Goal: Task Accomplishment & Management: Use online tool/utility

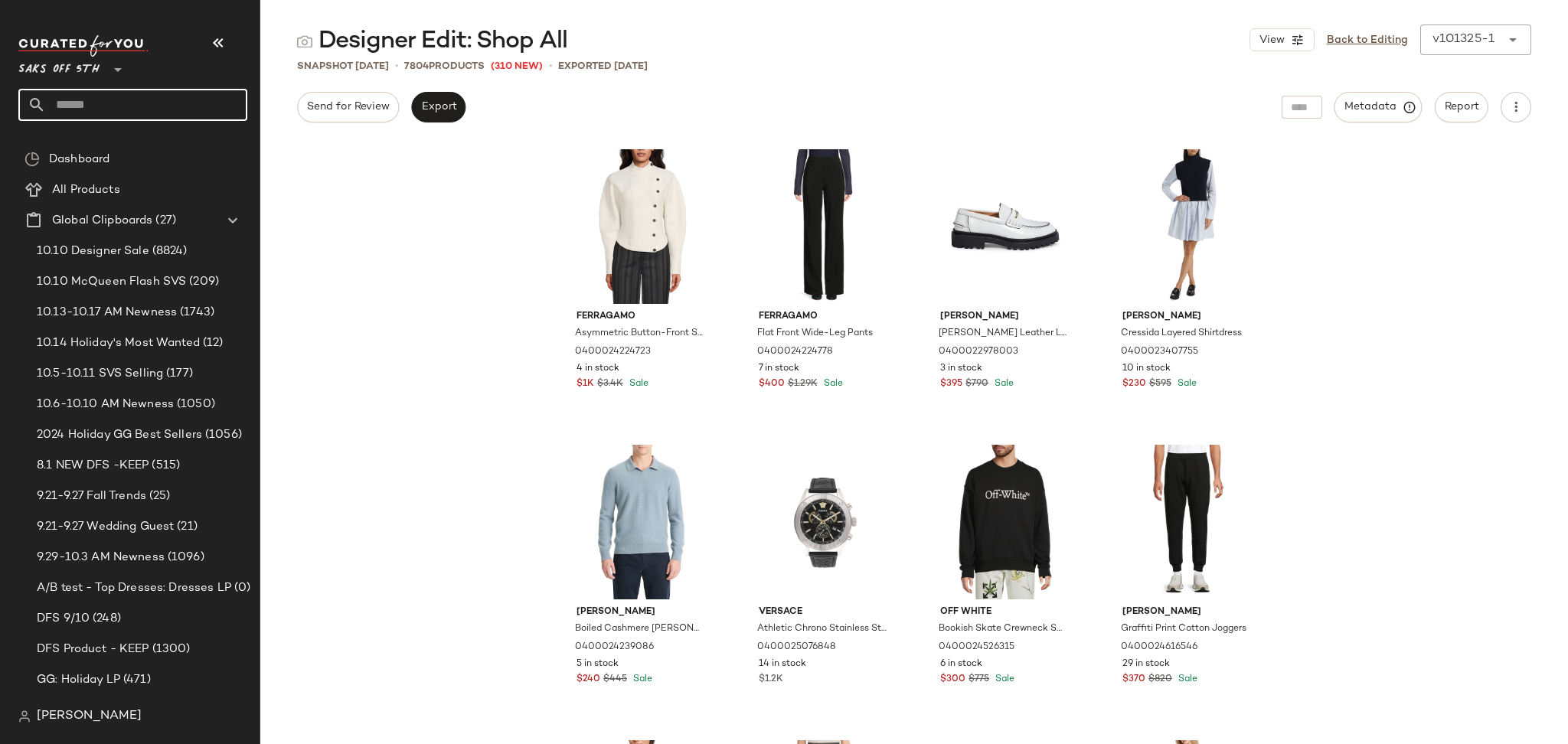
click at [169, 112] on input "text" at bounding box center [146, 104] width 202 height 32
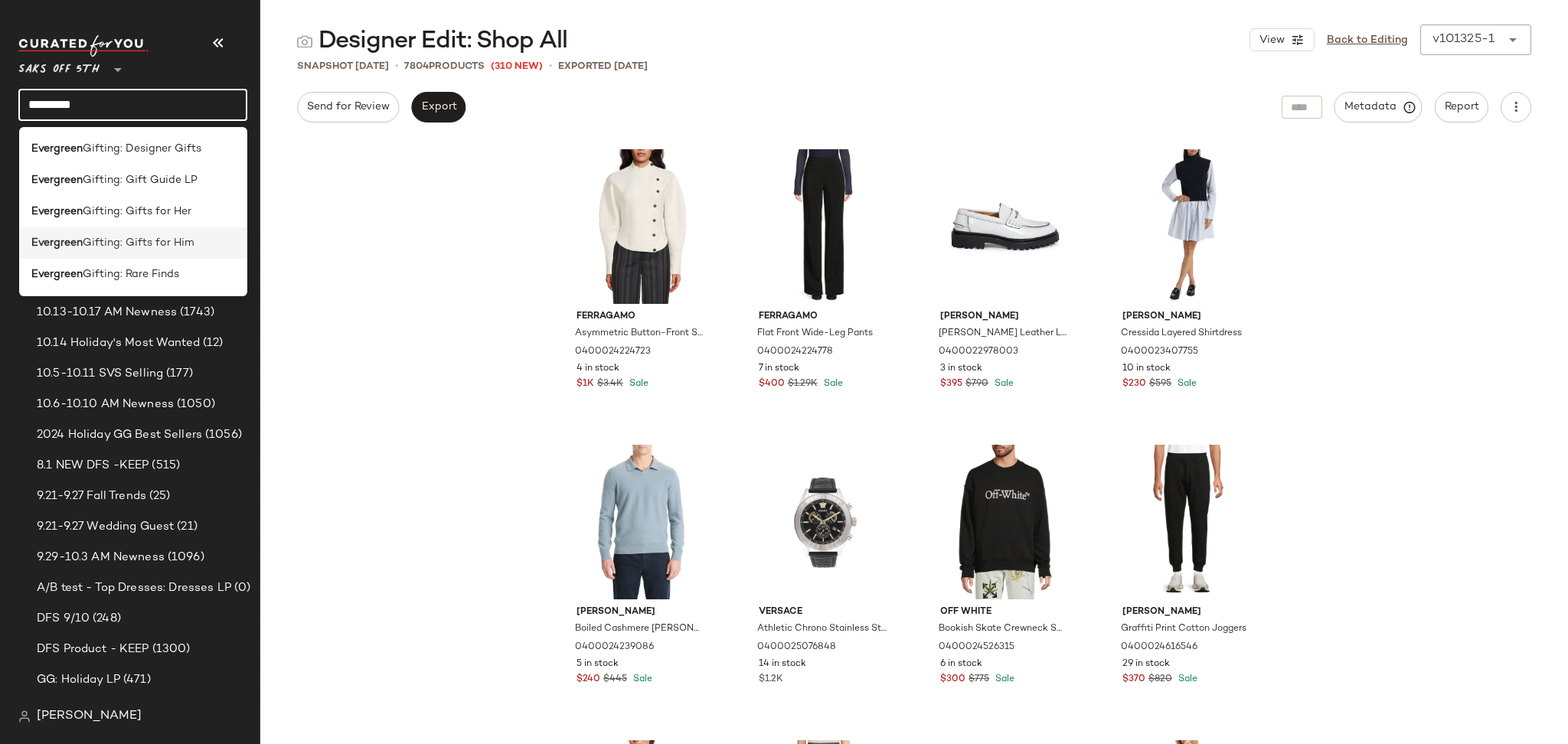
type input "*********"
click at [177, 242] on span "Gifting: Gifts for Him" at bounding box center [138, 243] width 112 height 16
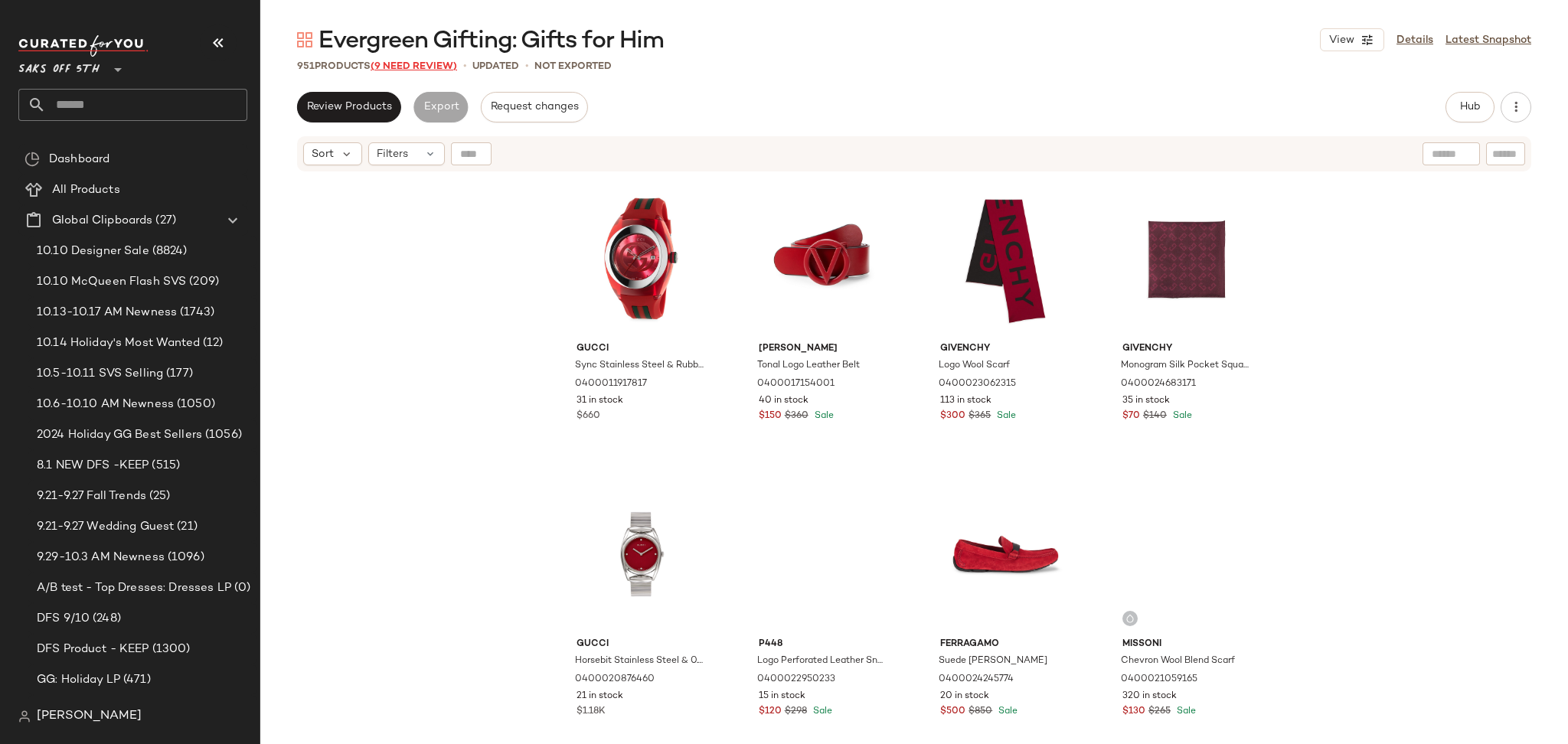
click at [412, 68] on span "(9 Need Review)" at bounding box center [414, 66] width 86 height 11
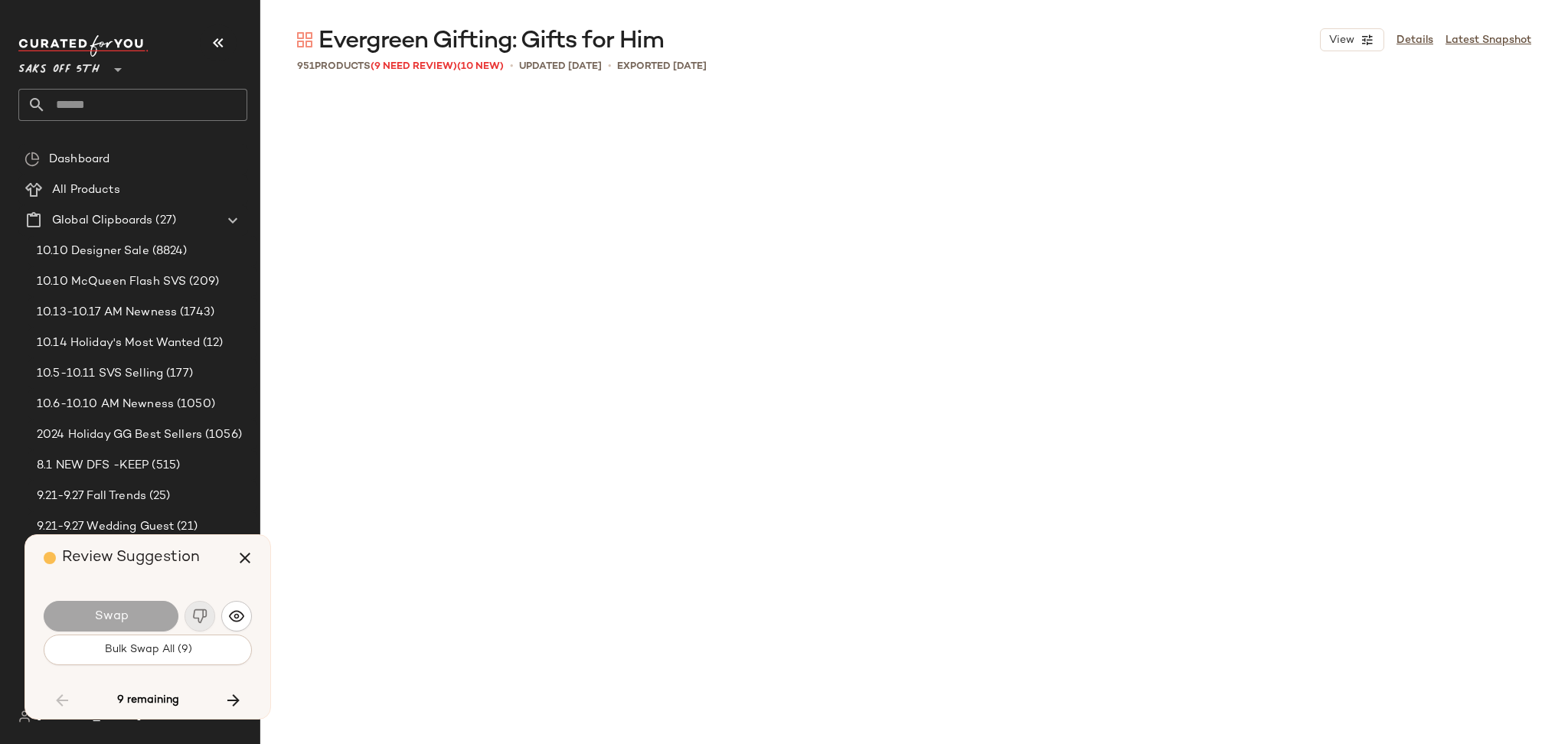
scroll to position [8274, 0]
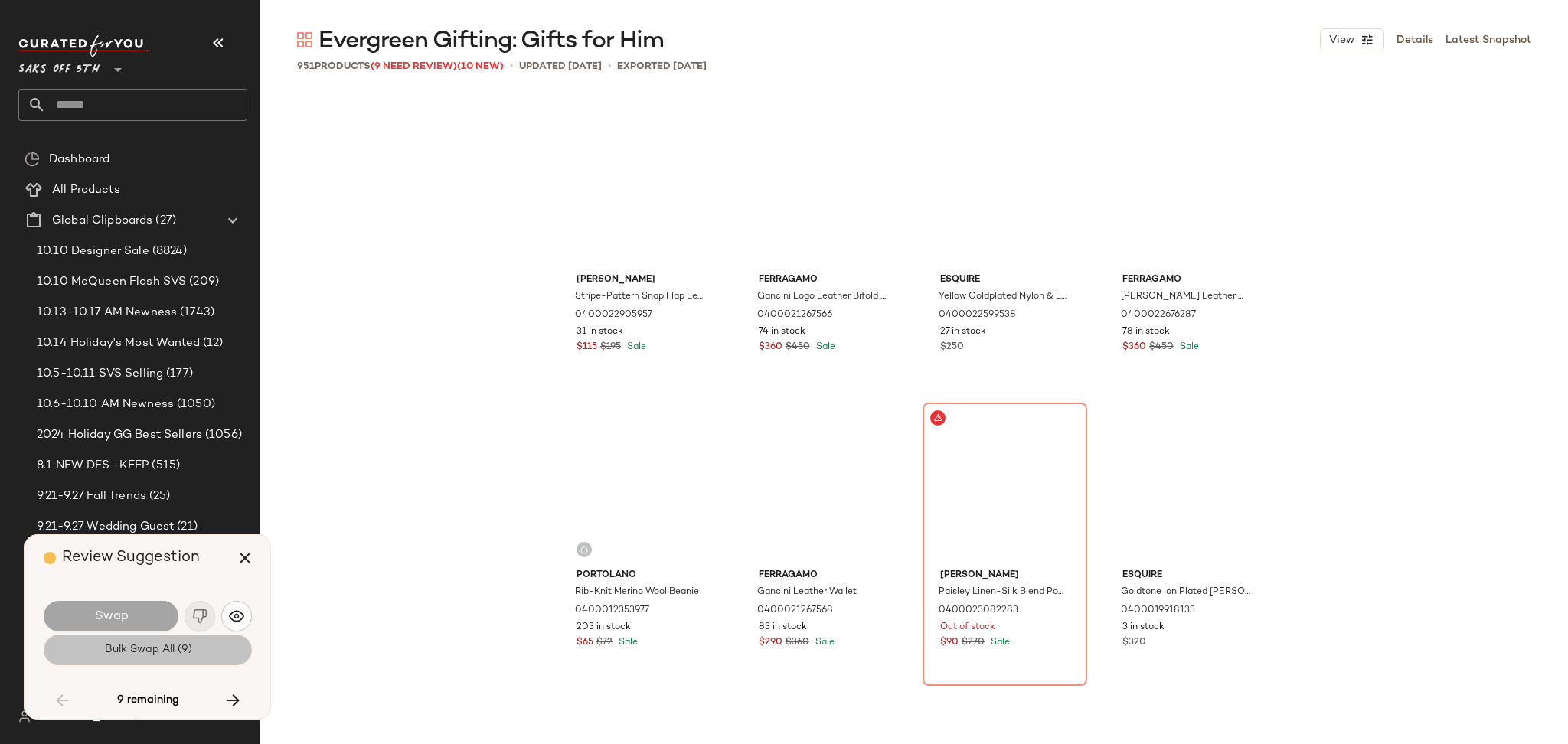
click at [184, 644] on span "Bulk Swap All (9)" at bounding box center [148, 649] width 88 height 12
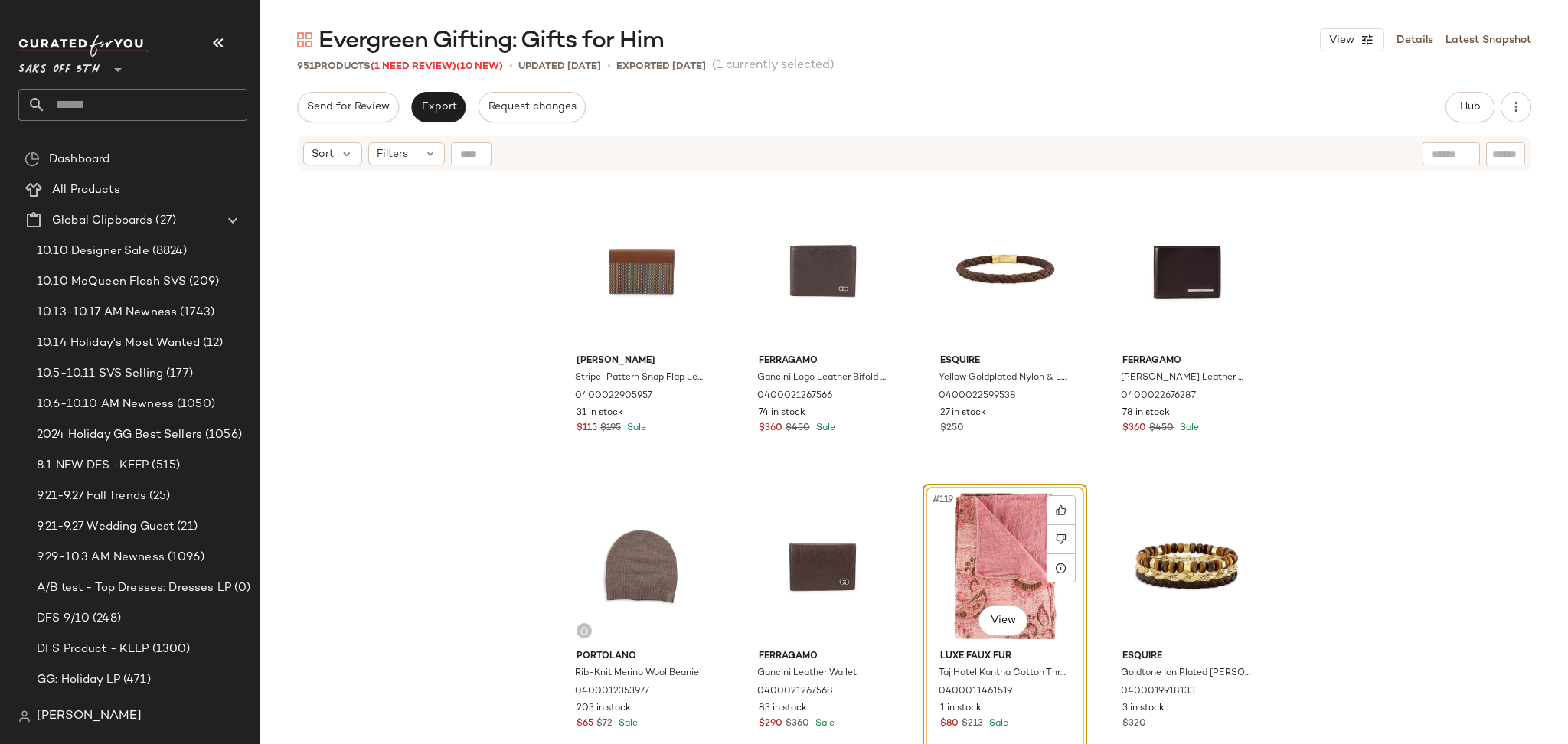
click at [443, 69] on span "(1 Need Review)" at bounding box center [413, 66] width 86 height 11
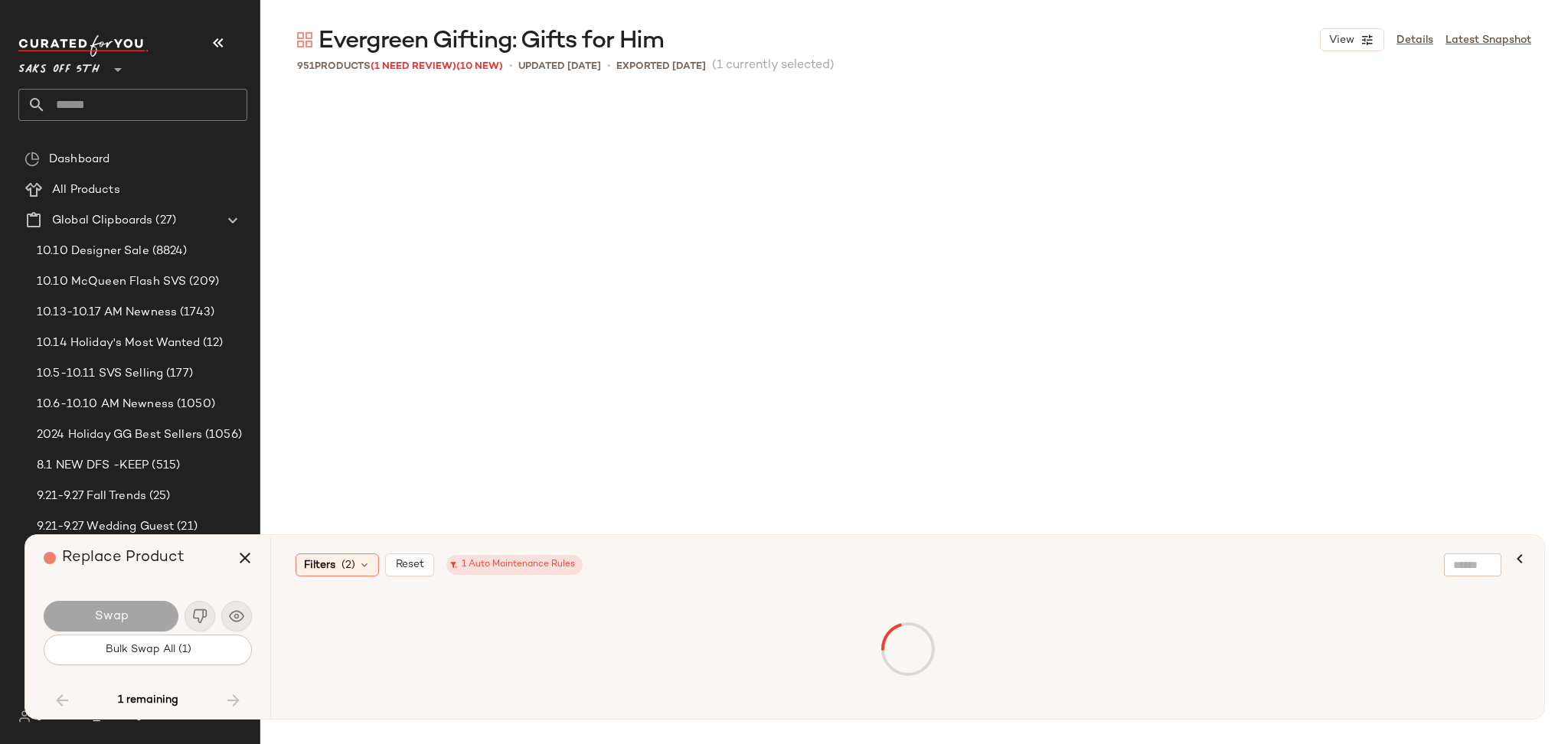
scroll to position [11524, 0]
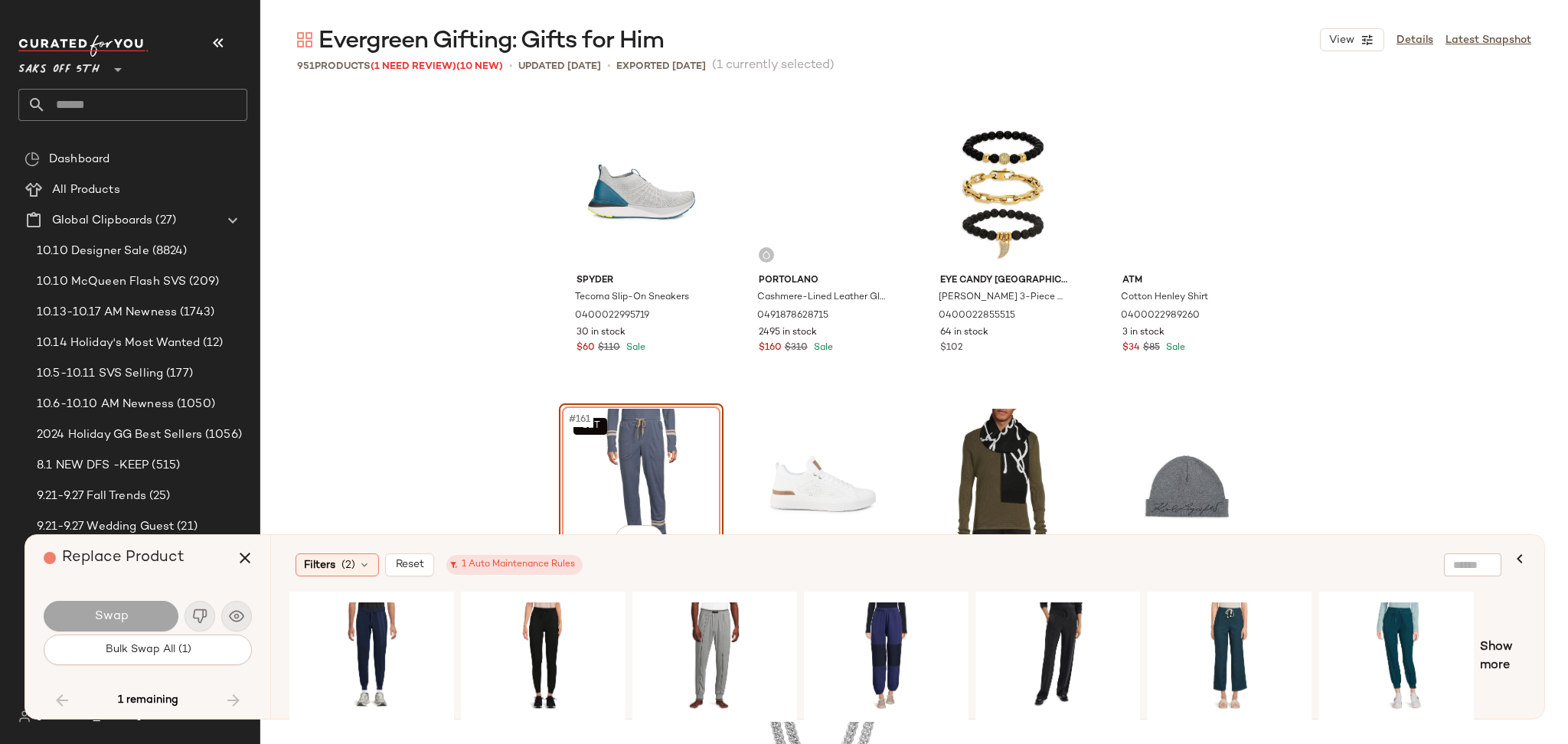
click at [621, 434] on div "SET #161 View" at bounding box center [641, 486] width 154 height 155
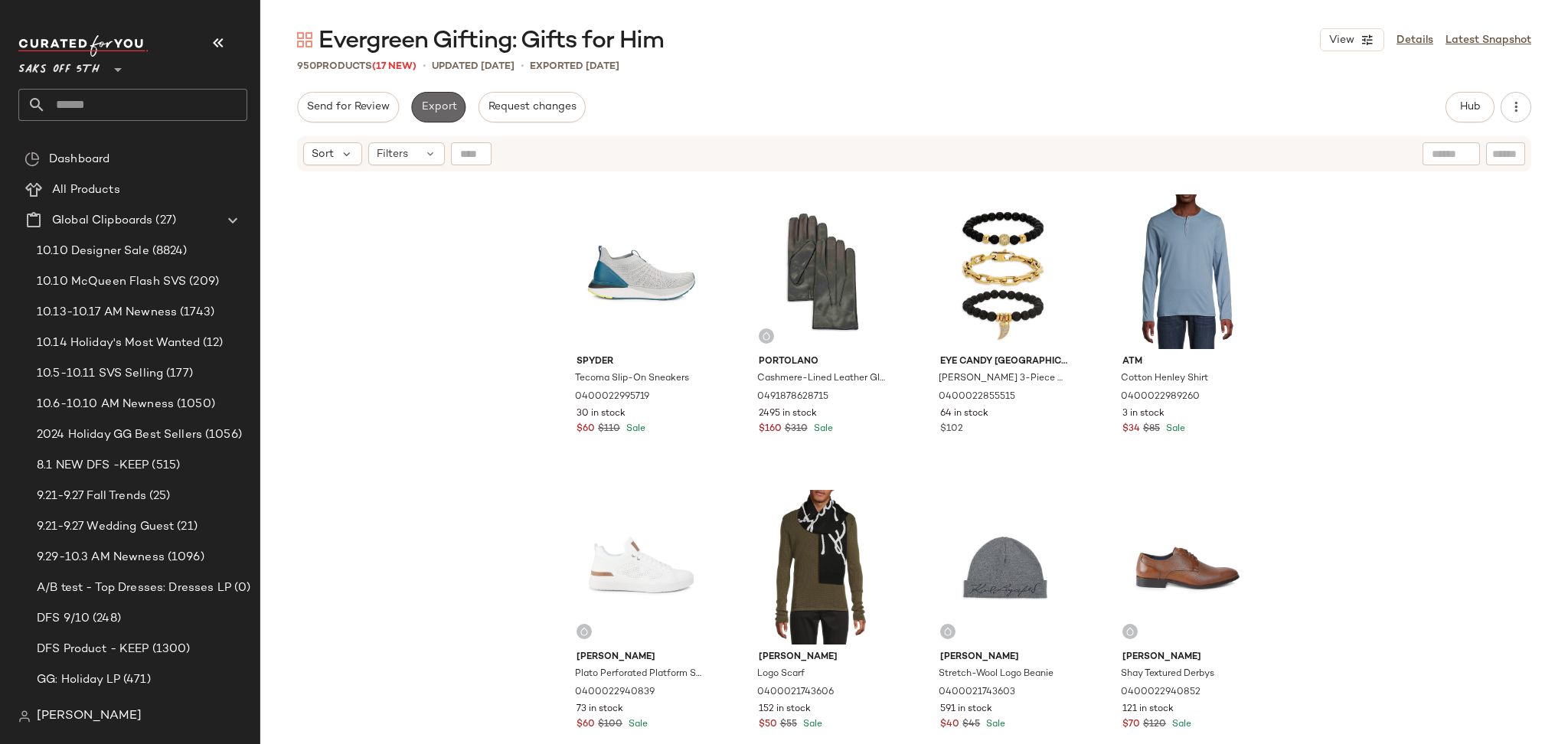
click at [448, 108] on span "Export" at bounding box center [438, 107] width 36 height 12
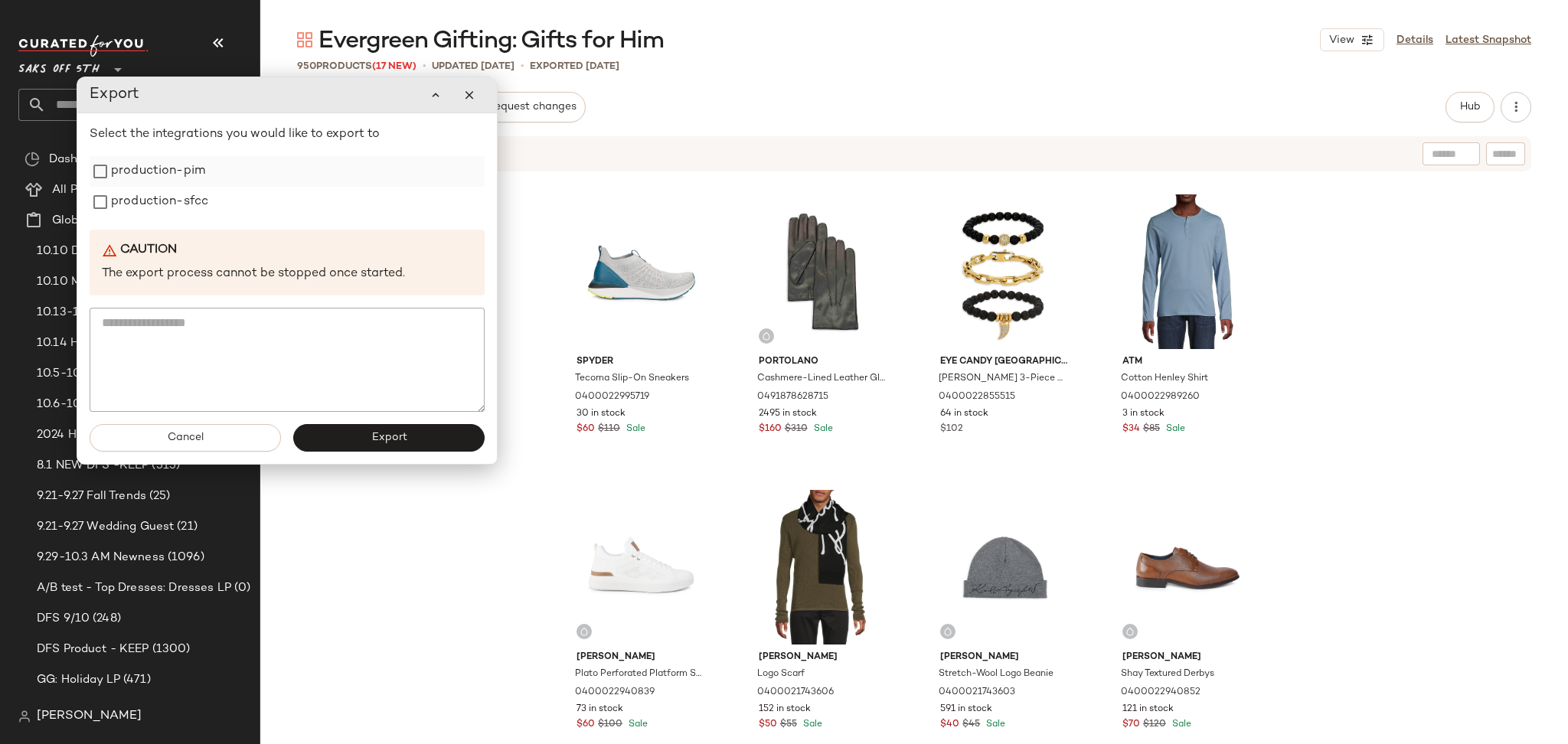
click at [175, 184] on label "production-pim" at bounding box center [157, 171] width 94 height 31
click at [179, 202] on label "production-sfcc" at bounding box center [159, 202] width 97 height 31
click at [383, 434] on span "Export" at bounding box center [388, 437] width 36 height 12
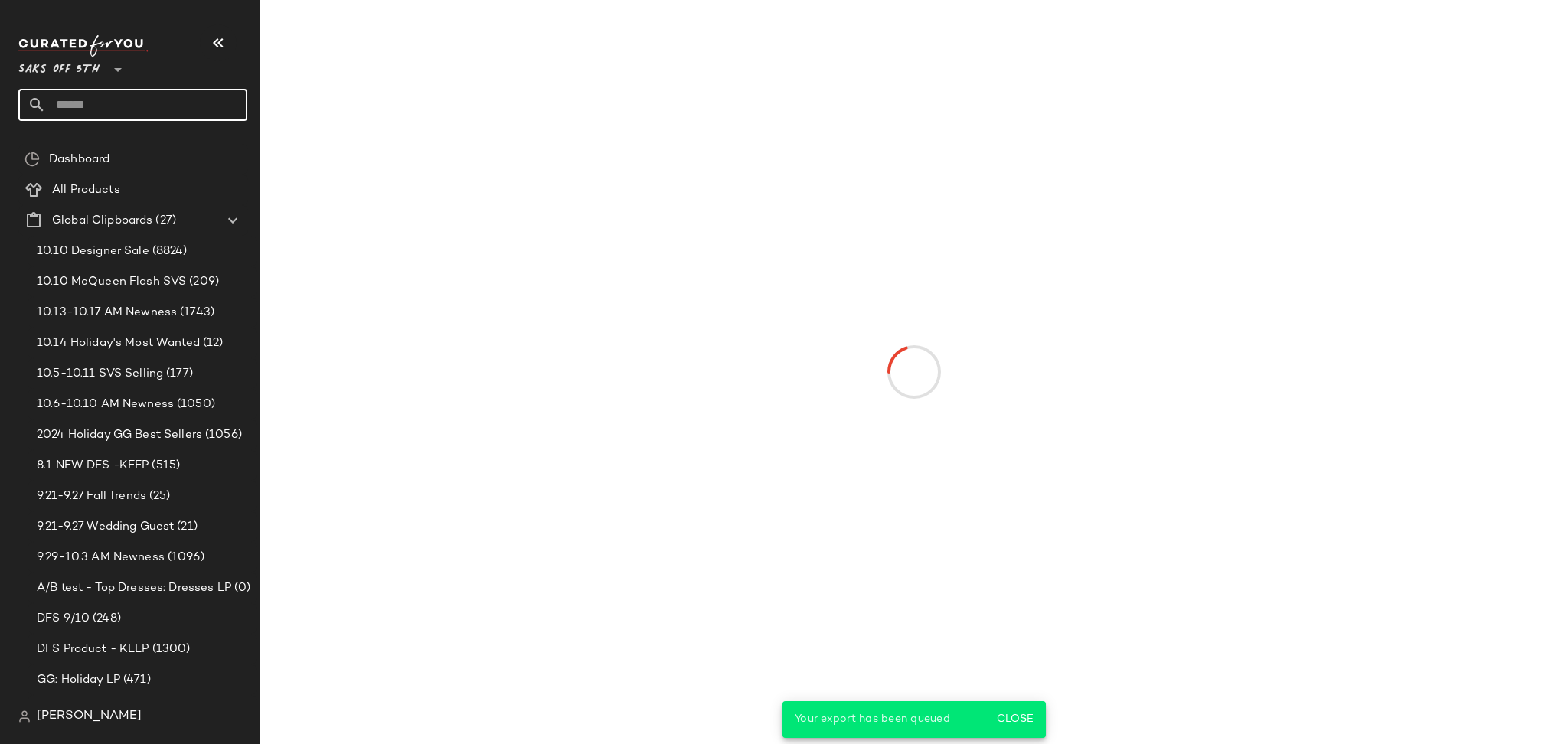
click at [162, 113] on input "text" at bounding box center [146, 104] width 202 height 32
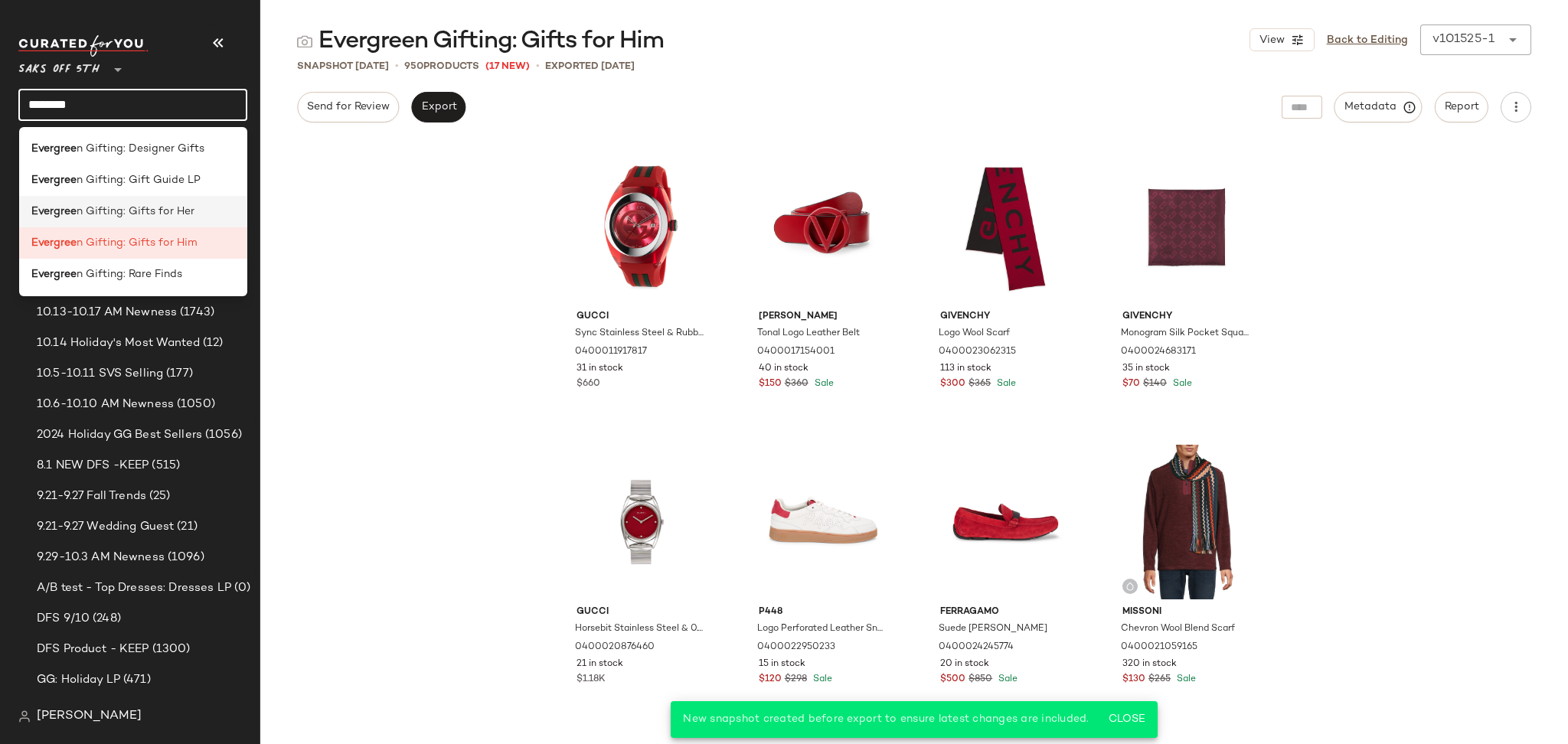
type input "********"
click at [179, 214] on span "n Gifting: Gifts for Her" at bounding box center [135, 212] width 118 height 16
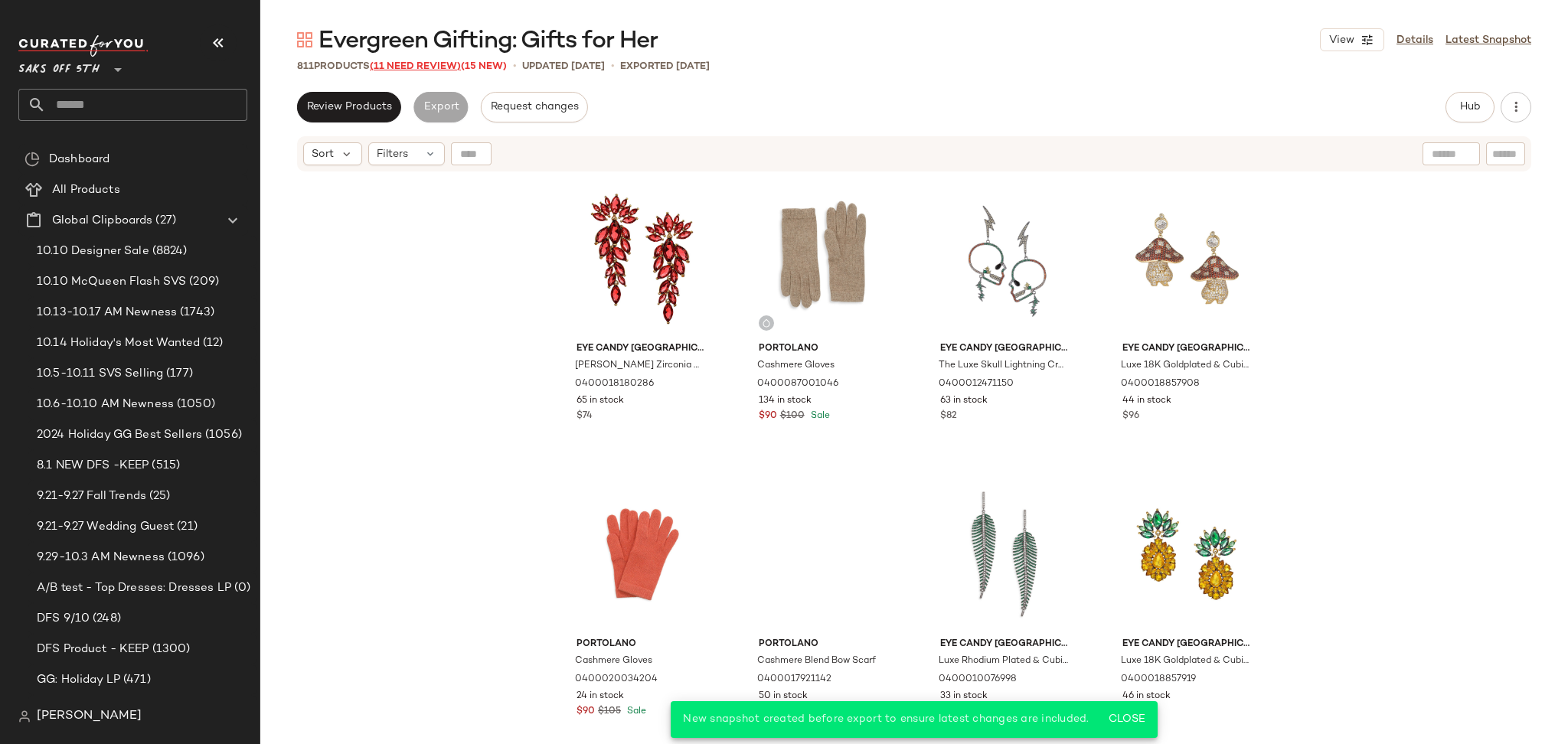
click at [423, 67] on span "(11 Need Review)" at bounding box center [415, 66] width 91 height 11
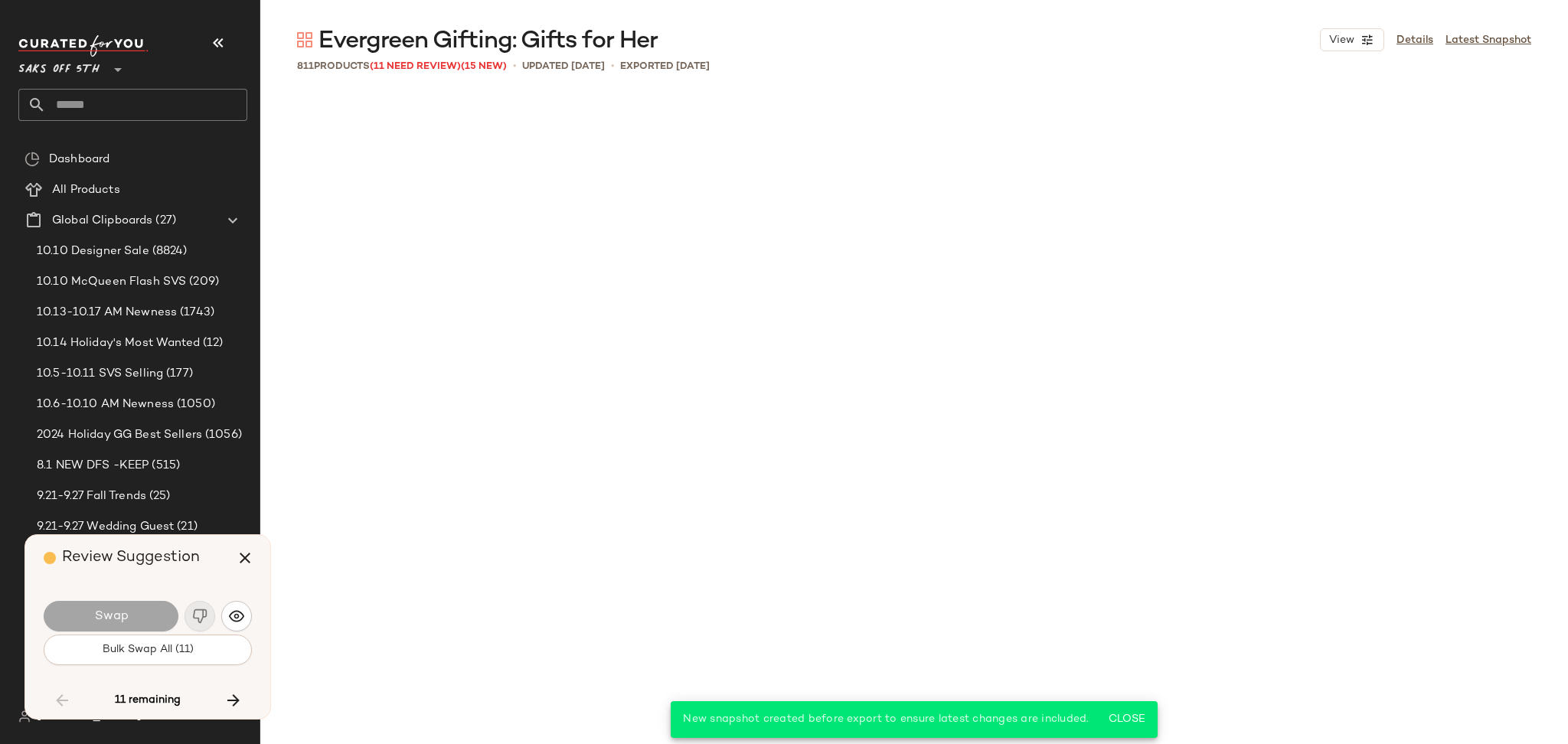
scroll to position [16252, 0]
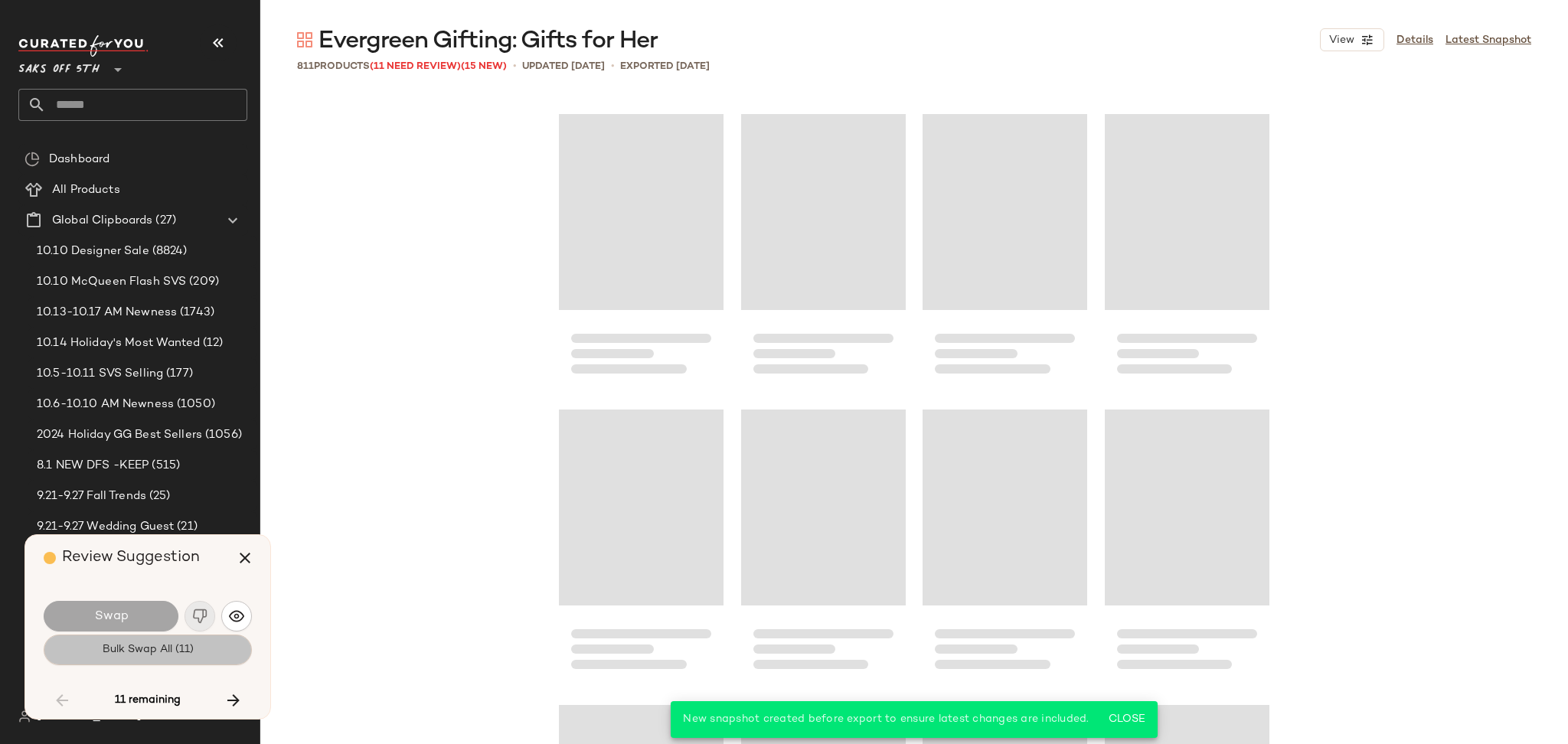
click at [231, 642] on button "Bulk Swap All (11)" at bounding box center [147, 650] width 208 height 31
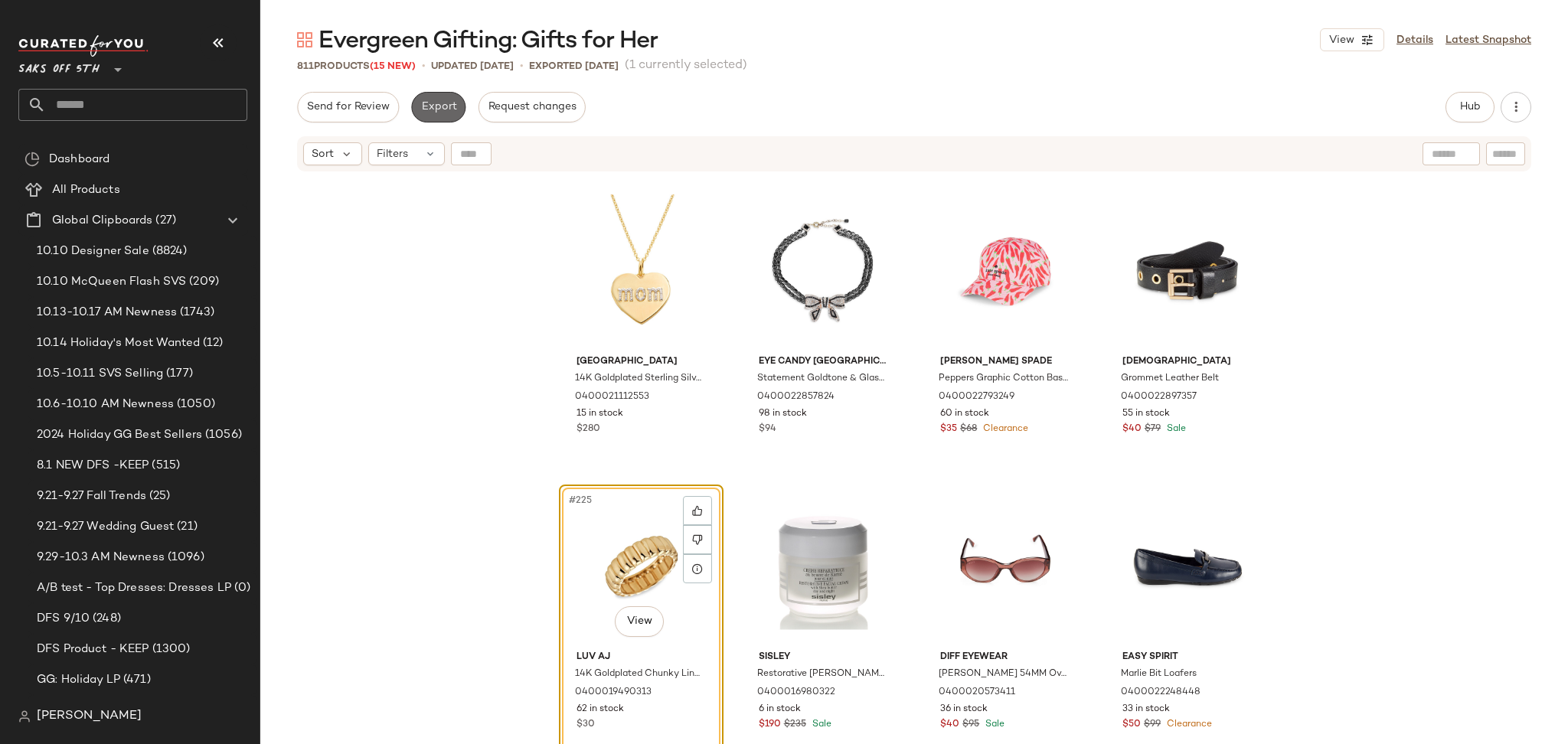
click at [452, 108] on span "Export" at bounding box center [438, 107] width 36 height 12
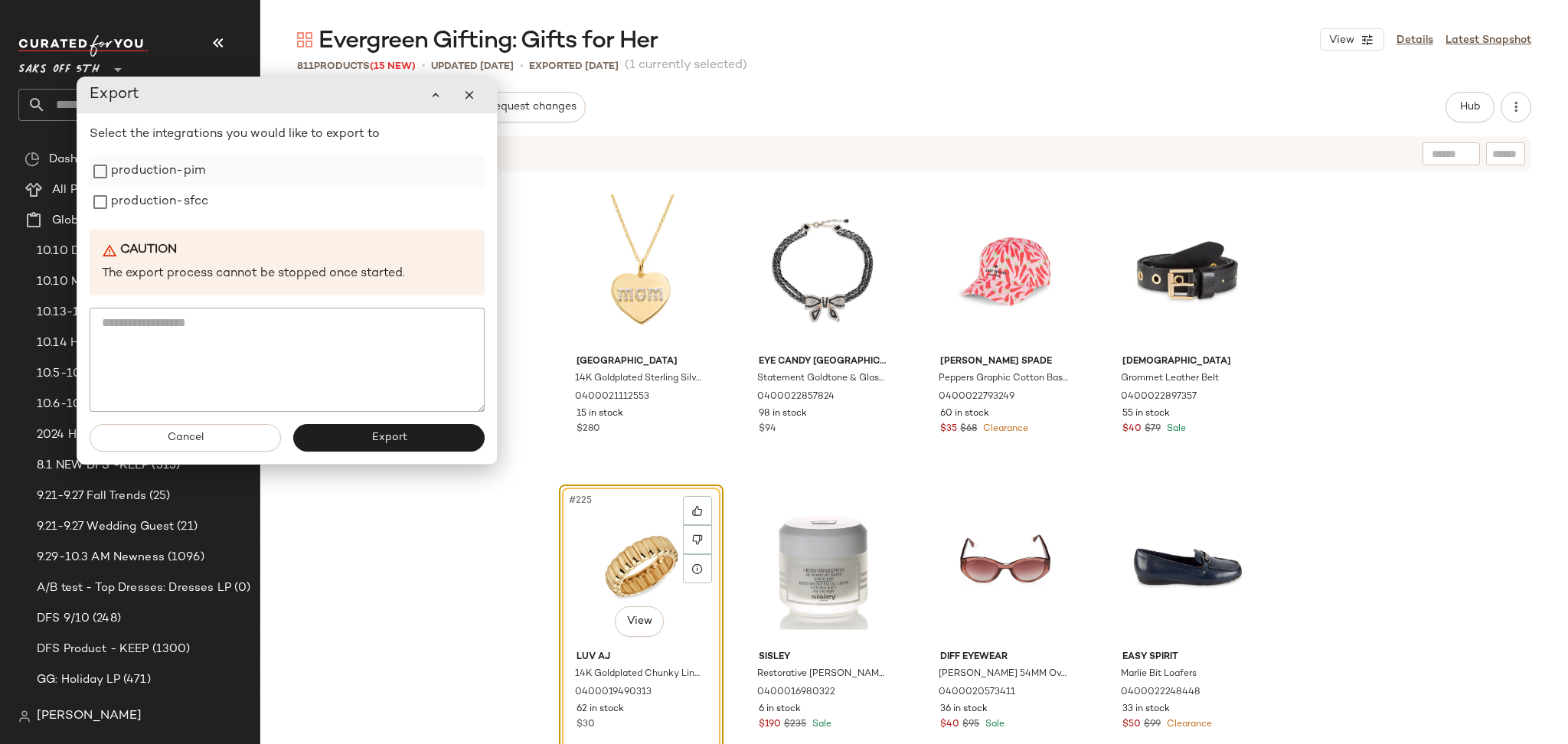
click at [155, 178] on label "production-pim" at bounding box center [157, 171] width 94 height 31
click at [156, 194] on label "production-sfcc" at bounding box center [159, 202] width 97 height 31
click at [349, 442] on button "Export" at bounding box center [388, 438] width 192 height 28
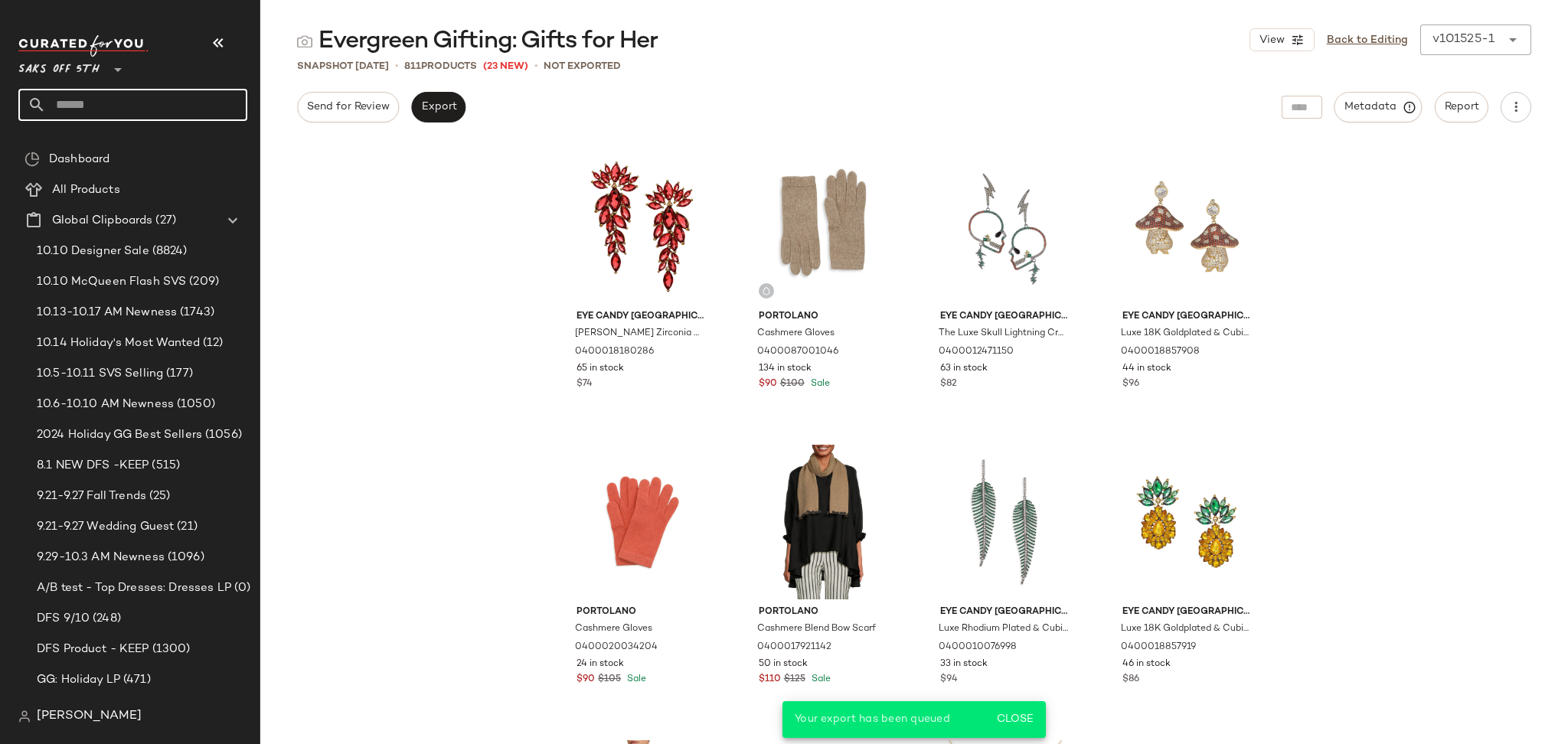
click at [210, 95] on input "text" at bounding box center [146, 104] width 202 height 32
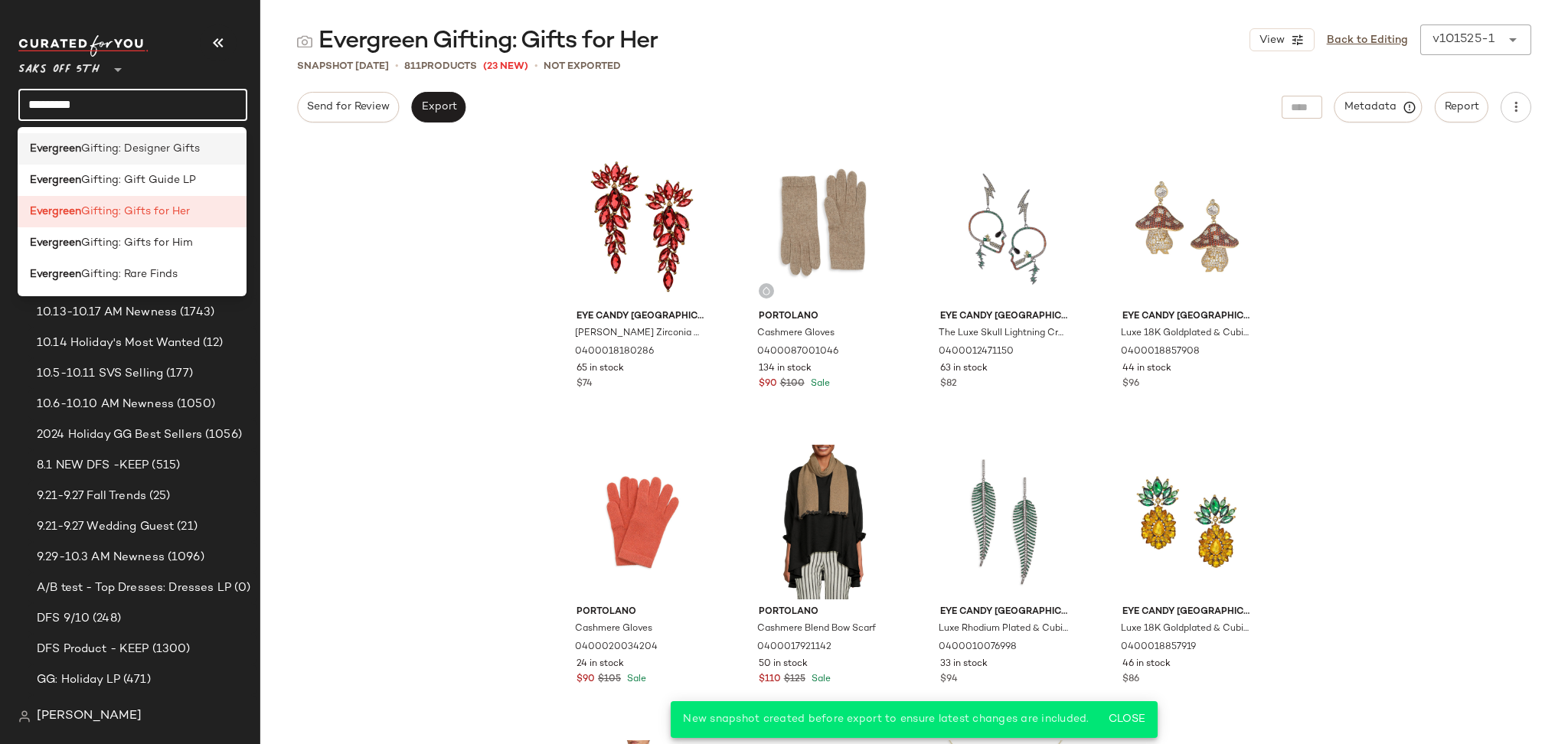
type input "*********"
click at [199, 146] on div "Evergreen Gifting: Designer Gifts" at bounding box center [132, 149] width 205 height 16
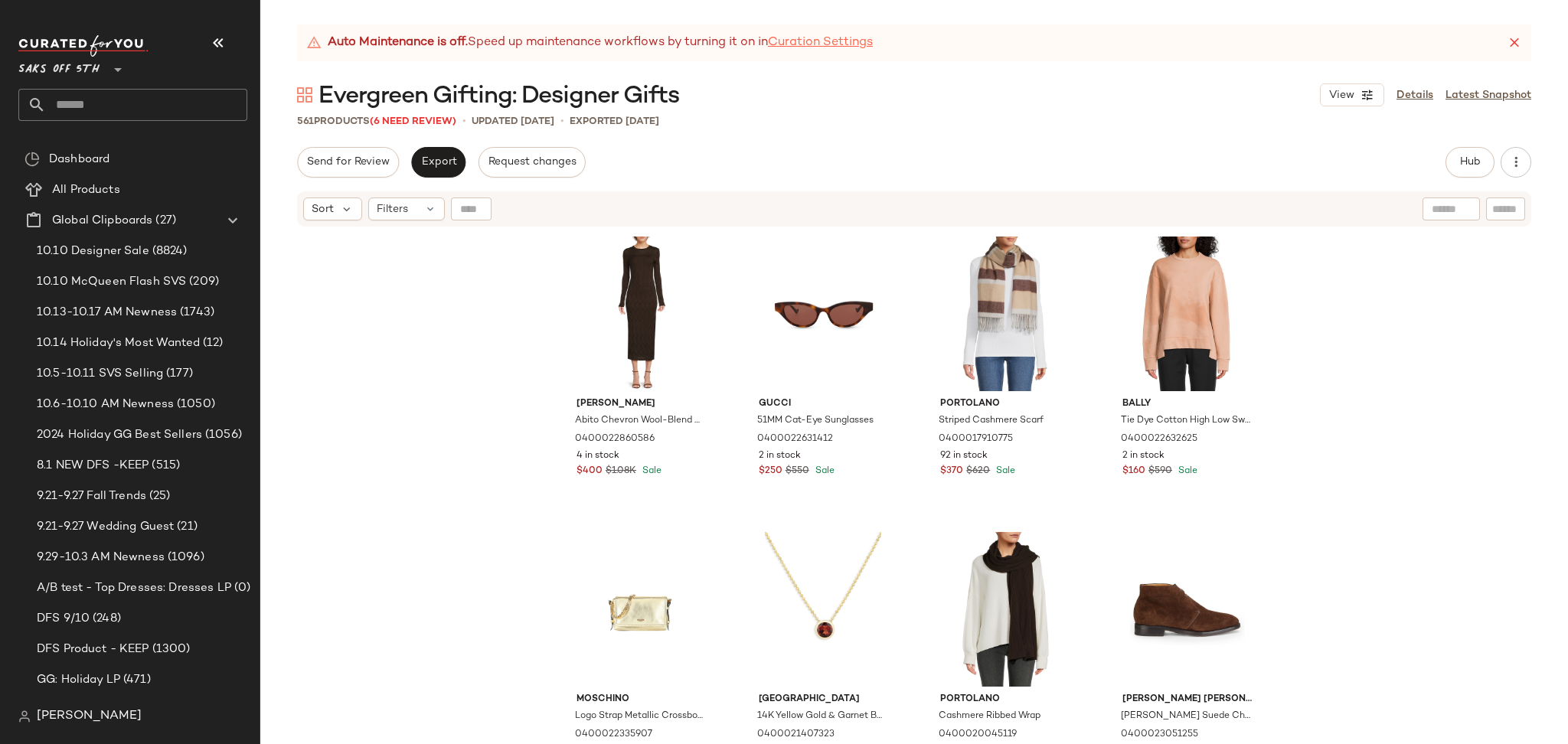
click at [809, 47] on link "Curation Settings" at bounding box center [820, 42] width 105 height 19
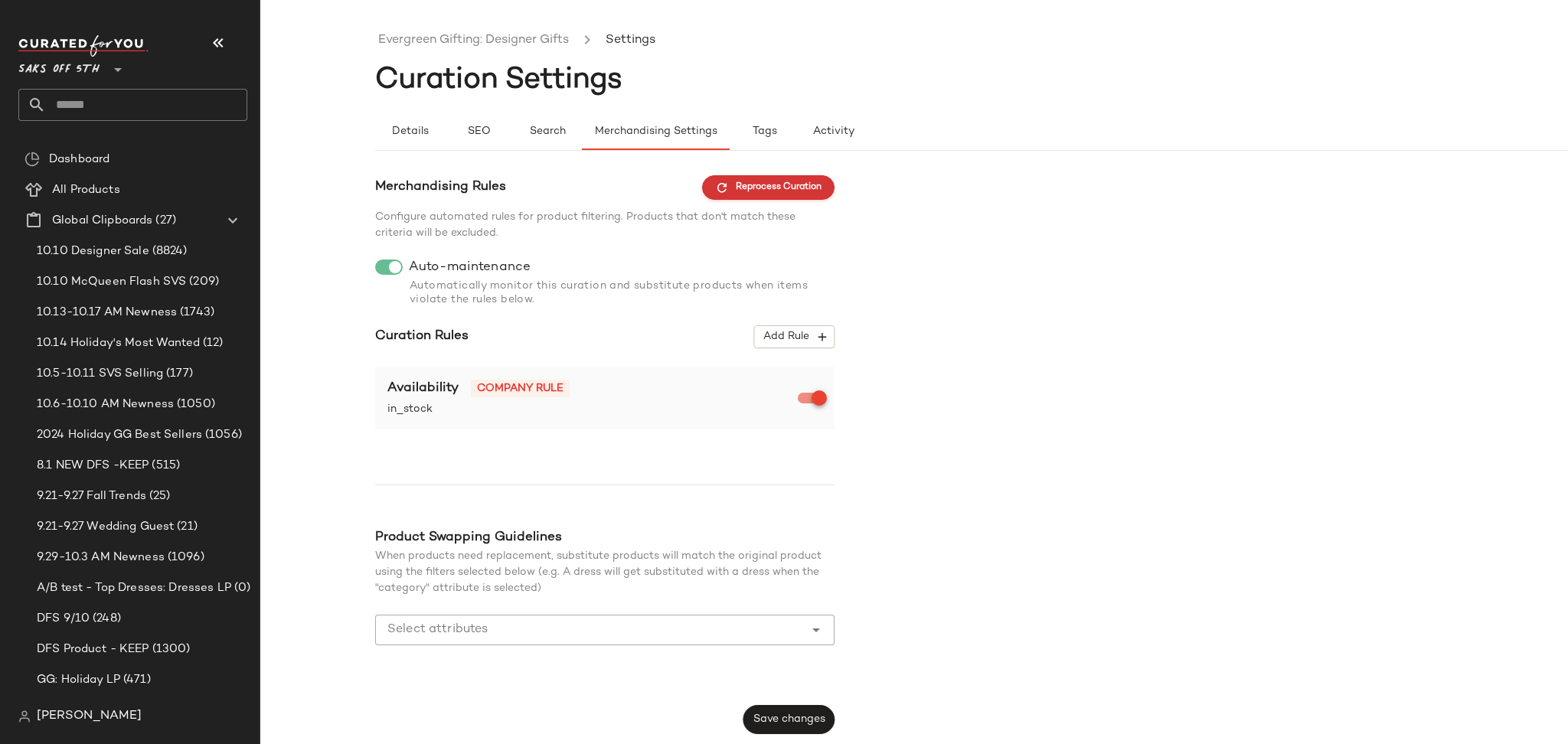
click at [749, 198] on button "Reprocess Curation" at bounding box center [768, 188] width 132 height 24
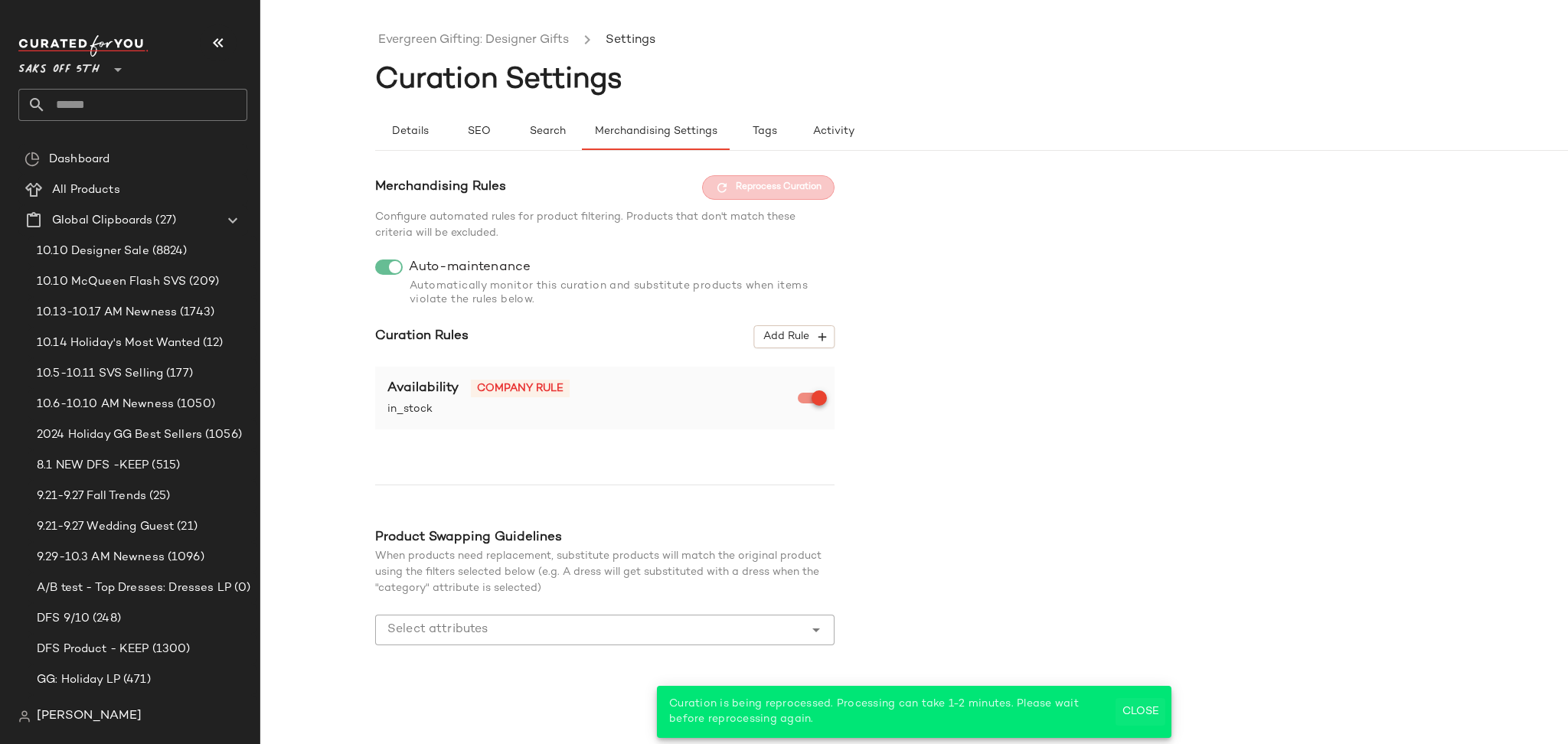
click at [1151, 715] on span "Close" at bounding box center [1141, 711] width 38 height 12
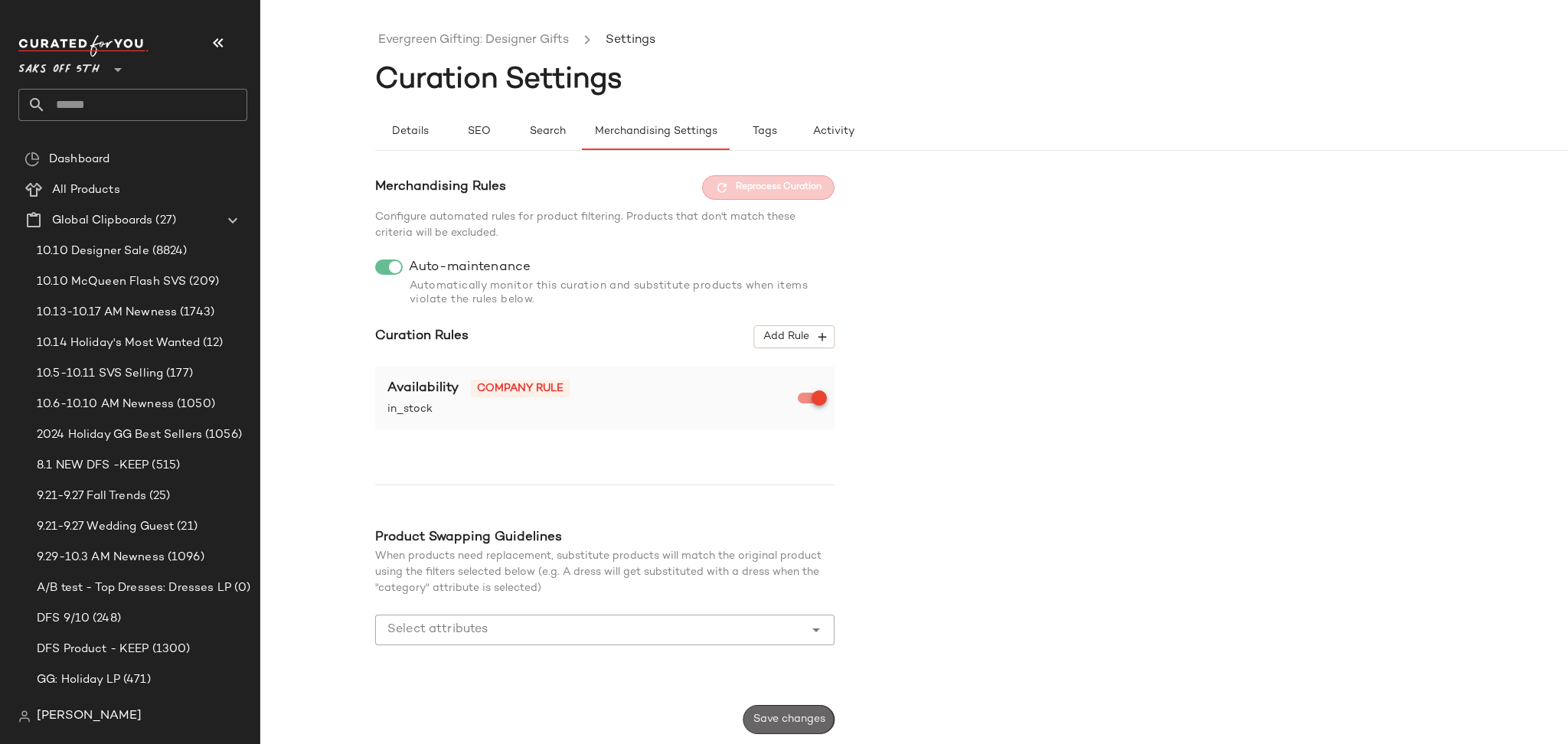
click at [778, 714] on span "Save changes" at bounding box center [788, 720] width 73 height 12
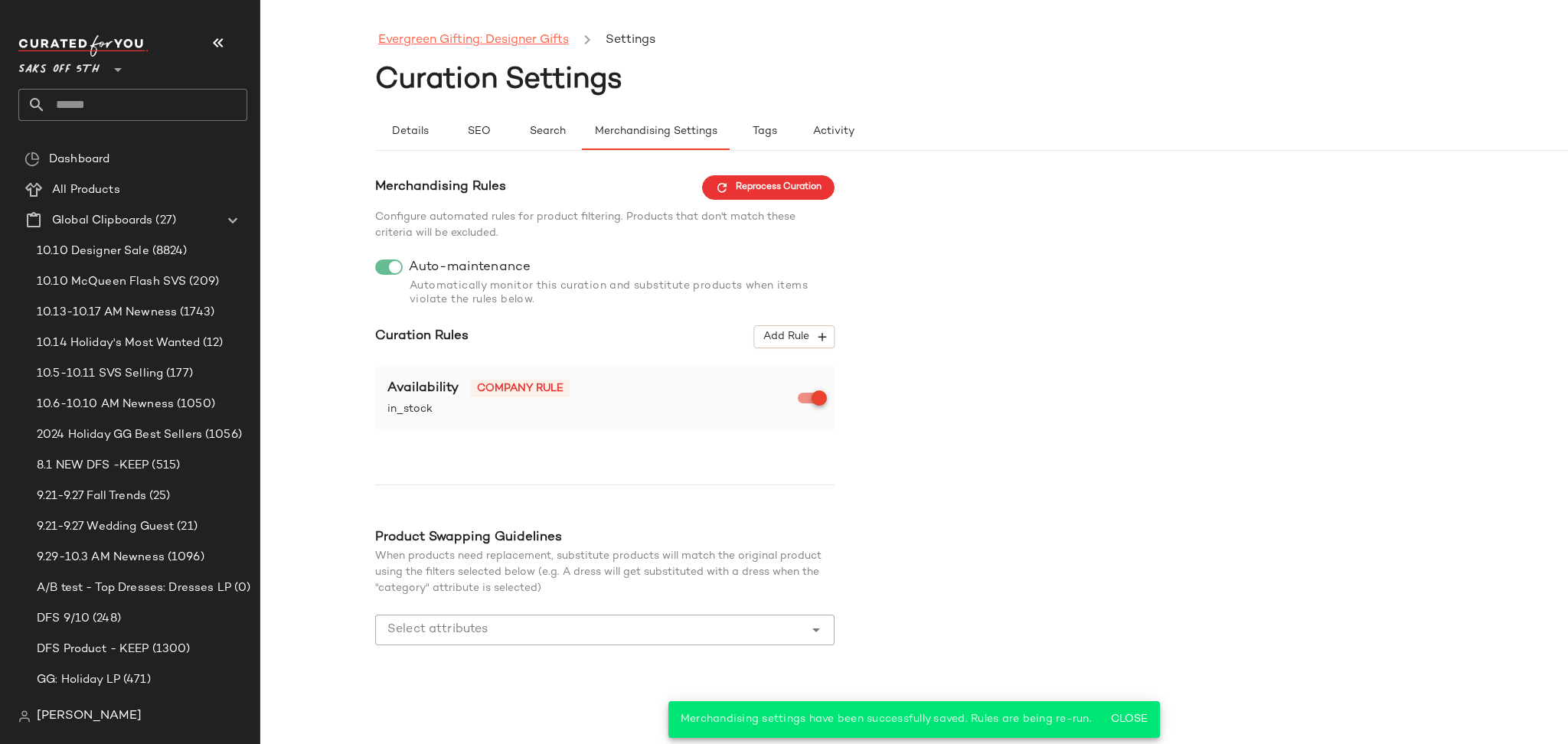
click at [479, 34] on link "Evergreen Gifting: Designer Gifts" at bounding box center [474, 41] width 191 height 20
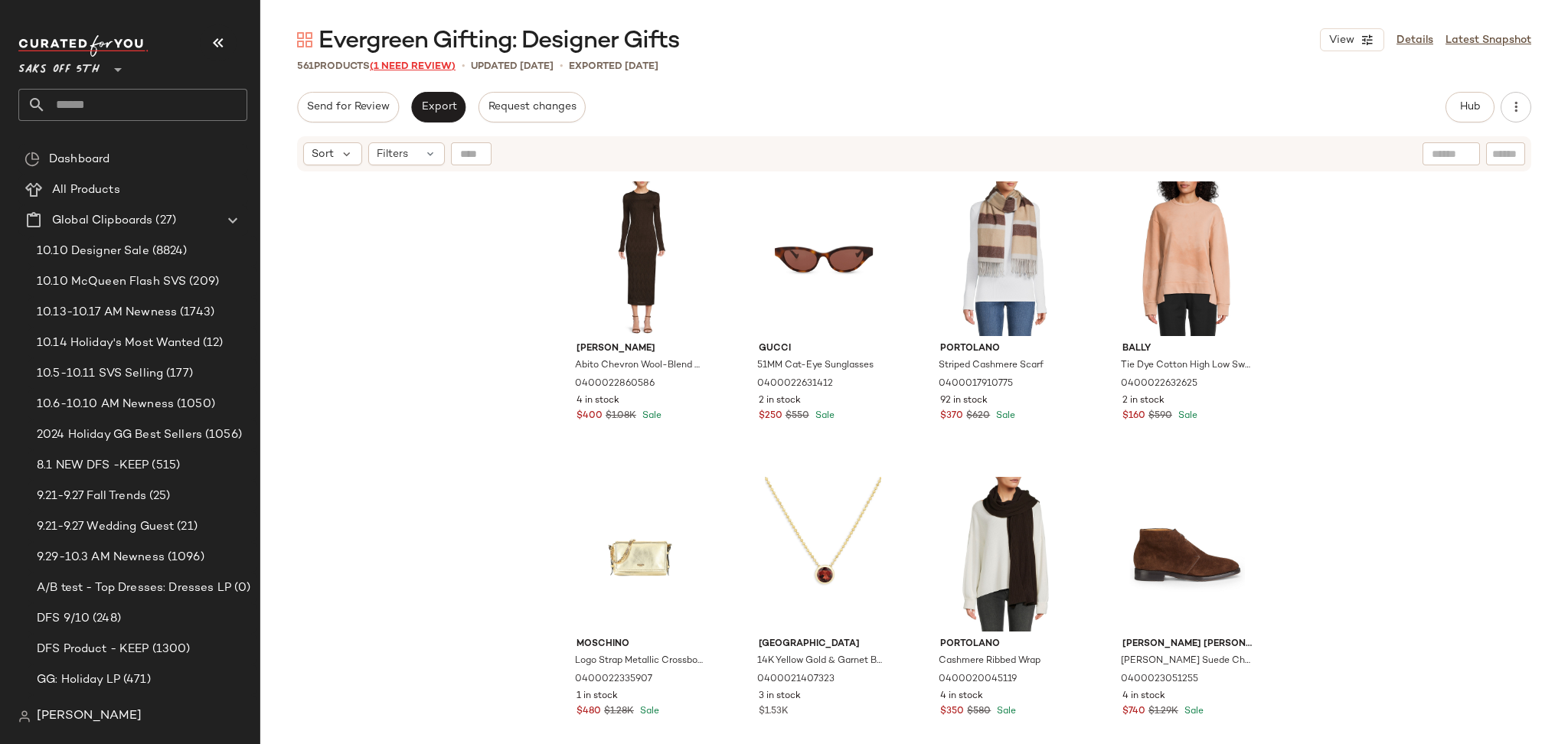
click at [416, 61] on span "(1 Need Review)" at bounding box center [412, 66] width 86 height 11
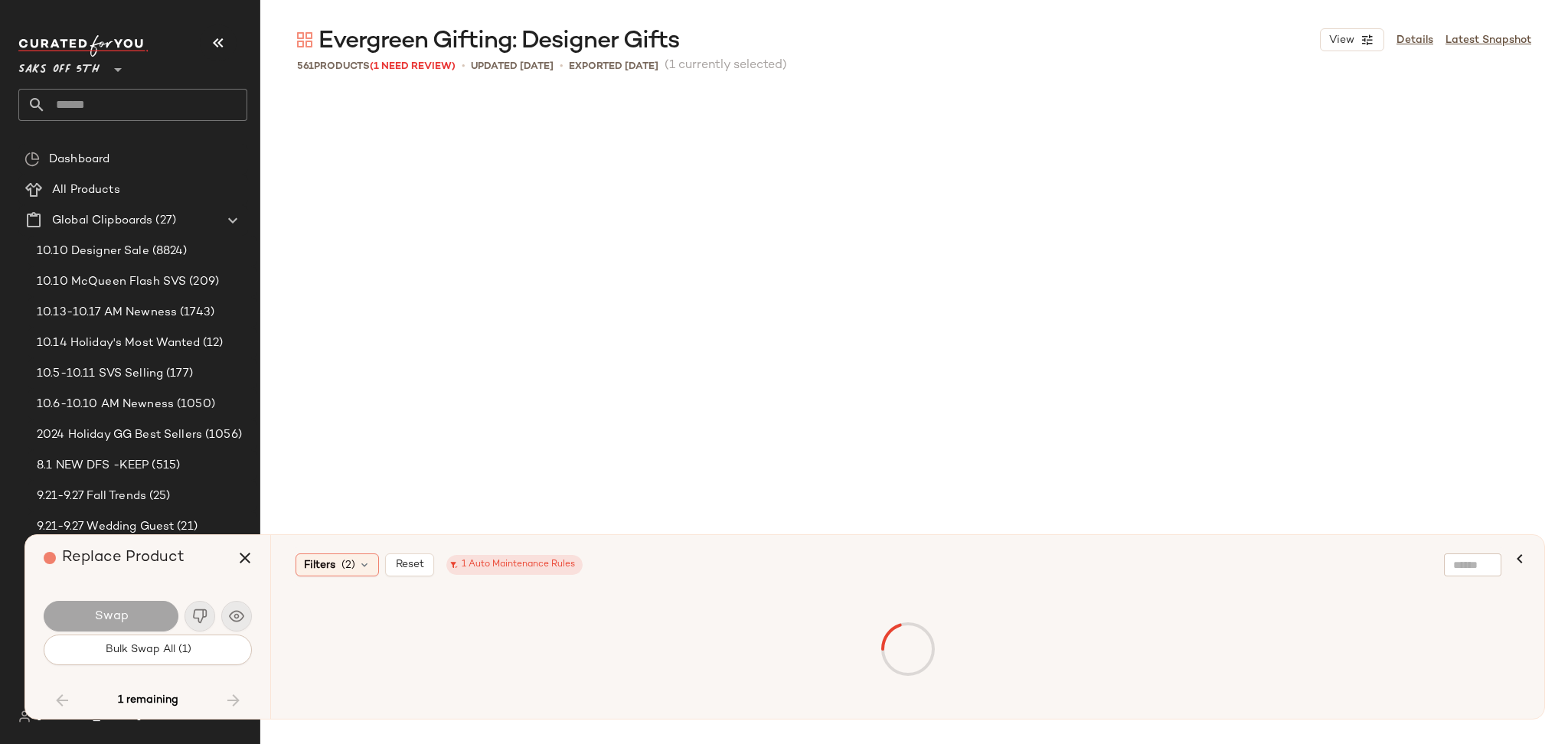
scroll to position [36937, 0]
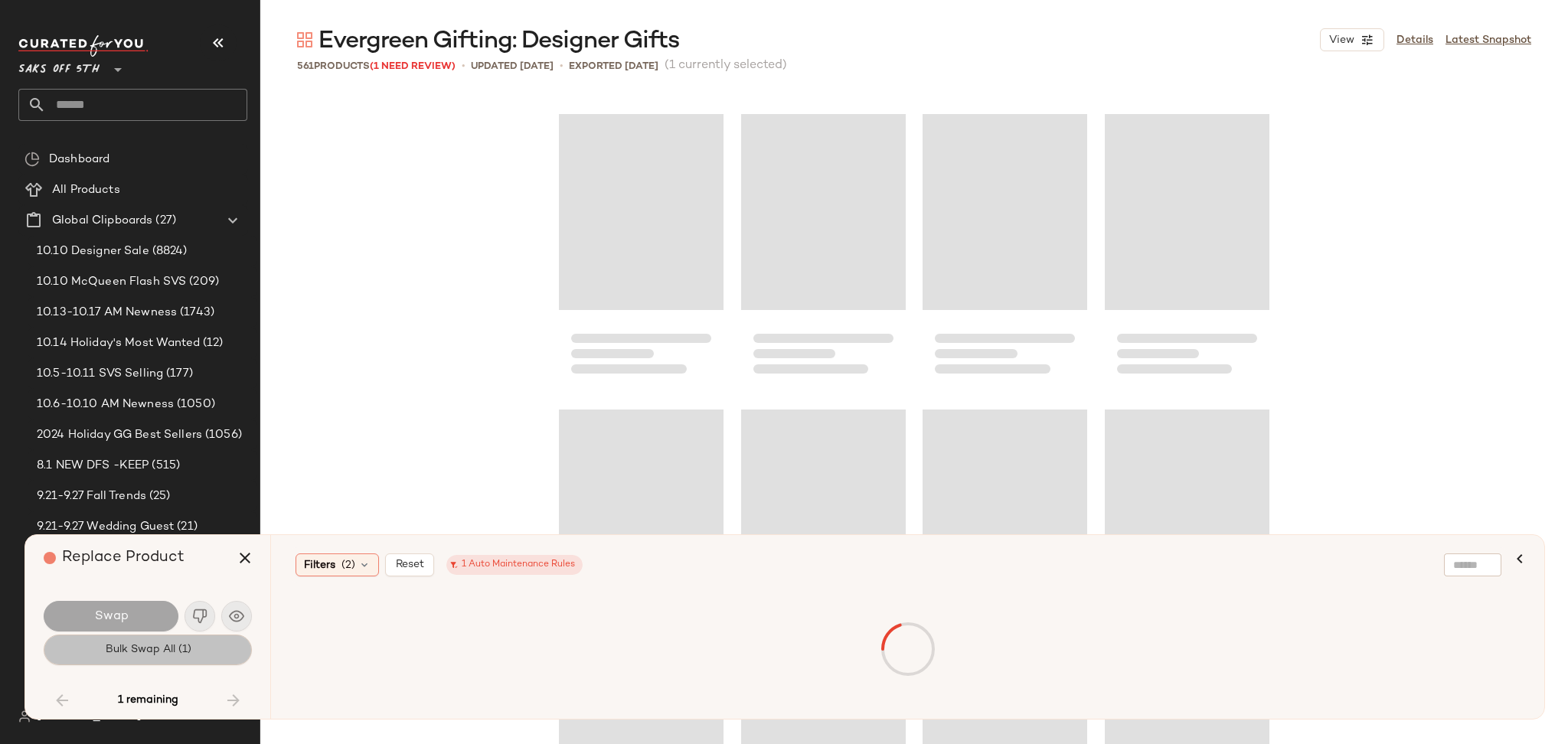
click at [214, 650] on button "Bulk Swap All (1)" at bounding box center [147, 650] width 208 height 31
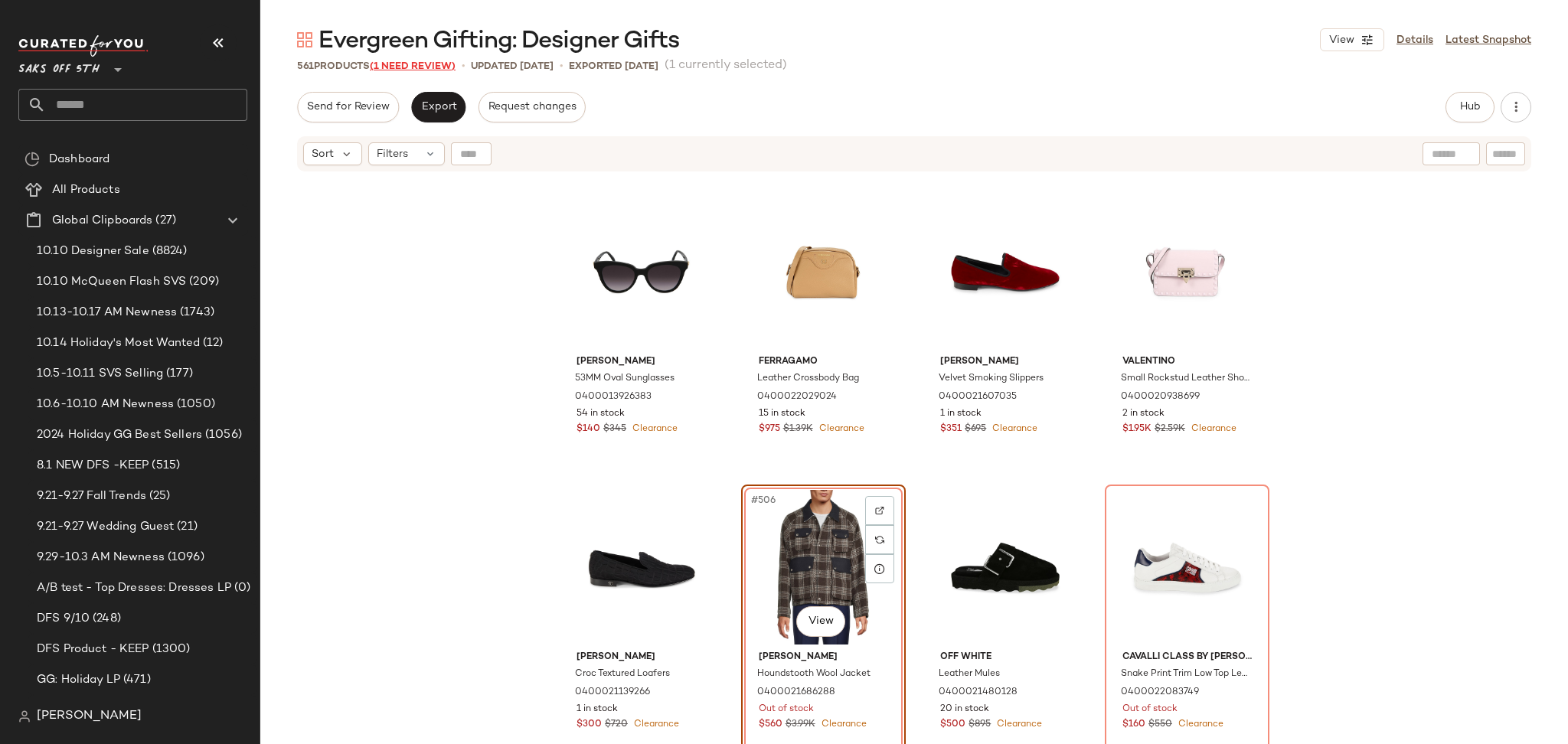
click at [429, 61] on span "(1 Need Review)" at bounding box center [412, 66] width 86 height 11
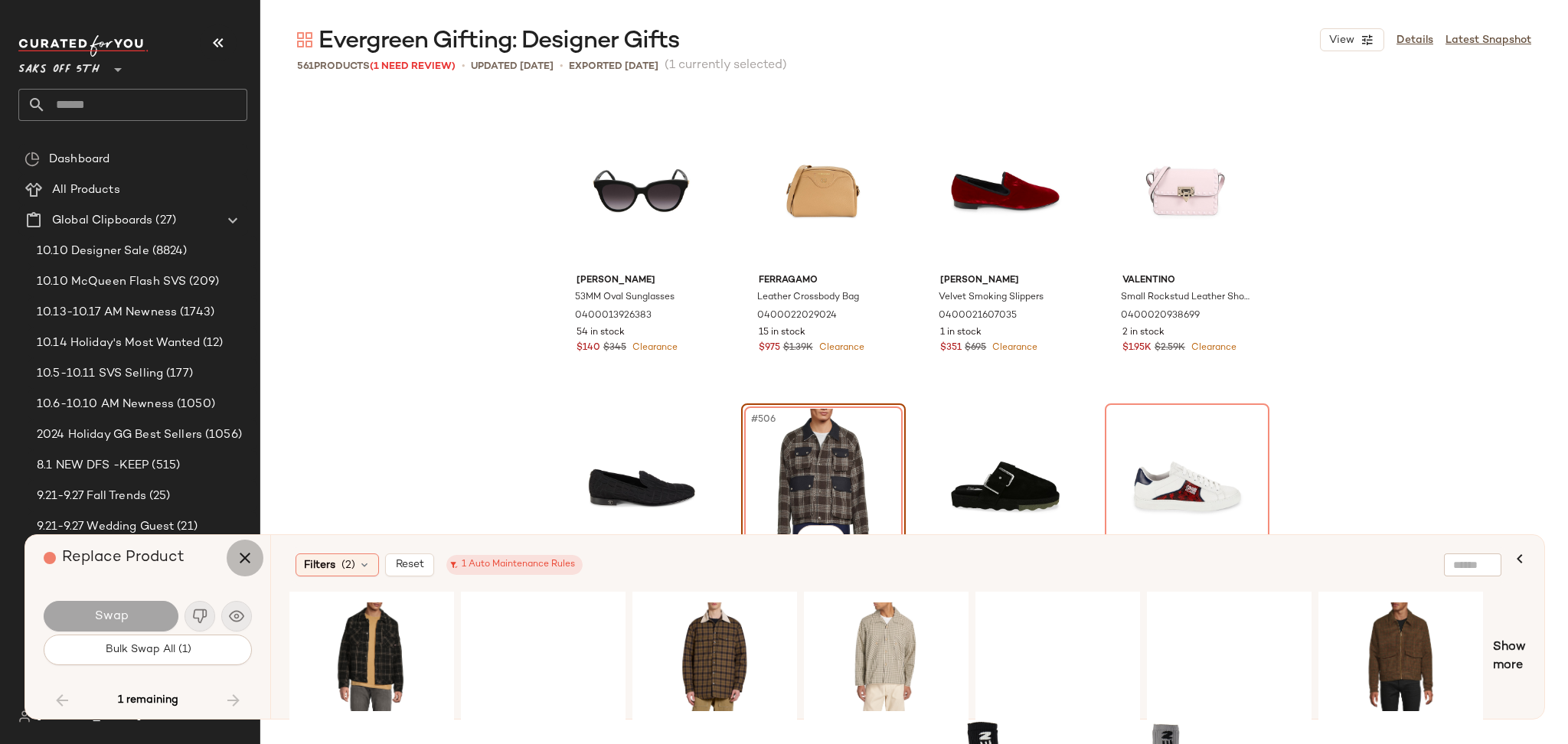
click at [246, 549] on icon "button" at bounding box center [245, 558] width 19 height 19
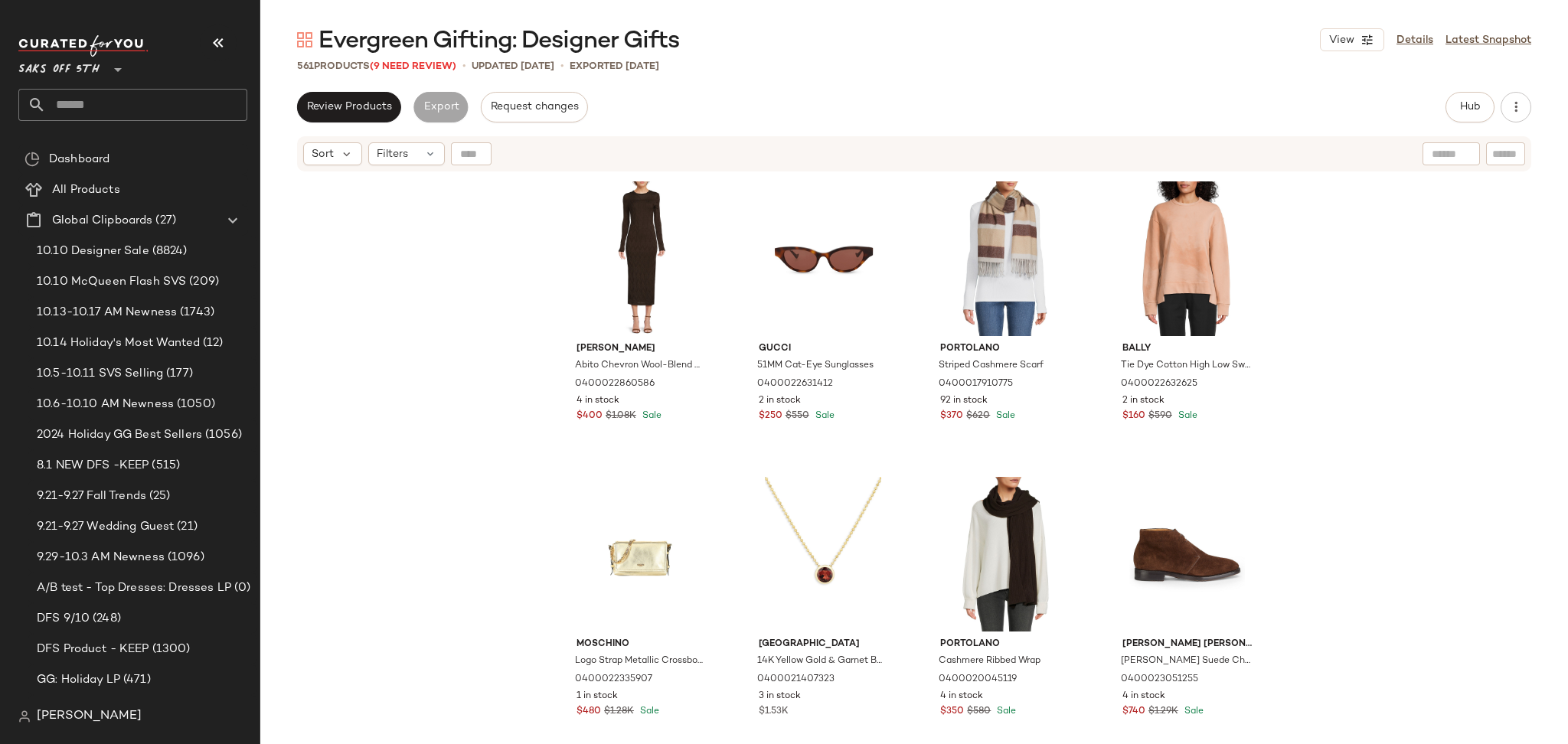
click at [413, 55] on span "Evergreen Gifting: Designer Gifts" at bounding box center [498, 42] width 361 height 31
click at [414, 64] on span "(9 Need Review)" at bounding box center [413, 66] width 86 height 11
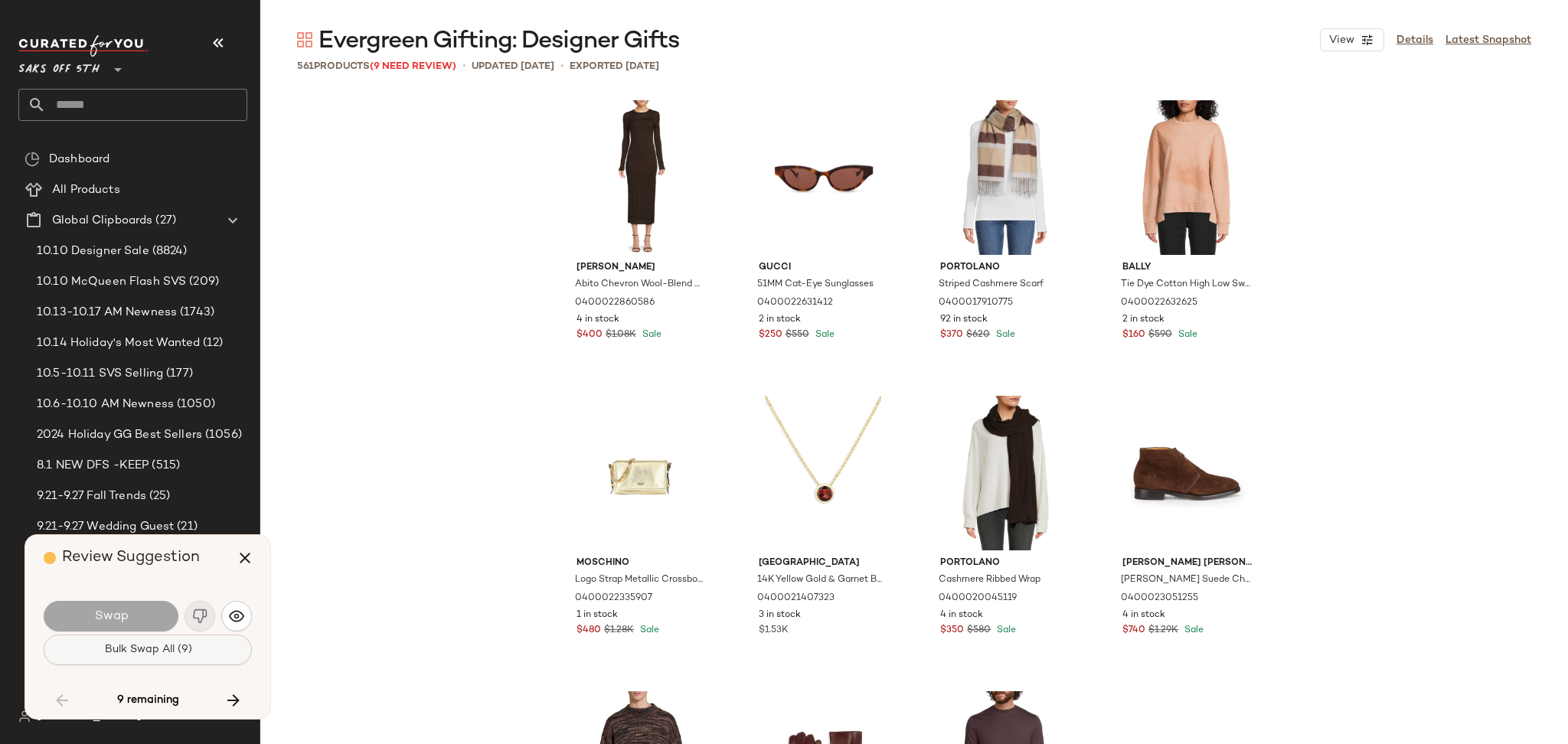
scroll to position [7092, 0]
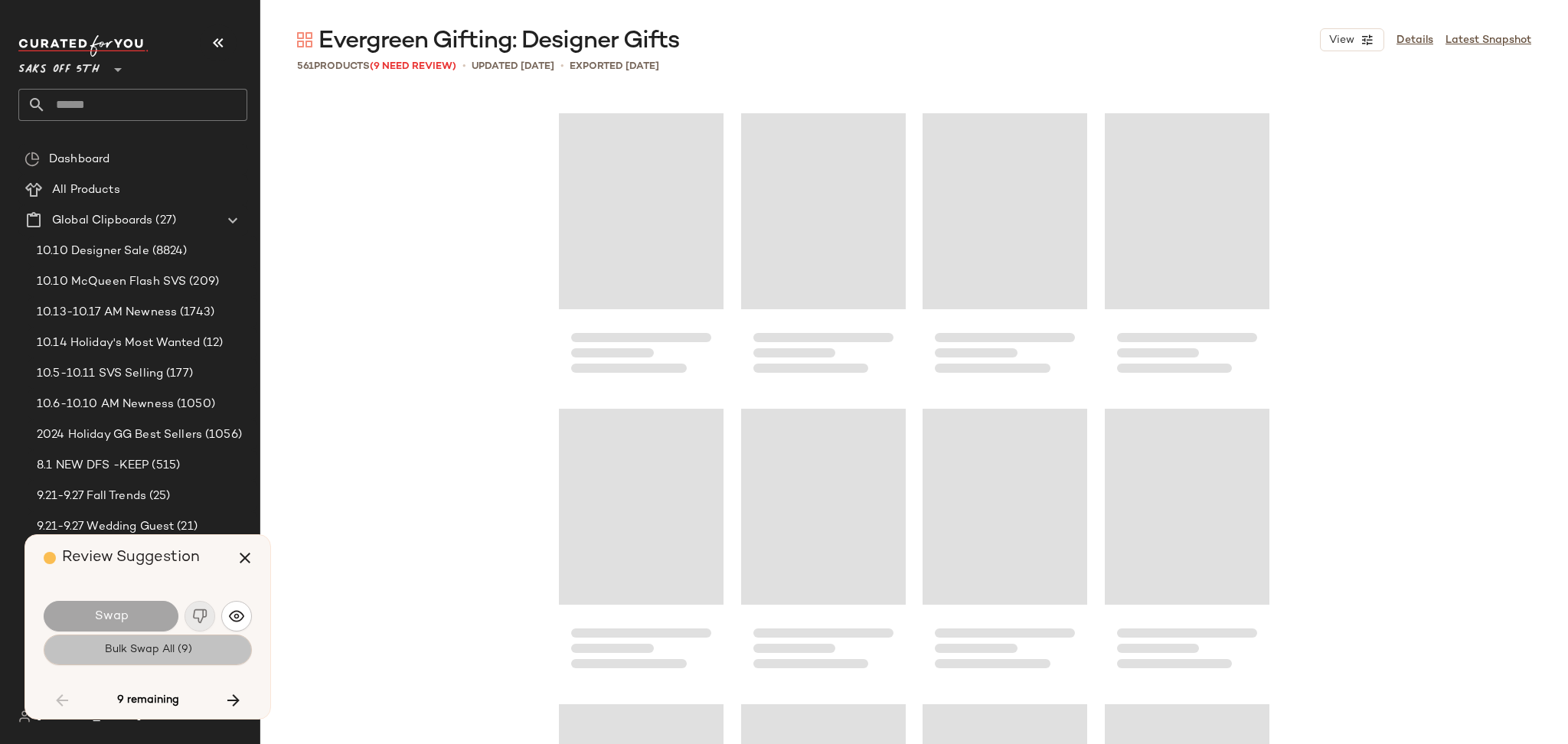
click at [210, 658] on button "Bulk Swap All (9)" at bounding box center [147, 650] width 208 height 31
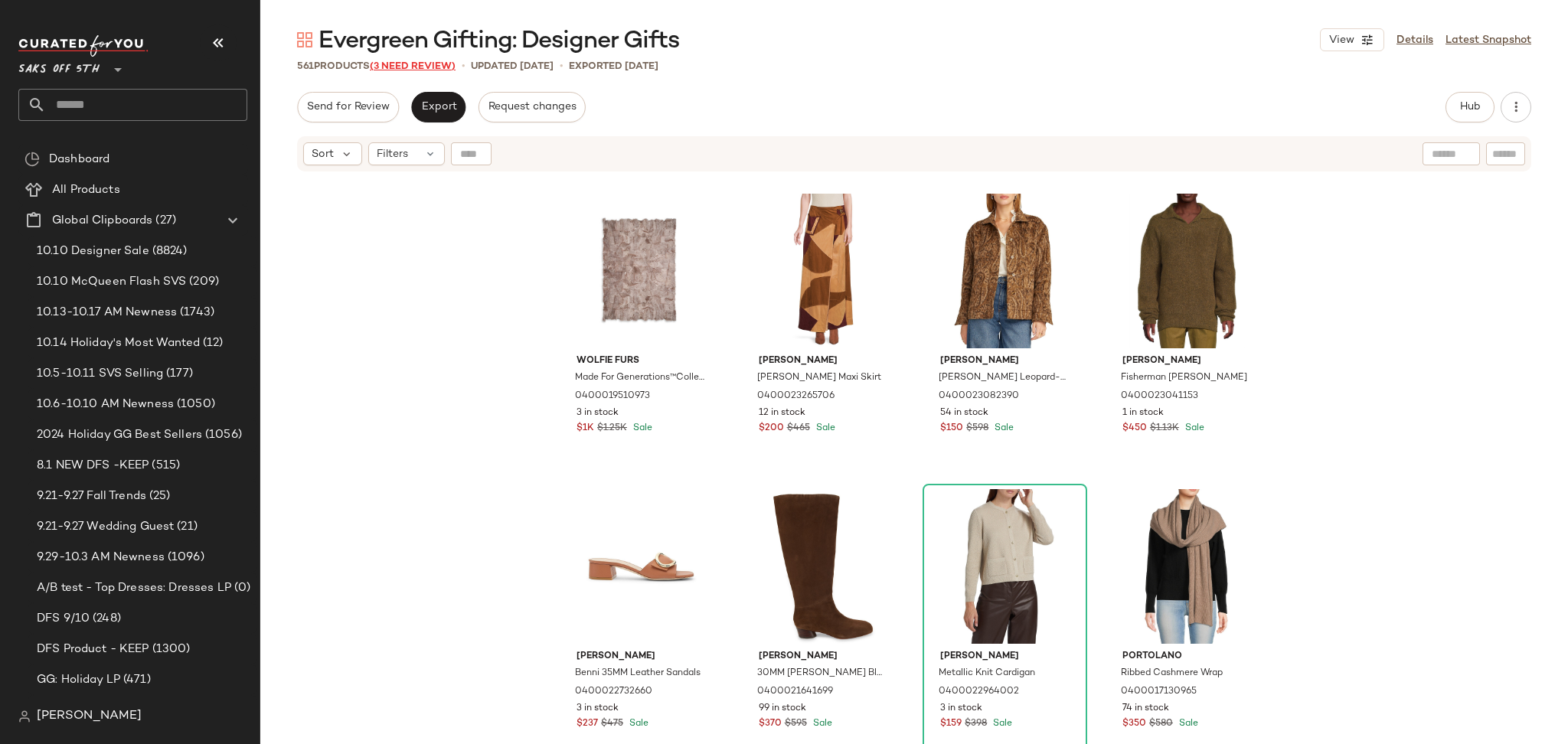
click at [443, 62] on span "(3 Need Review)" at bounding box center [412, 66] width 86 height 11
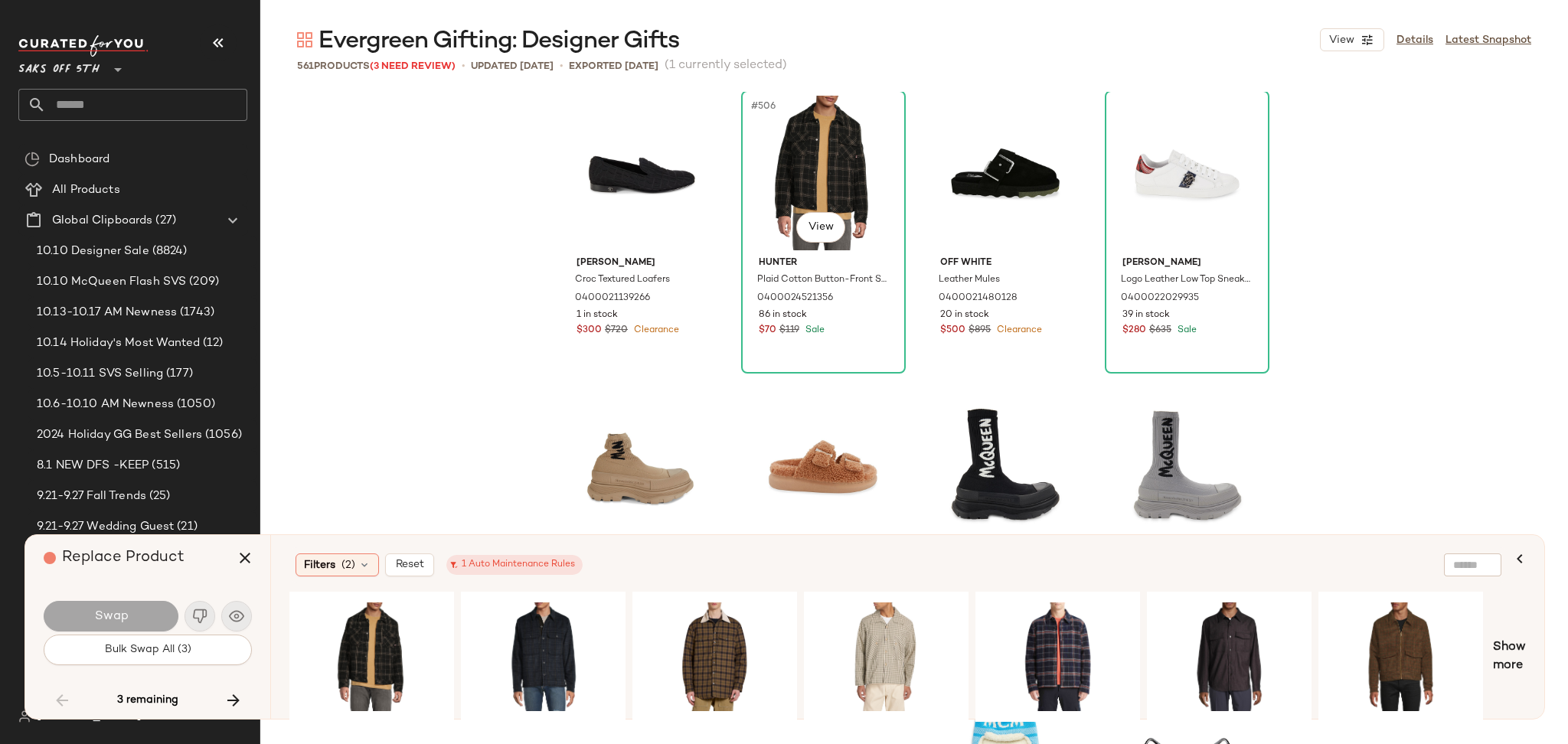
scroll to position [37251, 0]
click at [246, 549] on icon "button" at bounding box center [245, 558] width 19 height 19
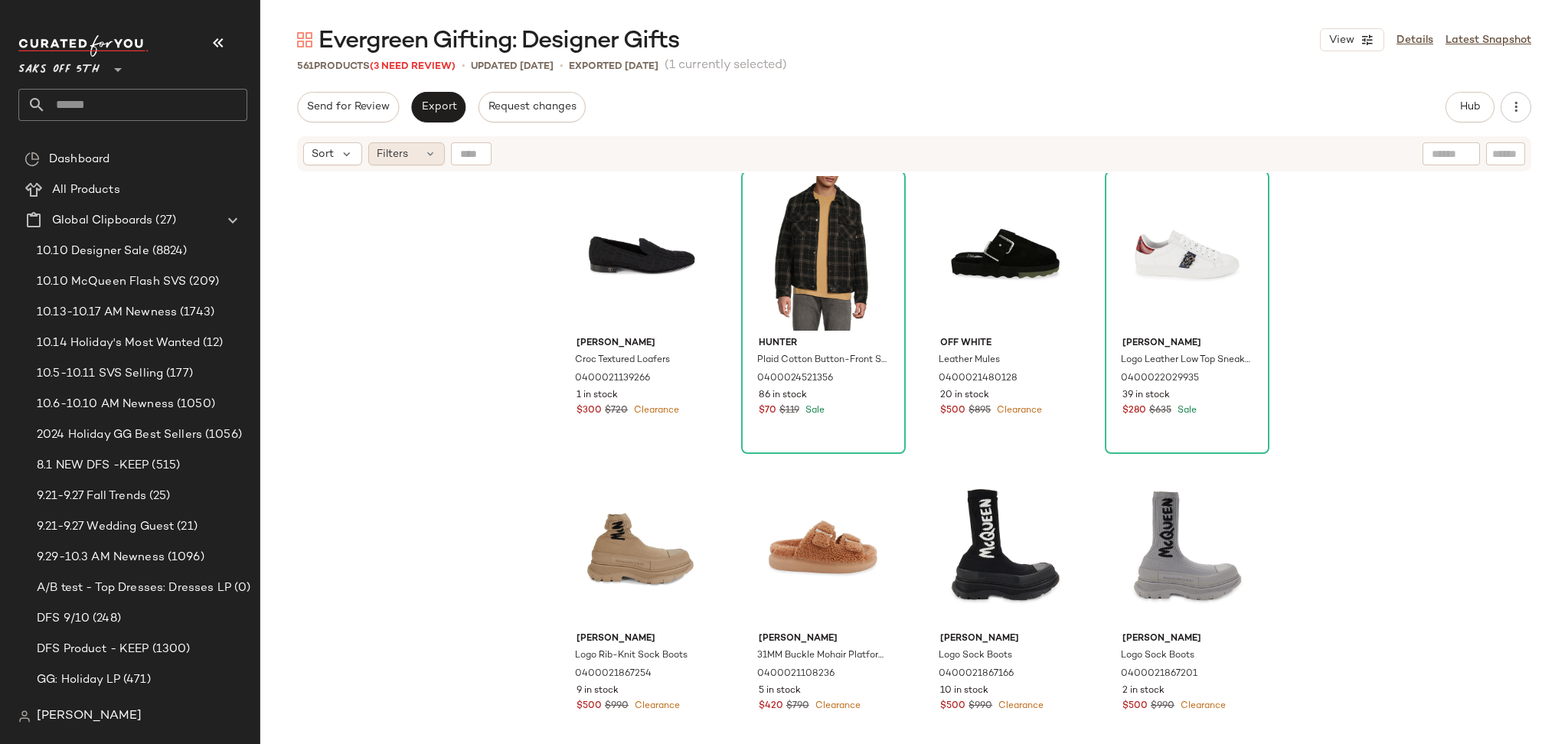
click at [417, 154] on div "Filters" at bounding box center [406, 154] width 77 height 23
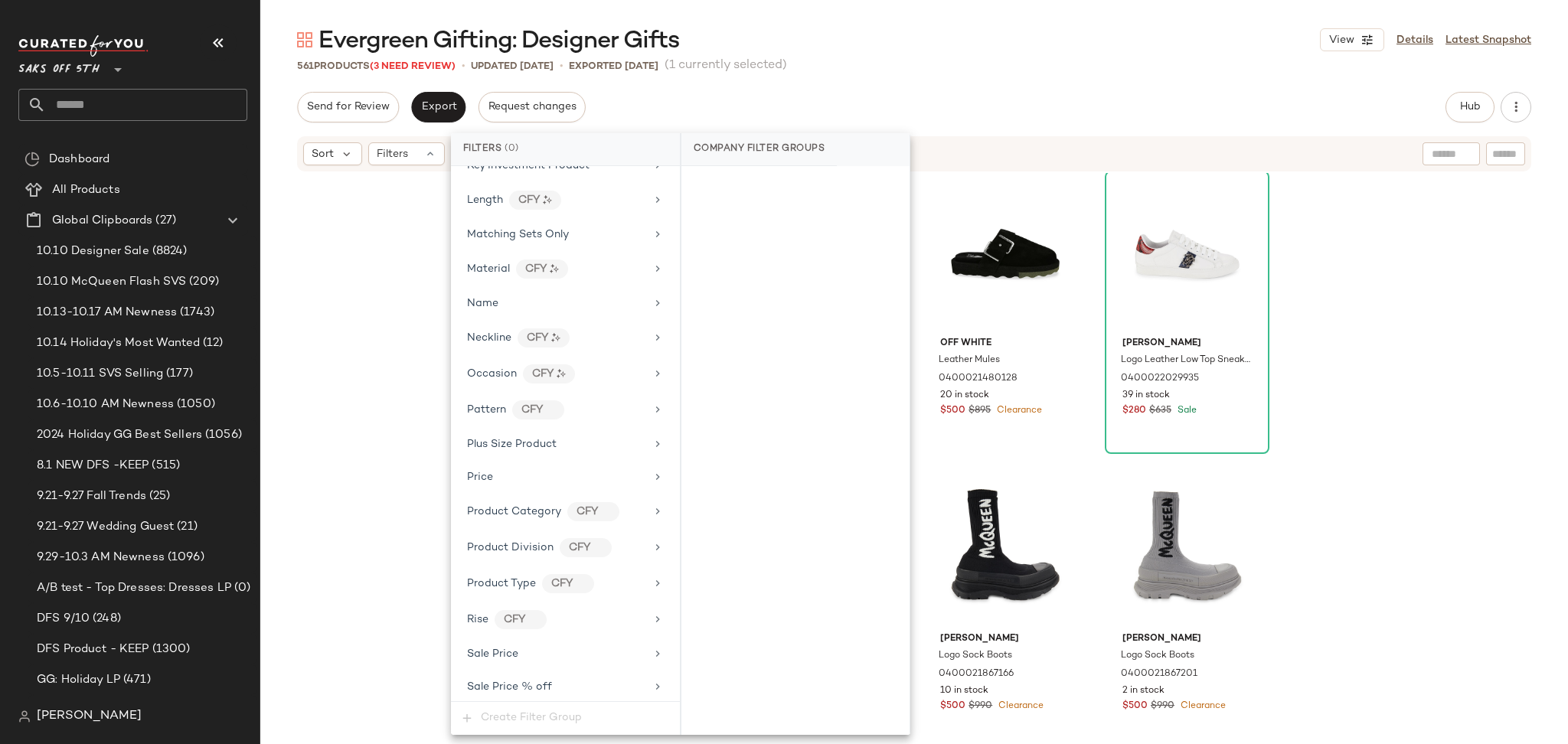
scroll to position [879, 0]
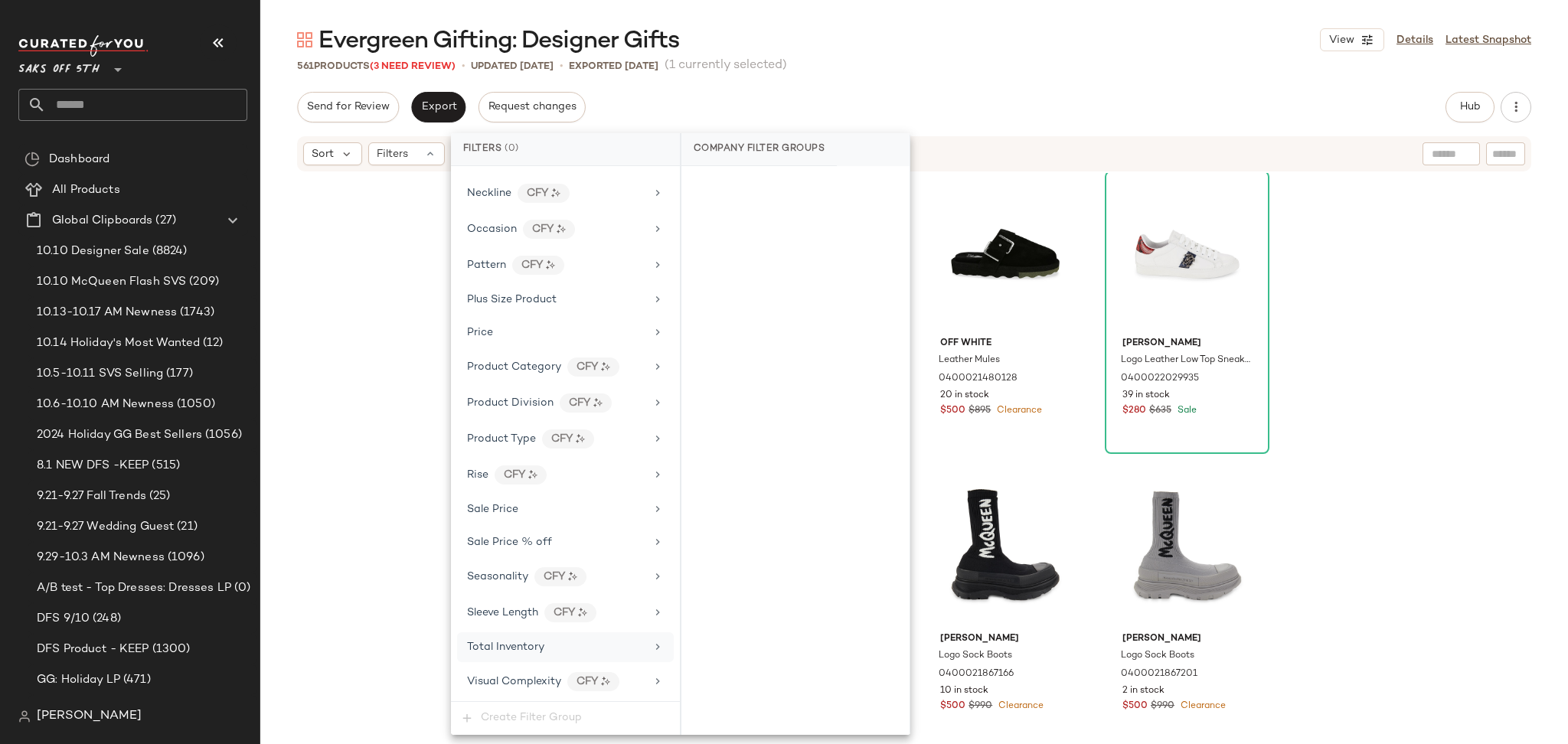
click at [545, 647] on div "Total Inventory" at bounding box center [556, 648] width 179 height 16
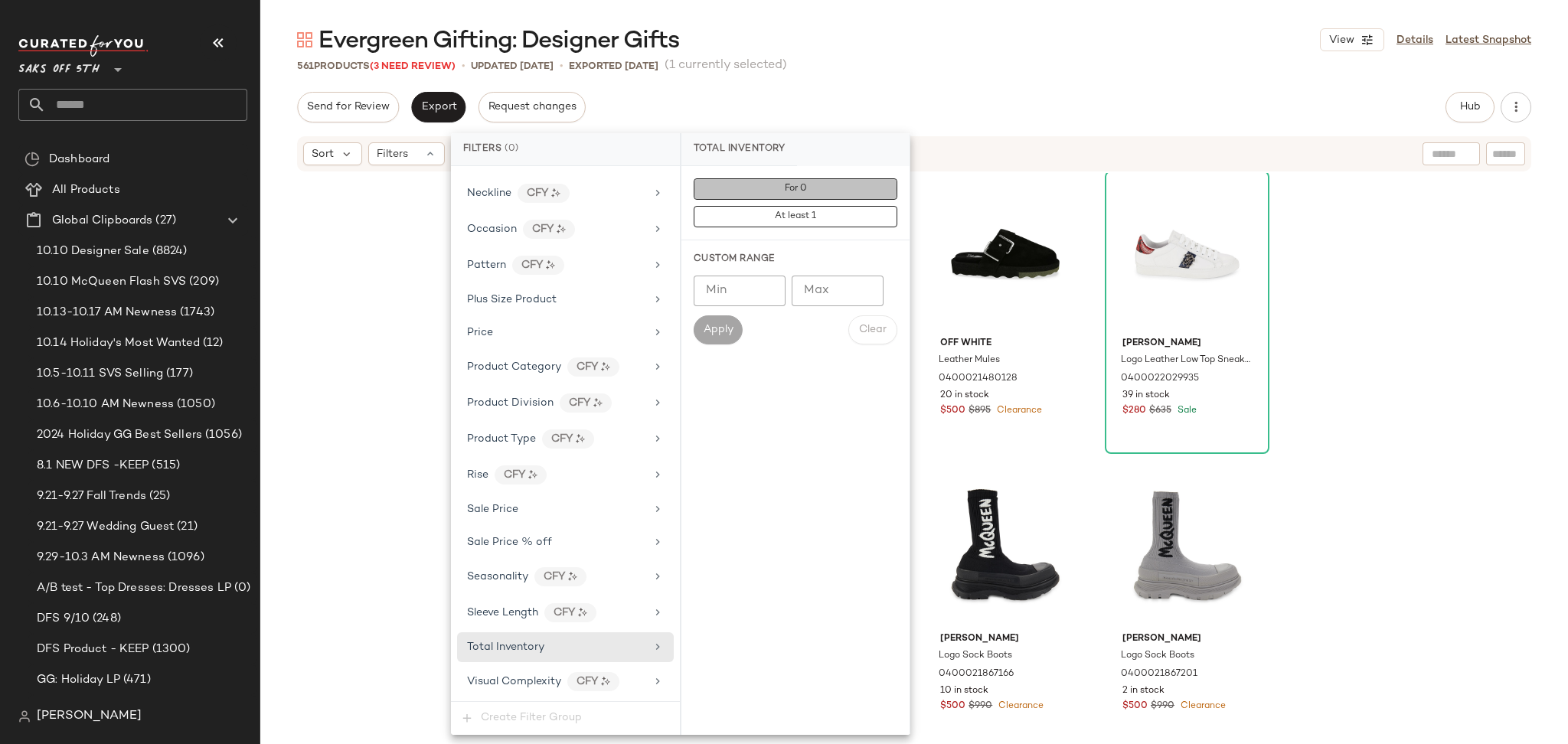
click at [768, 193] on button "For 0" at bounding box center [795, 189] width 204 height 21
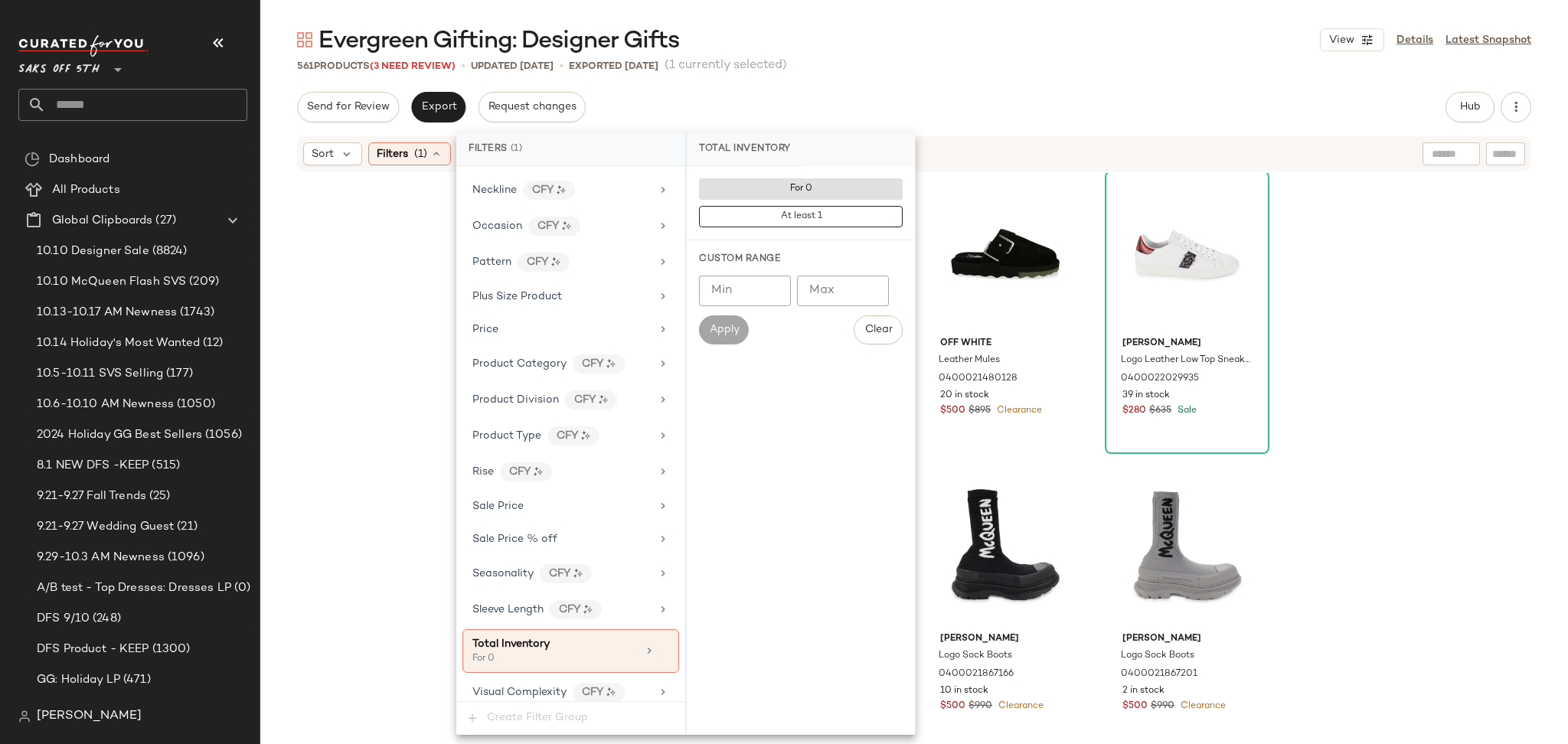
click at [950, 92] on div "Send for Review Export Request changes Hub Send for Review External Review Inte…" at bounding box center [914, 108] width 1234 height 31
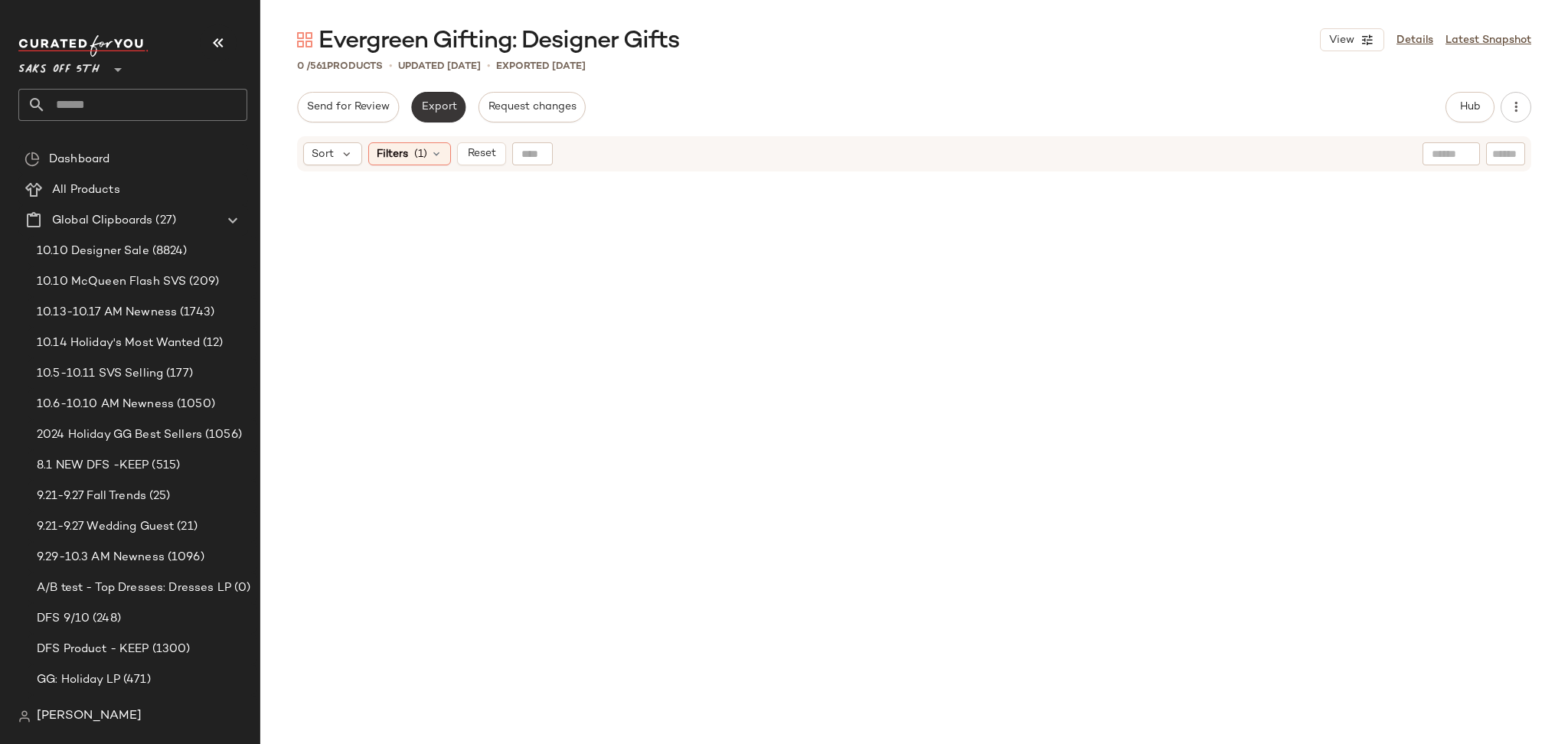
click at [445, 121] on button "Export" at bounding box center [438, 108] width 55 height 31
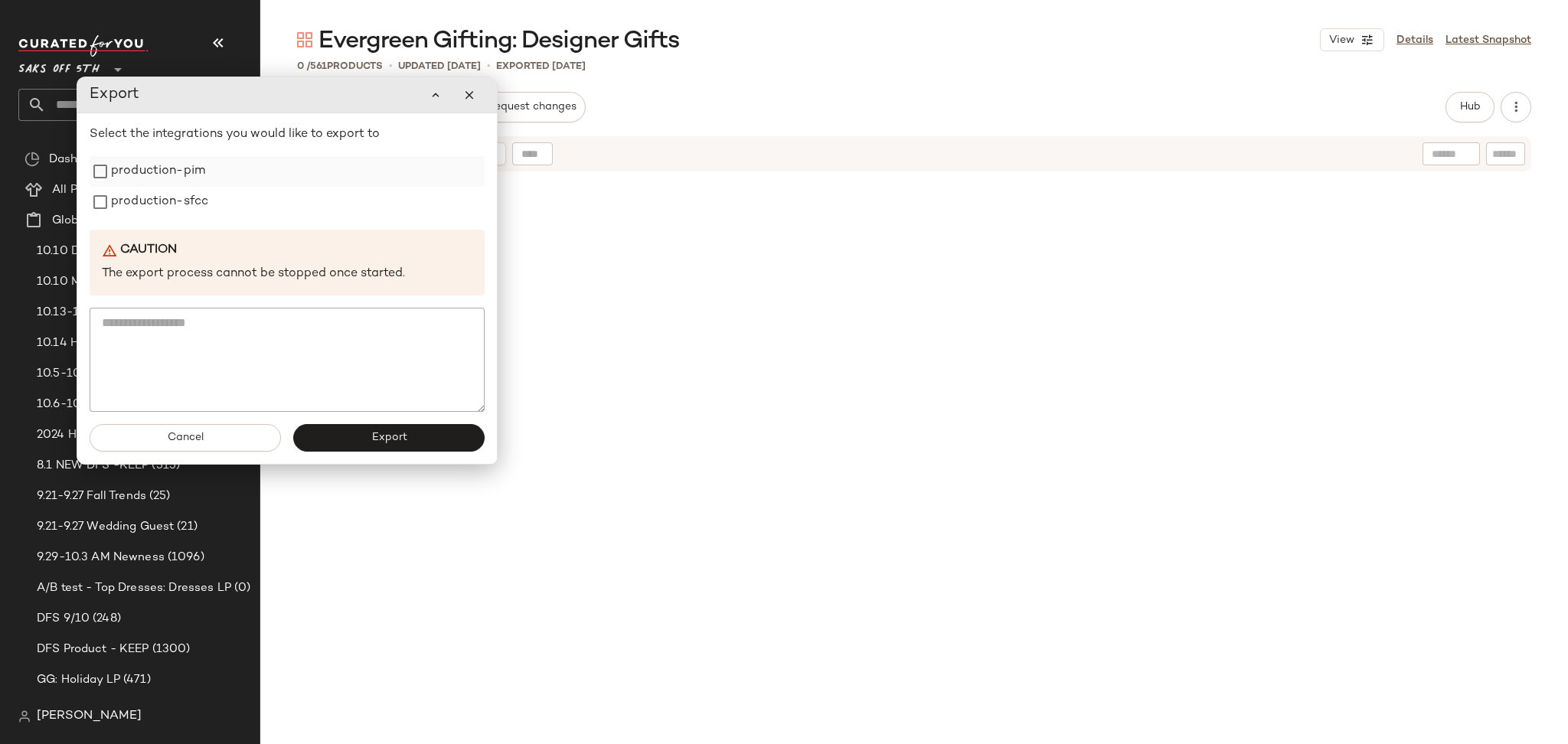
click at [208, 178] on div "production-pim" at bounding box center [287, 171] width 395 height 31
click at [185, 178] on label "production-pim" at bounding box center [157, 171] width 94 height 31
click at [187, 195] on label "production-sfcc" at bounding box center [159, 202] width 97 height 31
click at [373, 436] on span "Export" at bounding box center [388, 437] width 36 height 12
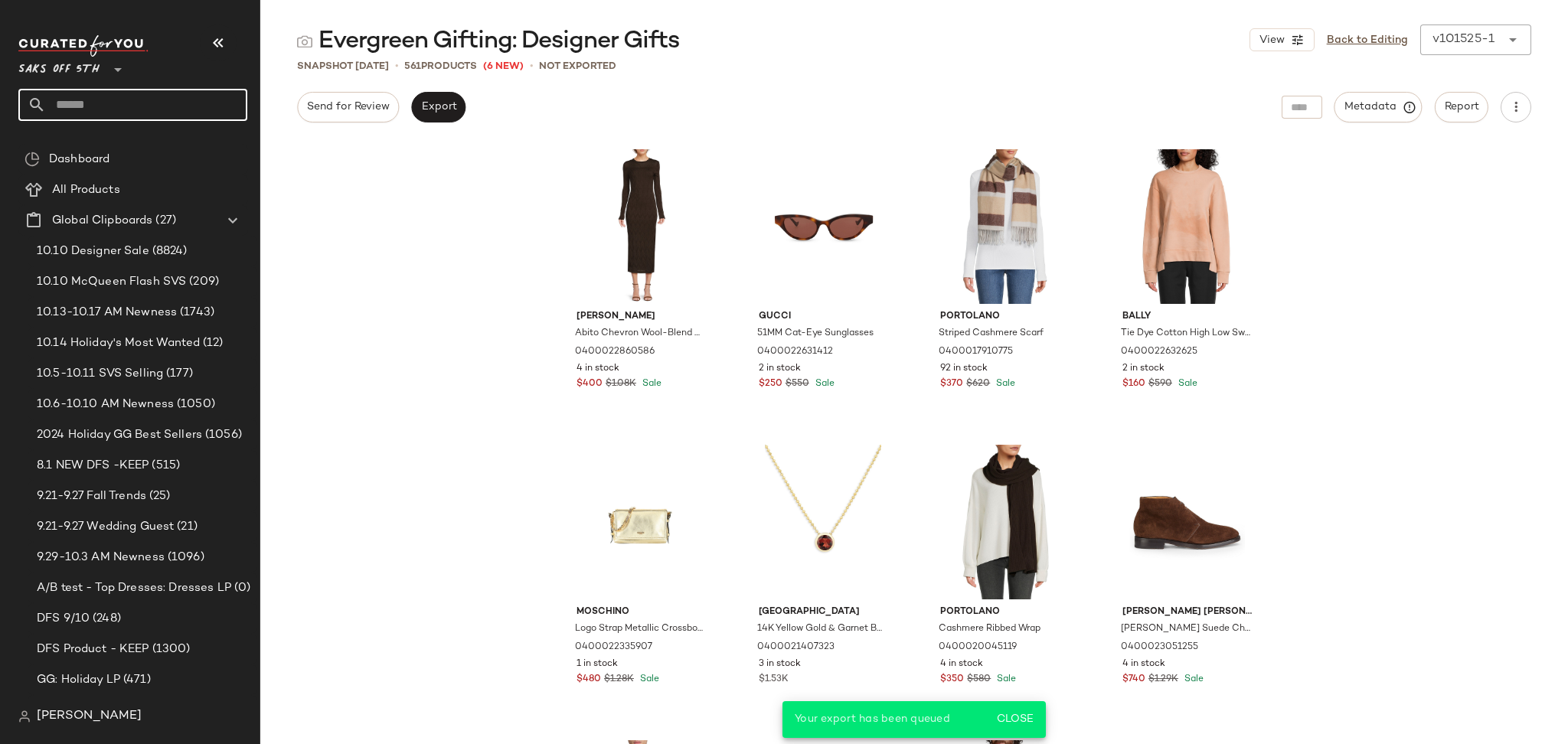
click at [109, 104] on input "text" at bounding box center [146, 104] width 202 height 32
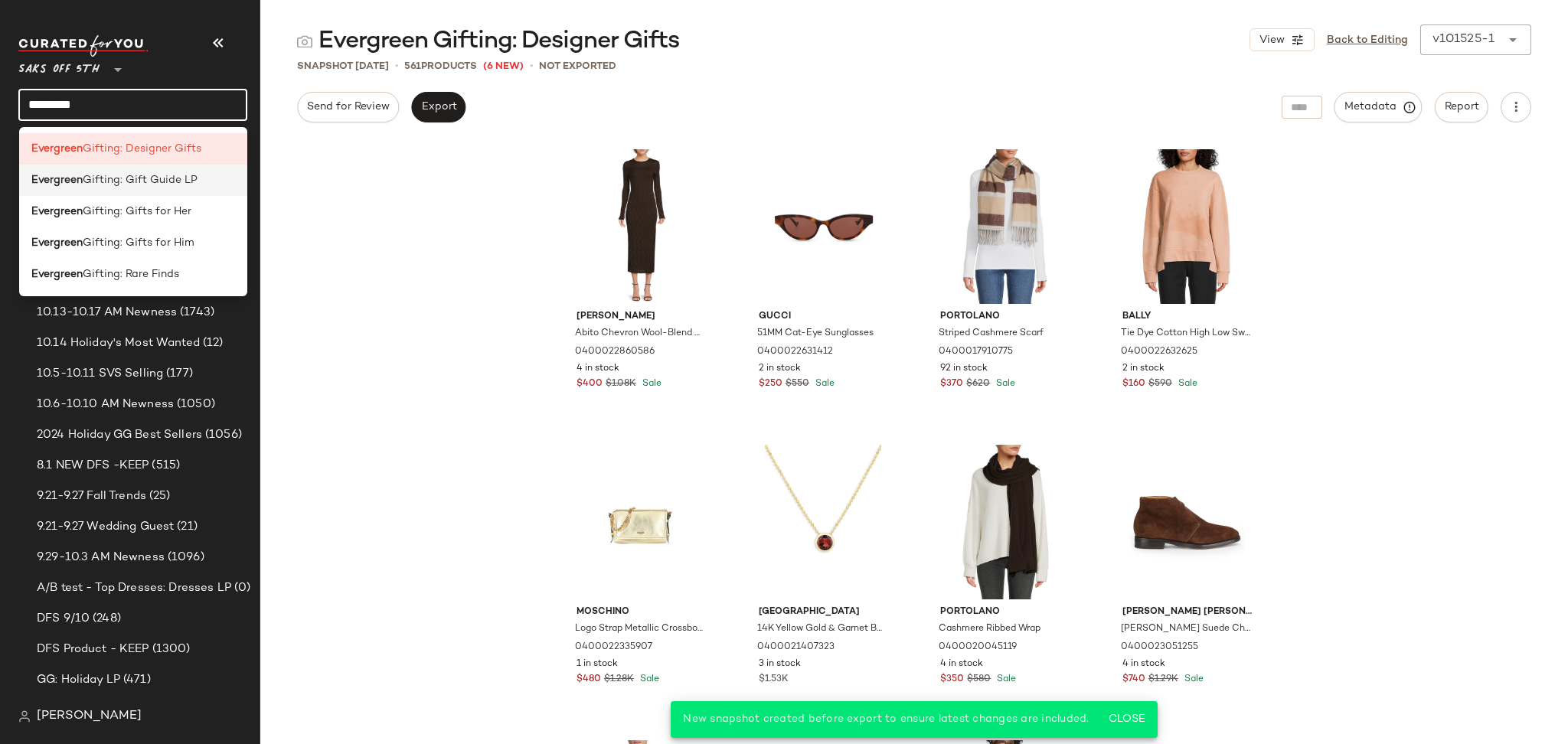
type input "*********"
click at [185, 179] on span "Gifting: Gift Guide LP" at bounding box center [140, 180] width 115 height 16
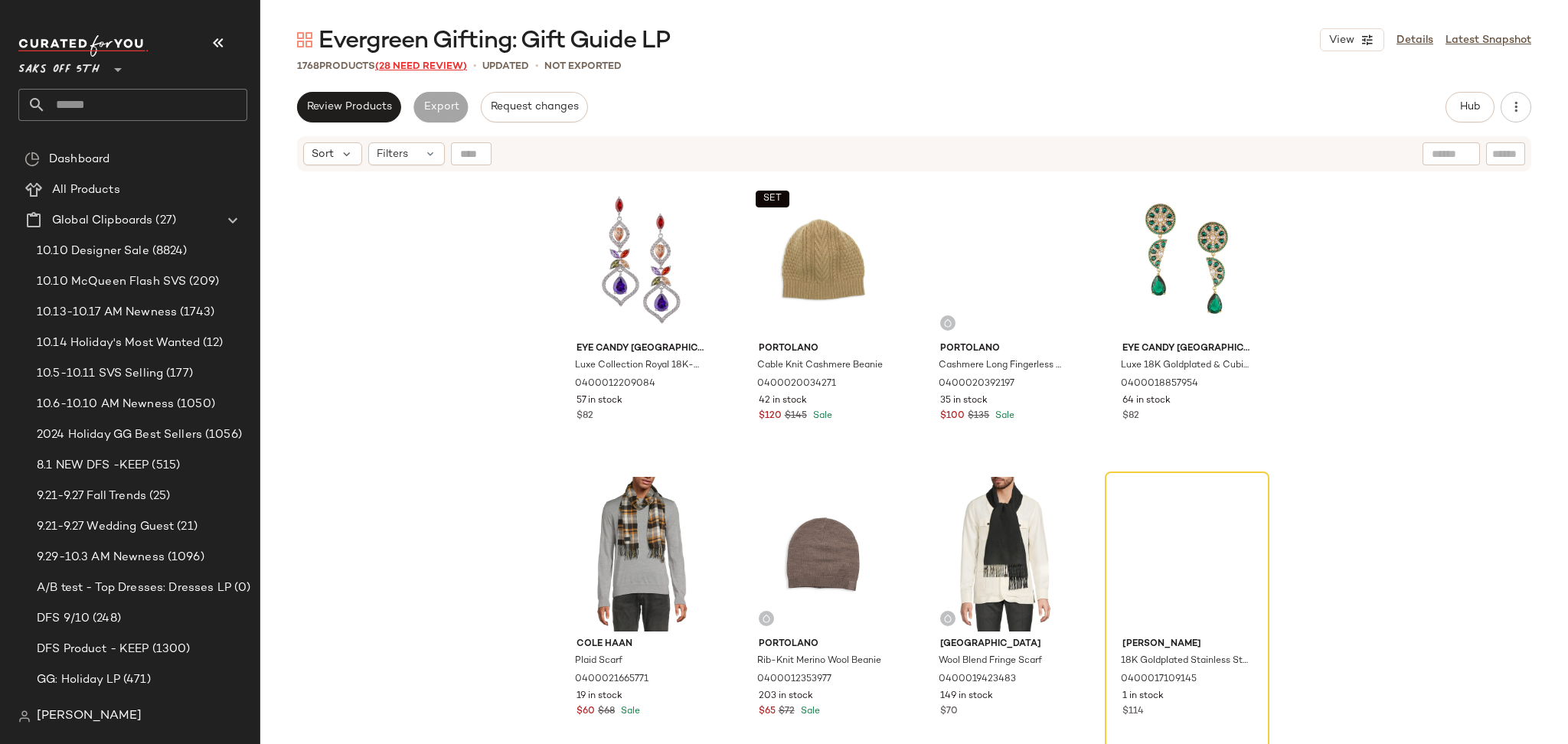
click at [427, 61] on span "(28 Need Review)" at bounding box center [421, 66] width 92 height 11
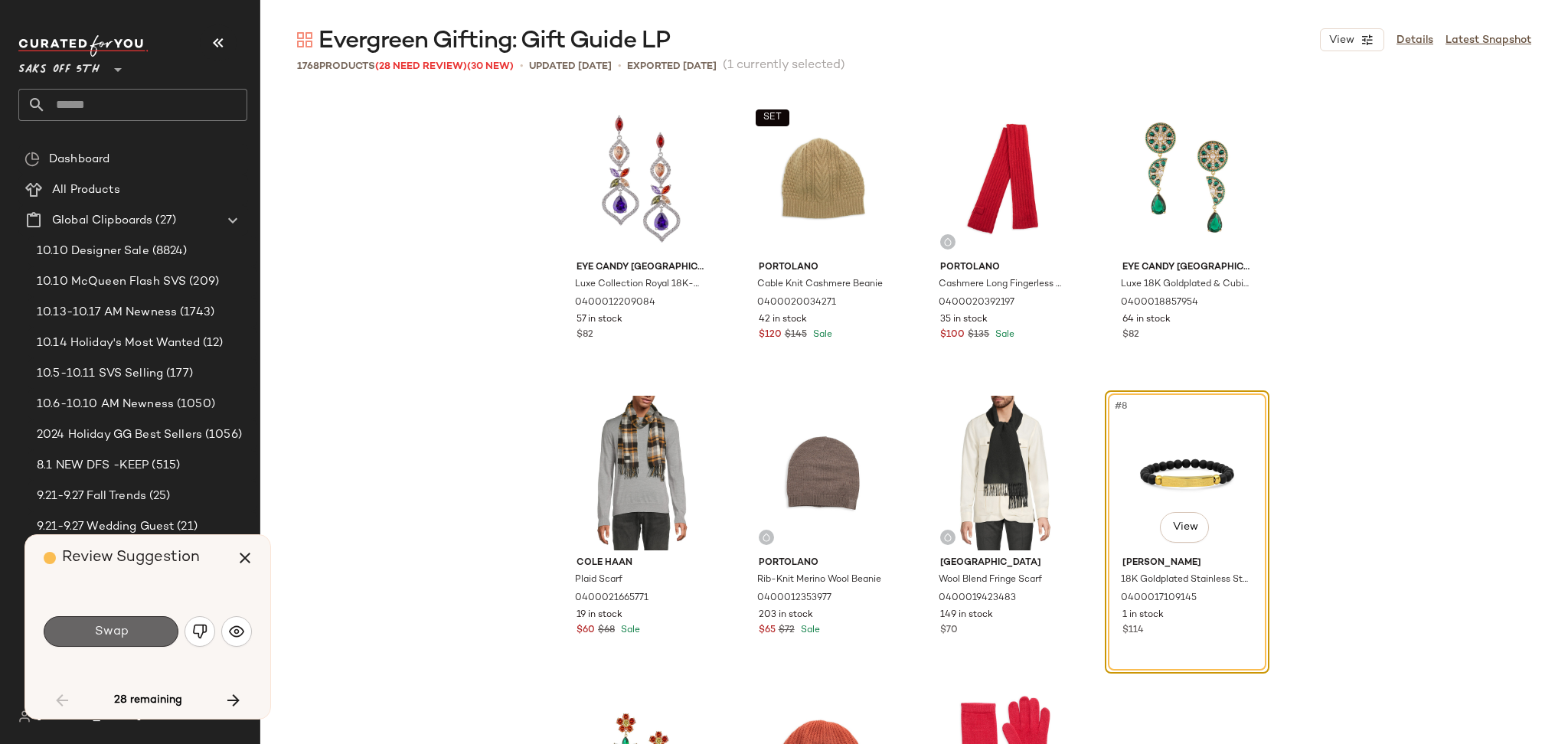
click at [125, 629] on span "Swap" at bounding box center [110, 632] width 34 height 15
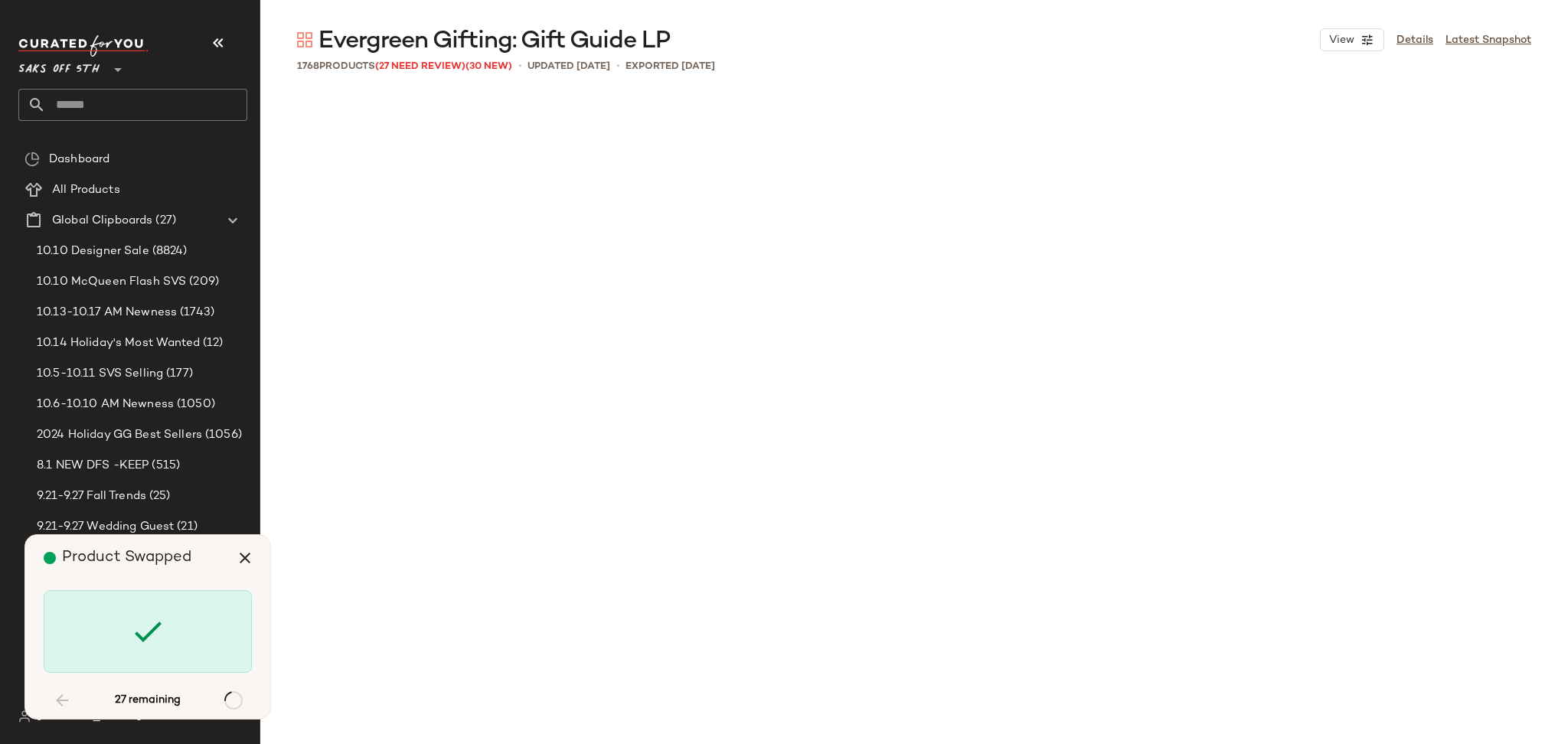
scroll to position [1477, 0]
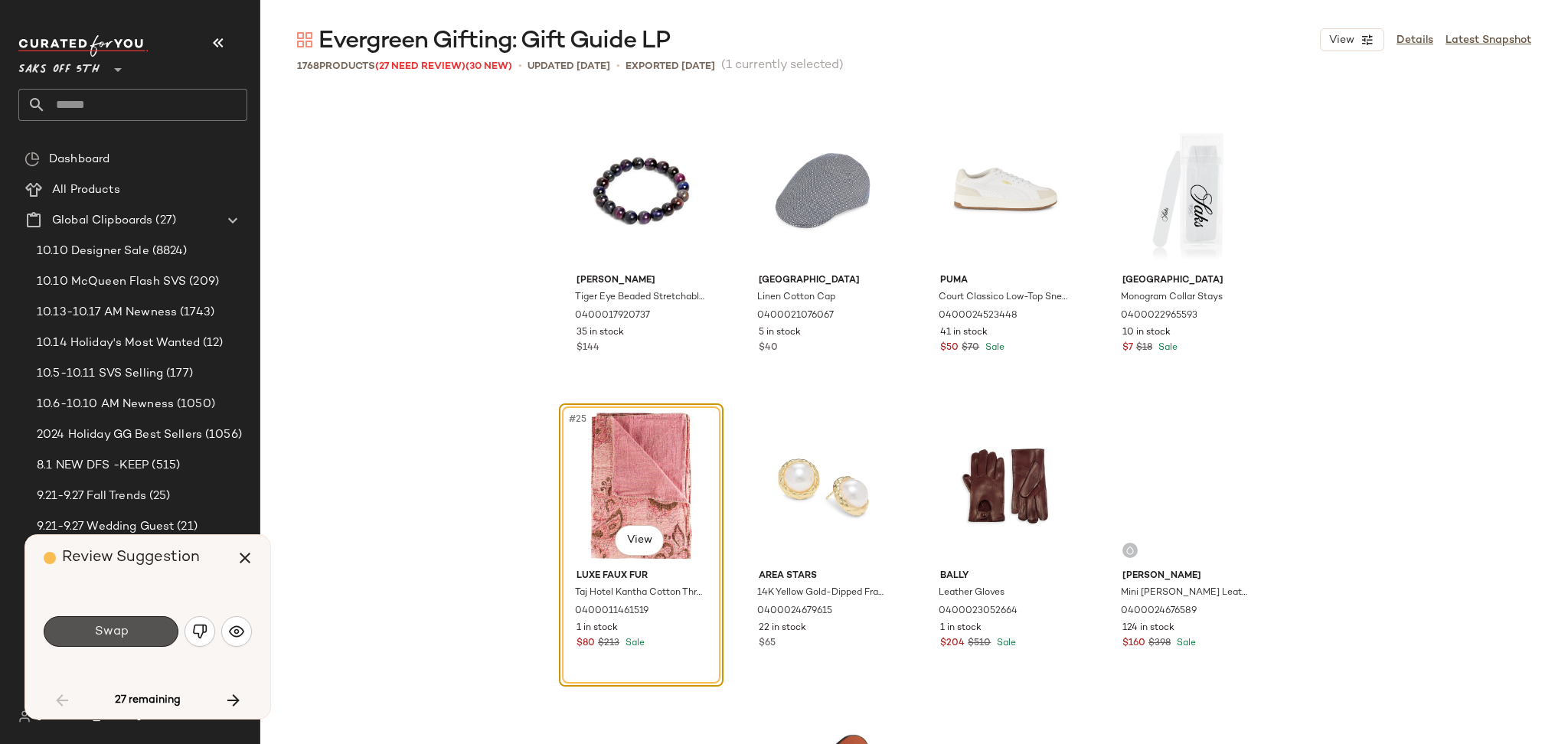
click at [125, 629] on span "Swap" at bounding box center [110, 632] width 34 height 15
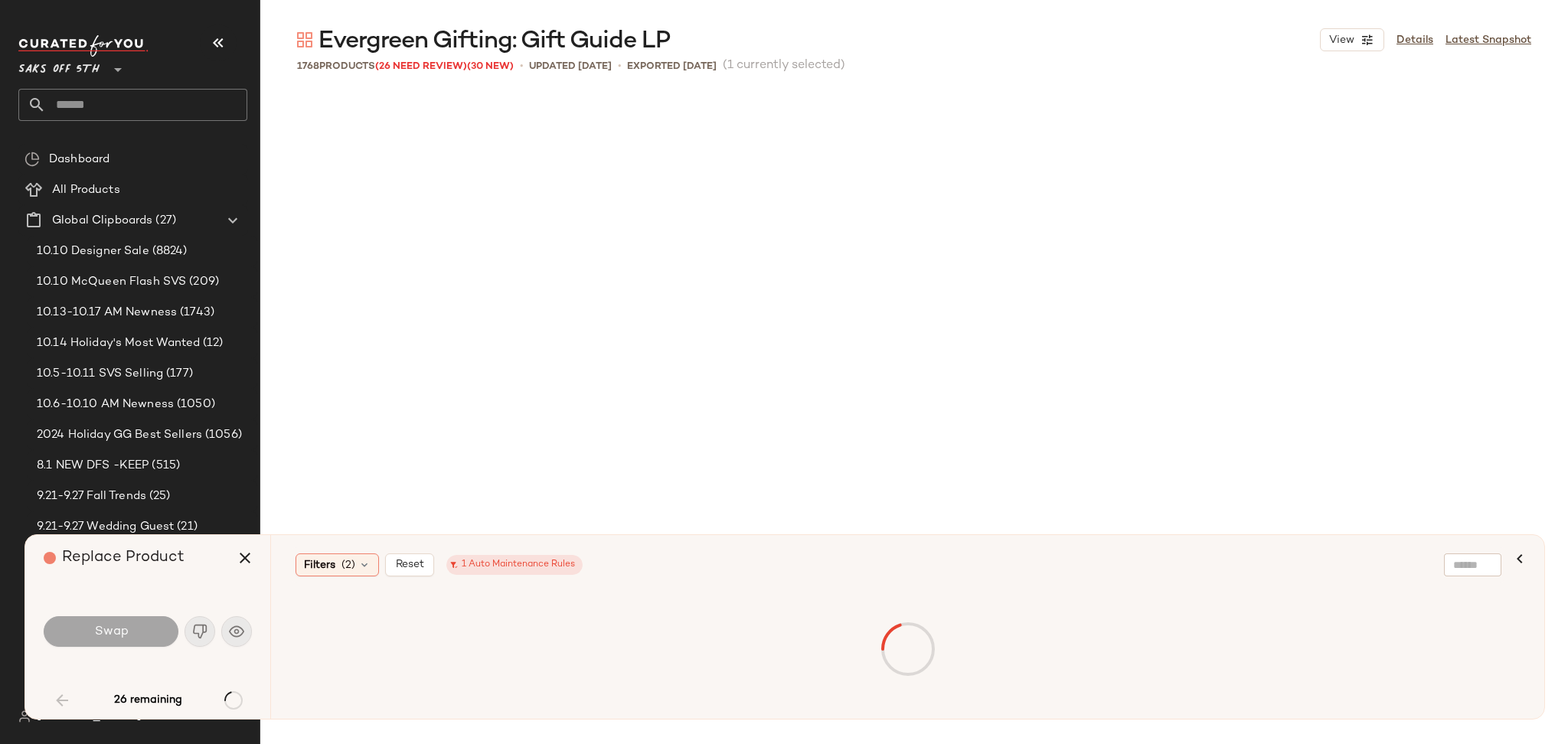
scroll to position [4136, 0]
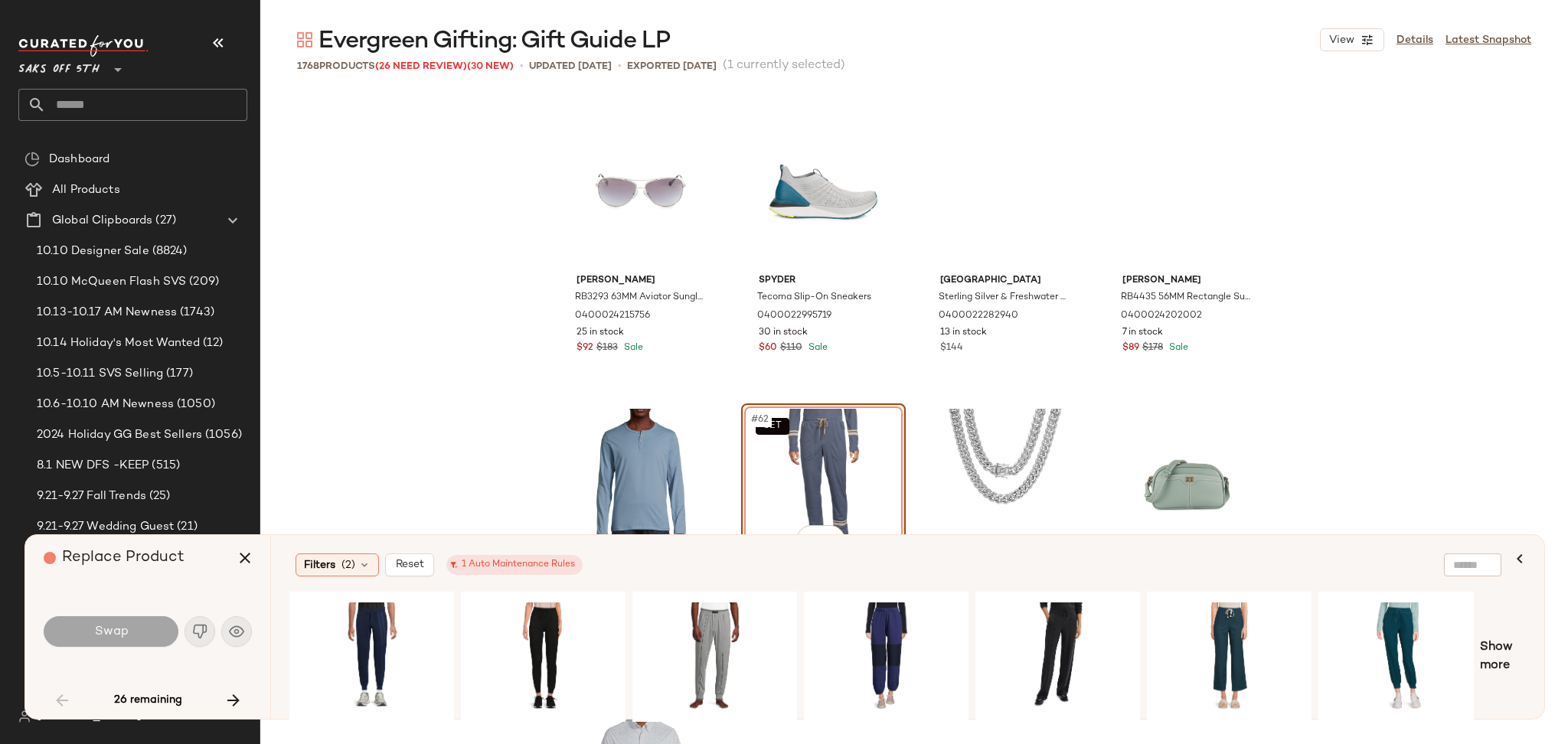
click at [125, 629] on div "Swap" at bounding box center [110, 631] width 135 height 31
click at [350, 620] on div "#1 View" at bounding box center [371, 657] width 154 height 108
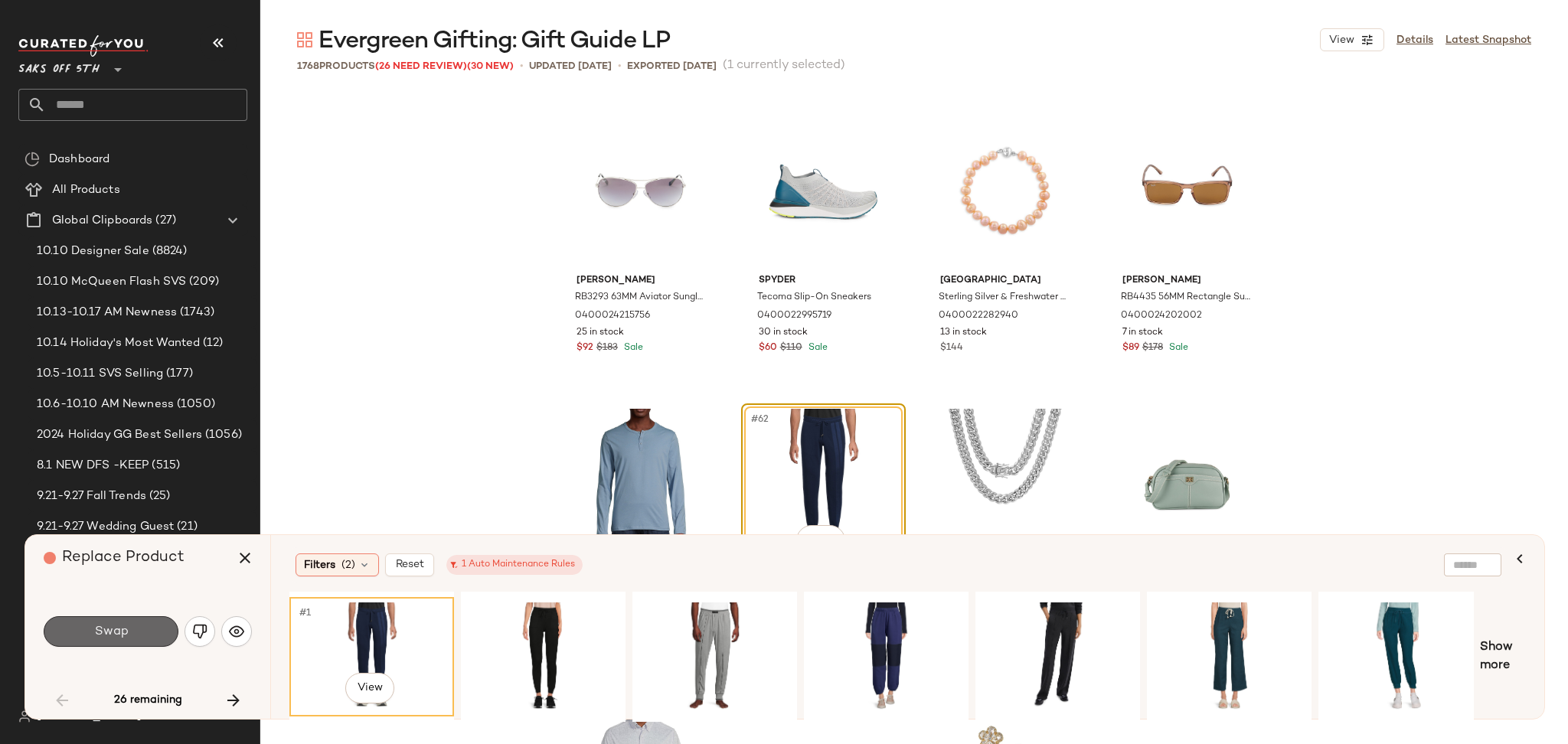
click at [95, 618] on button "Swap" at bounding box center [110, 631] width 135 height 31
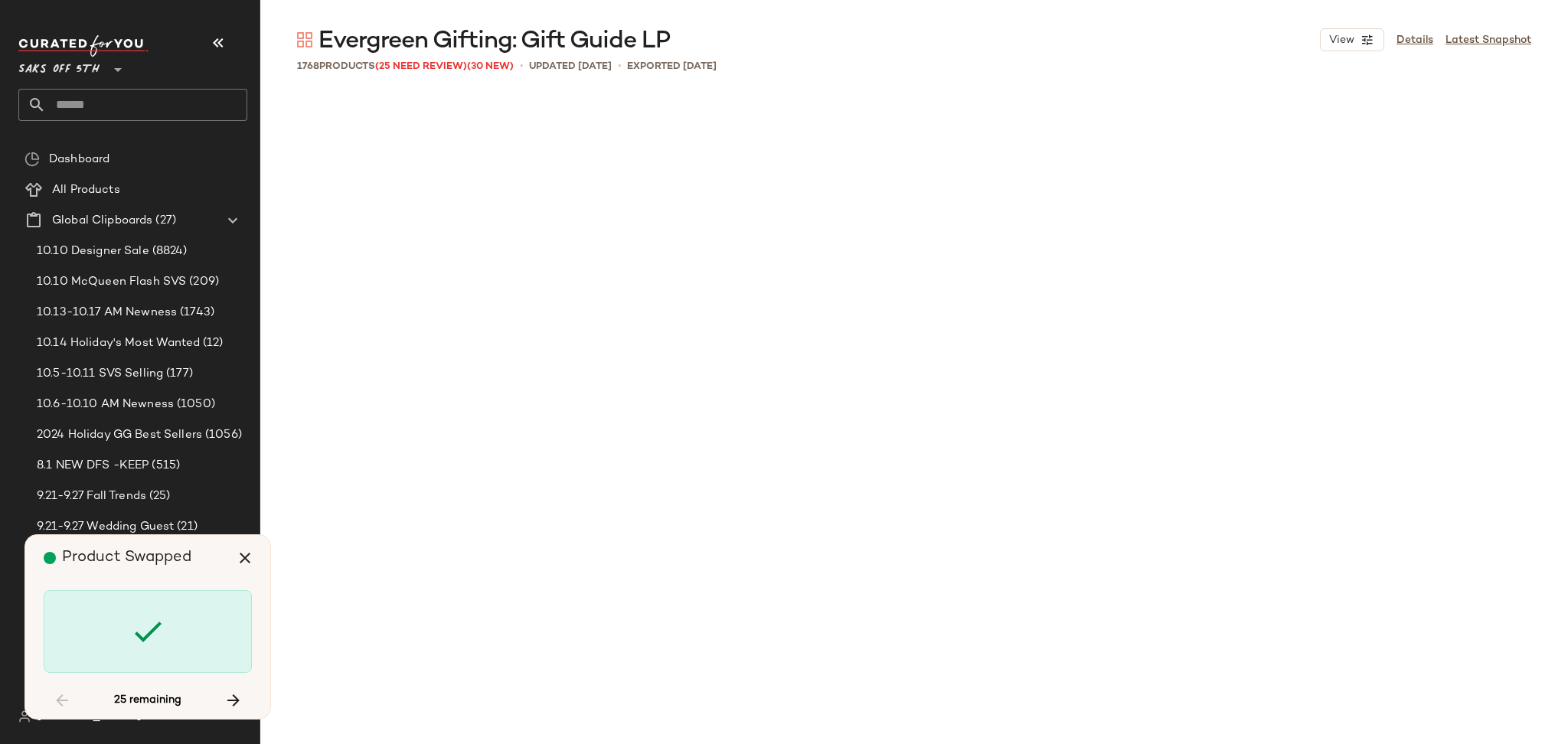
scroll to position [6205, 0]
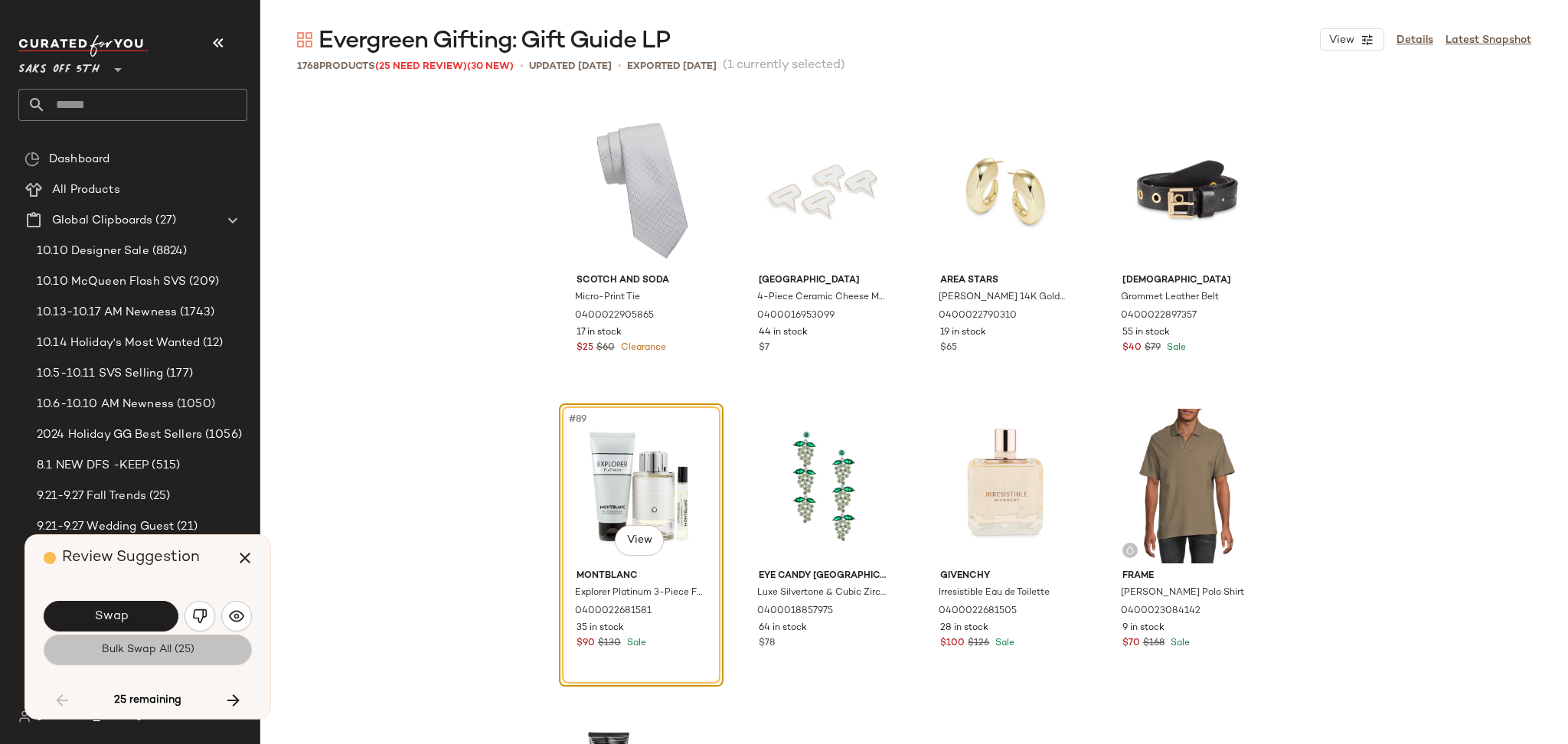
click at [126, 649] on span "Bulk Swap All (25)" at bounding box center [148, 649] width 93 height 12
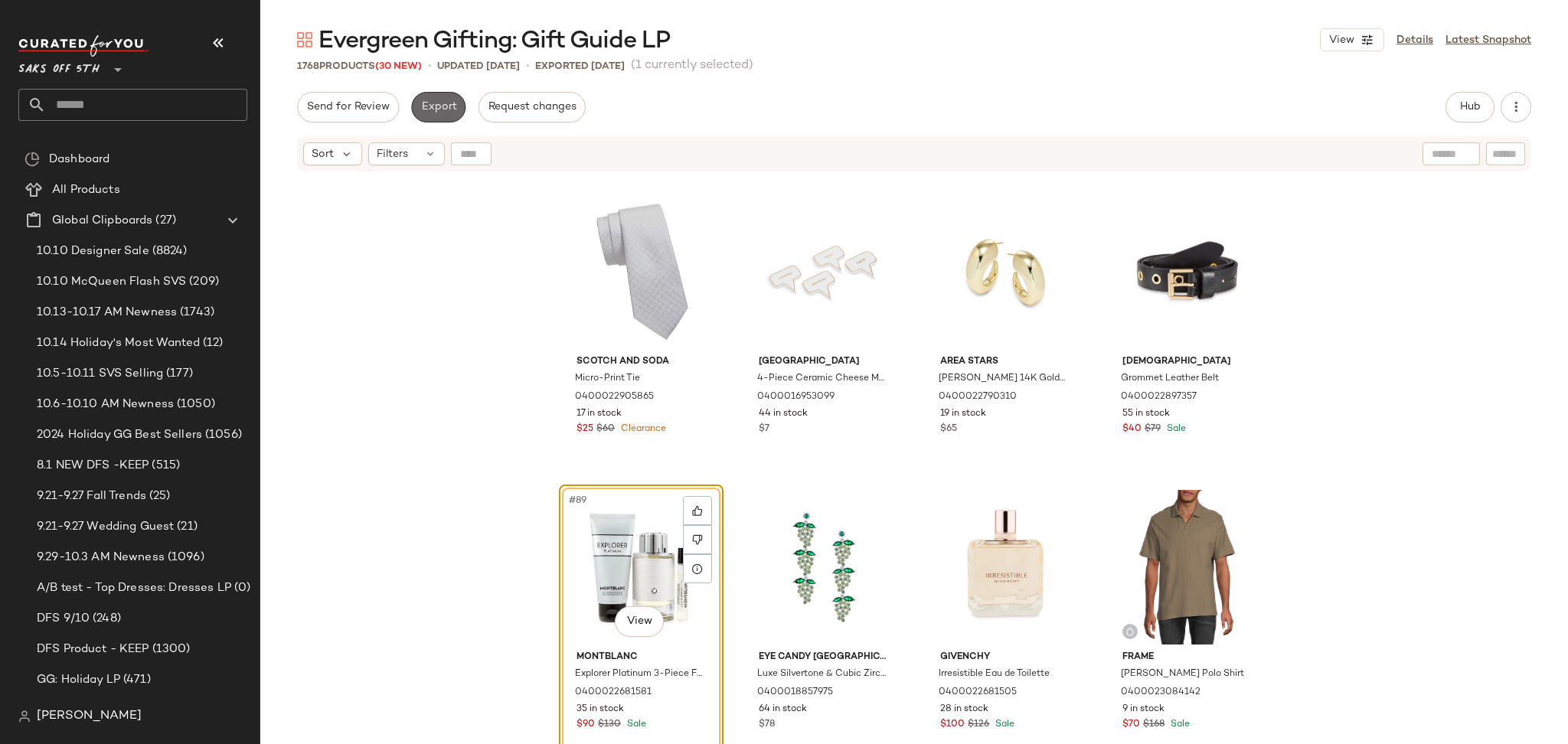
click at [423, 105] on span "Export" at bounding box center [438, 107] width 36 height 12
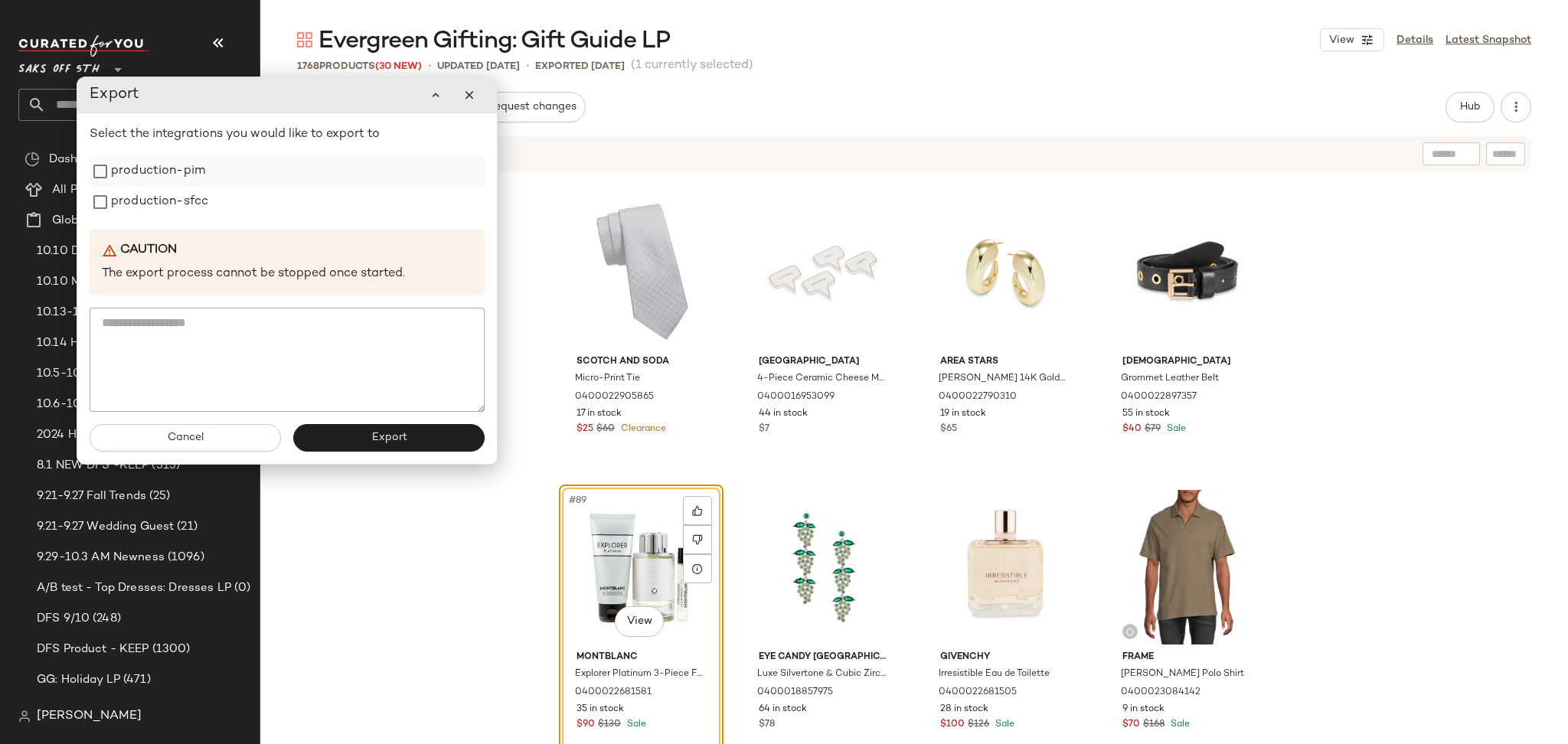
click at [185, 183] on label "production-pim" at bounding box center [157, 171] width 94 height 31
click at [180, 211] on label "production-sfcc" at bounding box center [159, 202] width 97 height 31
click at [339, 439] on button "Export" at bounding box center [388, 438] width 192 height 28
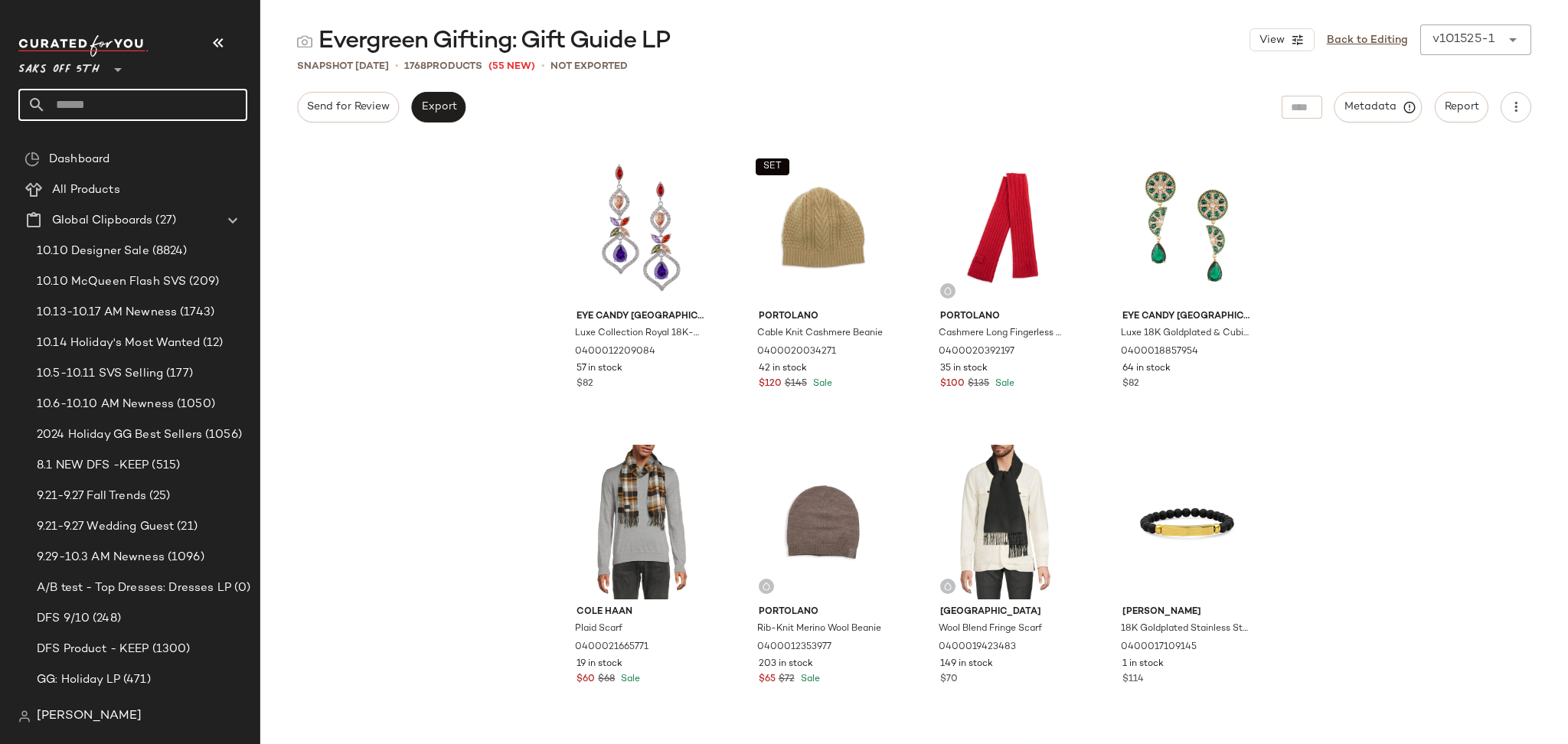
click at [161, 99] on input "text" at bounding box center [146, 104] width 202 height 32
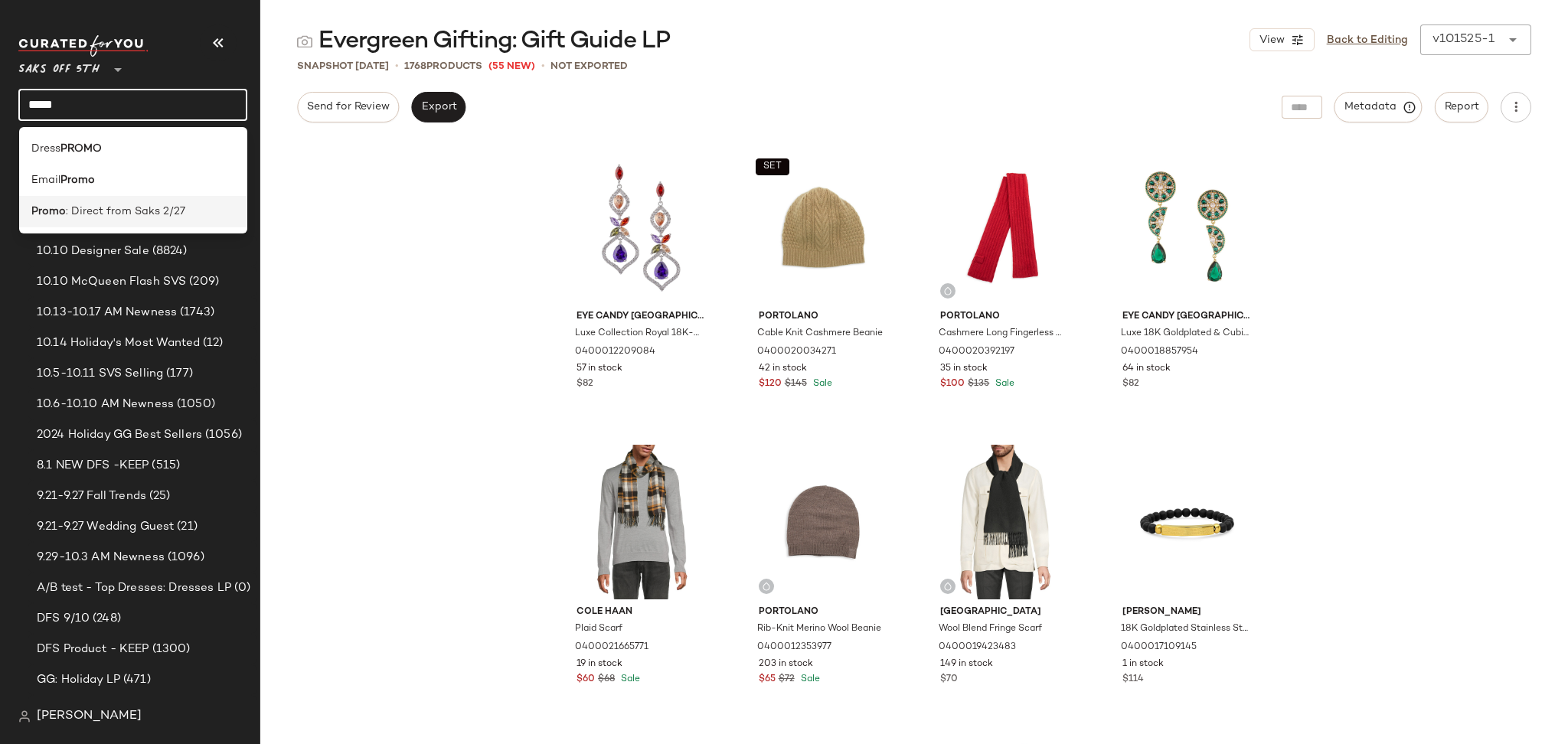
type input "*****"
click at [139, 209] on span ": Direct from Saks 2/27" at bounding box center [126, 212] width 119 height 16
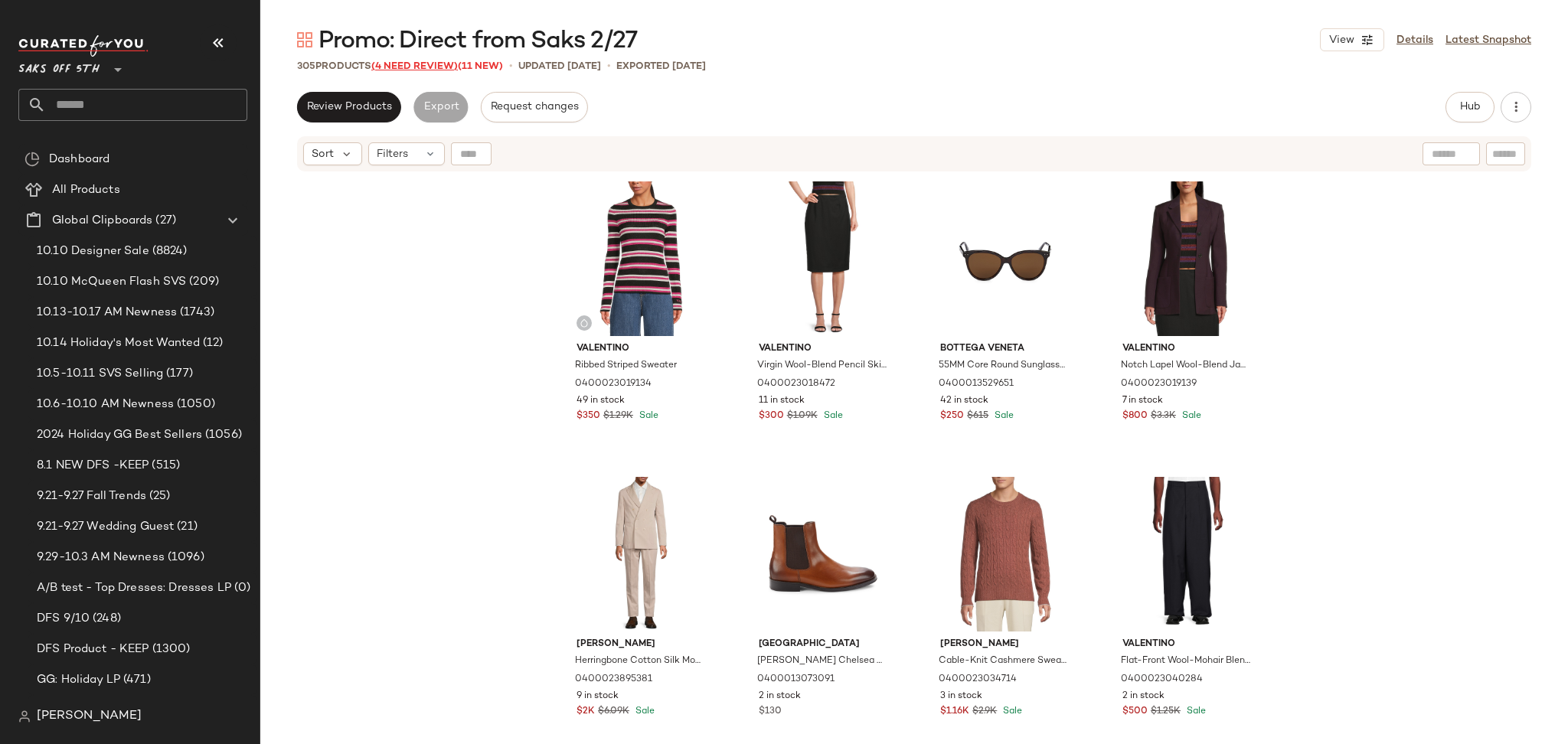
click at [429, 62] on span "(4 Need Review)" at bounding box center [414, 66] width 86 height 11
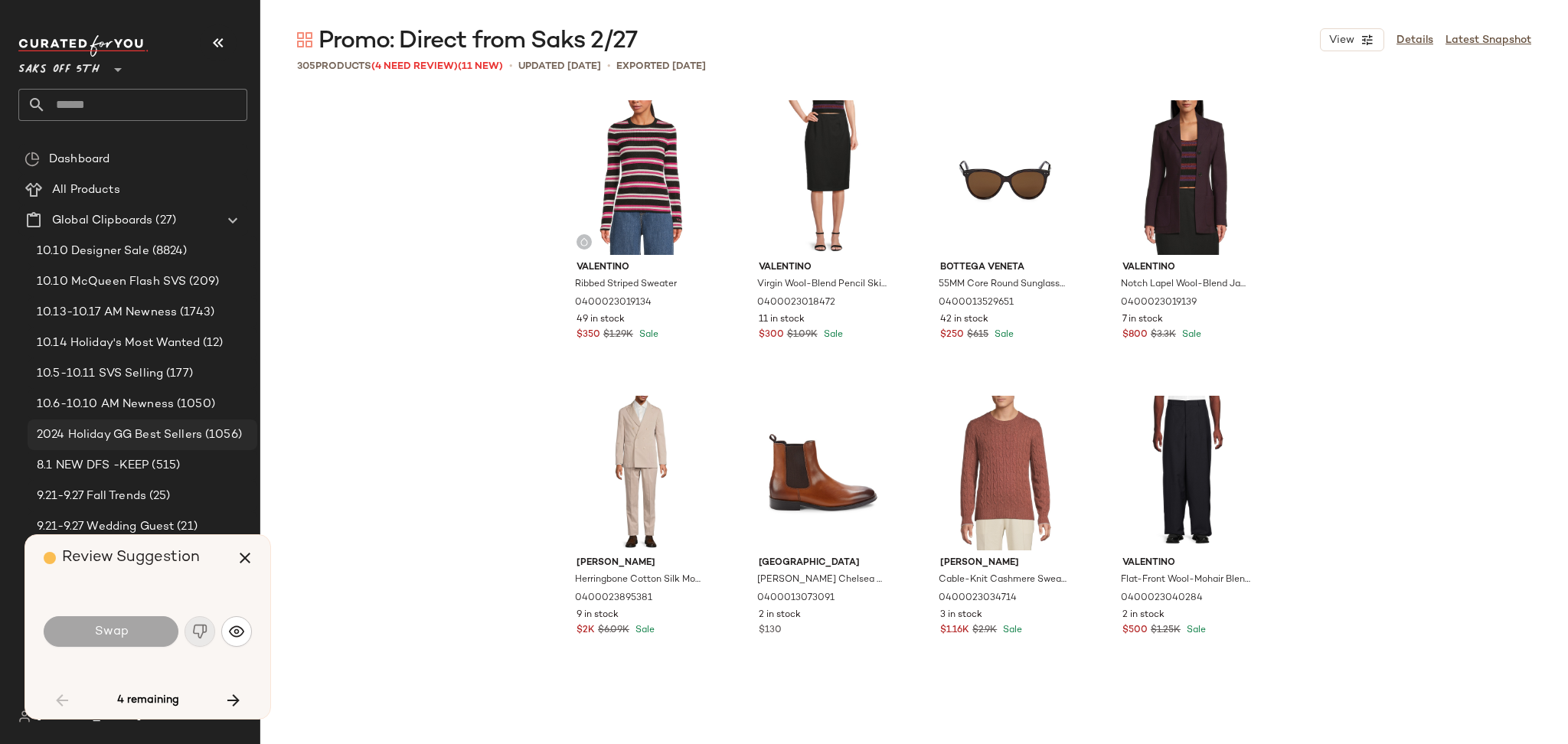
scroll to position [603, 0]
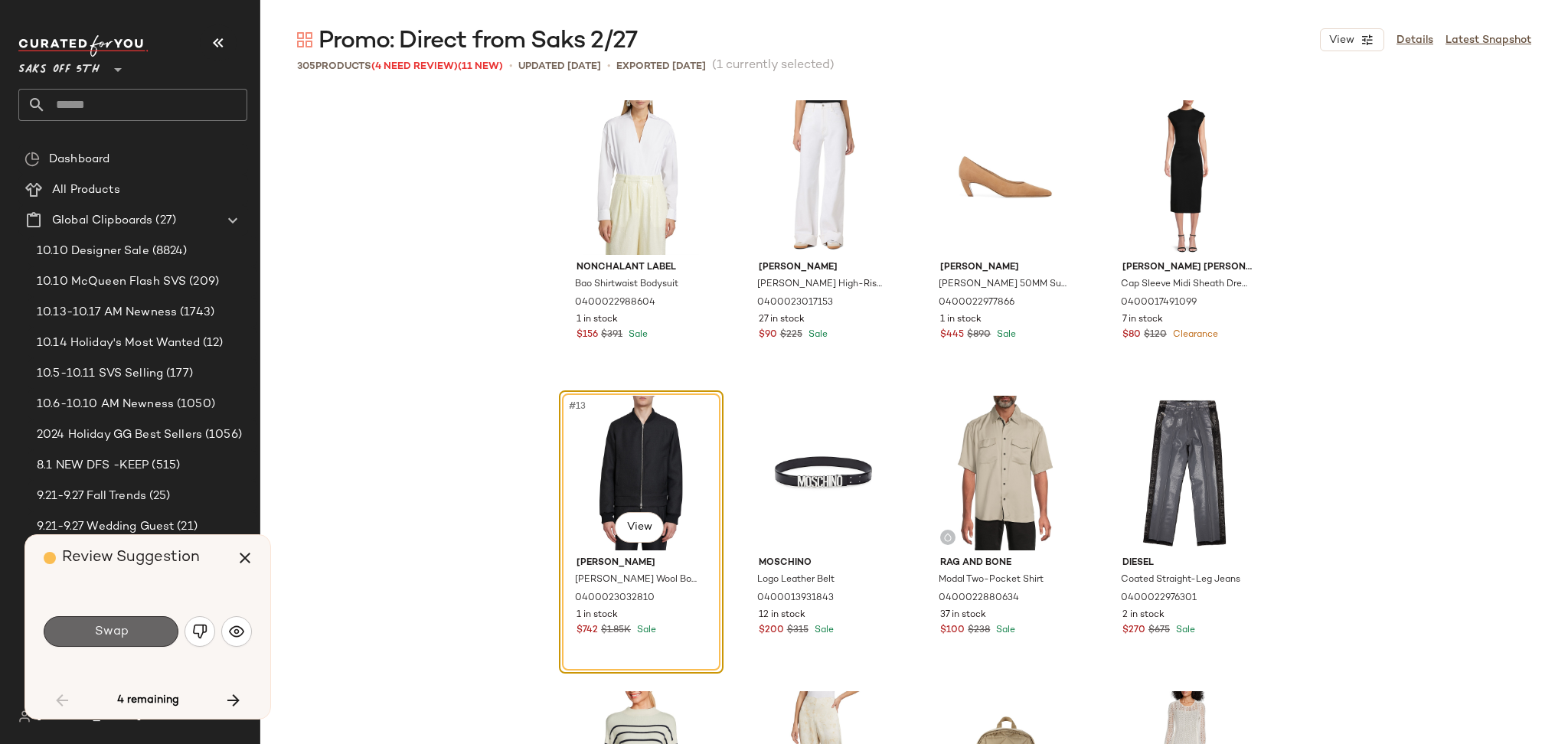
click at [143, 631] on button "Swap" at bounding box center [110, 631] width 135 height 31
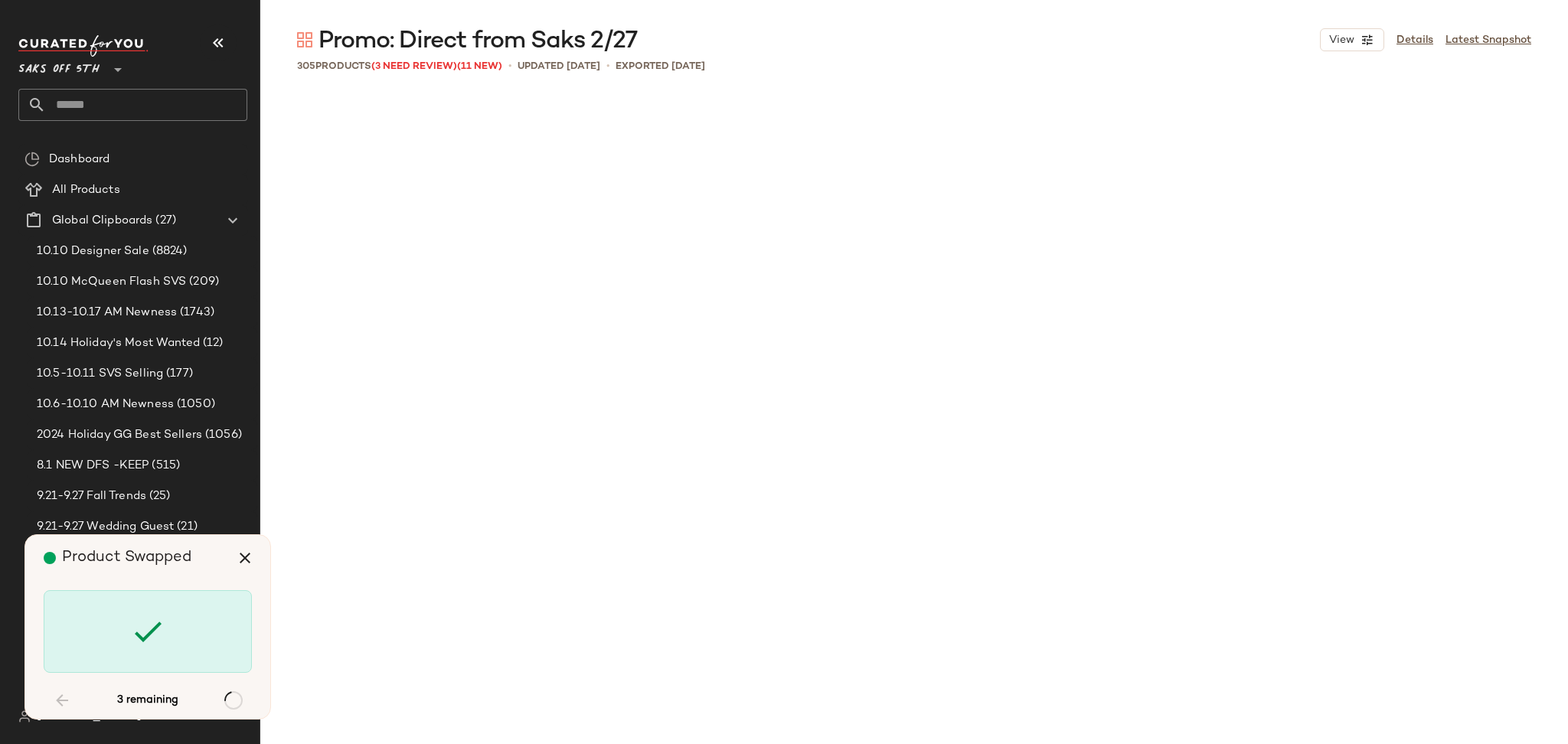
scroll to position [6796, 0]
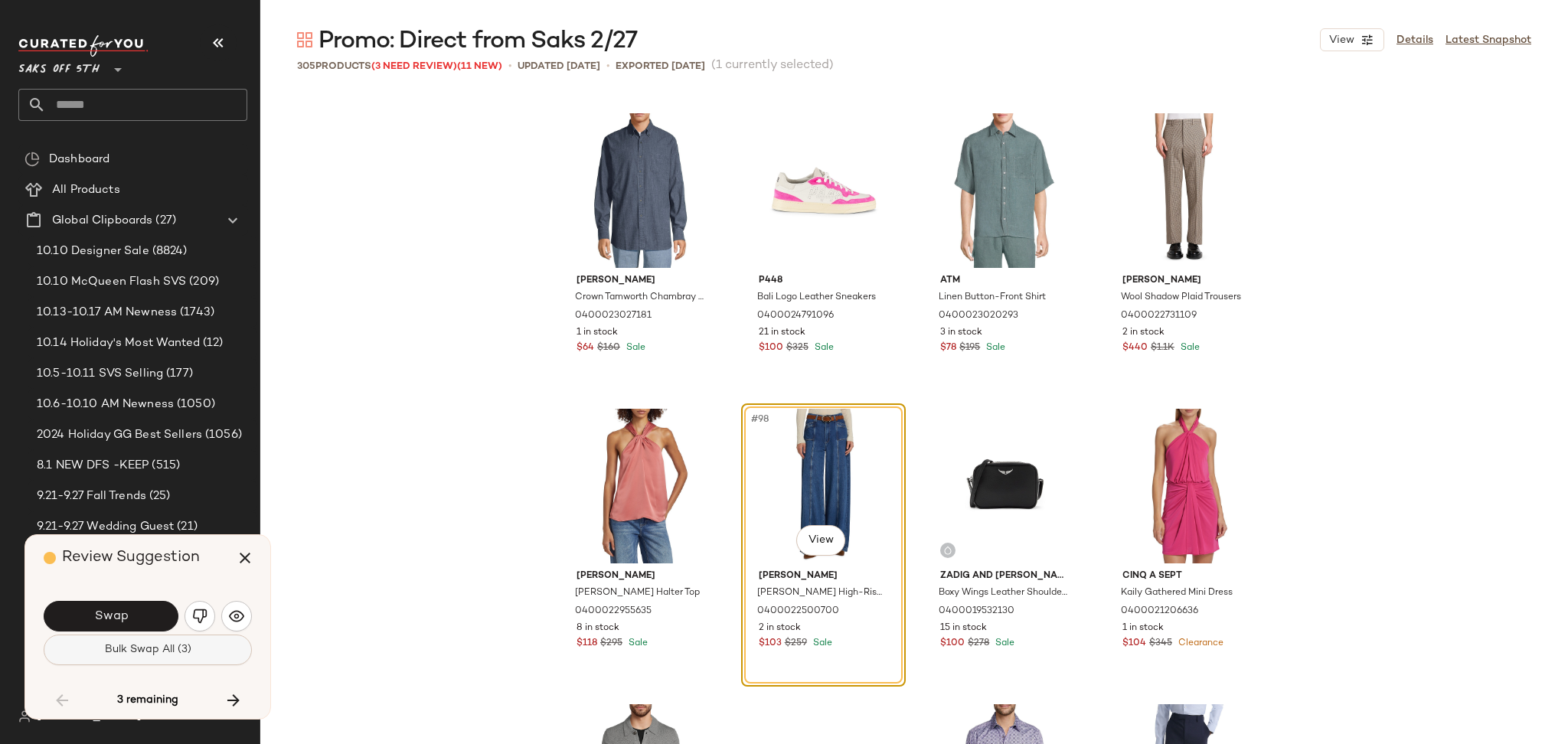
click at [143, 651] on span "Bulk Swap All (3)" at bounding box center [148, 649] width 87 height 12
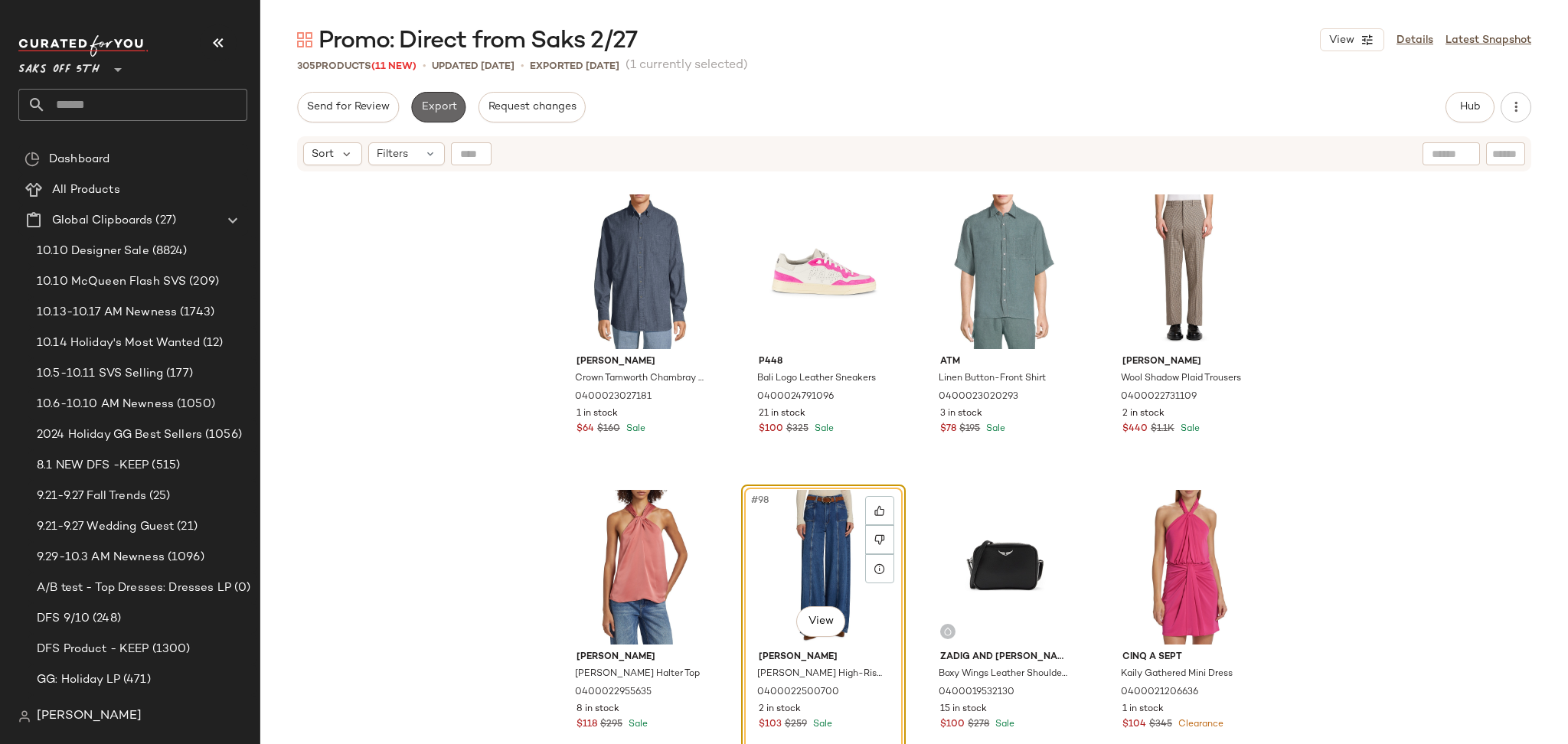
click at [449, 116] on button "Export" at bounding box center [438, 108] width 55 height 31
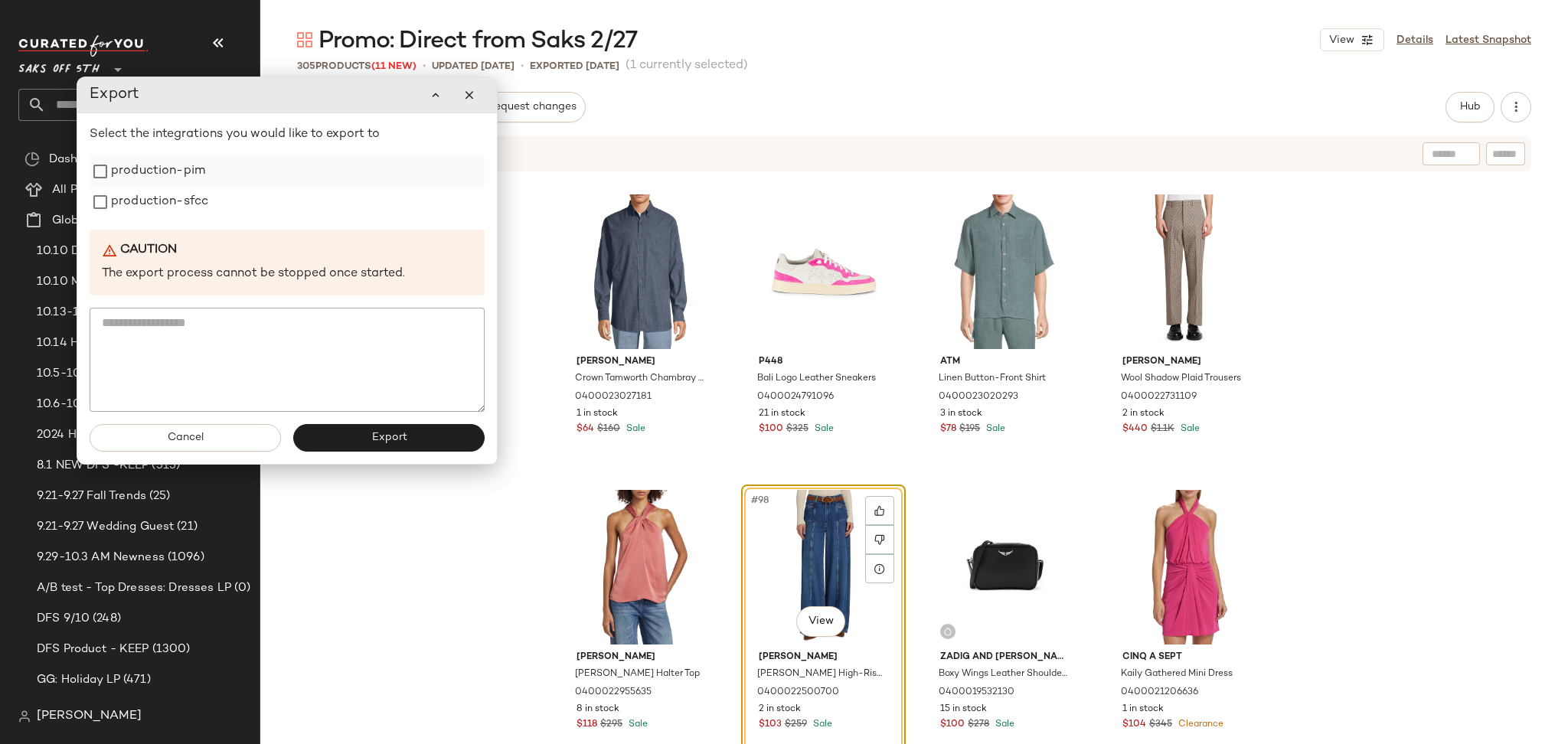
click at [114, 170] on label "production-pim" at bounding box center [157, 171] width 94 height 31
click at [118, 196] on label "production-sfcc" at bounding box center [159, 202] width 97 height 31
click at [436, 431] on button "Export" at bounding box center [388, 438] width 192 height 28
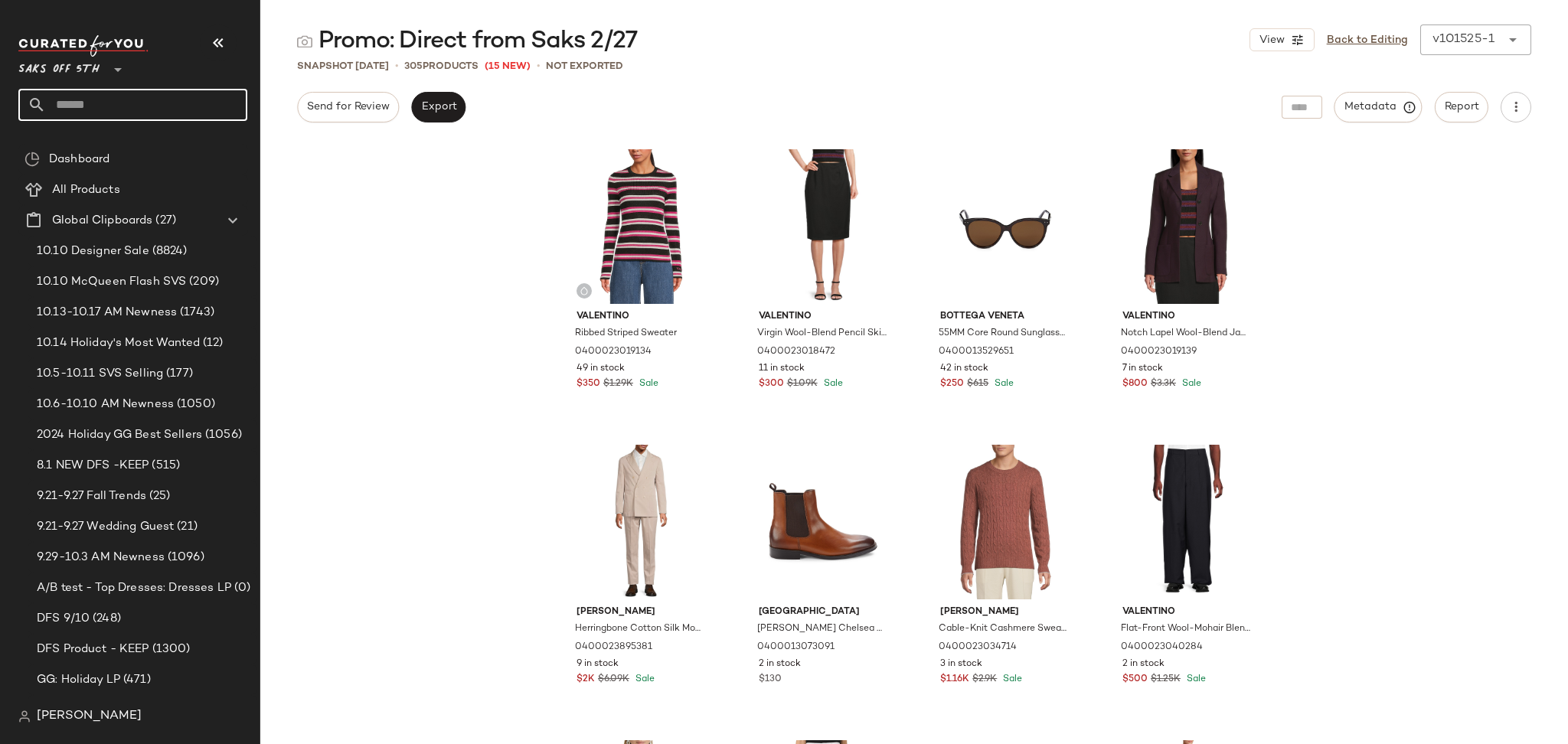
click at [205, 95] on input "text" at bounding box center [146, 104] width 202 height 32
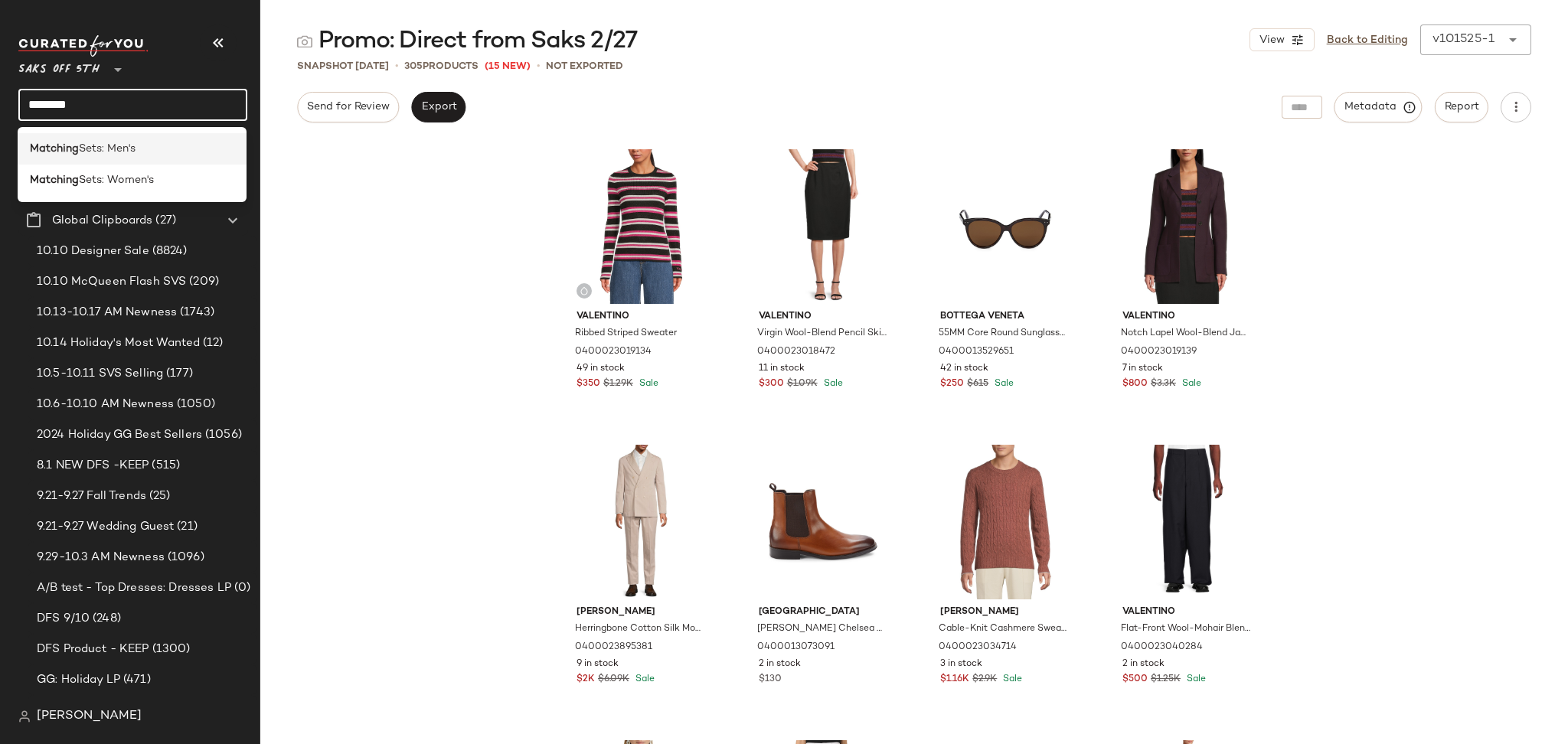
type input "********"
click at [145, 150] on div "Matching Sets: Men's" at bounding box center [132, 149] width 205 height 16
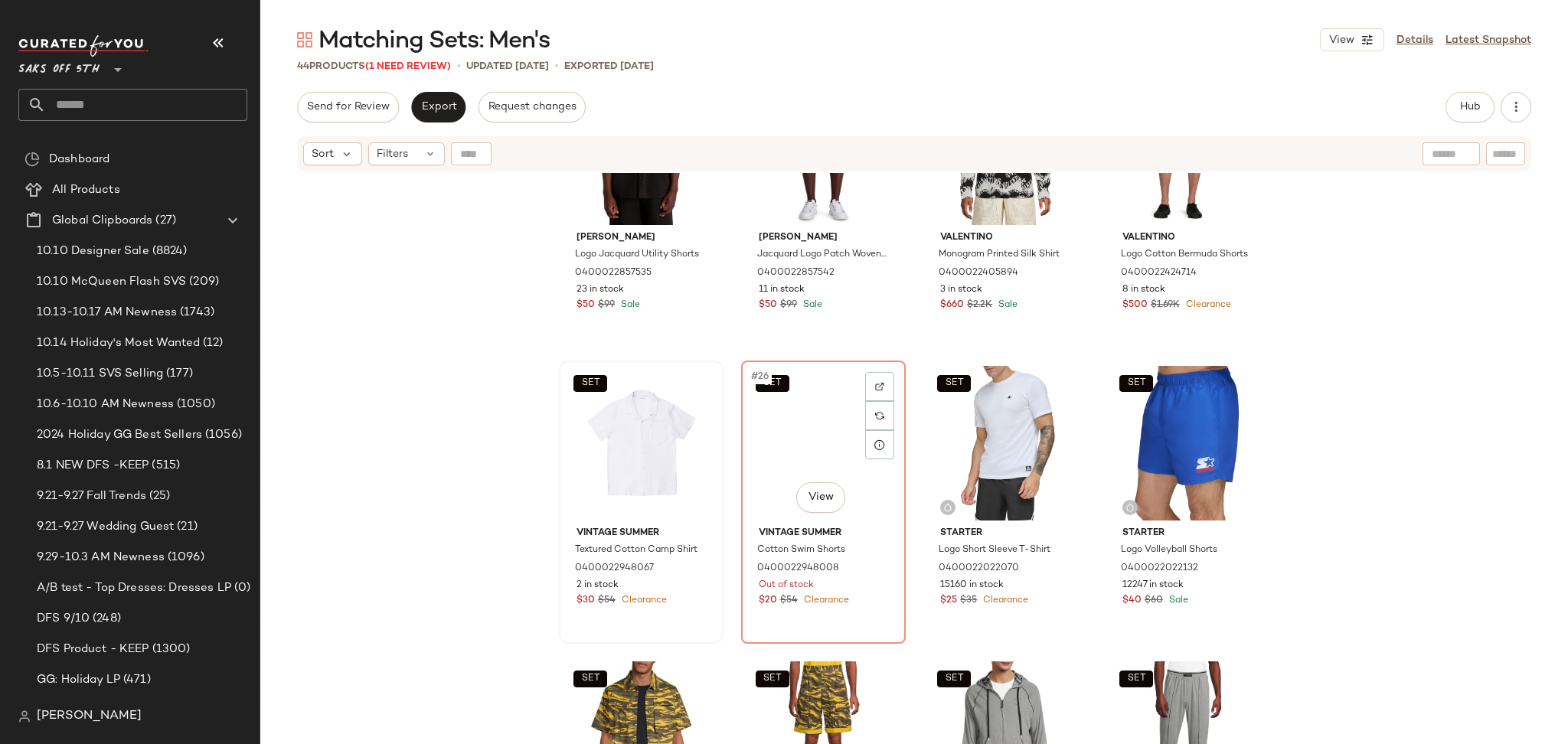
scroll to position [1602, 0]
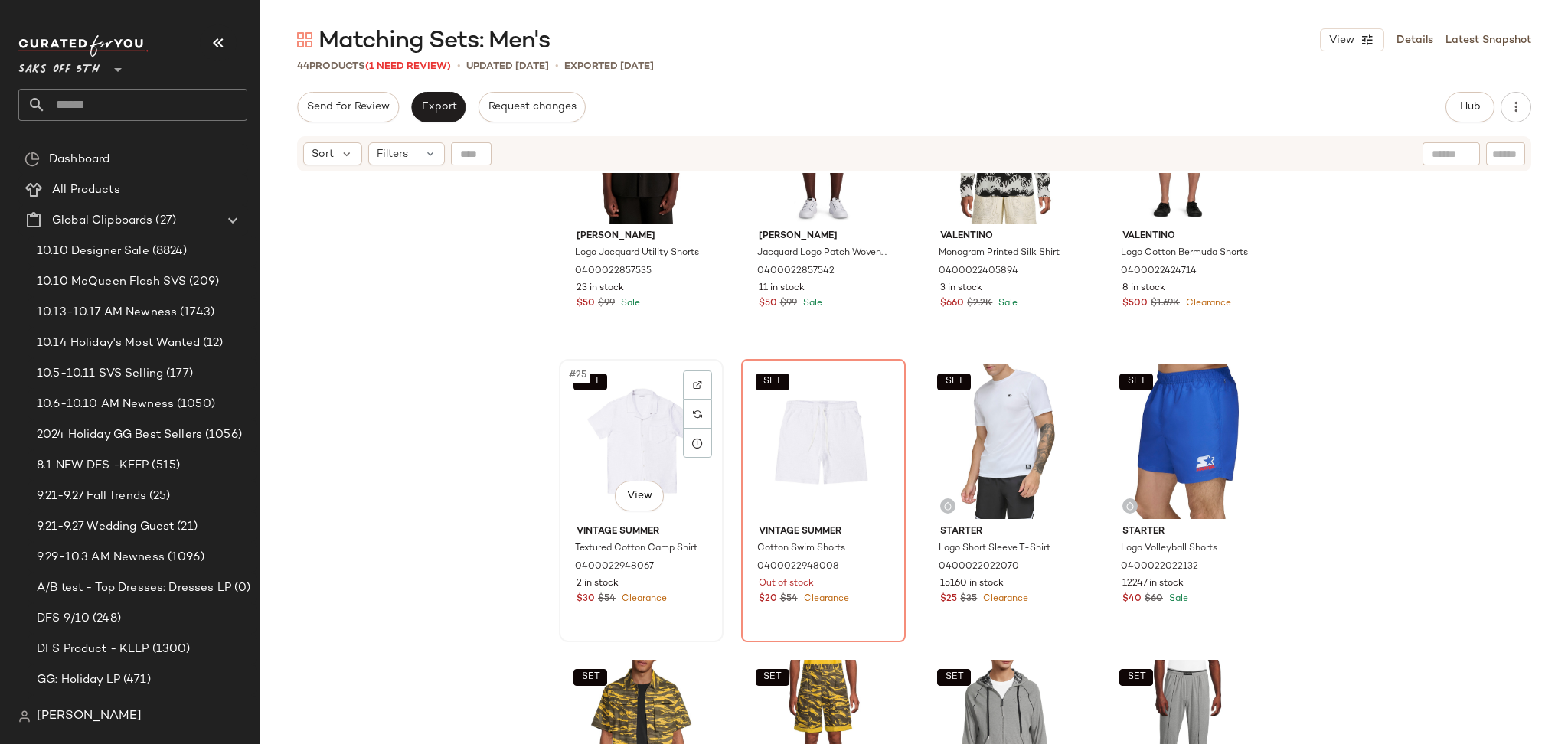
click at [593, 401] on div "SET #25 View" at bounding box center [641, 442] width 154 height 155
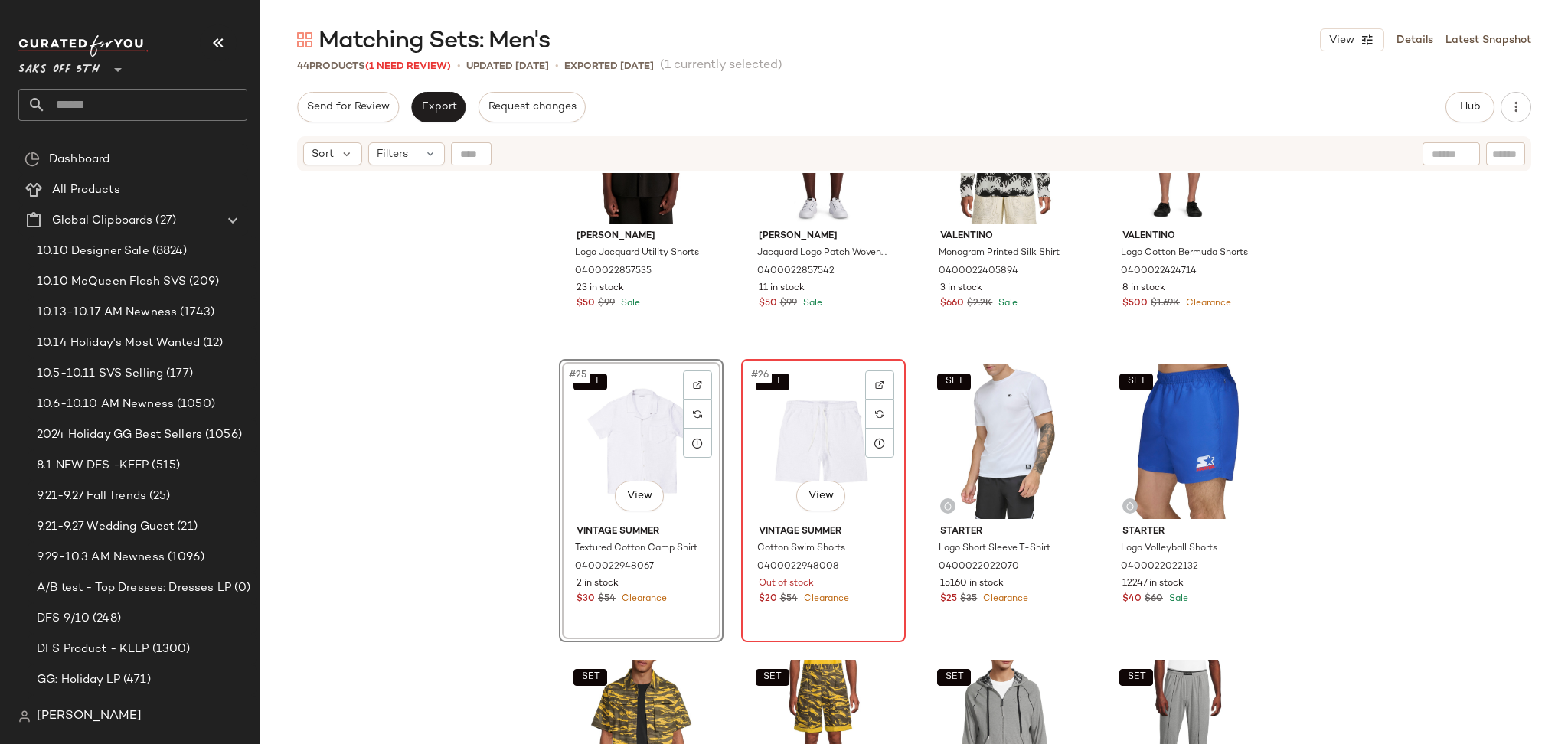
click at [777, 445] on div "SET #26 View" at bounding box center [823, 442] width 154 height 155
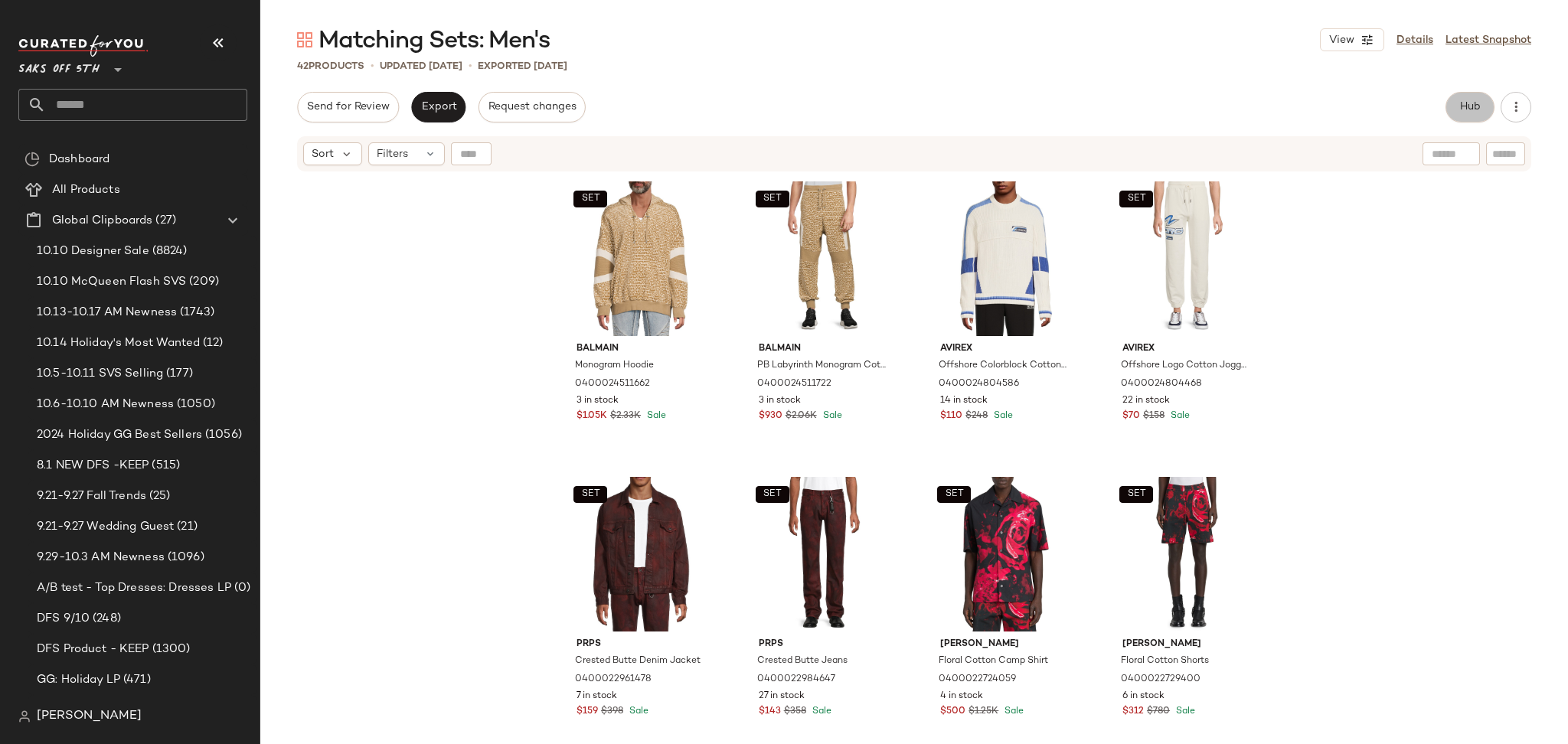
click at [1473, 101] on span "Hub" at bounding box center [1470, 107] width 21 height 12
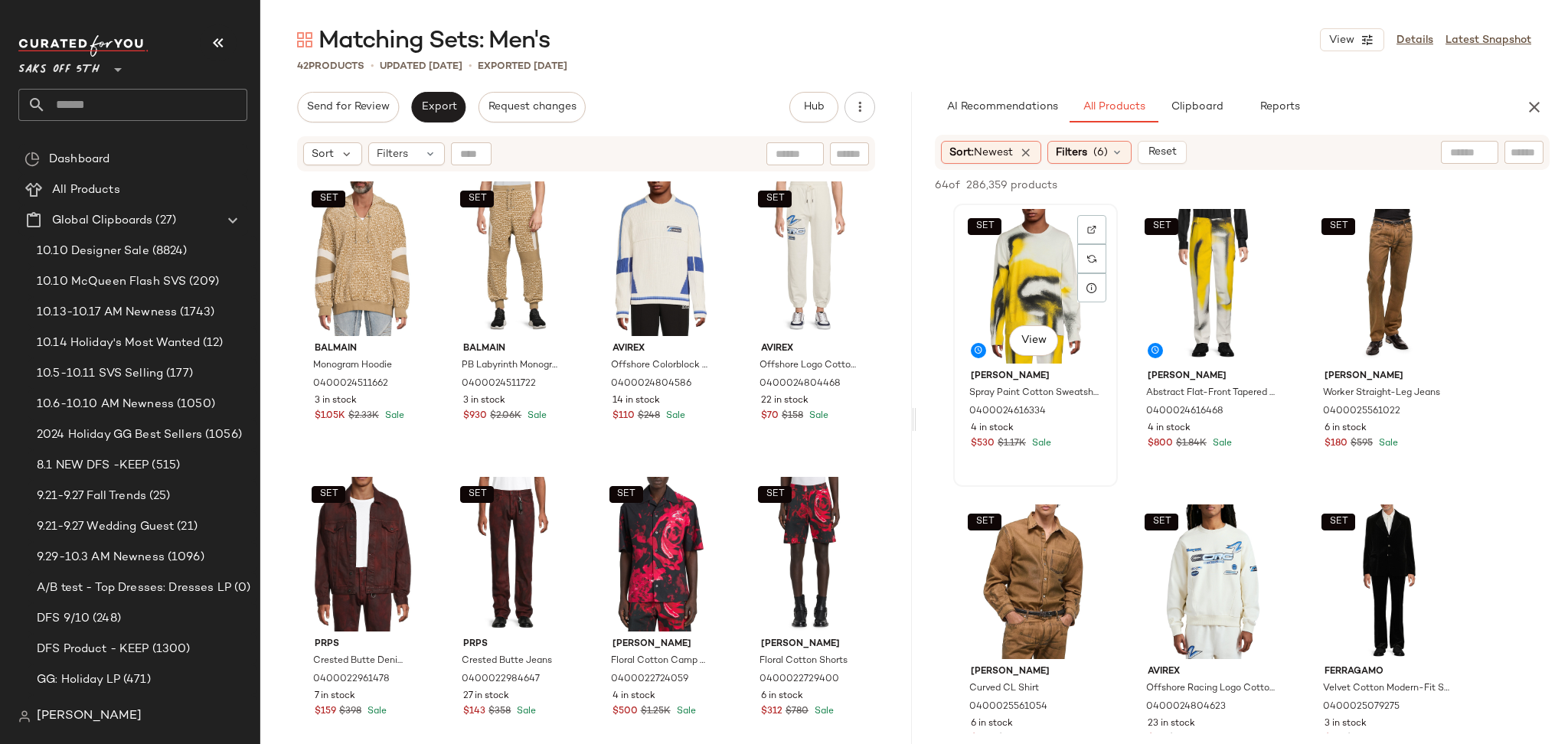
click at [1033, 250] on div "SET View" at bounding box center [1035, 286] width 154 height 155
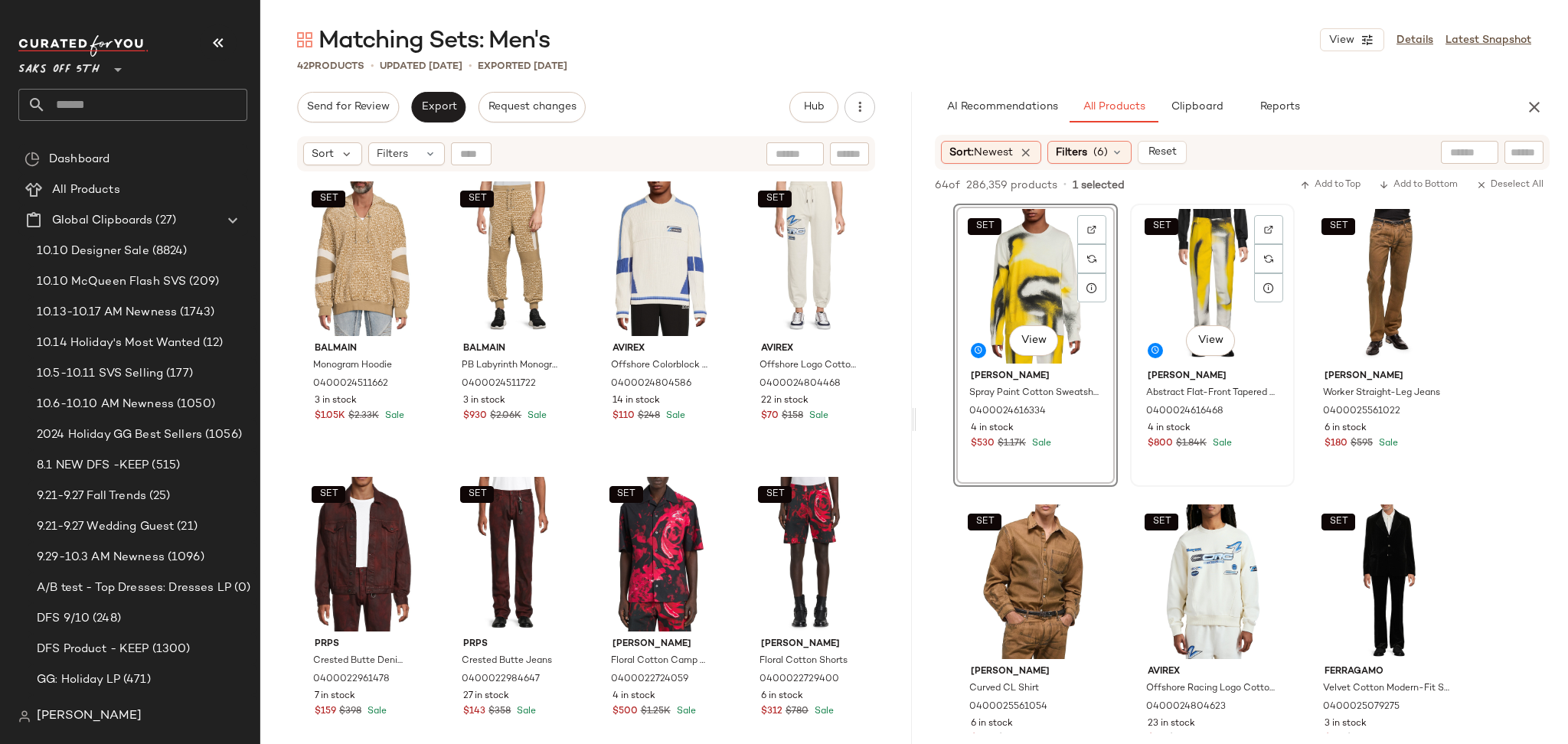
click at [1154, 262] on div "SET View" at bounding box center [1212, 286] width 154 height 155
click at [1348, 184] on span "Add to Top" at bounding box center [1330, 185] width 60 height 11
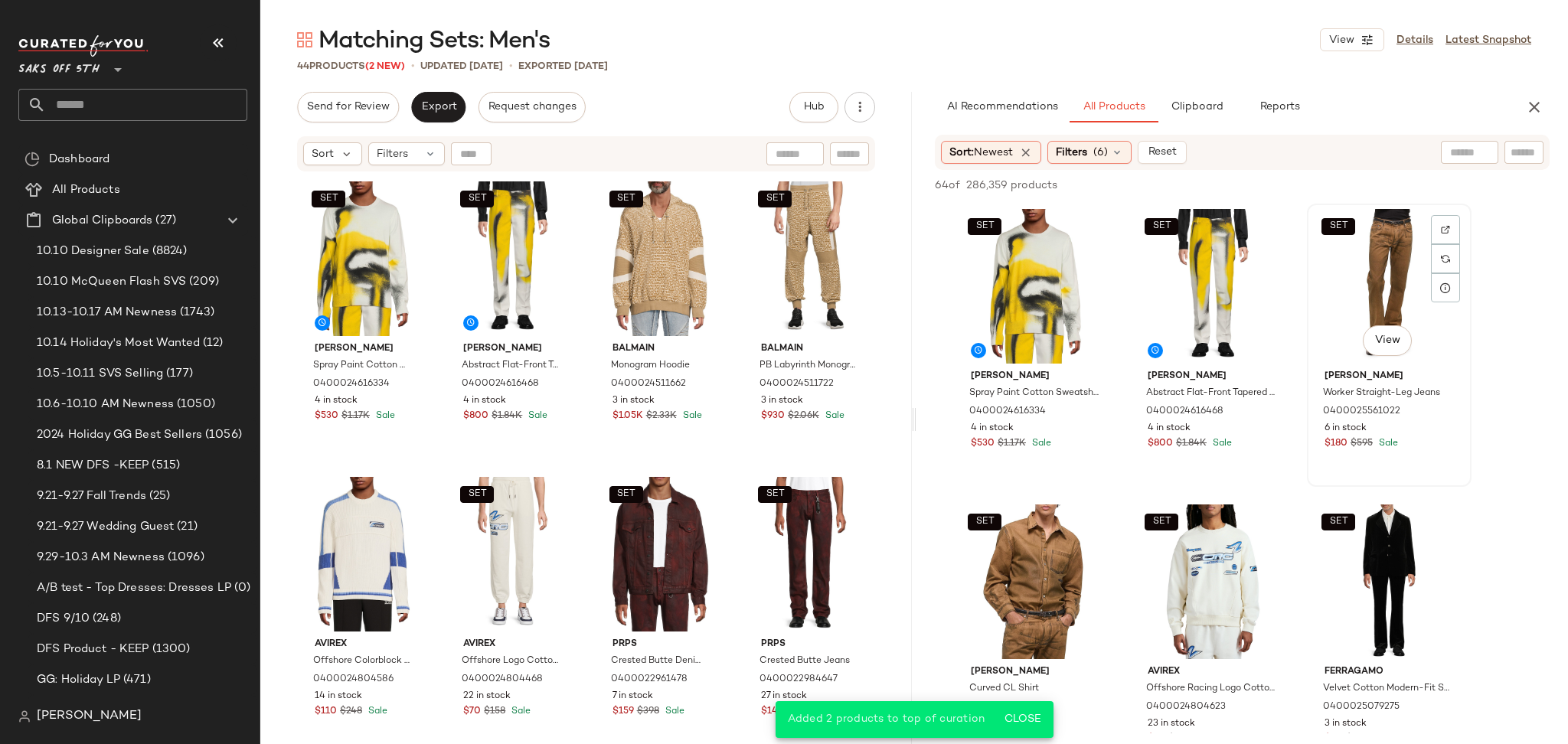
click at [1366, 250] on div "SET View" at bounding box center [1389, 286] width 154 height 155
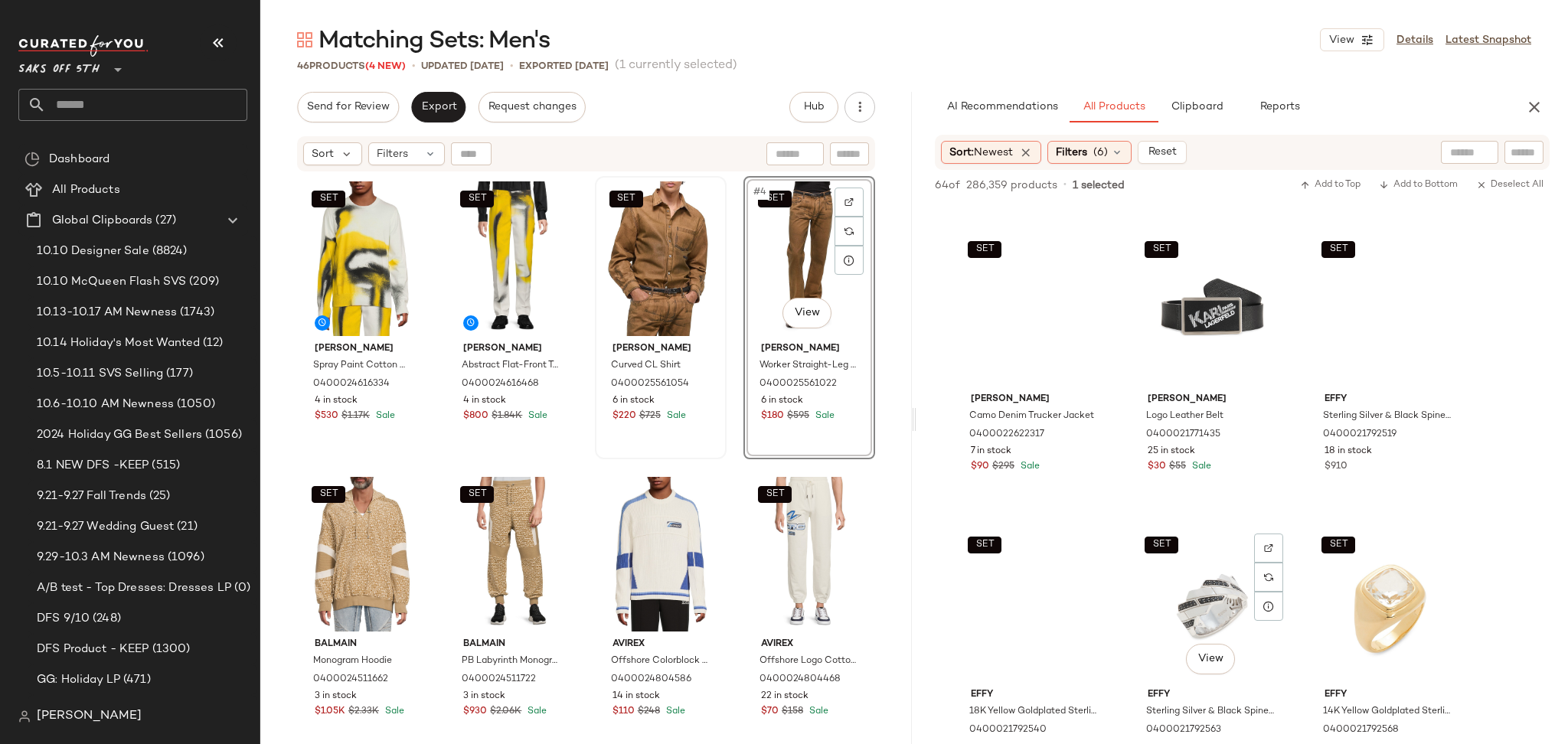
scroll to position [2046, 0]
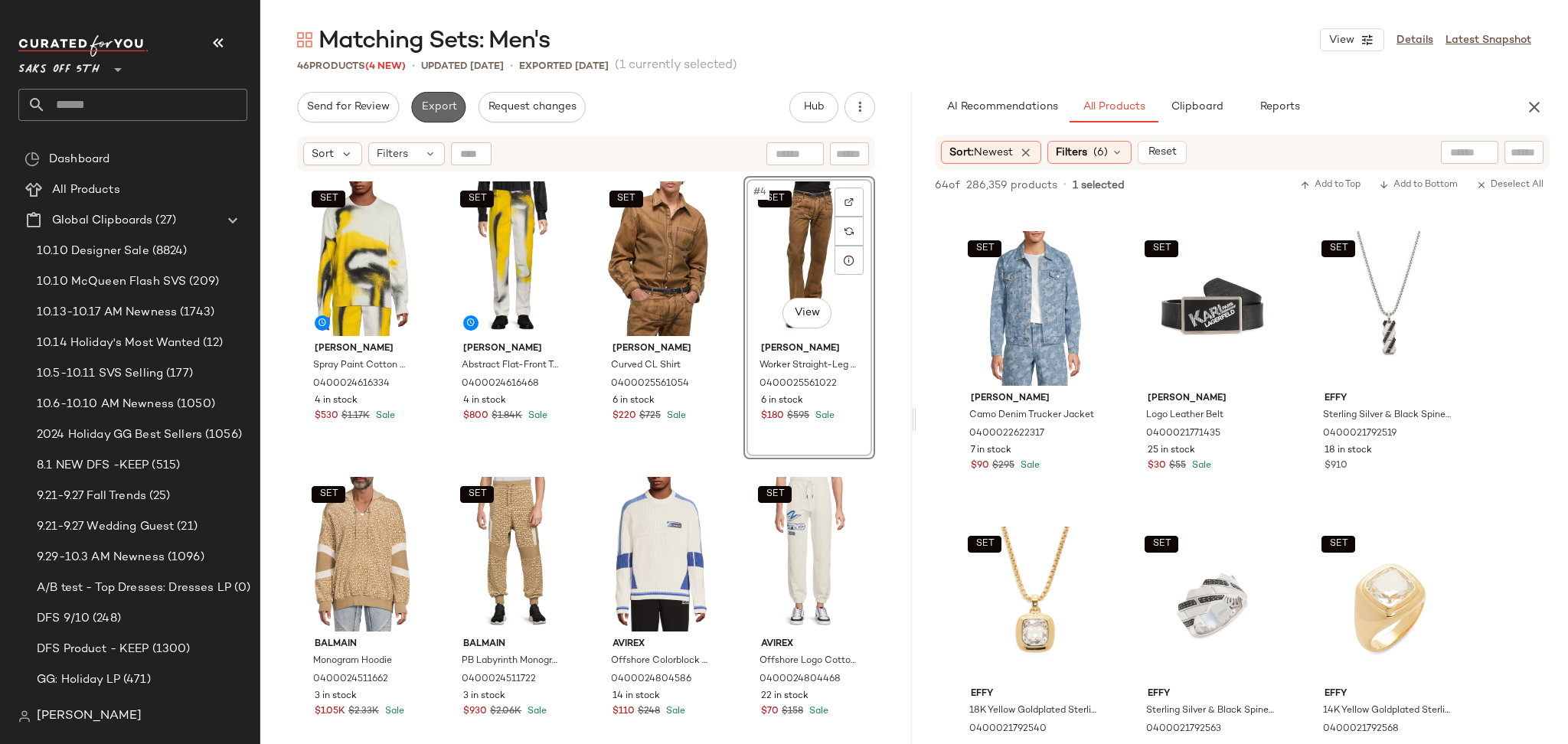
click at [442, 112] on span "Export" at bounding box center [438, 107] width 36 height 12
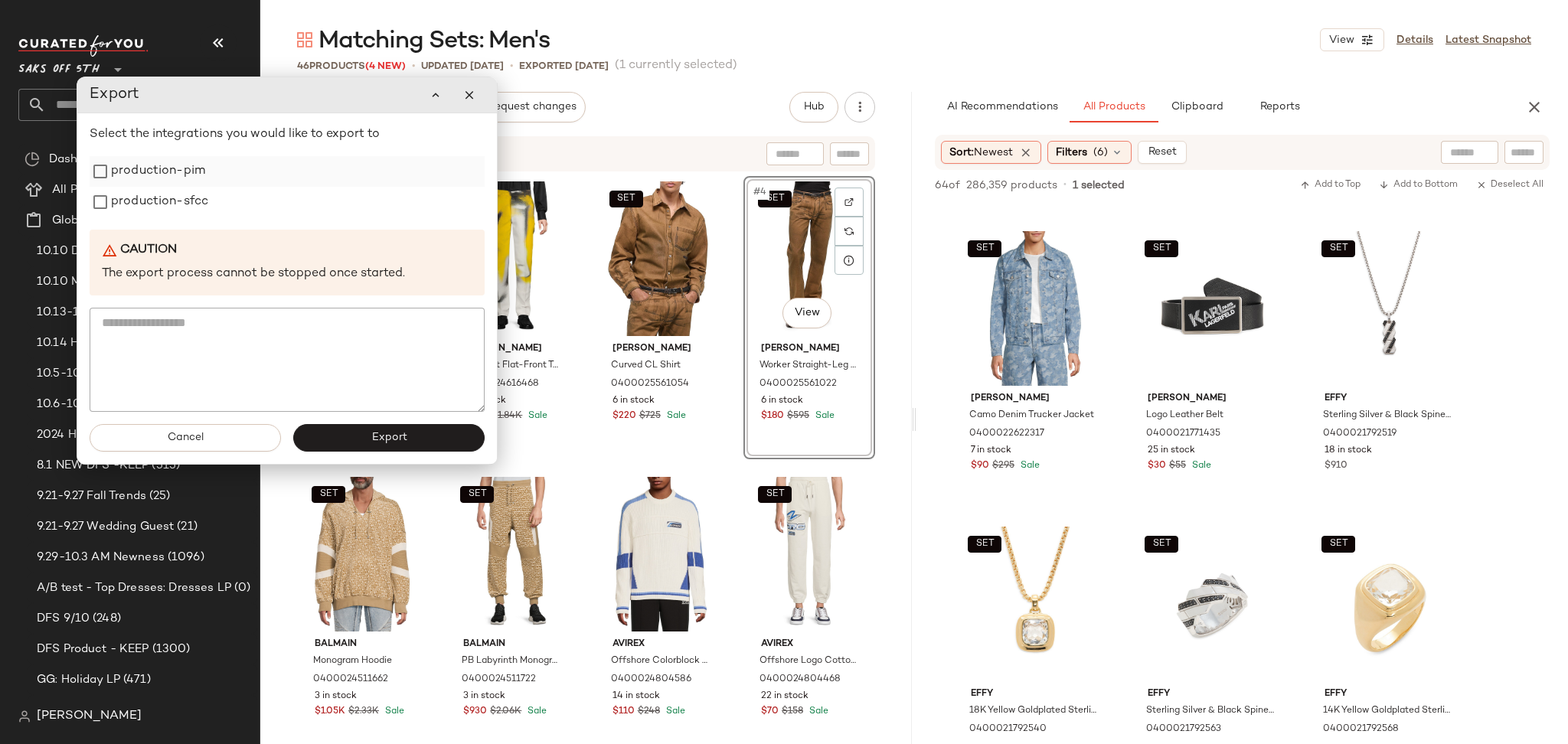
click at [148, 163] on label "production-pim" at bounding box center [157, 171] width 94 height 31
click at [151, 192] on label "production-sfcc" at bounding box center [159, 202] width 97 height 31
click at [366, 444] on button "Export" at bounding box center [388, 438] width 192 height 28
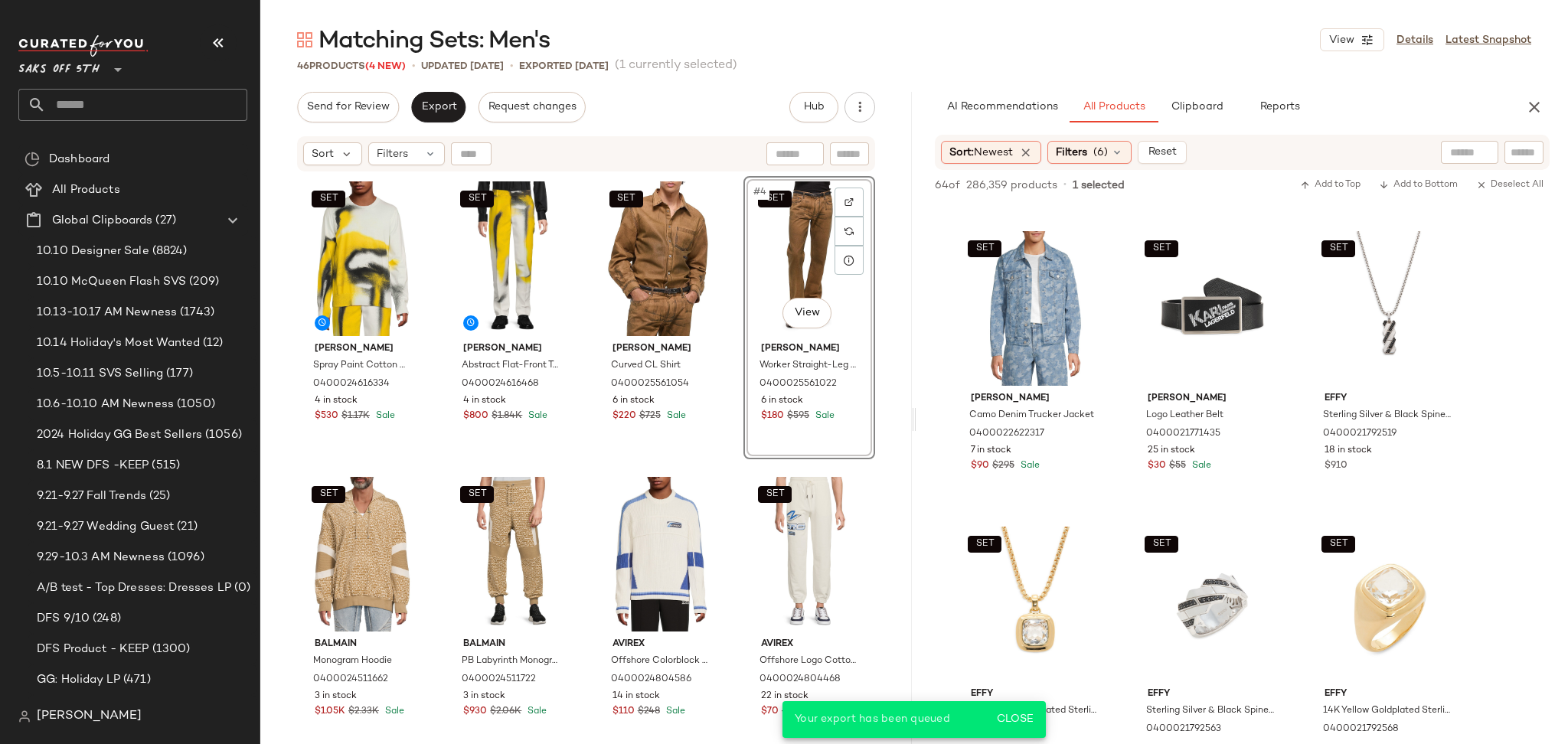
scroll to position [2933, 0]
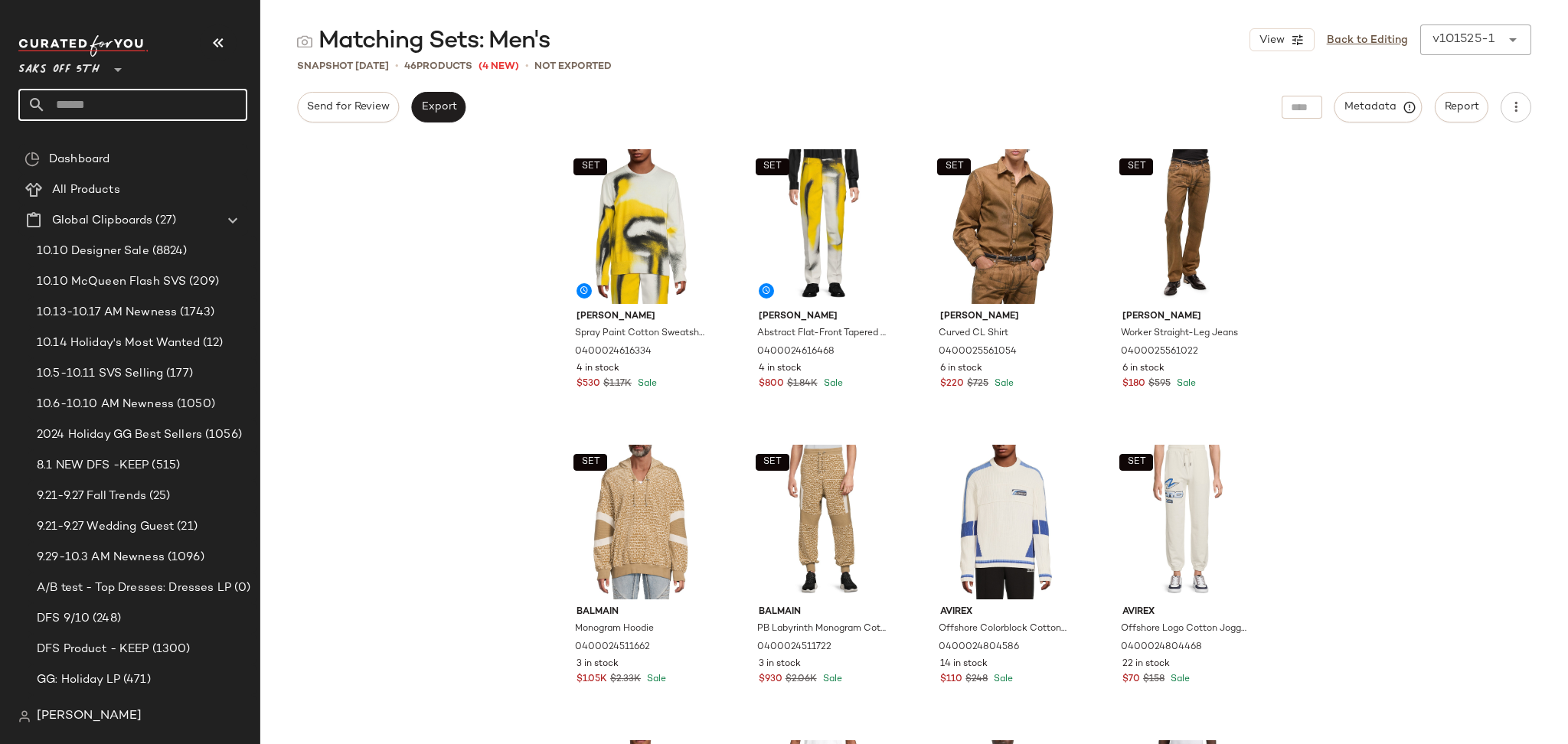
click at [197, 101] on input "text" at bounding box center [146, 104] width 202 height 32
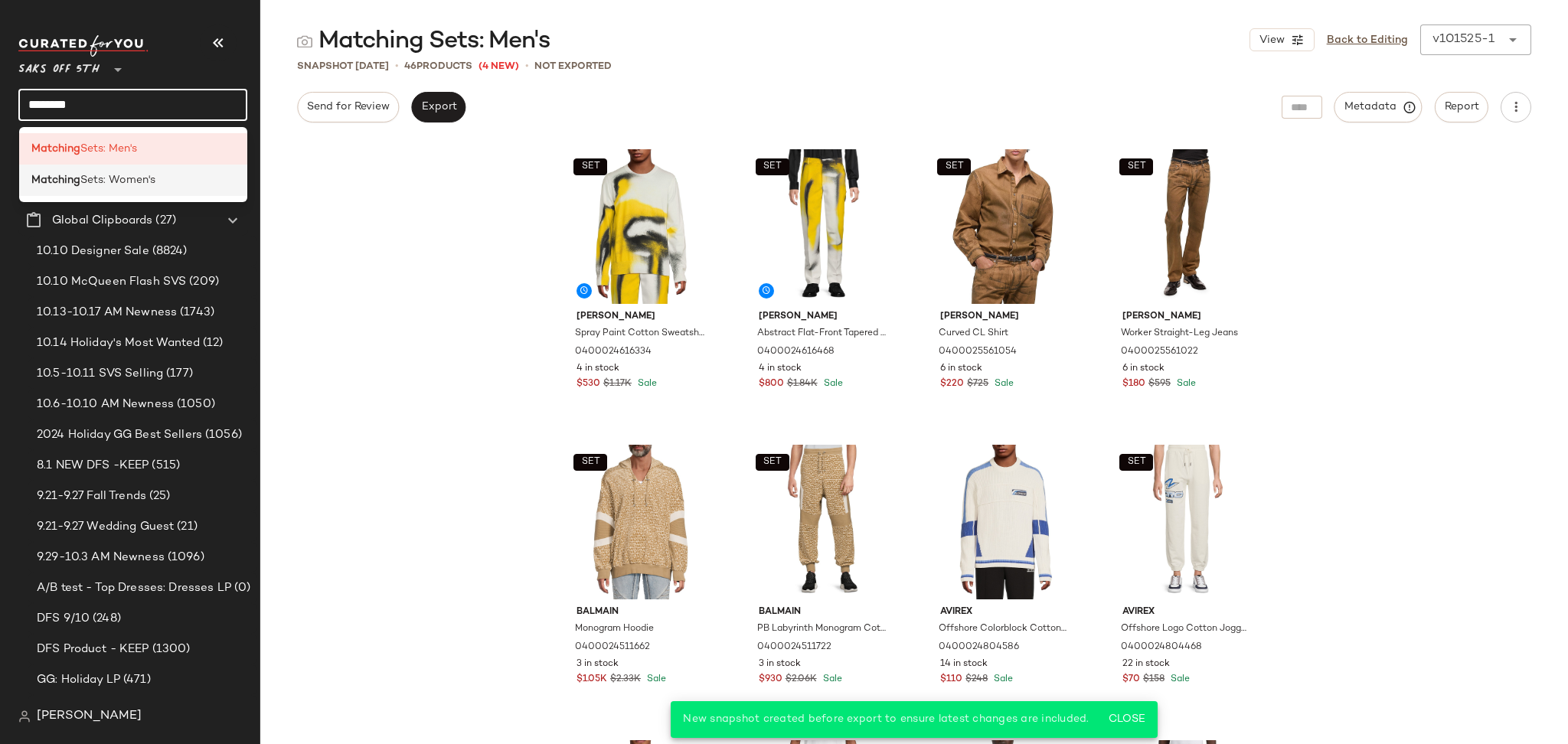
type input "********"
click at [145, 177] on span "Sets: Women's" at bounding box center [118, 180] width 75 height 16
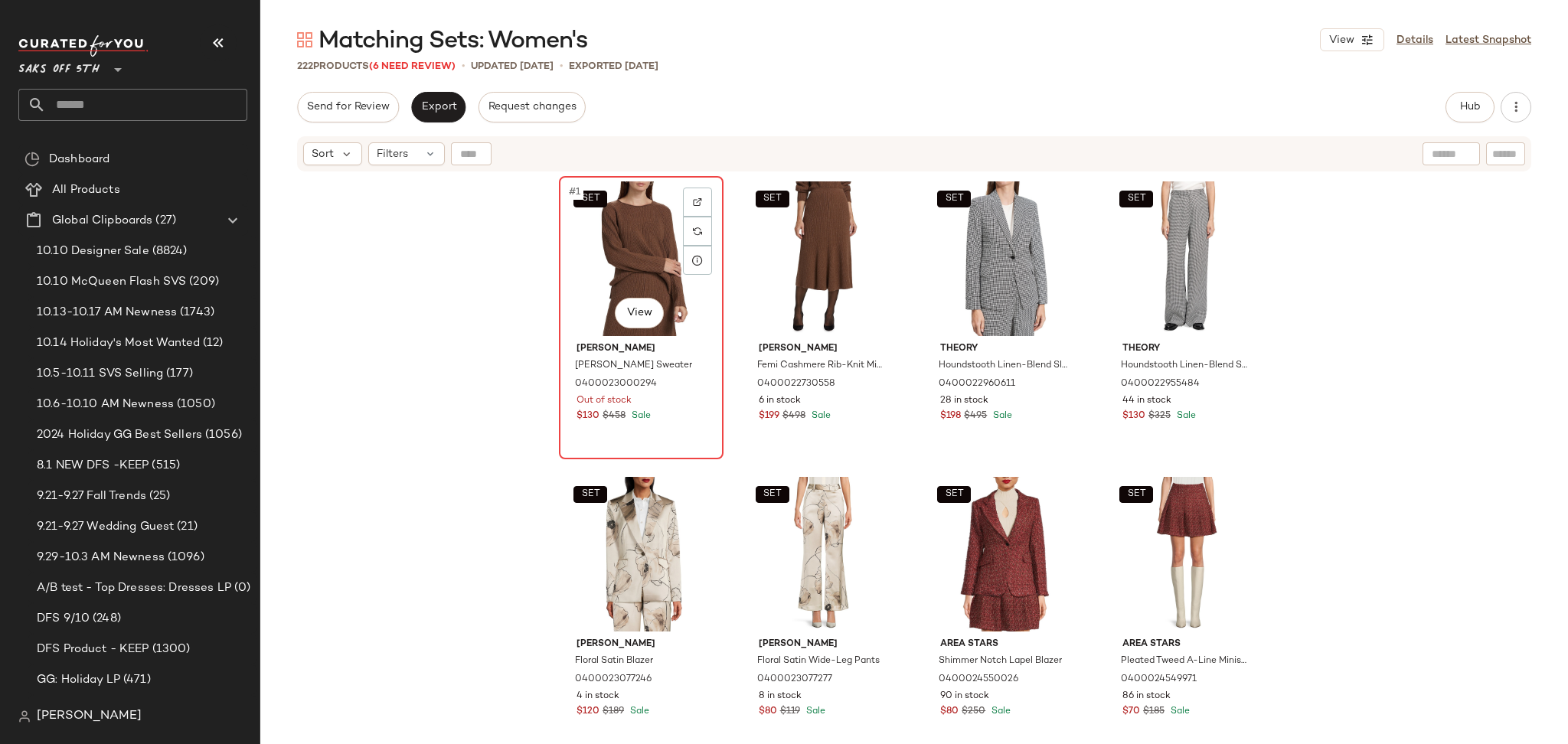
click at [628, 267] on div "SET #1 View" at bounding box center [641, 259] width 154 height 155
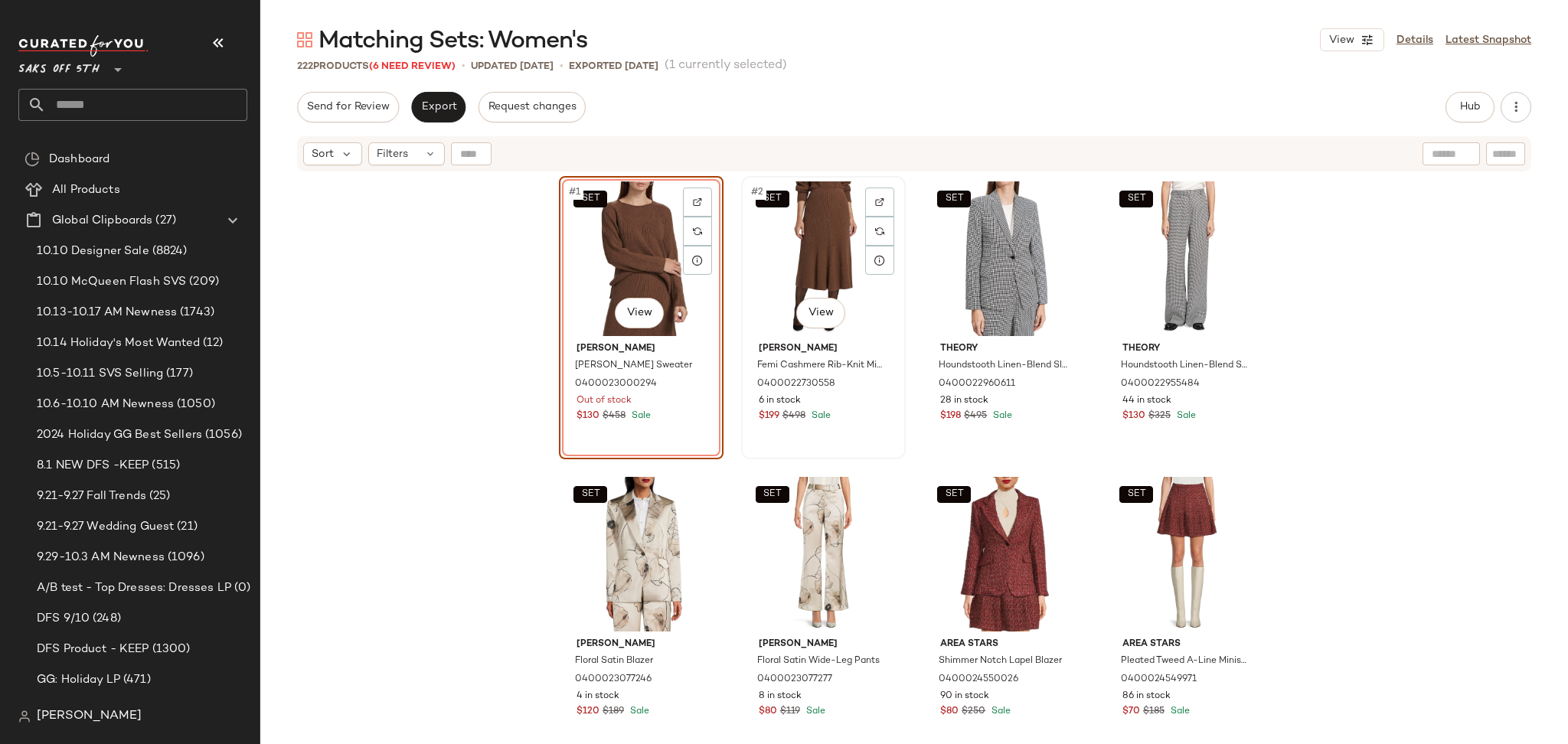
click at [829, 230] on div "SET #2 View" at bounding box center [823, 259] width 154 height 155
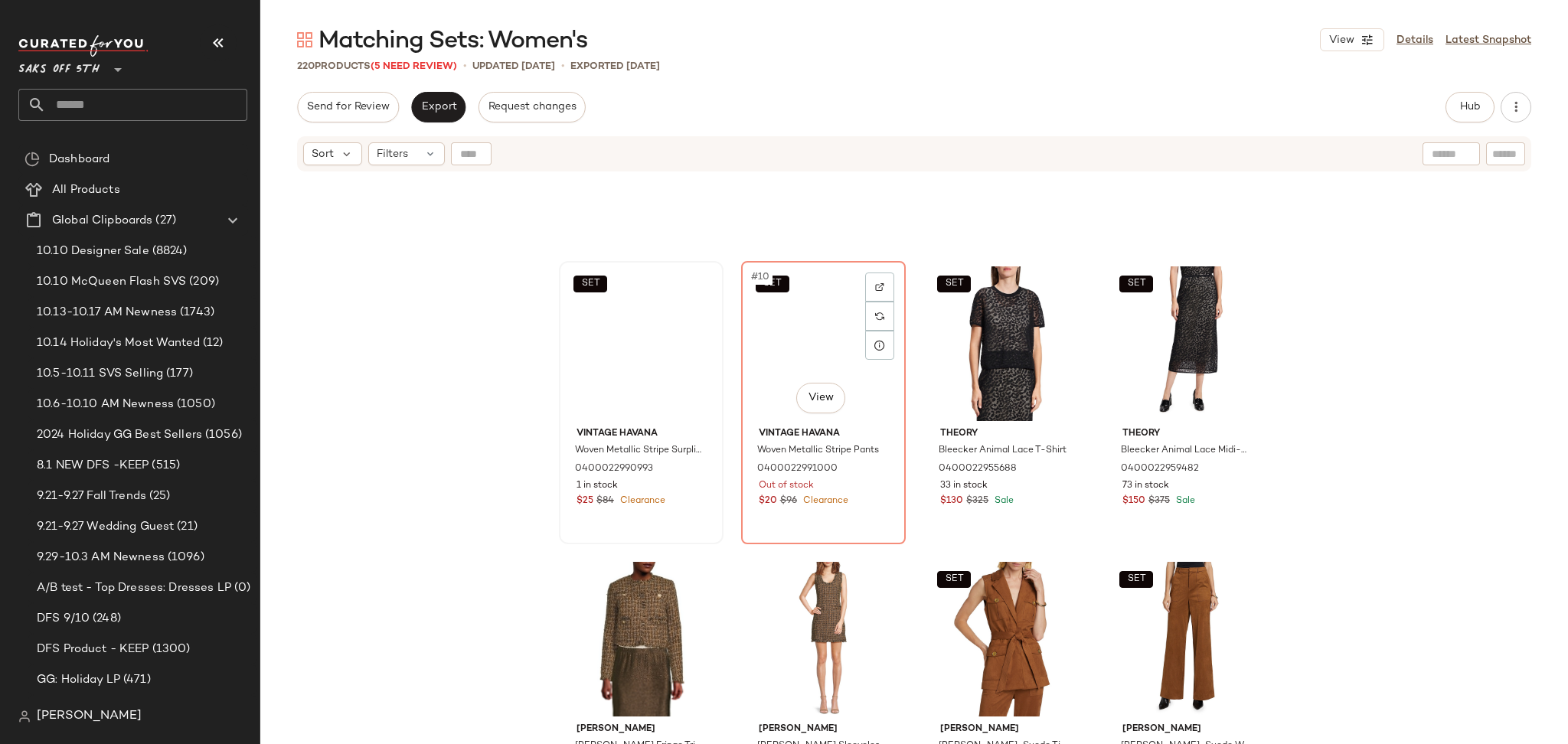
scroll to position [513, 0]
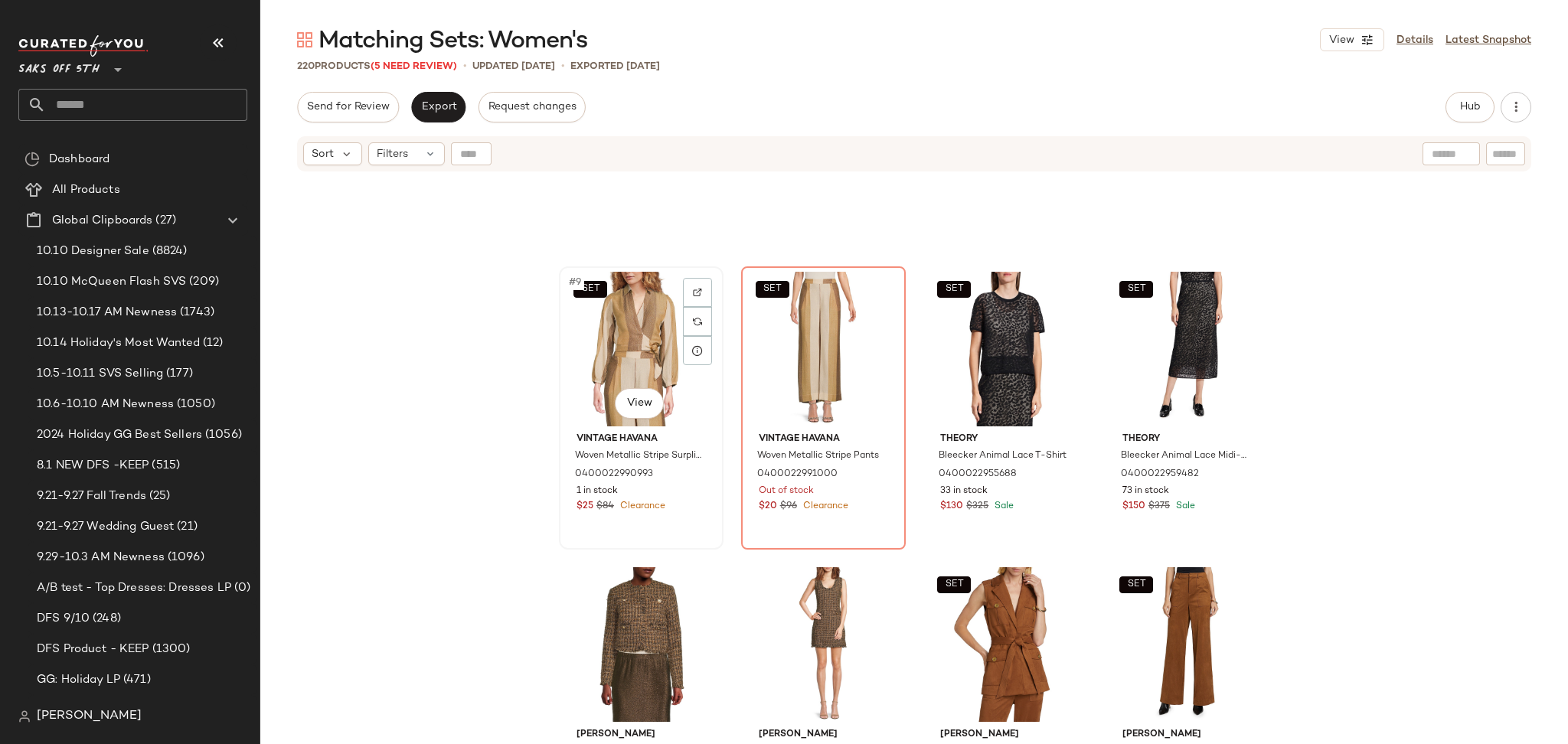
click at [651, 338] on div "SET #9 View" at bounding box center [641, 349] width 154 height 155
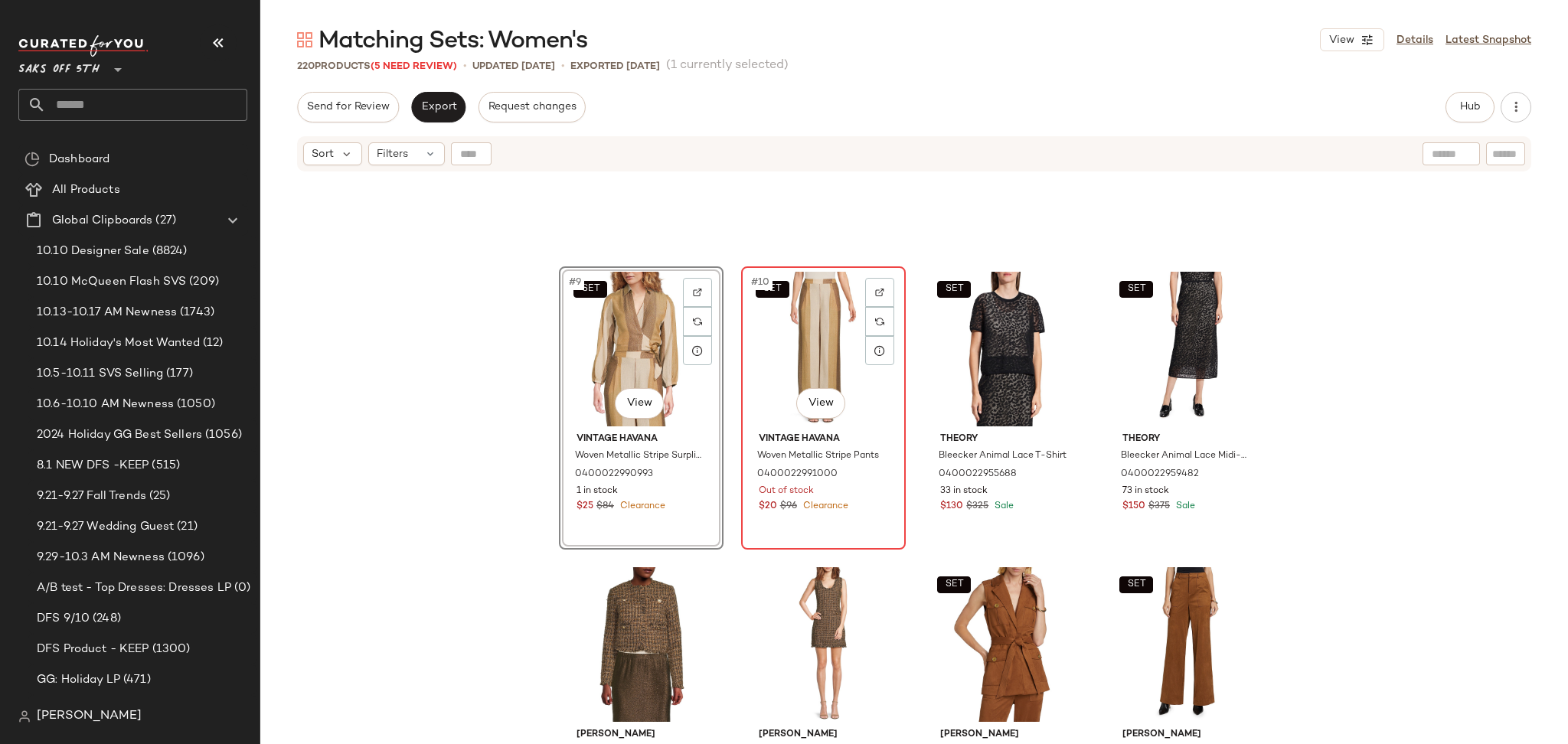
click at [804, 347] on div "SET #10 View" at bounding box center [823, 349] width 154 height 155
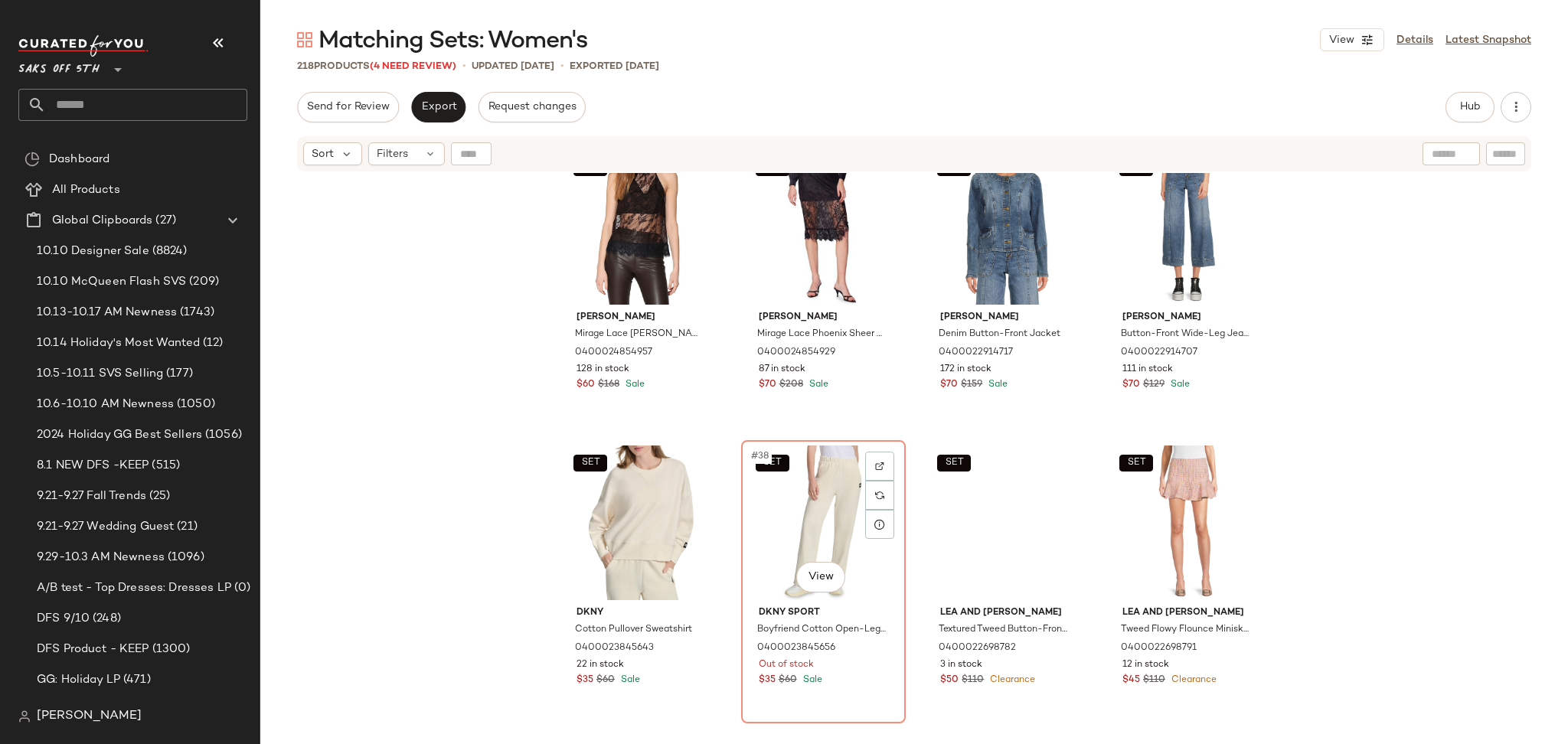
scroll to position [2411, 0]
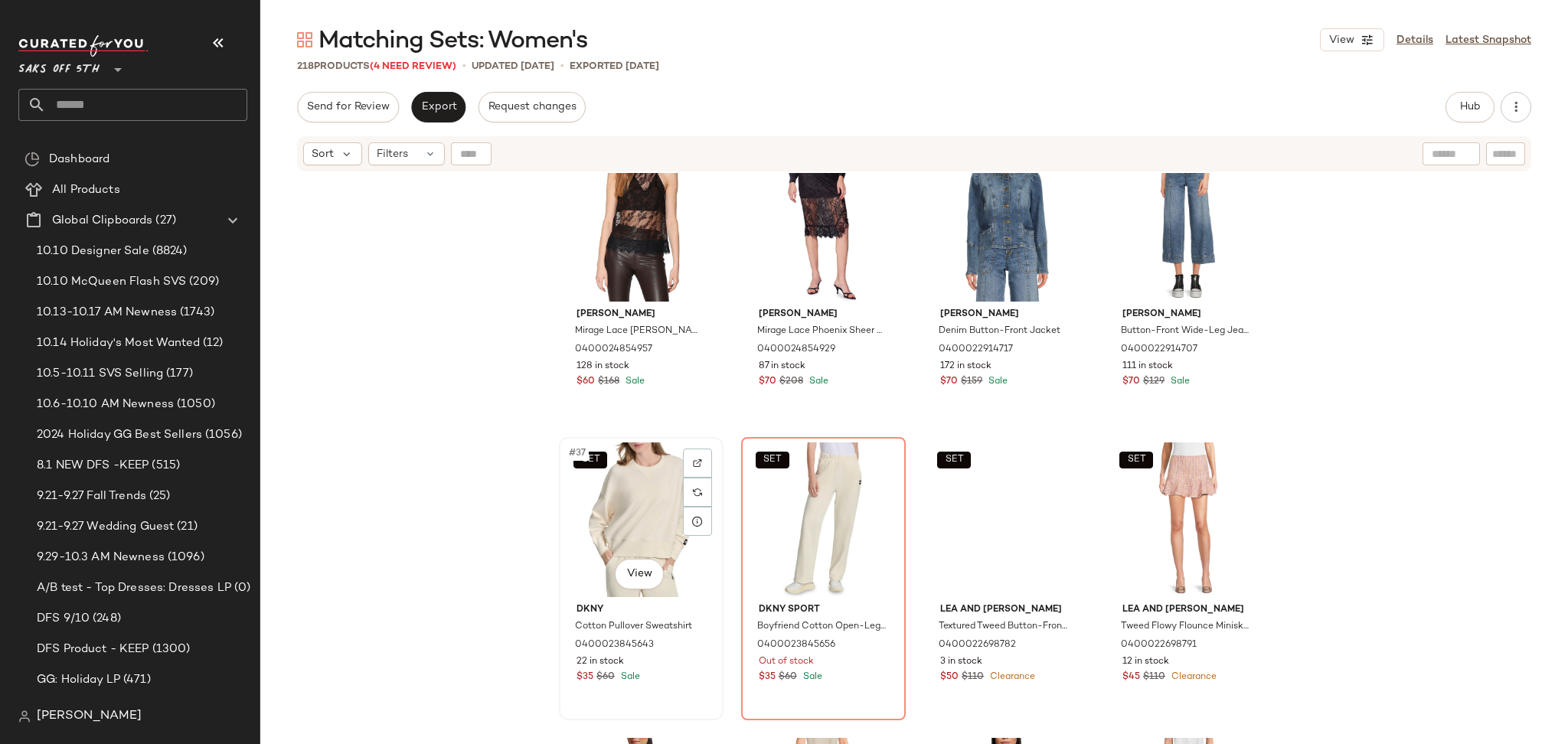
click at [653, 482] on div "SET #37 View" at bounding box center [641, 520] width 154 height 155
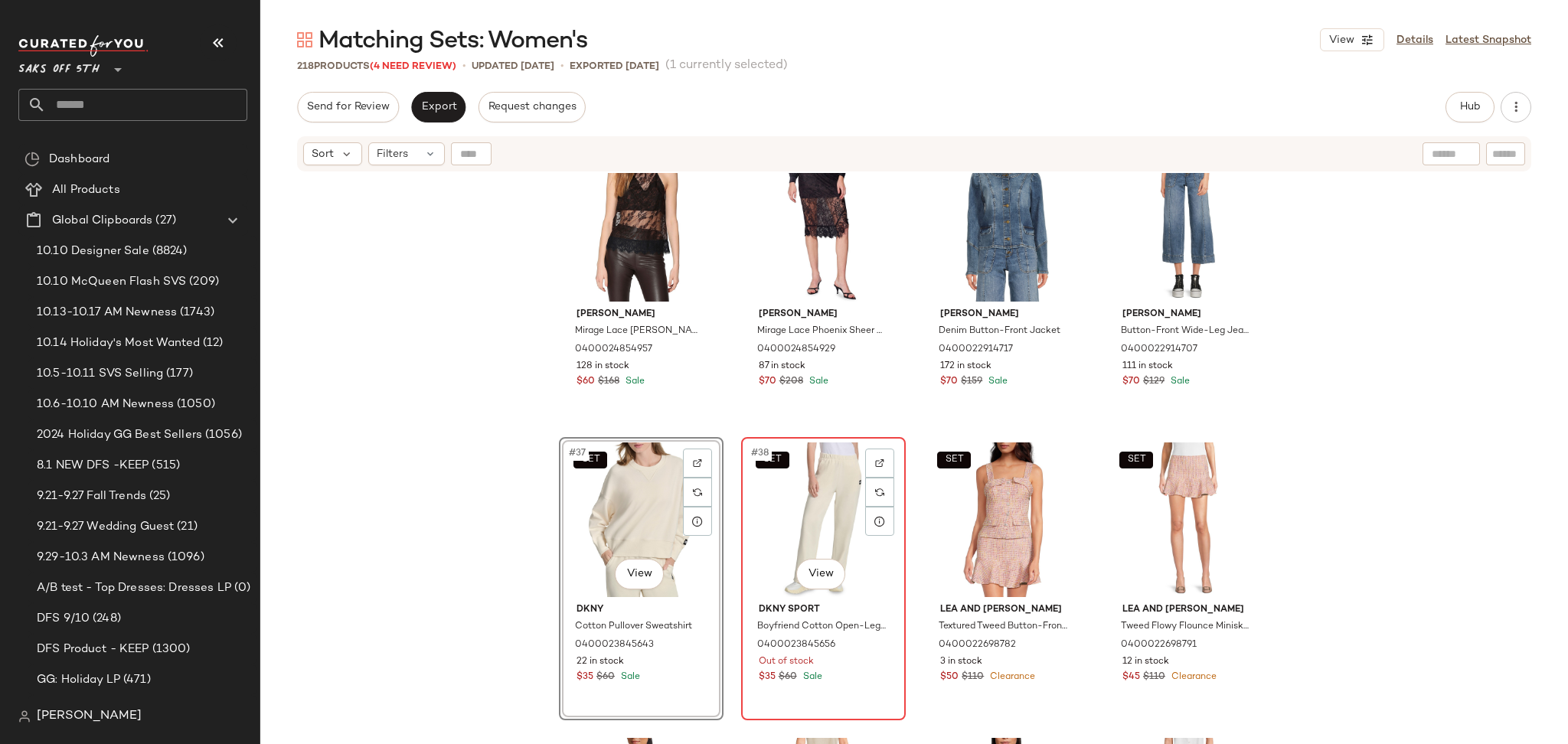
click at [782, 489] on div "SET #38 View" at bounding box center [823, 520] width 154 height 155
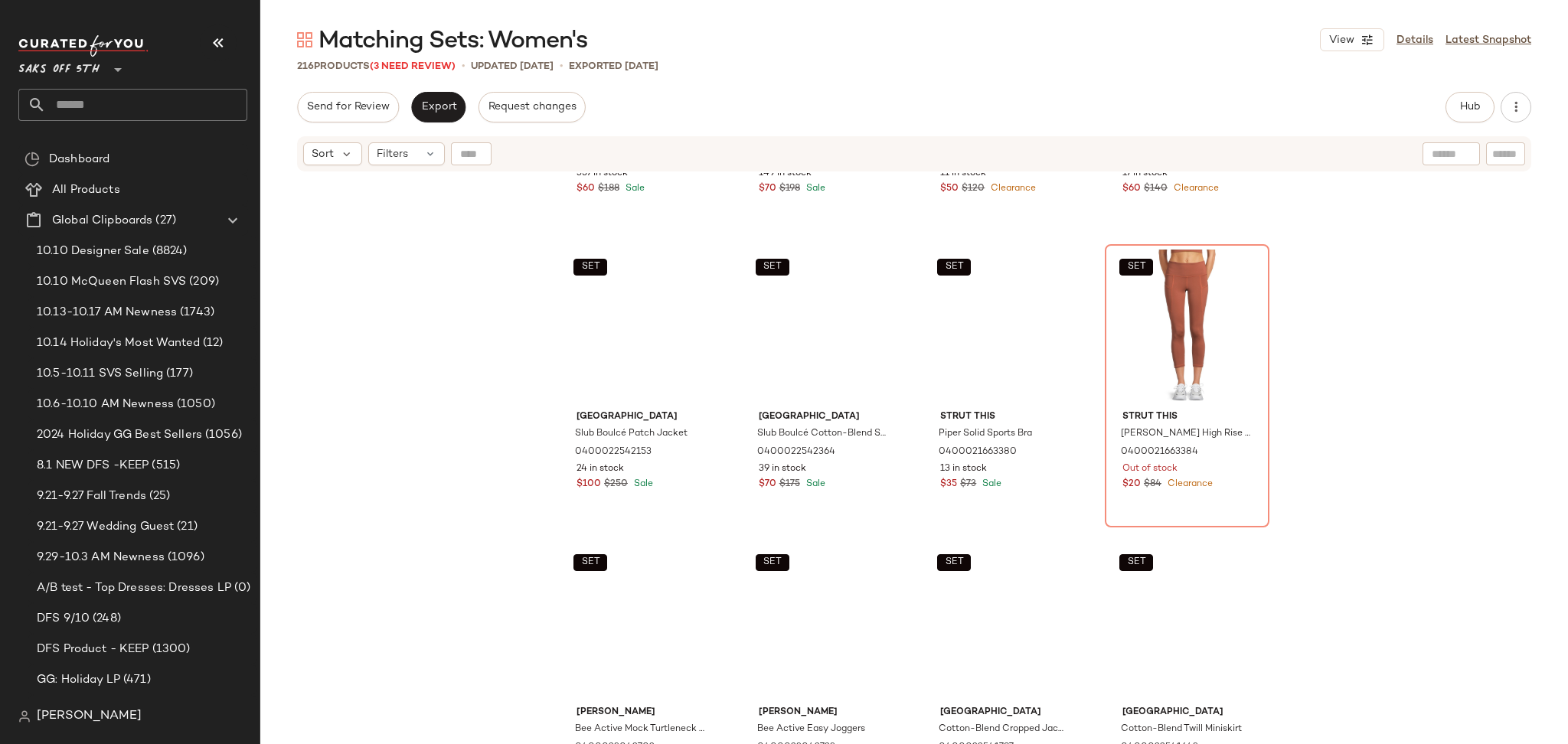
scroll to position [9121, 0]
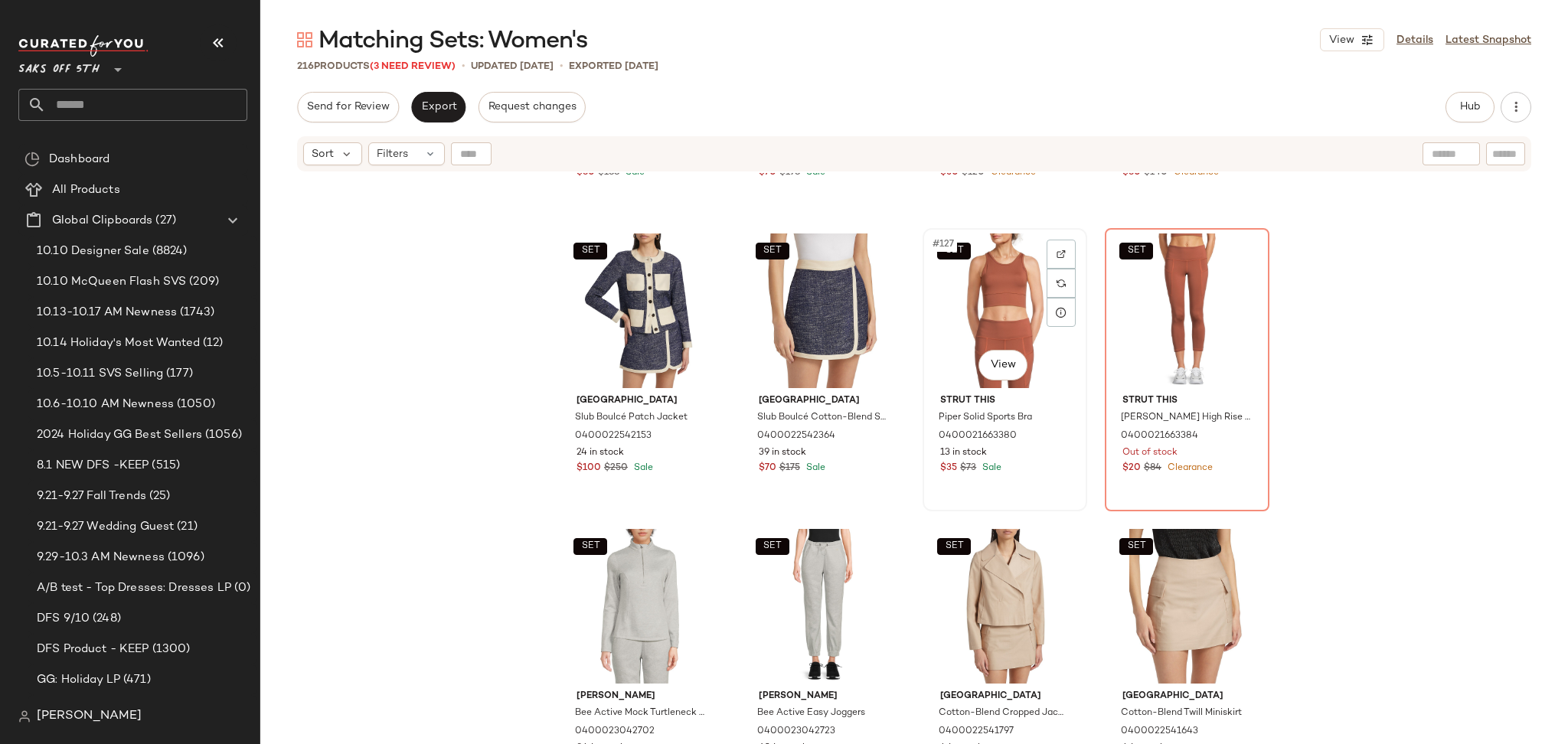
click at [966, 297] on div "SET #127 View" at bounding box center [1004, 311] width 154 height 155
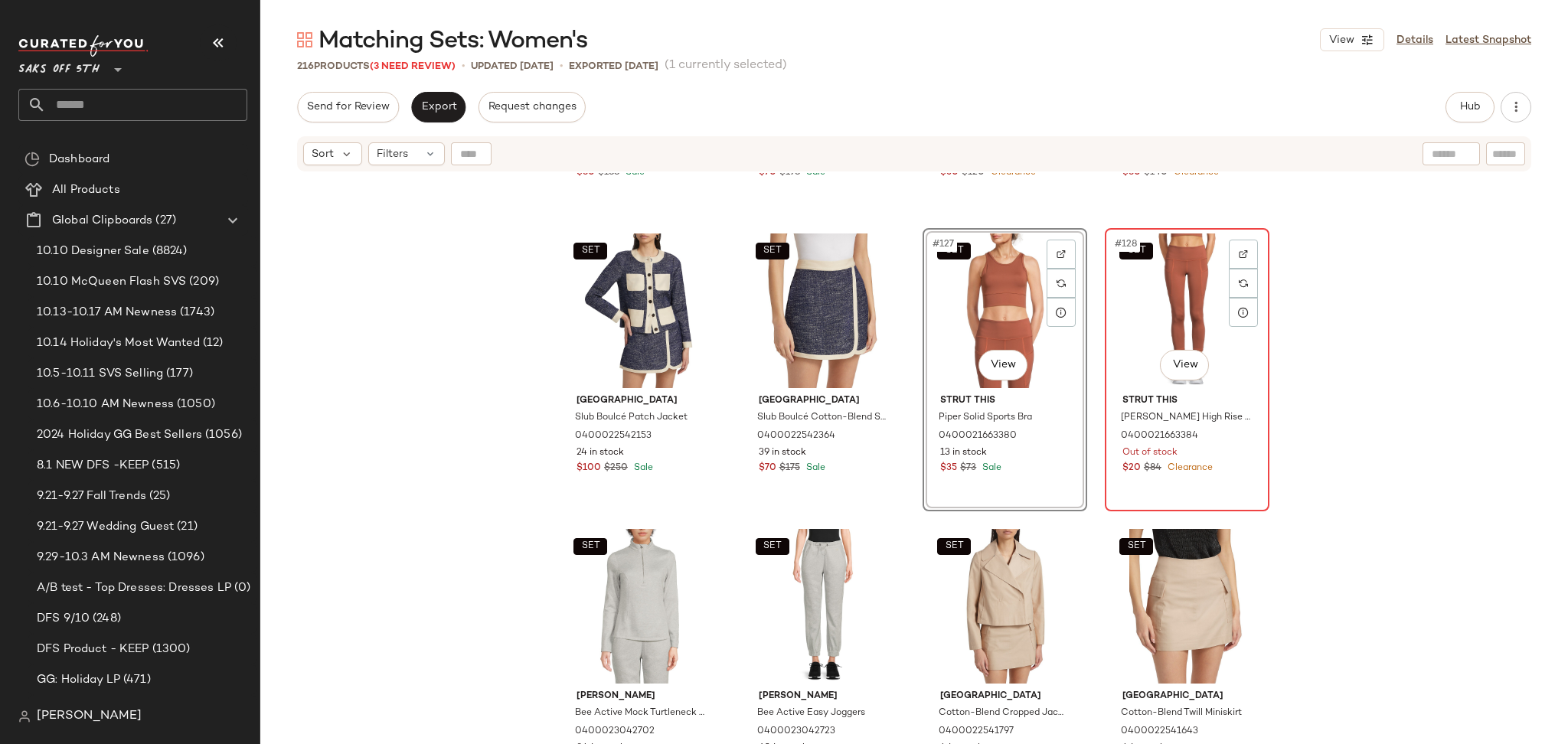
click at [1180, 299] on div "SET #128 View" at bounding box center [1187, 311] width 154 height 155
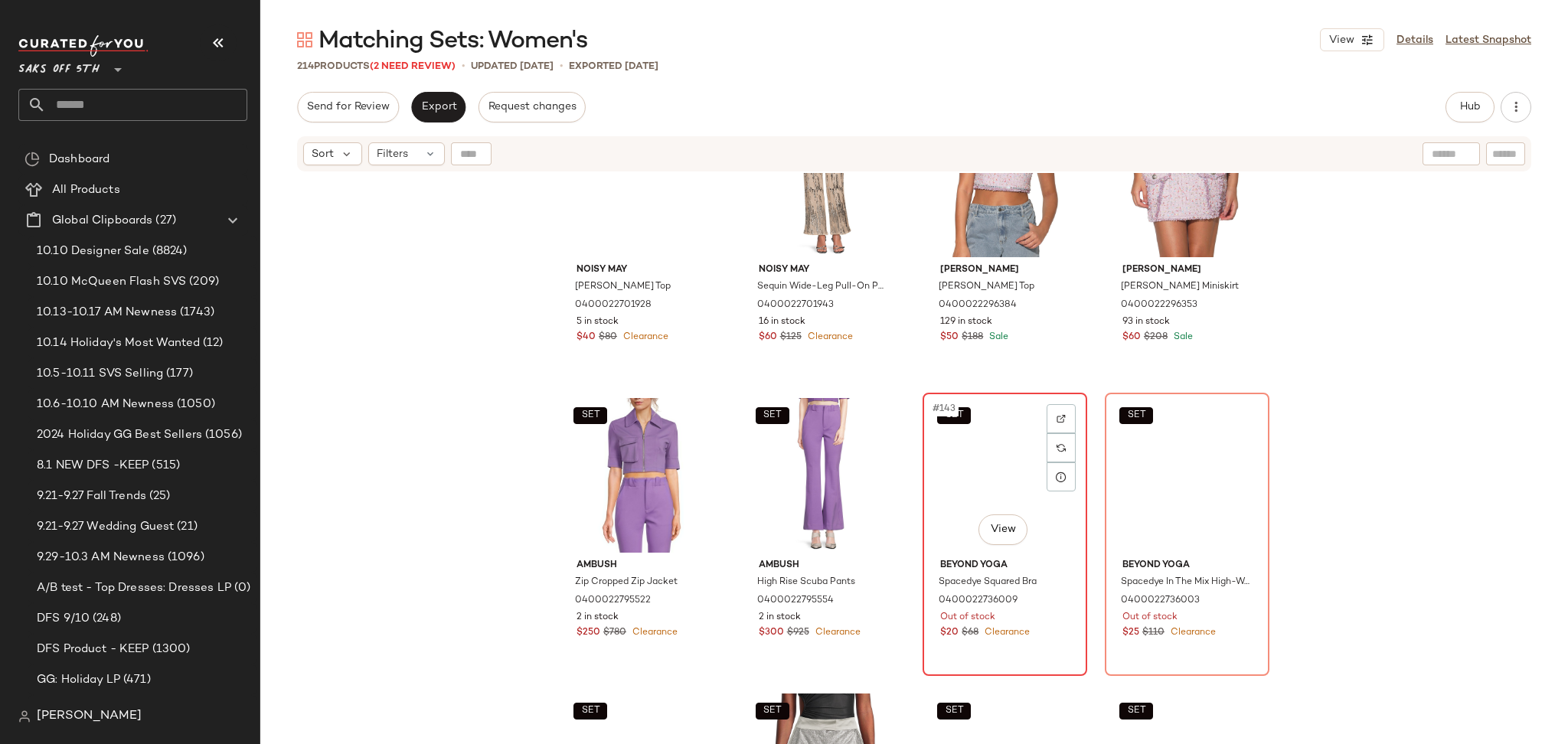
scroll to position [10139, 0]
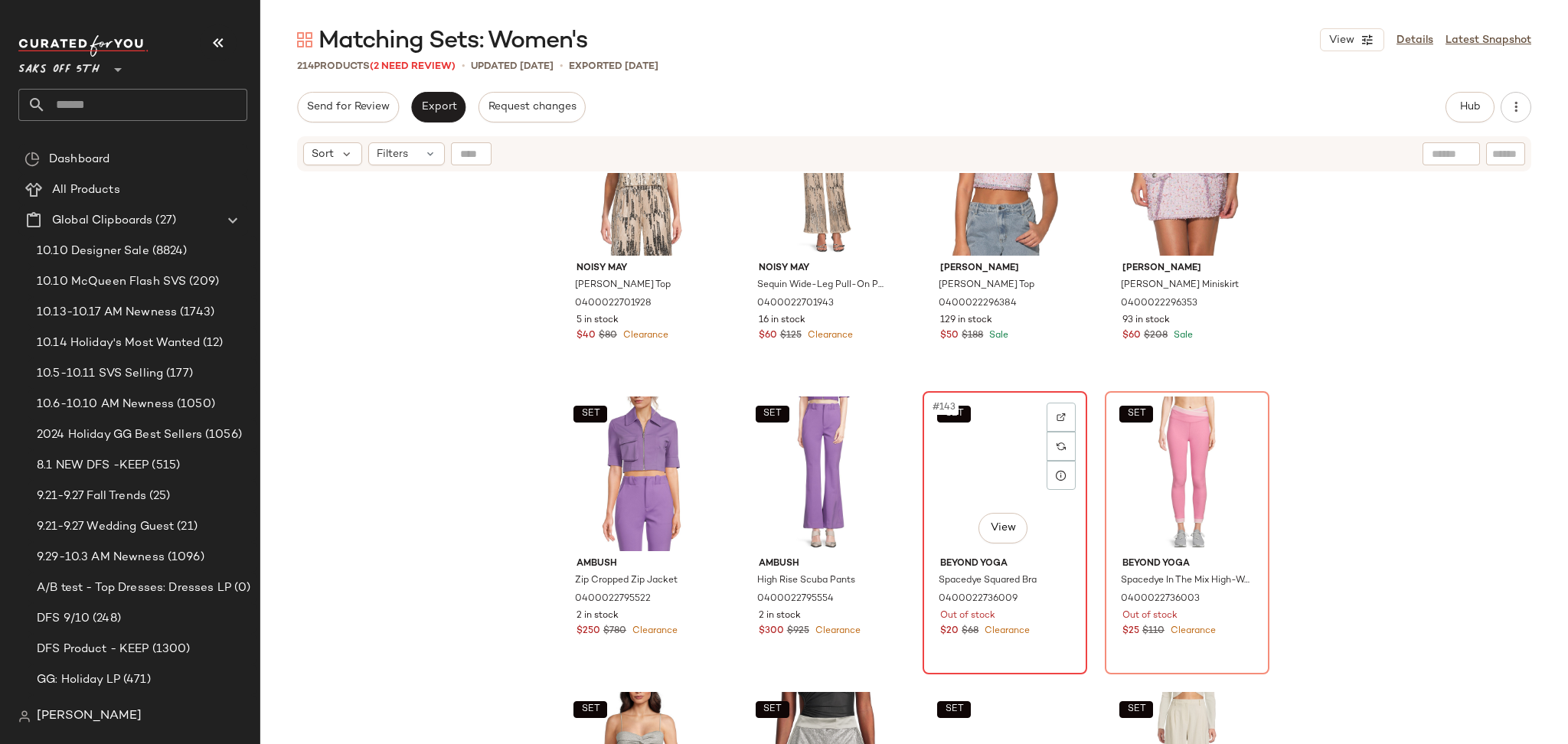
click at [1002, 433] on div "SET #143 View" at bounding box center [1004, 474] width 154 height 155
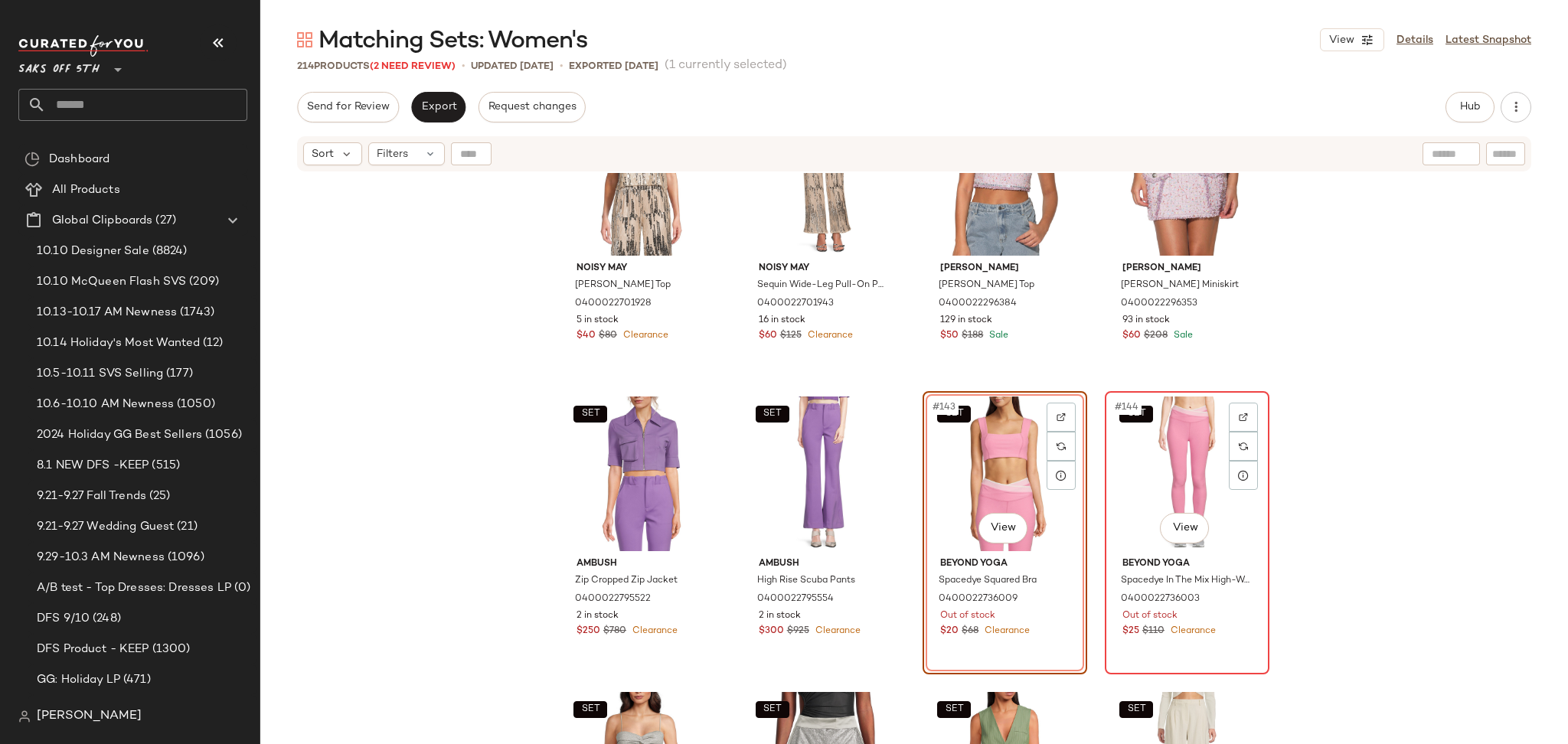
click at [1118, 463] on div "SET #144 View" at bounding box center [1187, 474] width 154 height 155
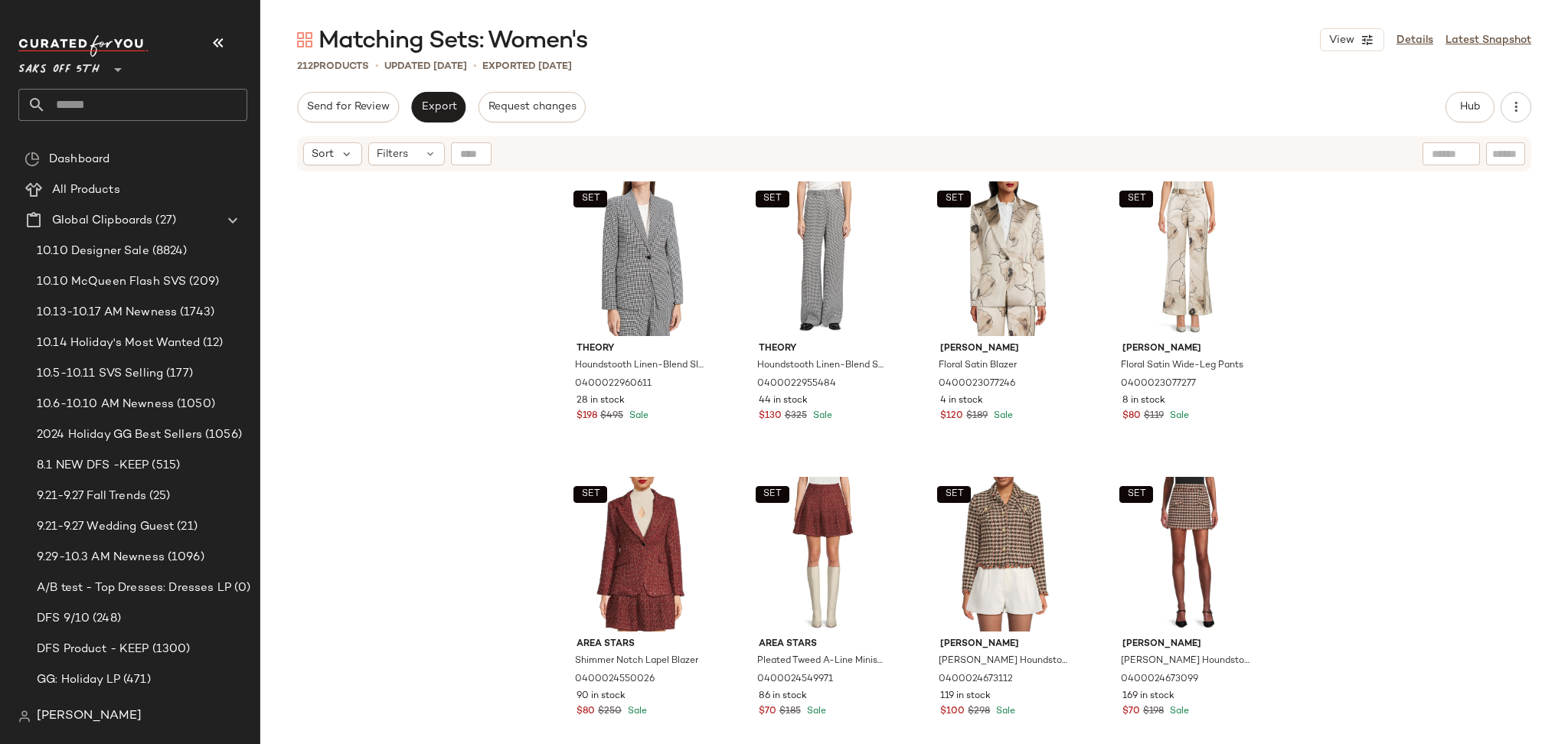
click at [1465, 90] on div "Matching Sets: Women's View Details Latest Snapshot 212 Products • updated [DAT…" at bounding box center [914, 384] width 1308 height 720
click at [1465, 101] on span "Hub" at bounding box center [1470, 107] width 21 height 12
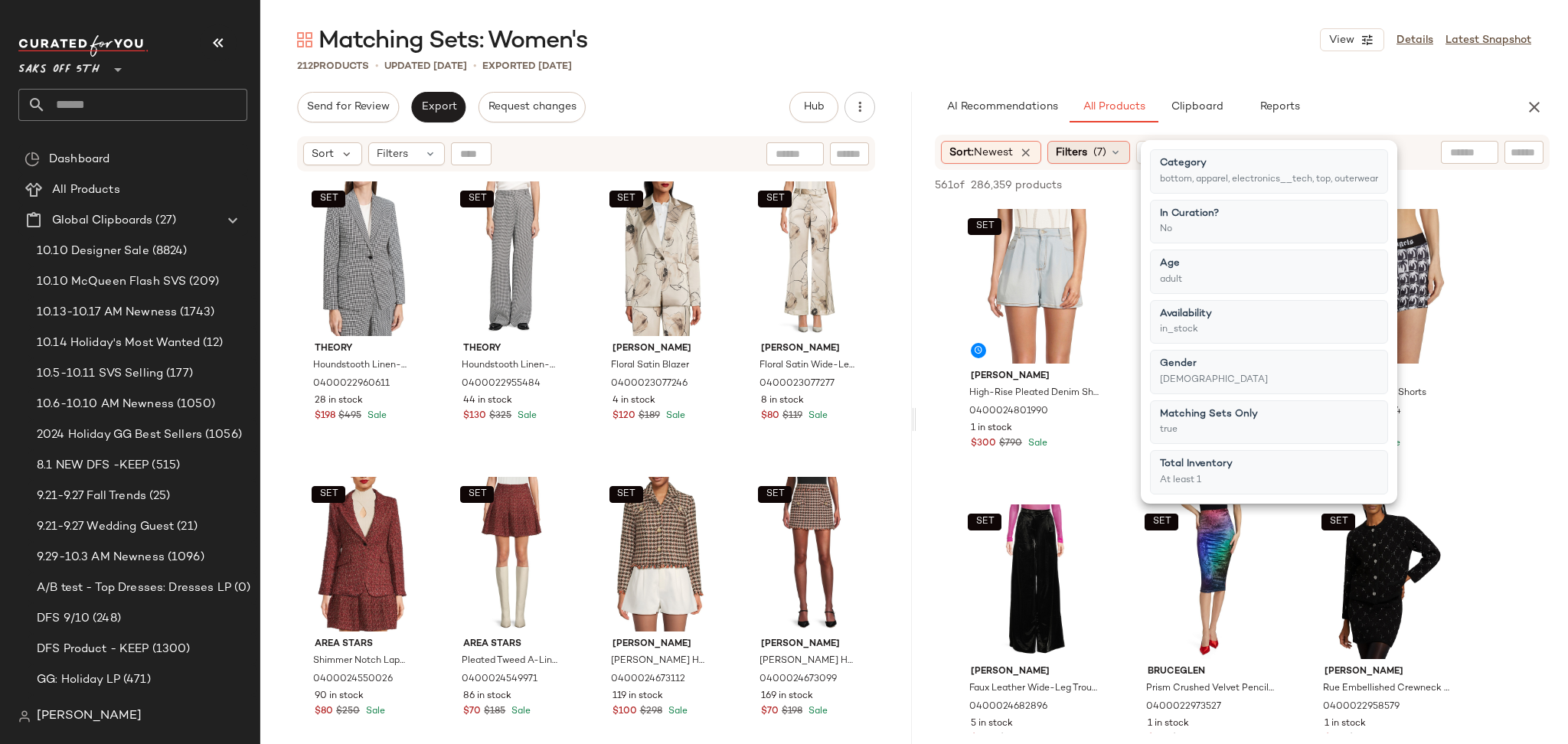
click at [1105, 163] on div "Filters (7)" at bounding box center [1088, 153] width 82 height 23
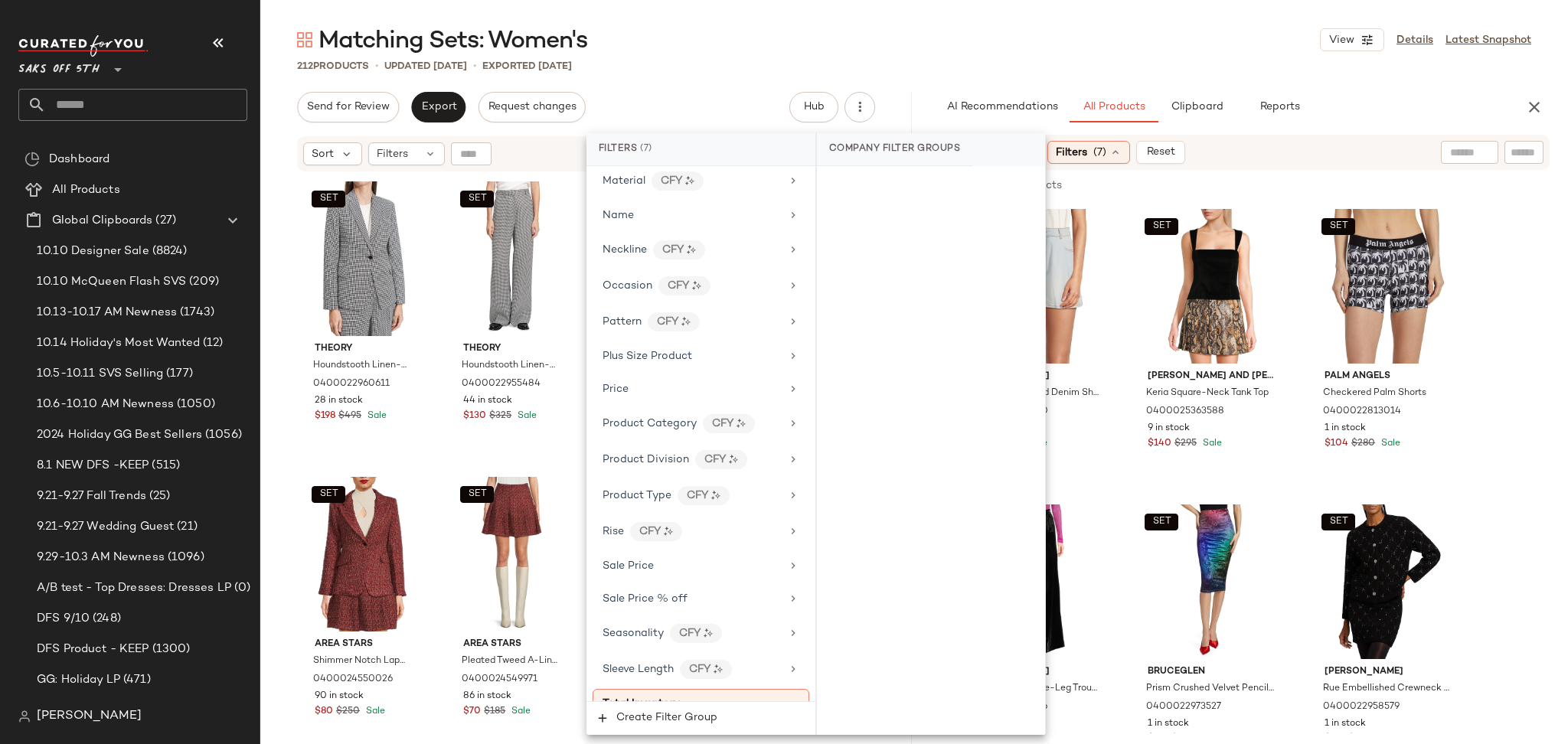
scroll to position [909, 0]
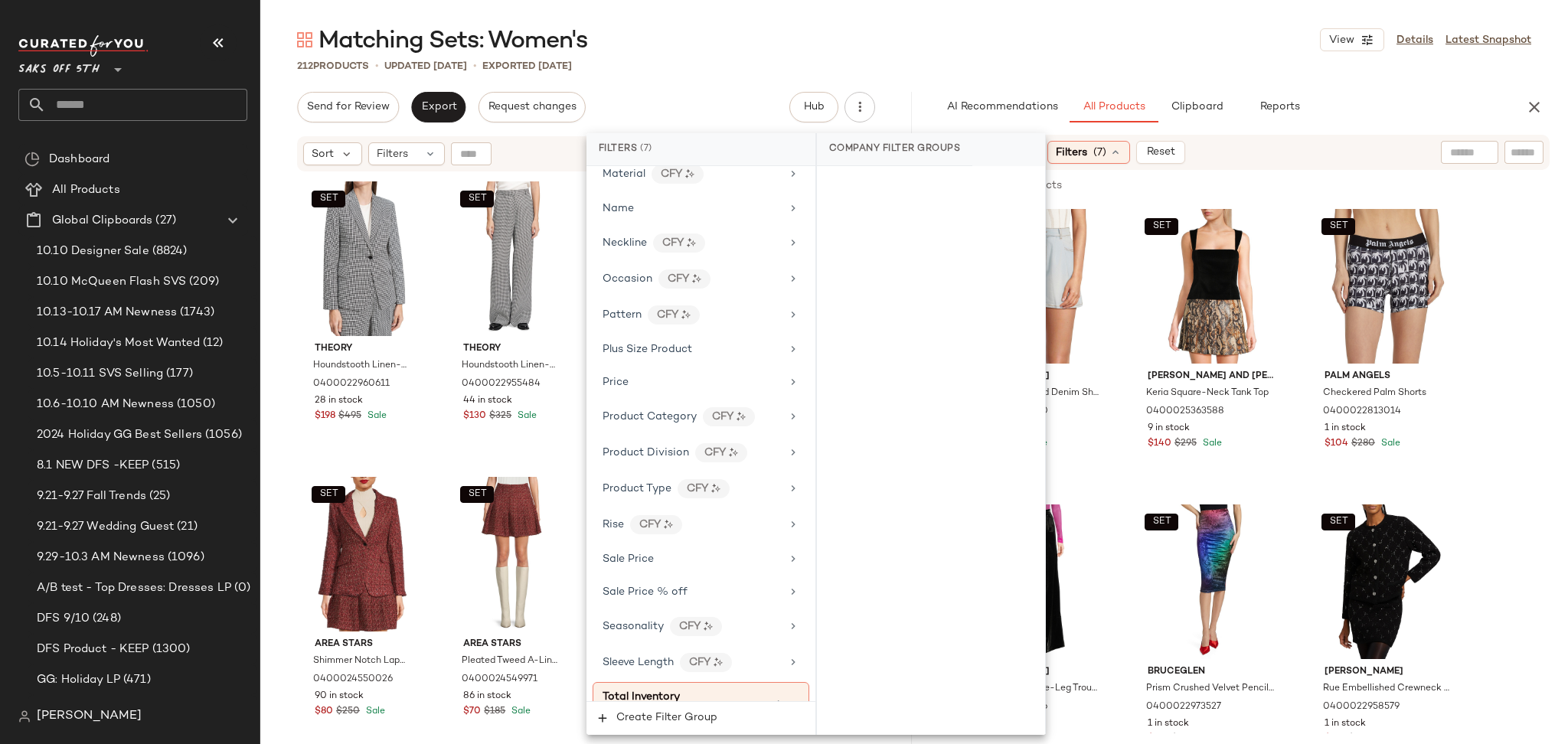
click at [1180, 66] on div "212 Products • updated [DATE] • Exported [DATE]" at bounding box center [914, 65] width 1308 height 16
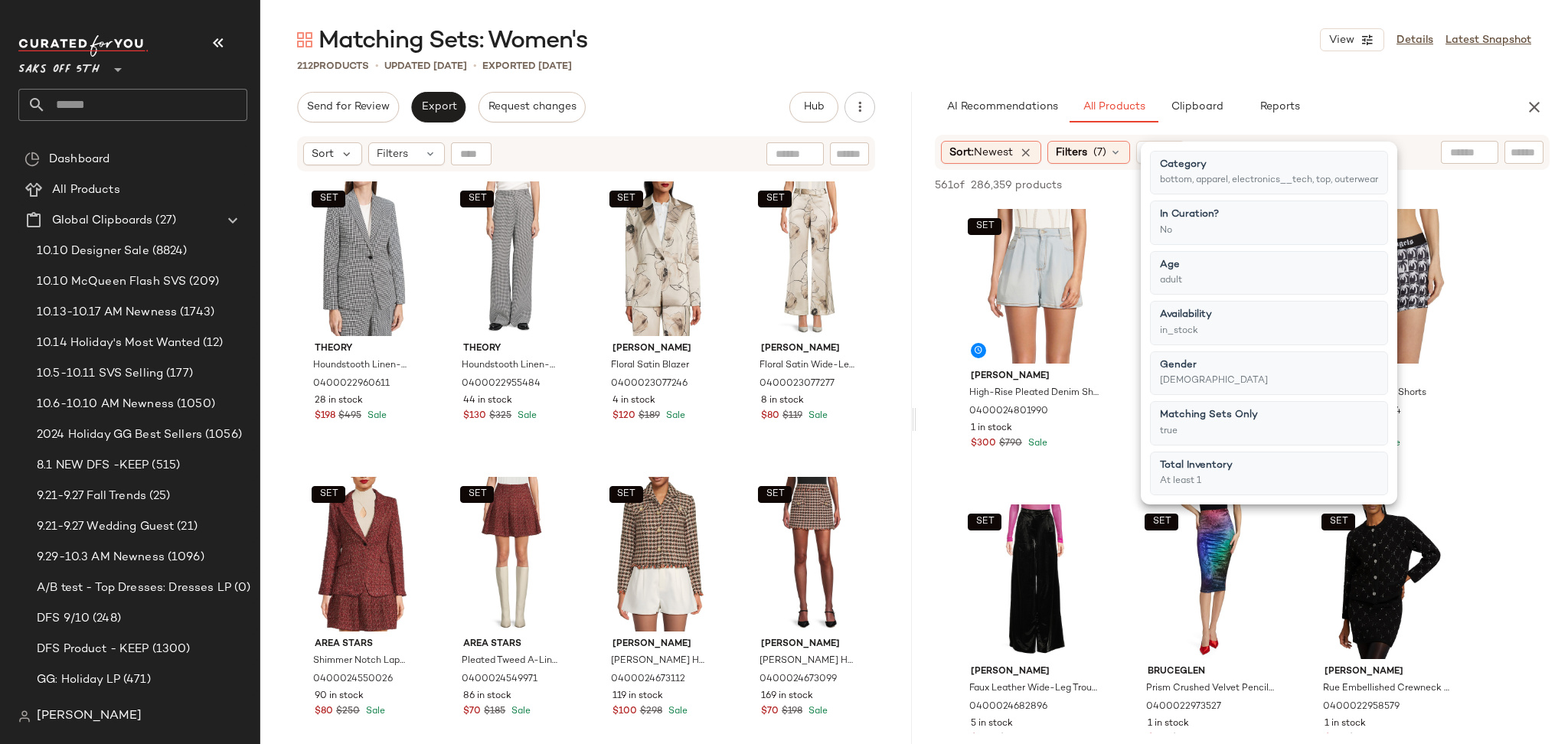
click at [1180, 66] on div "212 Products • updated [DATE] • Exported [DATE]" at bounding box center [914, 65] width 1308 height 16
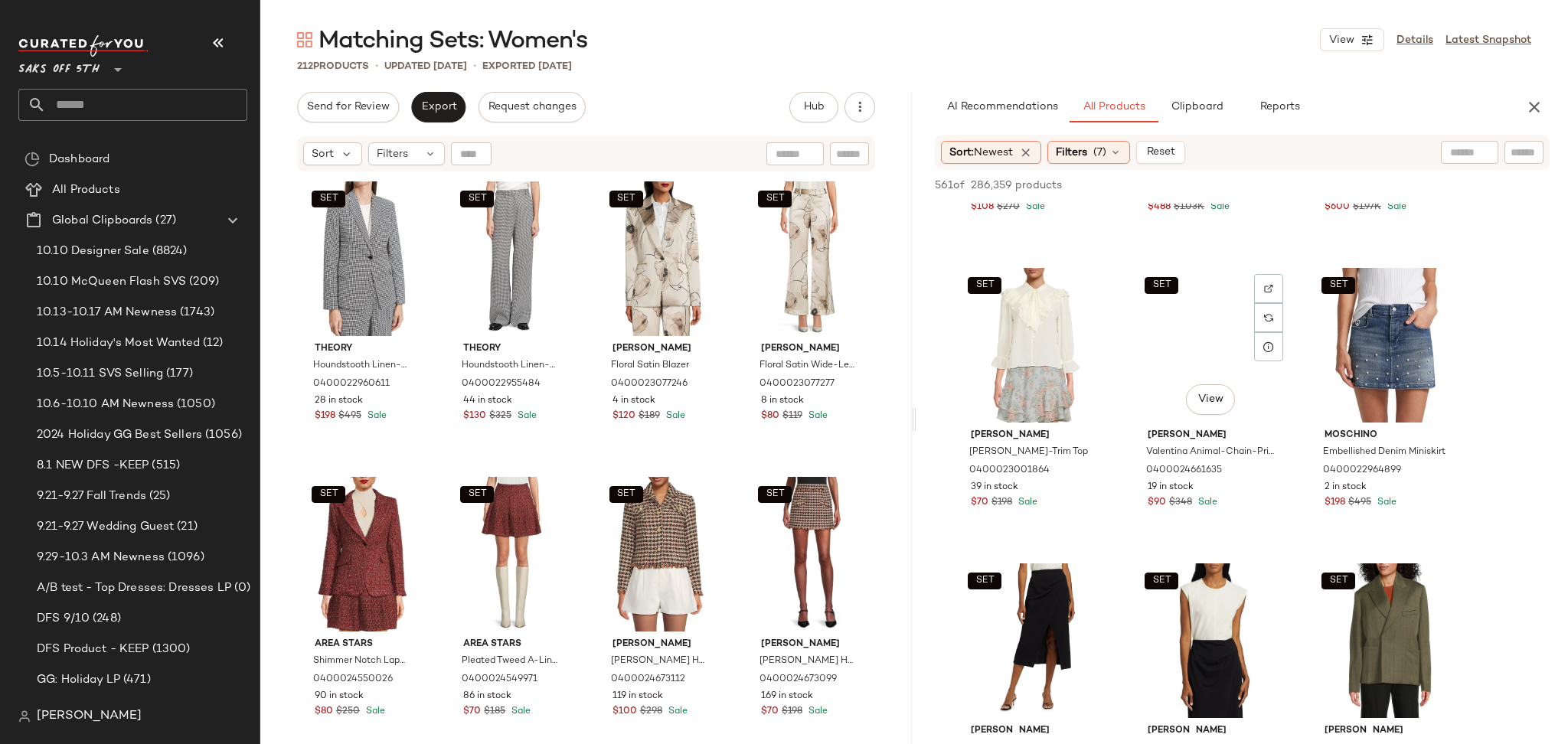
scroll to position [1127, 0]
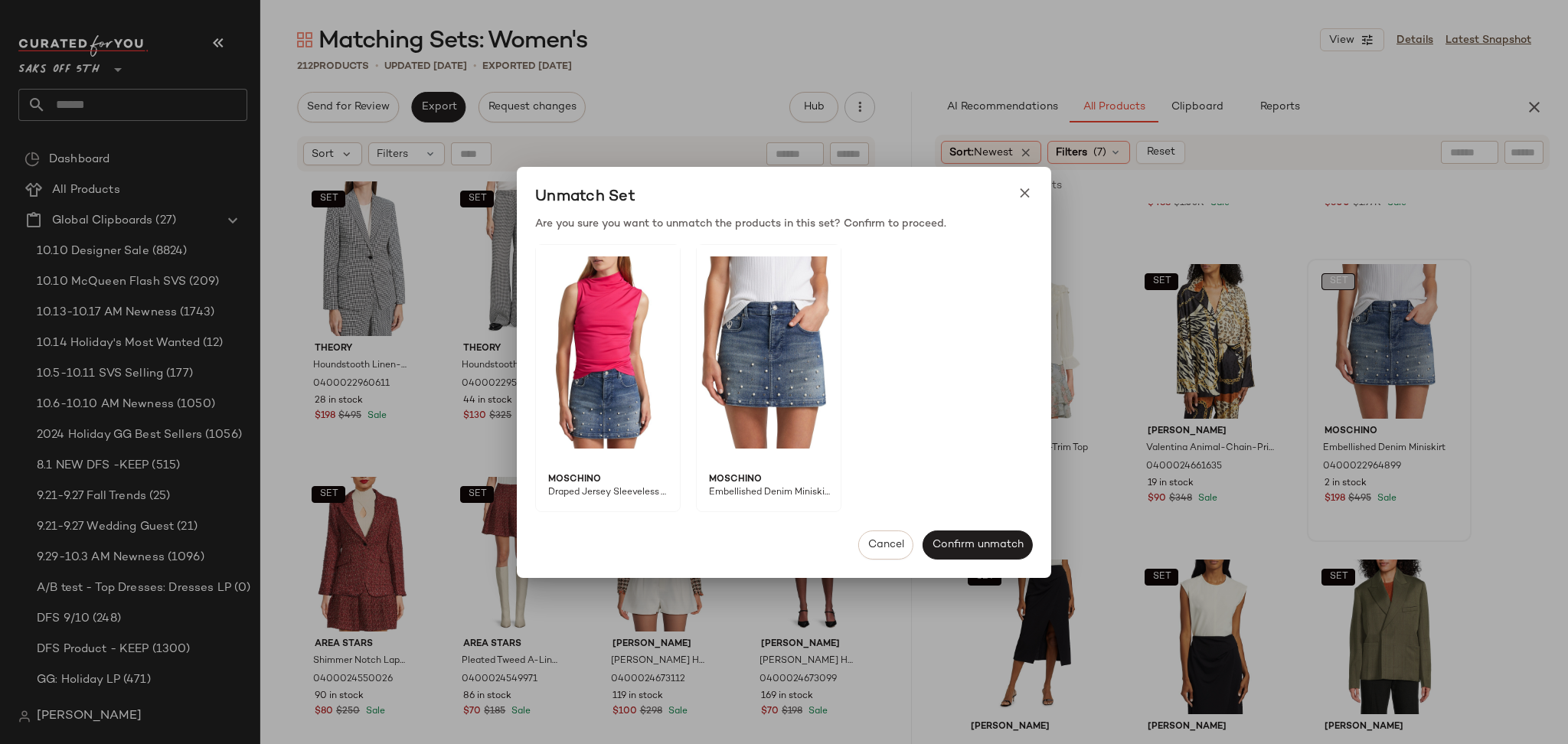
click at [1342, 286] on body "Saks OFF 5TH ** Dashboard All Products Global Clipboards (27) 10.10 Designer Sa…" at bounding box center [784, 372] width 1568 height 744
click at [880, 554] on button "Cancel" at bounding box center [886, 545] width 55 height 29
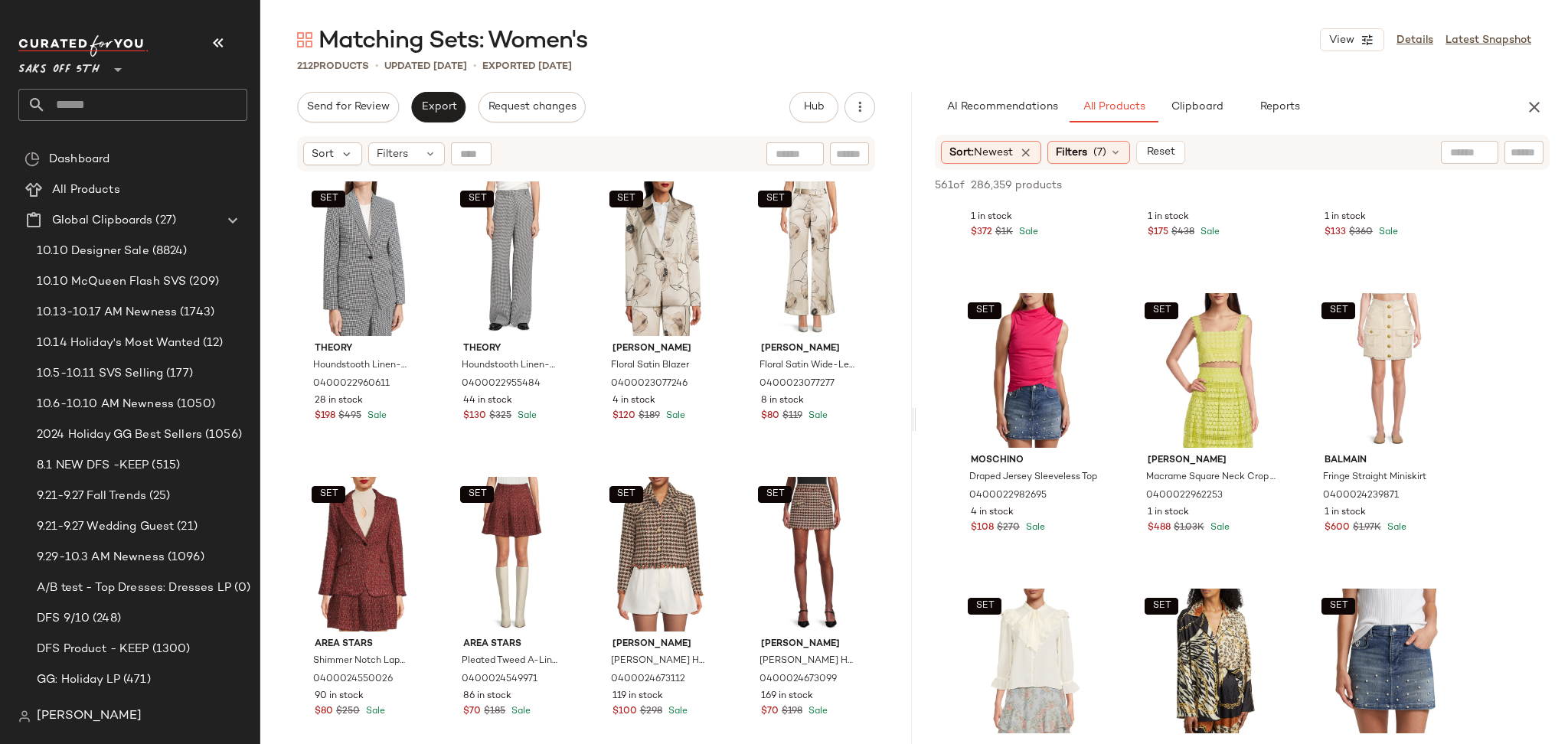
scroll to position [806, 0]
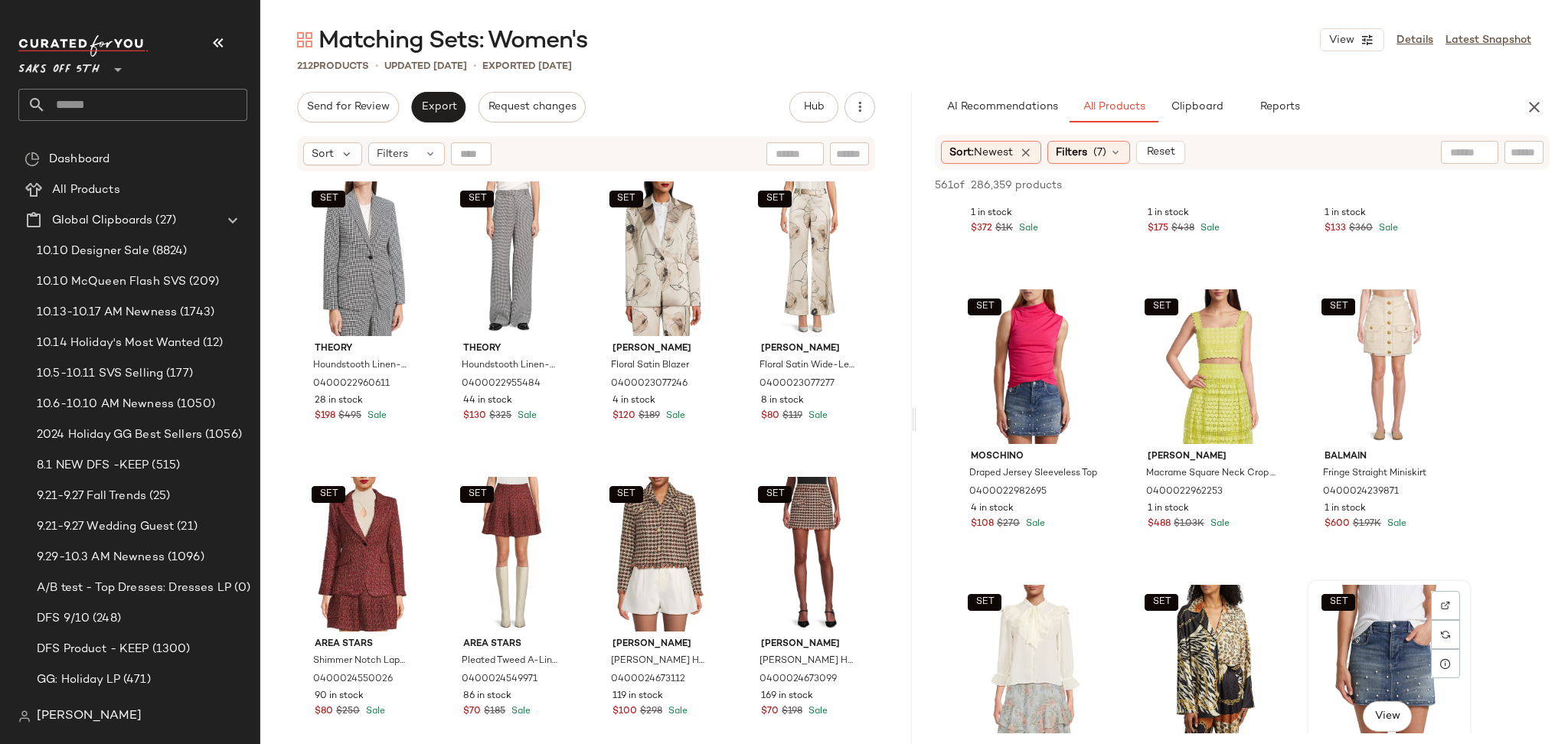
click at [1411, 591] on div "SET View" at bounding box center [1389, 662] width 154 height 155
click at [1312, 170] on div "561 of 286,359 products • 1 selected Add to Top Add to Bottom Deselect All" at bounding box center [1242, 186] width 652 height 33
click at [1312, 177] on button "Add to Top" at bounding box center [1330, 185] width 73 height 19
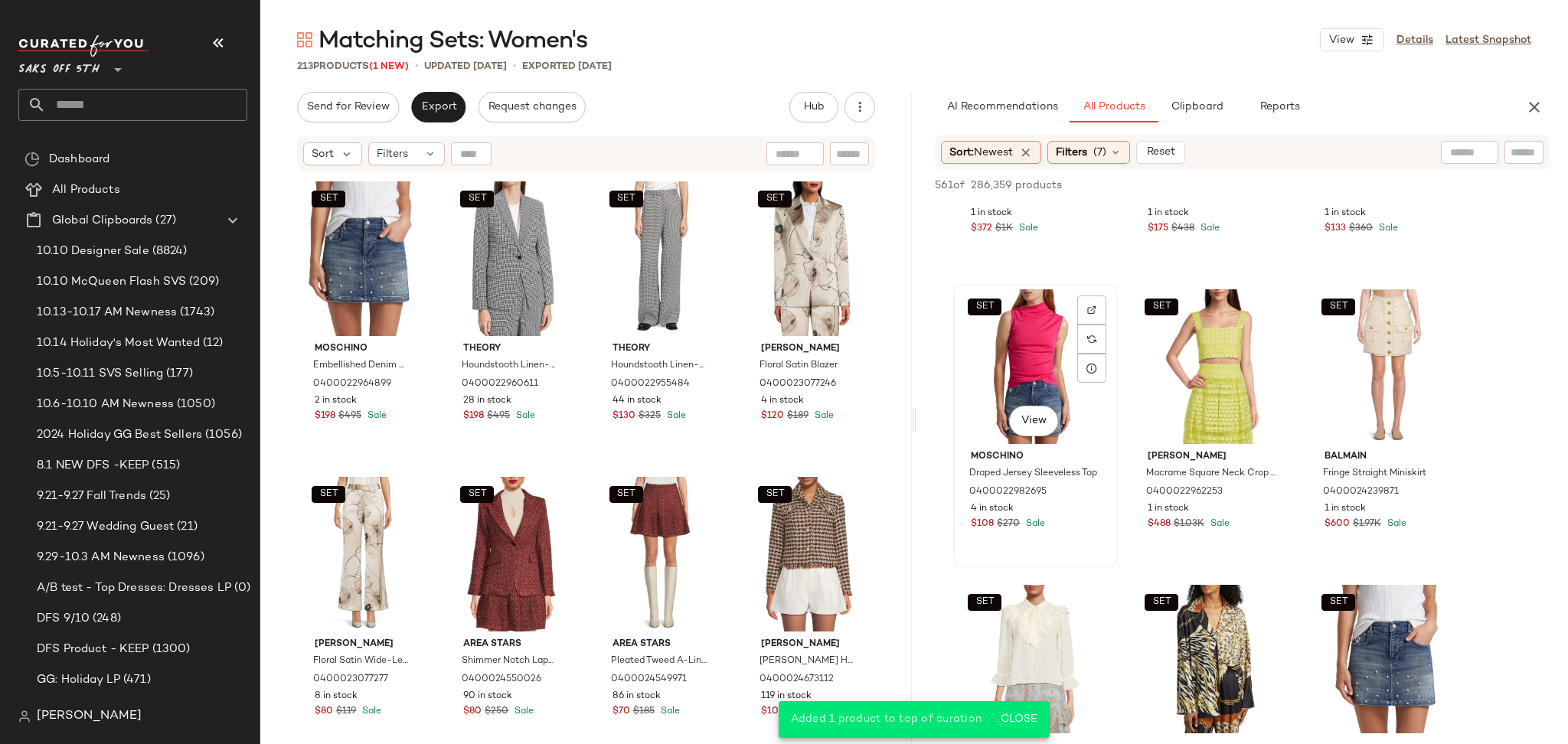
click at [977, 367] on div "SET View" at bounding box center [1035, 367] width 154 height 155
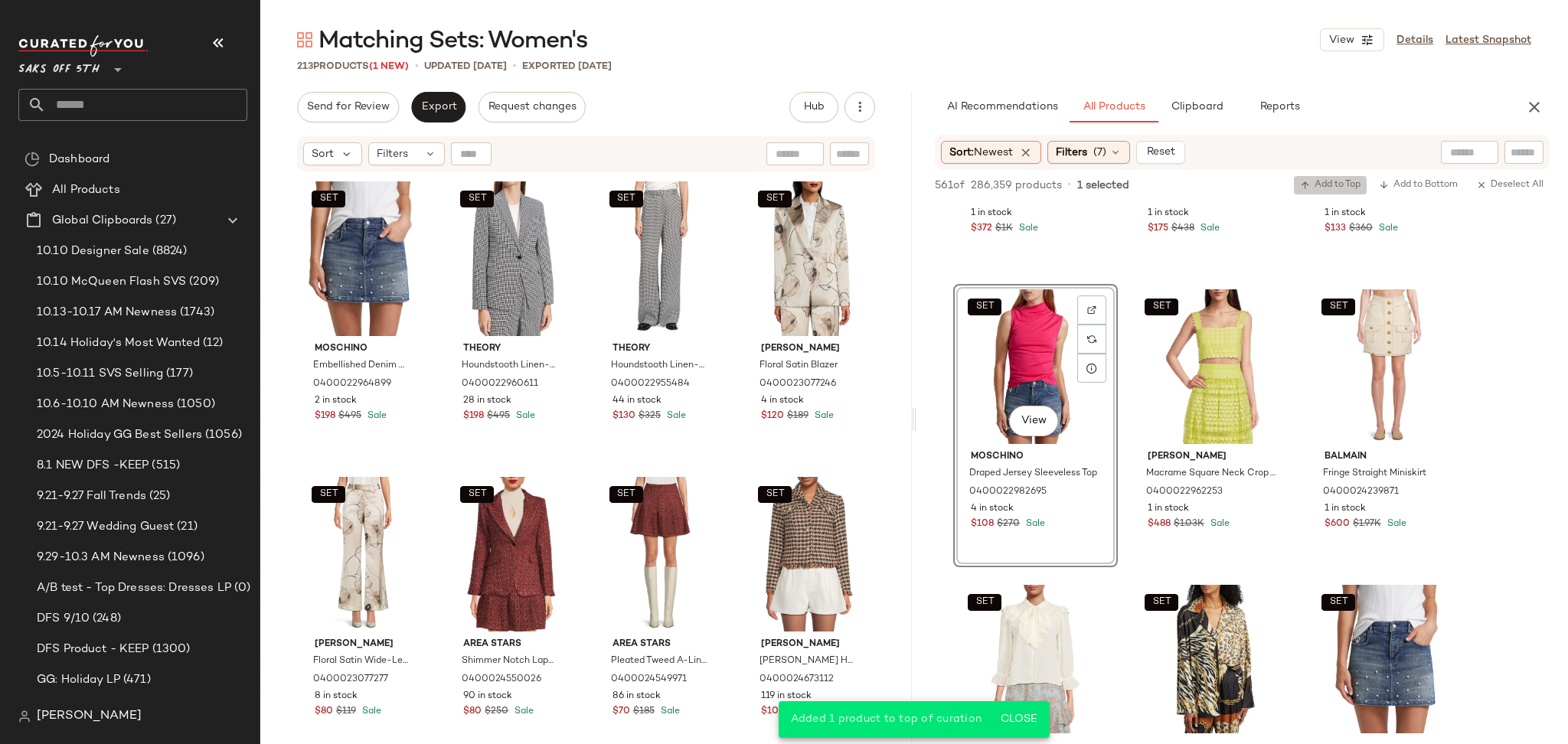
click at [1311, 192] on button "Add to Top" at bounding box center [1330, 185] width 73 height 19
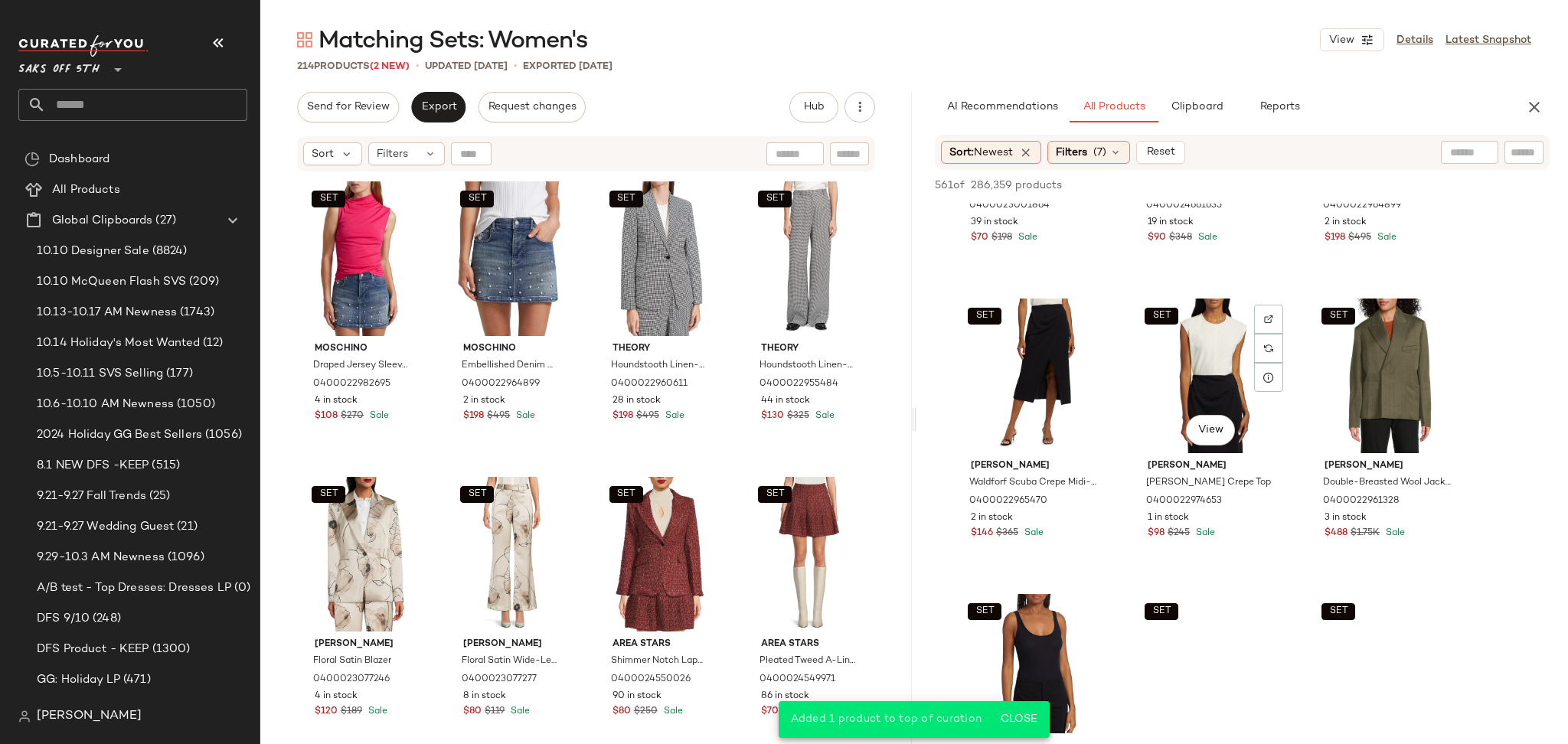
scroll to position [1388, 0]
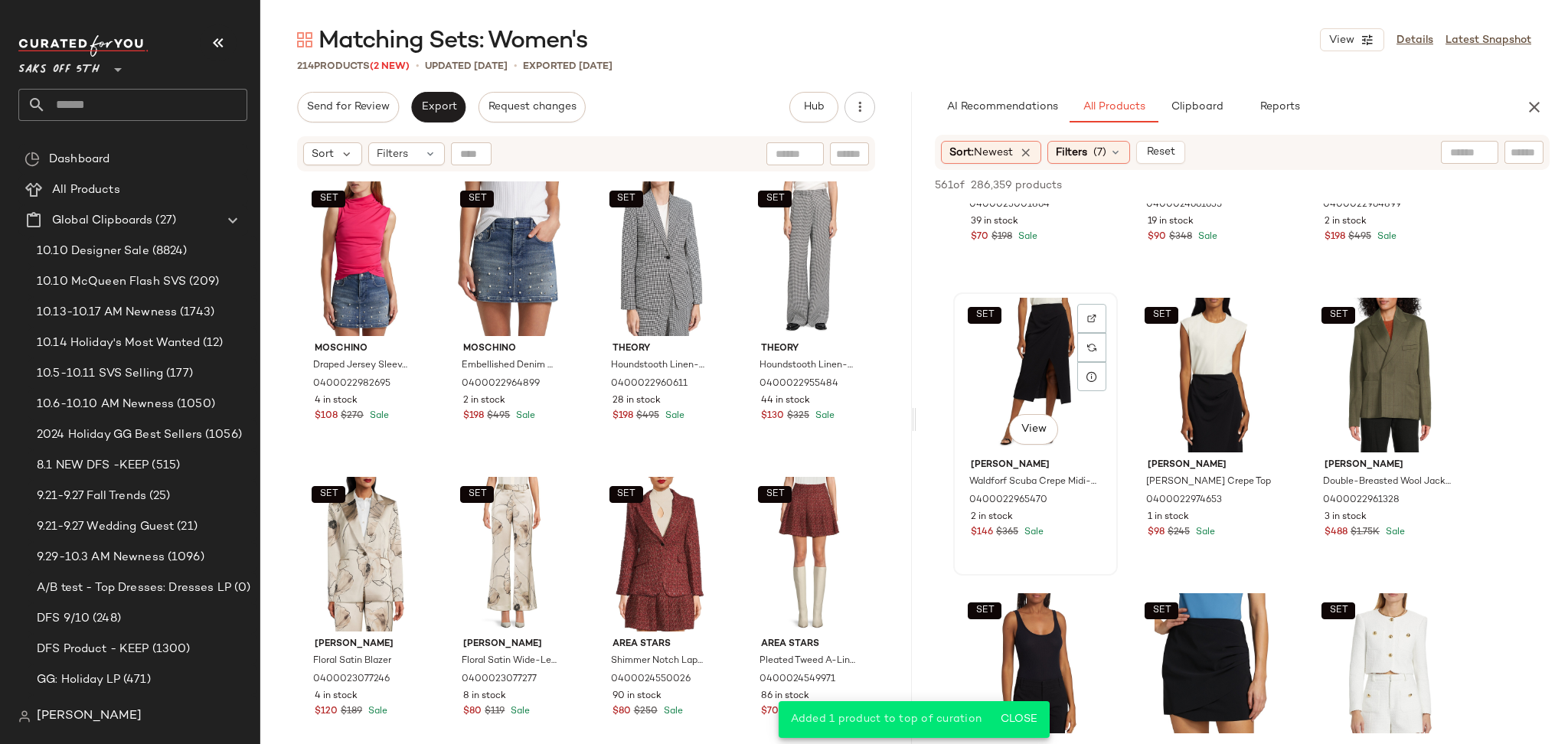
click at [1063, 355] on div "SET View" at bounding box center [1035, 375] width 154 height 155
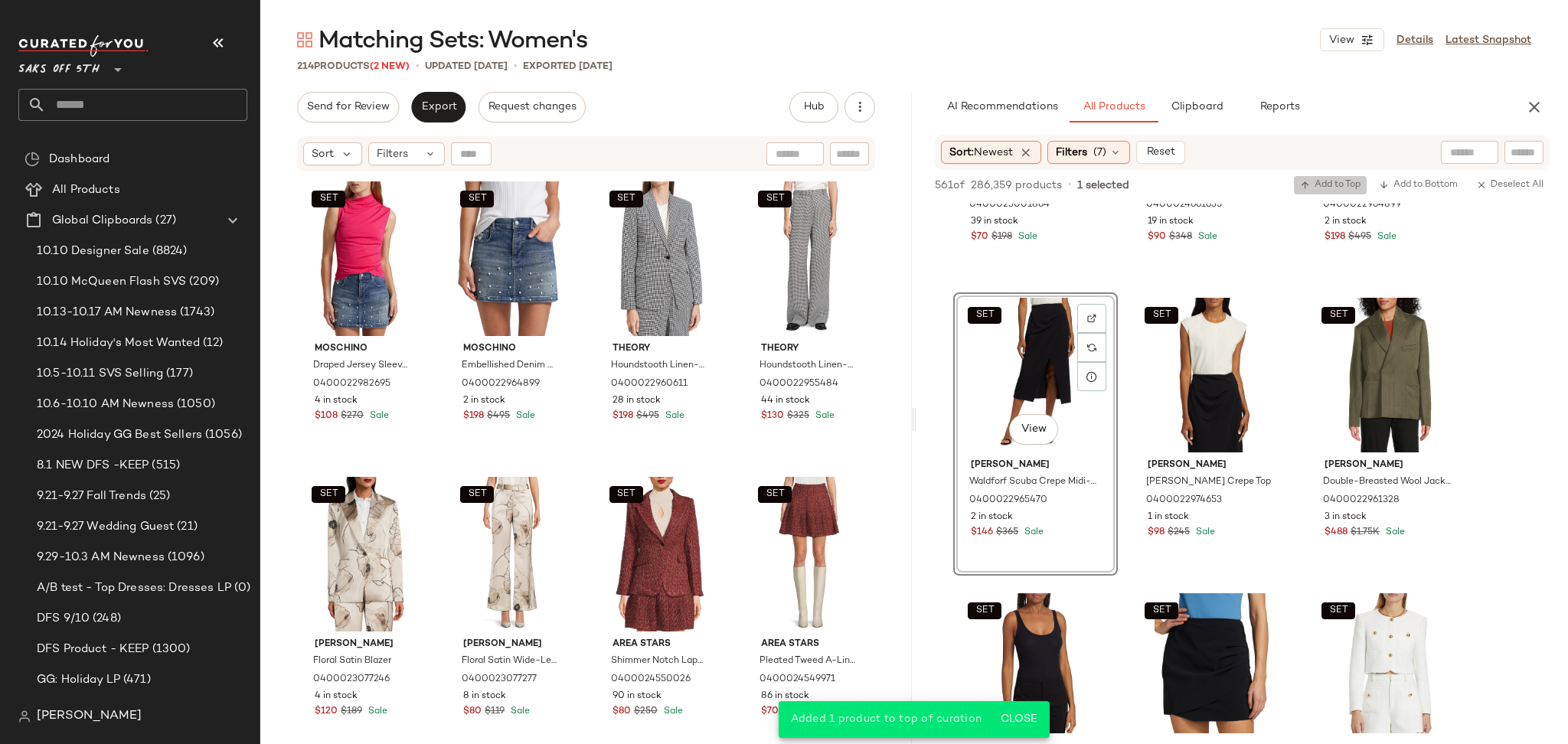
click at [1336, 184] on span "Add to Top" at bounding box center [1330, 185] width 60 height 11
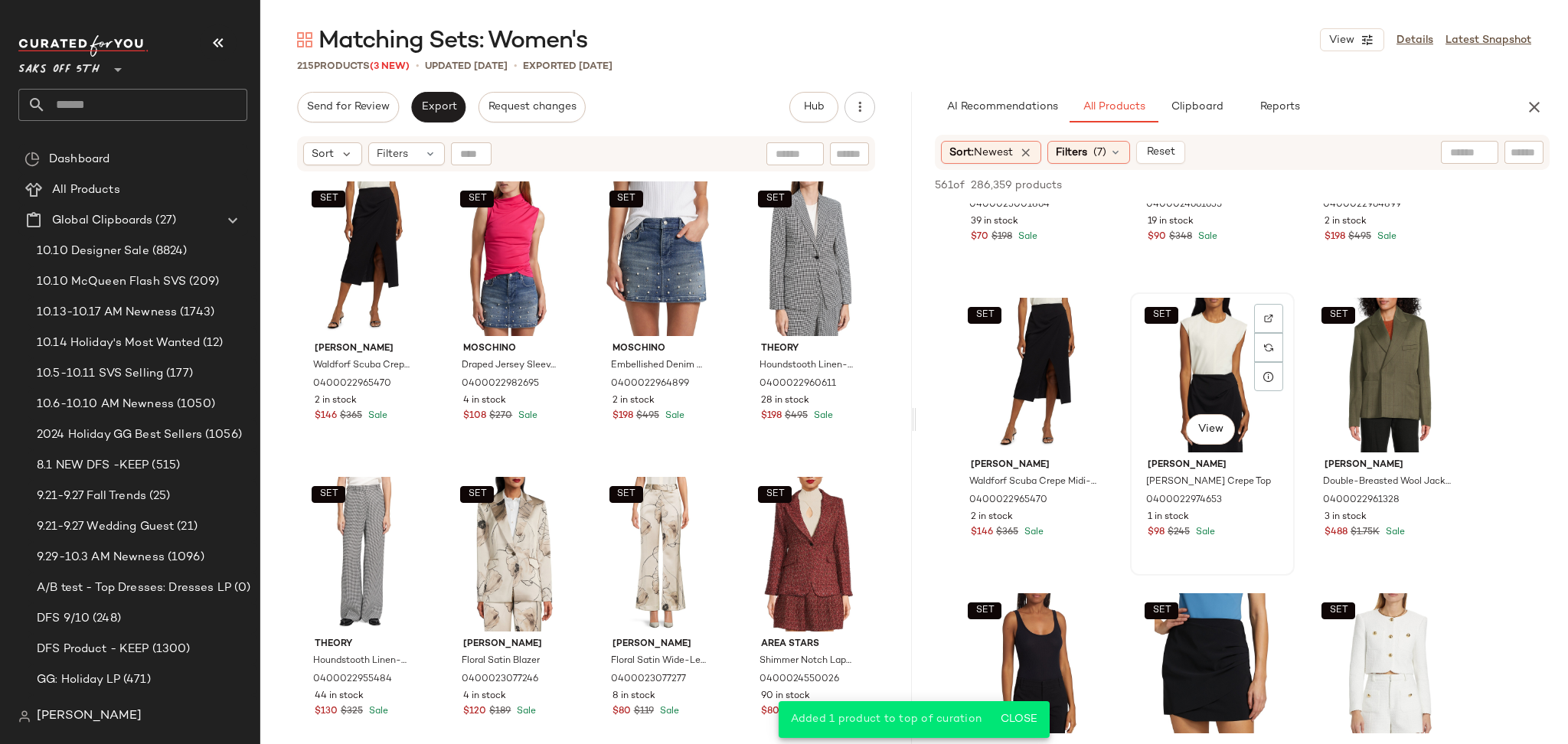
click at [1196, 341] on div "SET View" at bounding box center [1212, 375] width 154 height 155
click at [1323, 173] on div "561 of 286,359 products • 1 selected Add to Top Add to Bottom Deselect All" at bounding box center [1242, 186] width 652 height 33
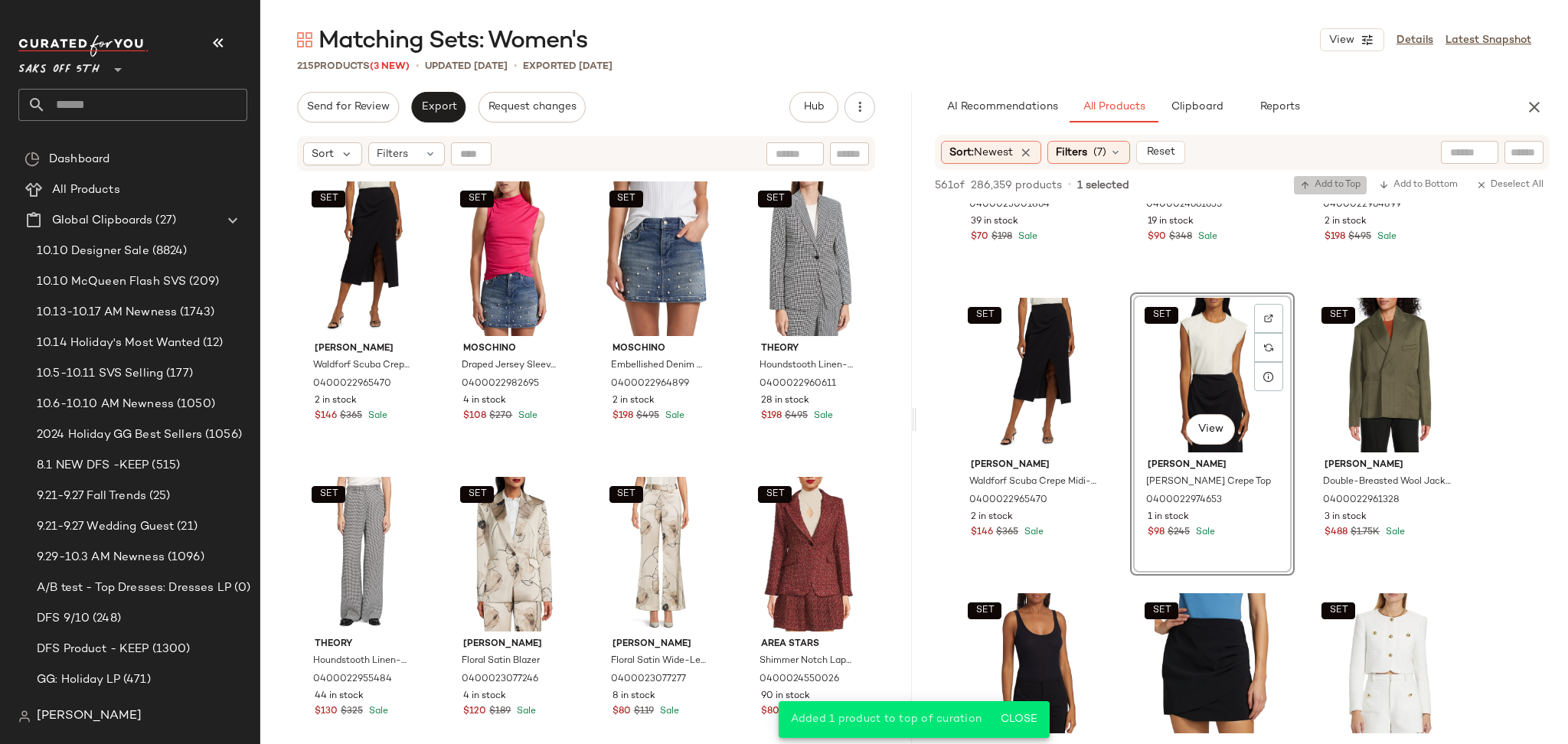
click at [1323, 184] on span "Add to Top" at bounding box center [1330, 185] width 60 height 11
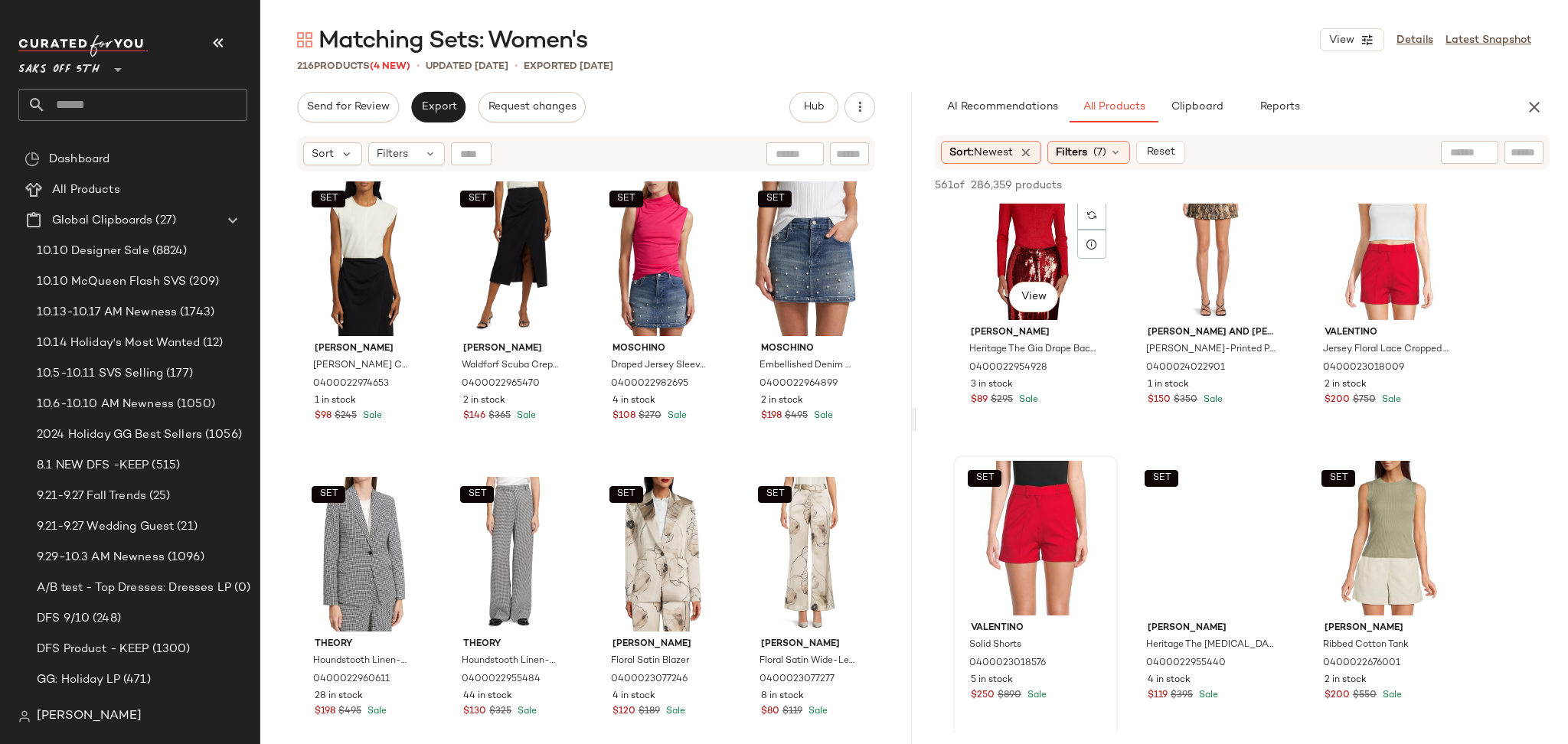
scroll to position [2708, 0]
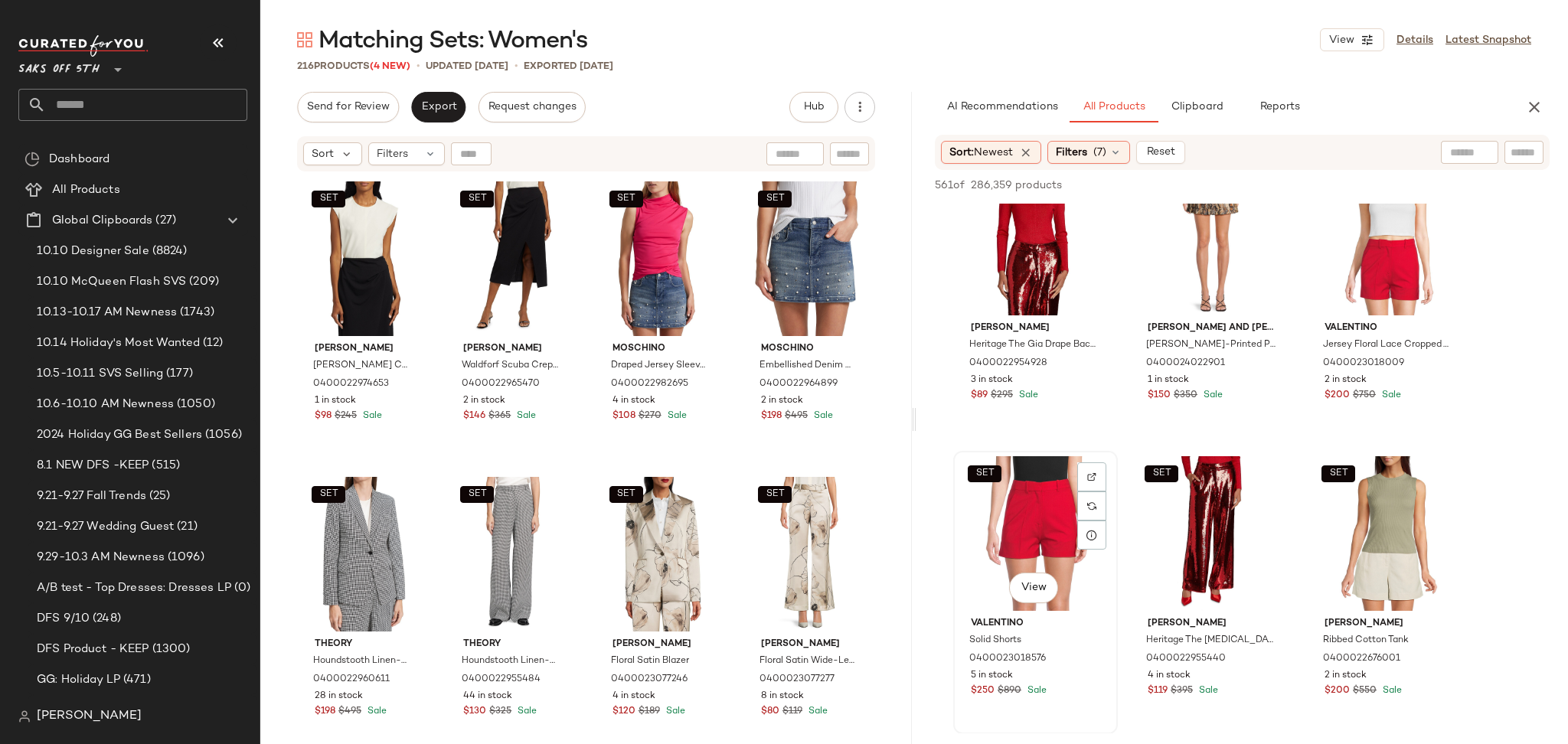
click at [1017, 504] on div "SET View" at bounding box center [1035, 534] width 154 height 155
click at [1318, 176] on button "Add to Top" at bounding box center [1330, 185] width 73 height 19
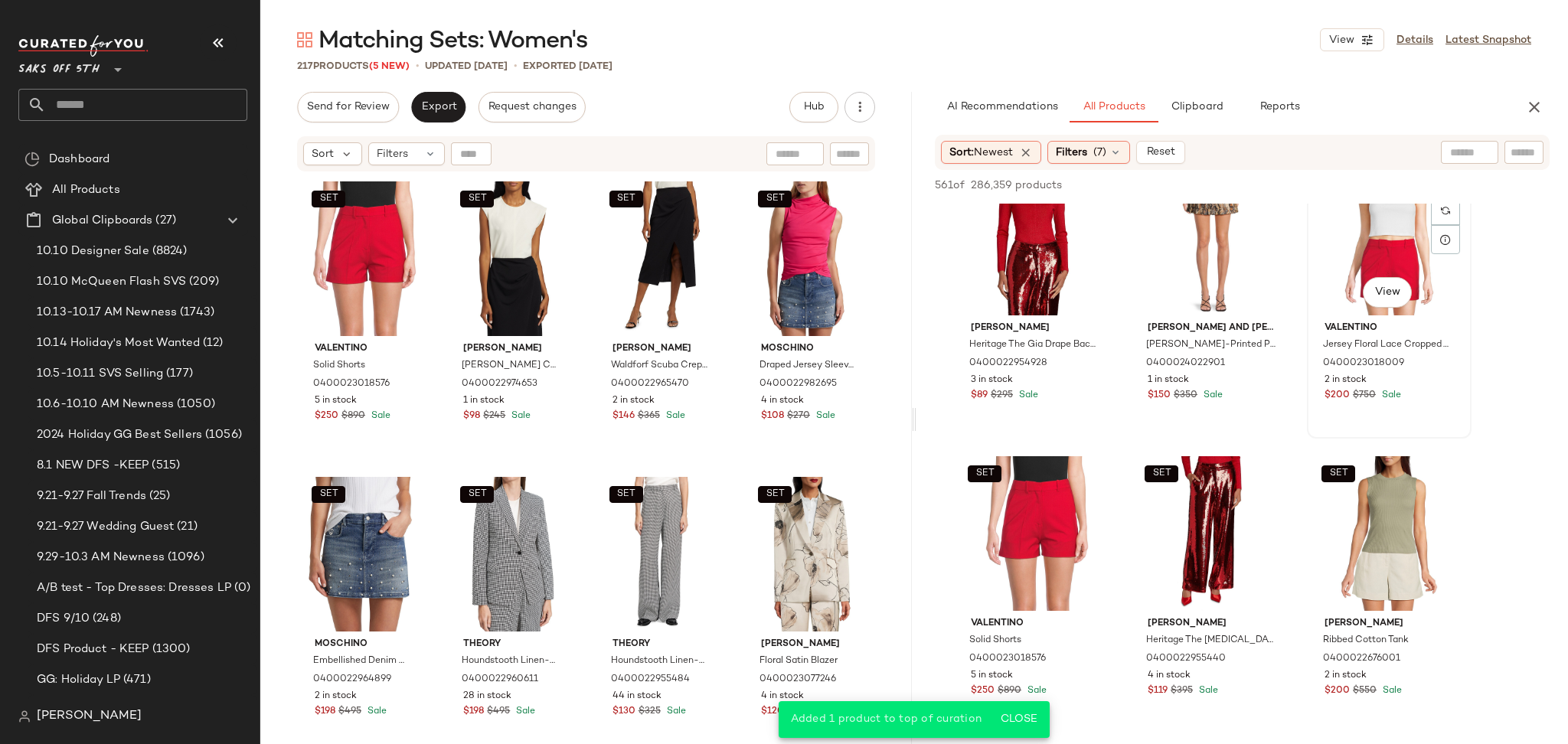
click at [1363, 233] on div "SET View" at bounding box center [1389, 238] width 154 height 155
click at [1330, 184] on span "Add to Top" at bounding box center [1330, 185] width 60 height 11
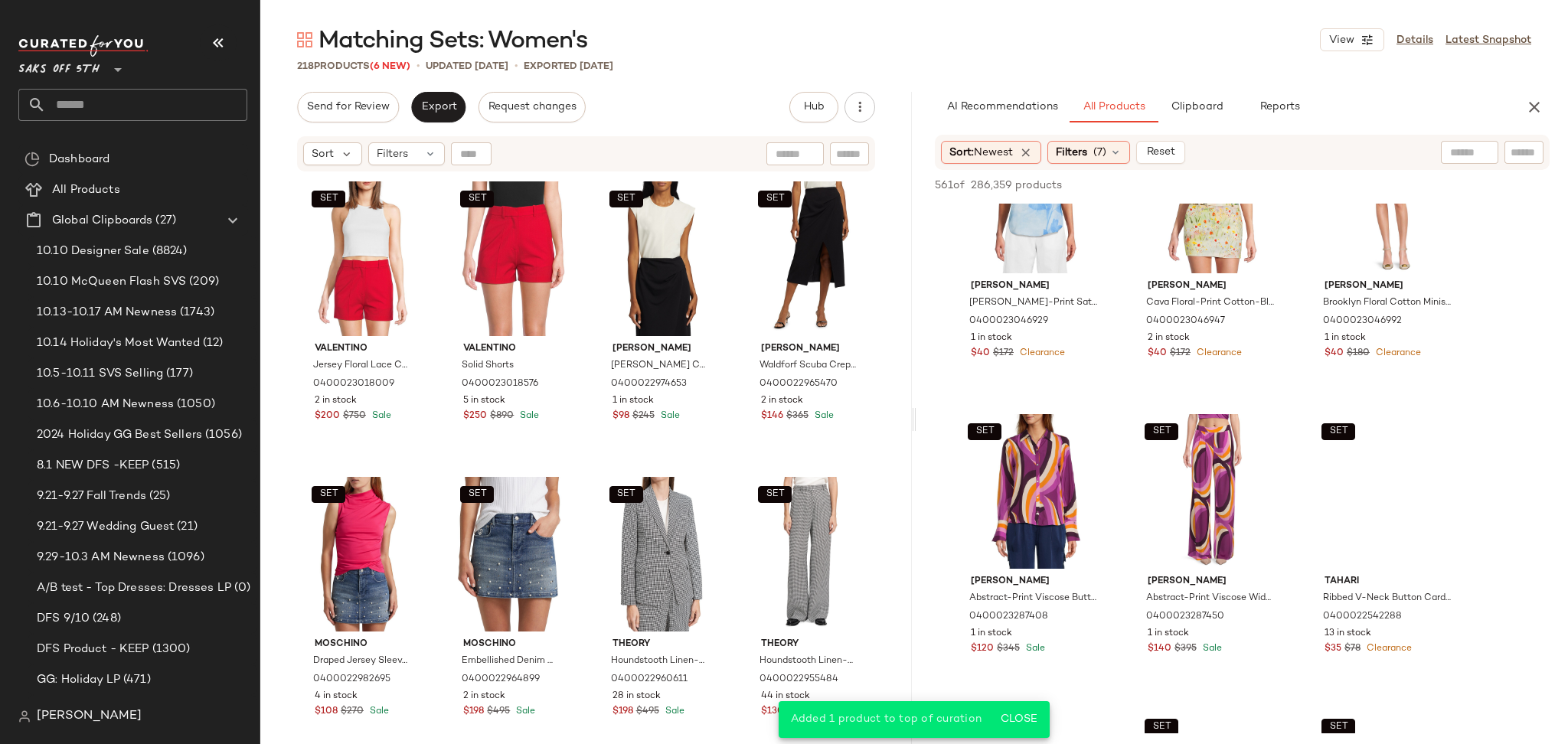
scroll to position [3641, 0]
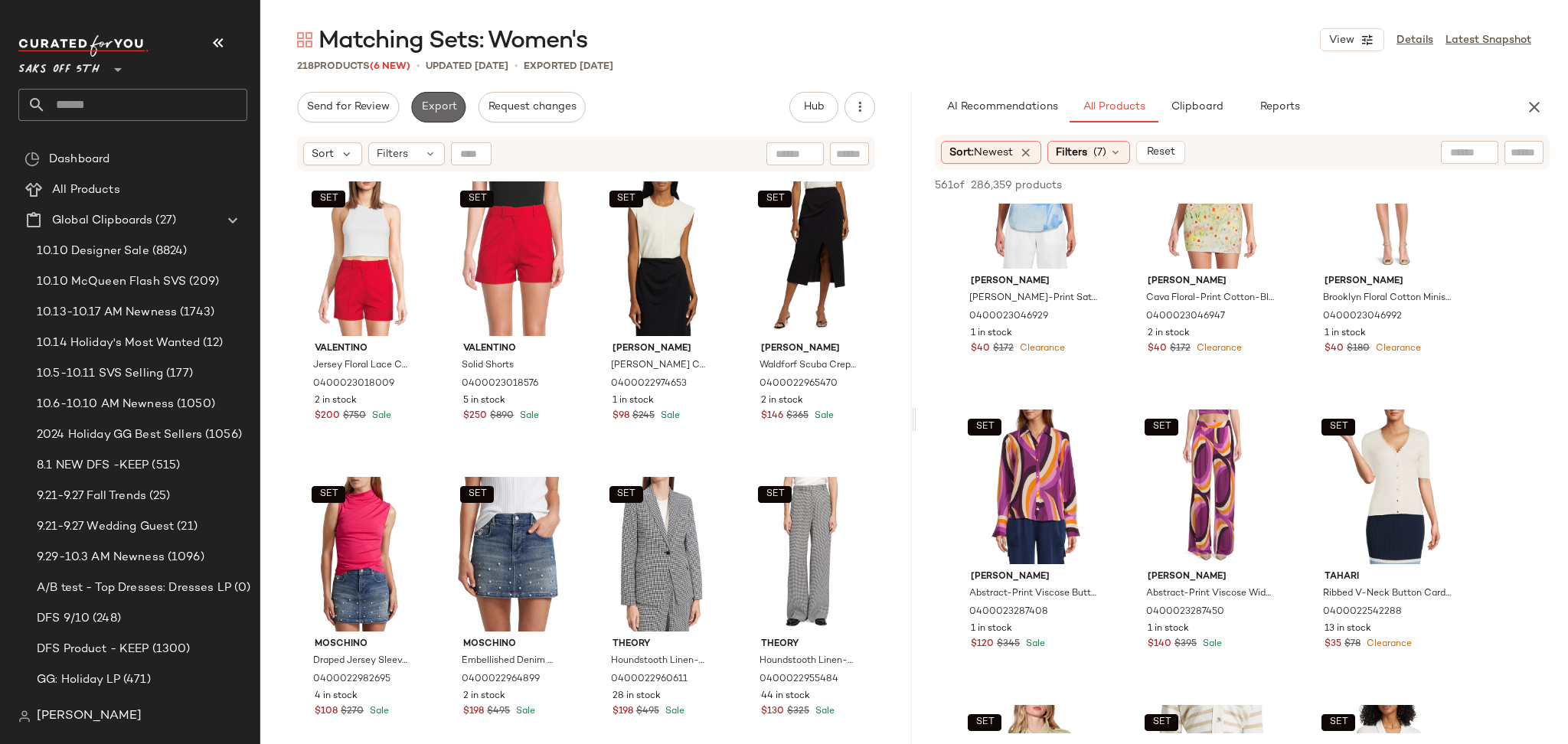
click at [435, 121] on button "Export" at bounding box center [438, 108] width 55 height 31
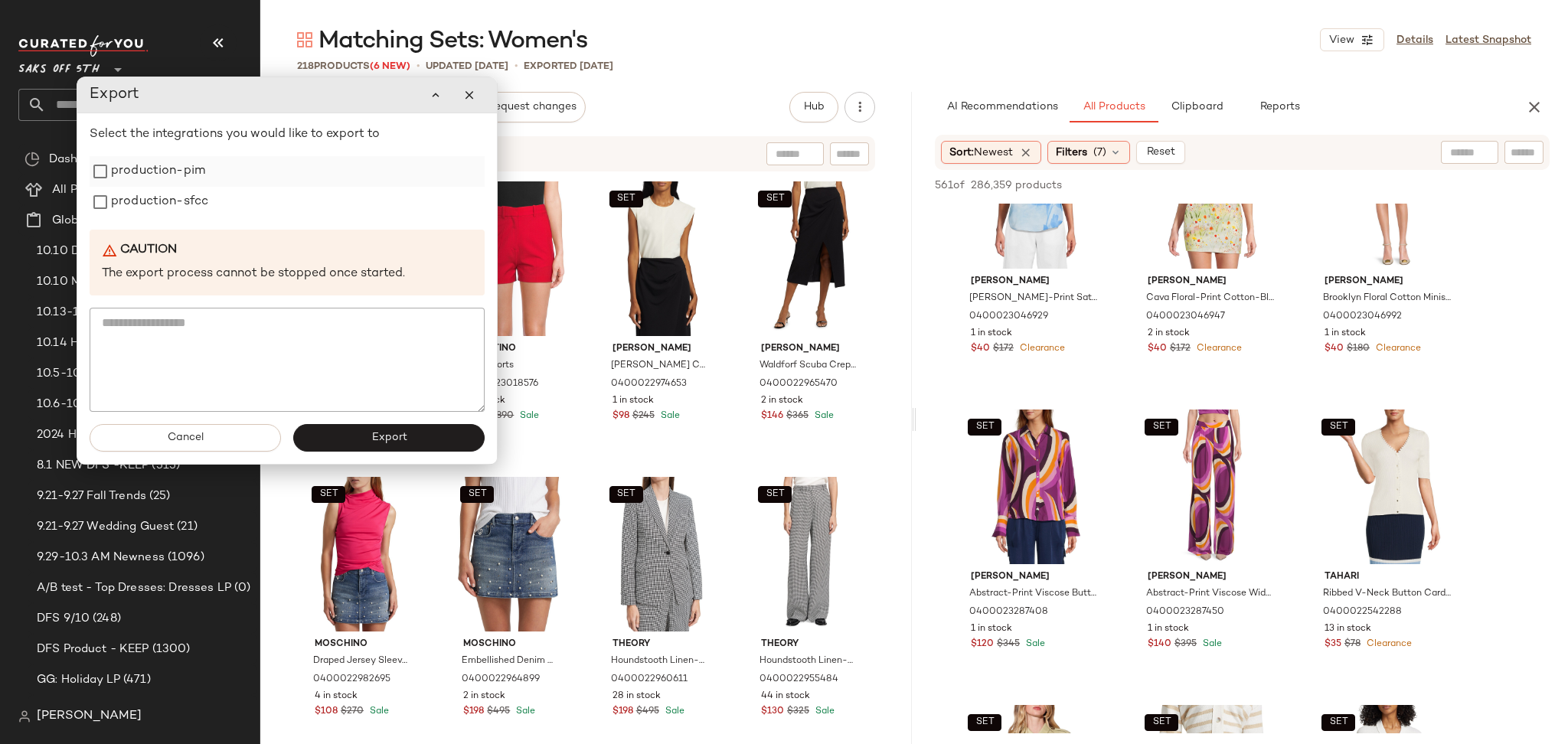
click at [151, 170] on label "production-pim" at bounding box center [157, 171] width 94 height 31
click at [155, 198] on label "production-sfcc" at bounding box center [159, 202] width 97 height 31
click at [332, 433] on button "Export" at bounding box center [388, 438] width 192 height 28
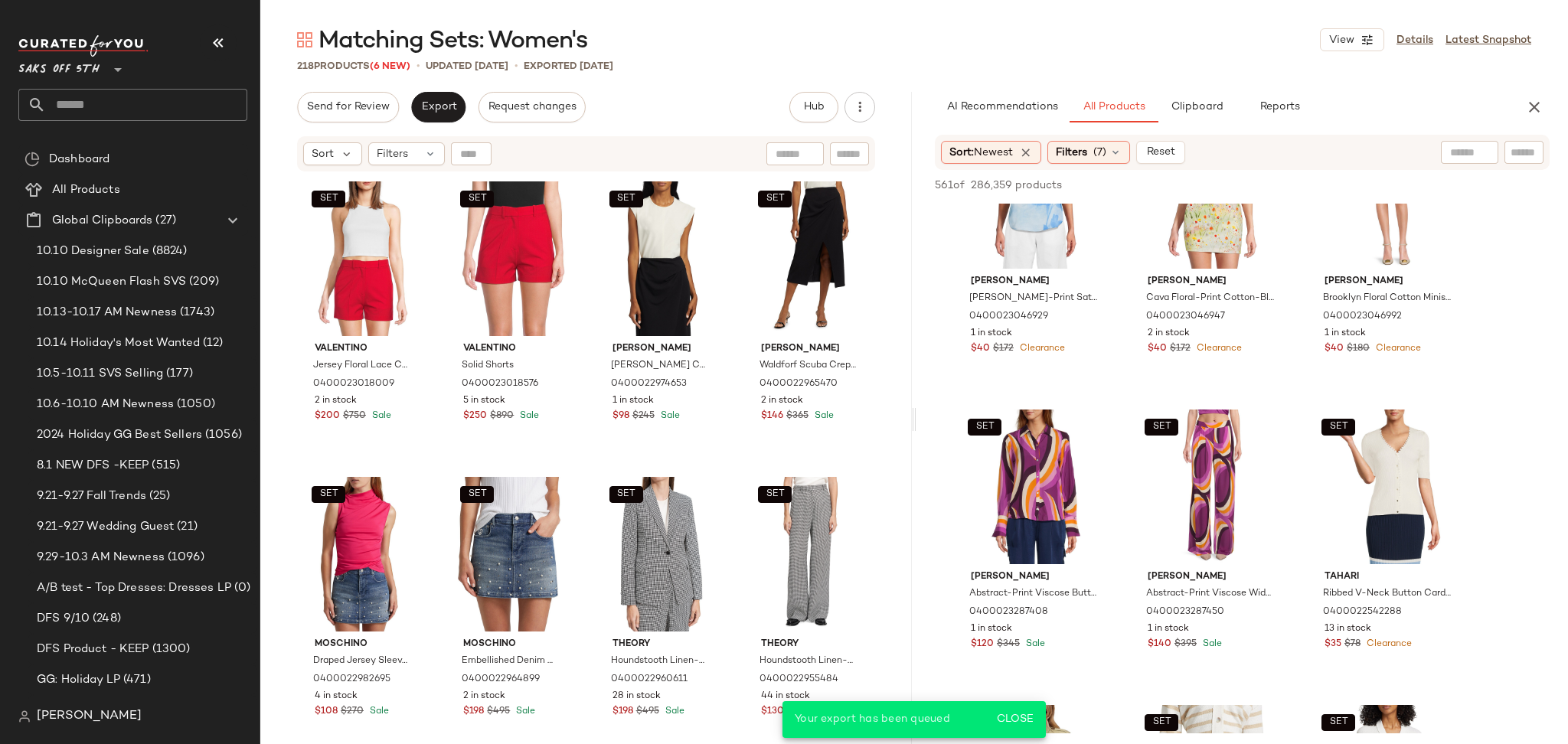
scroll to position [5414, 0]
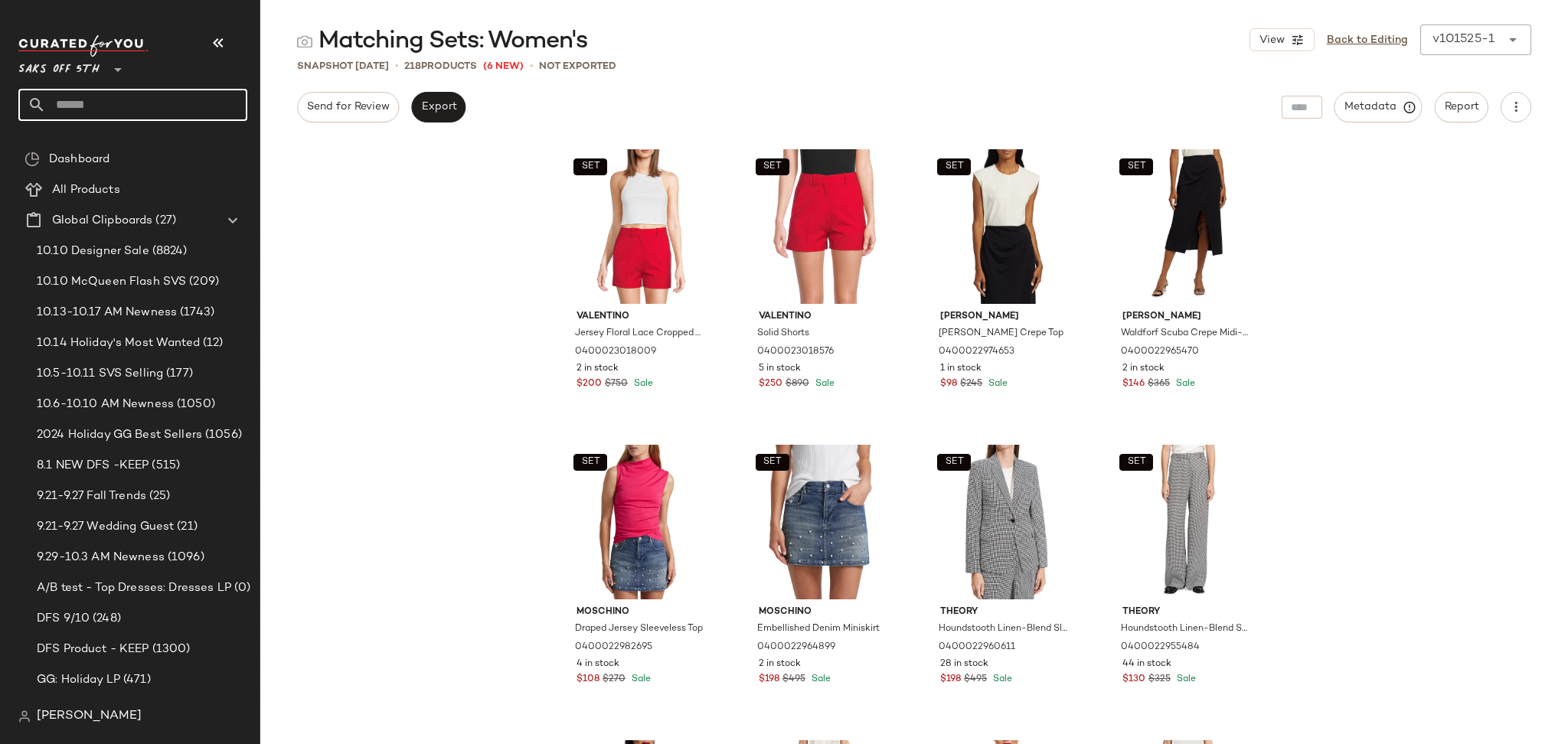
click at [130, 89] on input "text" at bounding box center [146, 104] width 202 height 32
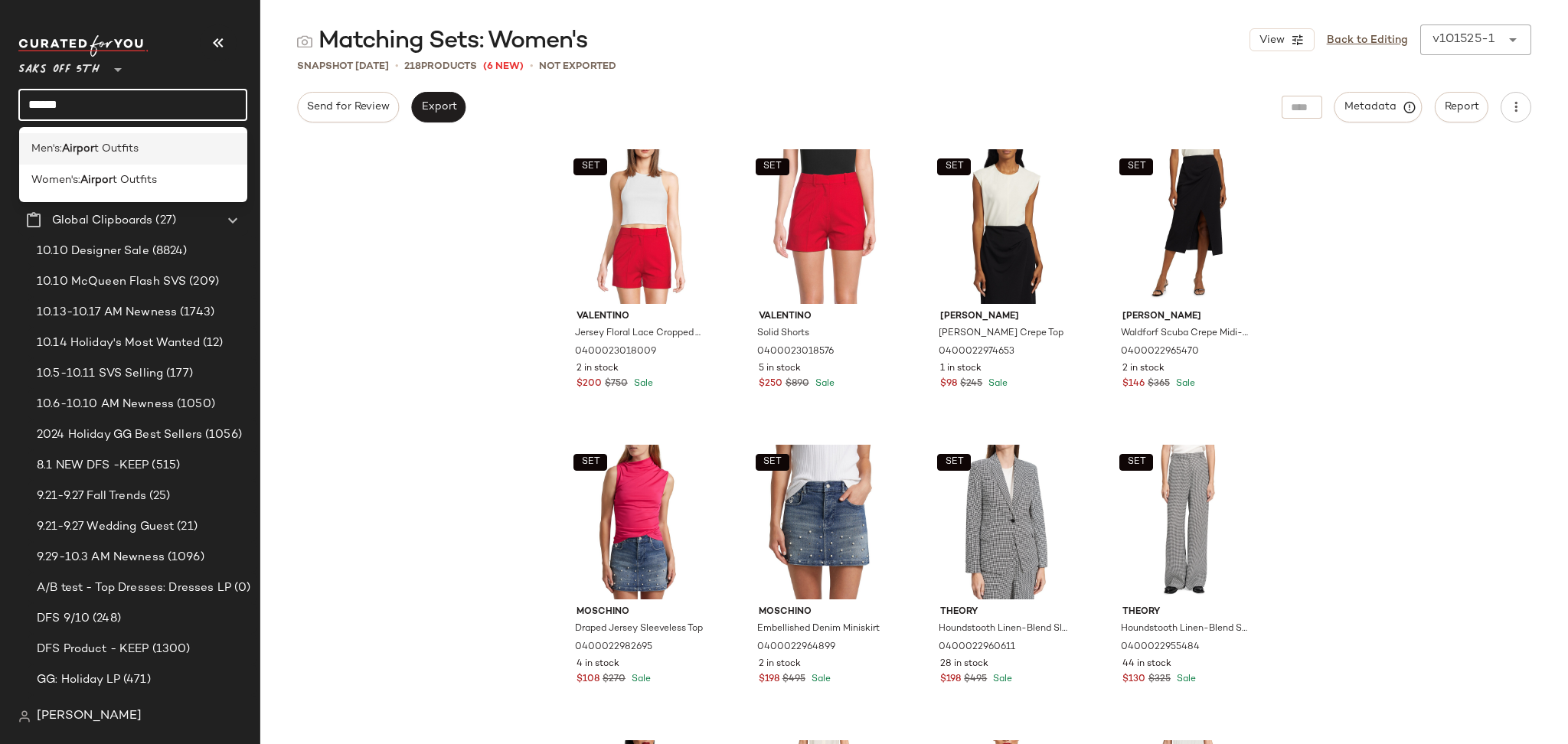
type input "******"
click at [117, 155] on span "t Outfits" at bounding box center [116, 149] width 44 height 16
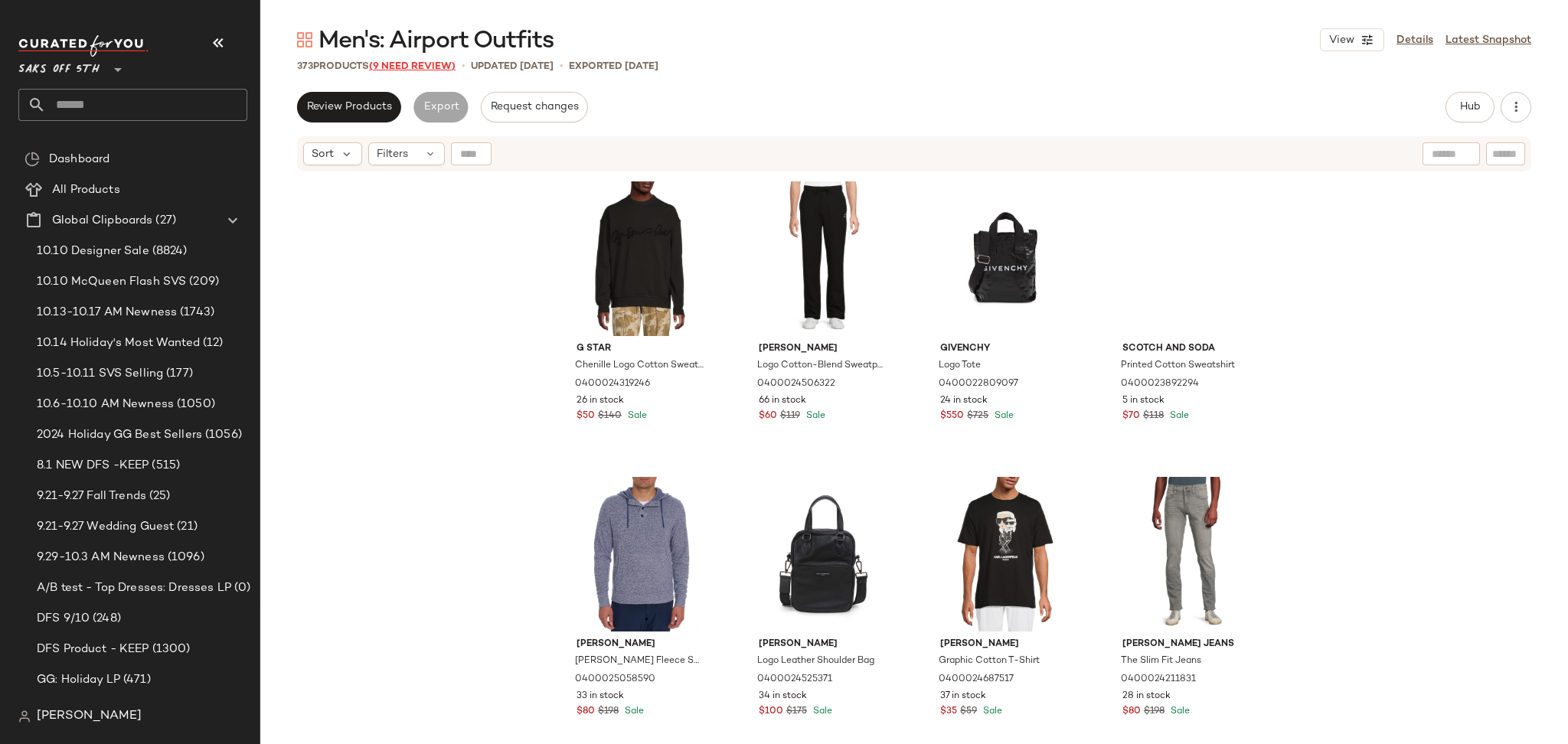
click at [416, 71] on span "(9 Need Review)" at bounding box center [412, 66] width 86 height 11
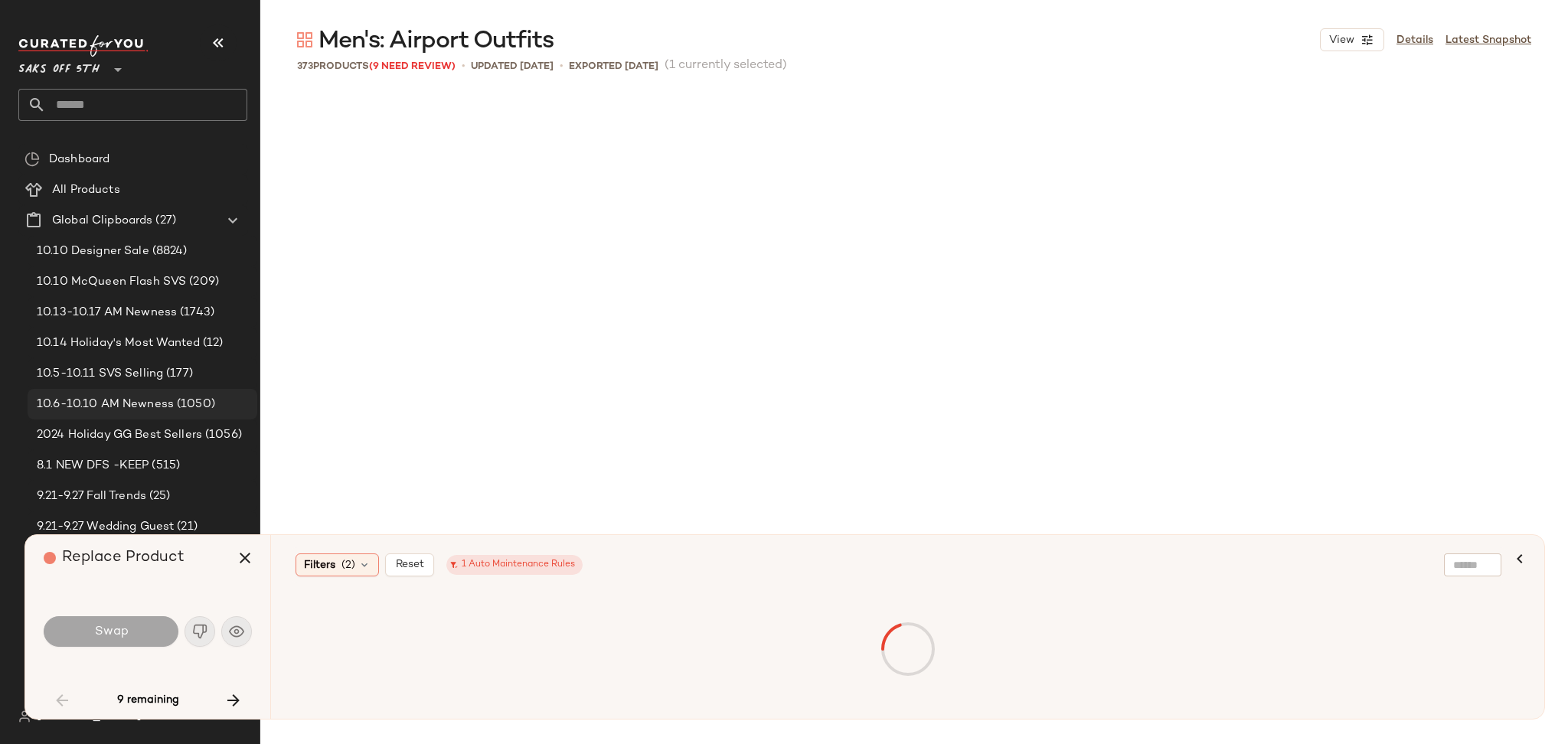
scroll to position [3251, 0]
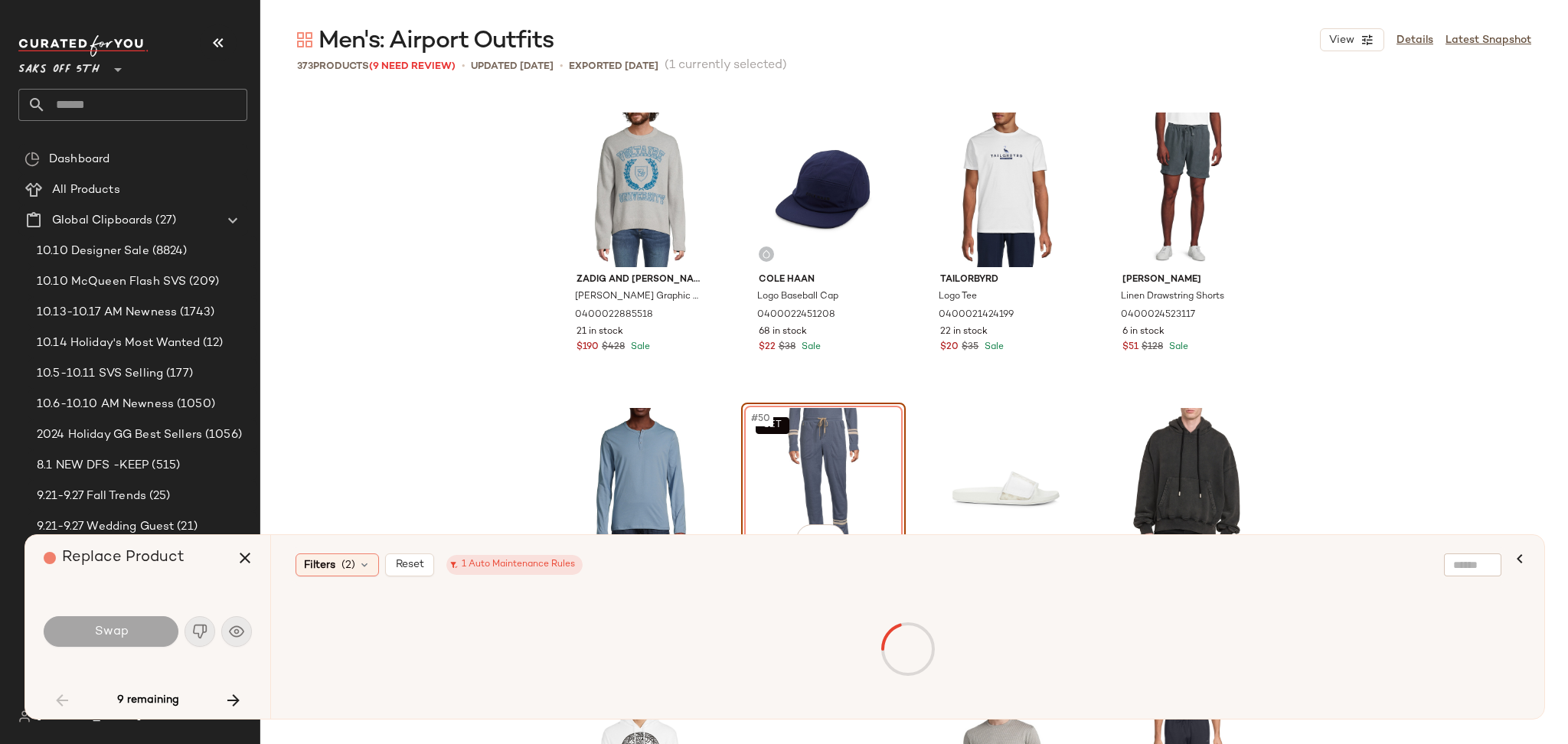
click at [141, 631] on div "Swap" at bounding box center [110, 631] width 135 height 31
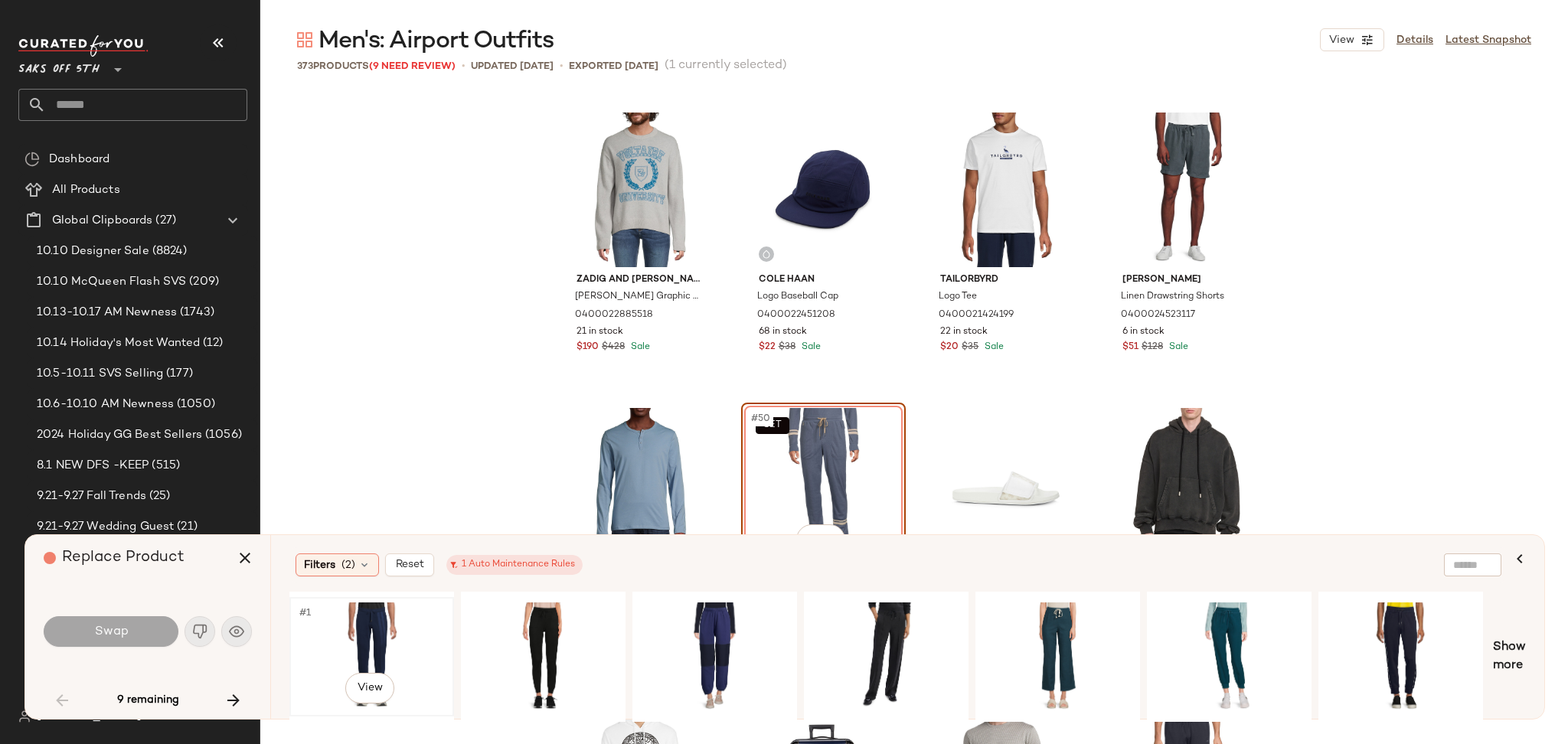
click at [401, 603] on div "#1 View" at bounding box center [371, 657] width 154 height 108
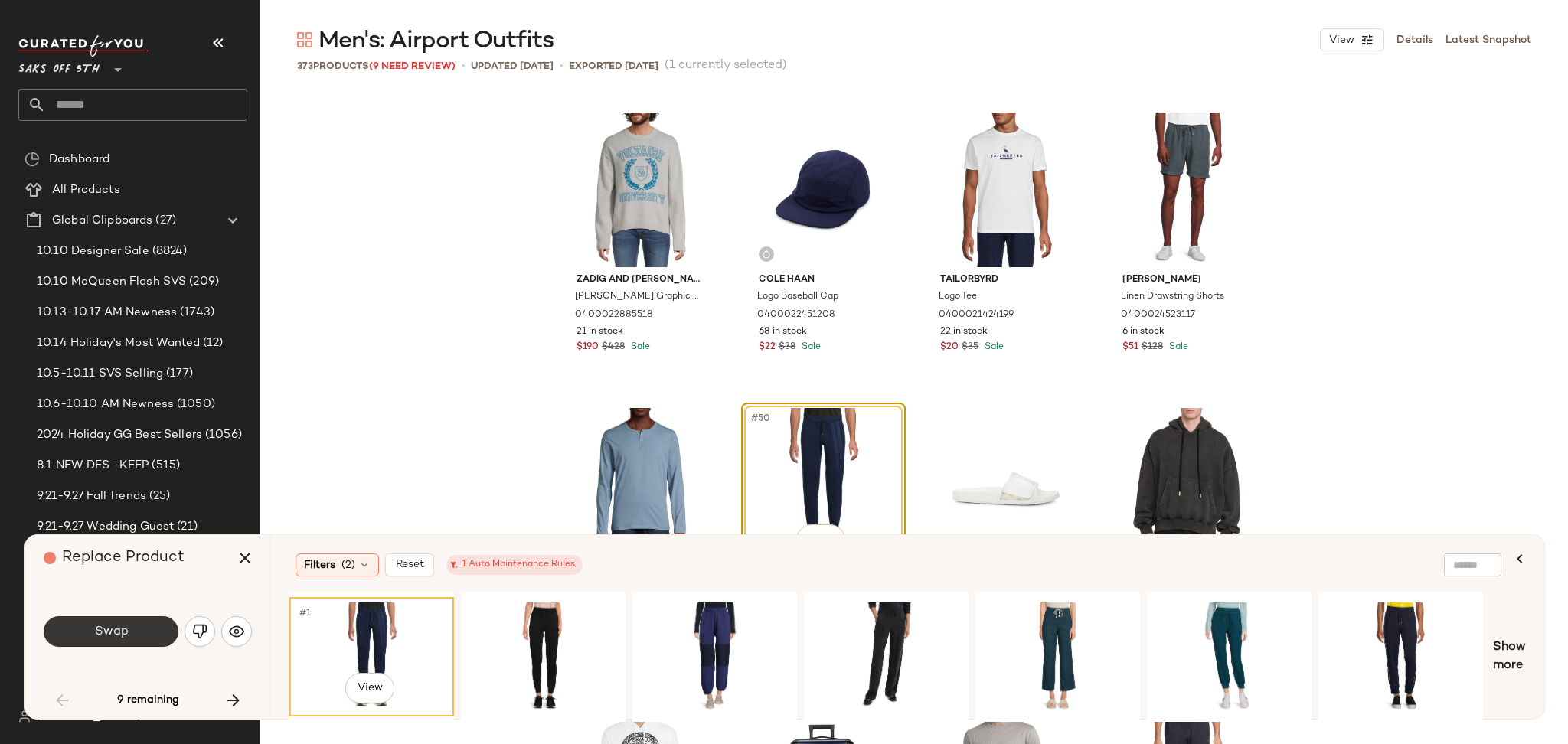
click at [154, 639] on button "Swap" at bounding box center [110, 631] width 135 height 31
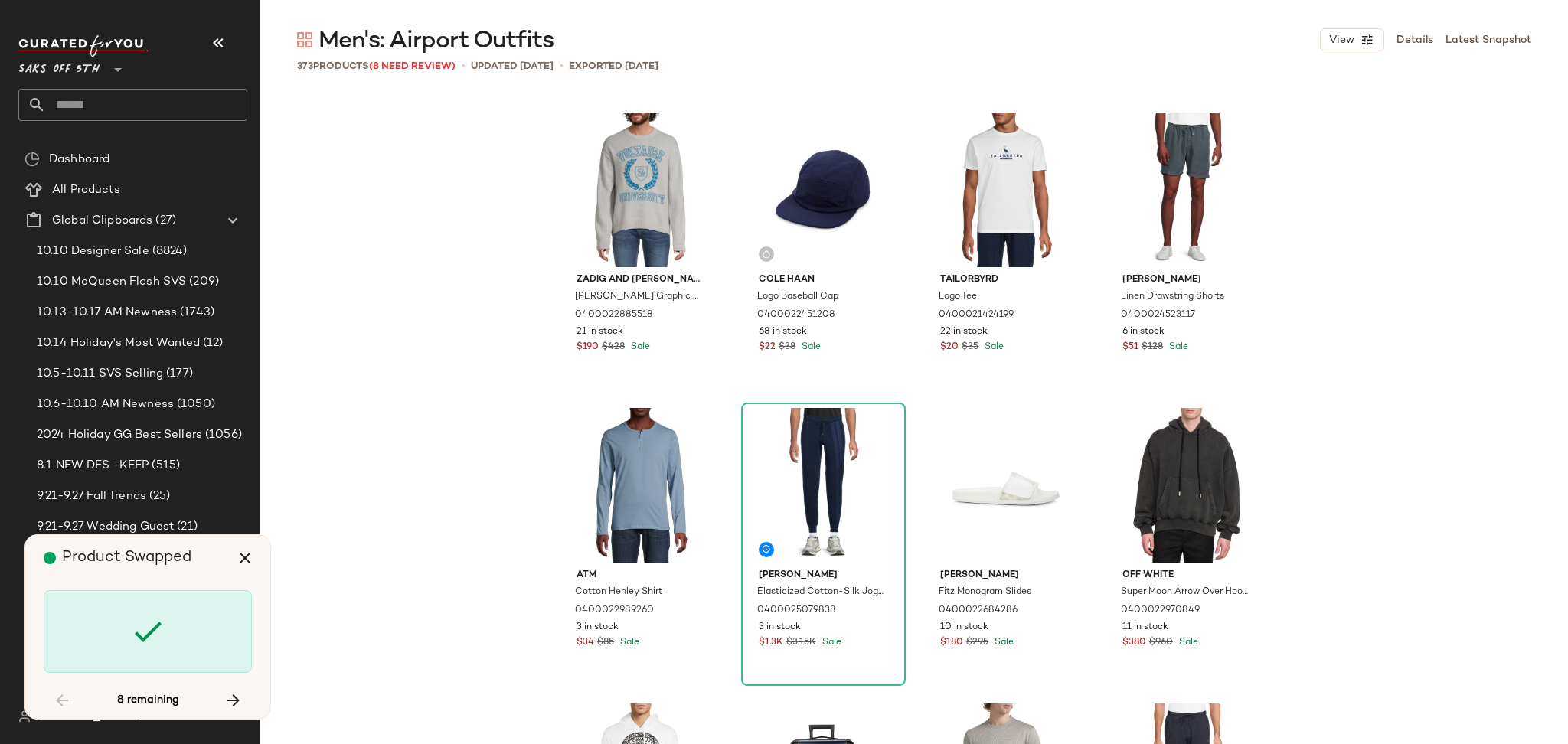
scroll to position [9752, 0]
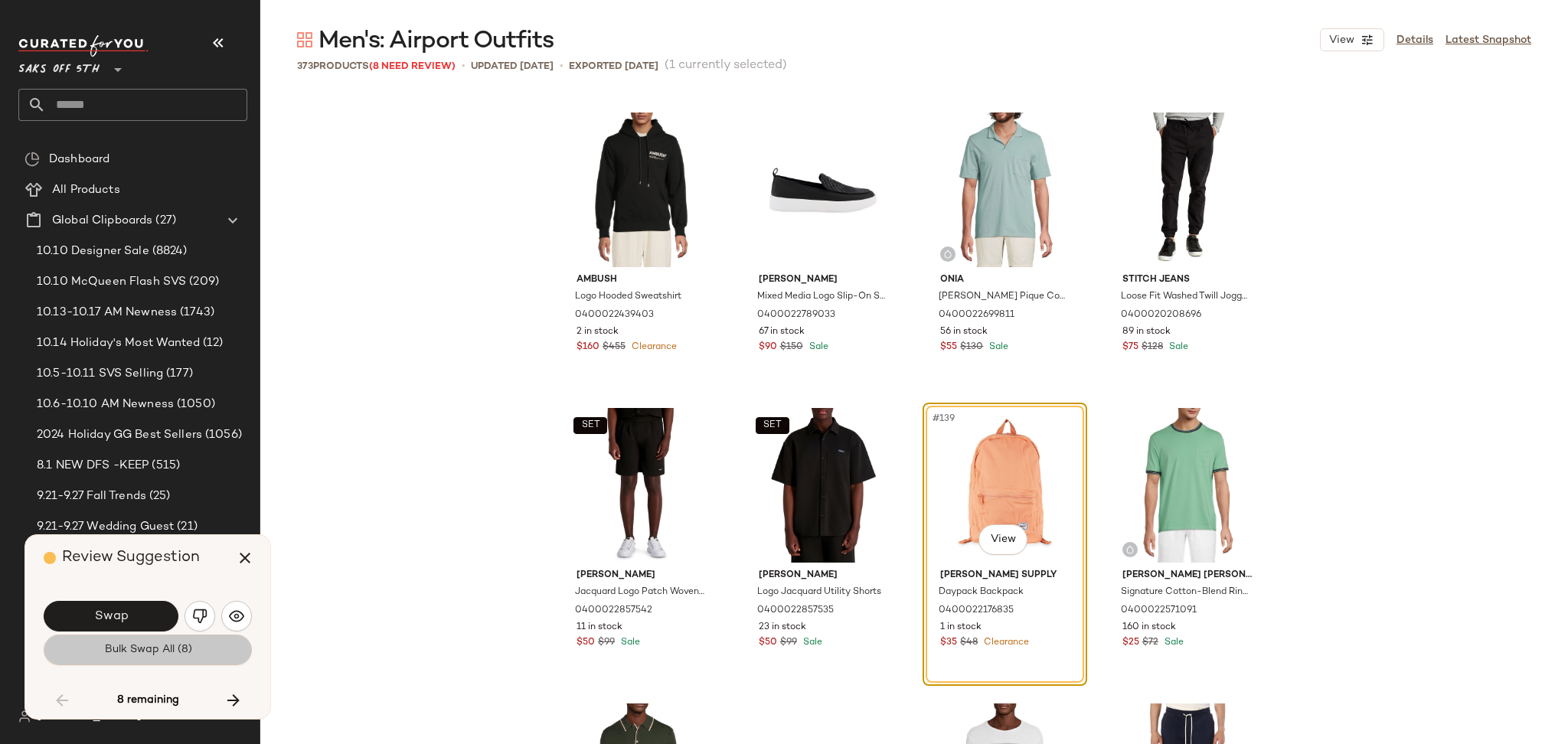
click at [175, 662] on button "Bulk Swap All (8)" at bounding box center [147, 650] width 208 height 31
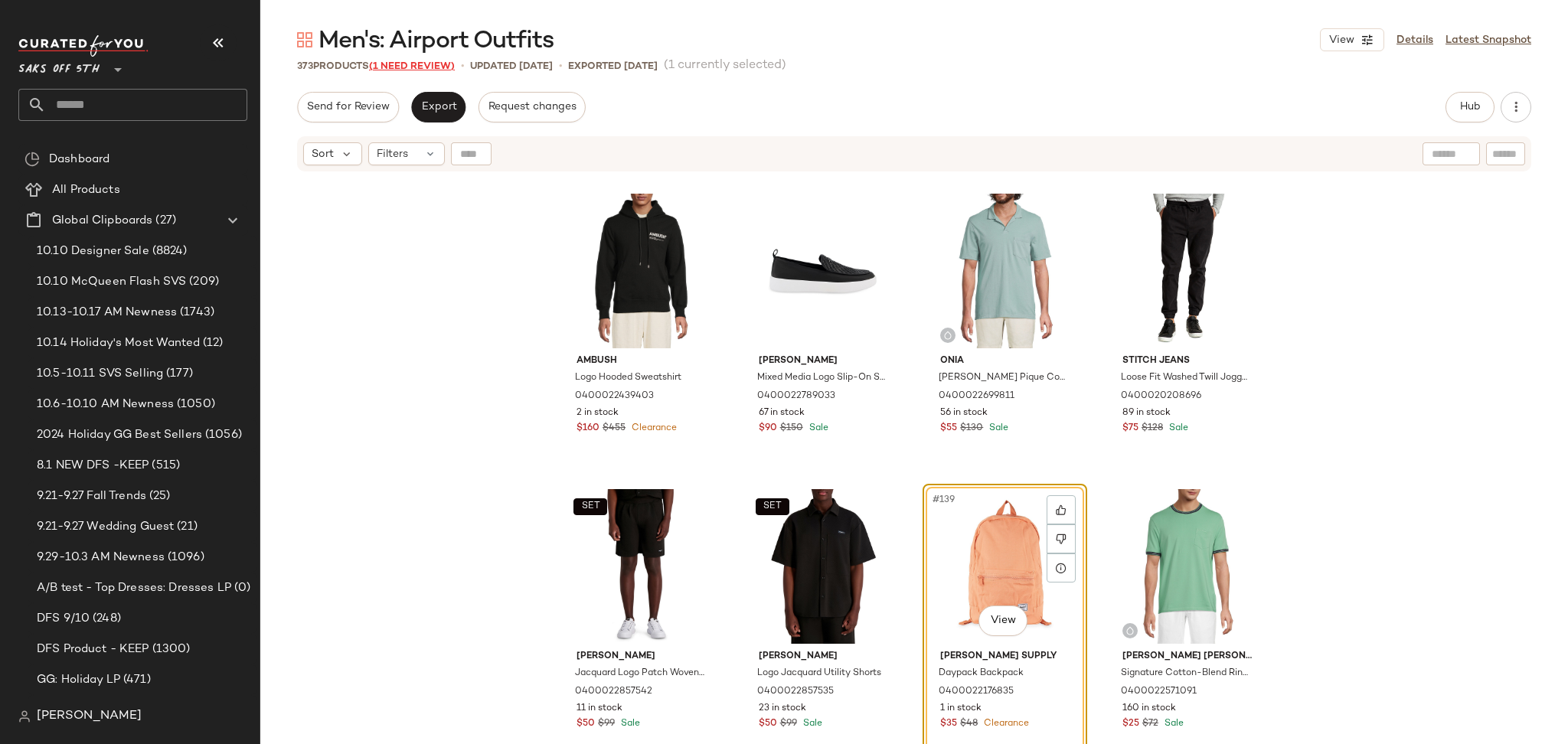
click at [418, 65] on span "(1 Need Review)" at bounding box center [411, 66] width 86 height 11
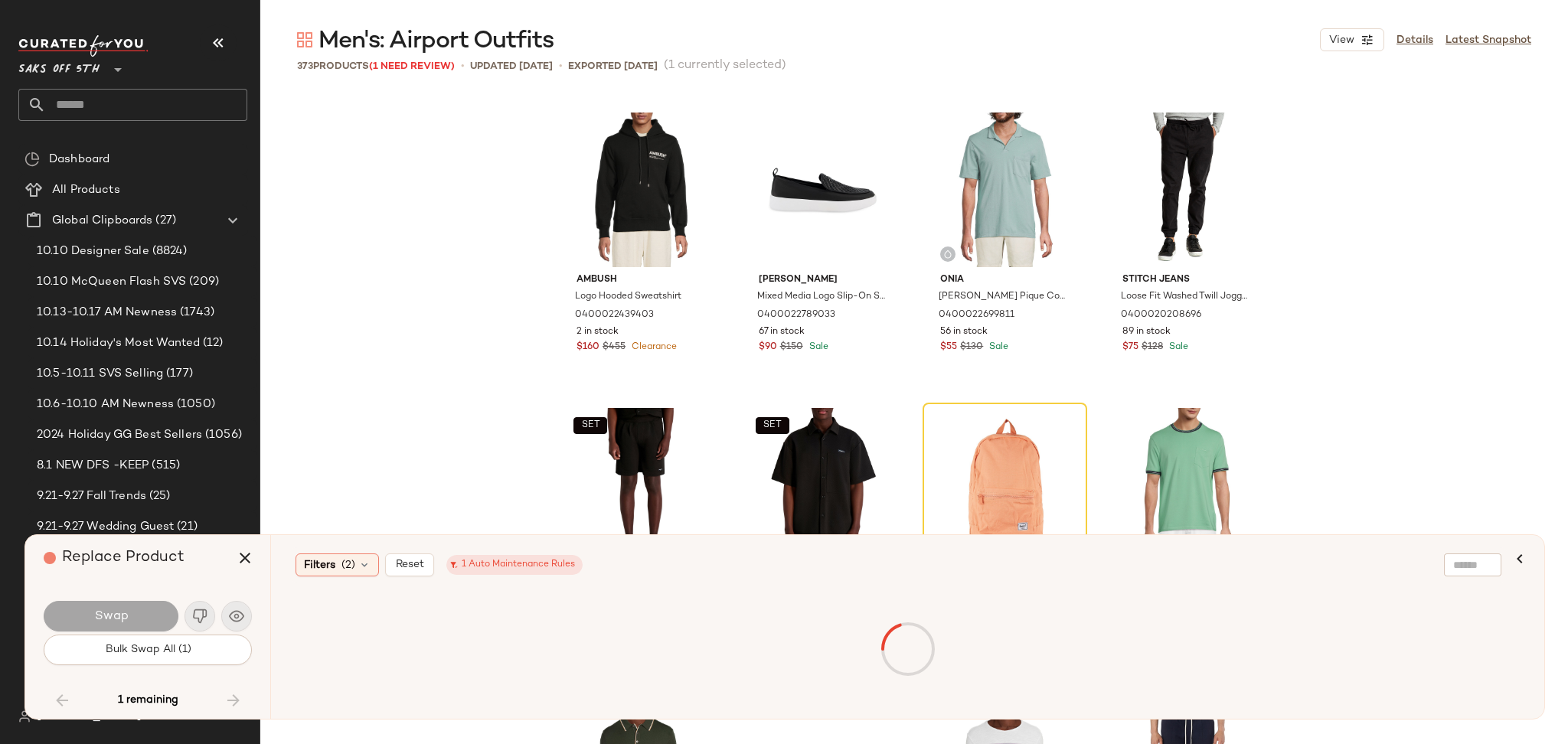
scroll to position [22163, 0]
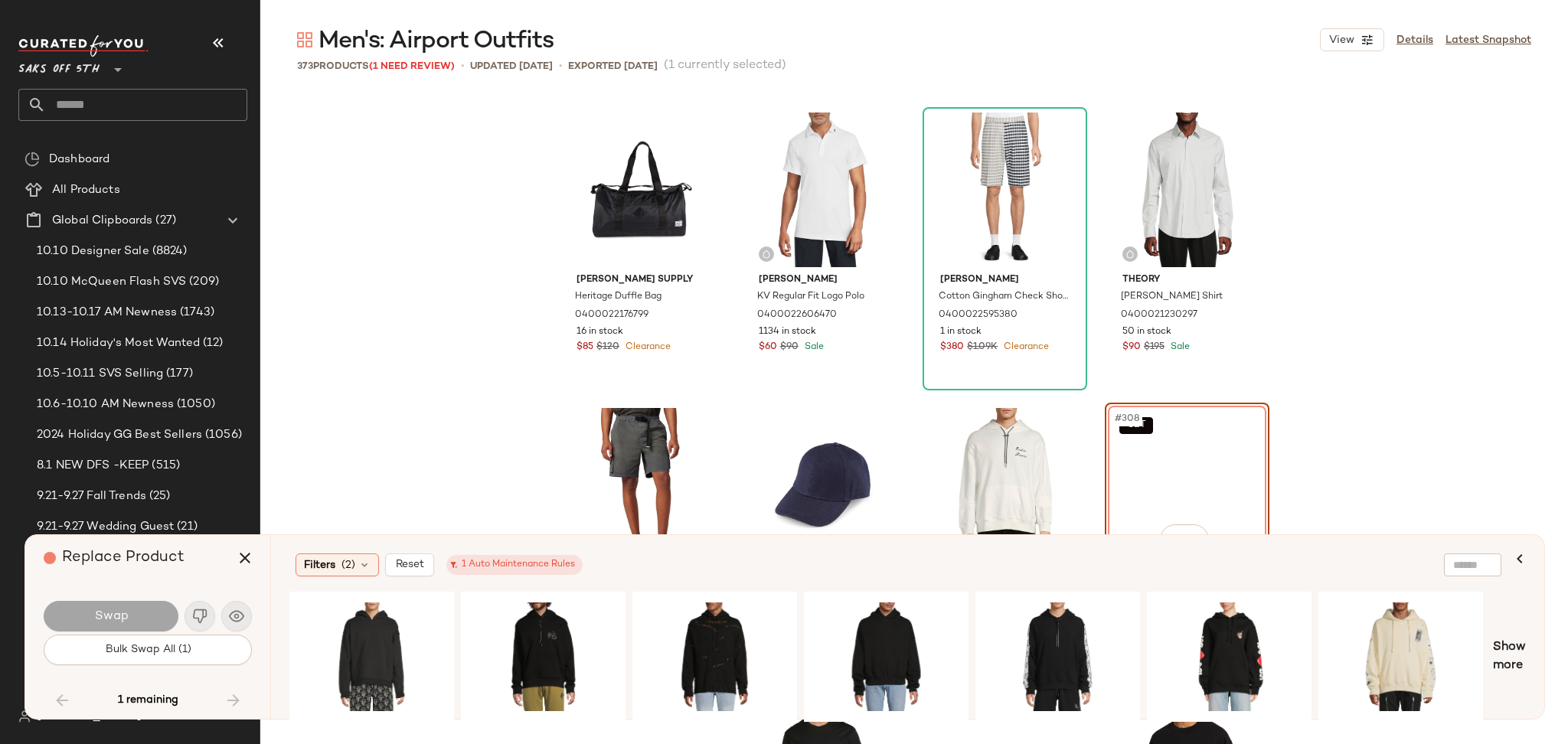
click at [1149, 451] on div "SET #308 View" at bounding box center [1187, 485] width 154 height 155
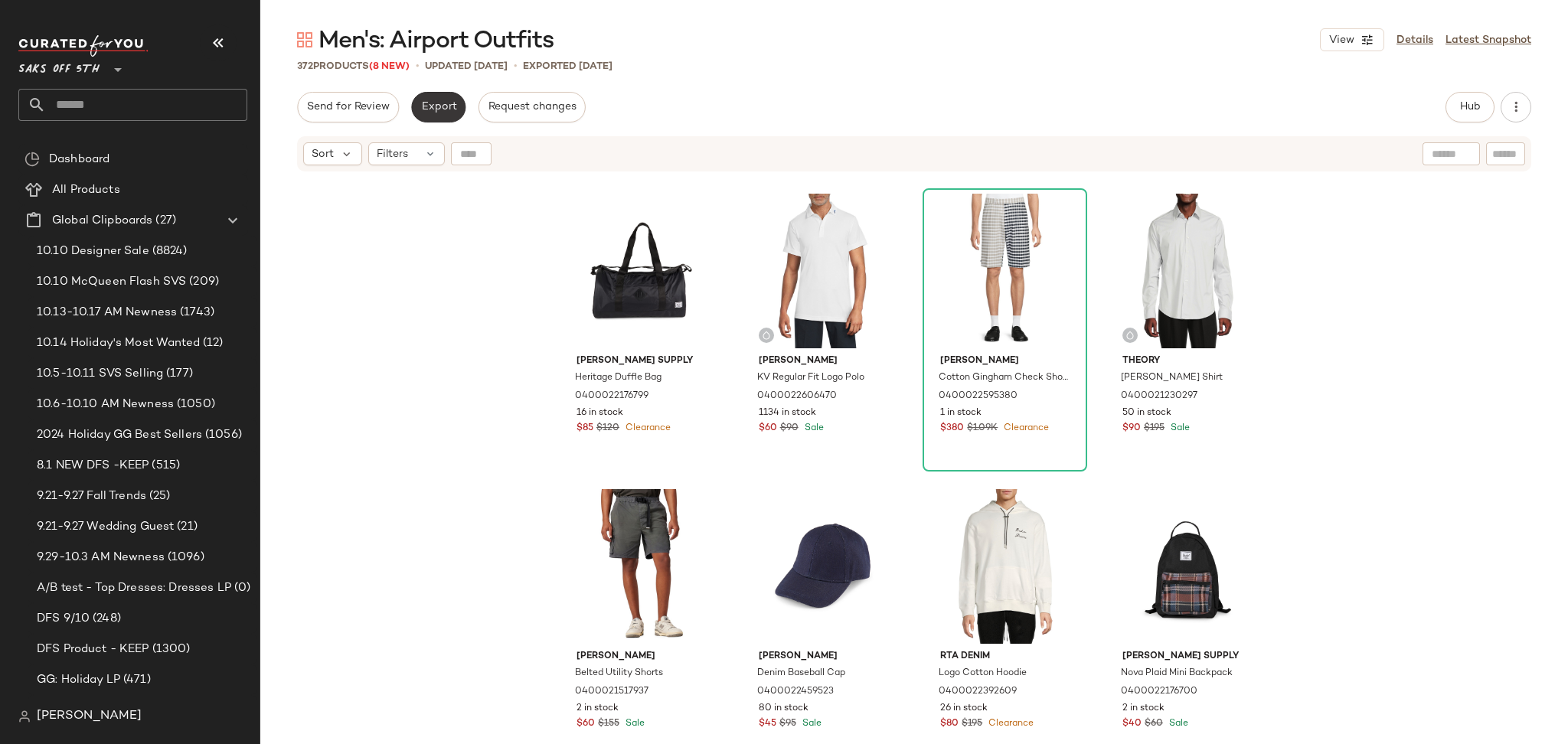
click at [432, 104] on span "Export" at bounding box center [438, 107] width 36 height 12
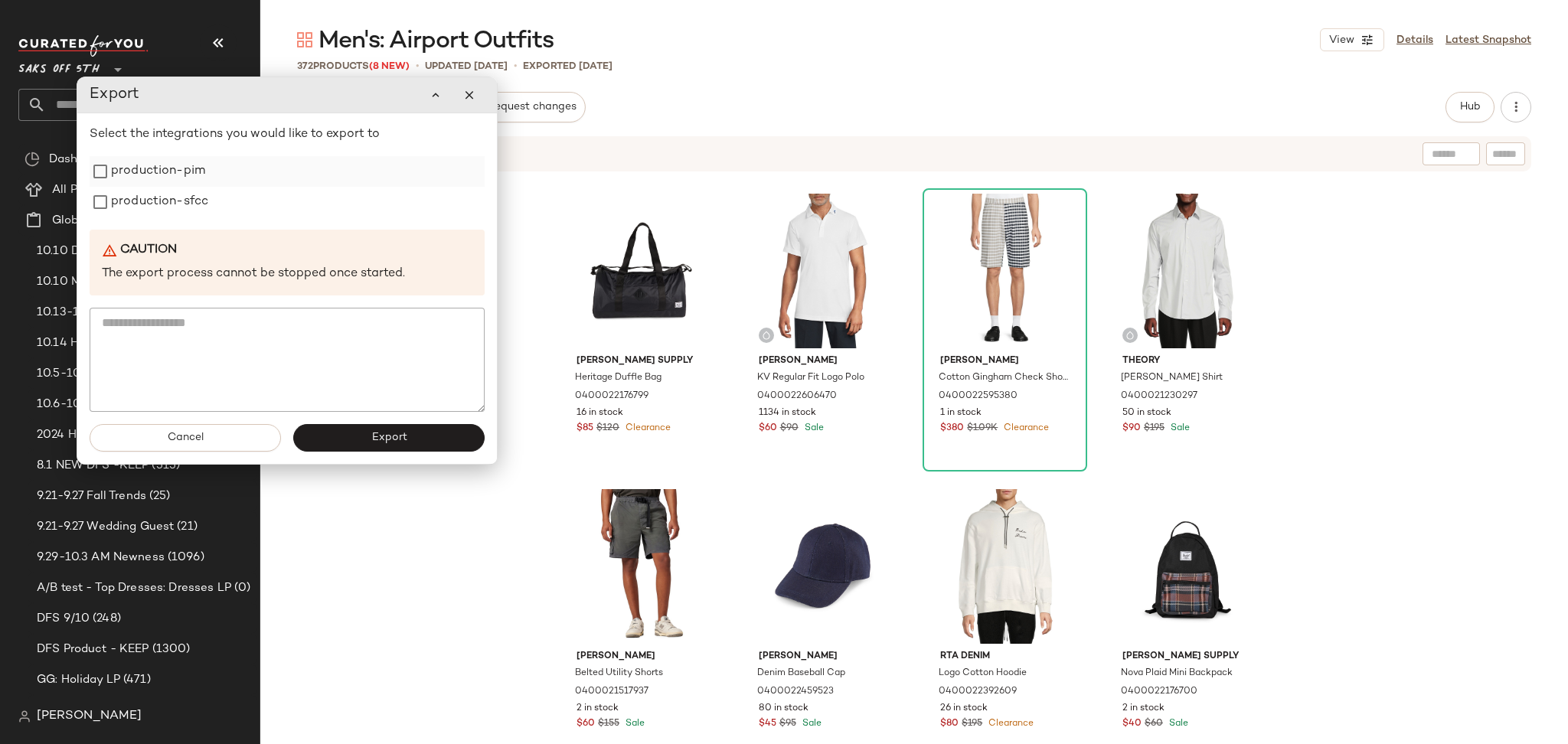
click at [138, 178] on label "production-pim" at bounding box center [157, 171] width 94 height 31
click at [138, 203] on label "production-sfcc" at bounding box center [159, 202] width 97 height 31
click at [347, 435] on button "Export" at bounding box center [388, 438] width 192 height 28
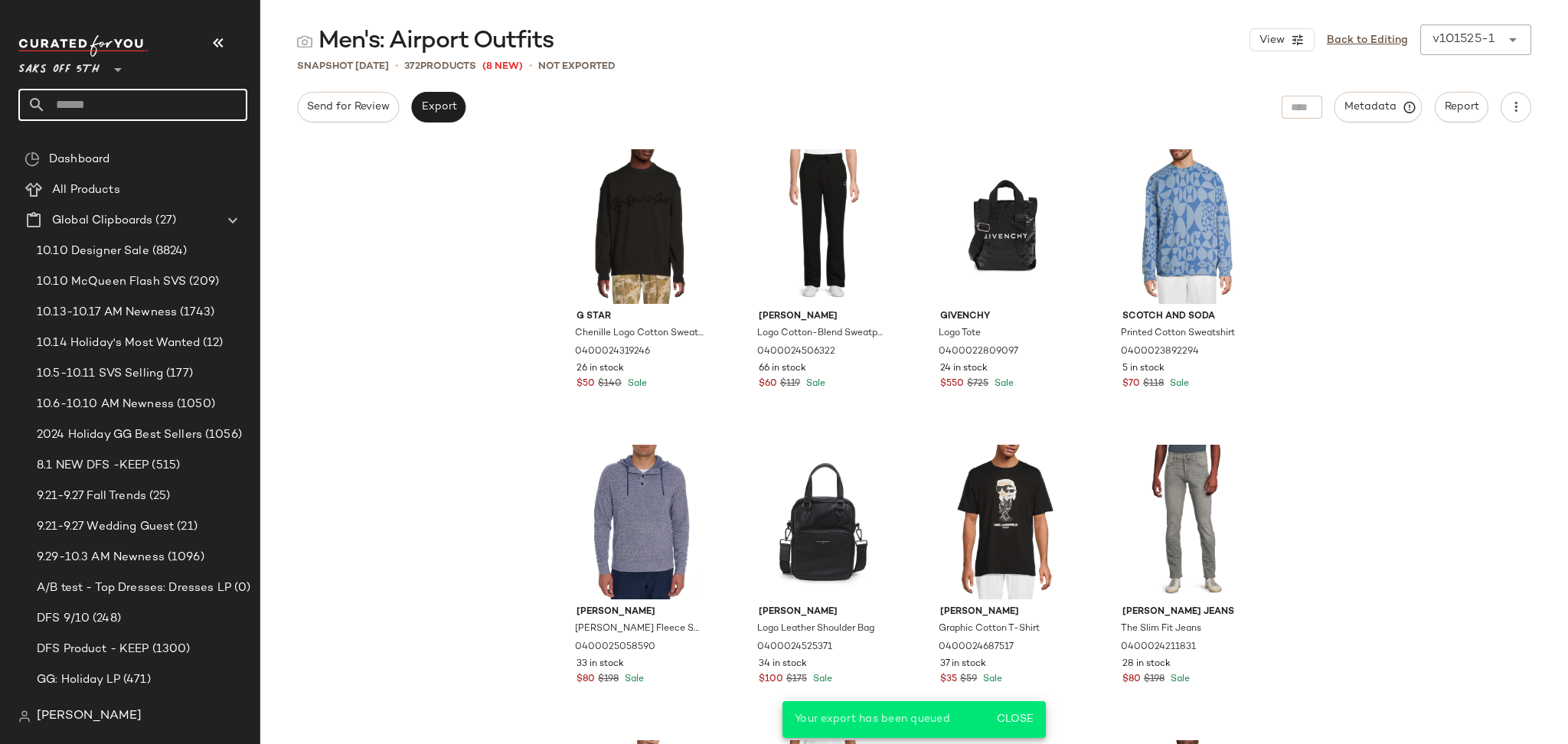
click at [197, 119] on input "text" at bounding box center [146, 104] width 202 height 32
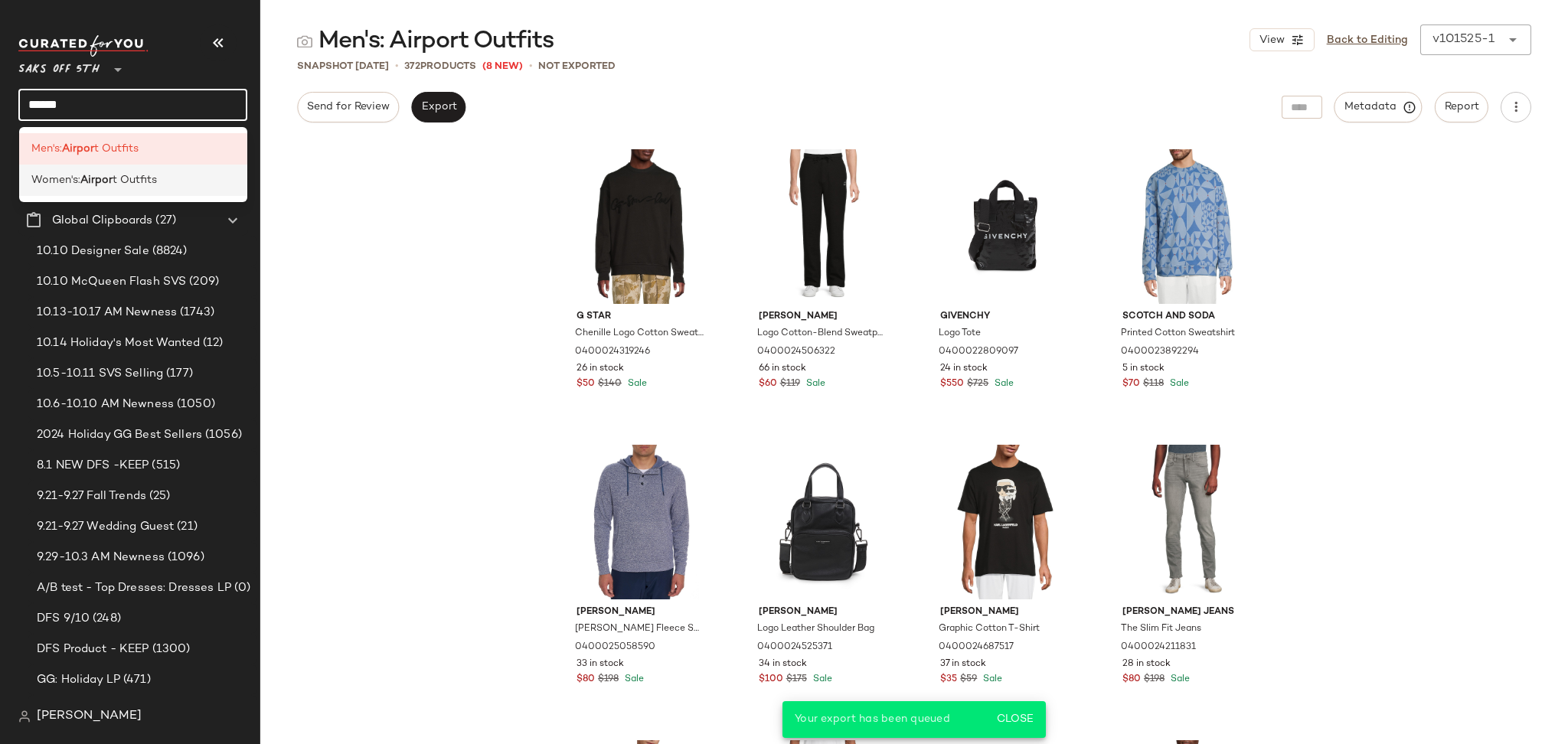
type input "******"
click at [168, 184] on div "Women's: Airpor t Outfits" at bounding box center [133, 180] width 205 height 16
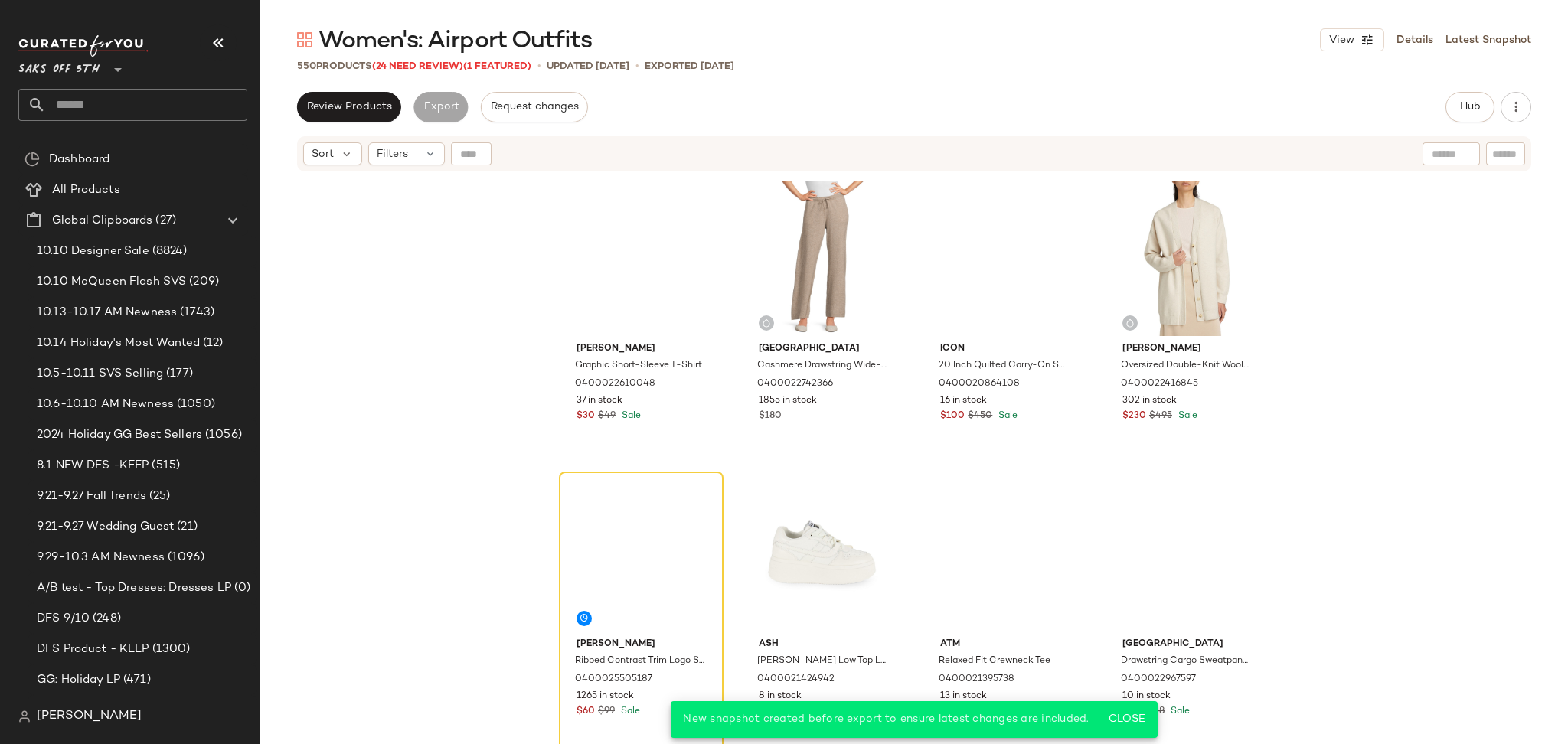
click at [404, 61] on span "(24 Need Review)" at bounding box center [418, 66] width 91 height 11
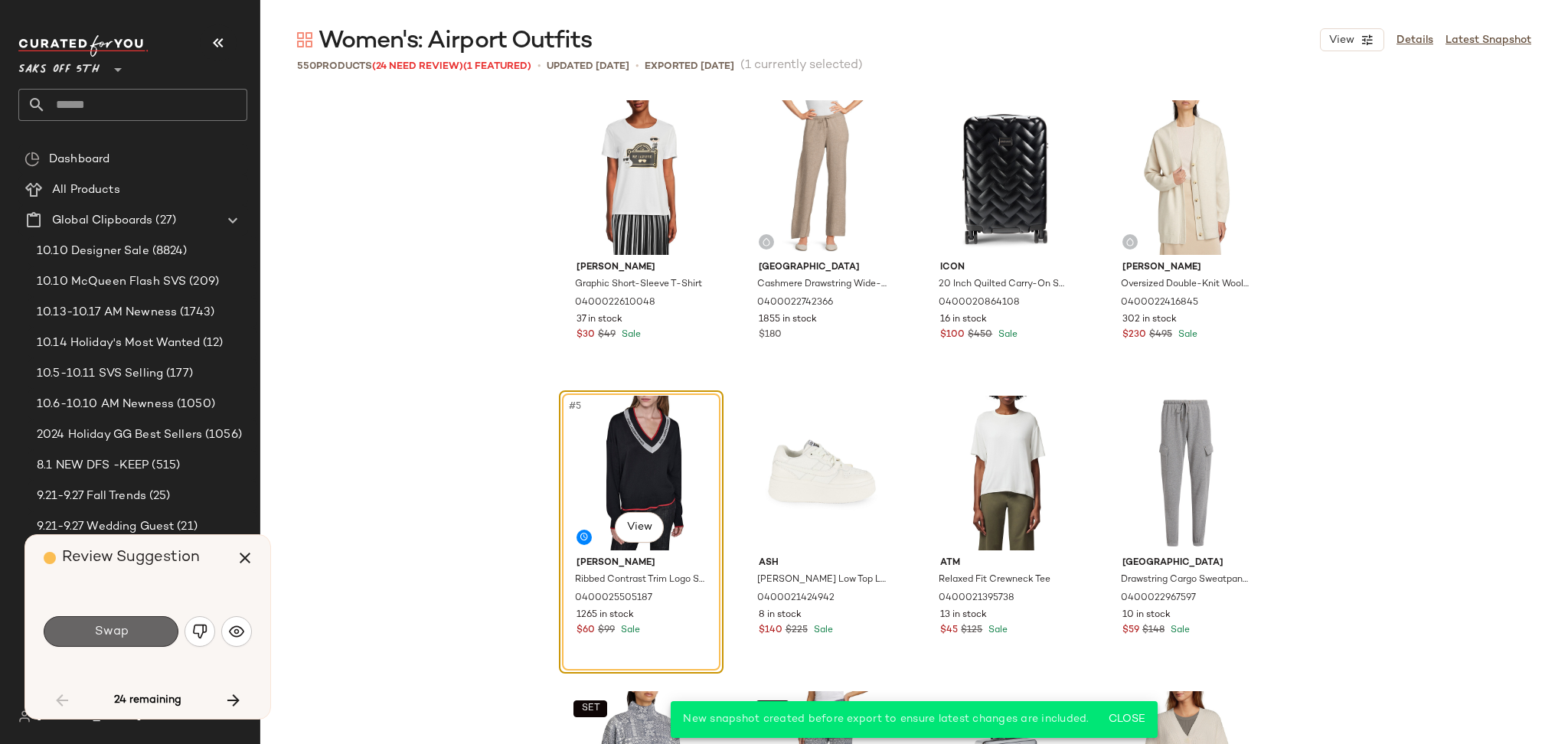
click at [144, 632] on button "Swap" at bounding box center [110, 631] width 135 height 31
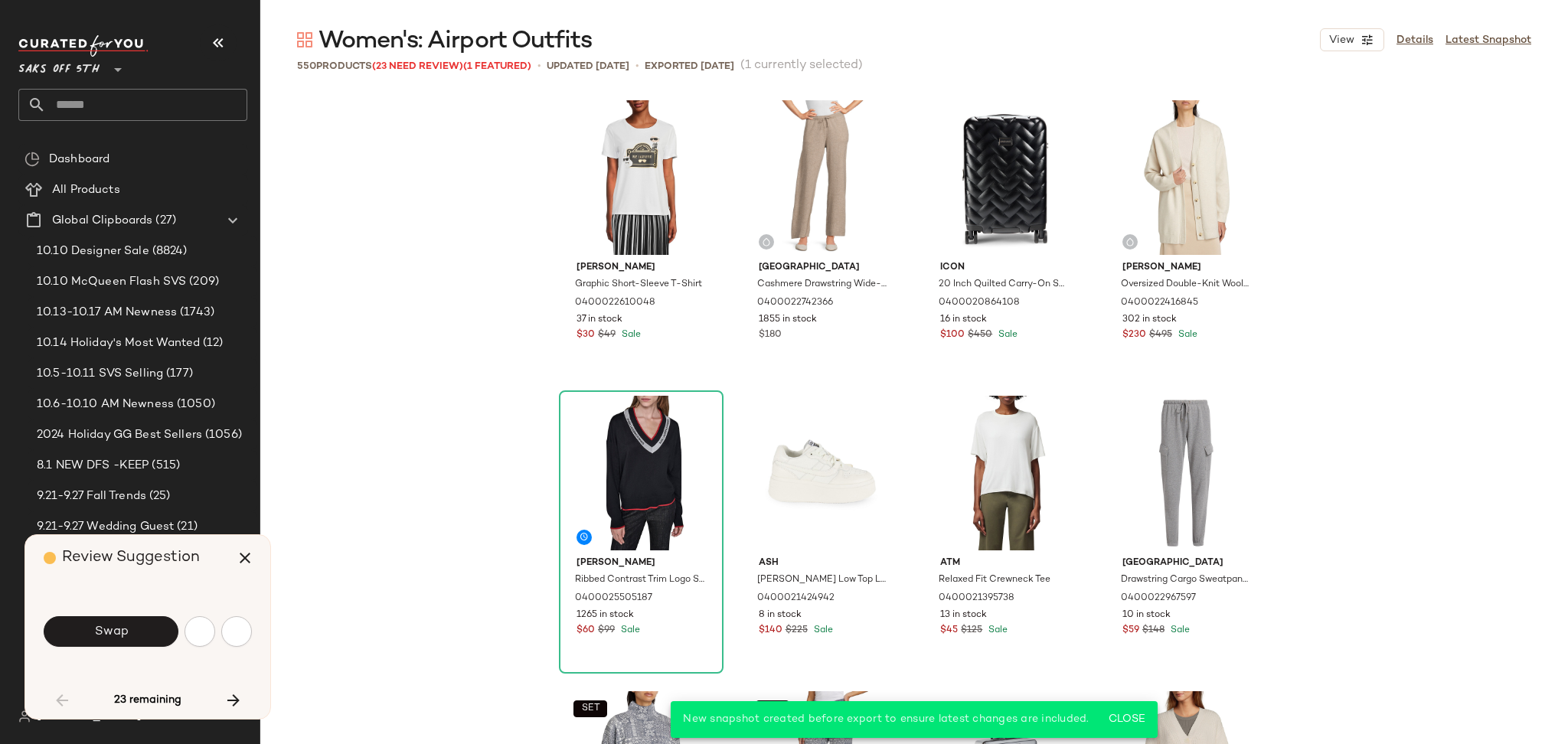
scroll to position [899, 0]
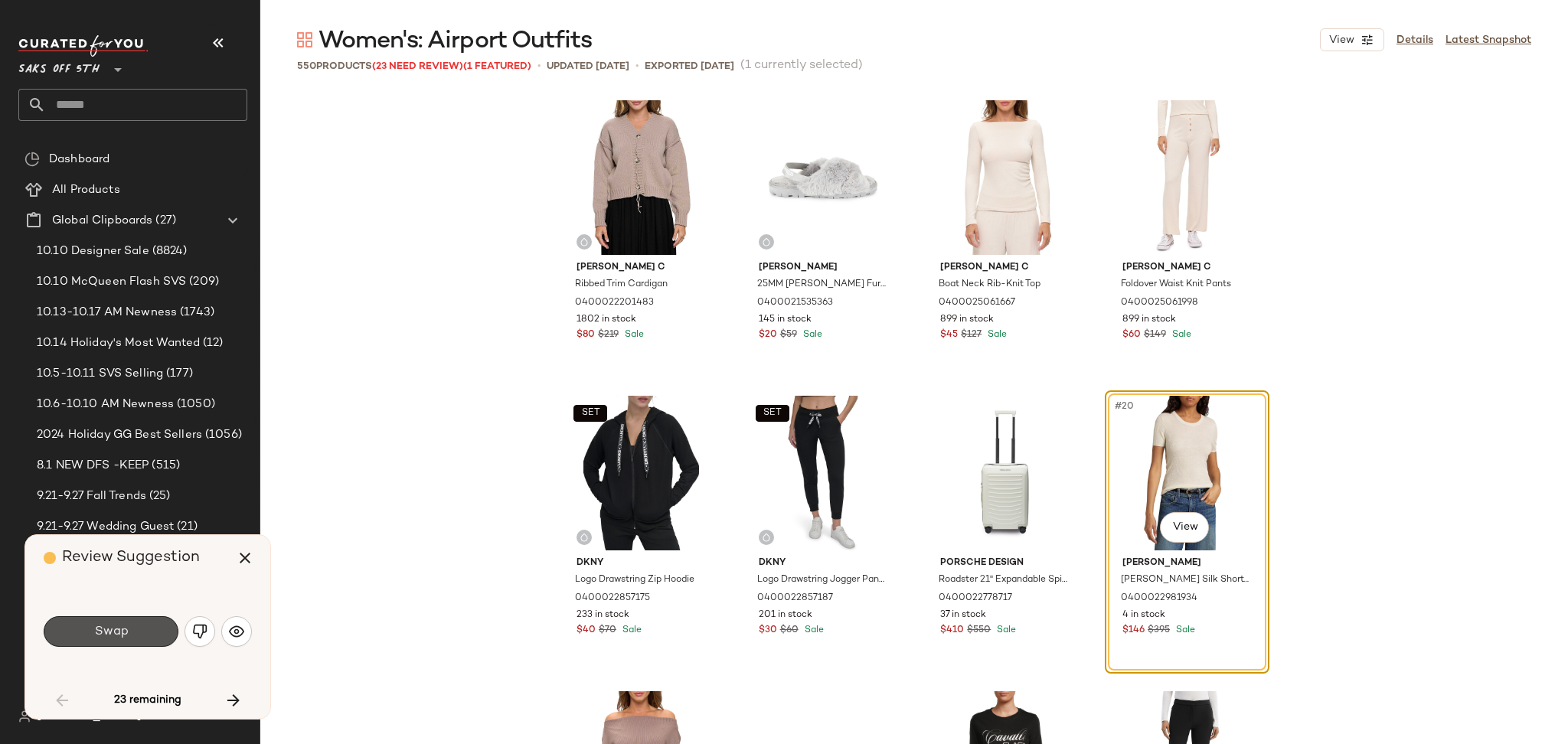
click at [144, 632] on button "Swap" at bounding box center [110, 631] width 135 height 31
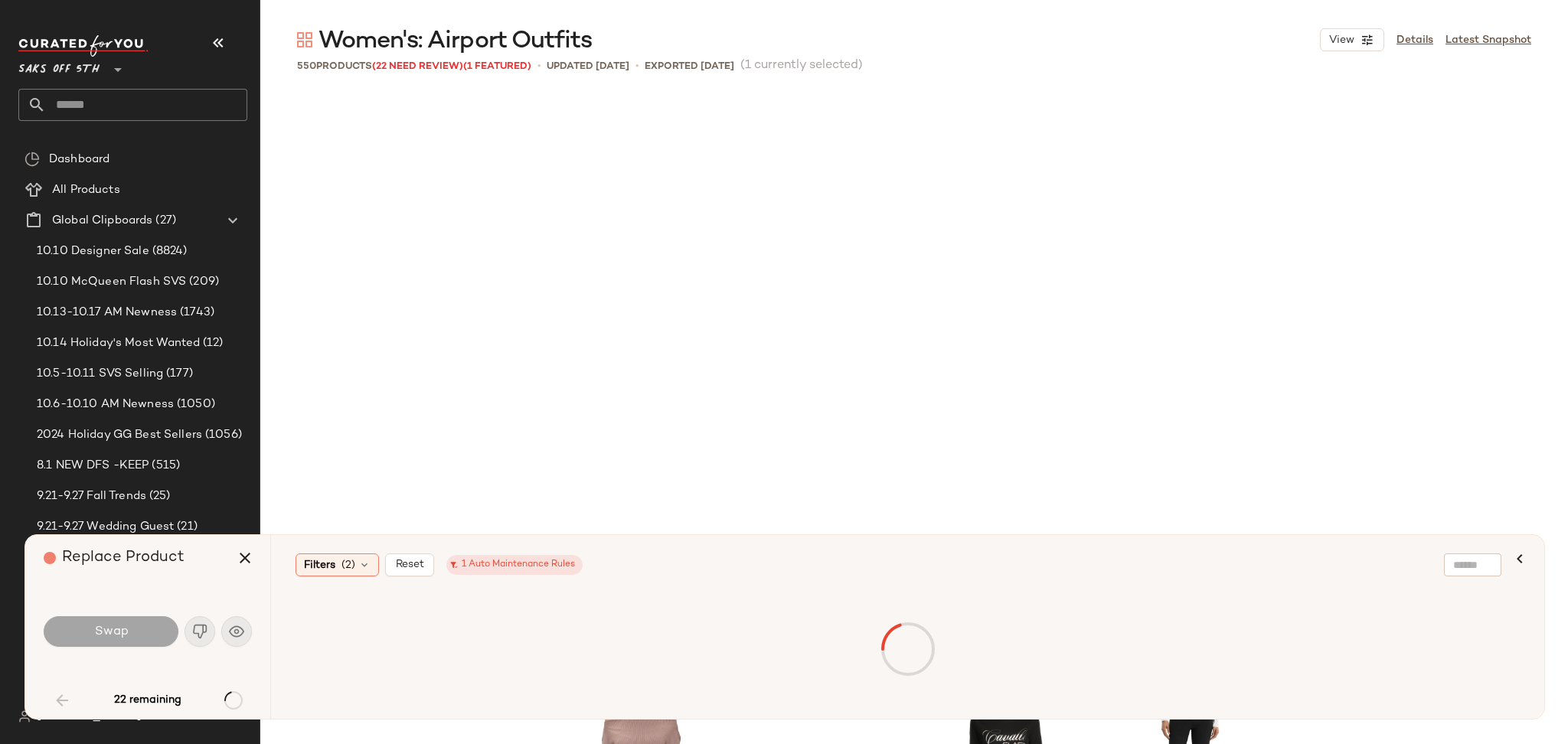
scroll to position [1477, 0]
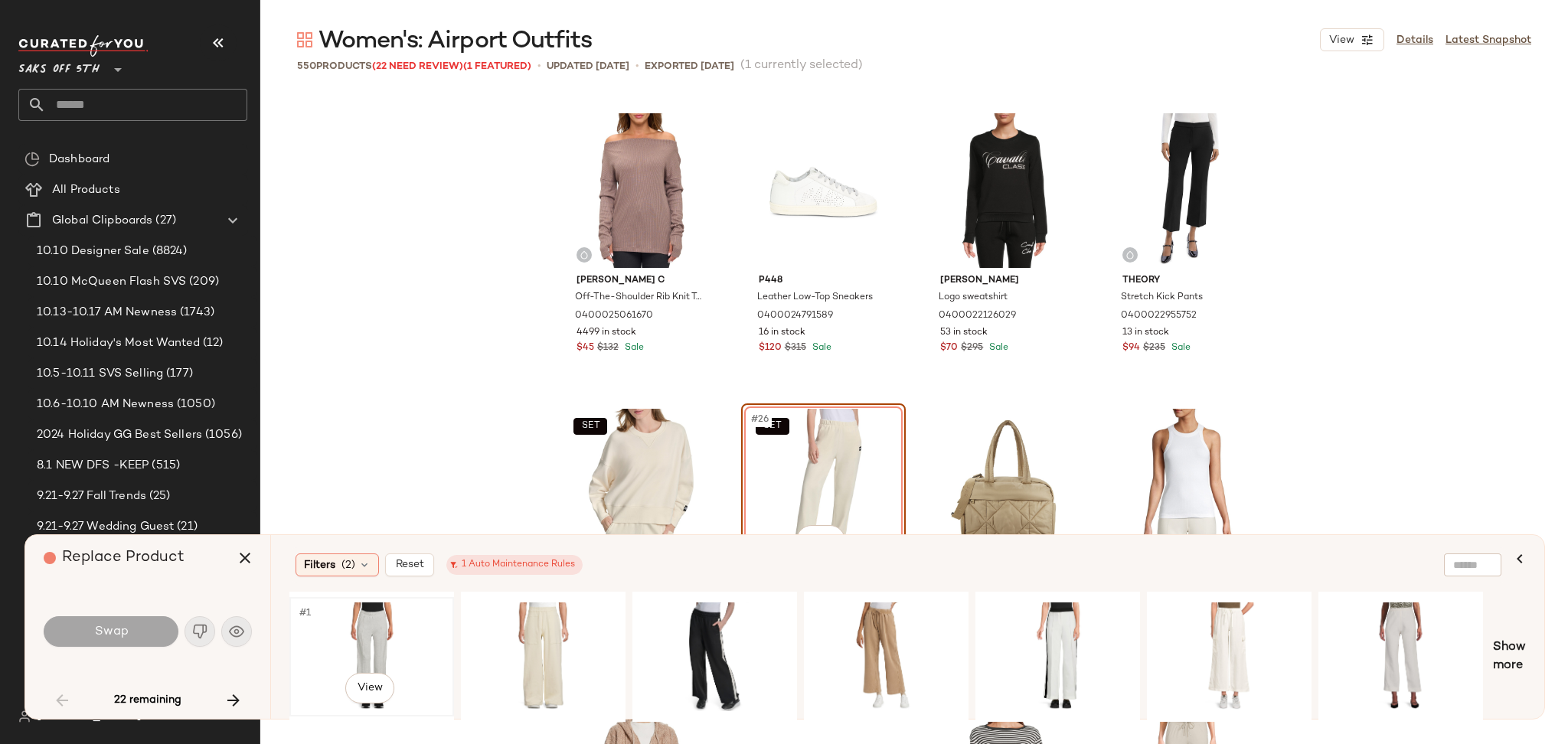
click at [362, 644] on div "#1 View" at bounding box center [371, 657] width 154 height 108
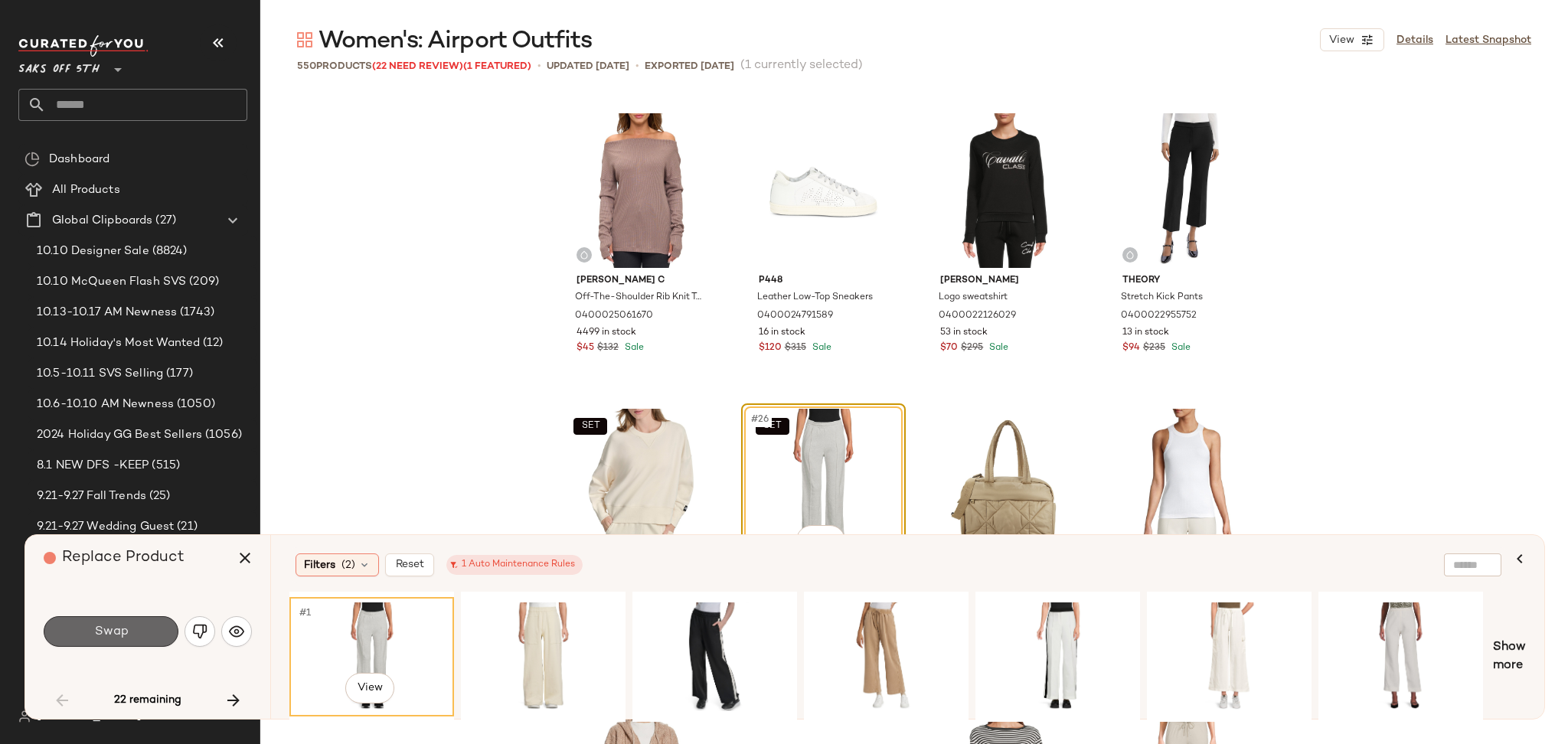
click at [157, 631] on button "Swap" at bounding box center [110, 631] width 135 height 31
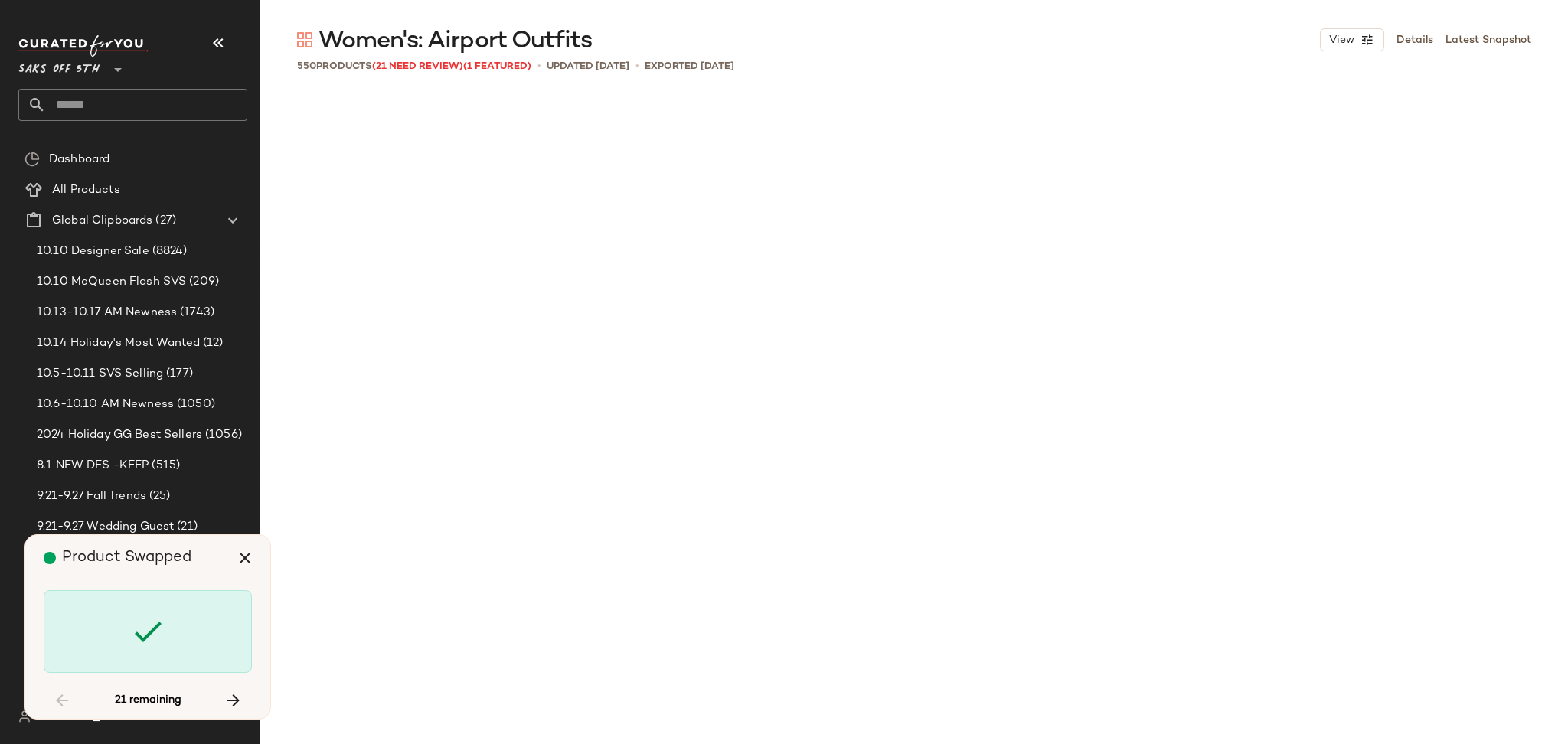
scroll to position [4136, 0]
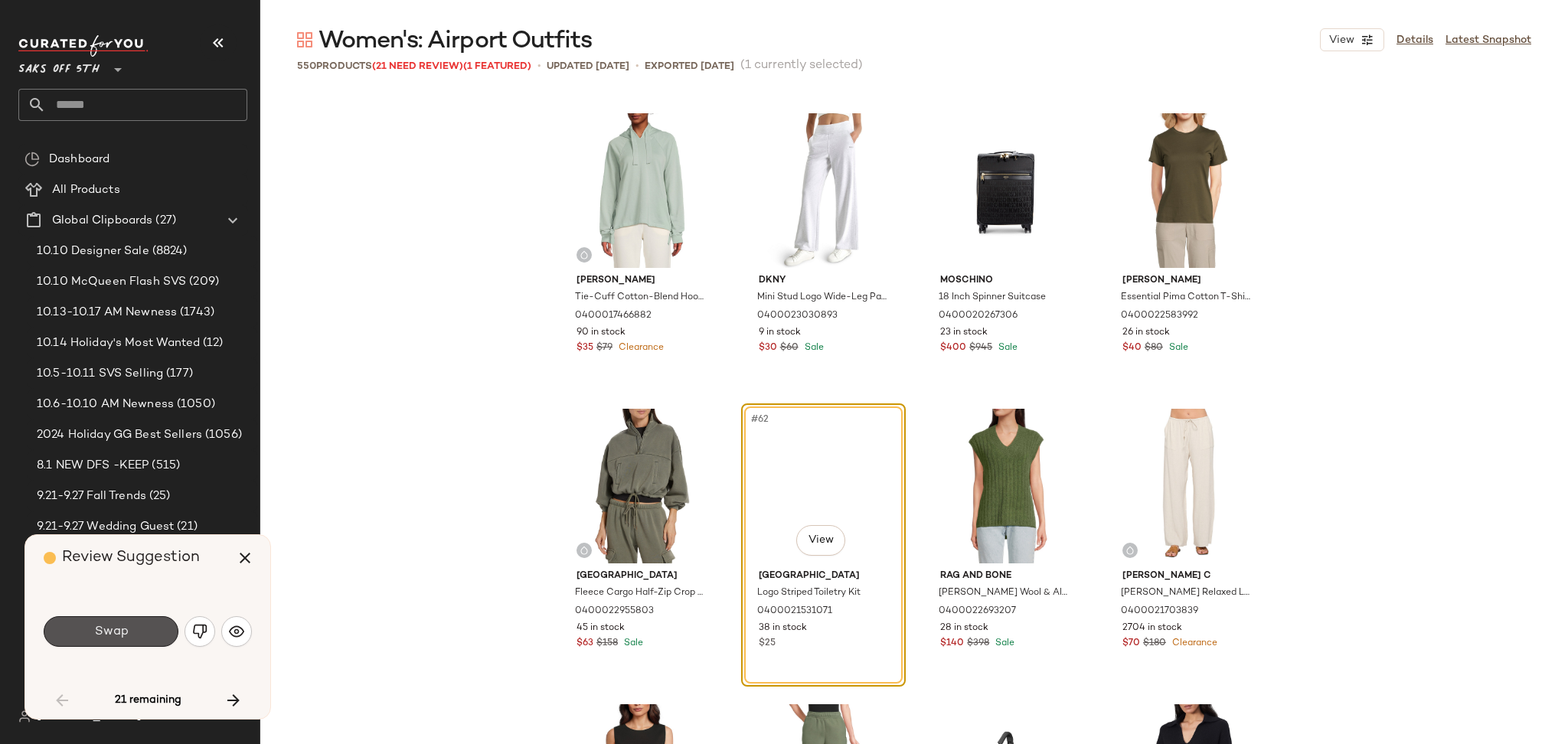
click at [157, 635] on button "Swap" at bounding box center [110, 631] width 135 height 31
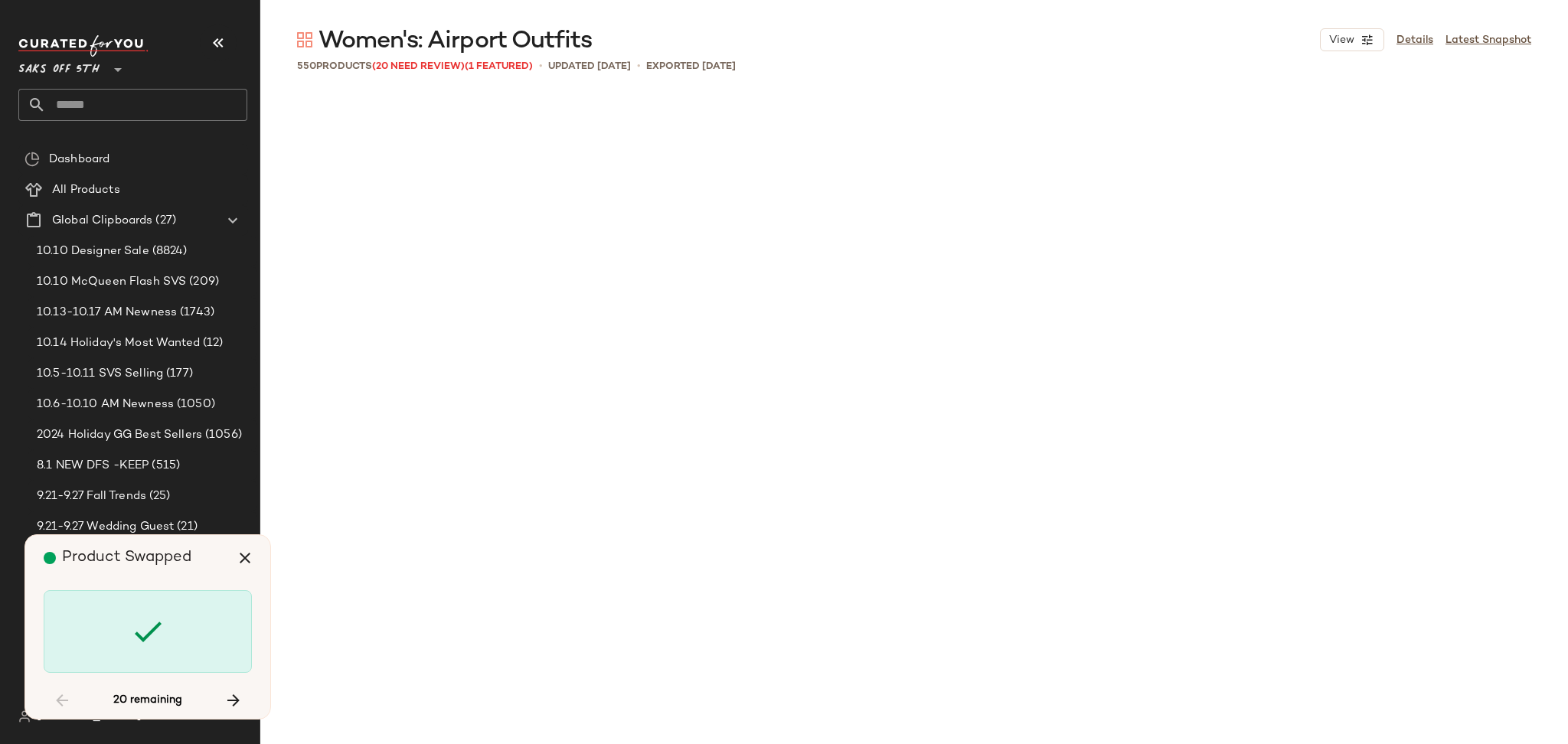
scroll to position [7978, 0]
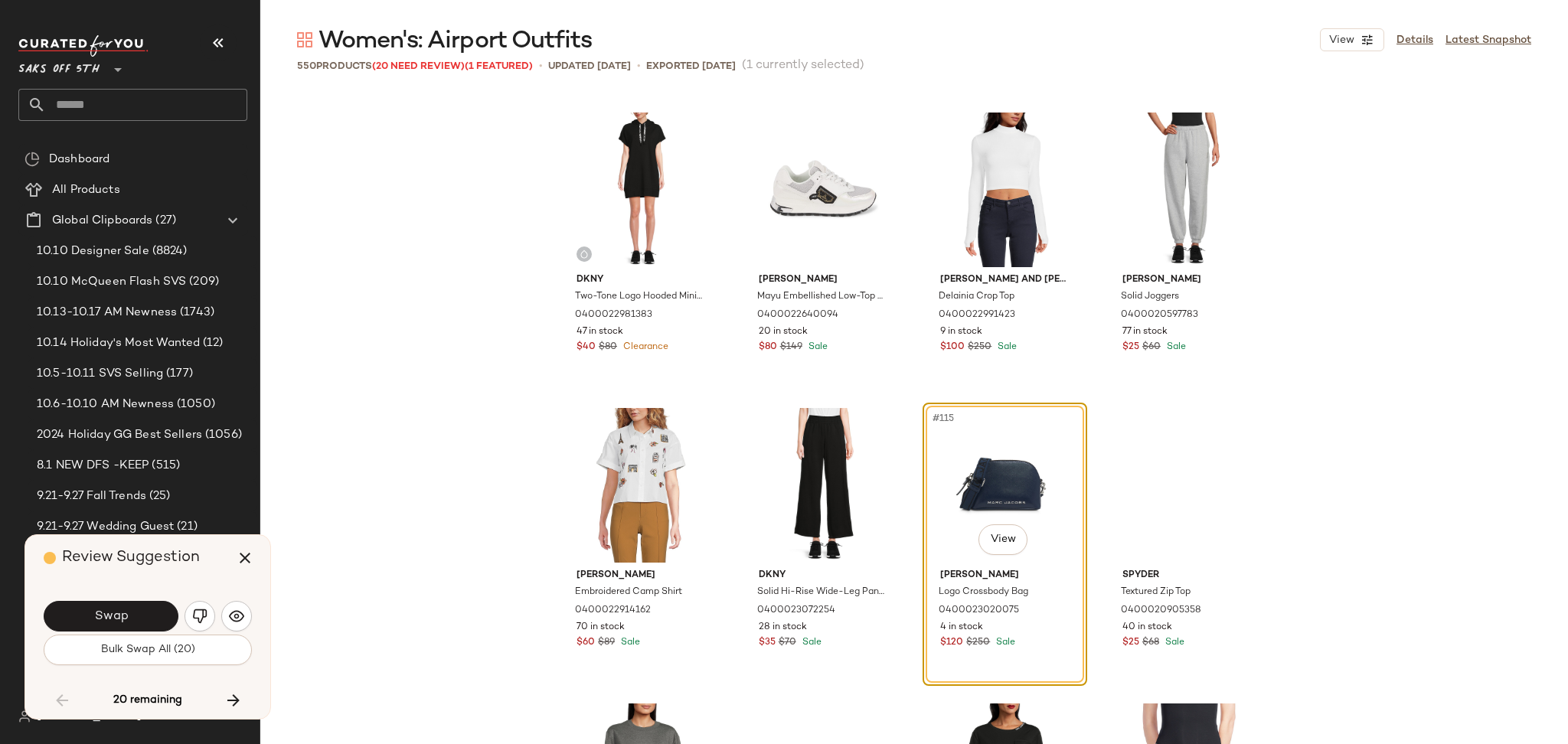
click at [157, 635] on button "Bulk Swap All (20)" at bounding box center [147, 650] width 208 height 31
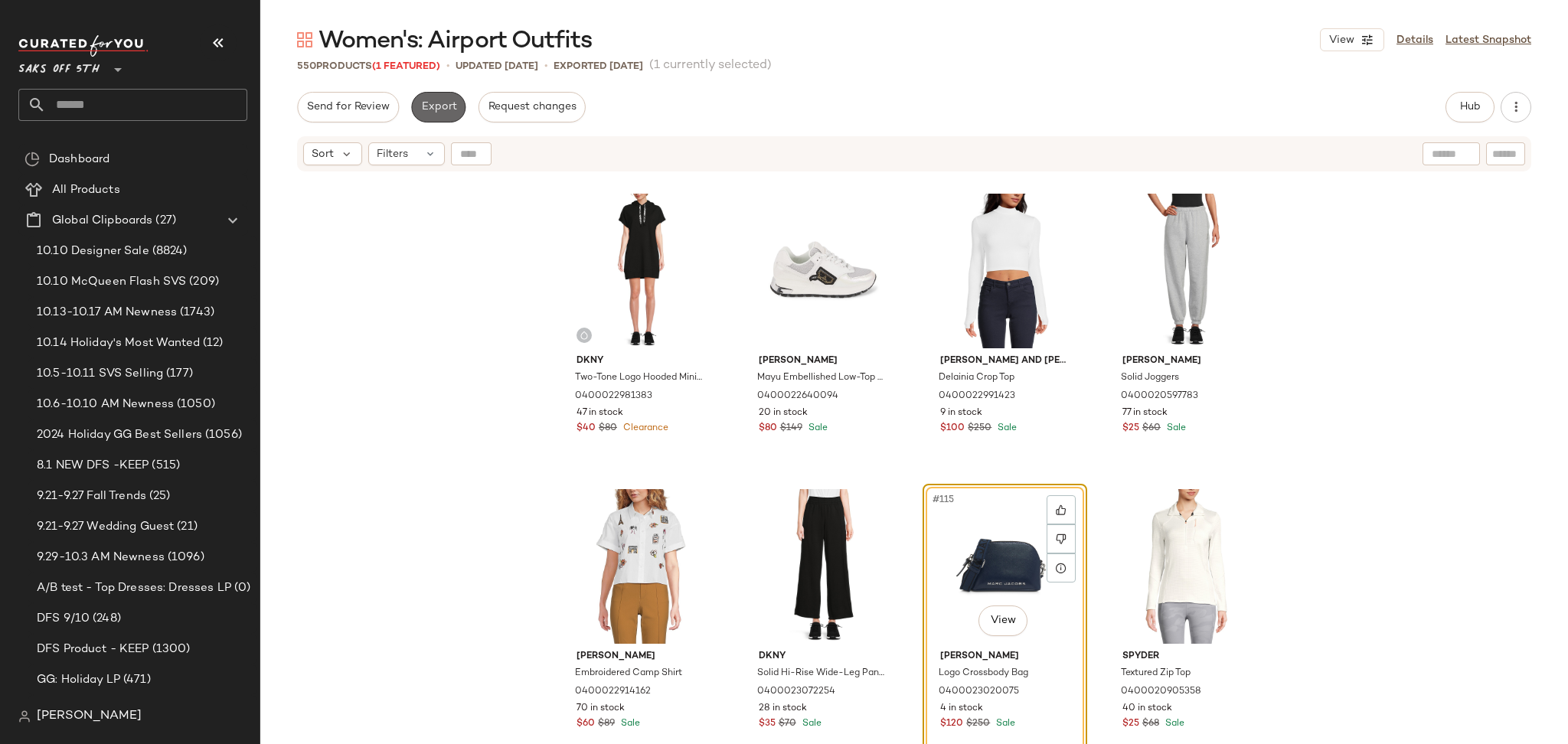
click at [446, 101] on span "Export" at bounding box center [438, 107] width 36 height 12
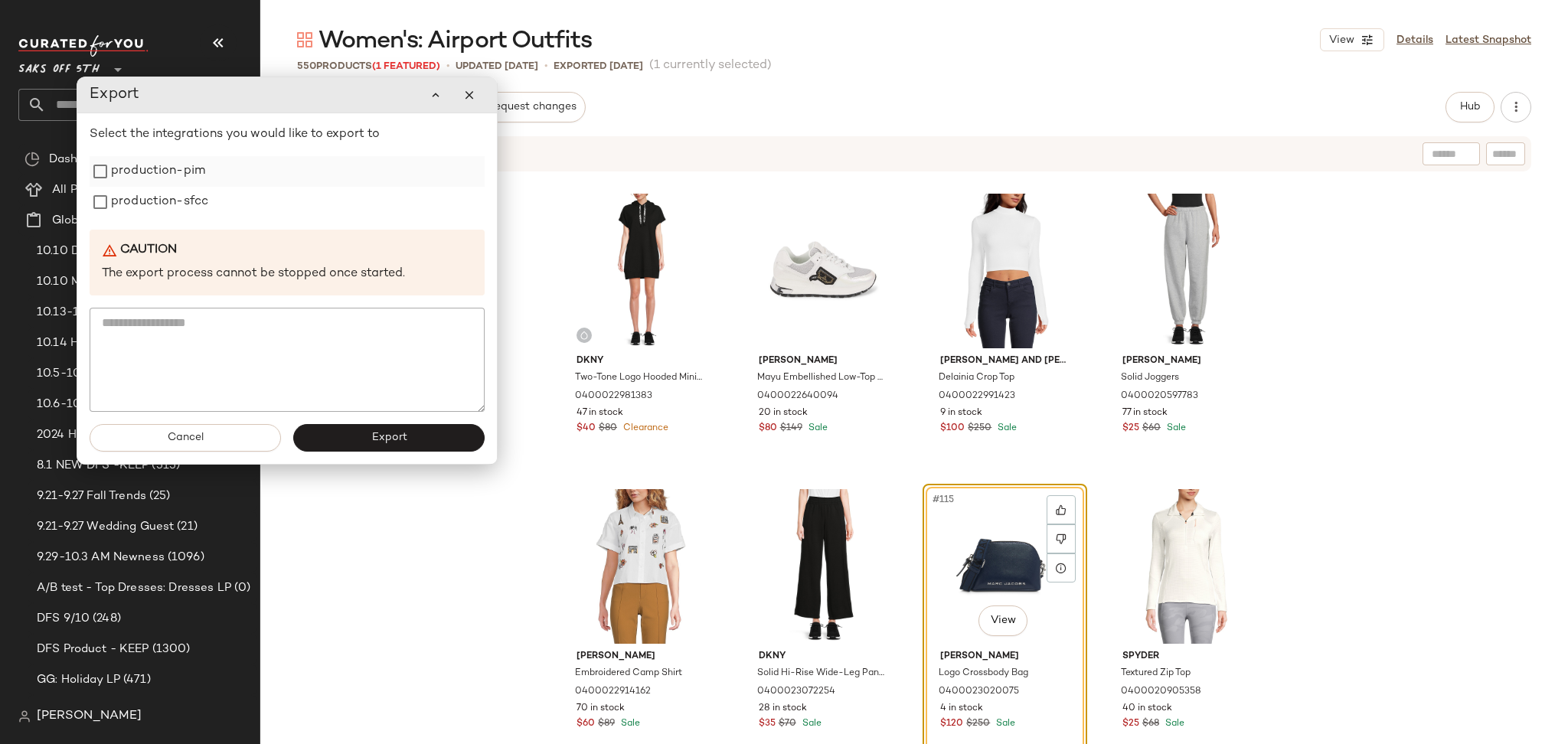
click at [196, 176] on label "production-pim" at bounding box center [157, 171] width 94 height 31
click at [188, 197] on label "production-sfcc" at bounding box center [159, 202] width 97 height 31
click at [361, 441] on button "Export" at bounding box center [388, 438] width 192 height 28
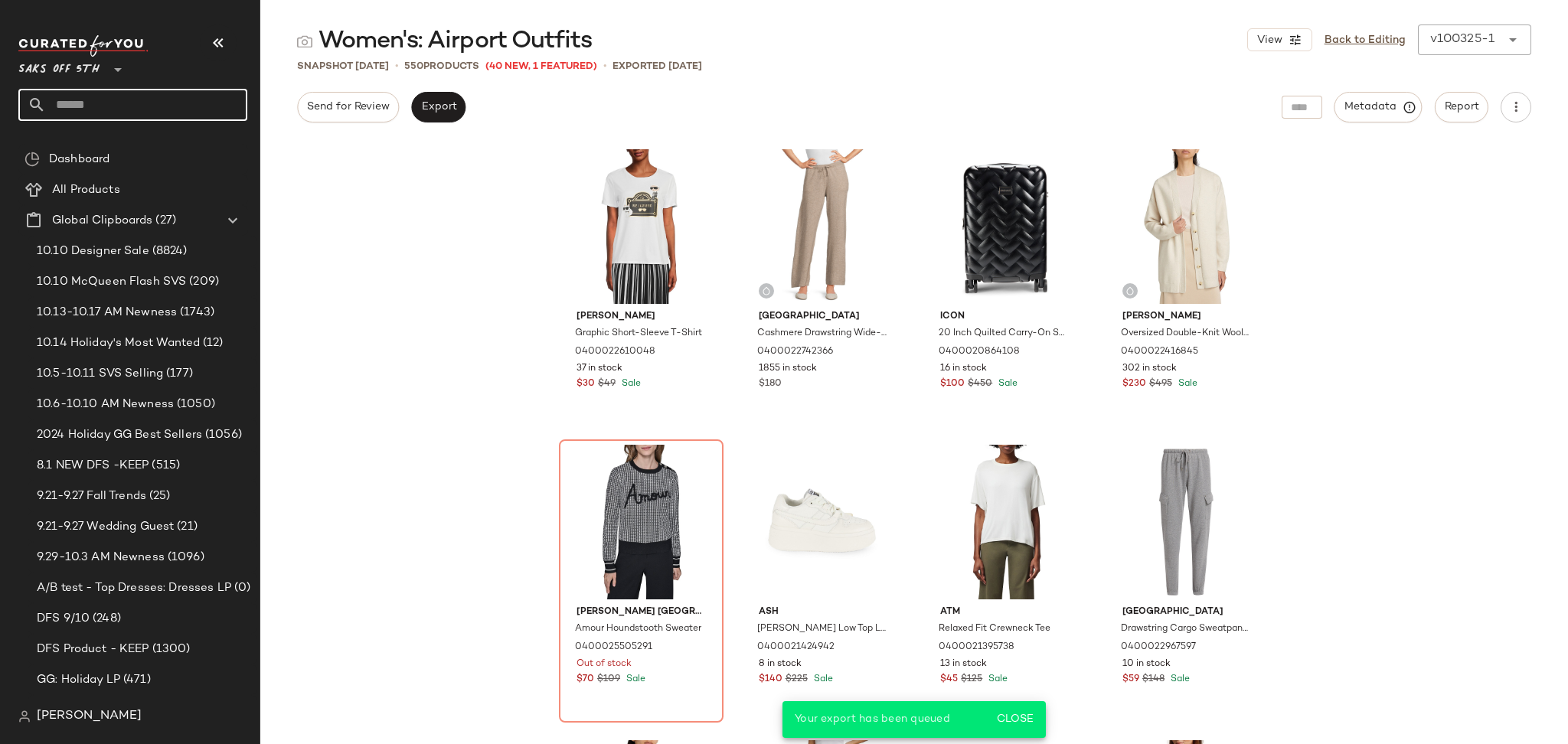
click at [131, 108] on input "text" at bounding box center [146, 104] width 202 height 32
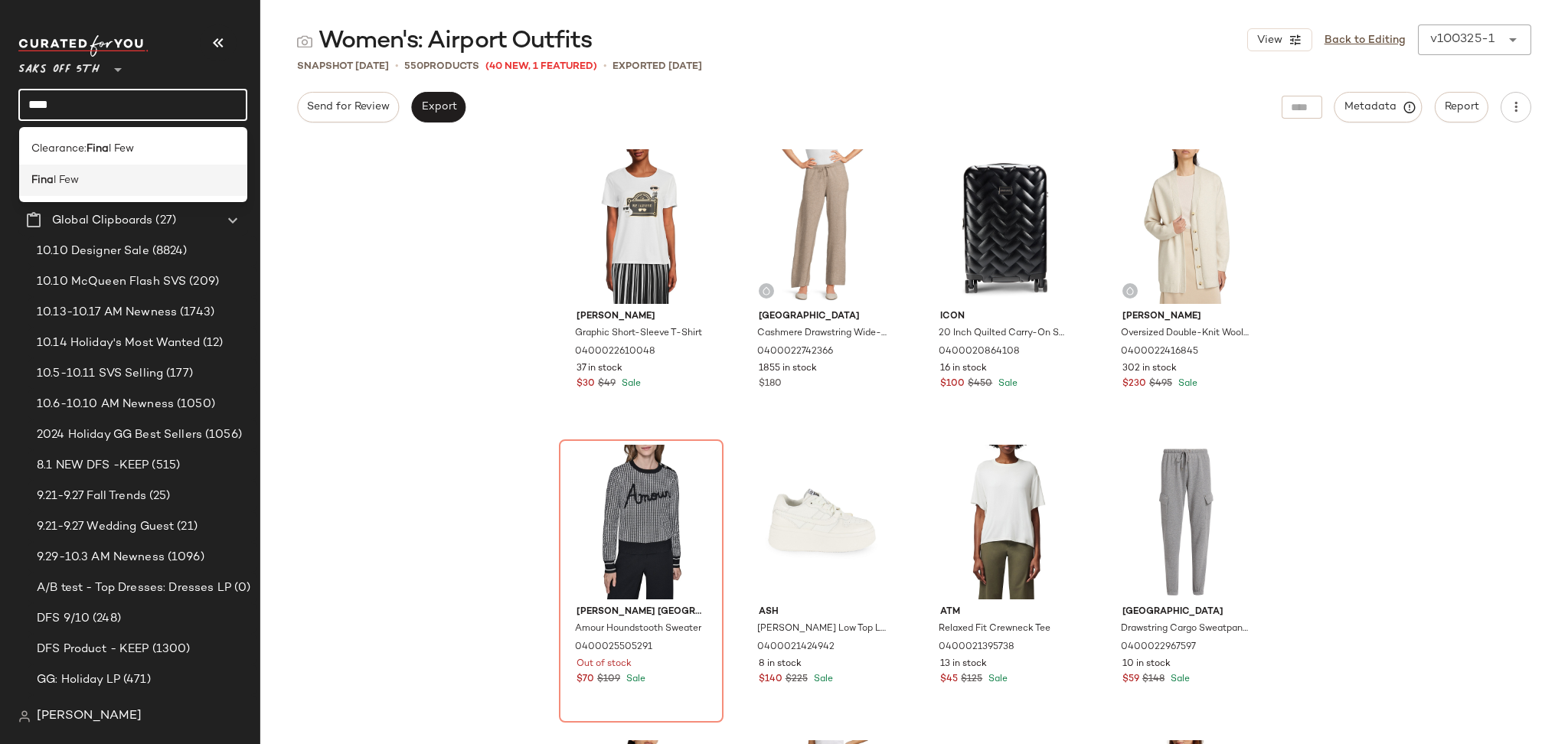
type input "****"
click at [60, 178] on span "l Few" at bounding box center [66, 180] width 25 height 16
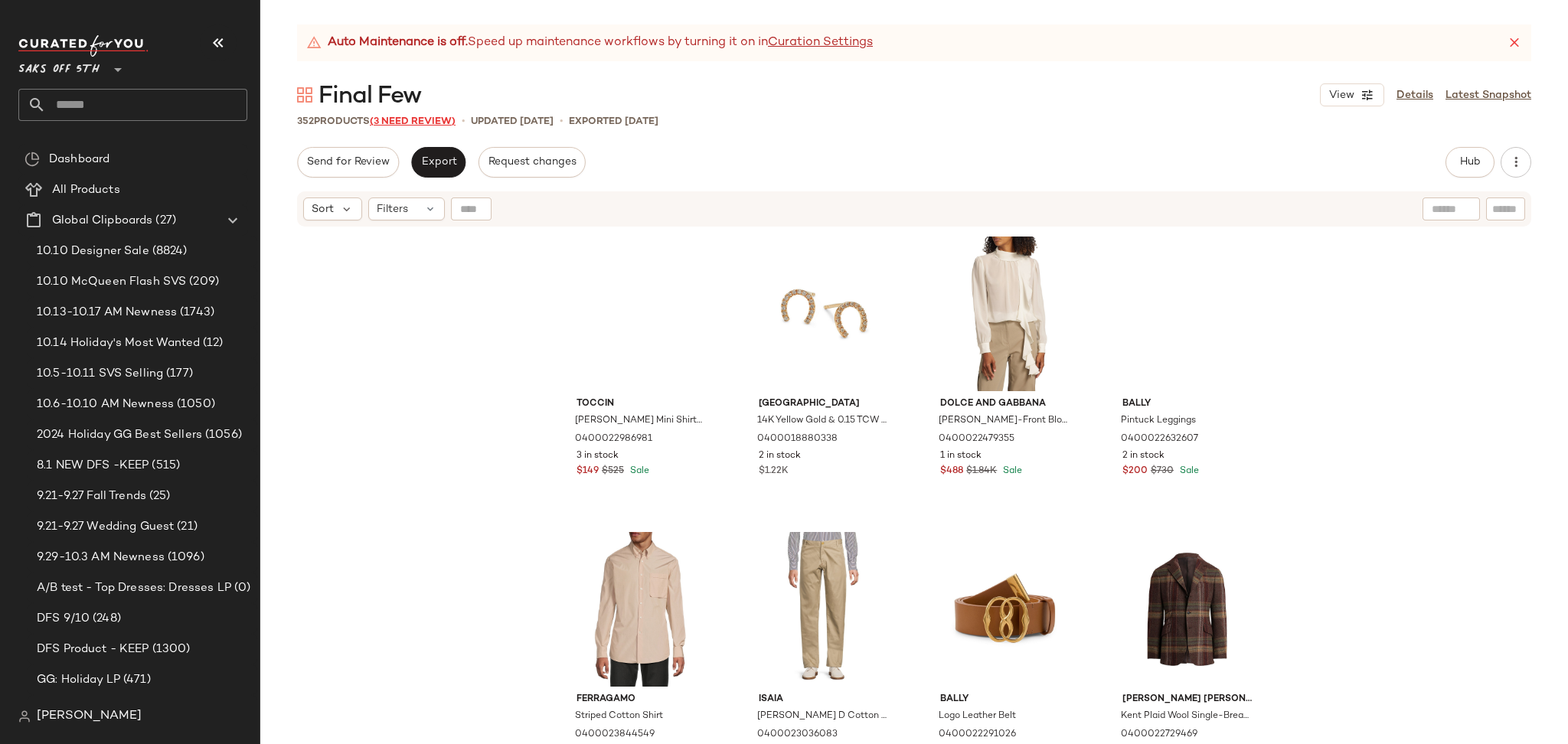
click at [396, 122] on span "(3 Need Review)" at bounding box center [412, 122] width 86 height 11
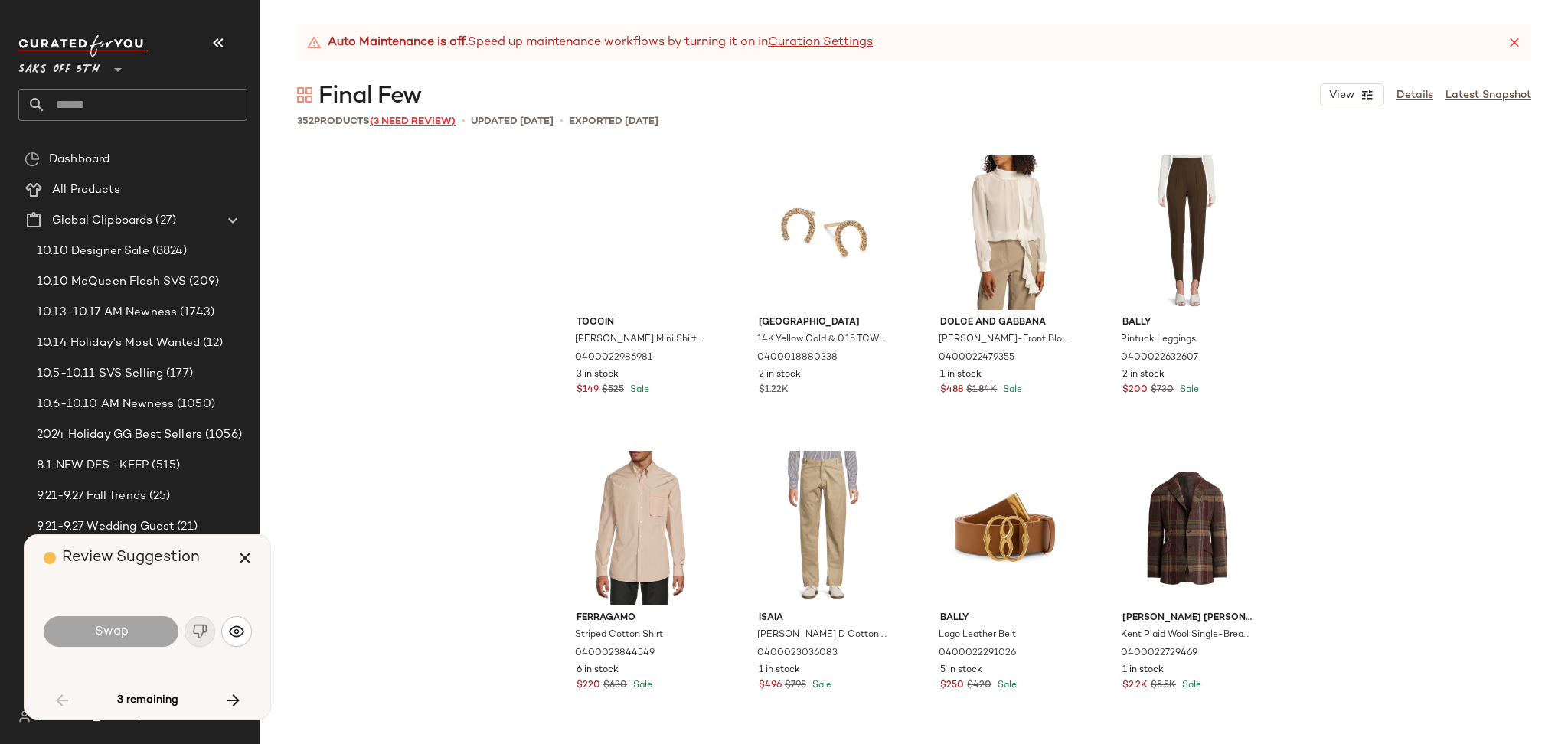
scroll to position [3251, 0]
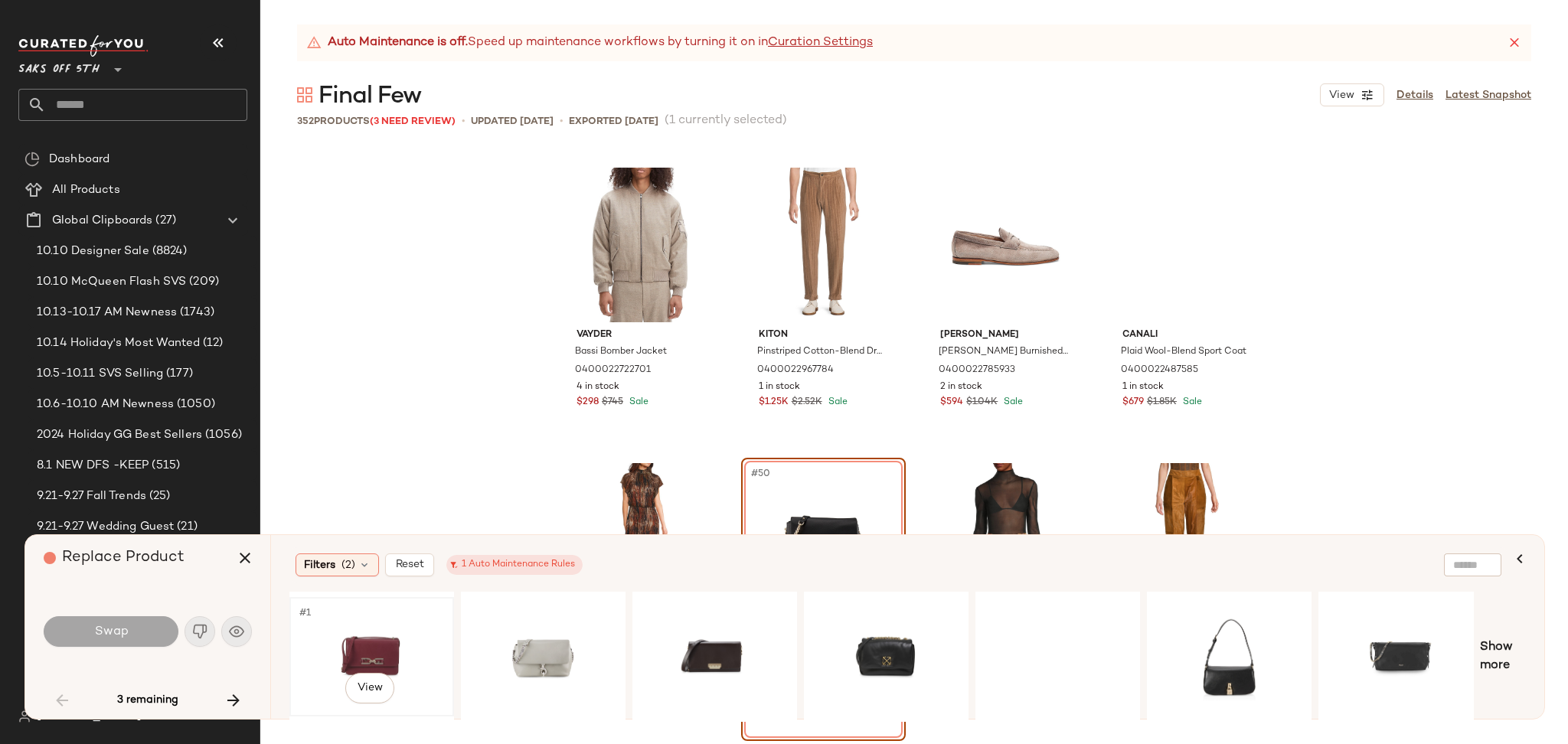
click at [392, 622] on div "#1 View" at bounding box center [371, 657] width 154 height 108
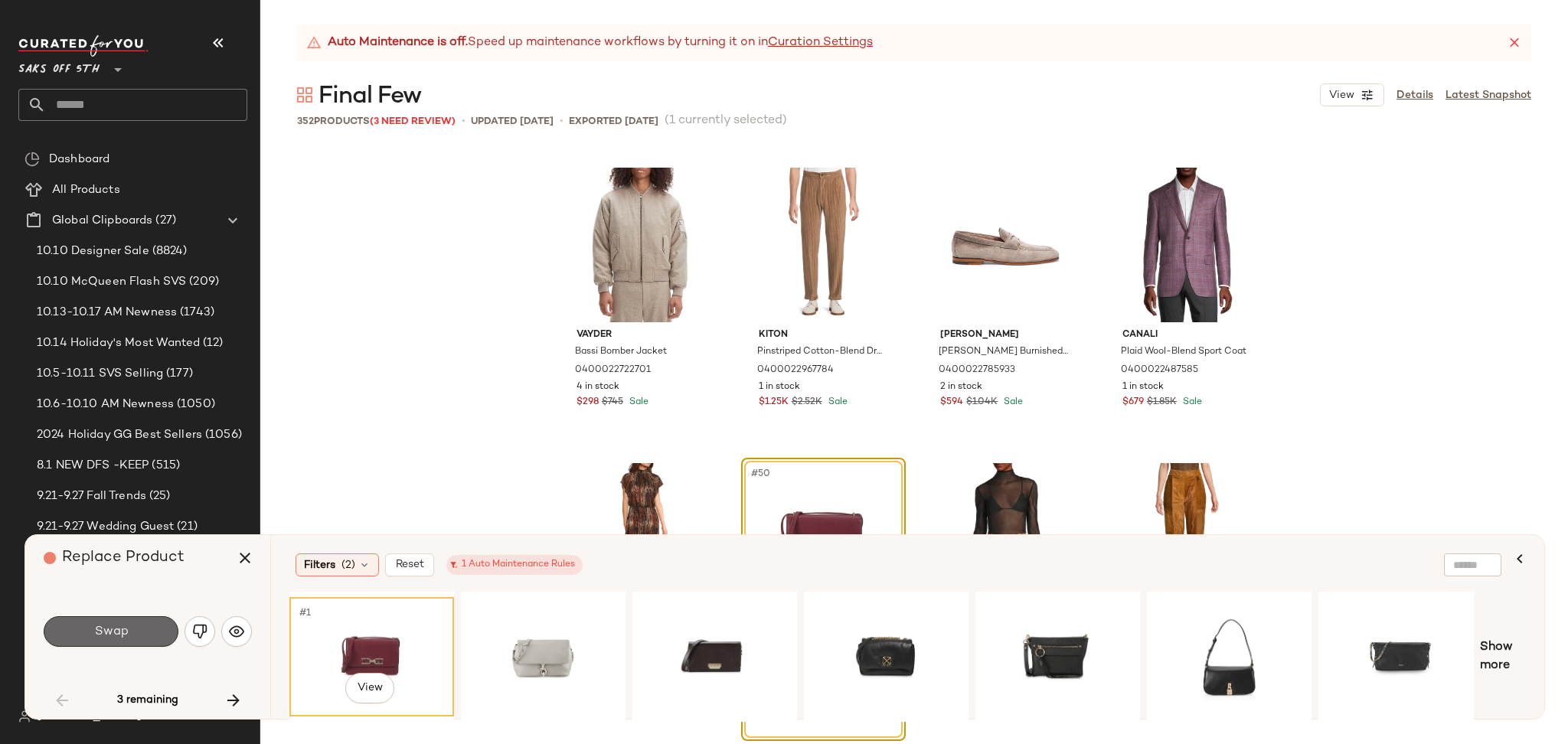
click at [157, 634] on button "Swap" at bounding box center [110, 631] width 135 height 31
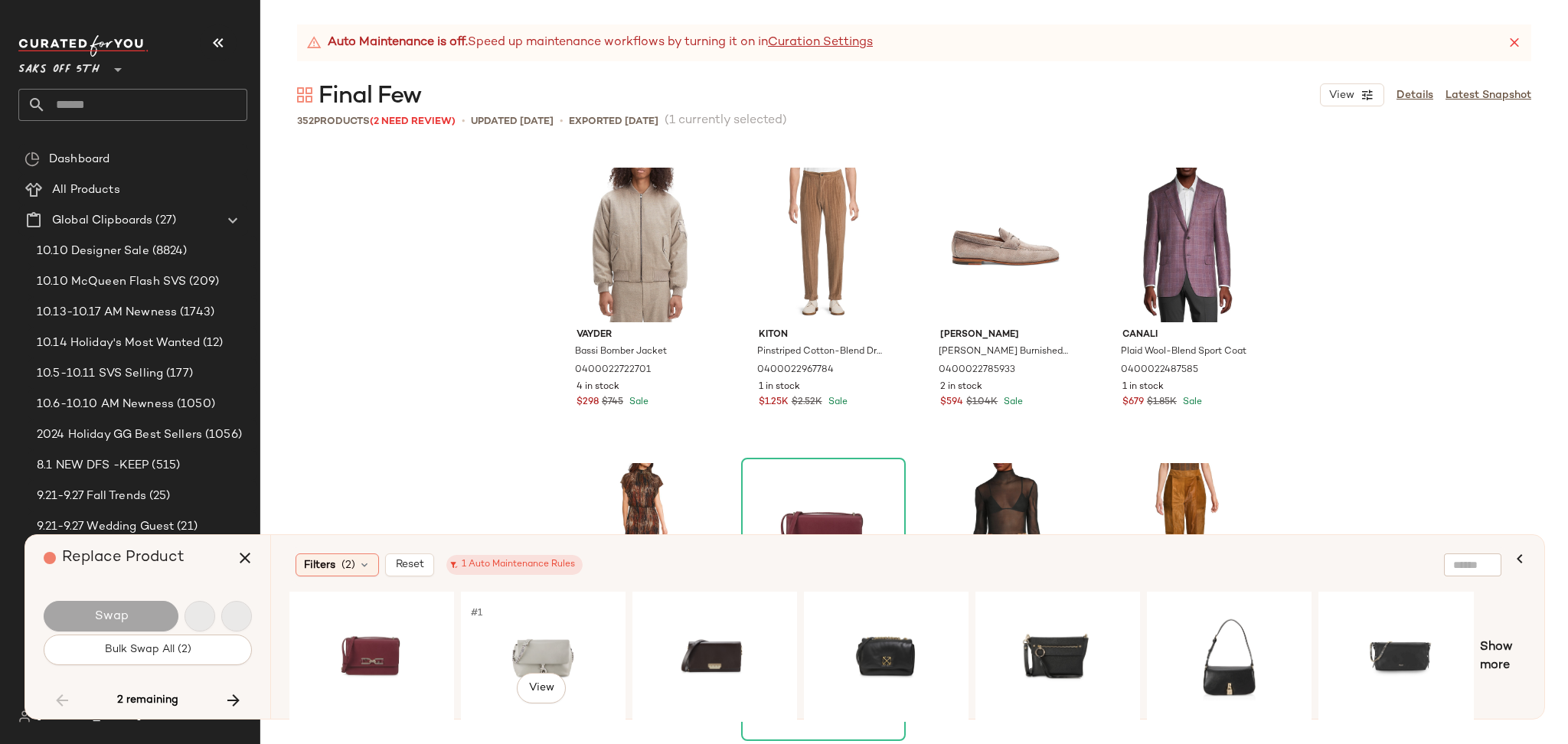
scroll to position [7978, 0]
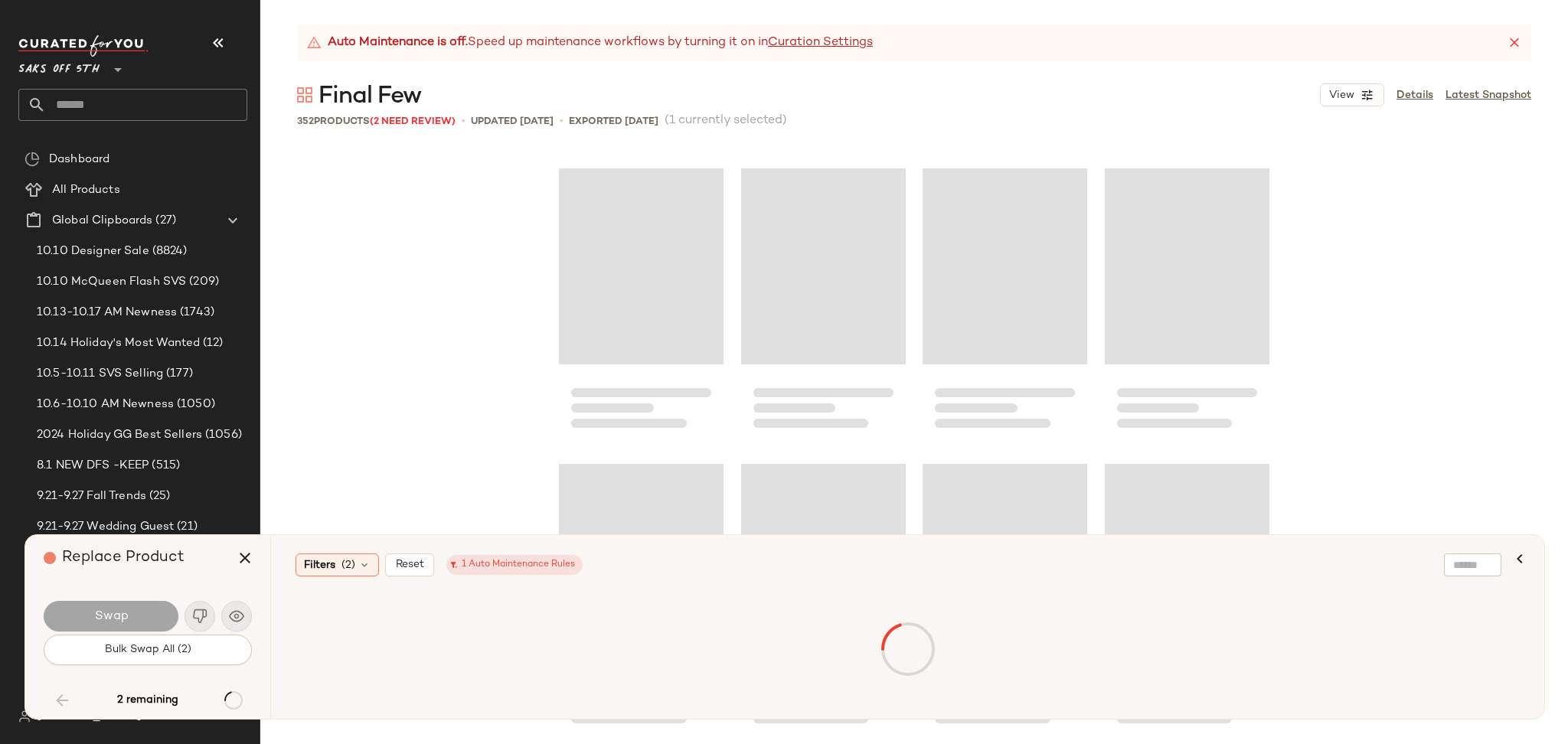
click at [365, 631] on div at bounding box center [907, 649] width 1230 height 108
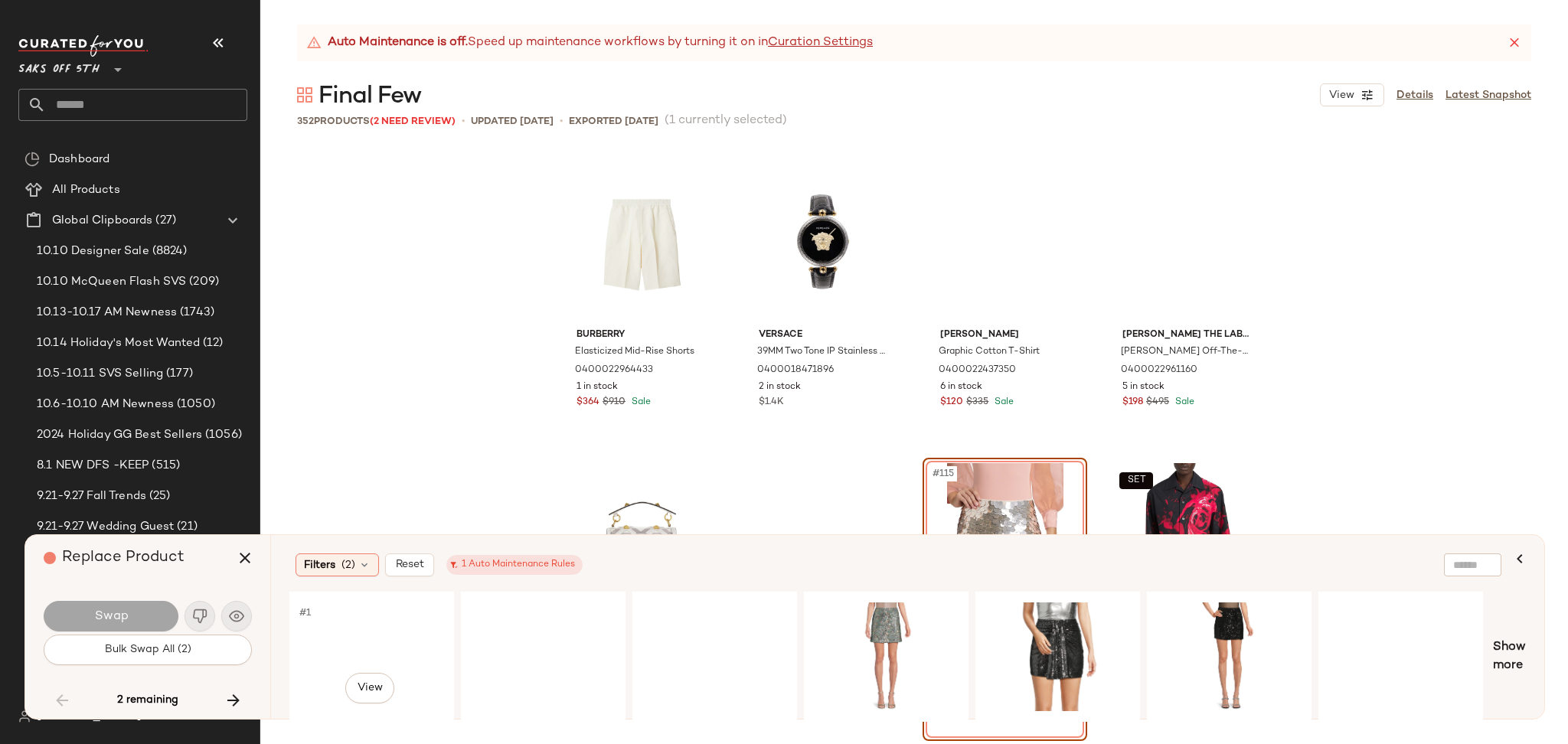
click at [365, 631] on div "#1 View" at bounding box center [371, 657] width 154 height 108
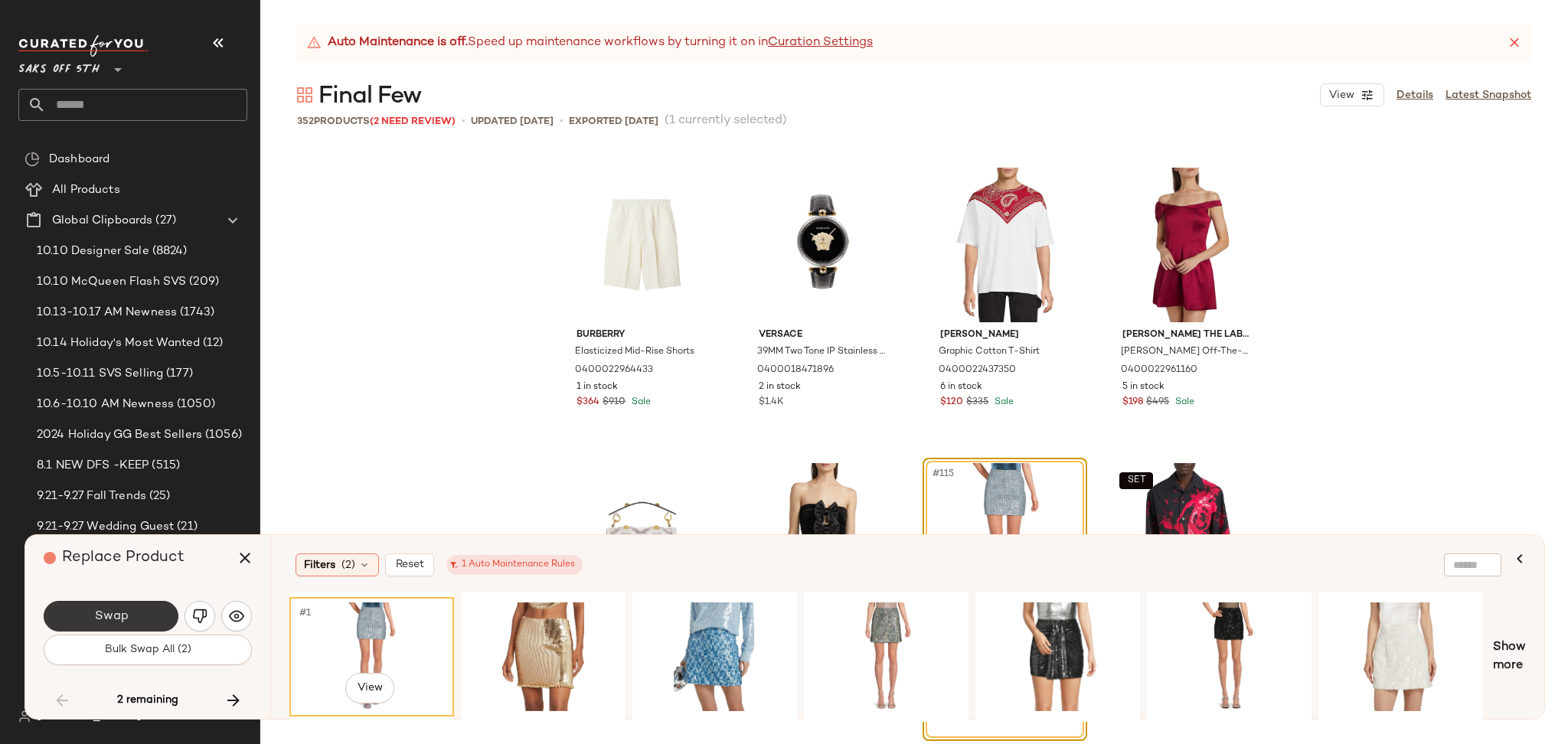
click at [149, 605] on button "Swap" at bounding box center [110, 617] width 135 height 31
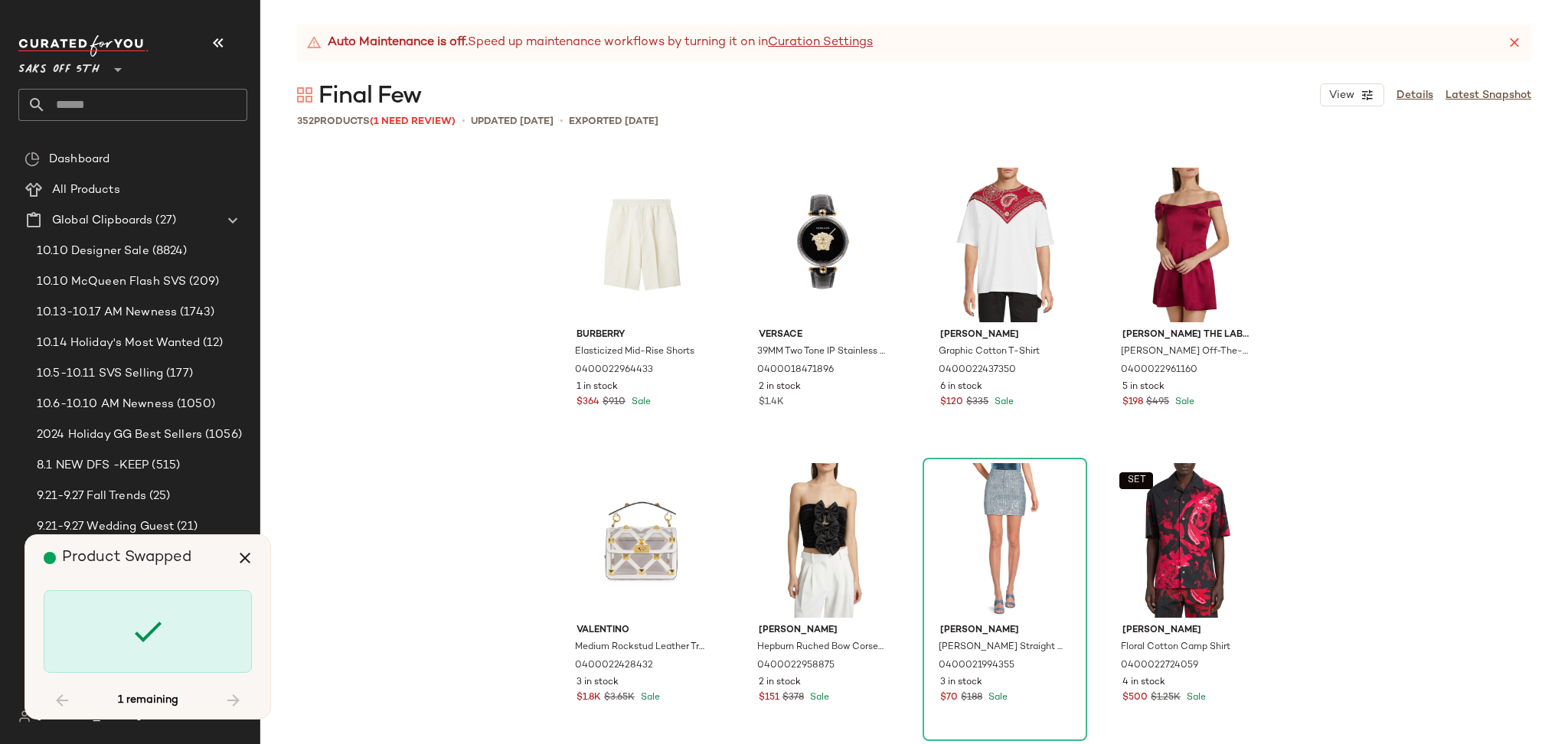
scroll to position [21276, 0]
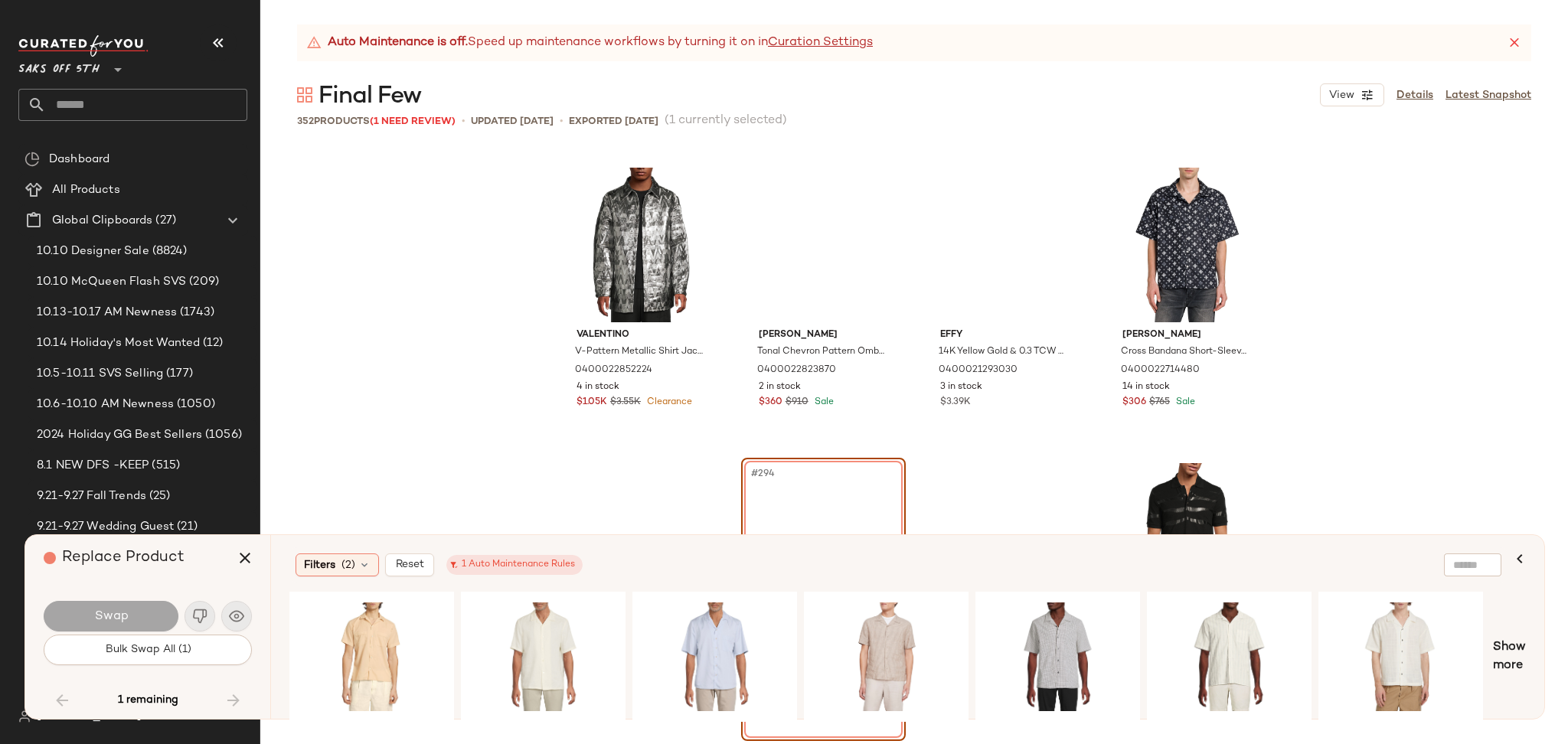
click at [804, 519] on div "#294 View" at bounding box center [823, 541] width 154 height 155
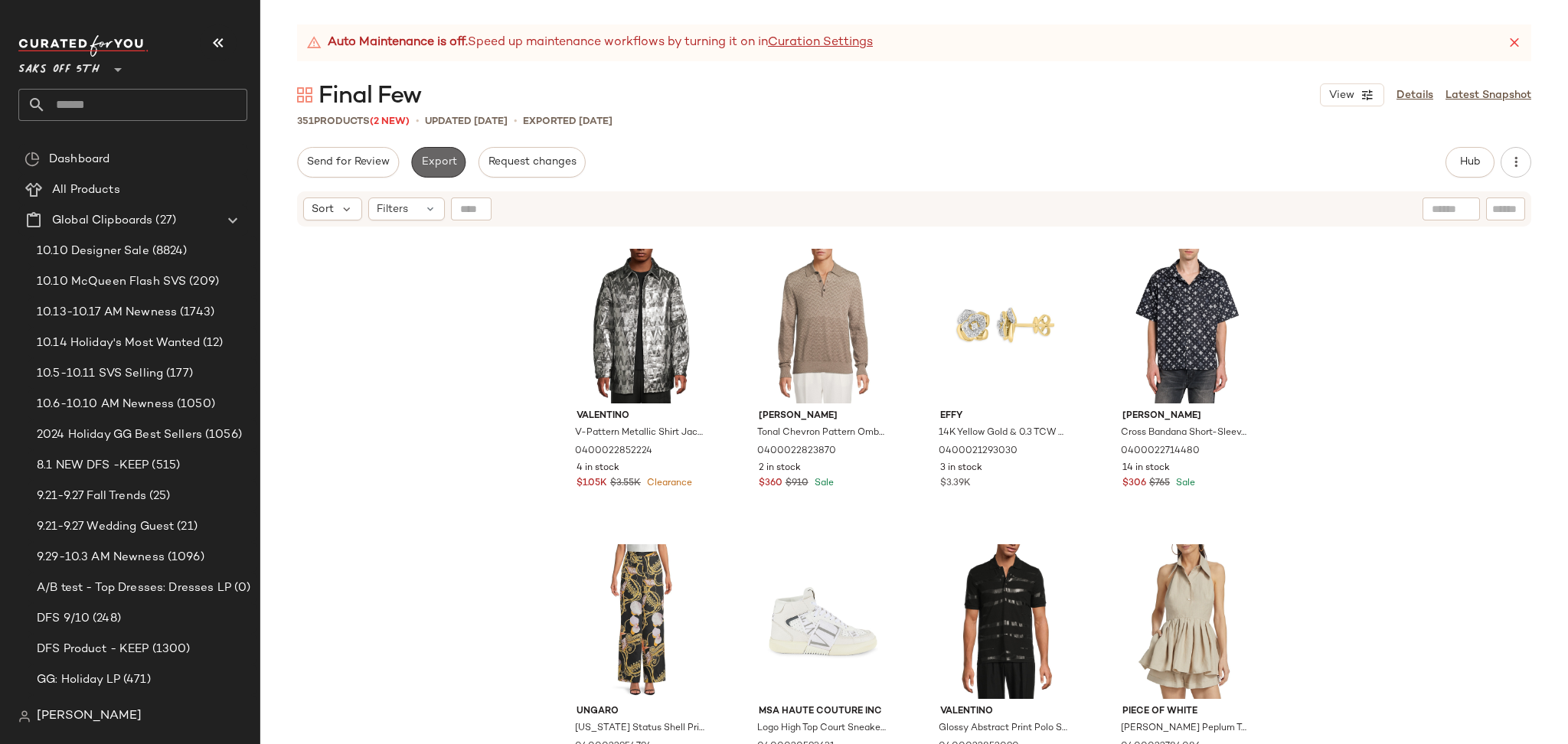
click at [424, 170] on button "Export" at bounding box center [438, 162] width 55 height 31
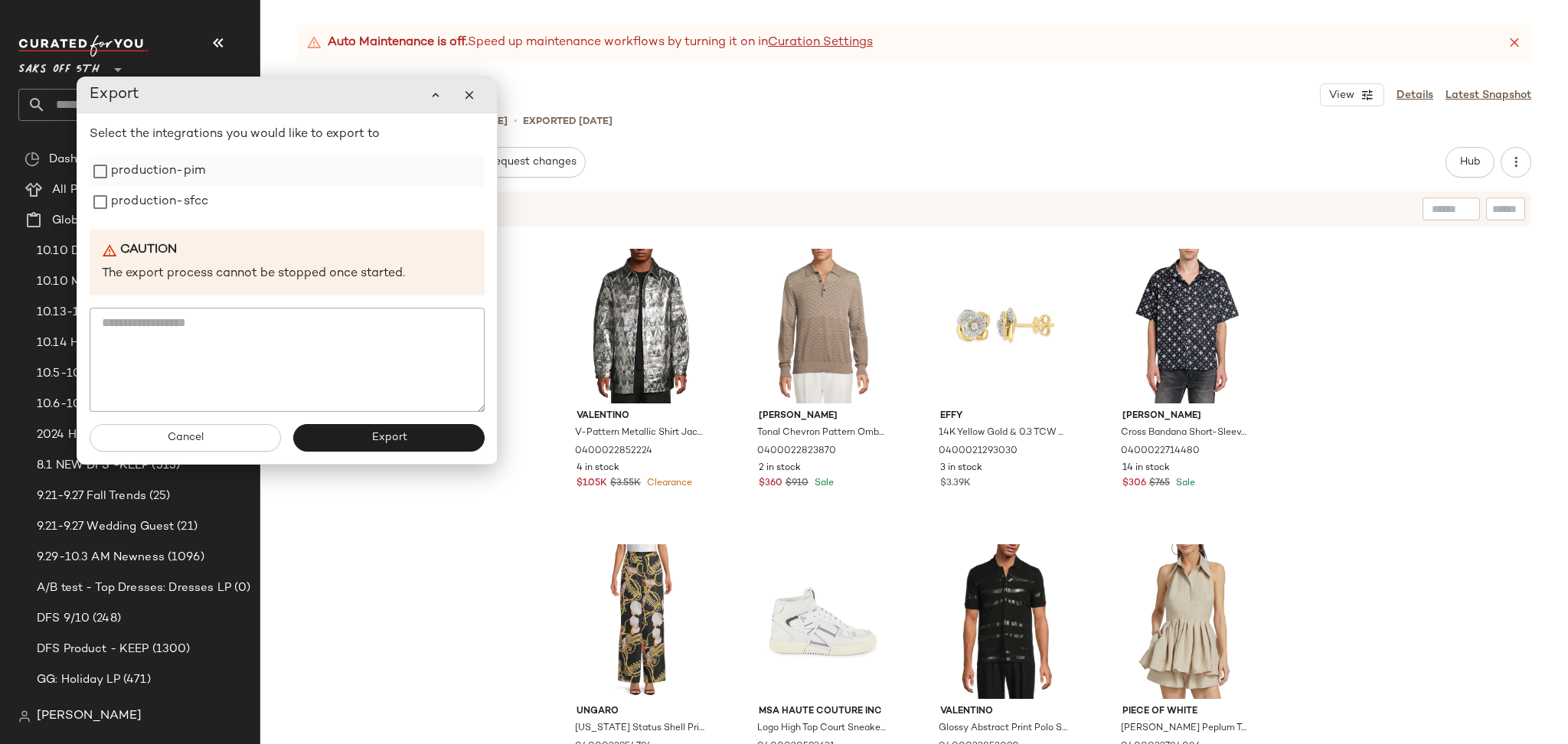
click at [174, 181] on label "production-pim" at bounding box center [157, 171] width 94 height 31
click at [172, 209] on label "production-sfcc" at bounding box center [159, 202] width 97 height 31
click at [369, 440] on button "Export" at bounding box center [388, 438] width 192 height 28
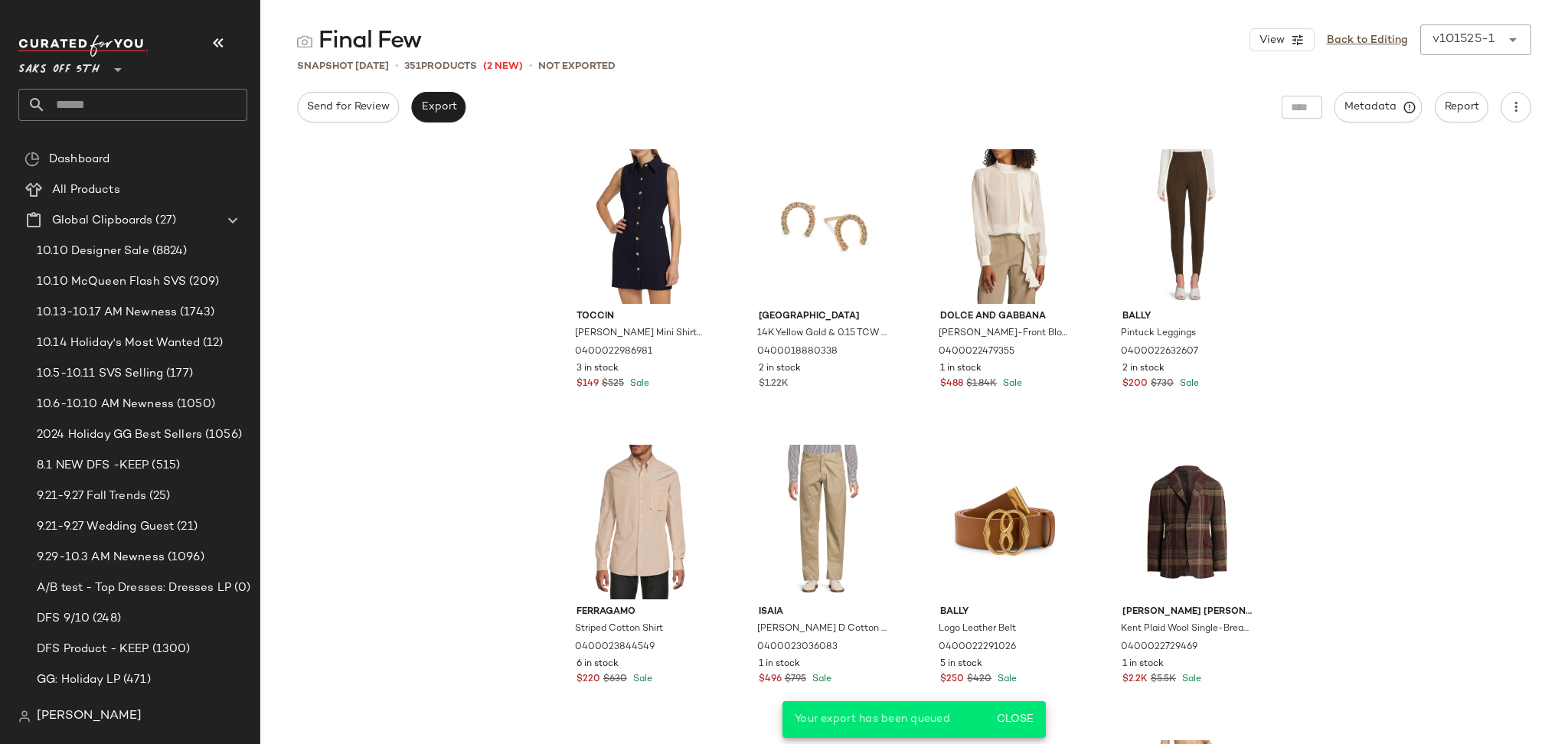
click at [218, 120] on input "text" at bounding box center [146, 104] width 202 height 32
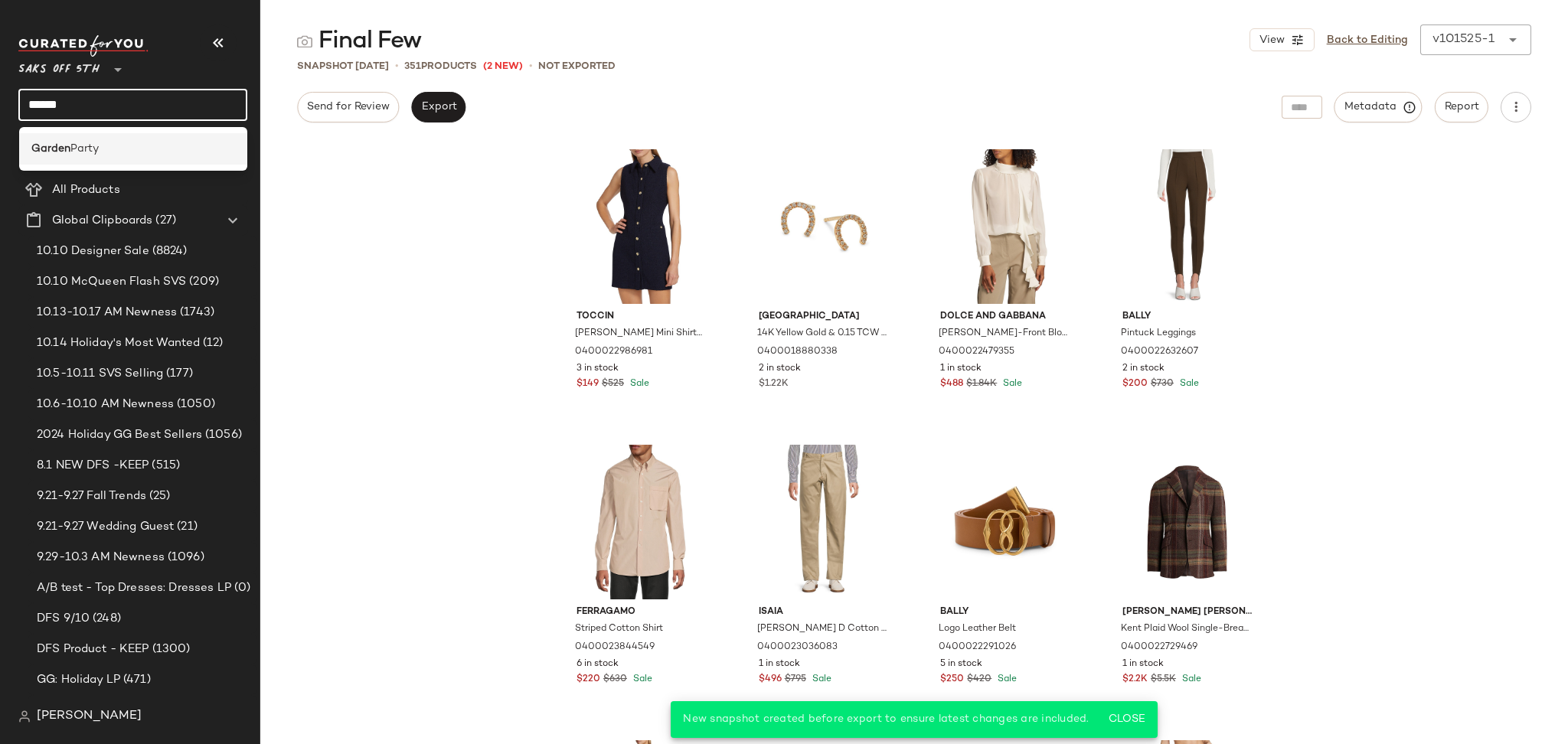
type input "******"
click at [80, 154] on span "Party" at bounding box center [84, 149] width 29 height 16
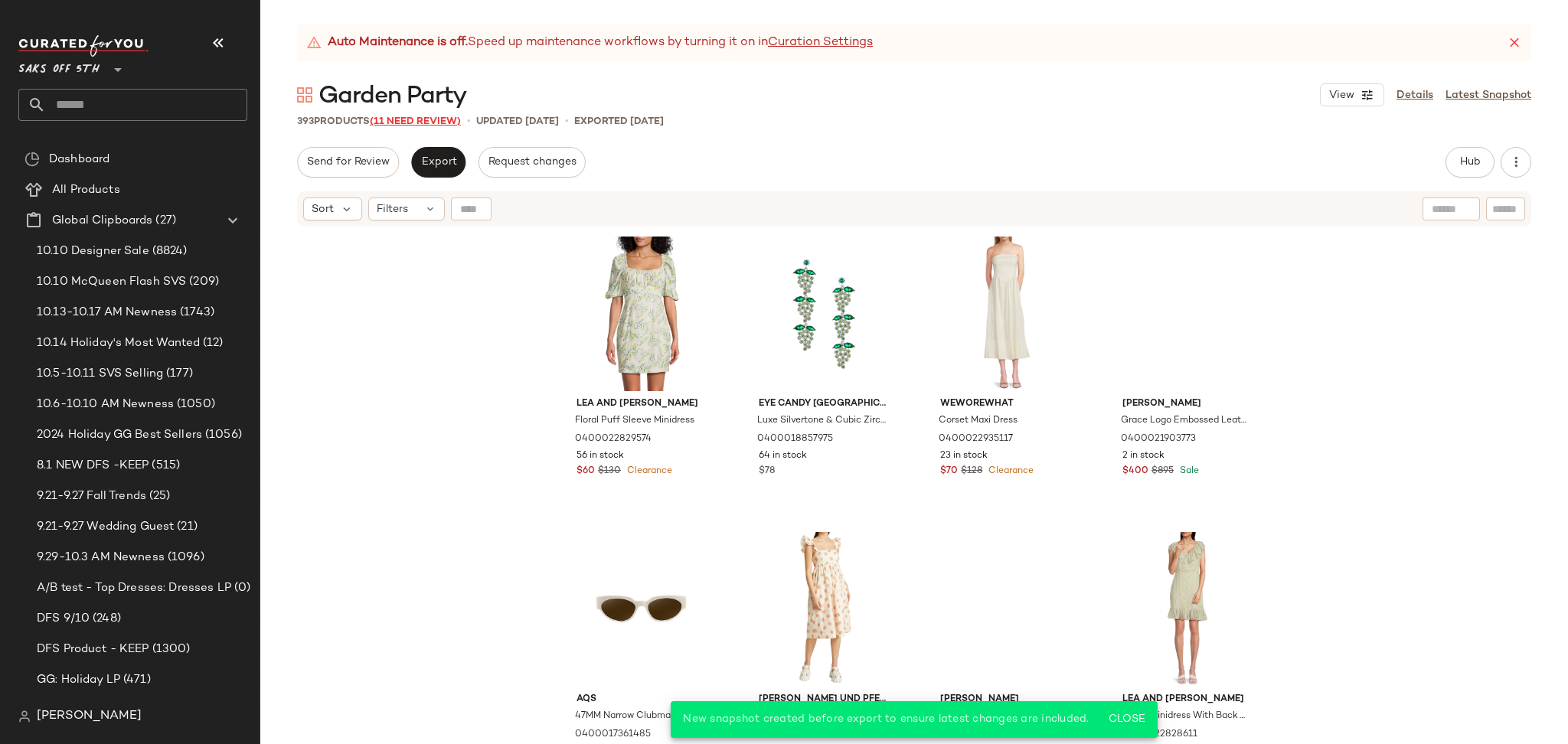
click at [441, 123] on span "(11 Need Review)" at bounding box center [415, 122] width 91 height 11
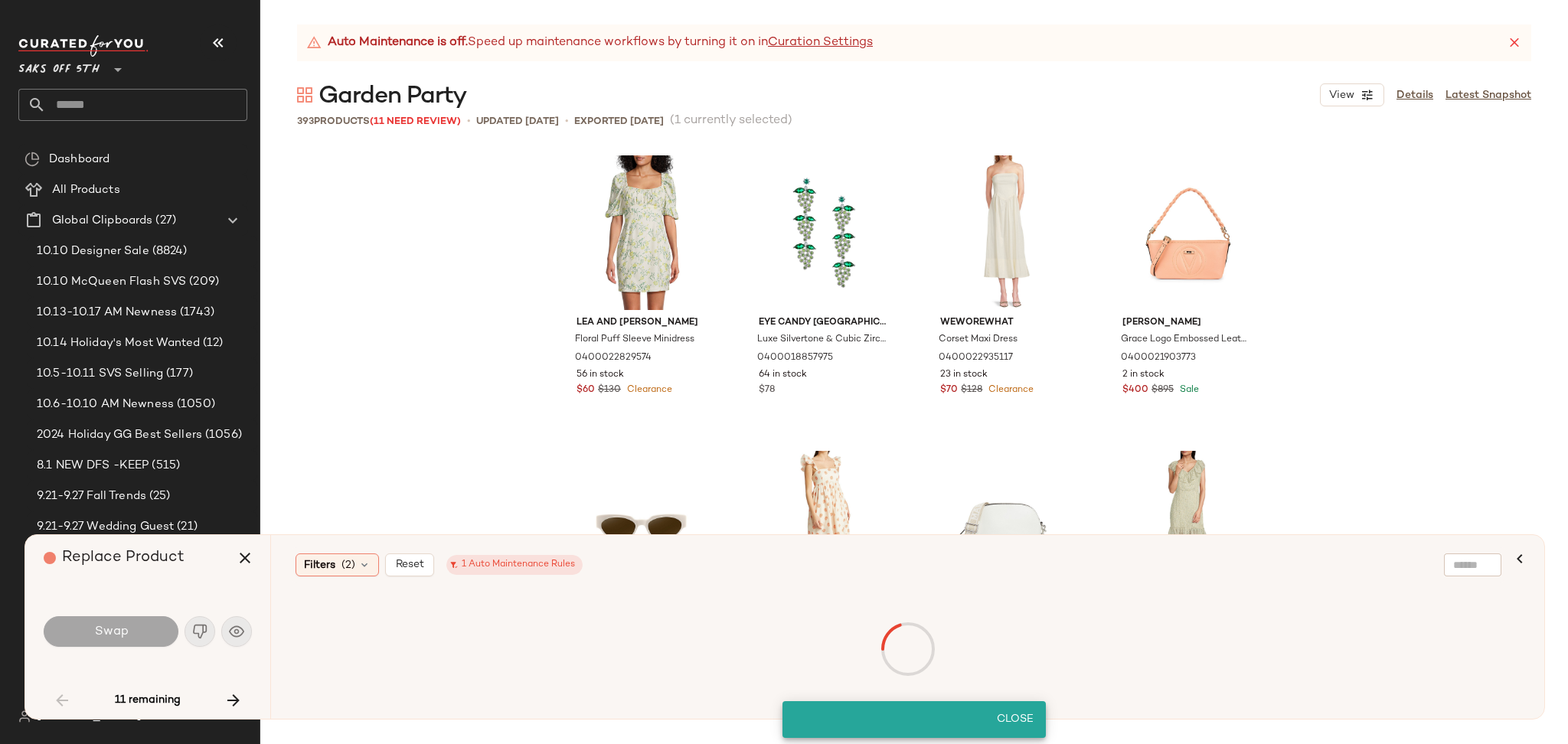
scroll to position [603, 0]
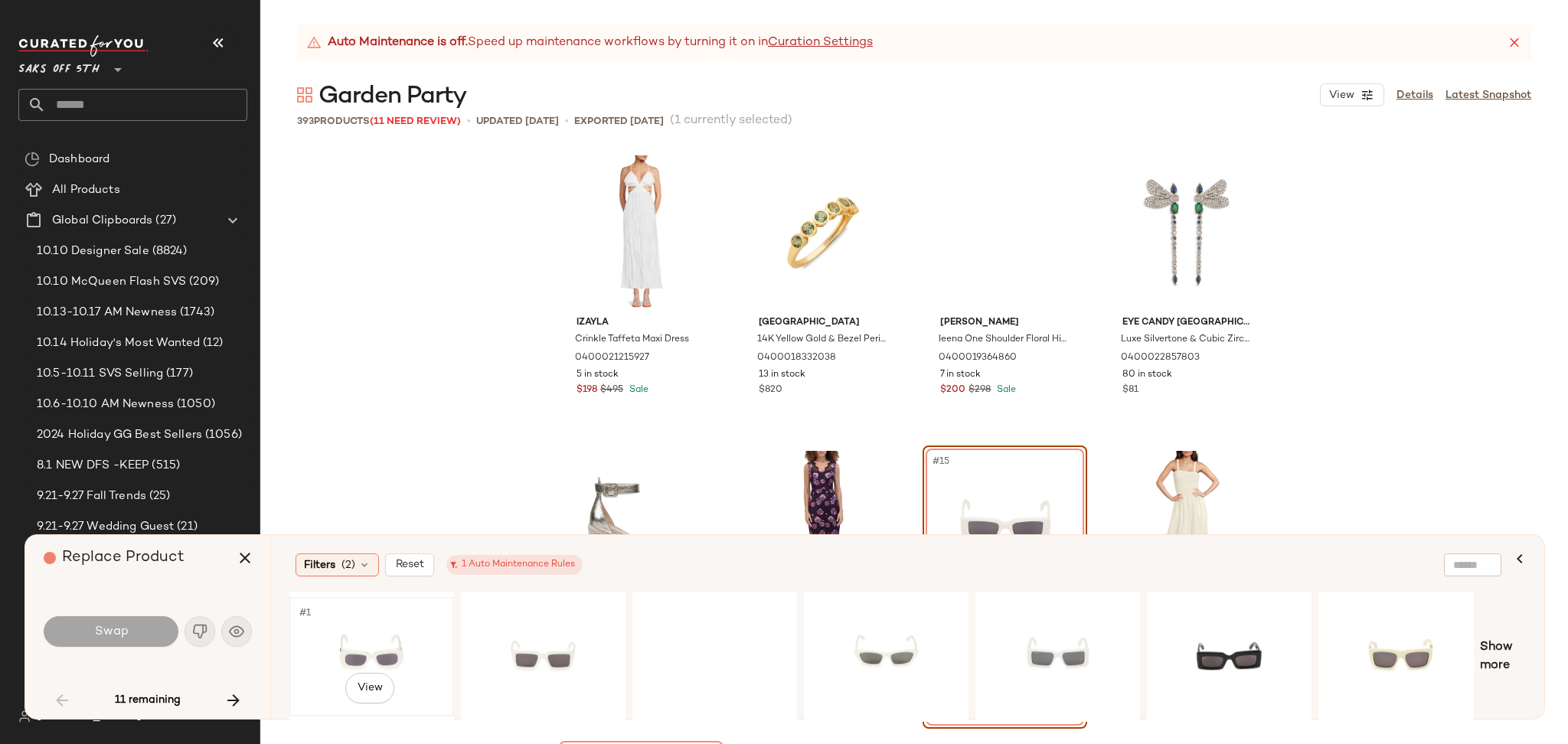
click at [368, 616] on div "#1 View" at bounding box center [371, 657] width 154 height 108
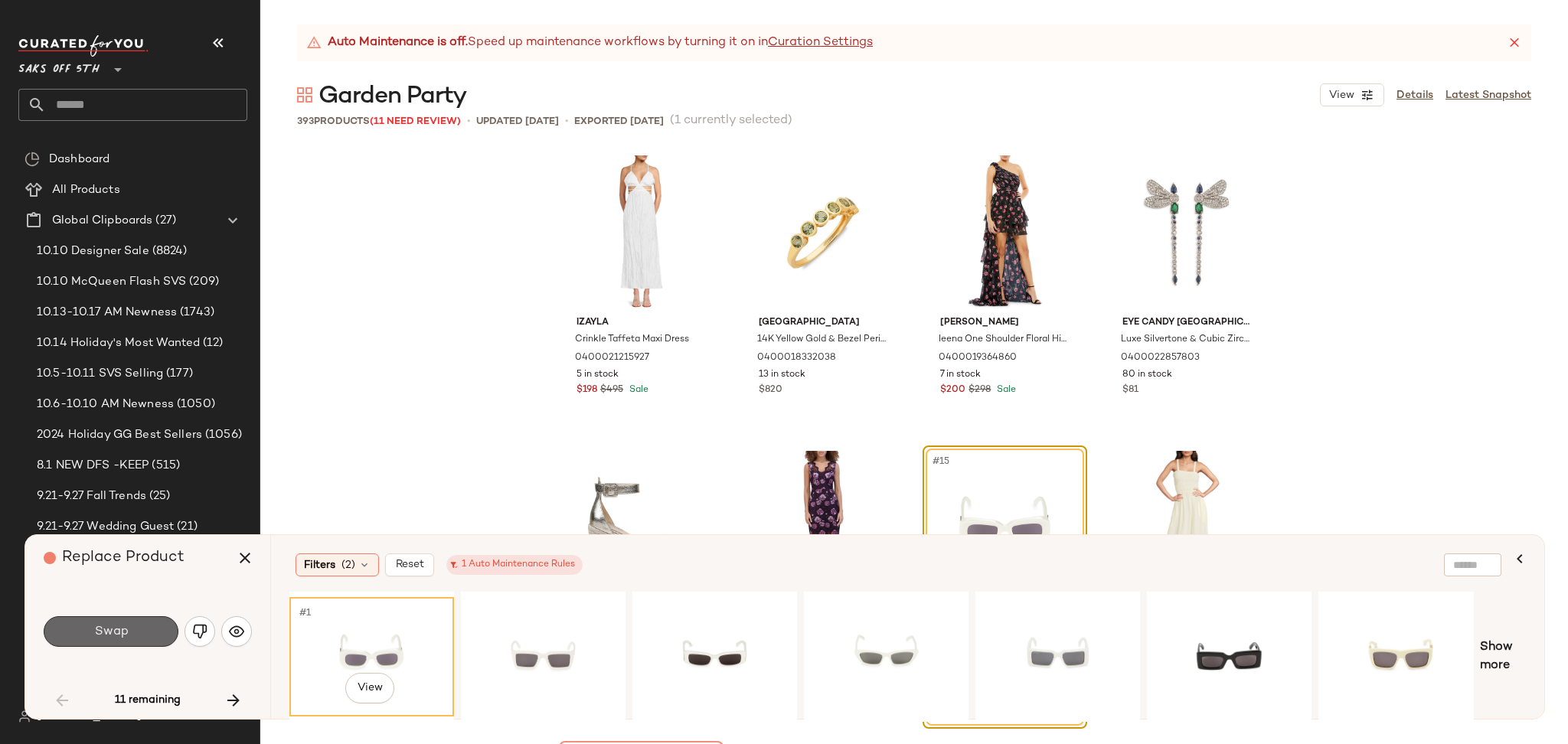
click at [140, 626] on button "Swap" at bounding box center [110, 631] width 135 height 31
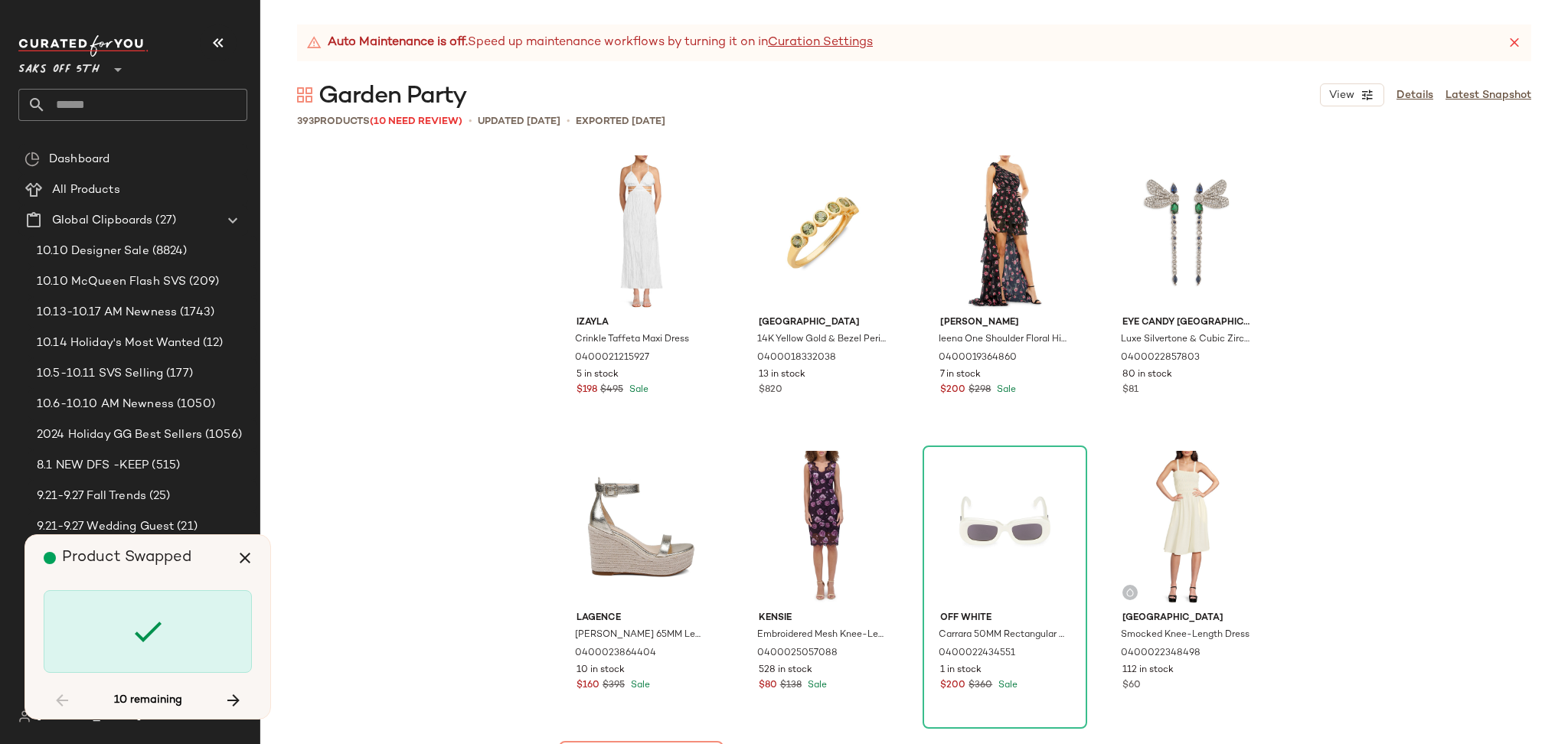
scroll to position [887, 0]
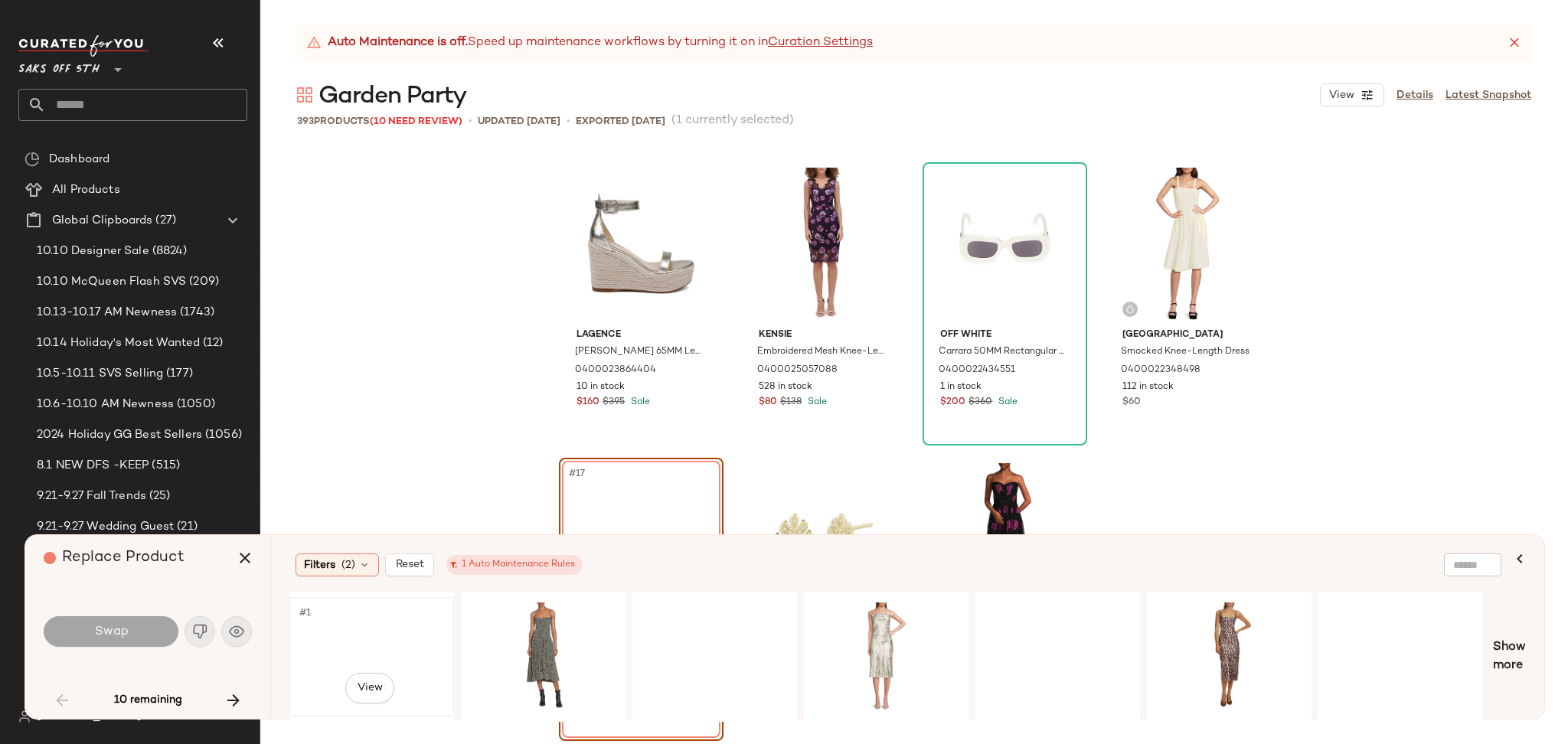
click at [343, 615] on div "#1 View" at bounding box center [371, 657] width 154 height 108
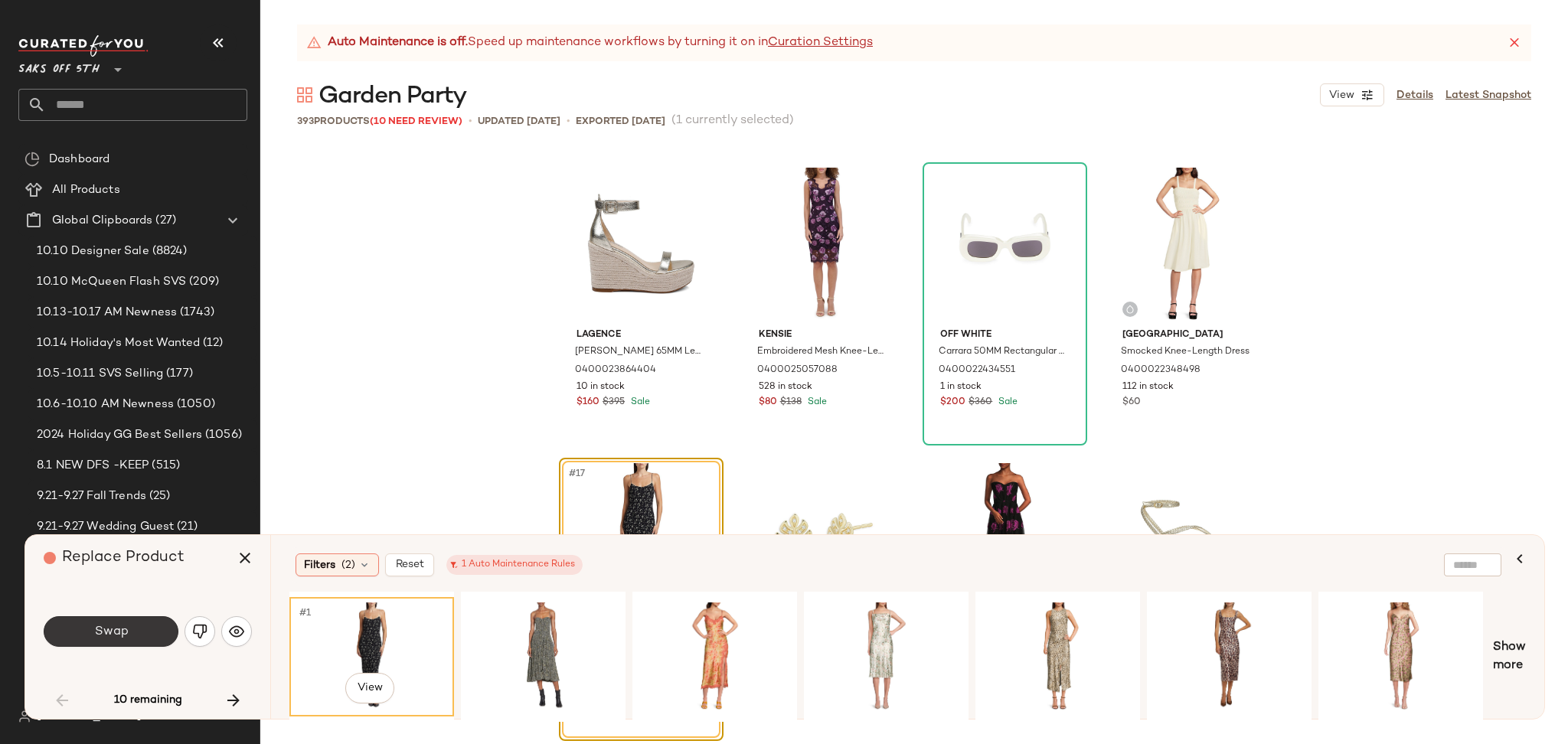
click at [140, 631] on button "Swap" at bounding box center [110, 631] width 135 height 31
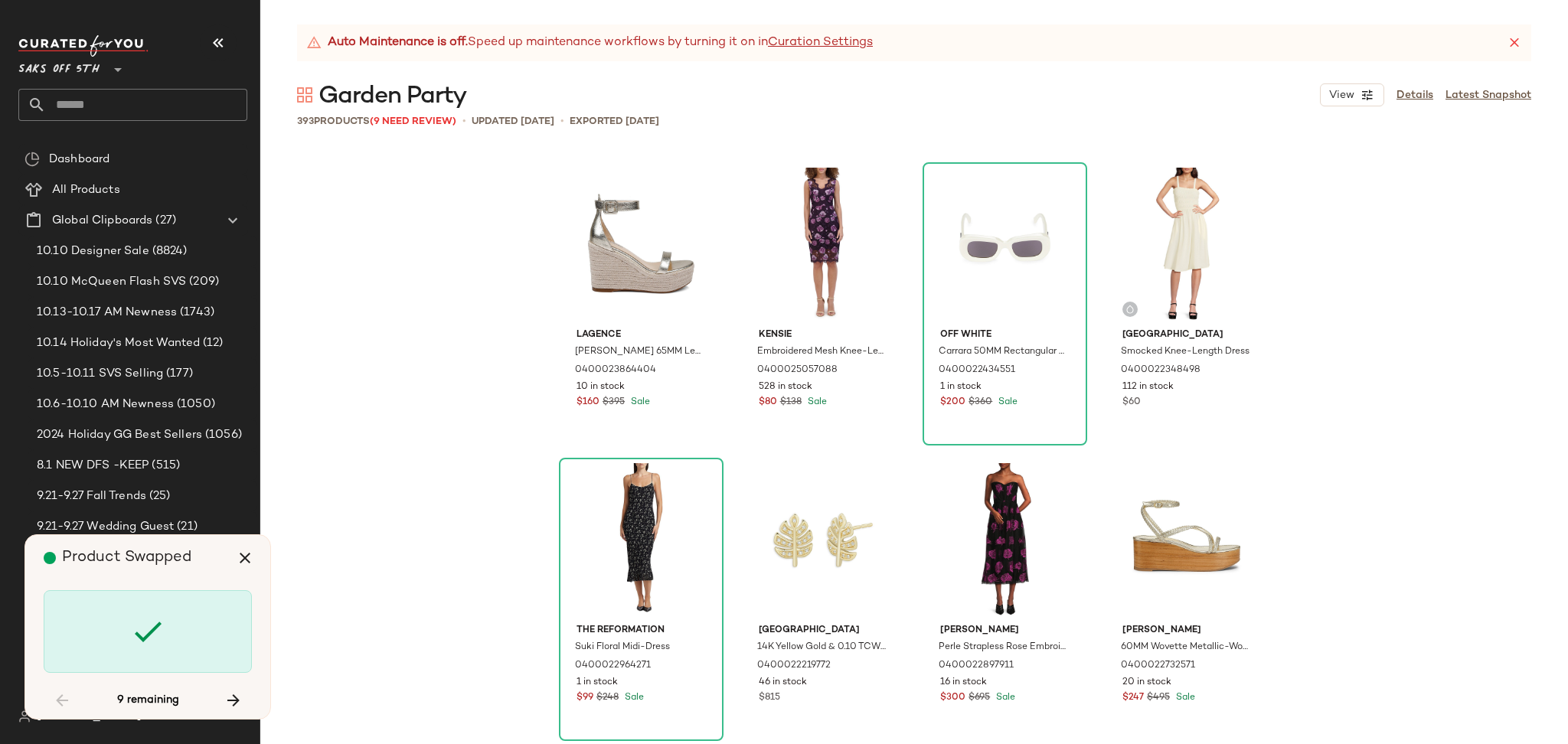
scroll to position [5614, 0]
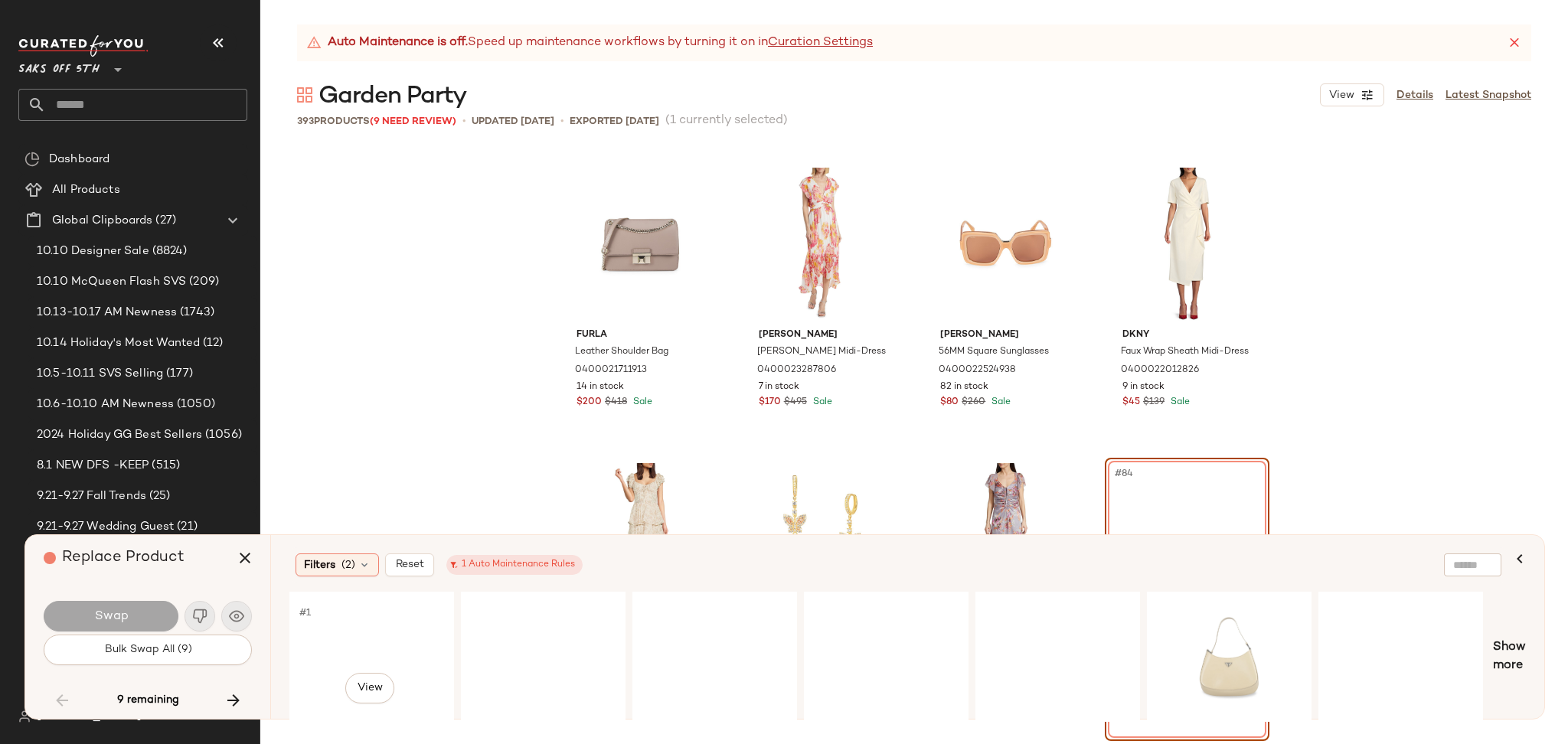
click at [359, 629] on div "#1 View" at bounding box center [371, 657] width 154 height 108
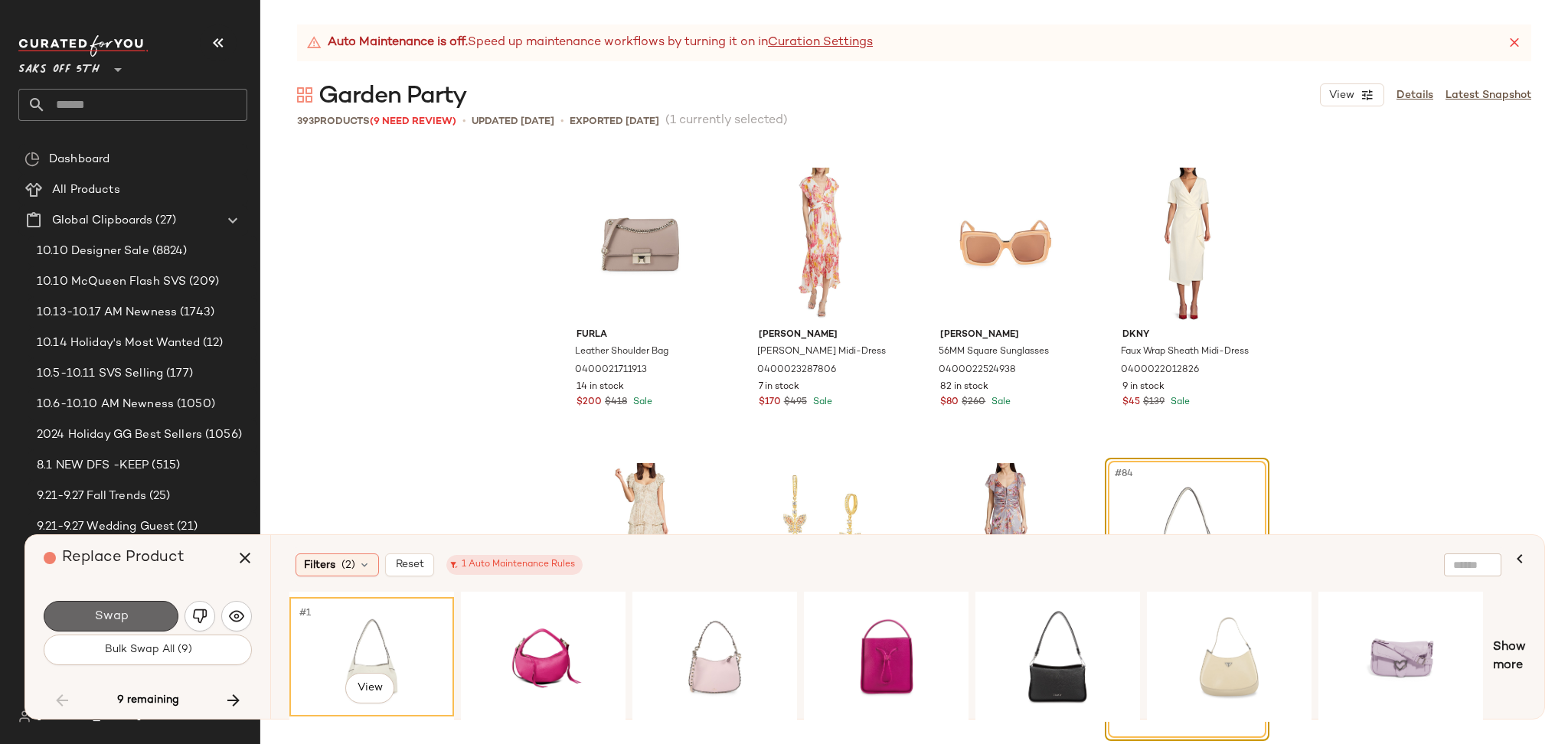
click at [156, 615] on button "Swap" at bounding box center [110, 617] width 135 height 31
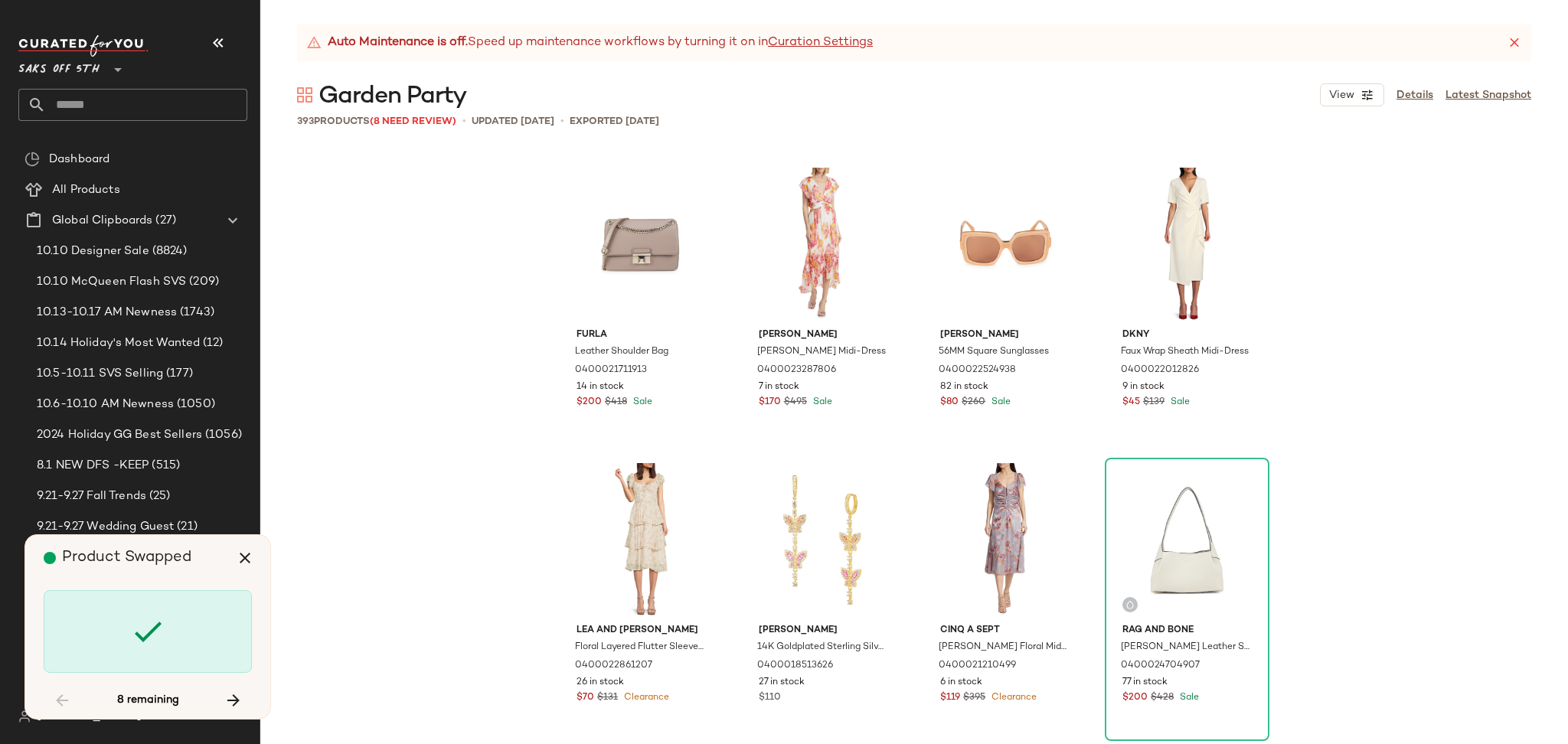
scroll to position [6205, 0]
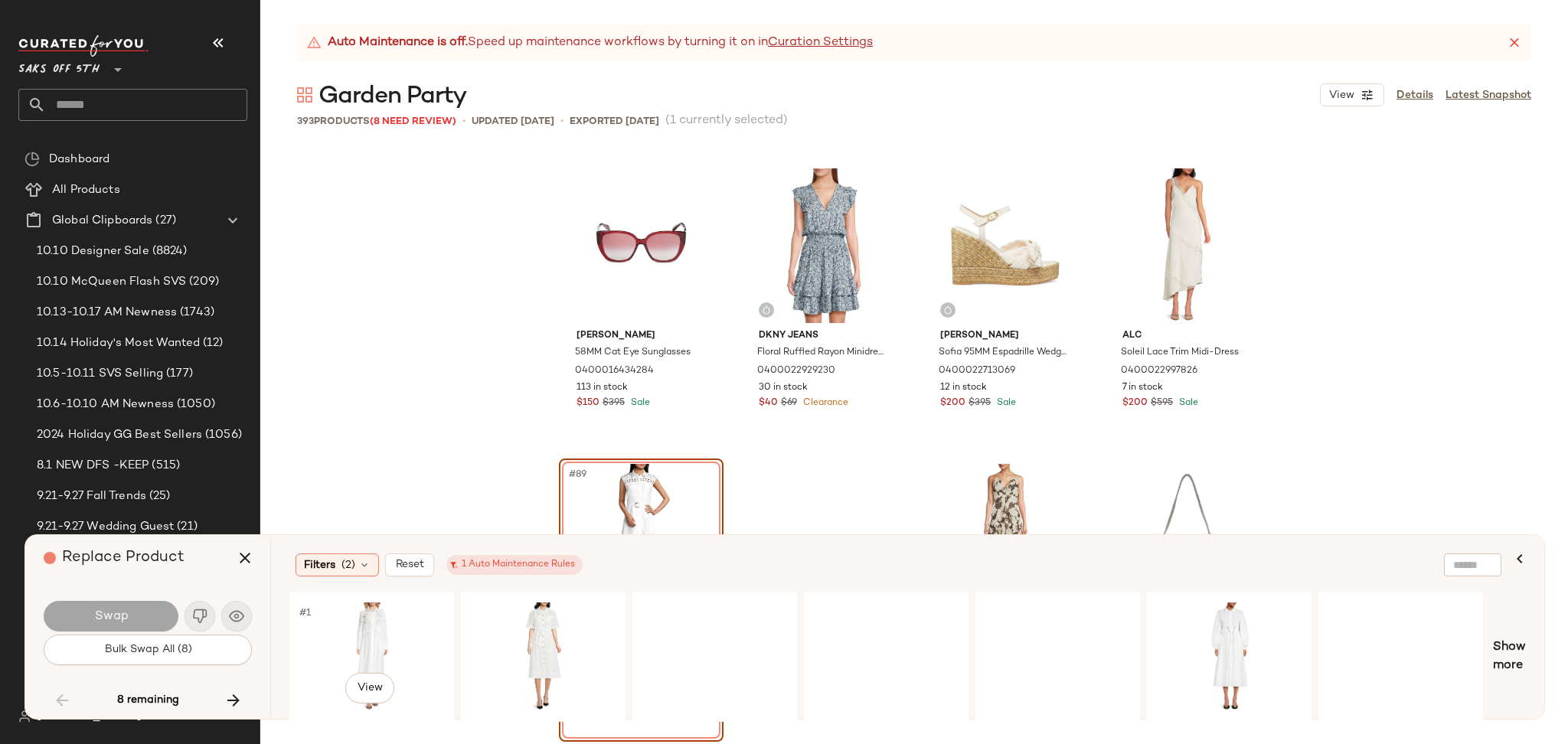
click at [375, 631] on div "#1 View" at bounding box center [371, 657] width 154 height 108
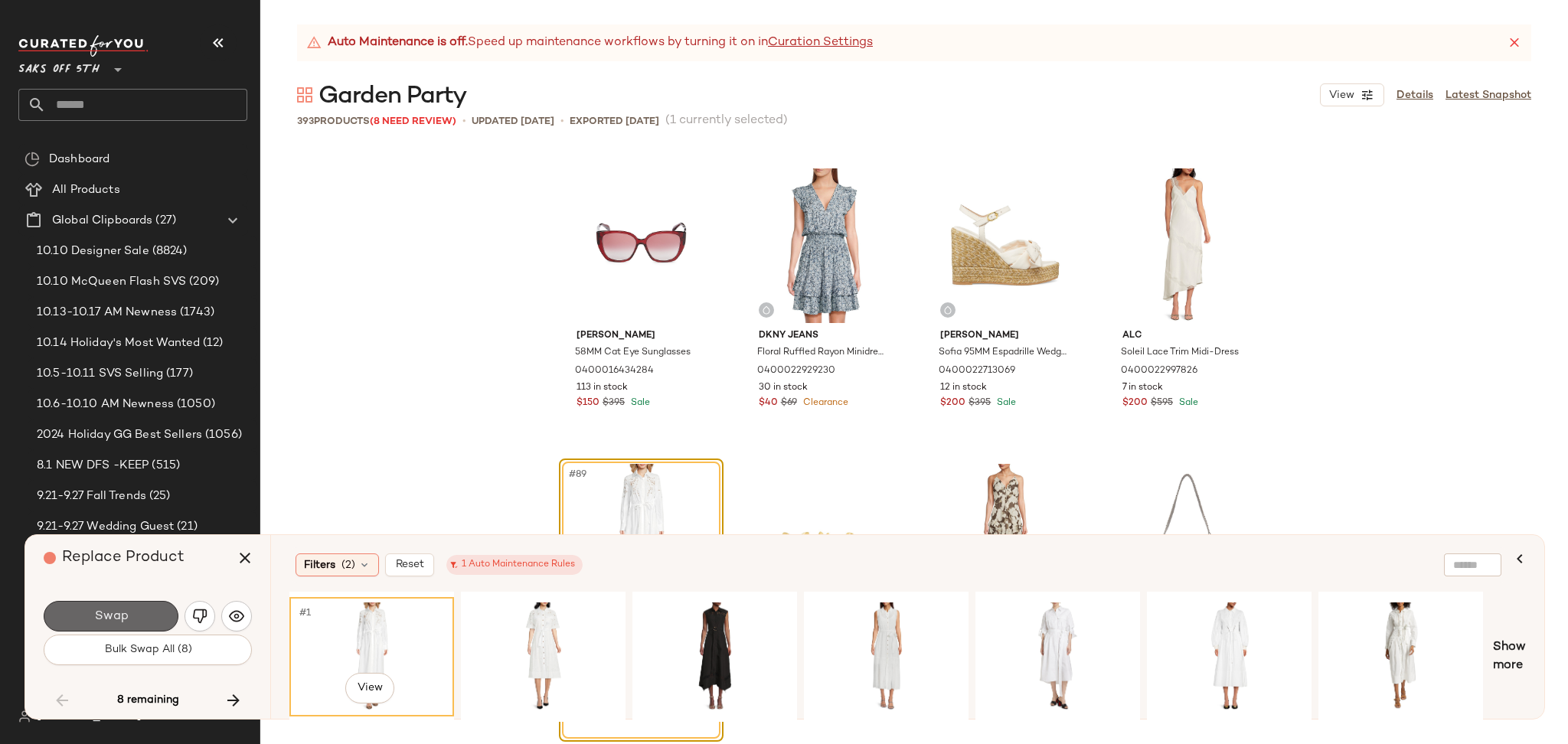
click at [139, 620] on button "Swap" at bounding box center [110, 617] width 135 height 31
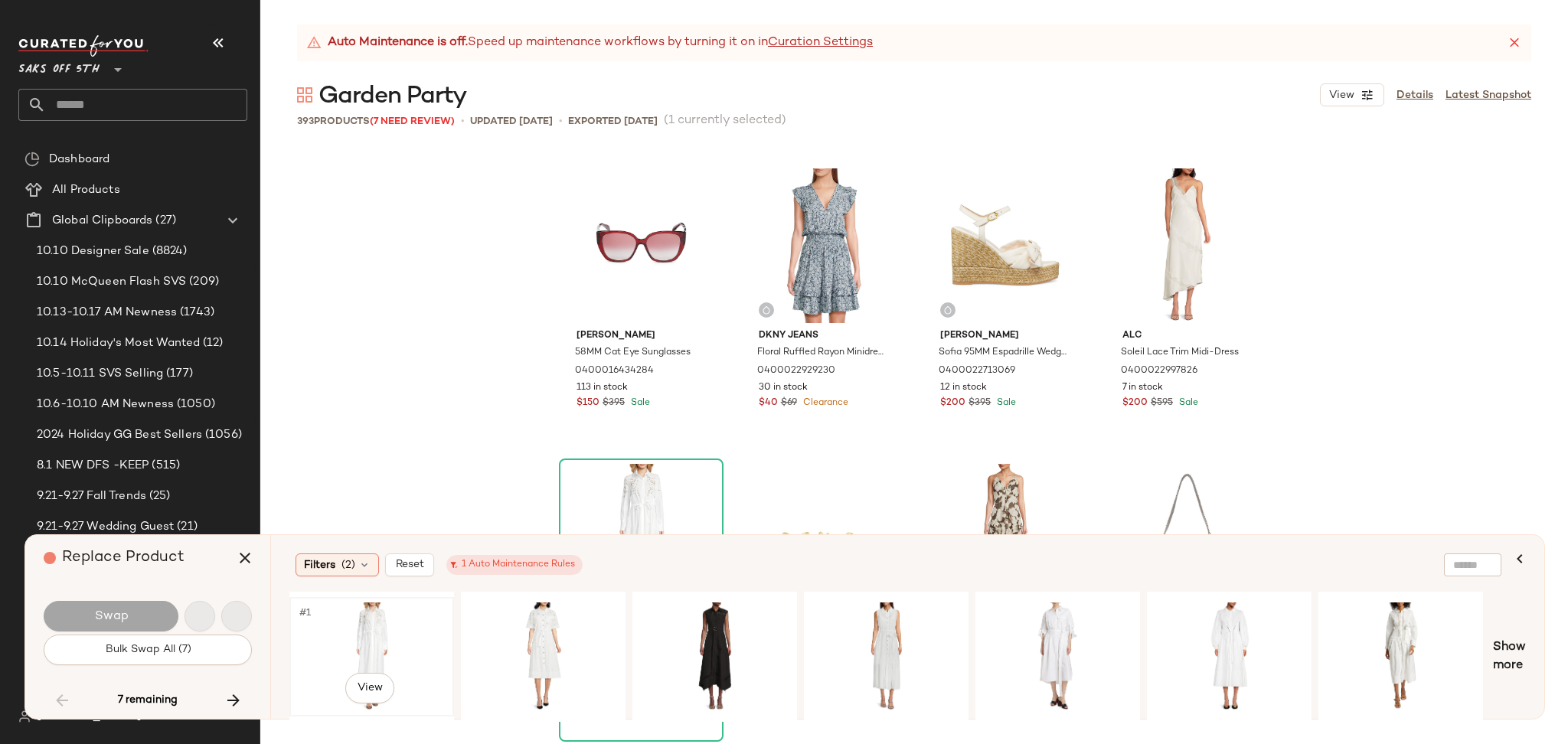
scroll to position [7092, 0]
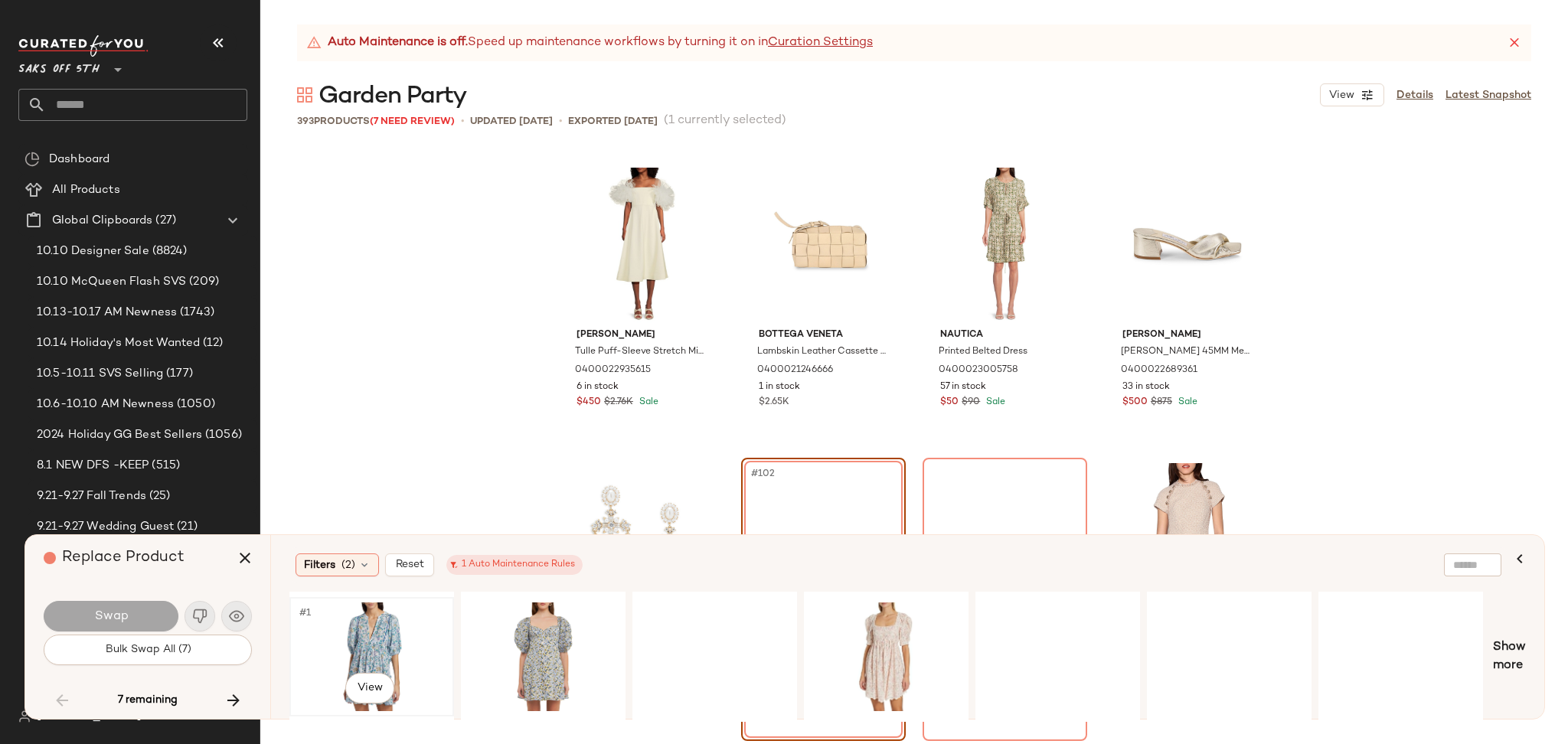
click at [364, 651] on div "#1 View" at bounding box center [371, 657] width 154 height 108
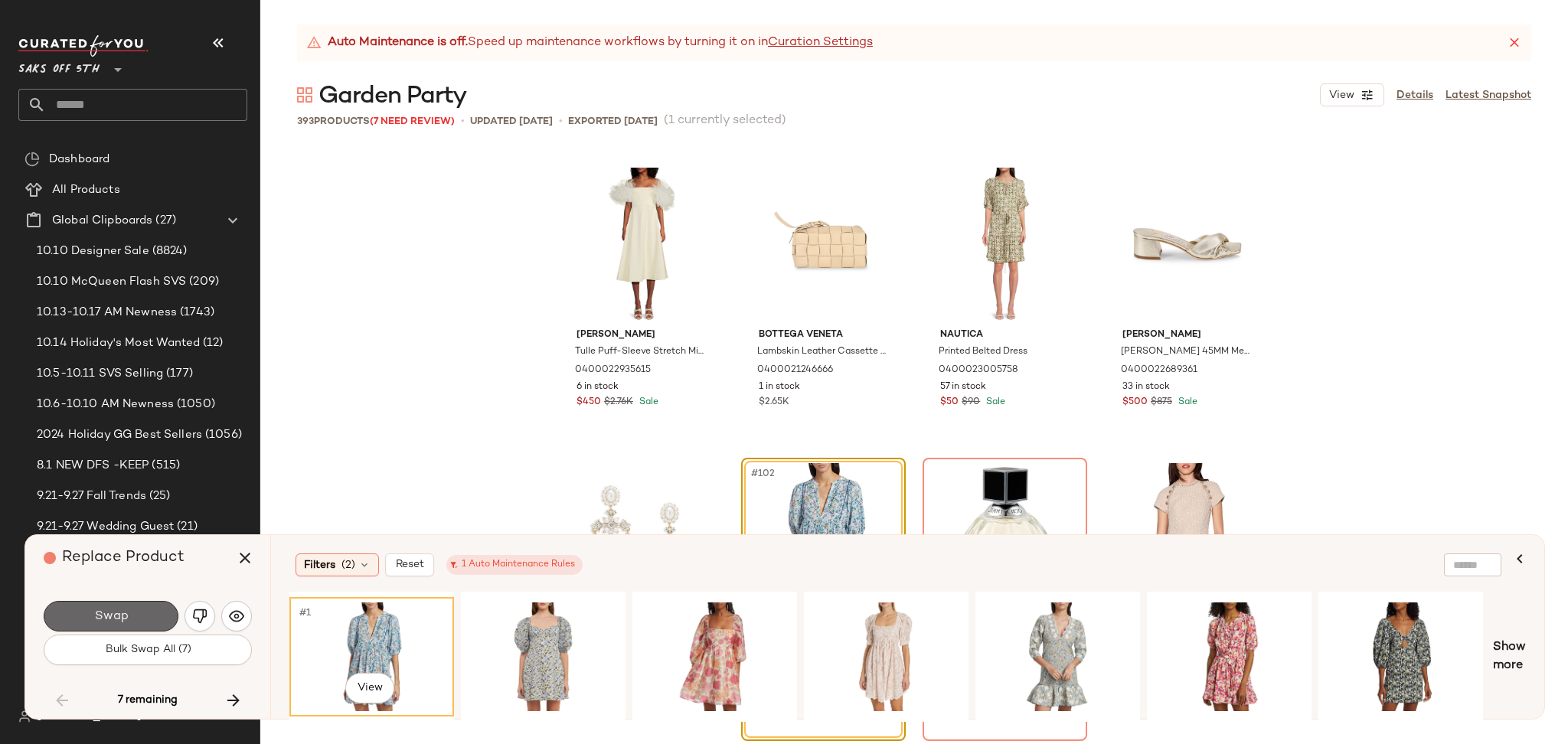
click at [124, 615] on span "Swap" at bounding box center [110, 617] width 34 height 15
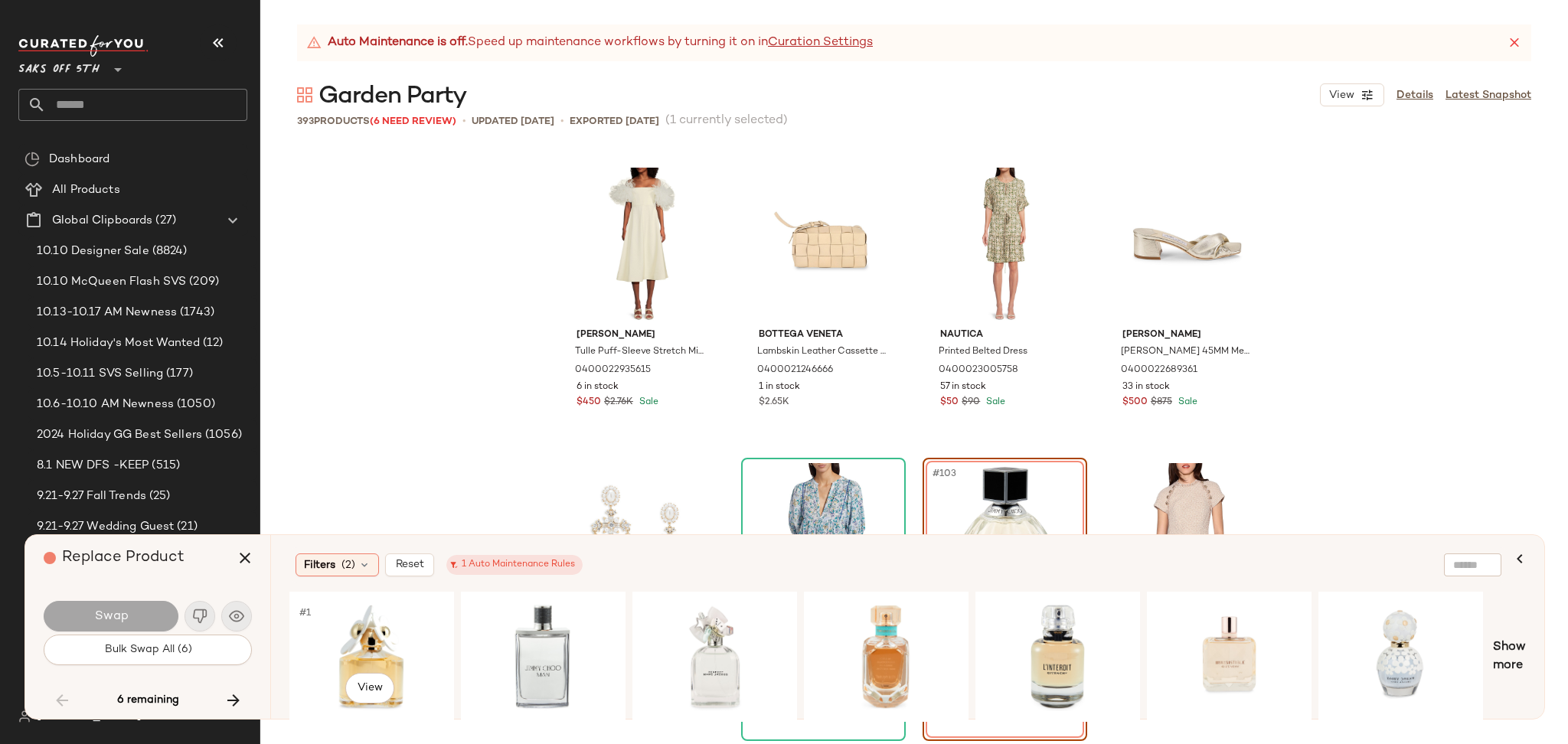
click at [377, 618] on div "#1 View" at bounding box center [371, 657] width 154 height 108
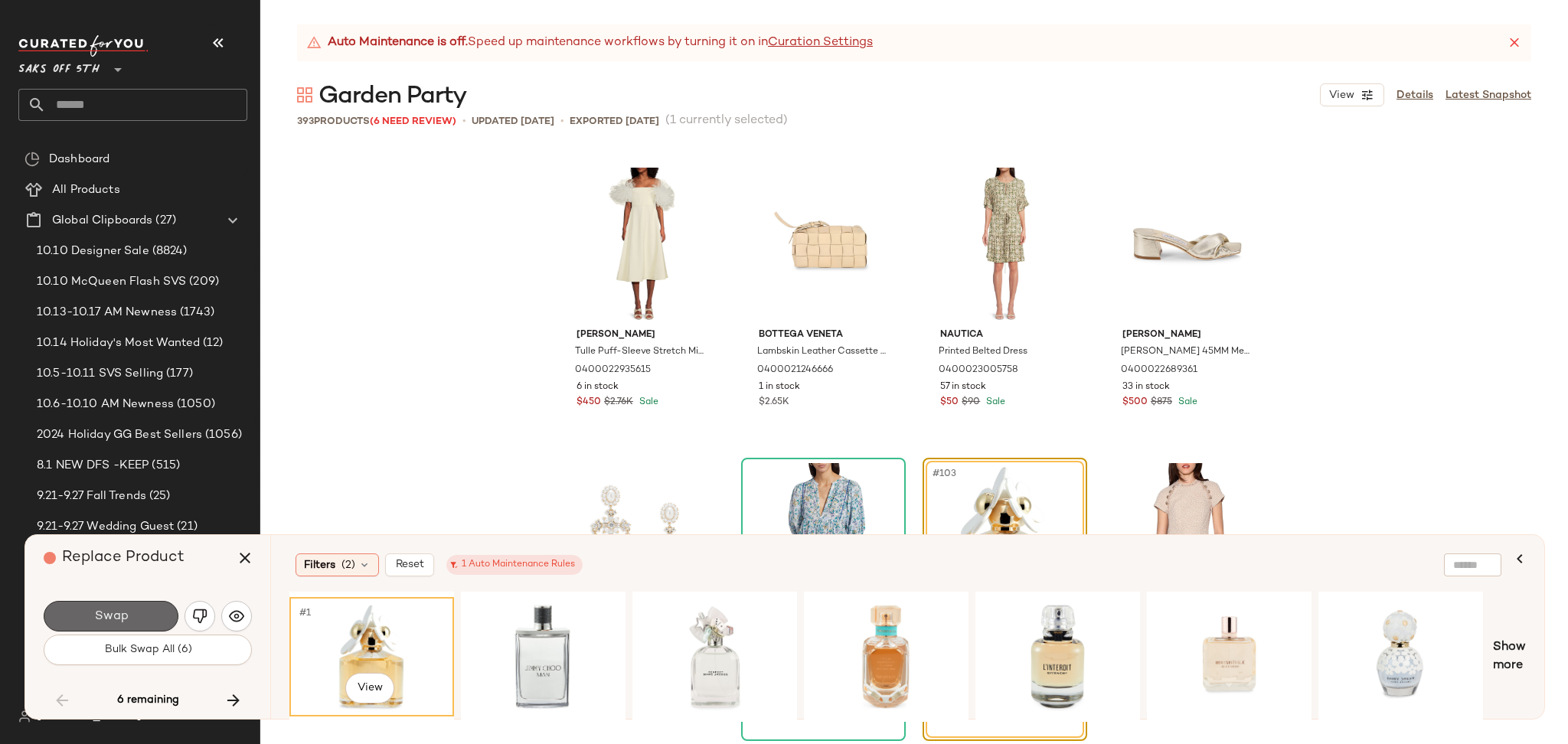
click at [164, 613] on button "Swap" at bounding box center [110, 617] width 135 height 31
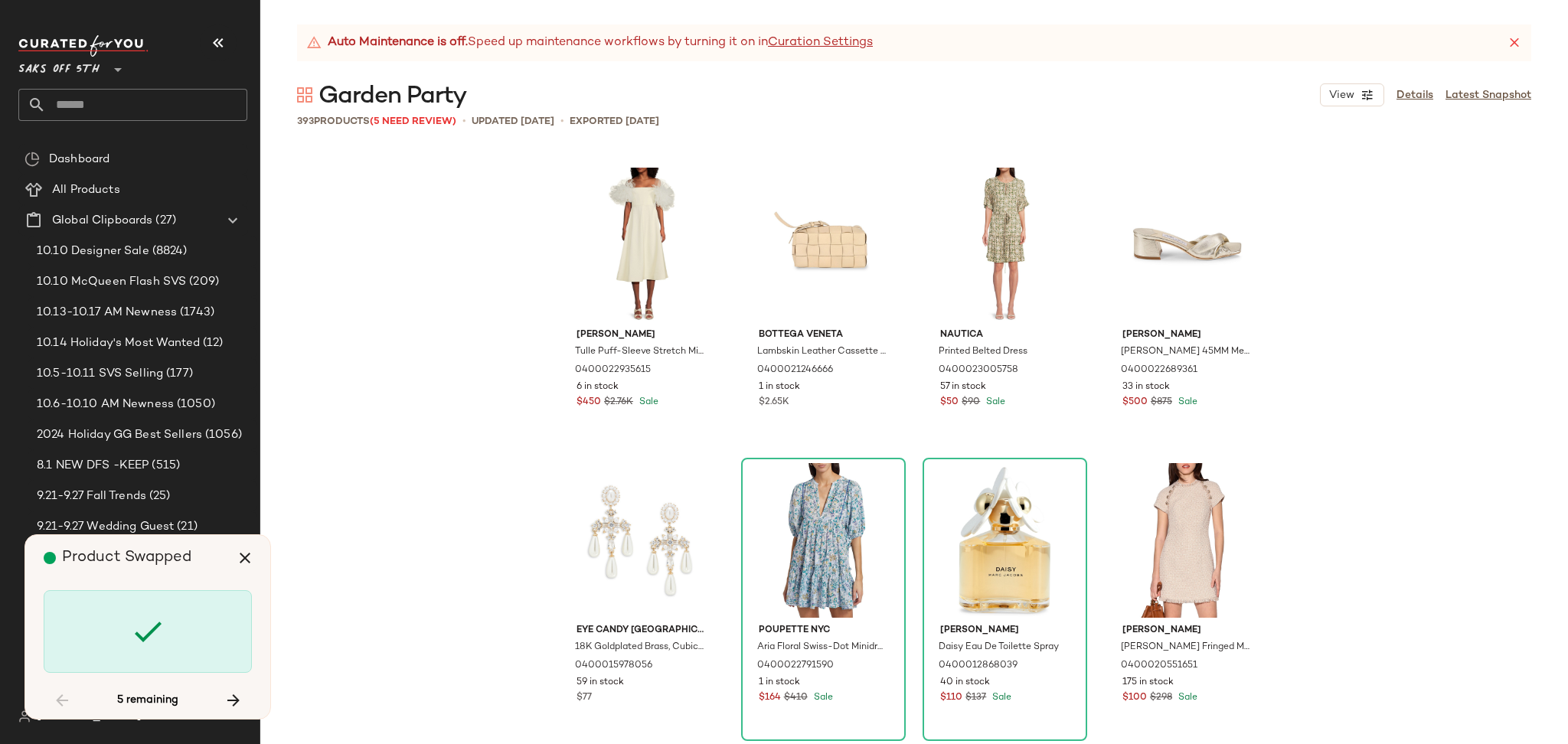
scroll to position [13593, 0]
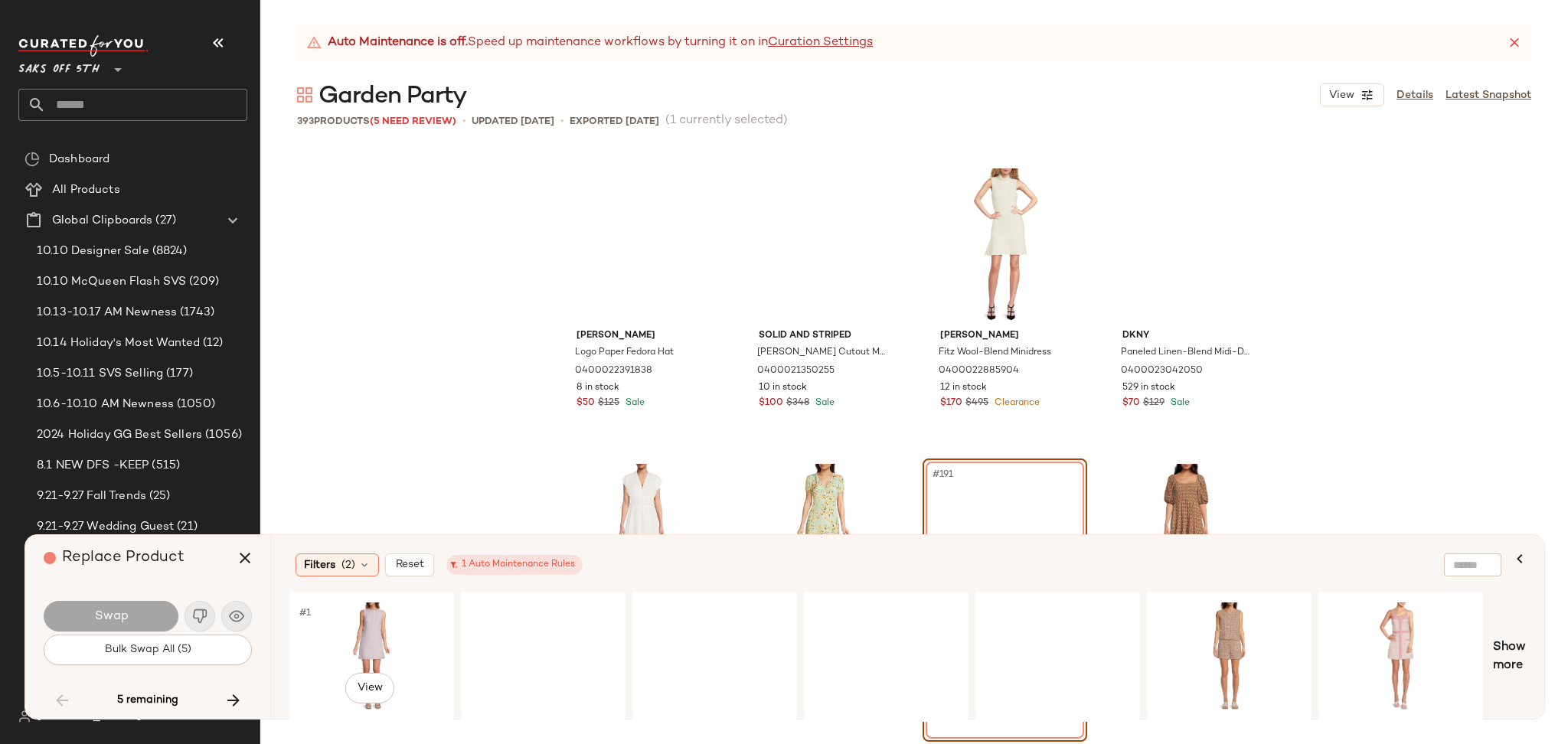
click at [361, 629] on div "#1 View" at bounding box center [371, 657] width 154 height 108
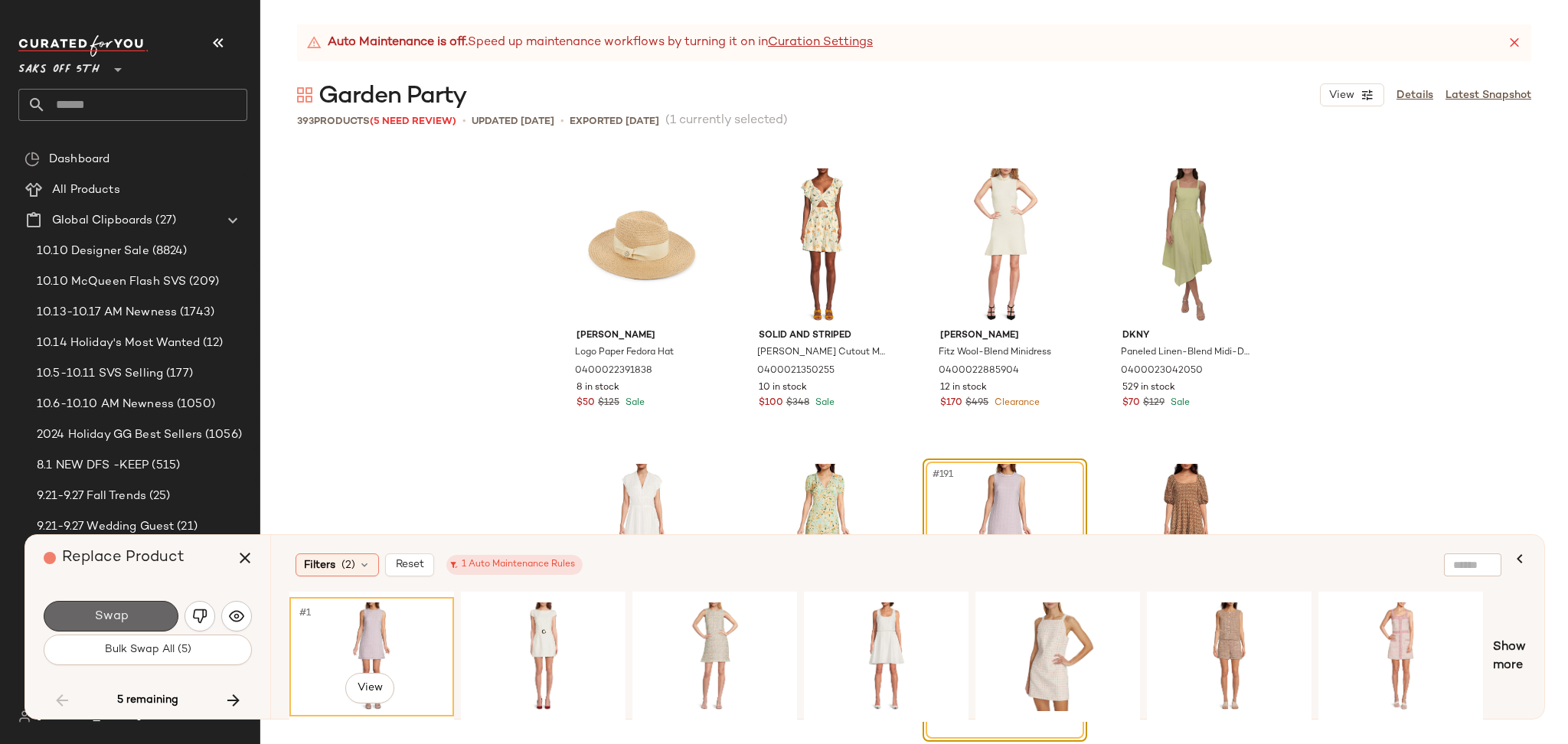
click at [143, 610] on button "Swap" at bounding box center [110, 617] width 135 height 31
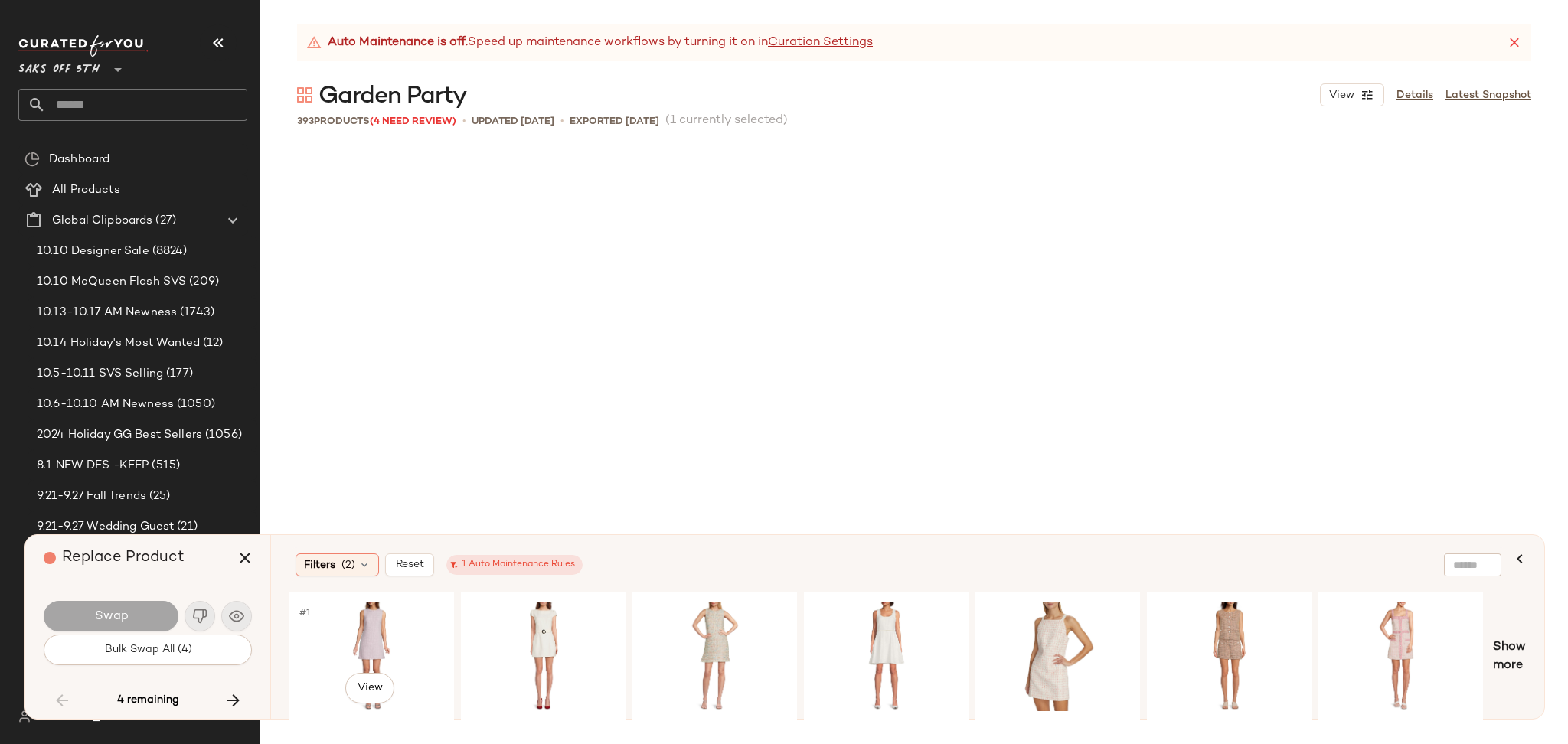
scroll to position [14184, 0]
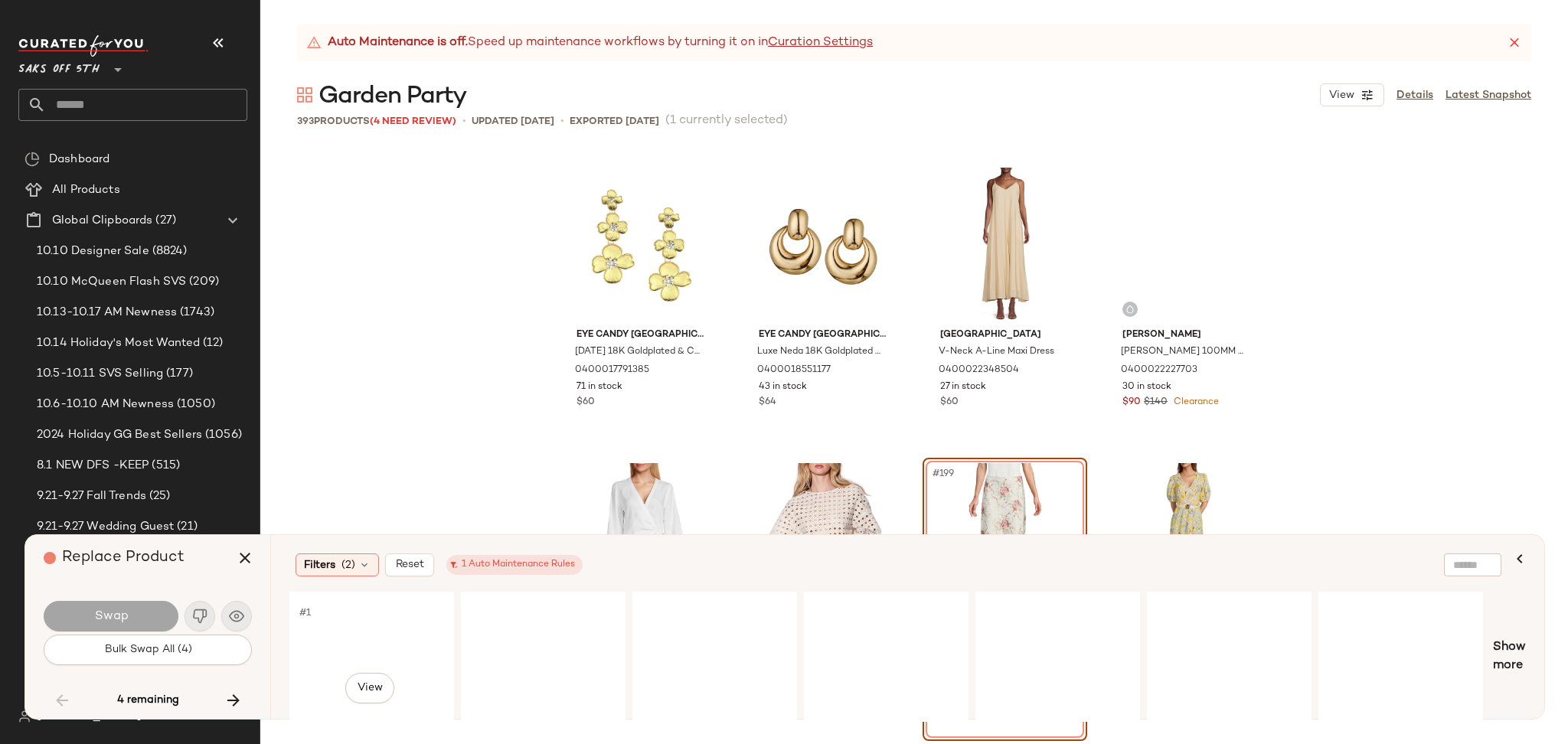
click at [371, 647] on div "#1 View" at bounding box center [371, 657] width 154 height 108
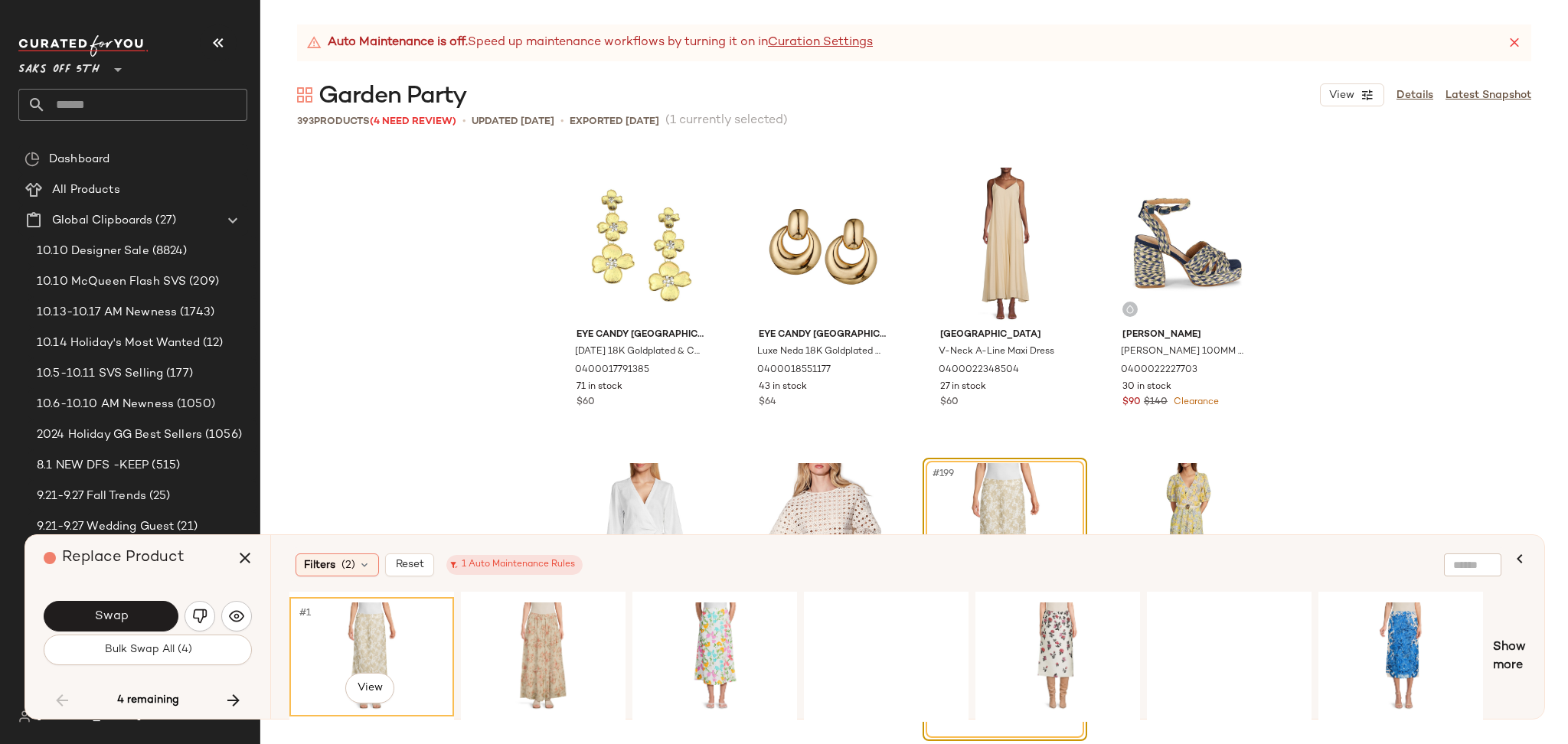
click at [371, 647] on div "#1 View" at bounding box center [371, 657] width 154 height 108
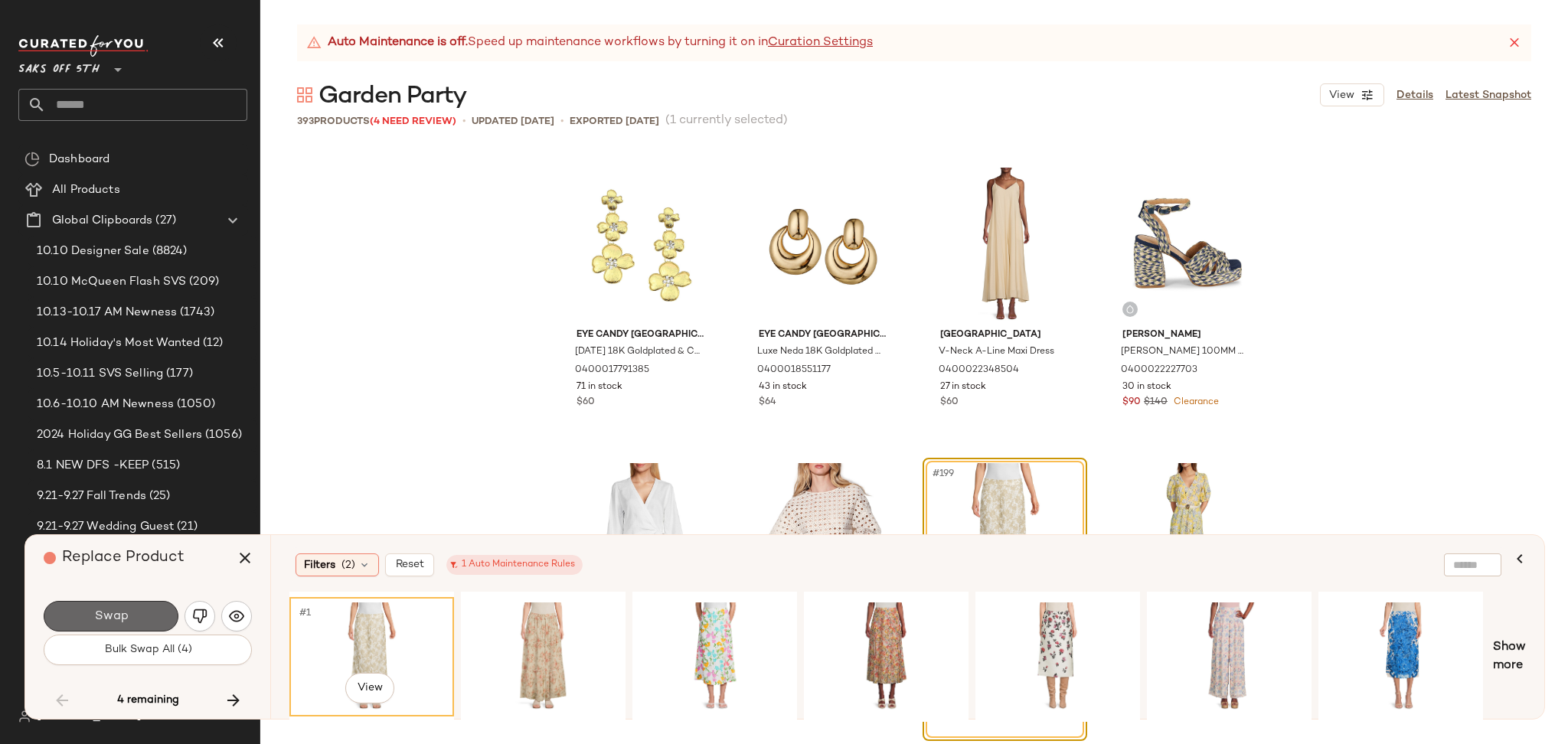
click at [101, 609] on span "Swap" at bounding box center [110, 617] width 34 height 15
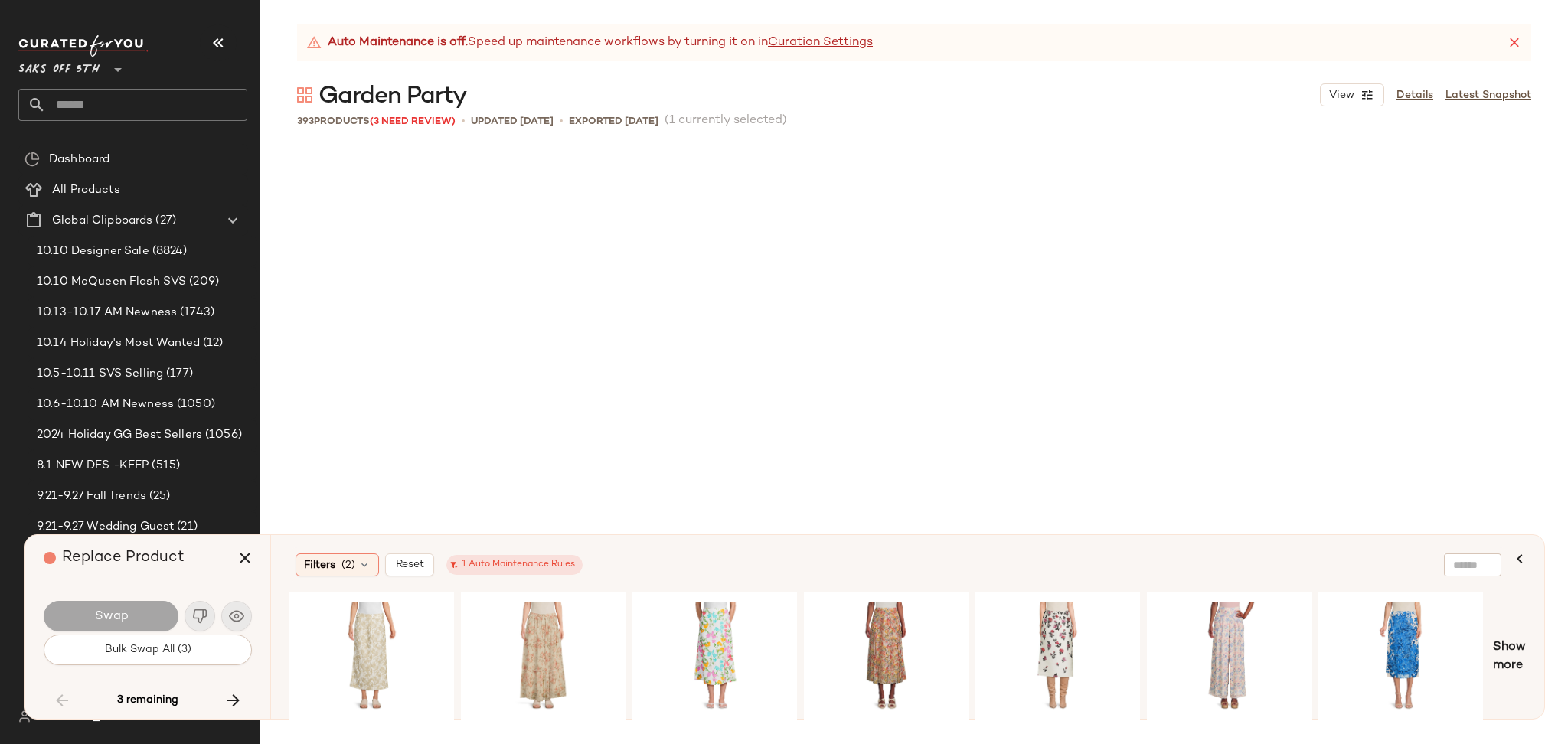
scroll to position [17139, 0]
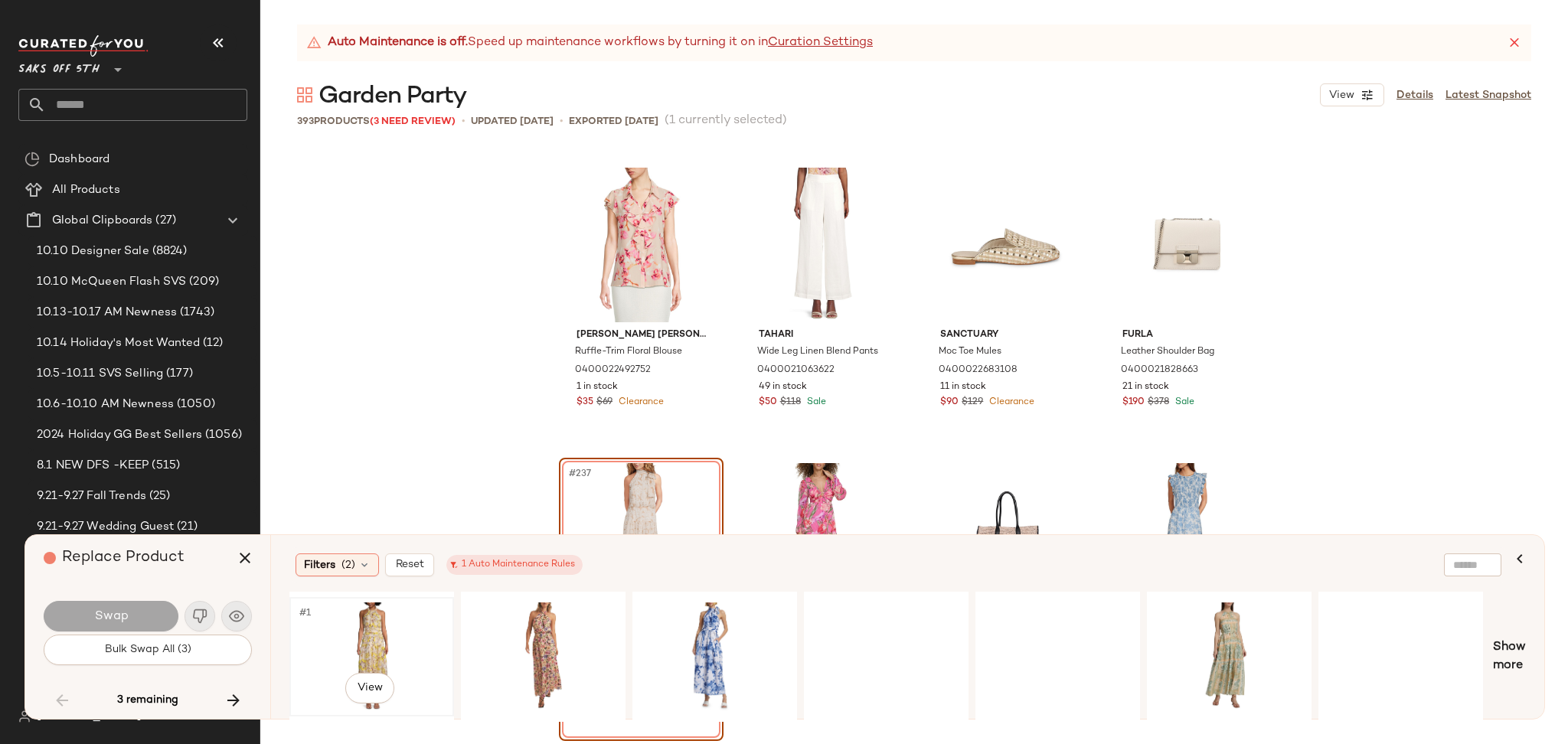
click at [333, 622] on div "#1 View" at bounding box center [371, 657] width 154 height 108
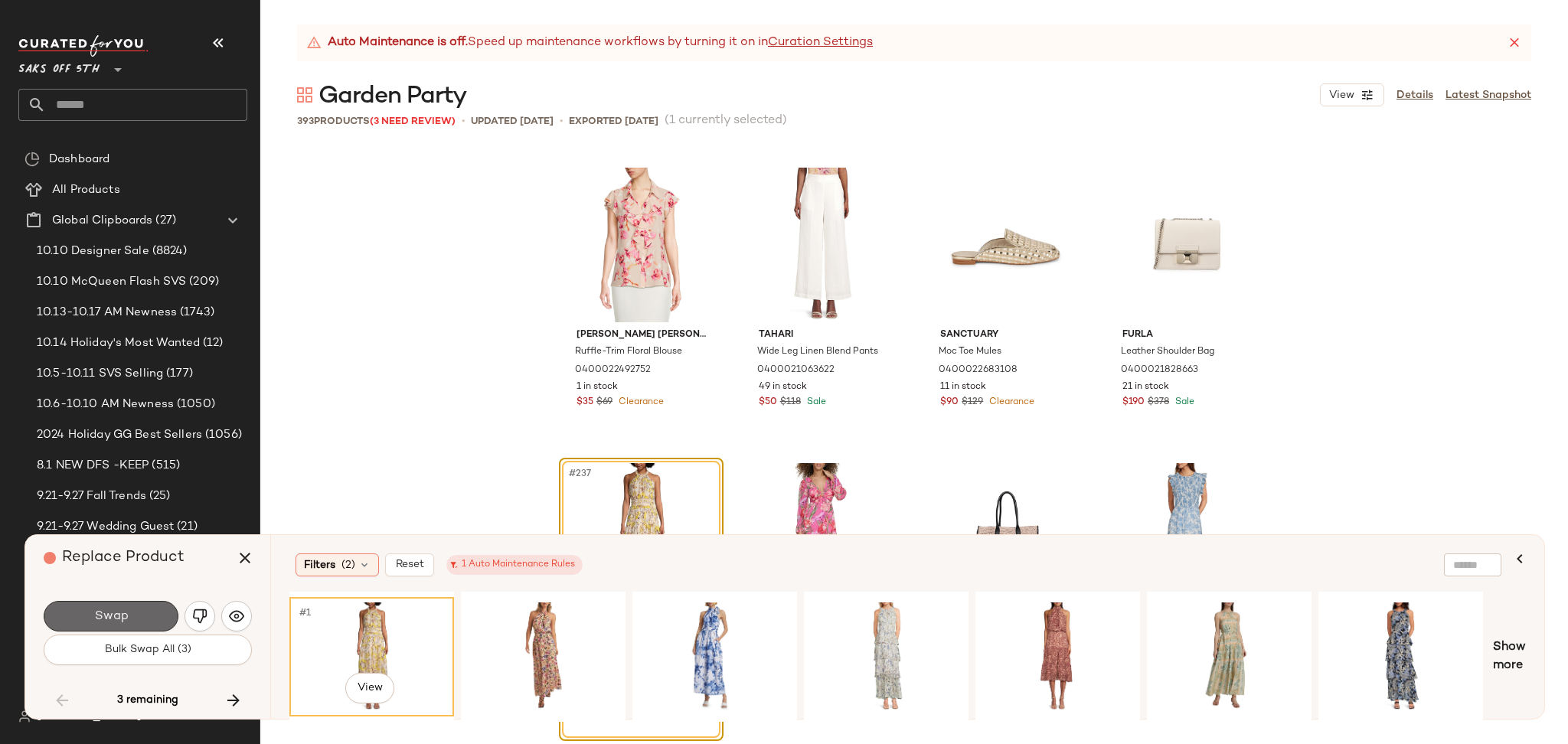
click at [149, 607] on button "Swap" at bounding box center [110, 617] width 135 height 31
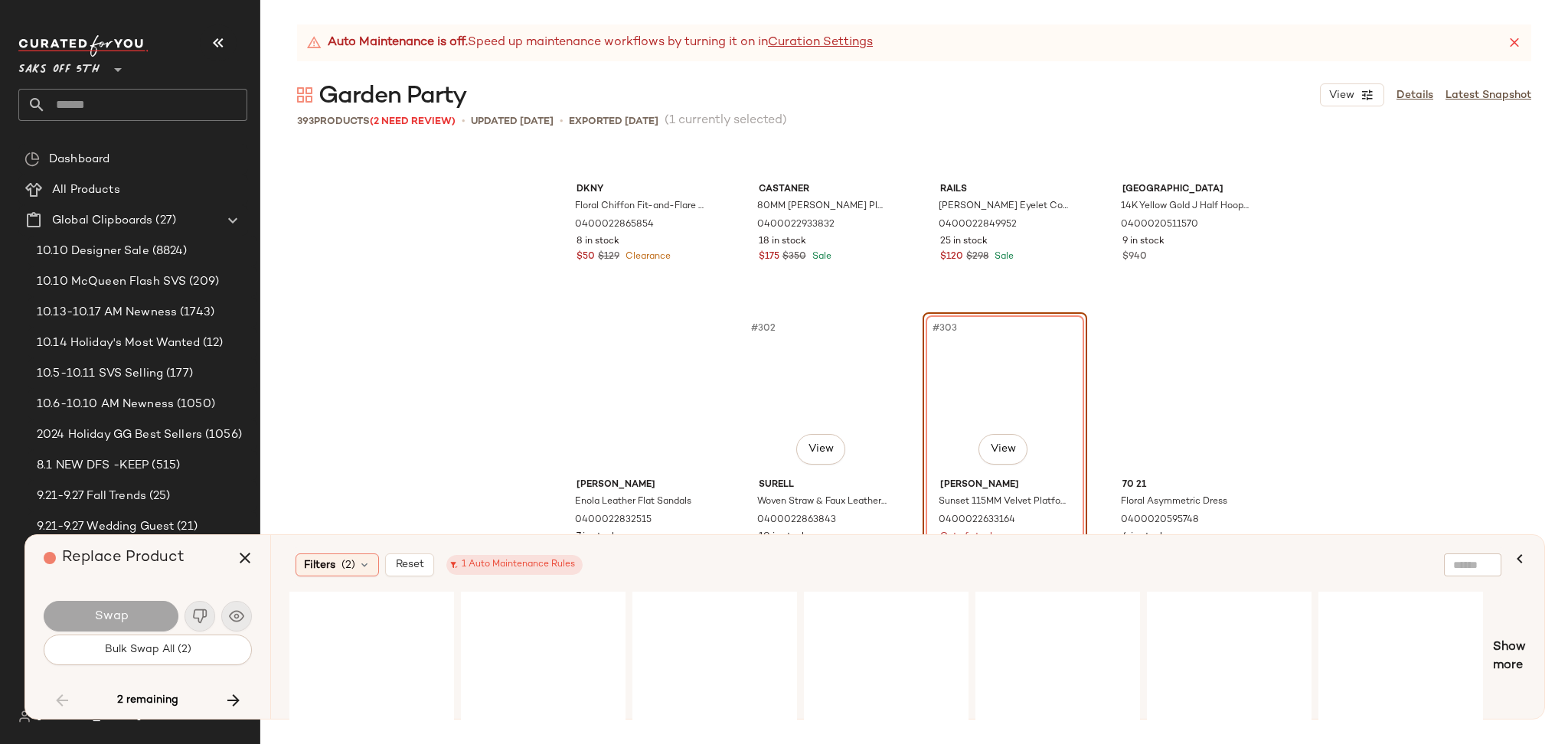
scroll to position [22021, 0]
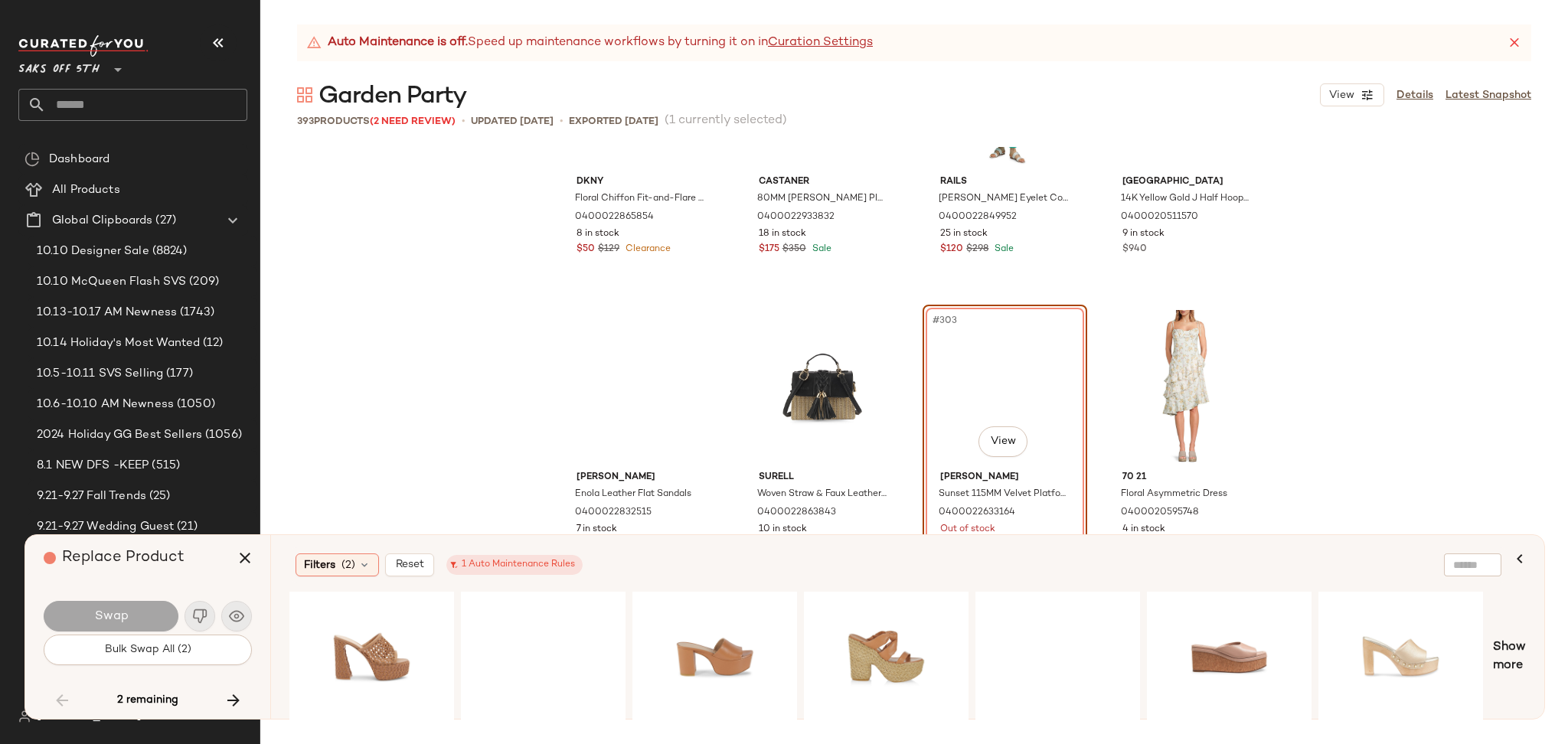
click at [928, 336] on div "#303 View" at bounding box center [1004, 388] width 154 height 155
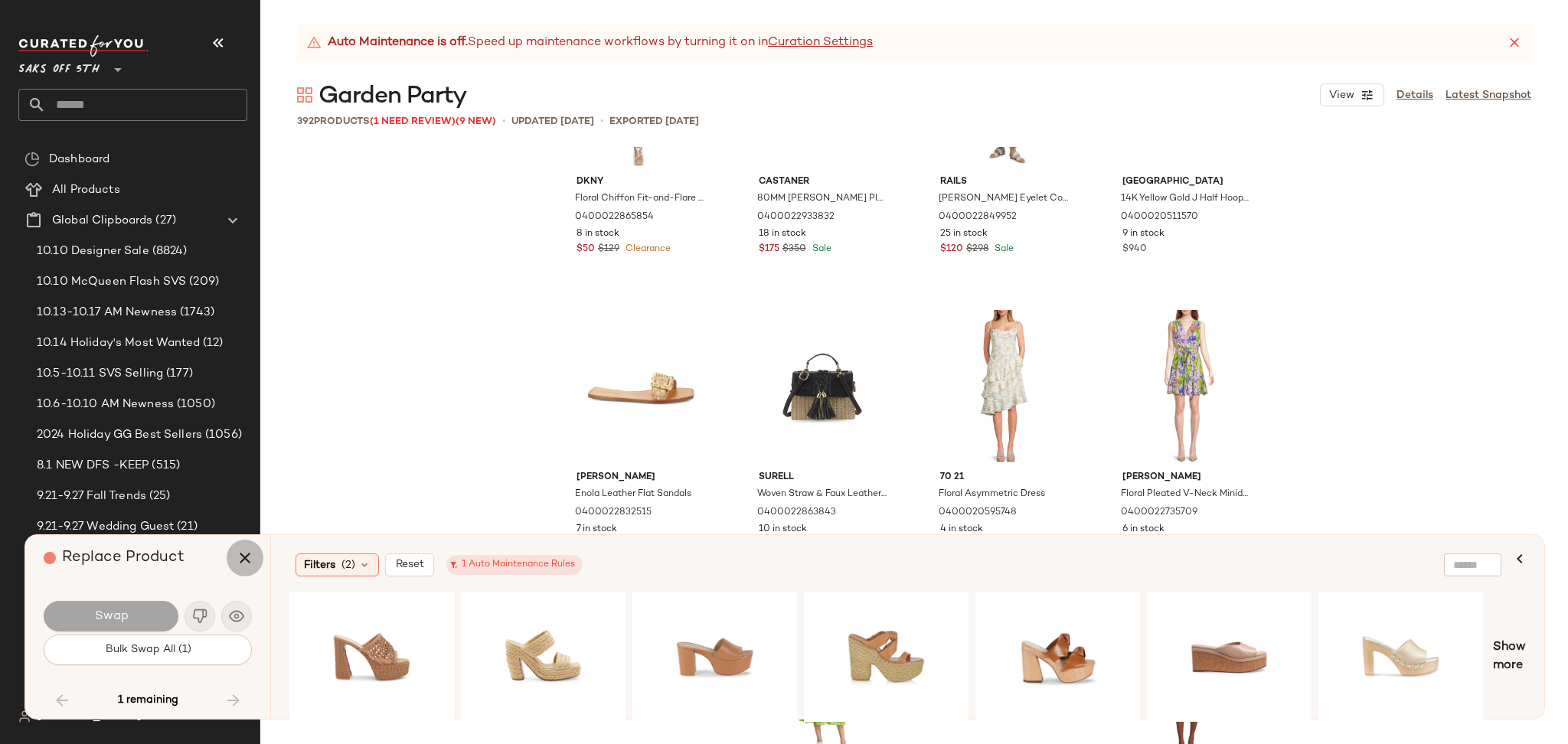
click at [242, 562] on icon "button" at bounding box center [245, 558] width 19 height 19
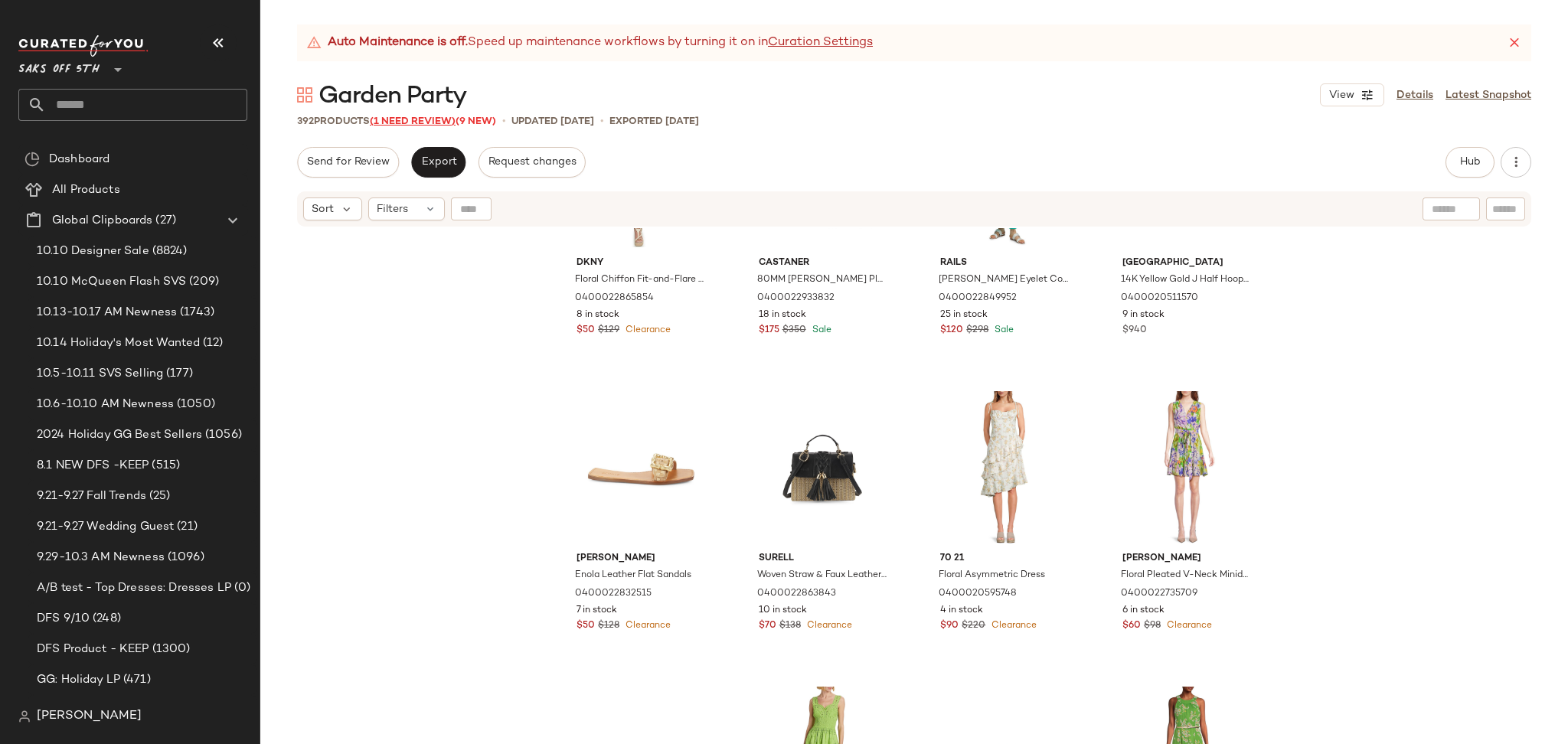
click at [438, 122] on span "(1 Need Review)" at bounding box center [412, 122] width 86 height 11
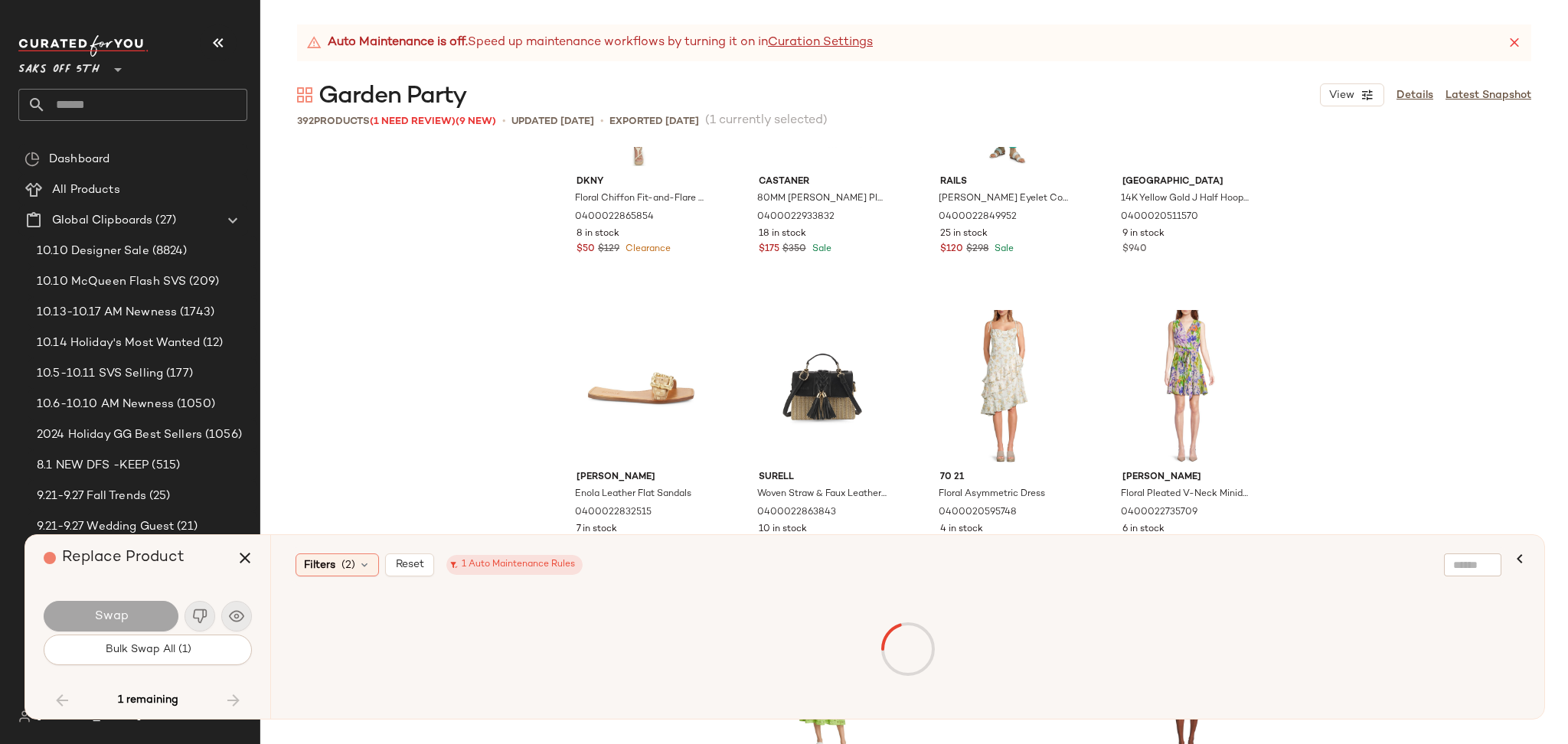
scroll to position [27481, 0]
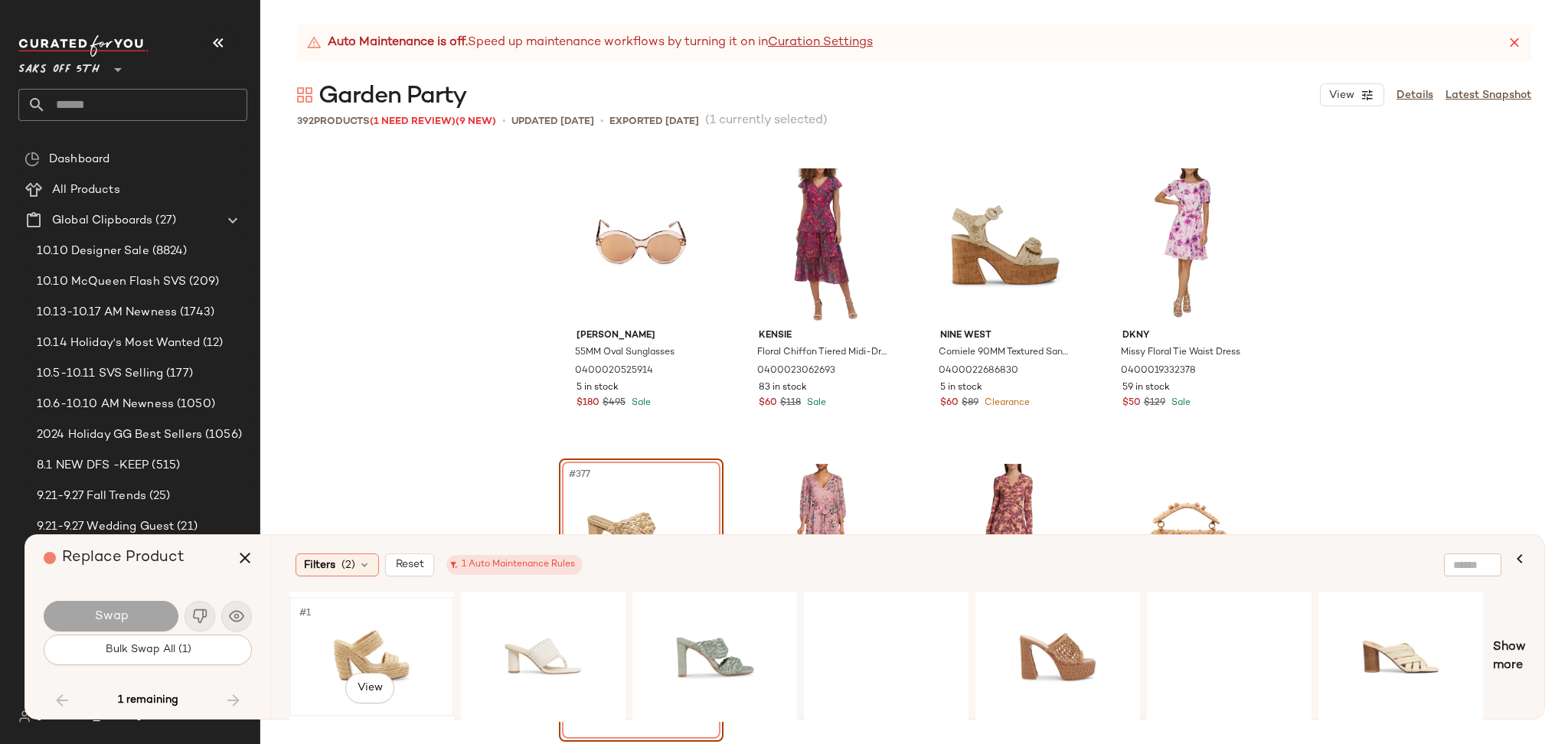
click at [382, 660] on div "#1 View" at bounding box center [371, 657] width 154 height 108
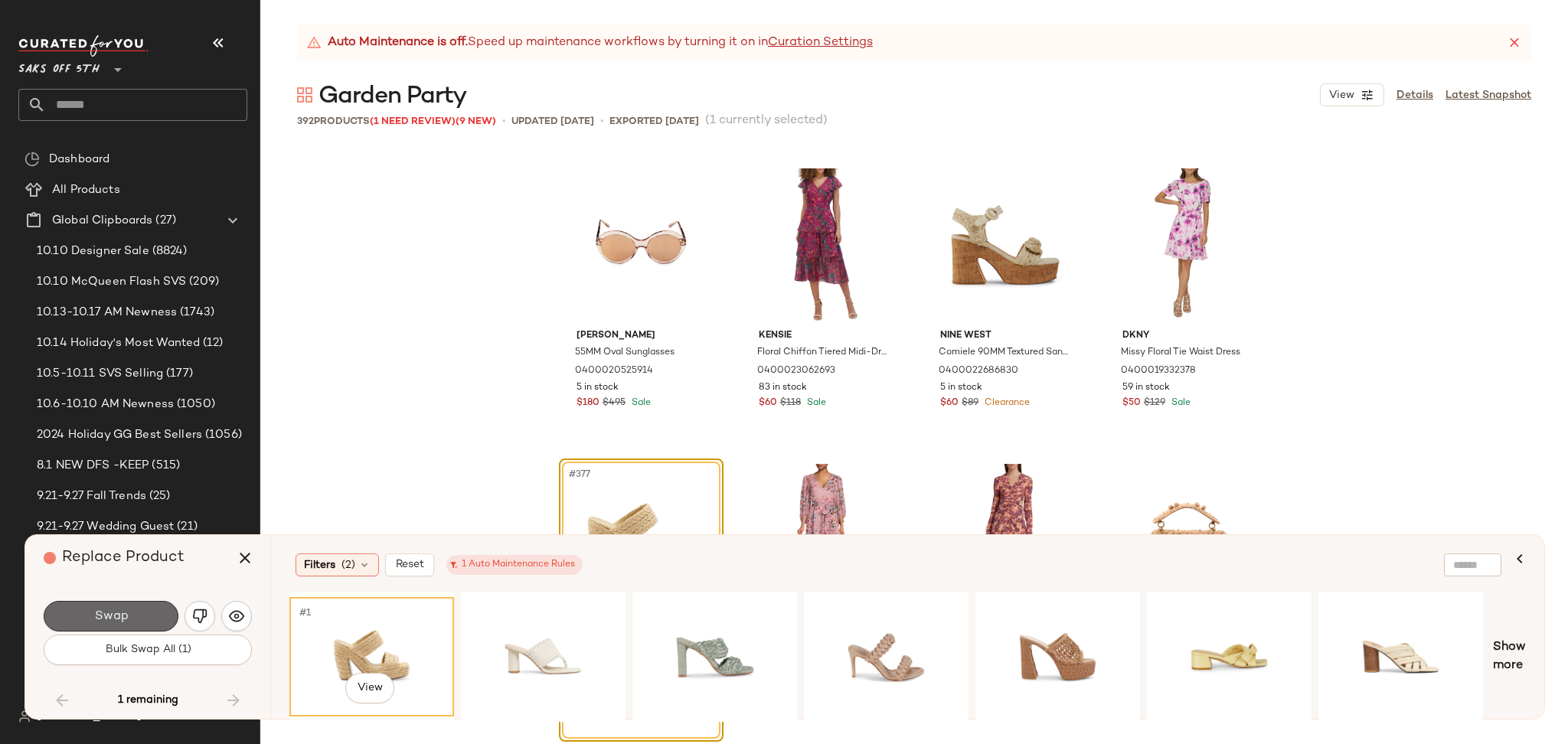
click at [149, 618] on button "Swap" at bounding box center [110, 617] width 135 height 31
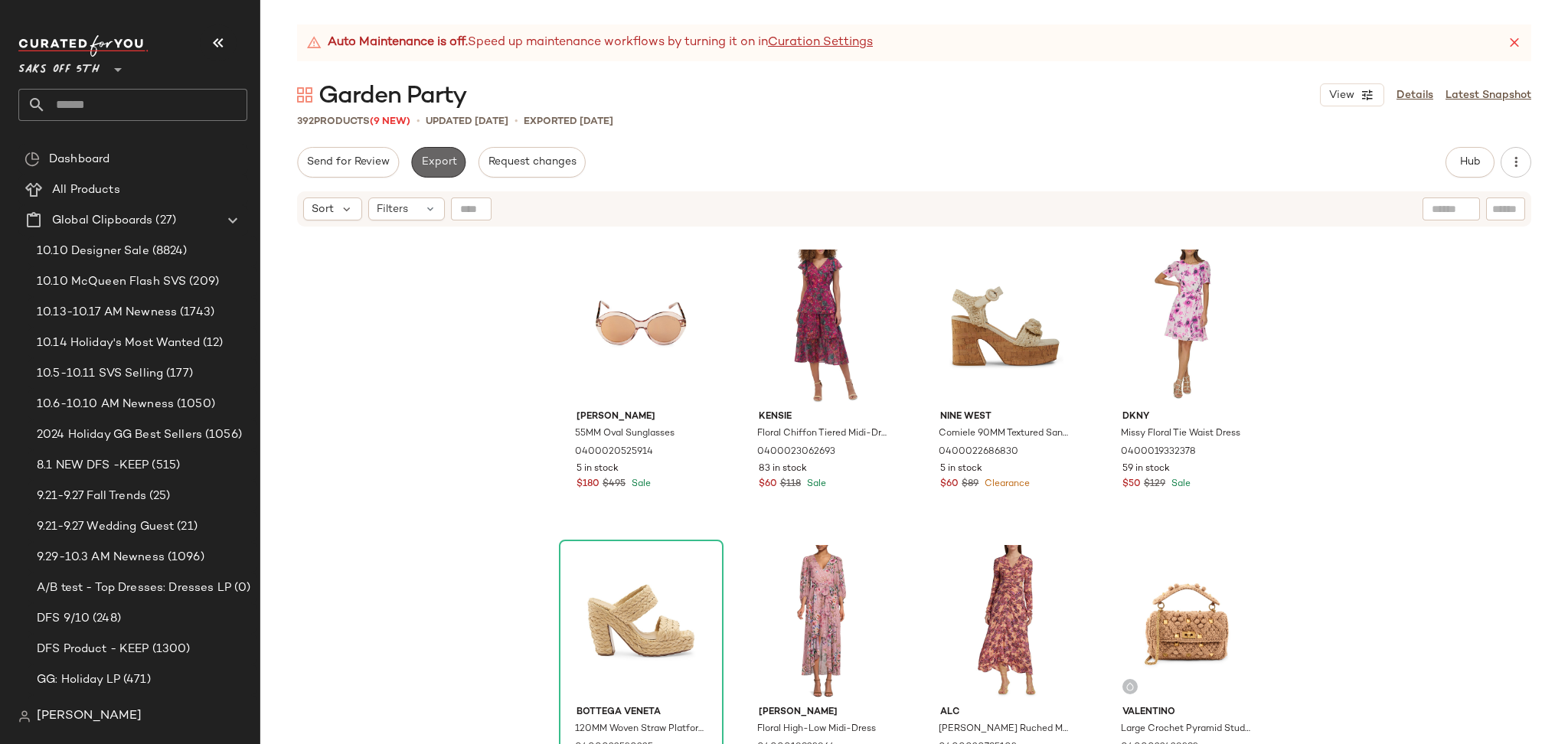
click at [444, 158] on span "Export" at bounding box center [438, 162] width 36 height 12
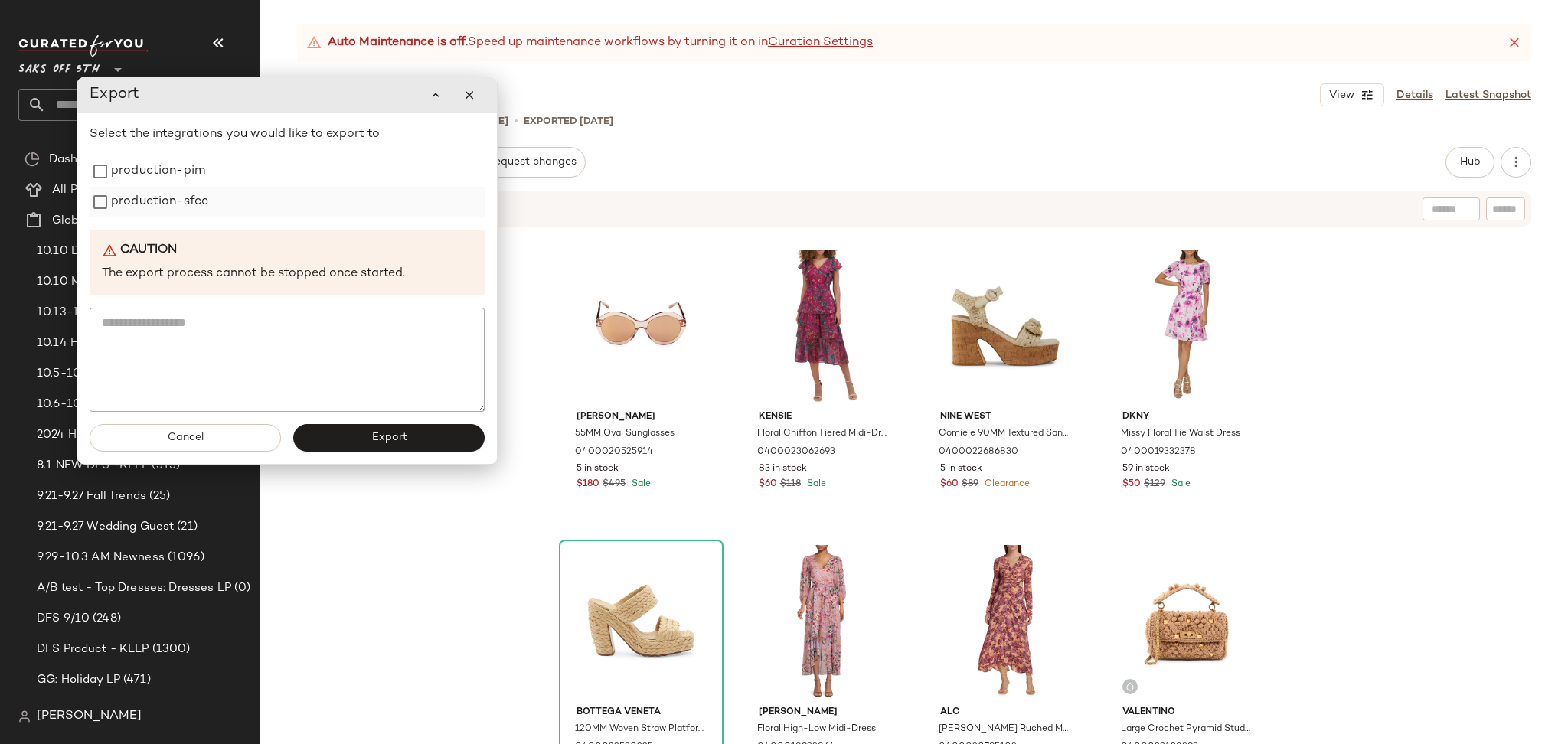
click at [167, 196] on label "production-sfcc" at bounding box center [159, 202] width 97 height 31
click at [181, 170] on label "production-pim" at bounding box center [157, 171] width 94 height 31
click at [331, 432] on button "Export" at bounding box center [388, 438] width 192 height 28
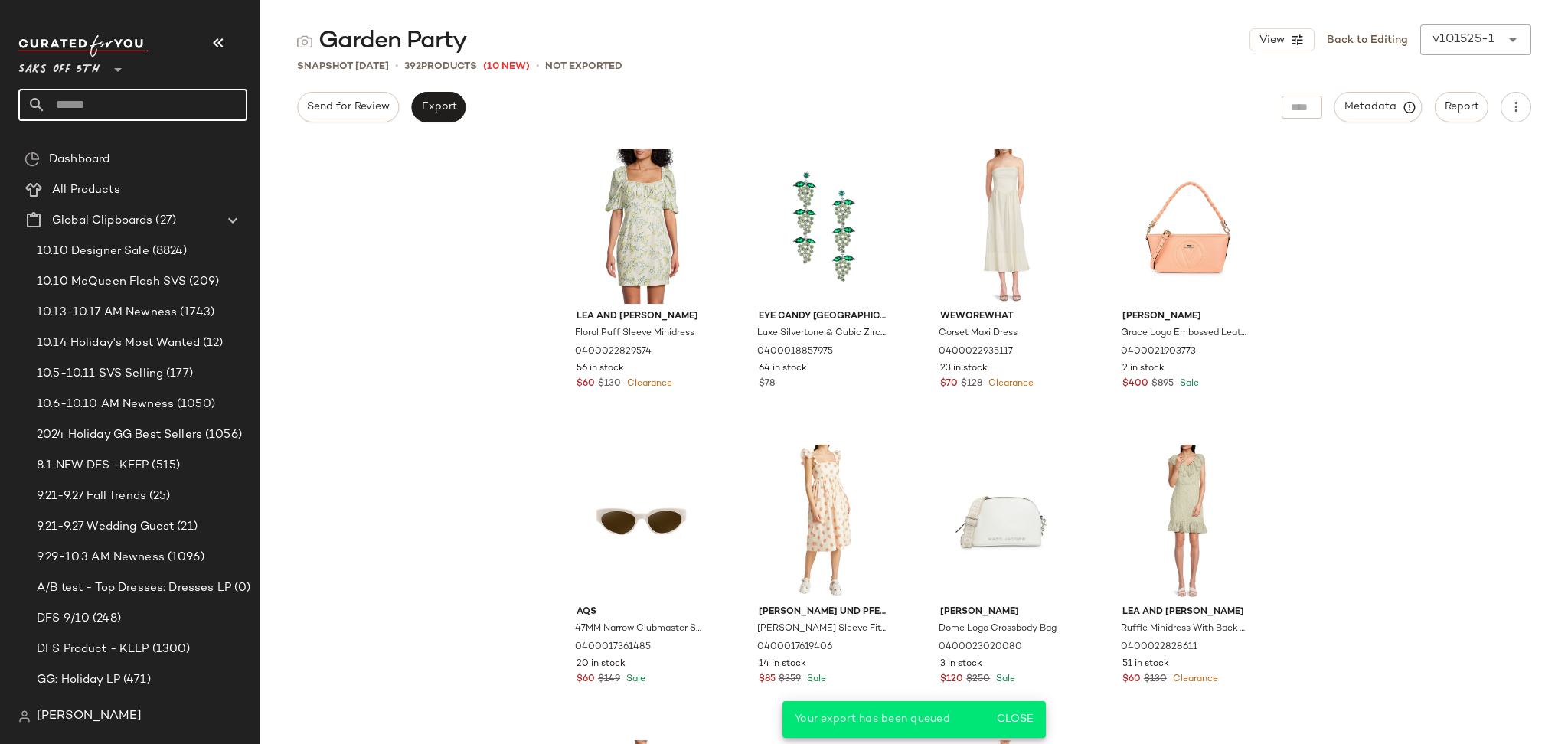
click at [179, 116] on input "text" at bounding box center [146, 104] width 202 height 32
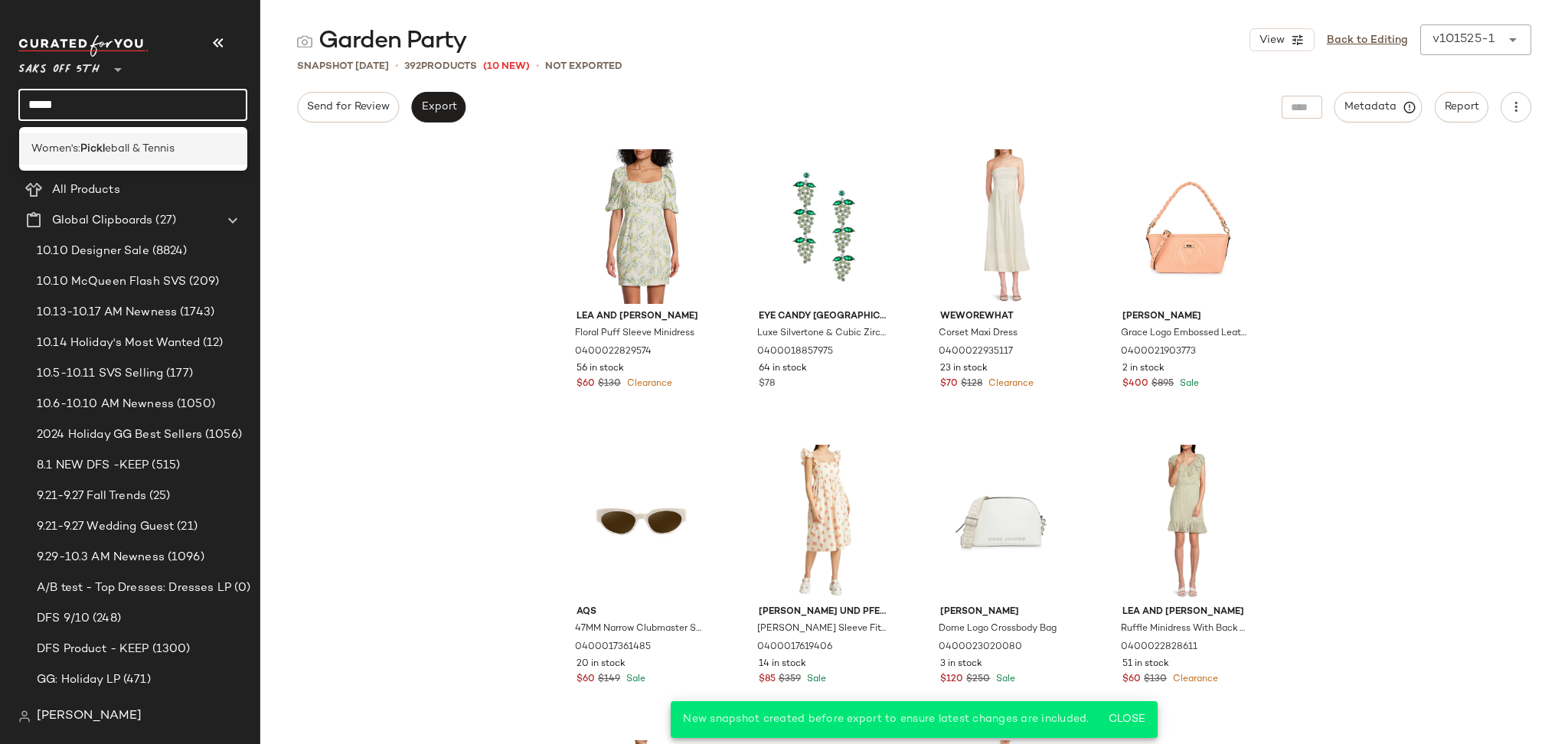
type input "*****"
click at [149, 146] on span "eball & Tennis" at bounding box center [140, 149] width 69 height 16
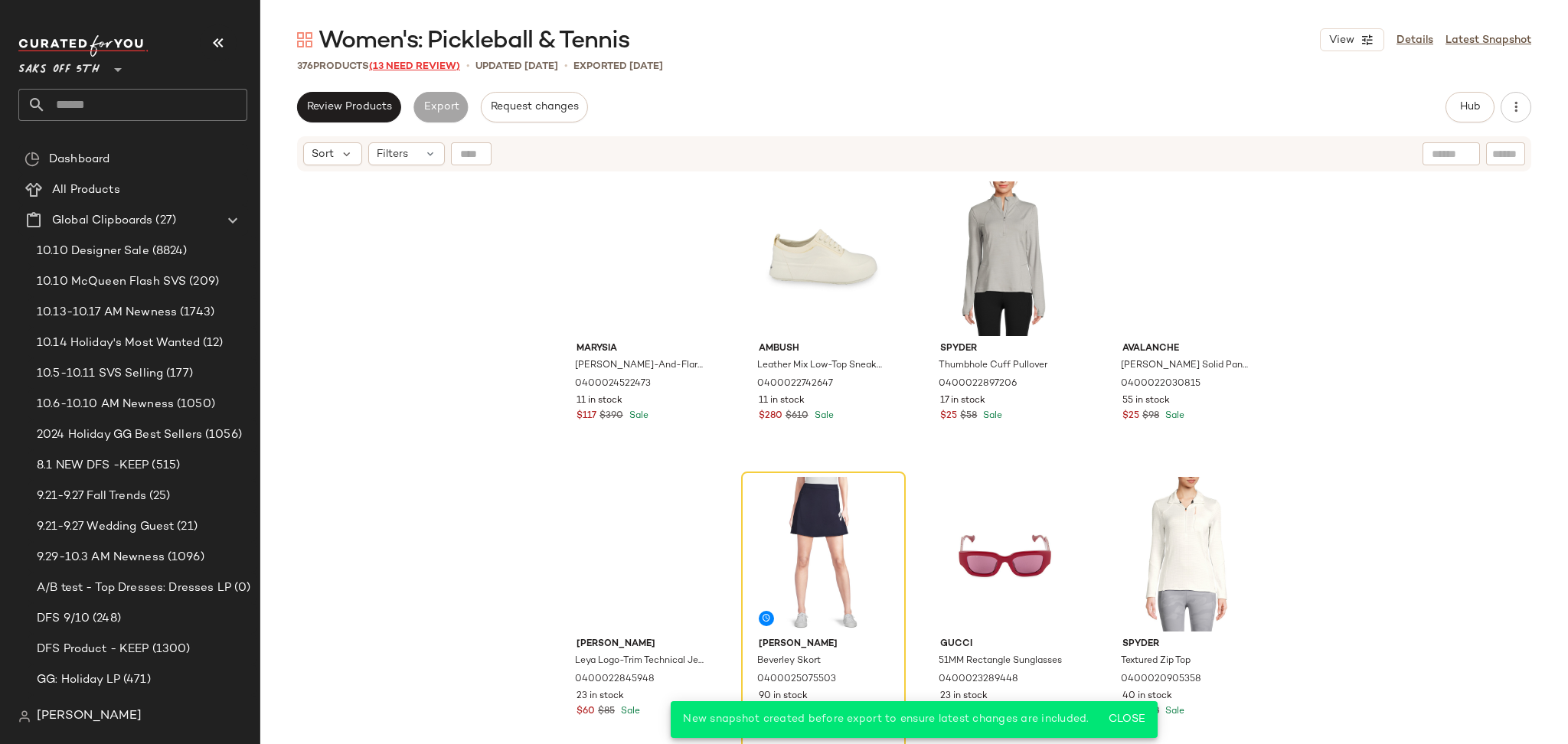
click at [435, 72] on span "(13 Need Review)" at bounding box center [414, 66] width 91 height 11
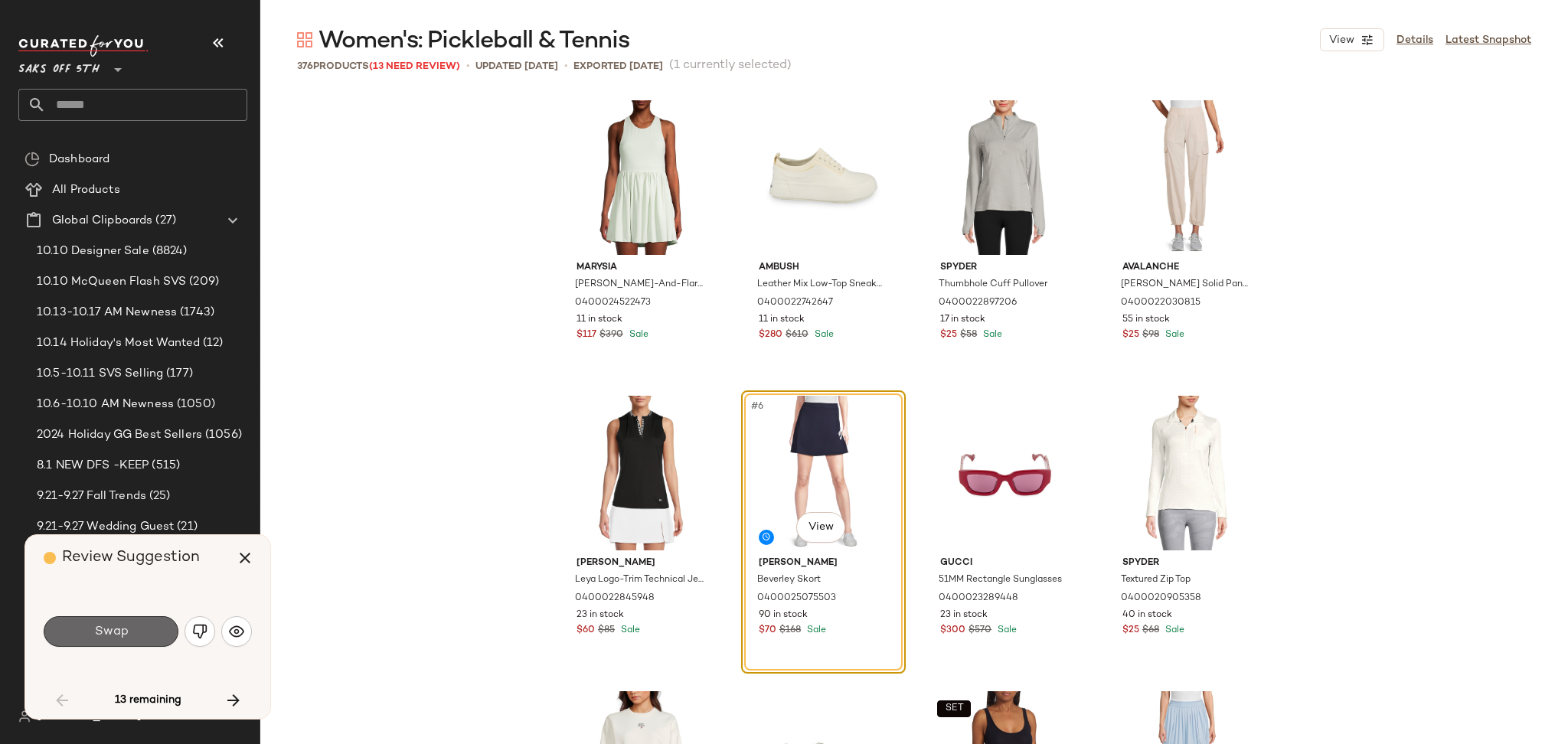
click at [125, 622] on button "Swap" at bounding box center [110, 631] width 135 height 31
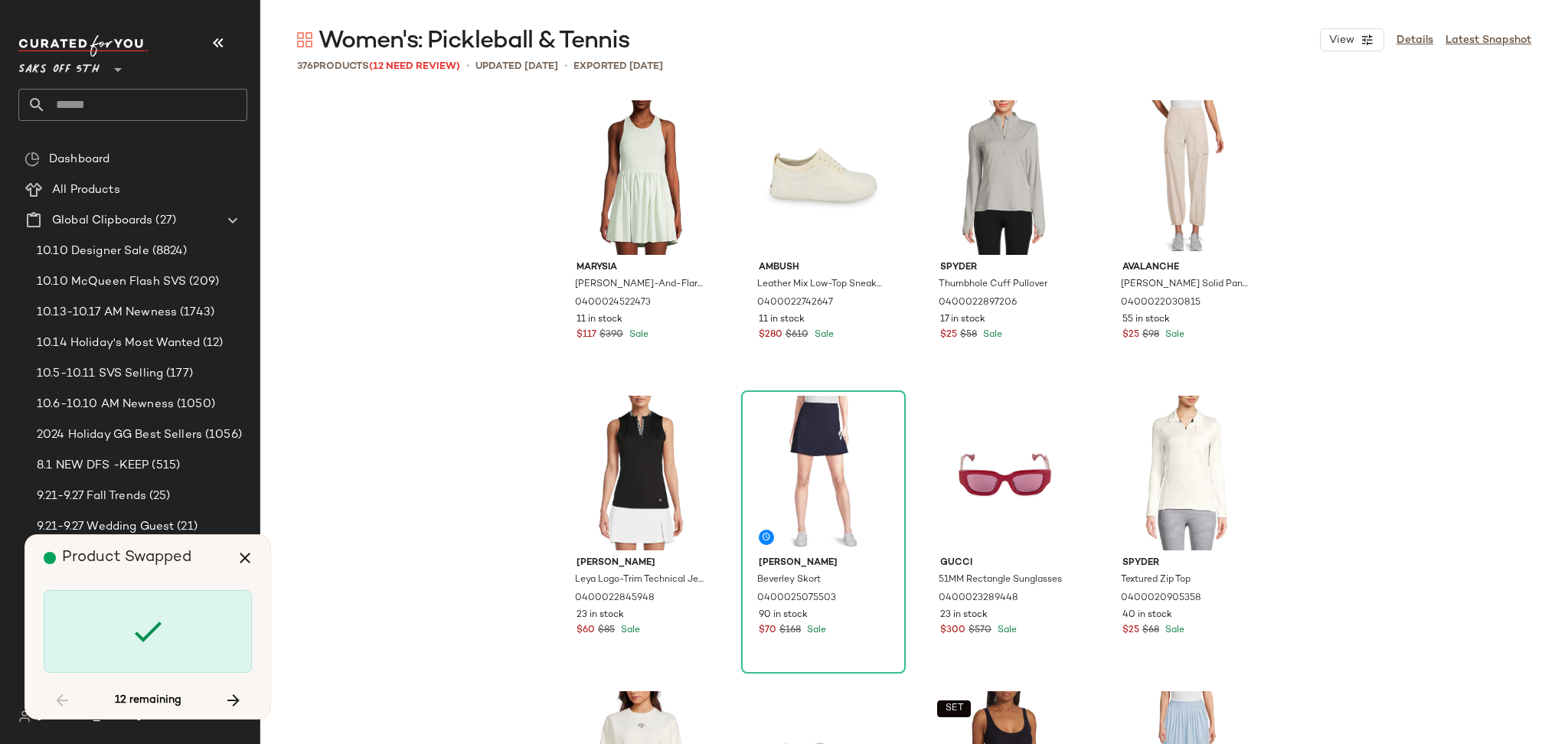
scroll to position [3841, 0]
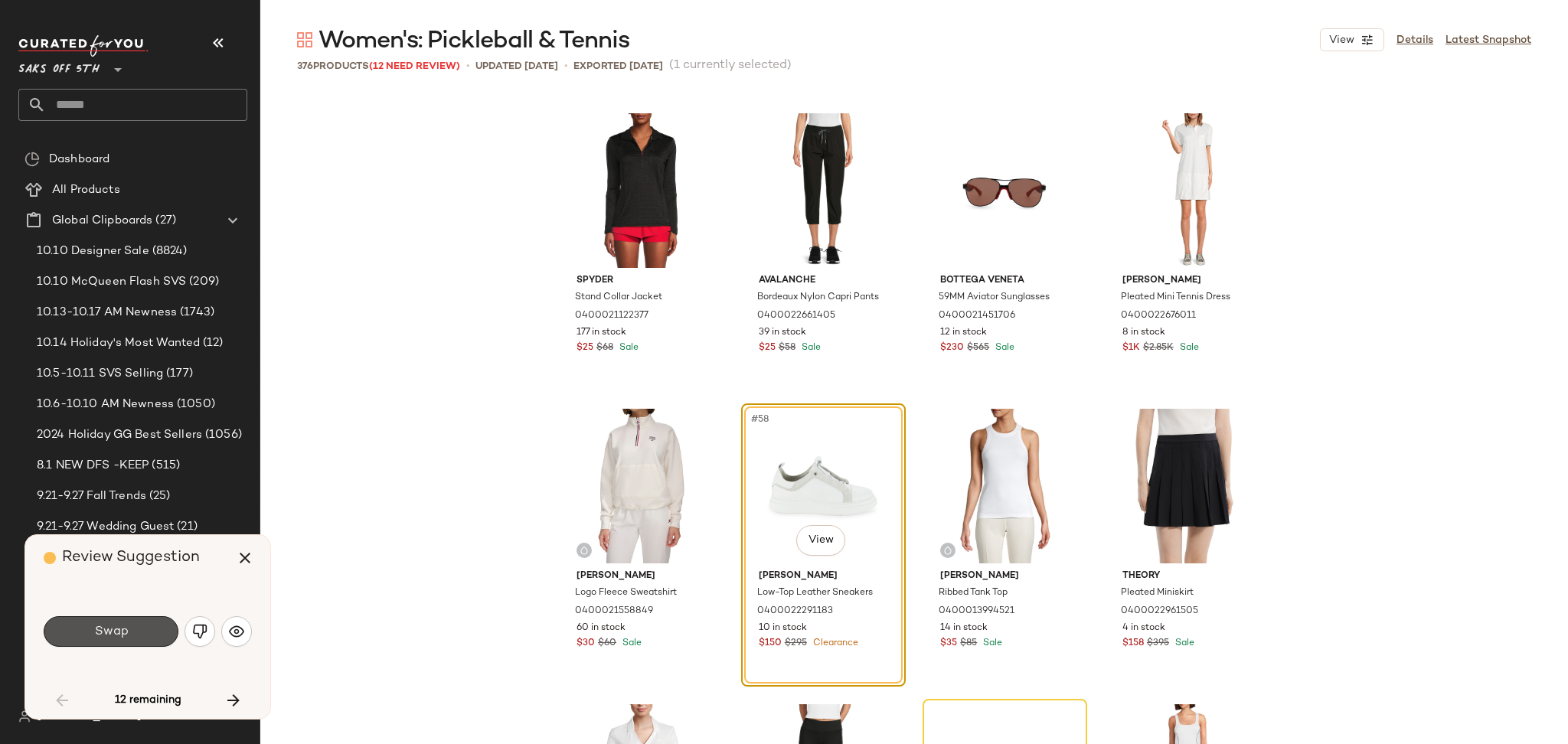
click at [125, 622] on button "Swap" at bounding box center [110, 631] width 135 height 31
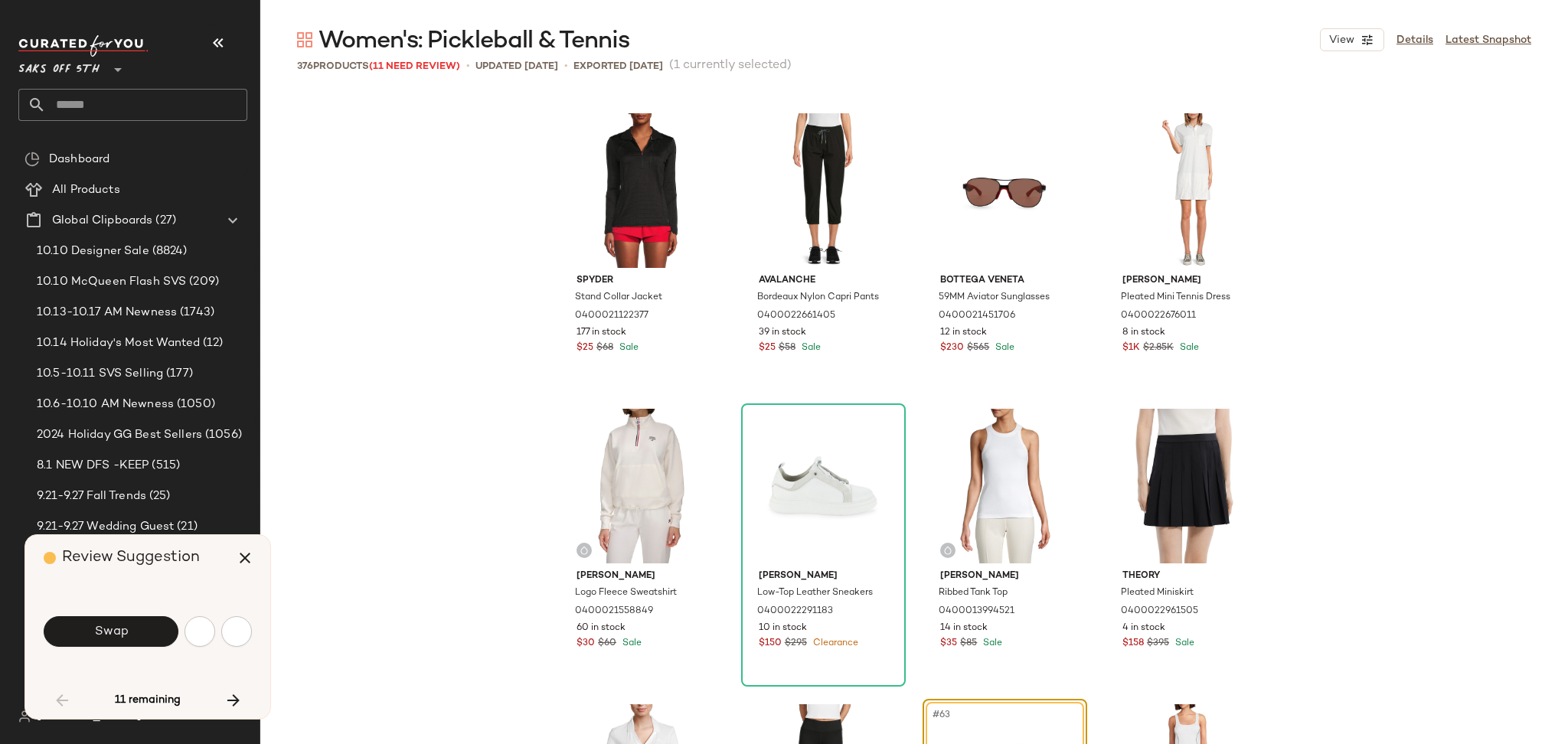
scroll to position [4136, 0]
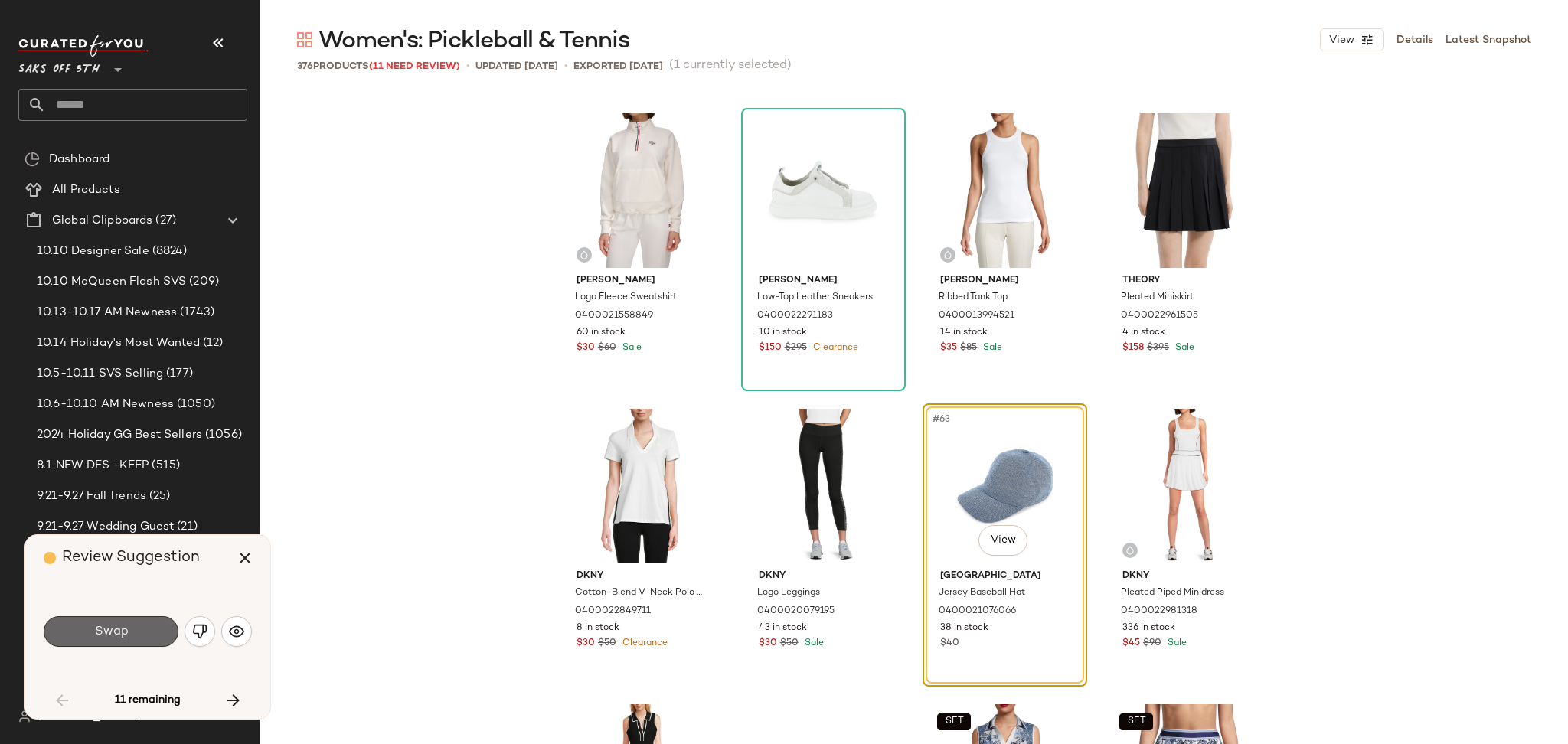
click at [123, 634] on span "Swap" at bounding box center [110, 632] width 34 height 15
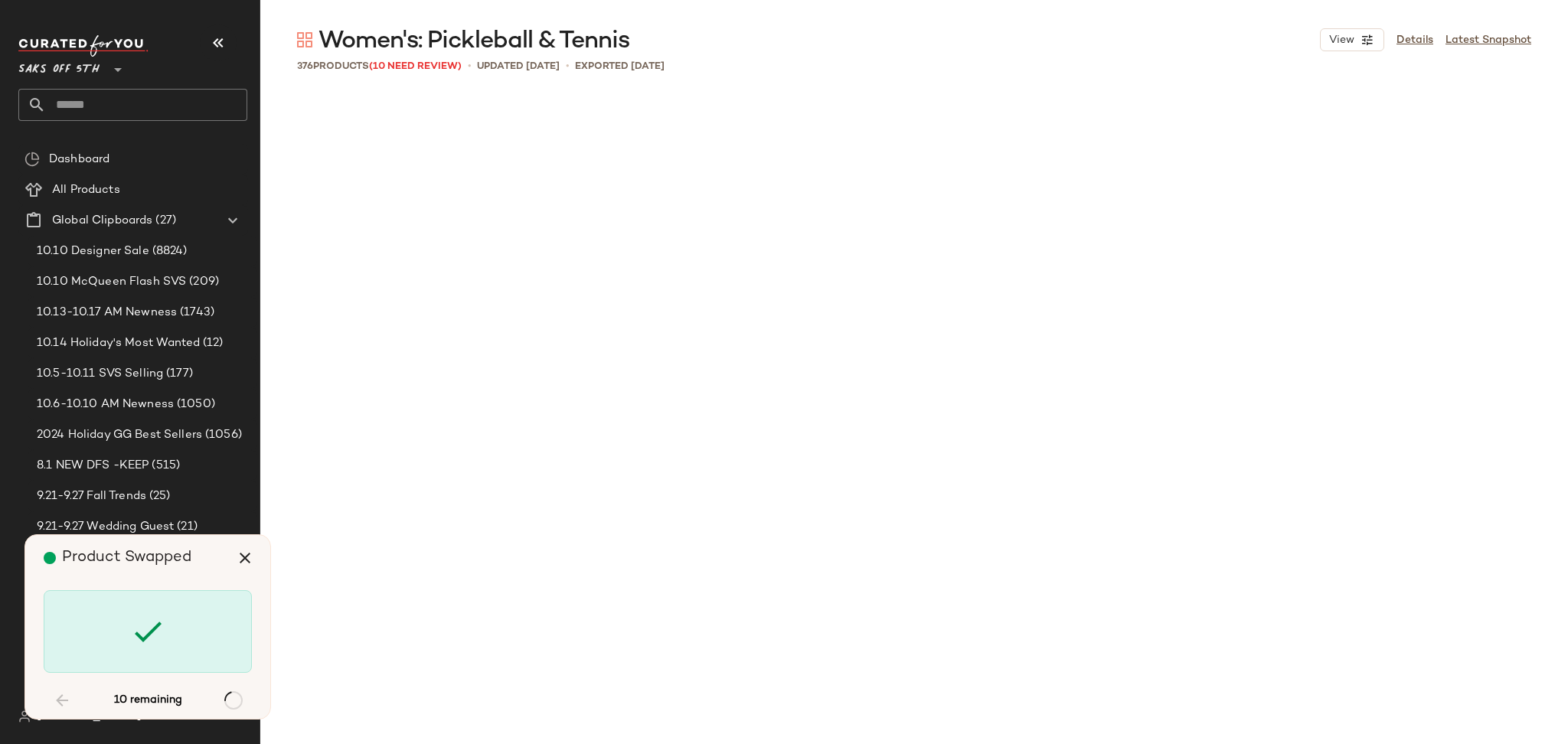
scroll to position [5614, 0]
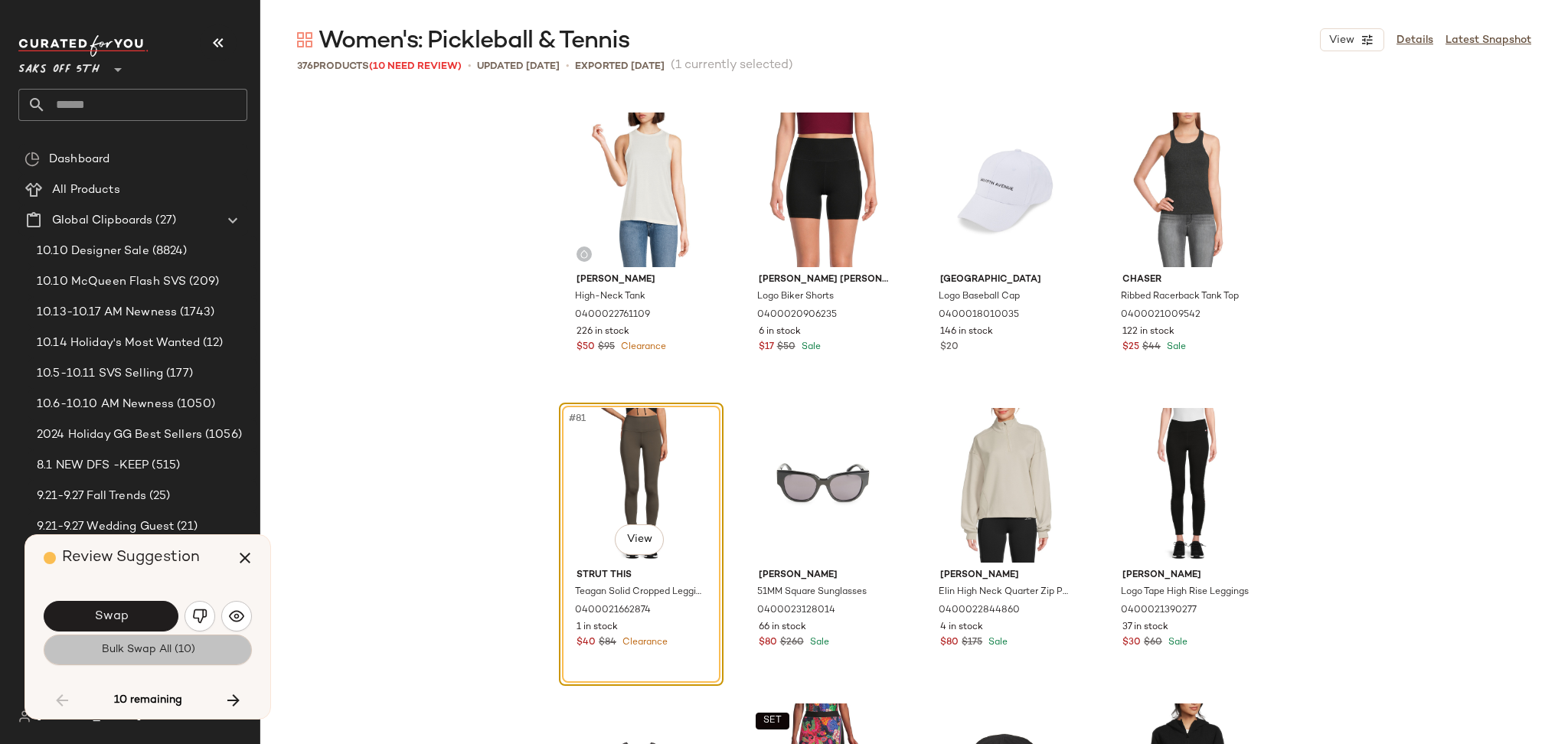
click at [131, 640] on button "Bulk Swap All (10)" at bounding box center [147, 650] width 208 height 31
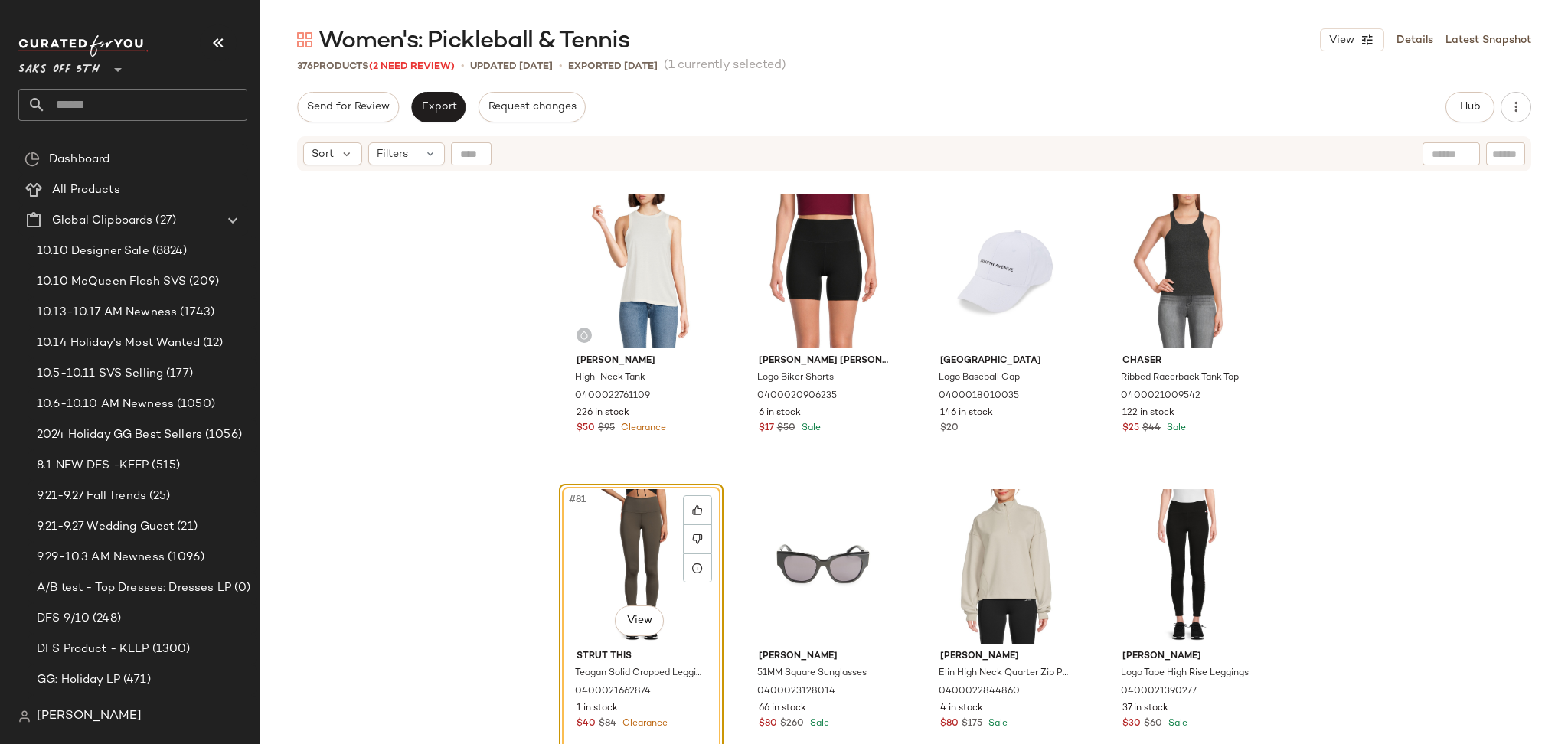
click at [409, 69] on span "(2 Need Review)" at bounding box center [411, 66] width 86 height 11
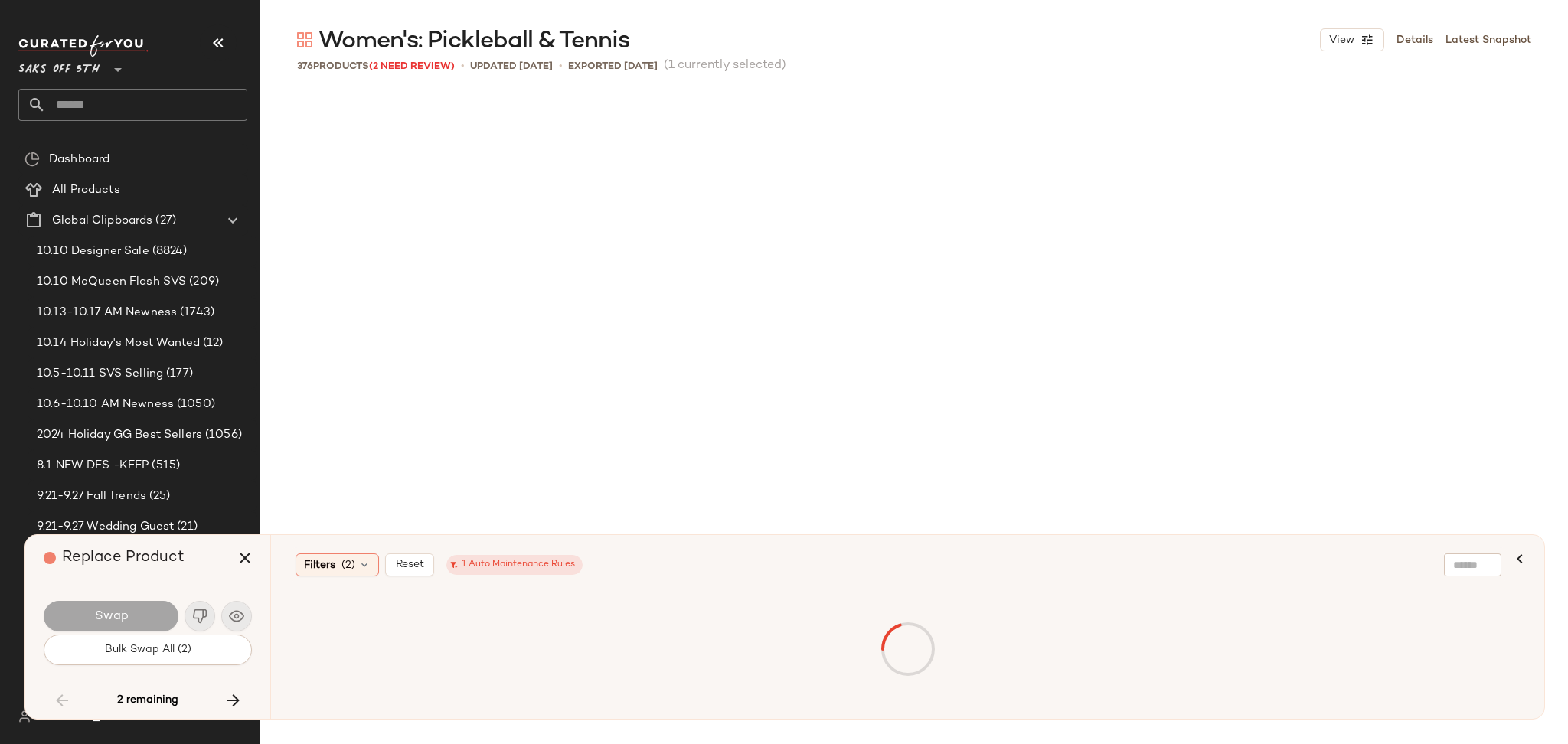
scroll to position [14479, 0]
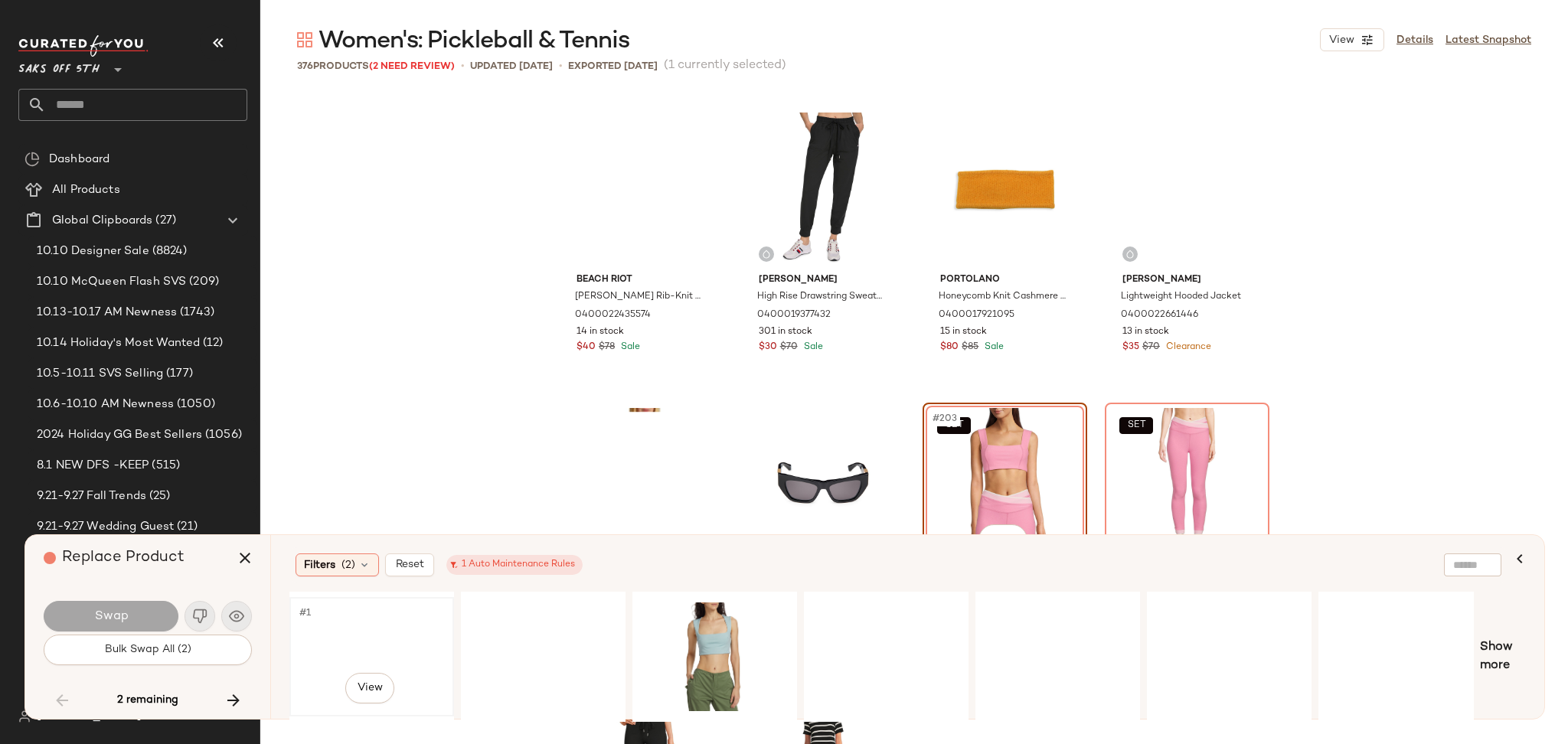
click at [318, 622] on div "#1 View" at bounding box center [371, 657] width 154 height 108
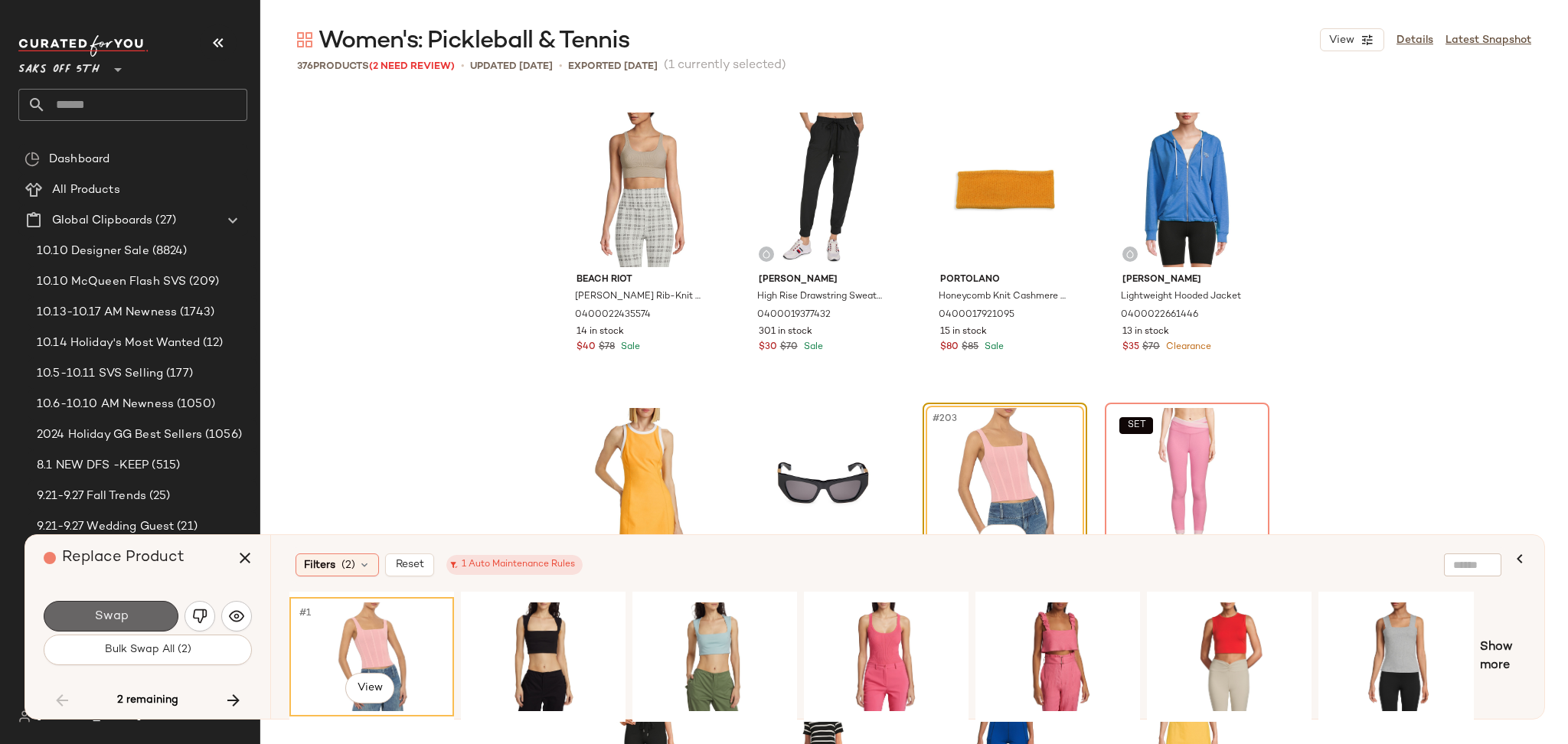
click at [153, 617] on button "Swap" at bounding box center [110, 617] width 135 height 31
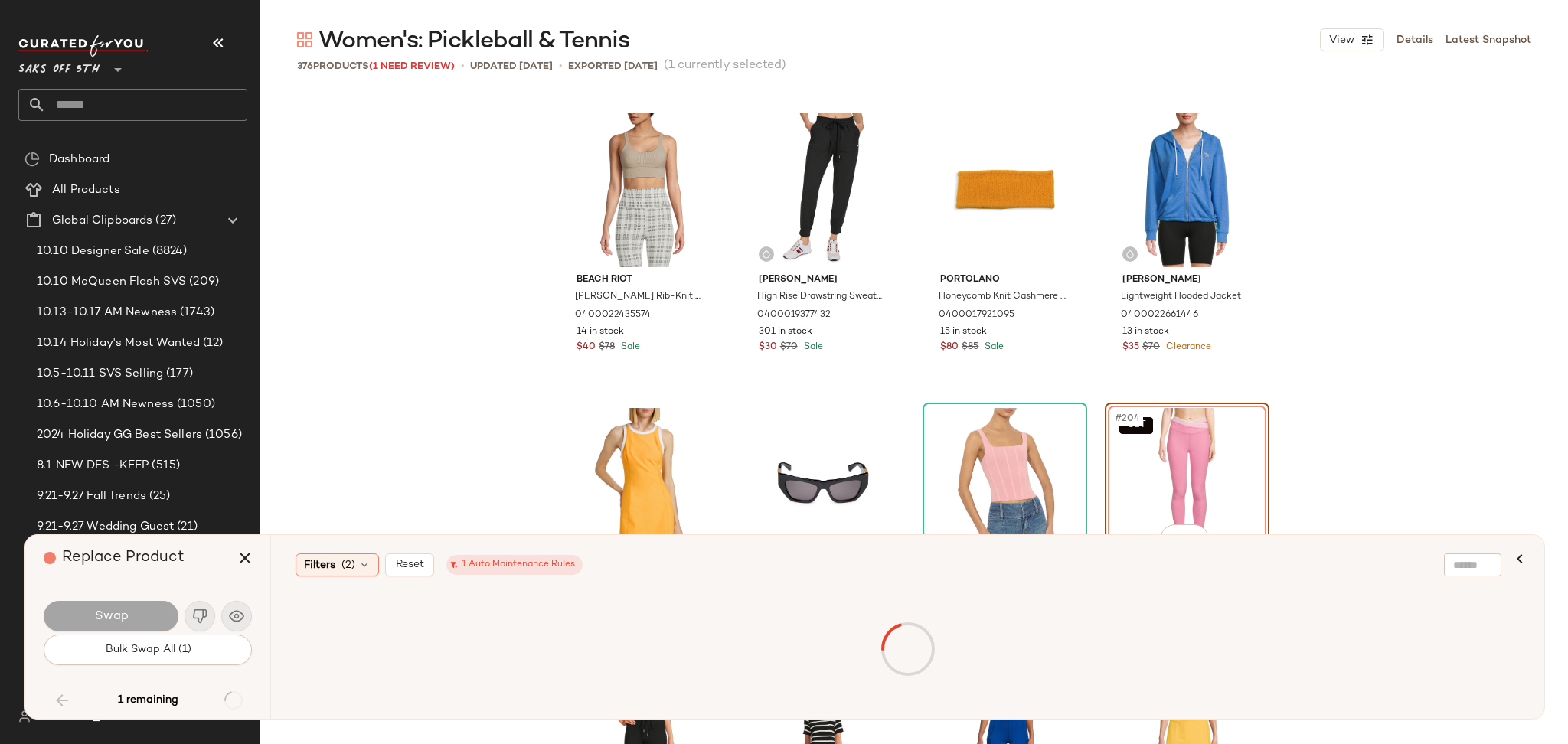
click at [339, 631] on div at bounding box center [907, 649] width 1230 height 108
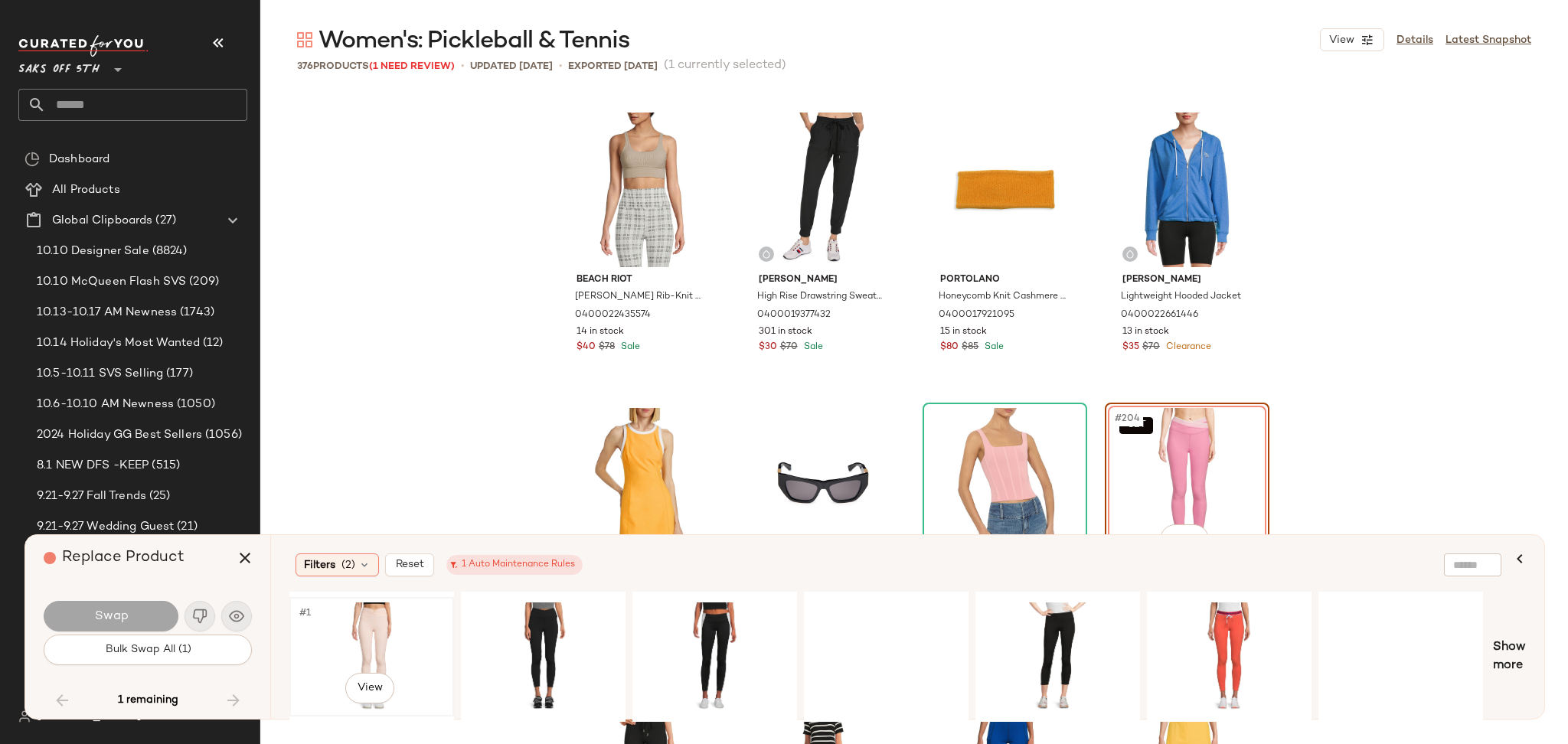
click at [325, 647] on div "#1 View" at bounding box center [371, 657] width 154 height 108
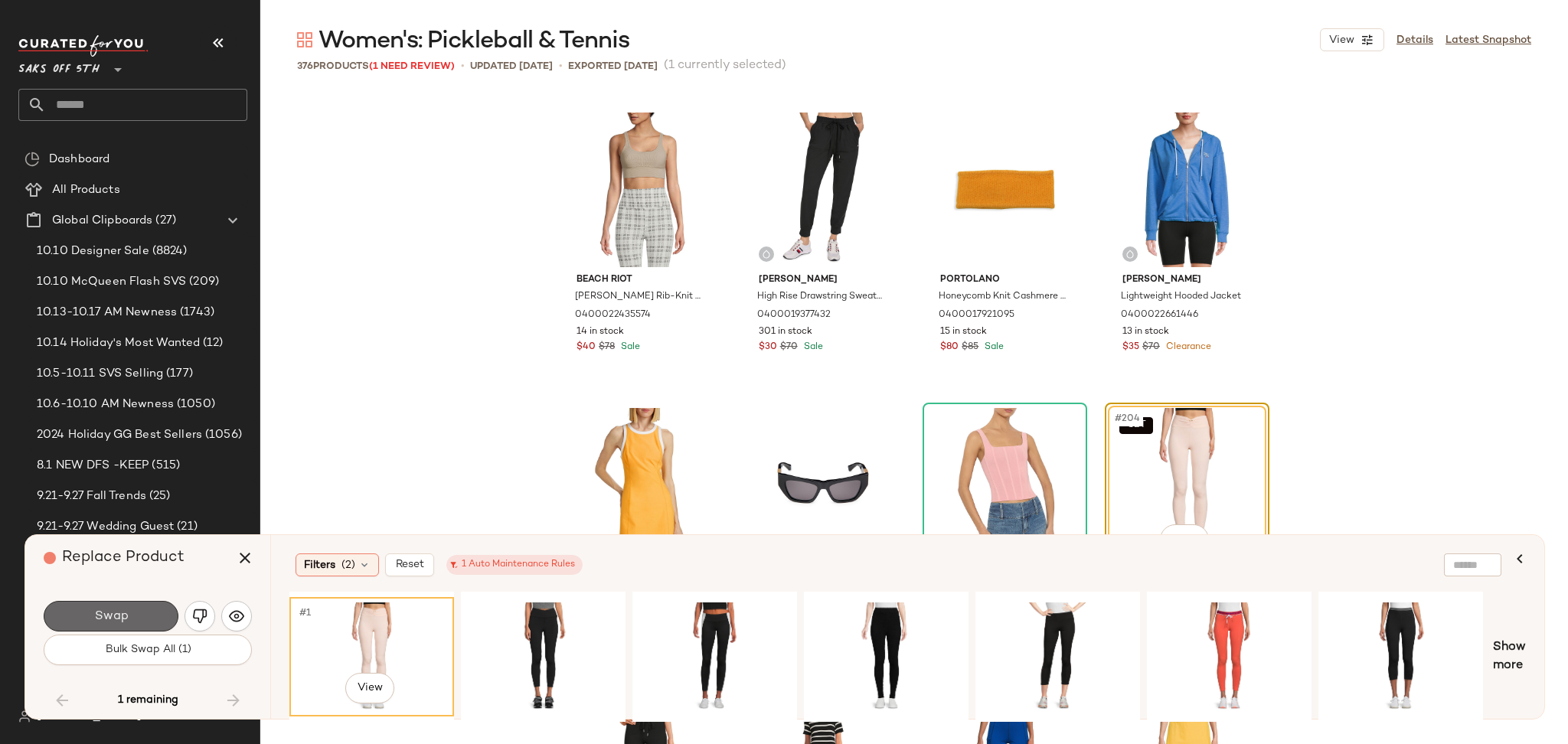
click at [147, 617] on button "Swap" at bounding box center [110, 617] width 135 height 31
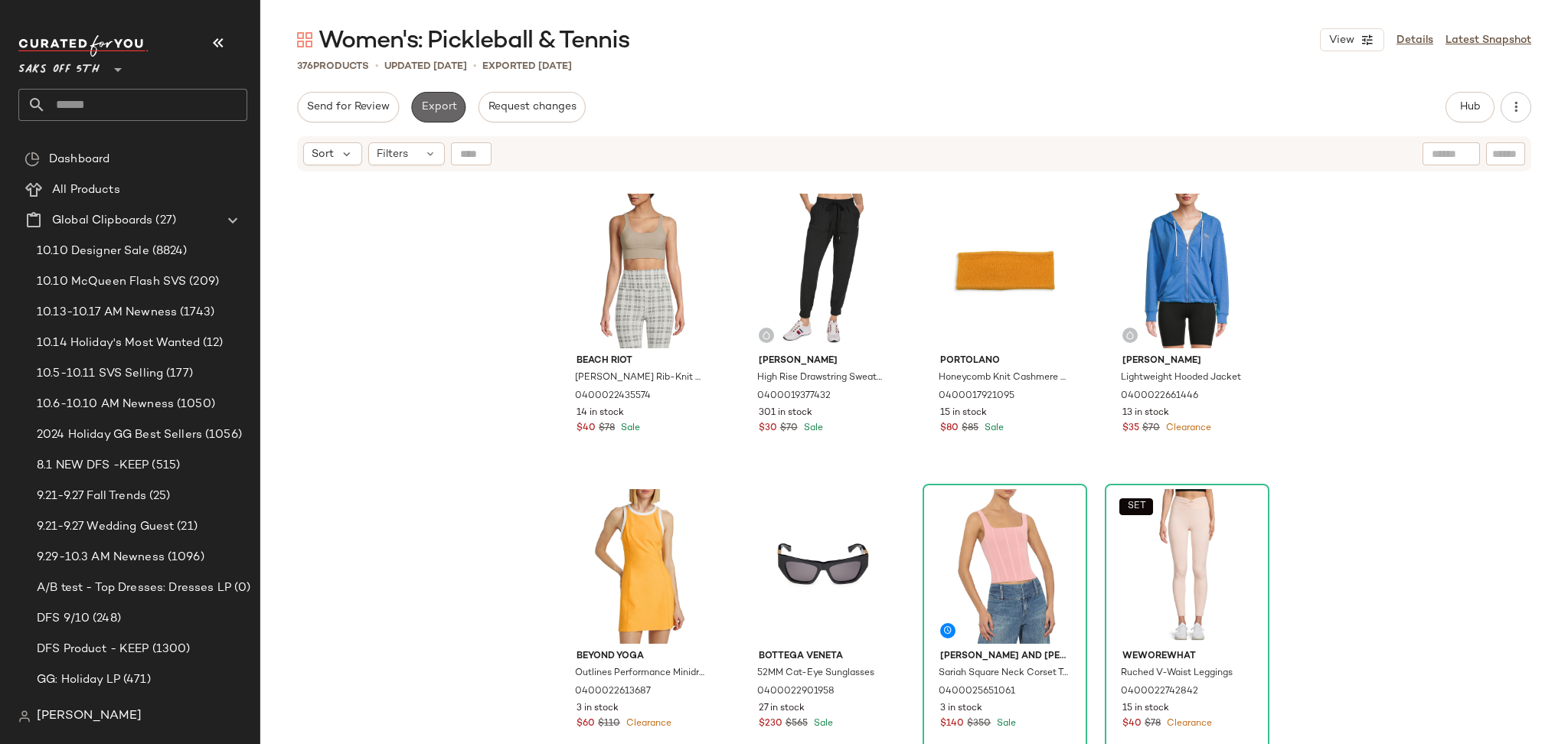
click at [441, 101] on span "Export" at bounding box center [438, 107] width 36 height 12
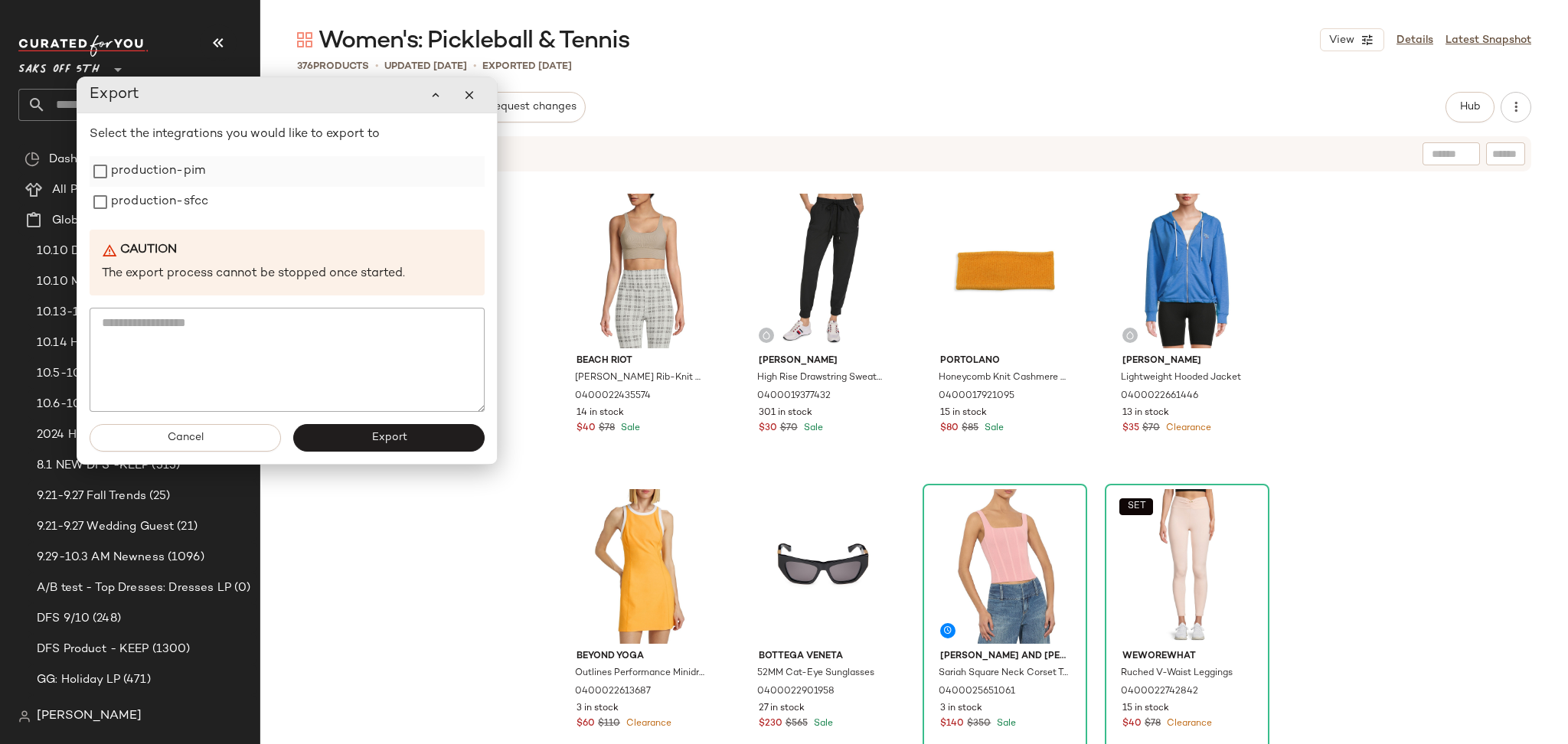
click at [149, 170] on label "production-pim" at bounding box center [157, 171] width 94 height 31
click at [150, 198] on label "production-sfcc" at bounding box center [159, 202] width 97 height 31
click at [352, 438] on button "Export" at bounding box center [388, 438] width 192 height 28
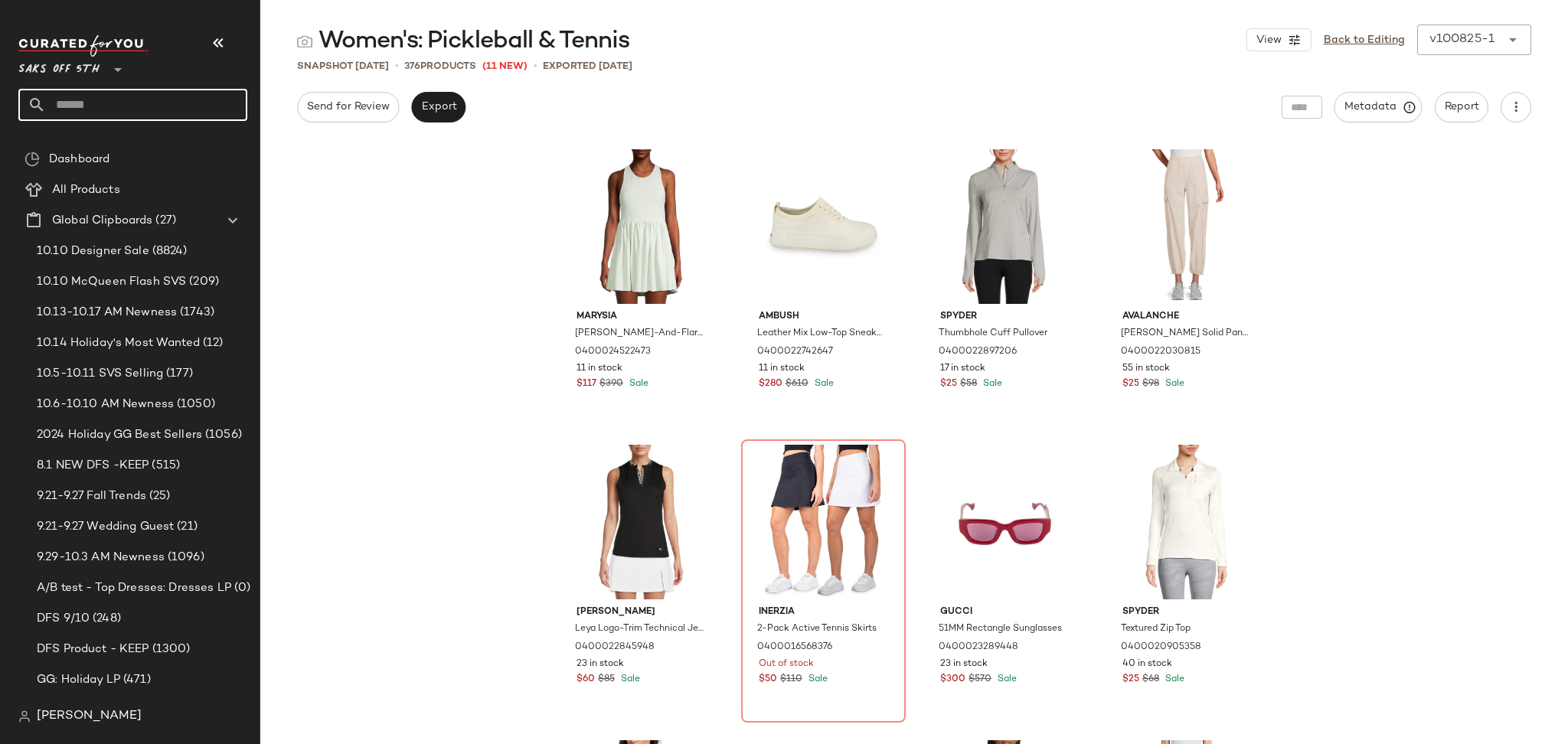
click at [118, 107] on input "text" at bounding box center [146, 104] width 202 height 32
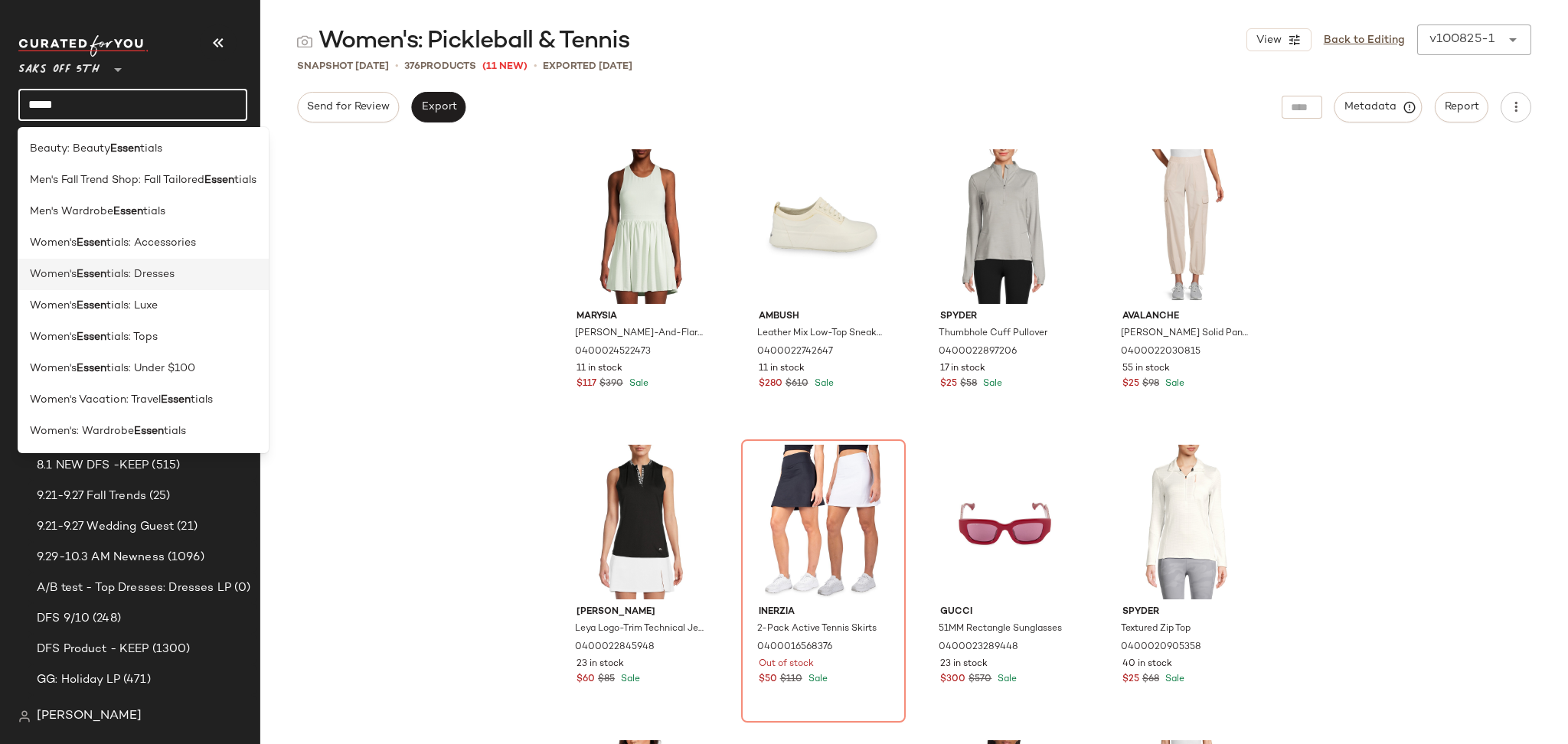
type input "*****"
click at [148, 276] on span "tials: Dresses" at bounding box center [140, 275] width 69 height 16
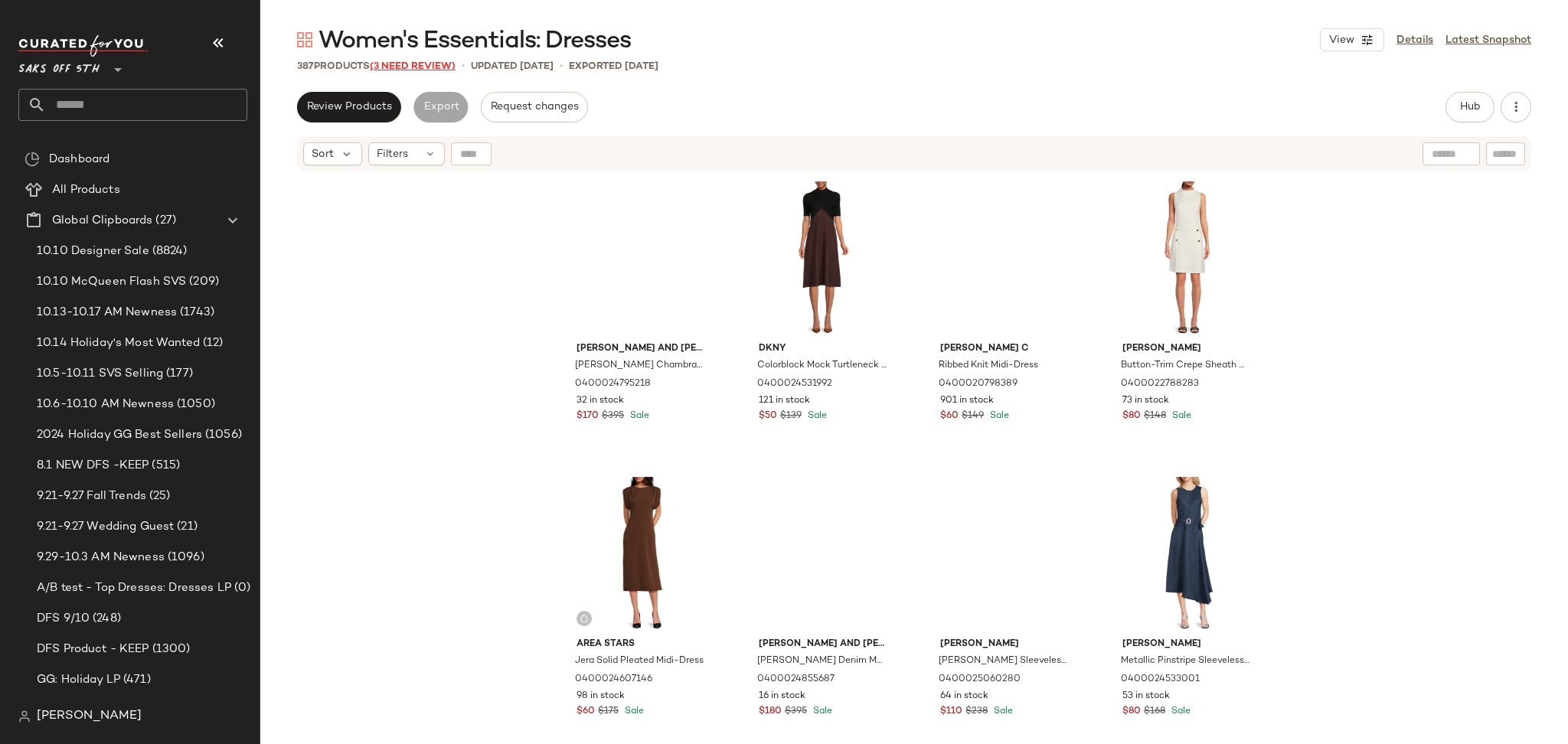
click at [415, 71] on span "(3 Need Review)" at bounding box center [412, 66] width 86 height 11
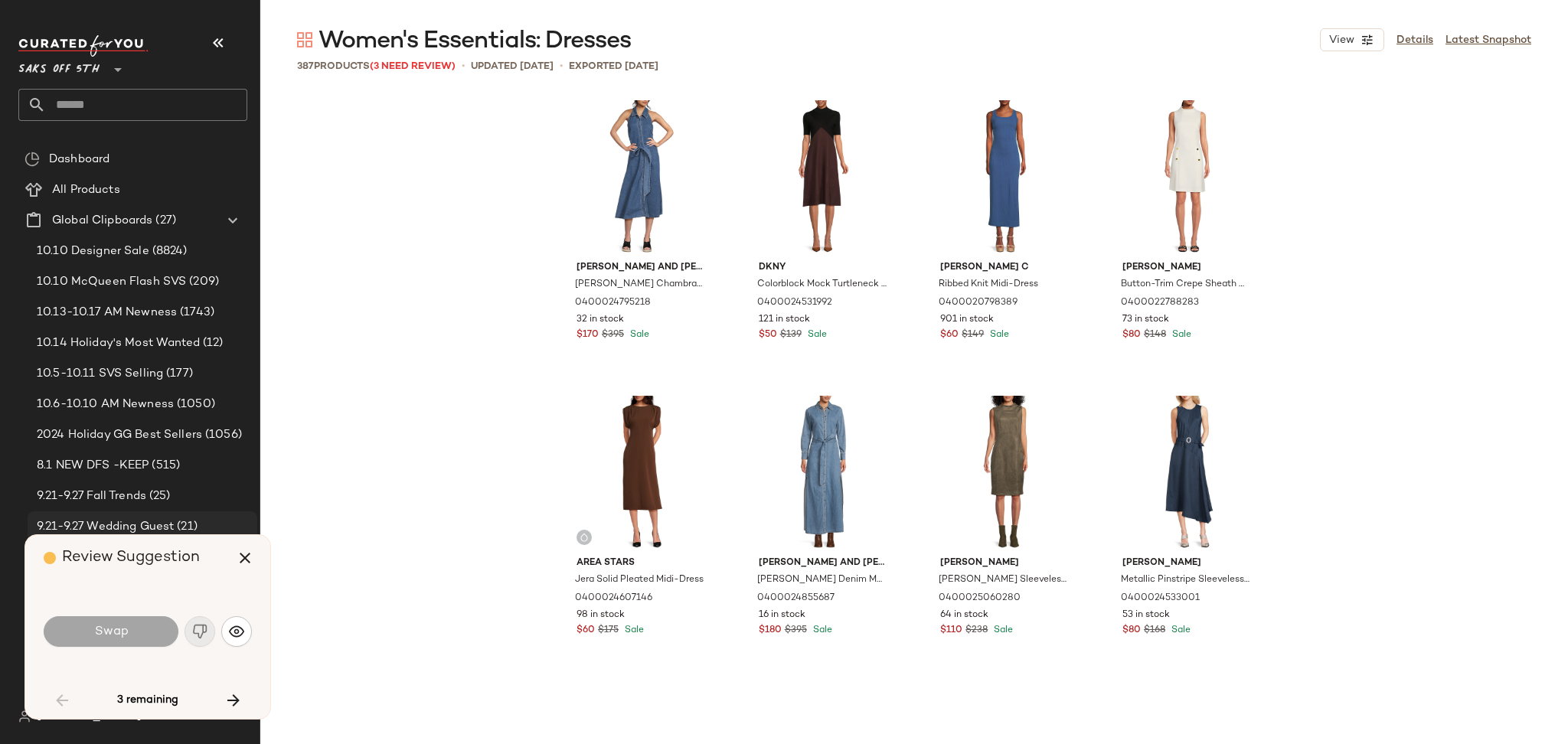
scroll to position [4136, 0]
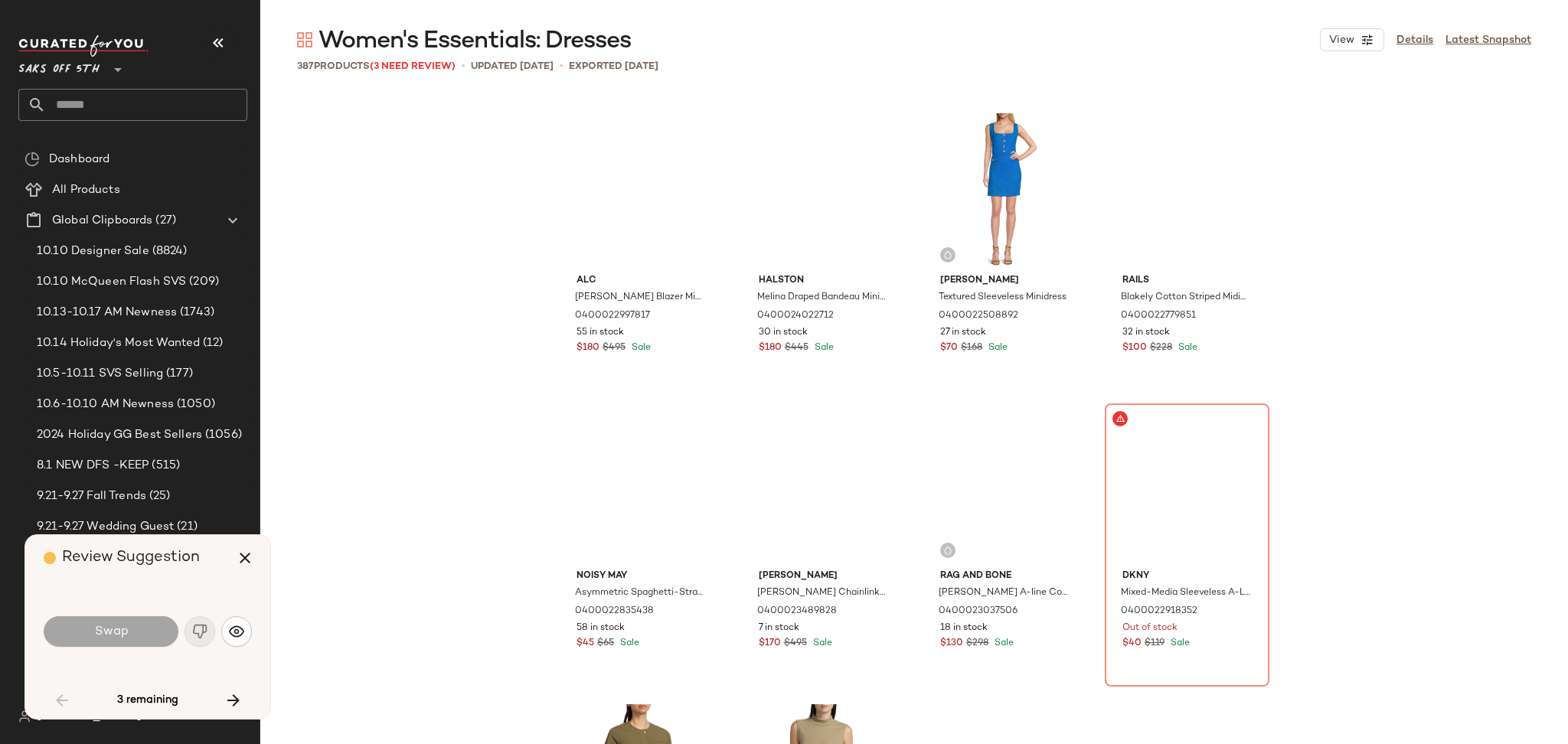
click at [135, 630] on div "Swap" at bounding box center [110, 631] width 135 height 31
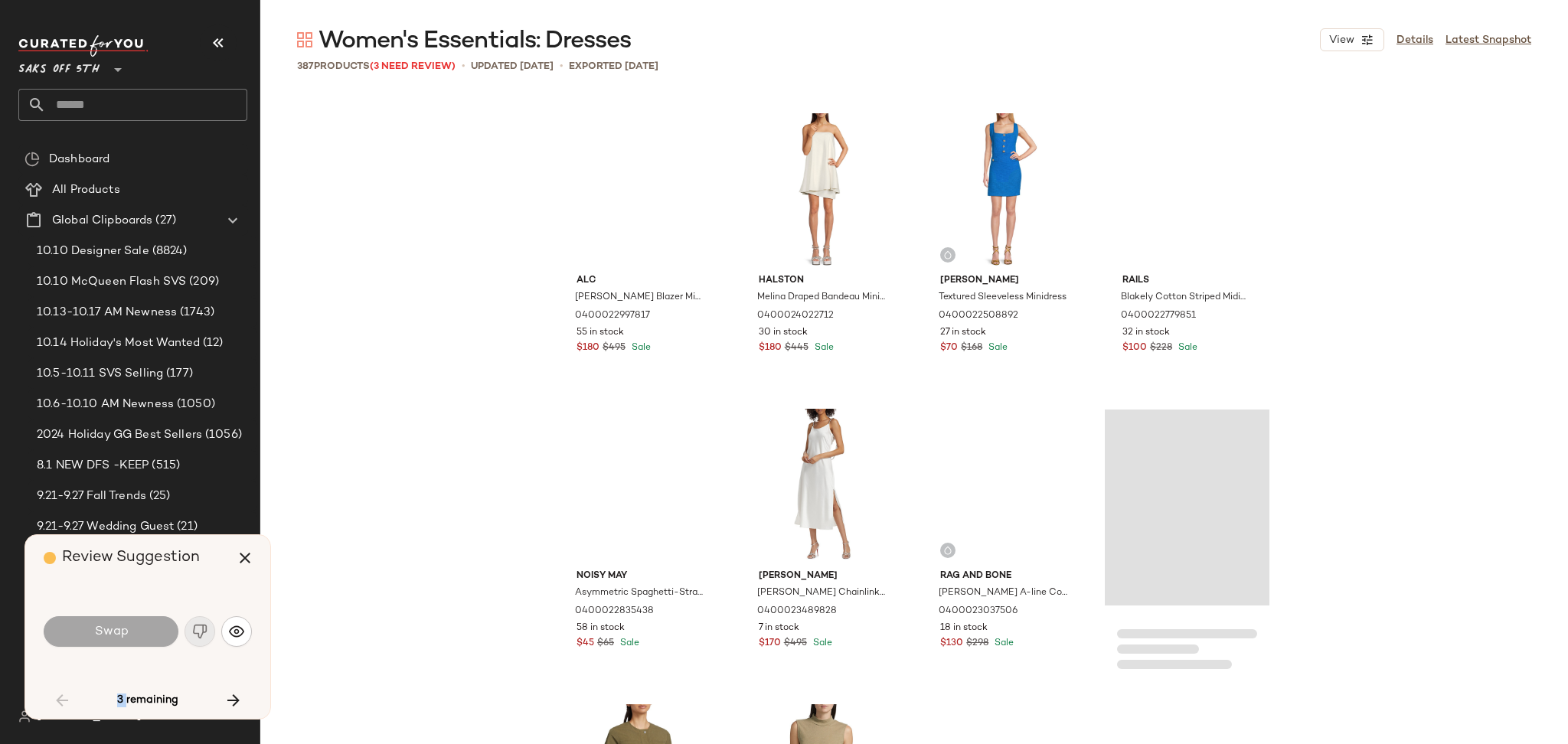
click at [135, 630] on div "Swap" at bounding box center [110, 631] width 135 height 31
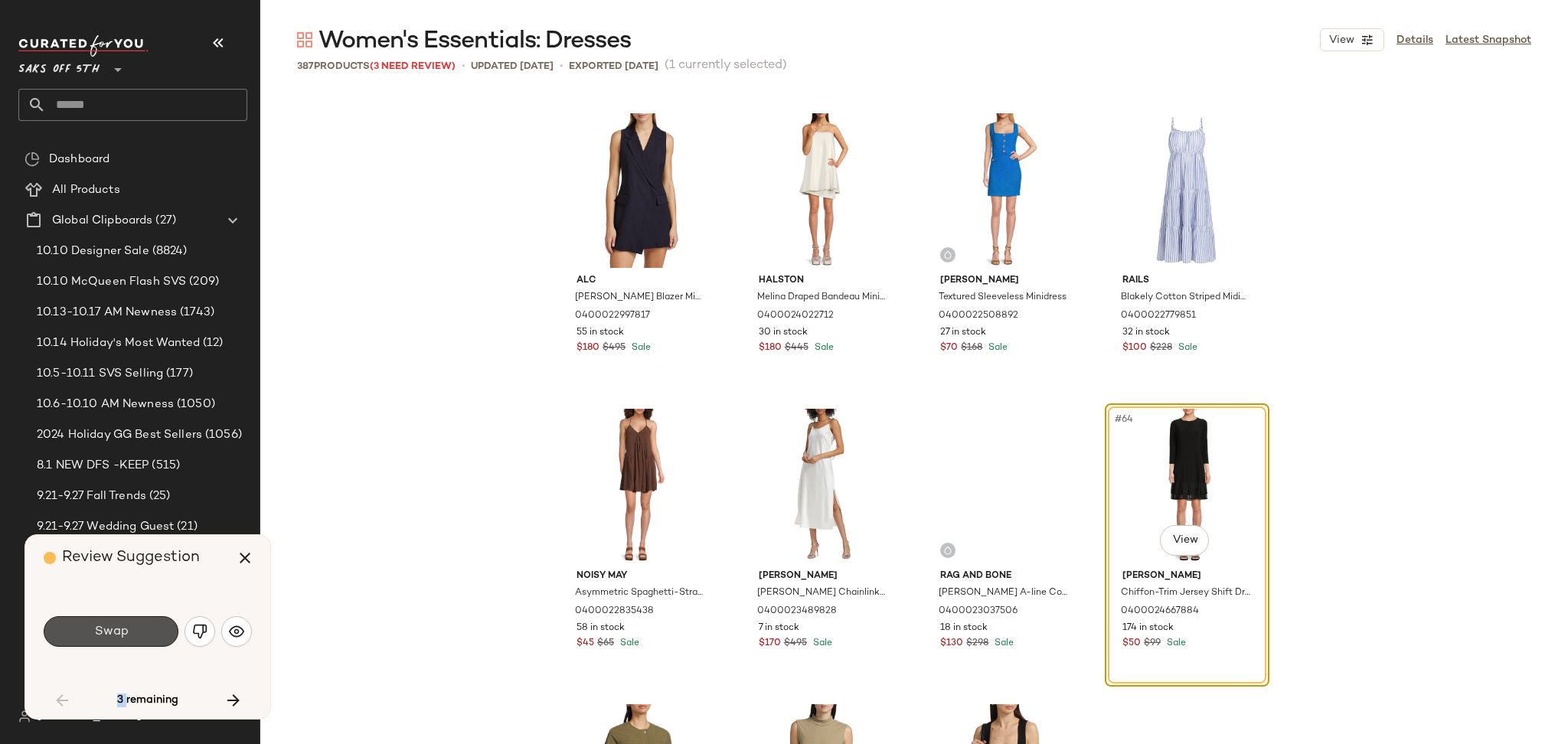
click at [135, 630] on button "Swap" at bounding box center [110, 631] width 135 height 31
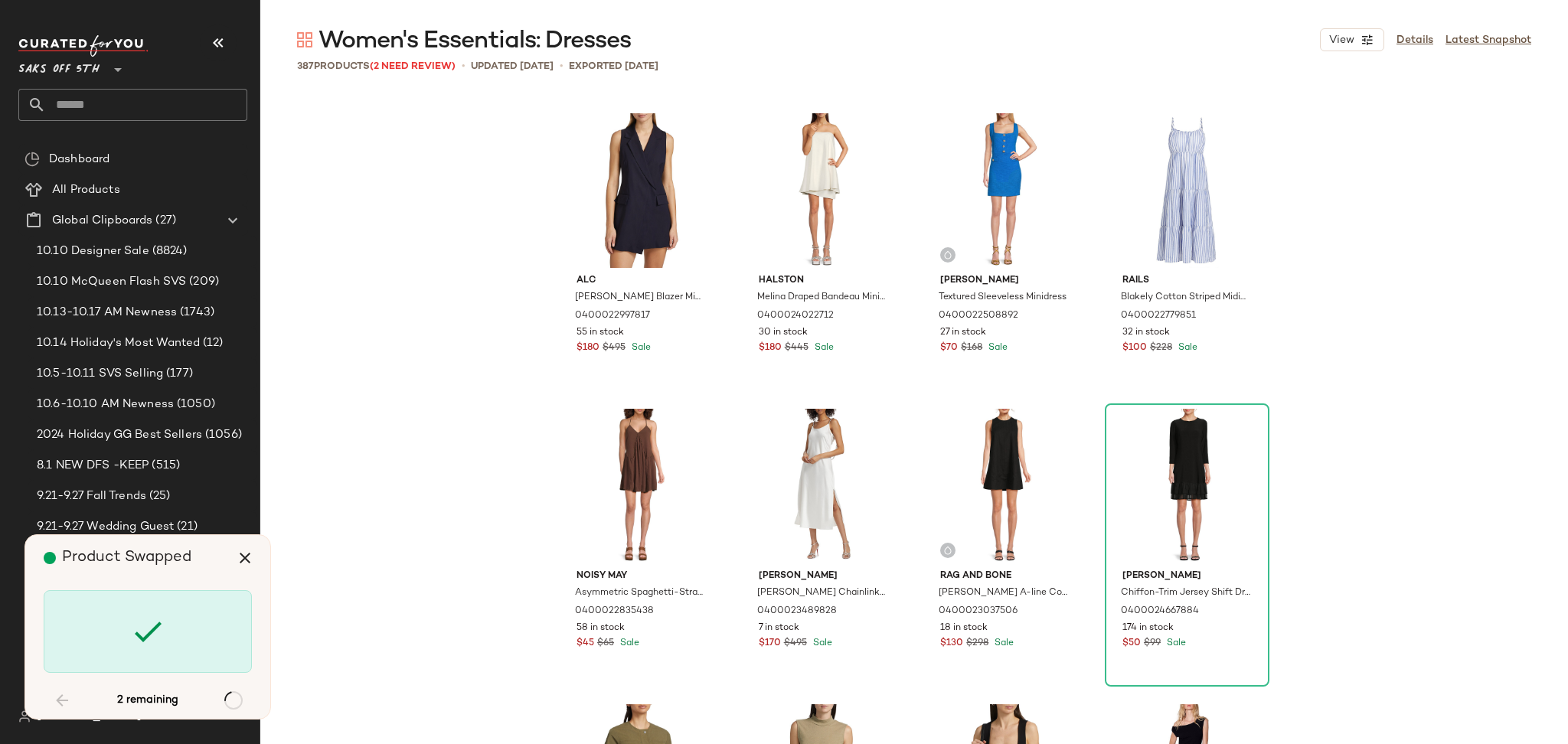
scroll to position [21276, 0]
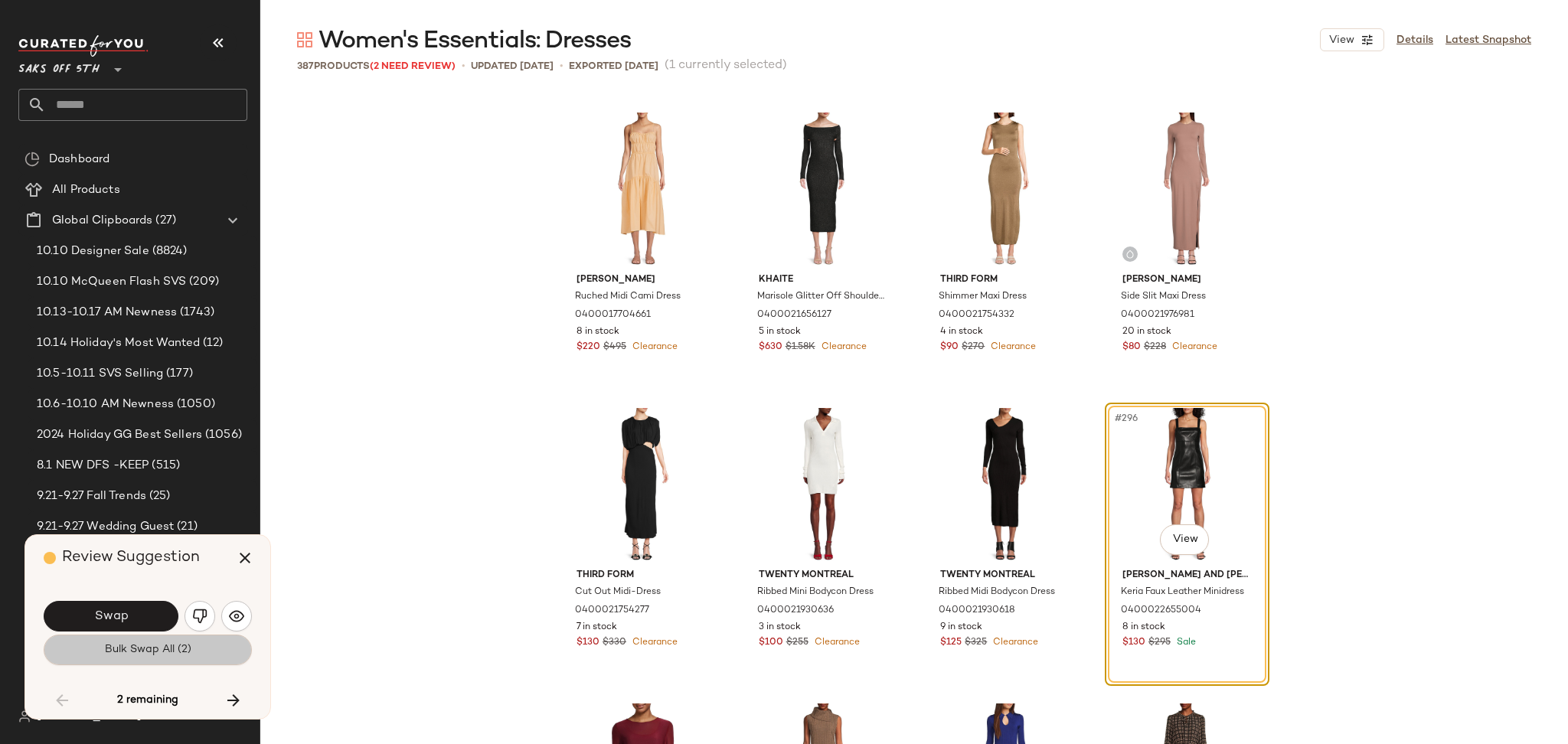
click at [128, 665] on button "Bulk Swap All (2)" at bounding box center [147, 650] width 208 height 31
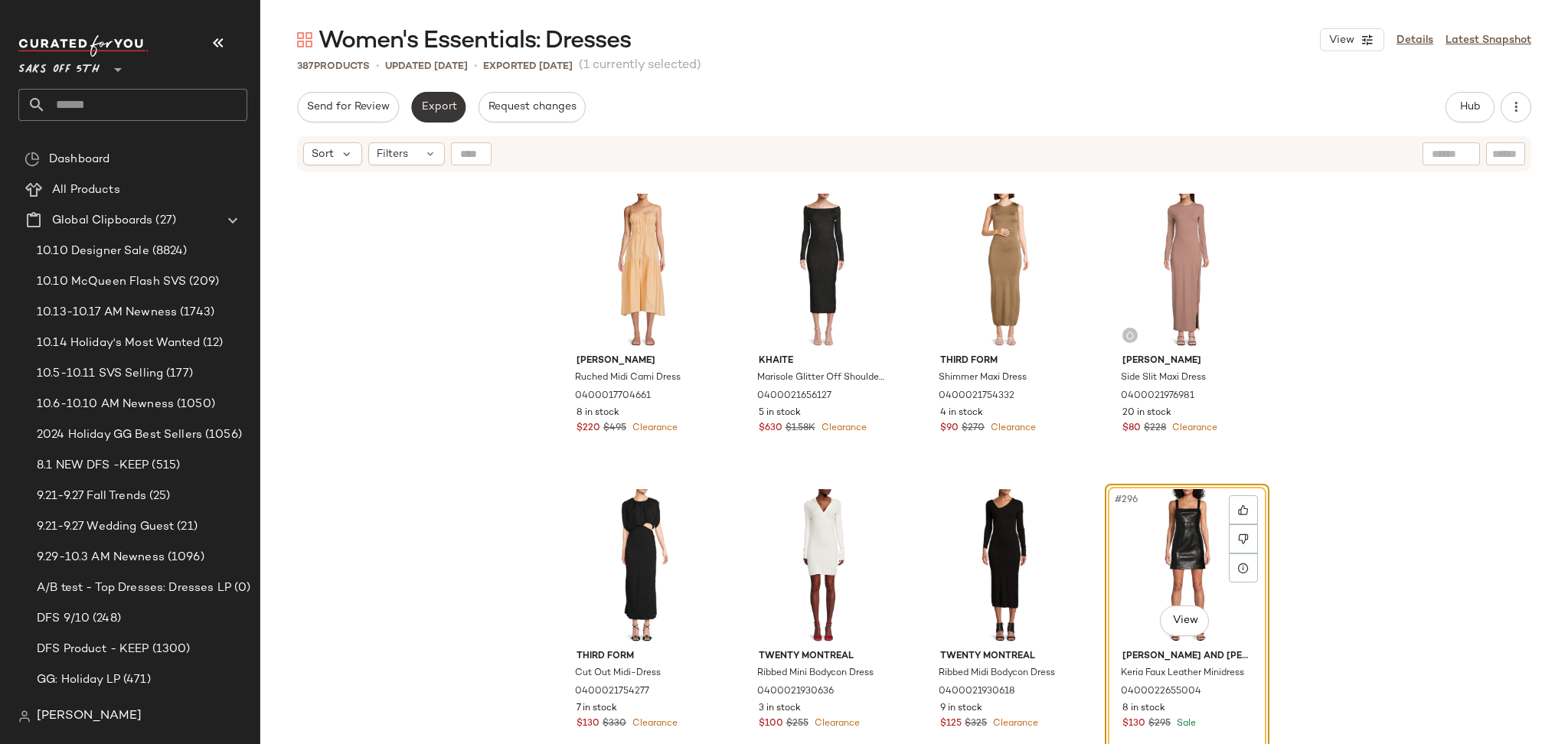
click at [421, 103] on span "Export" at bounding box center [438, 107] width 36 height 12
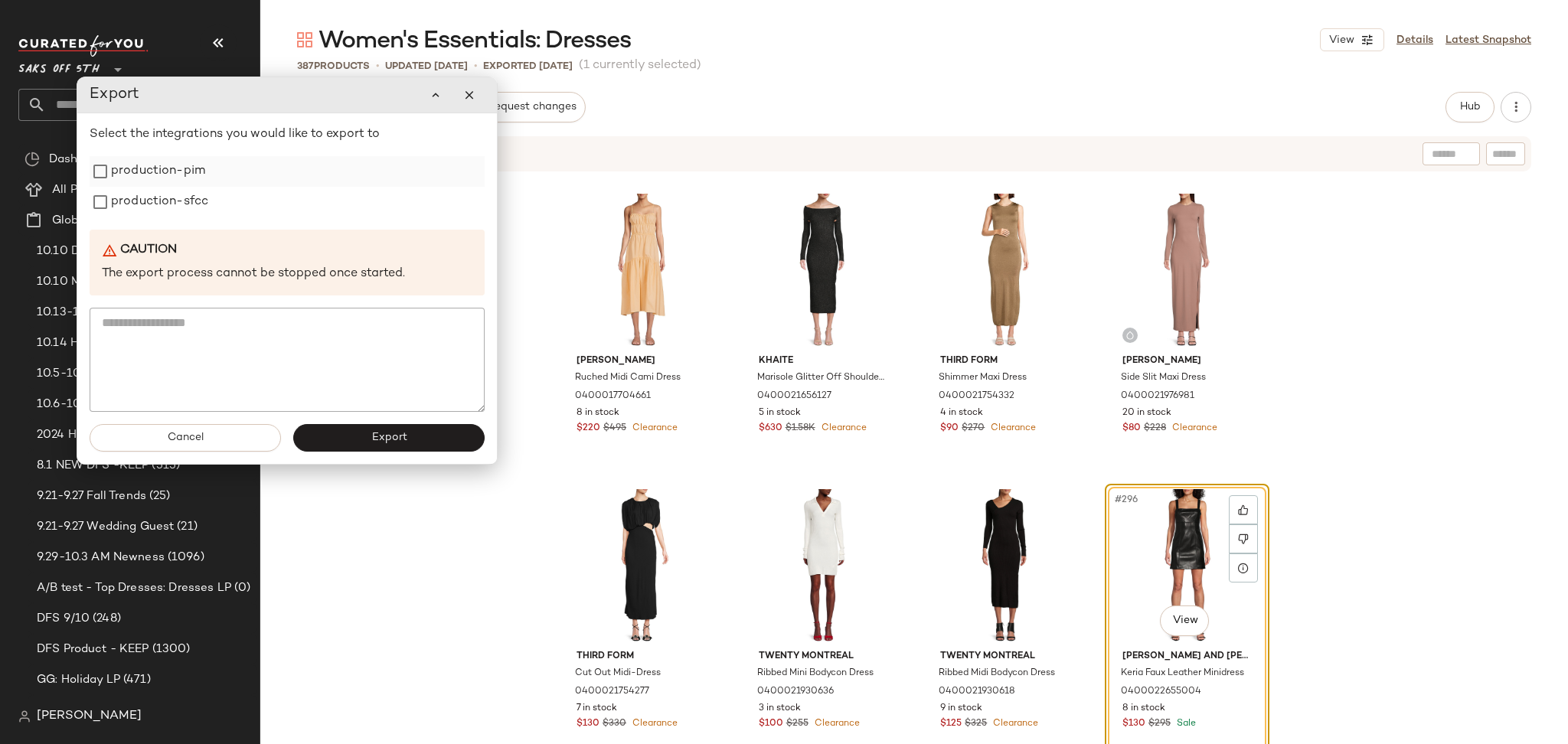
click at [140, 183] on label "production-pim" at bounding box center [157, 171] width 94 height 31
click at [143, 202] on label "production-sfcc" at bounding box center [159, 202] width 97 height 31
click at [379, 433] on span "Export" at bounding box center [388, 437] width 36 height 12
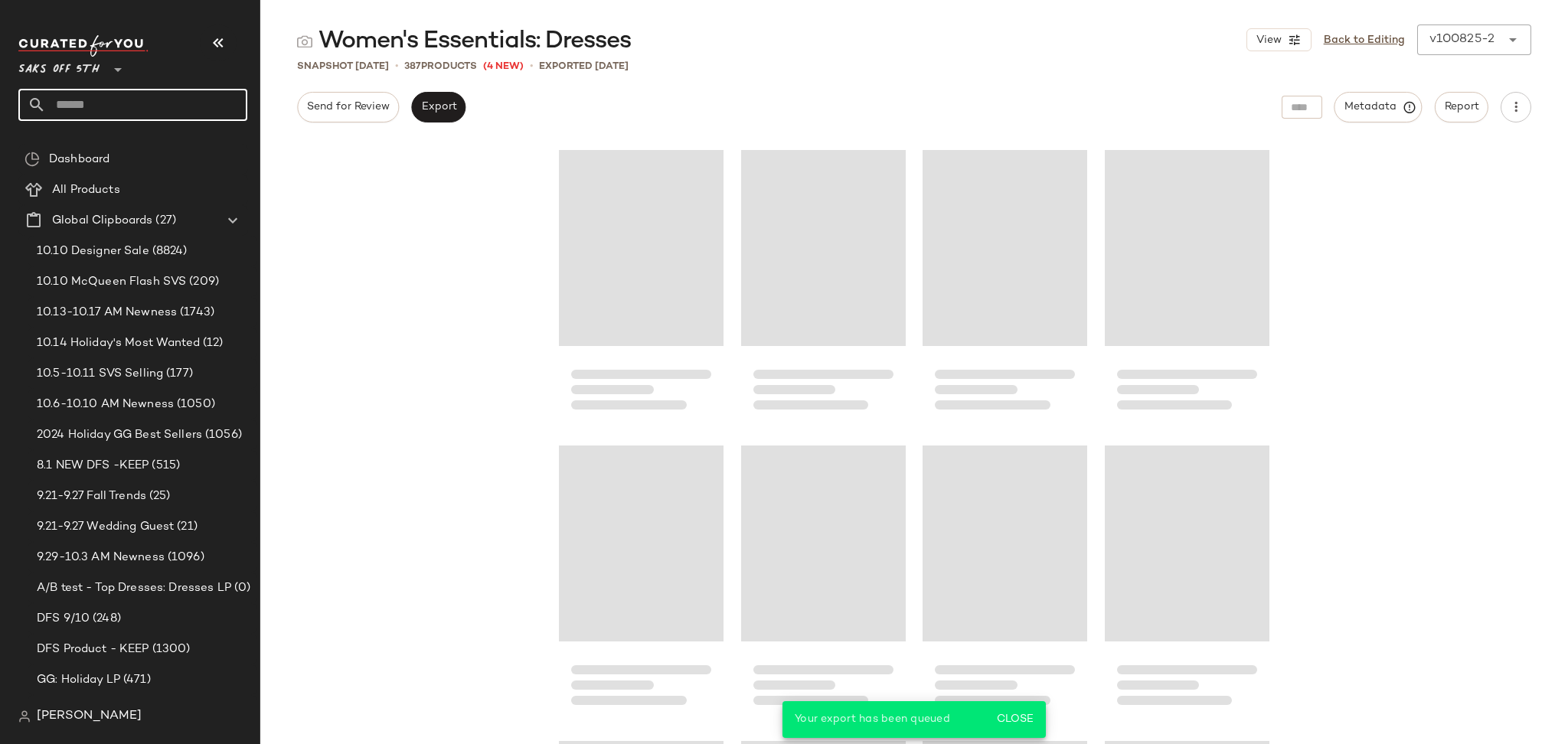
click at [157, 106] on input "text" at bounding box center [146, 104] width 202 height 32
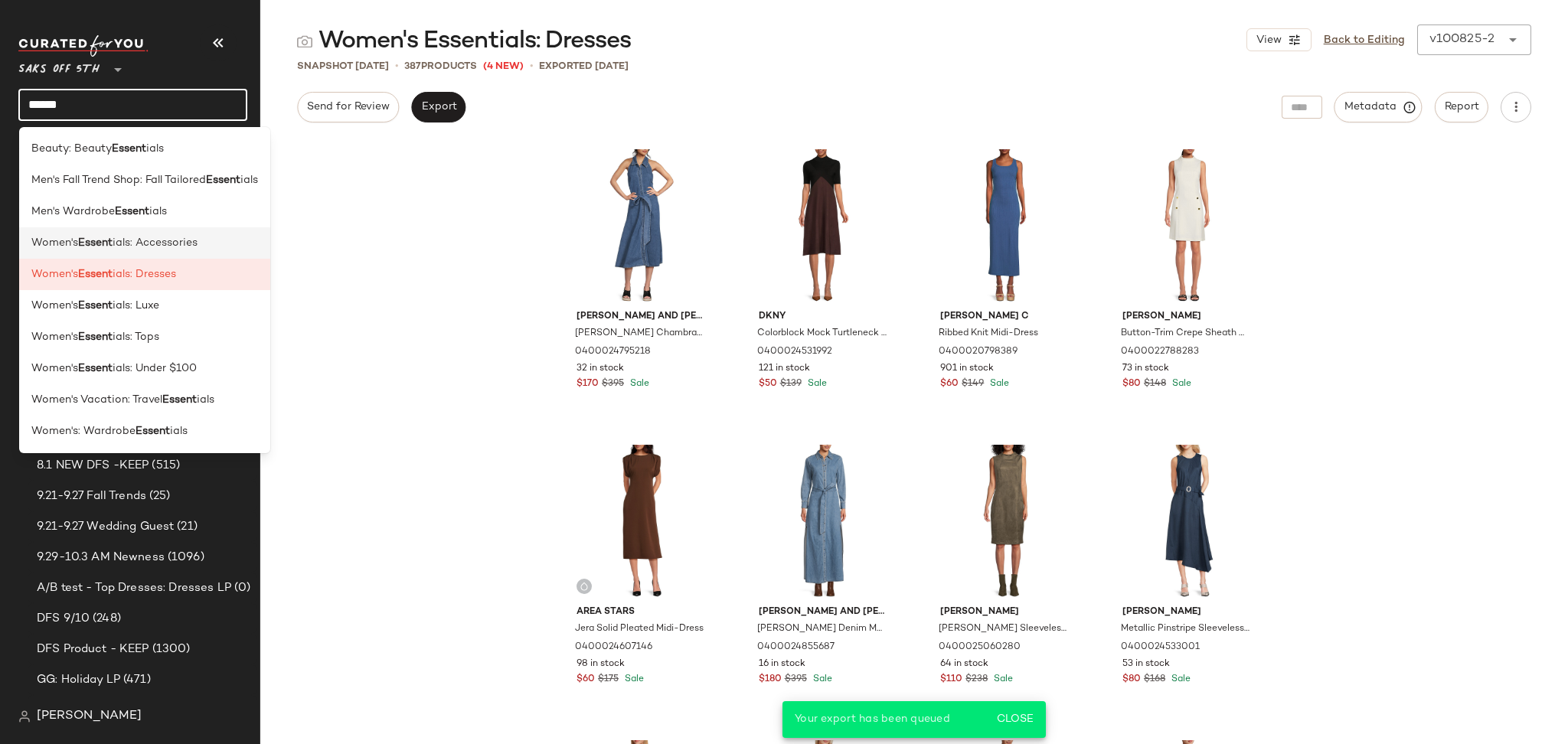
type input "******"
click at [173, 250] on span "ials: Accessories" at bounding box center [155, 243] width 85 height 16
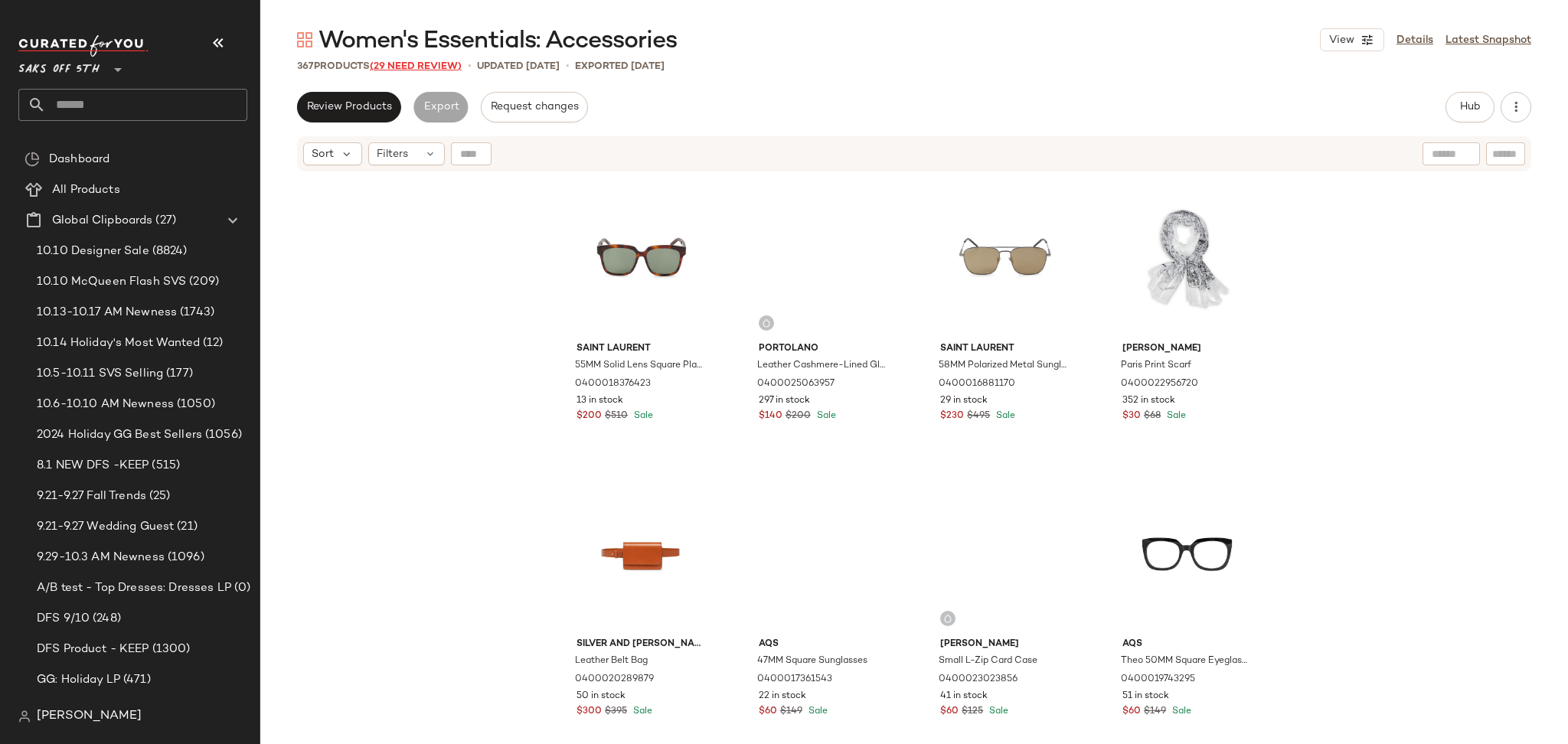
click at [423, 69] on span "(29 Need Review)" at bounding box center [415, 66] width 92 height 11
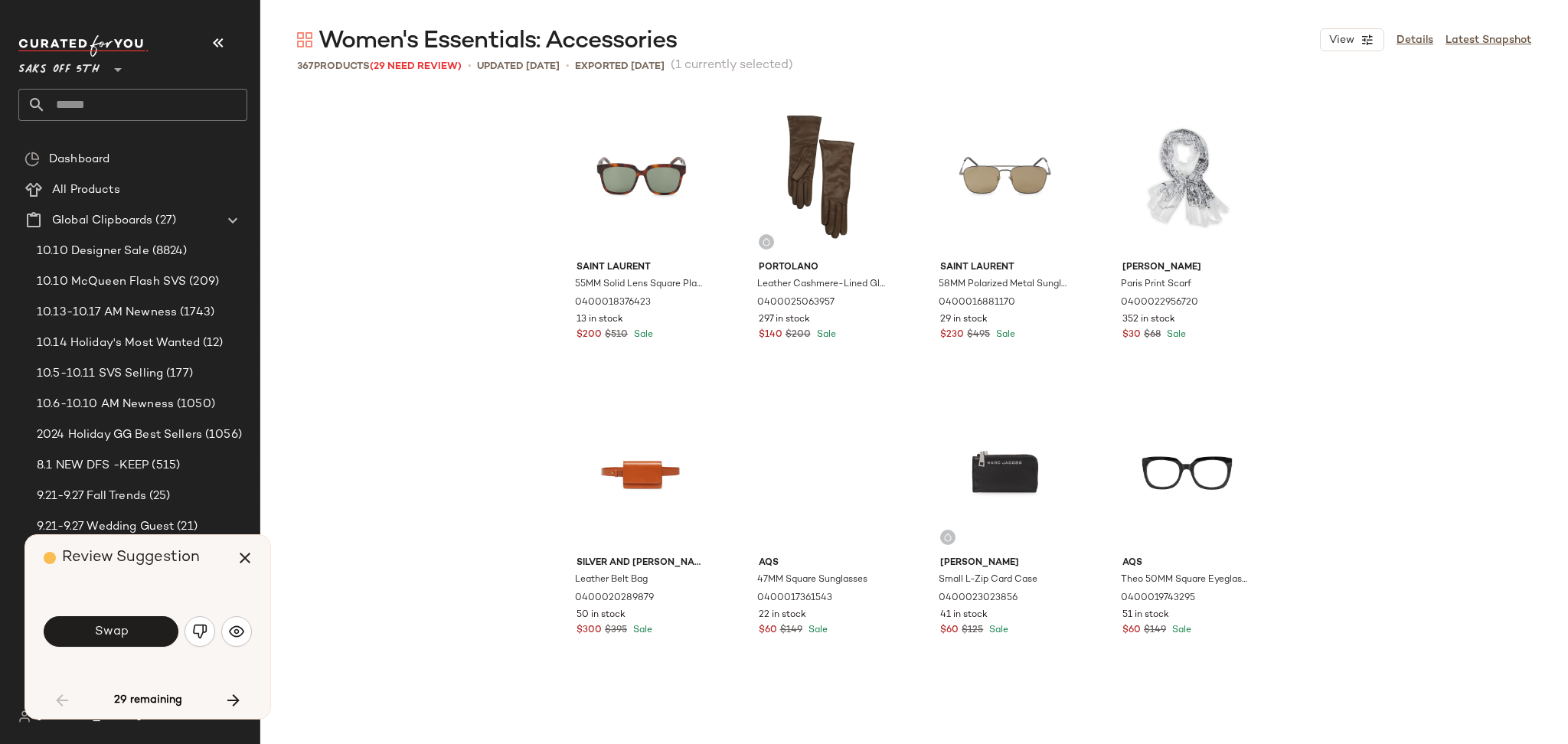
scroll to position [603, 0]
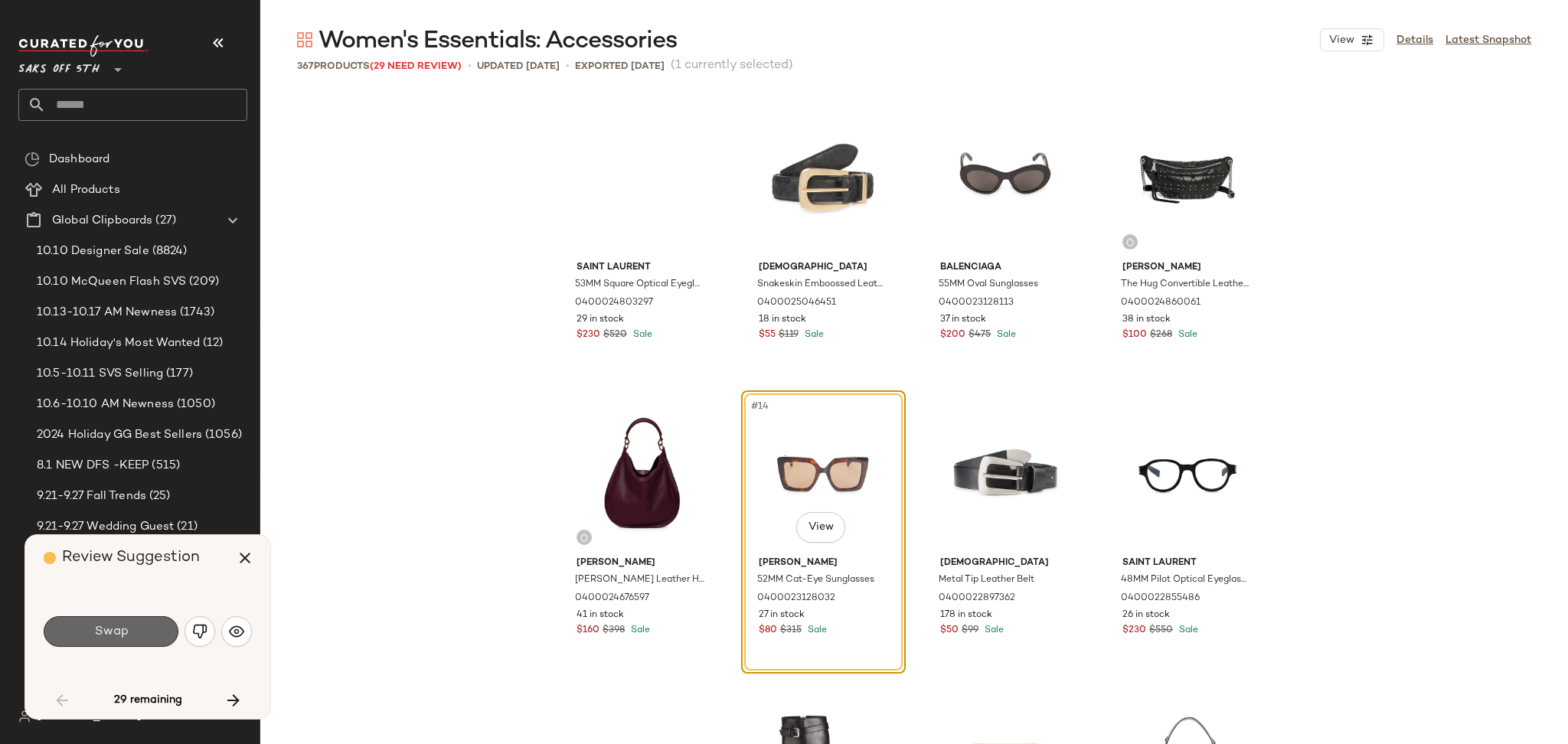
click at [106, 635] on span "Swap" at bounding box center [110, 632] width 34 height 15
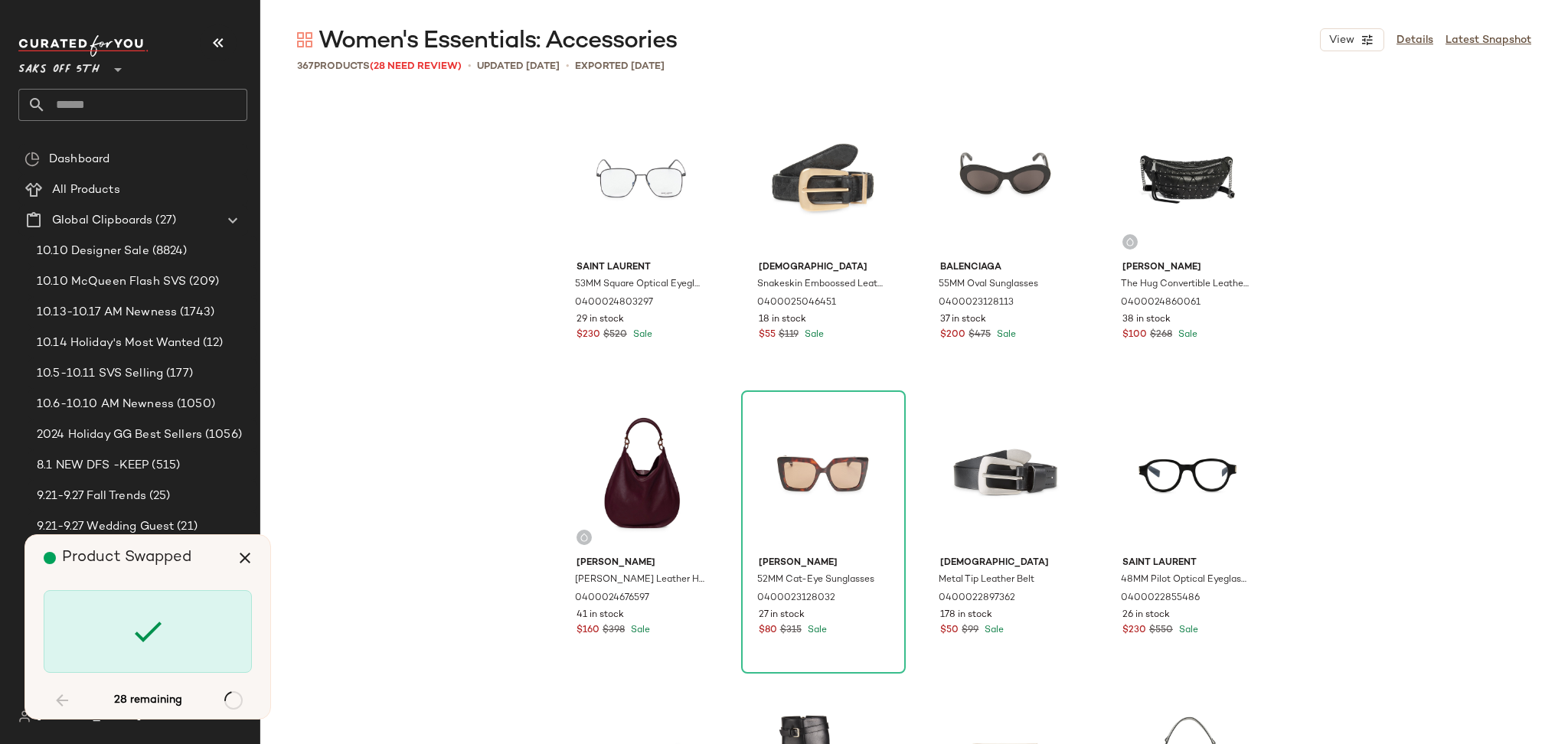
scroll to position [2068, 0]
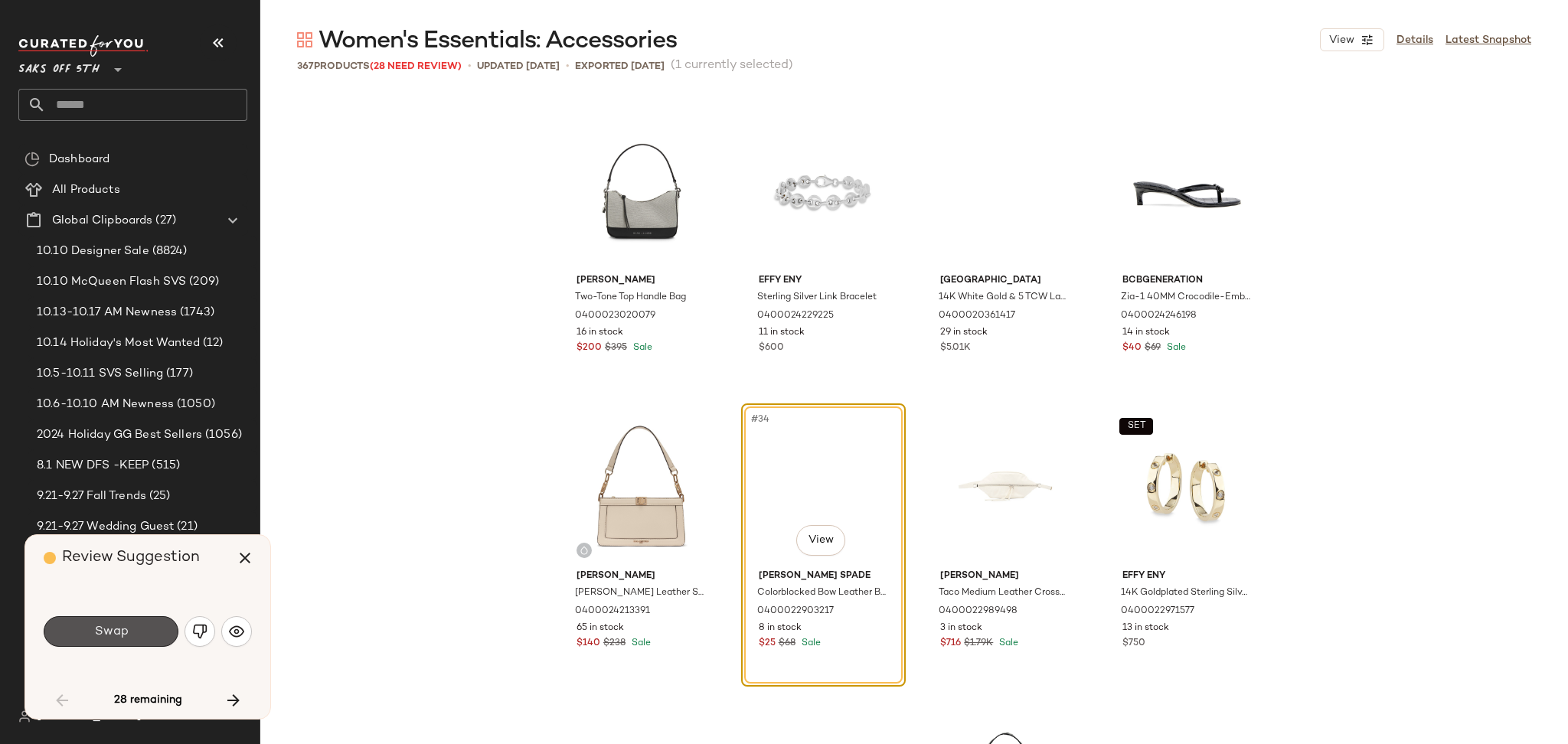
click at [106, 635] on span "Swap" at bounding box center [110, 632] width 34 height 15
click at [106, 635] on div "Swap" at bounding box center [110, 631] width 135 height 31
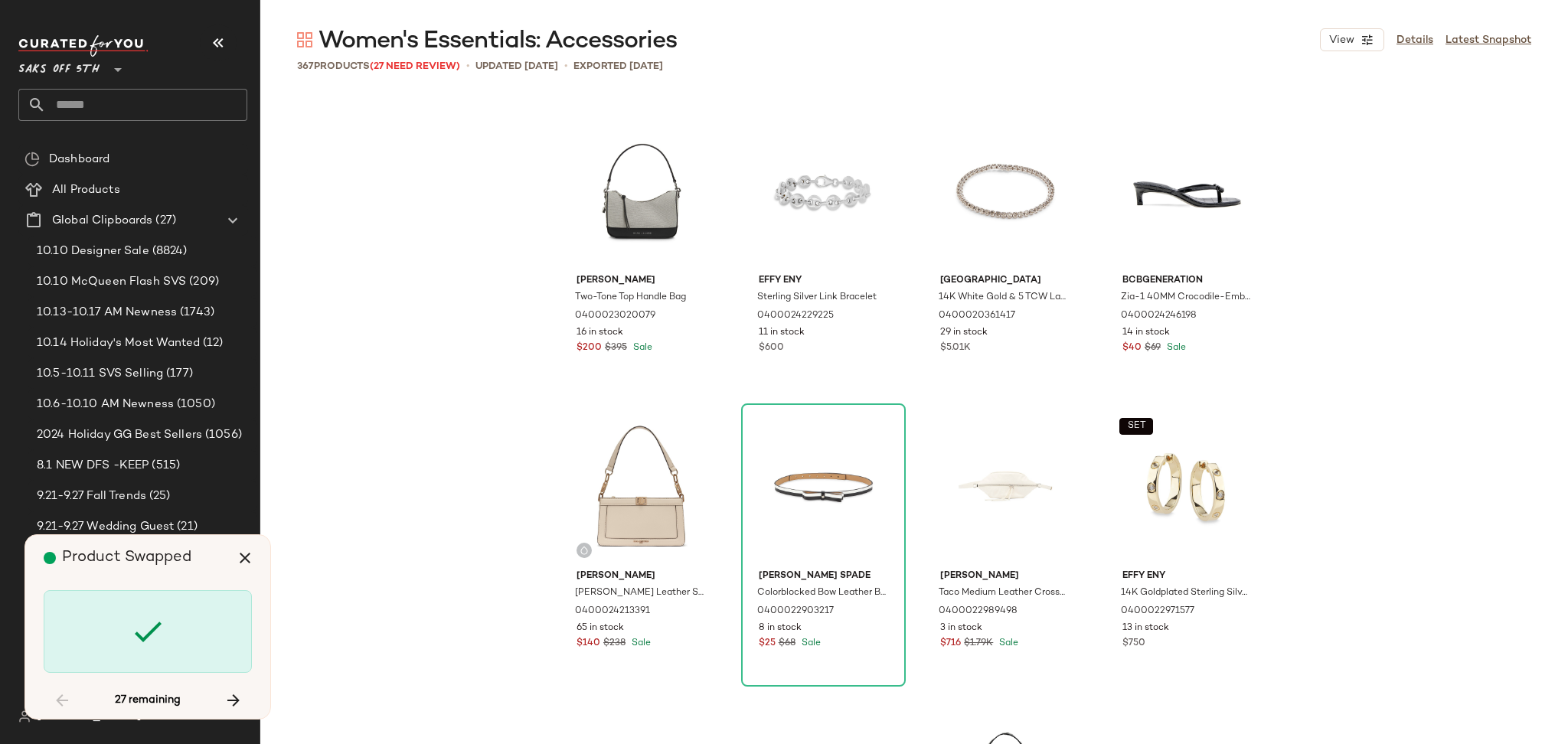
scroll to position [3251, 0]
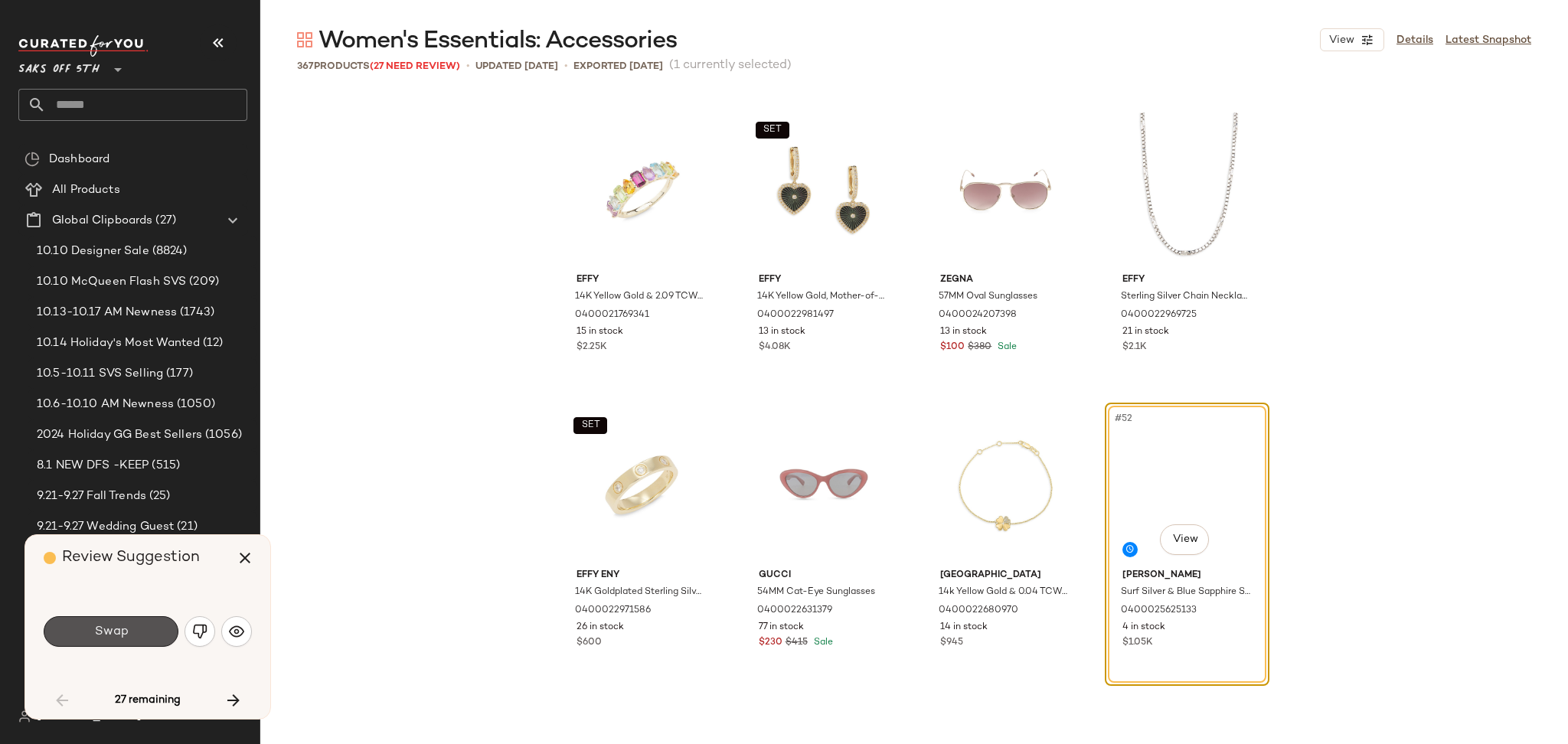
click at [106, 635] on span "Swap" at bounding box center [110, 632] width 34 height 15
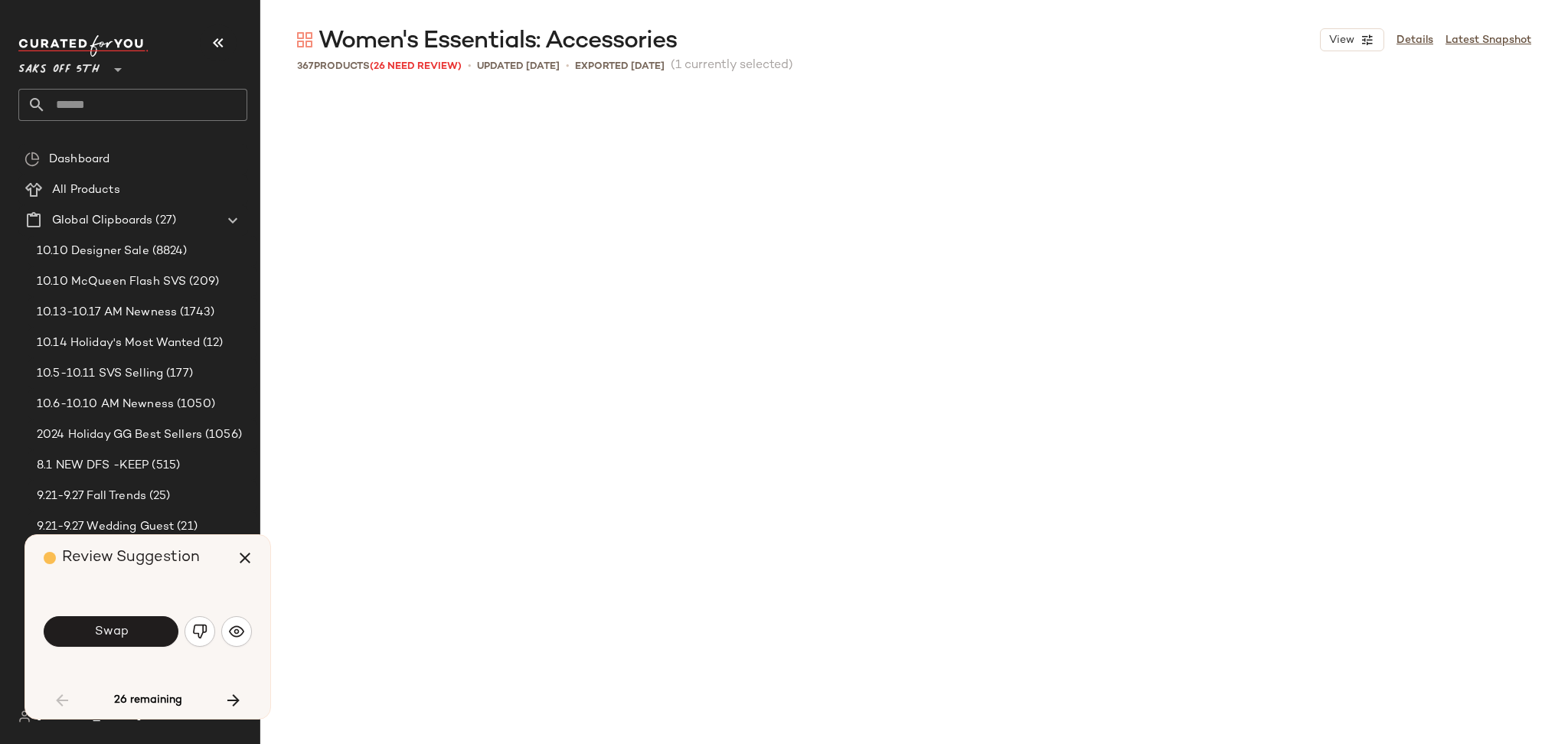
scroll to position [3841, 0]
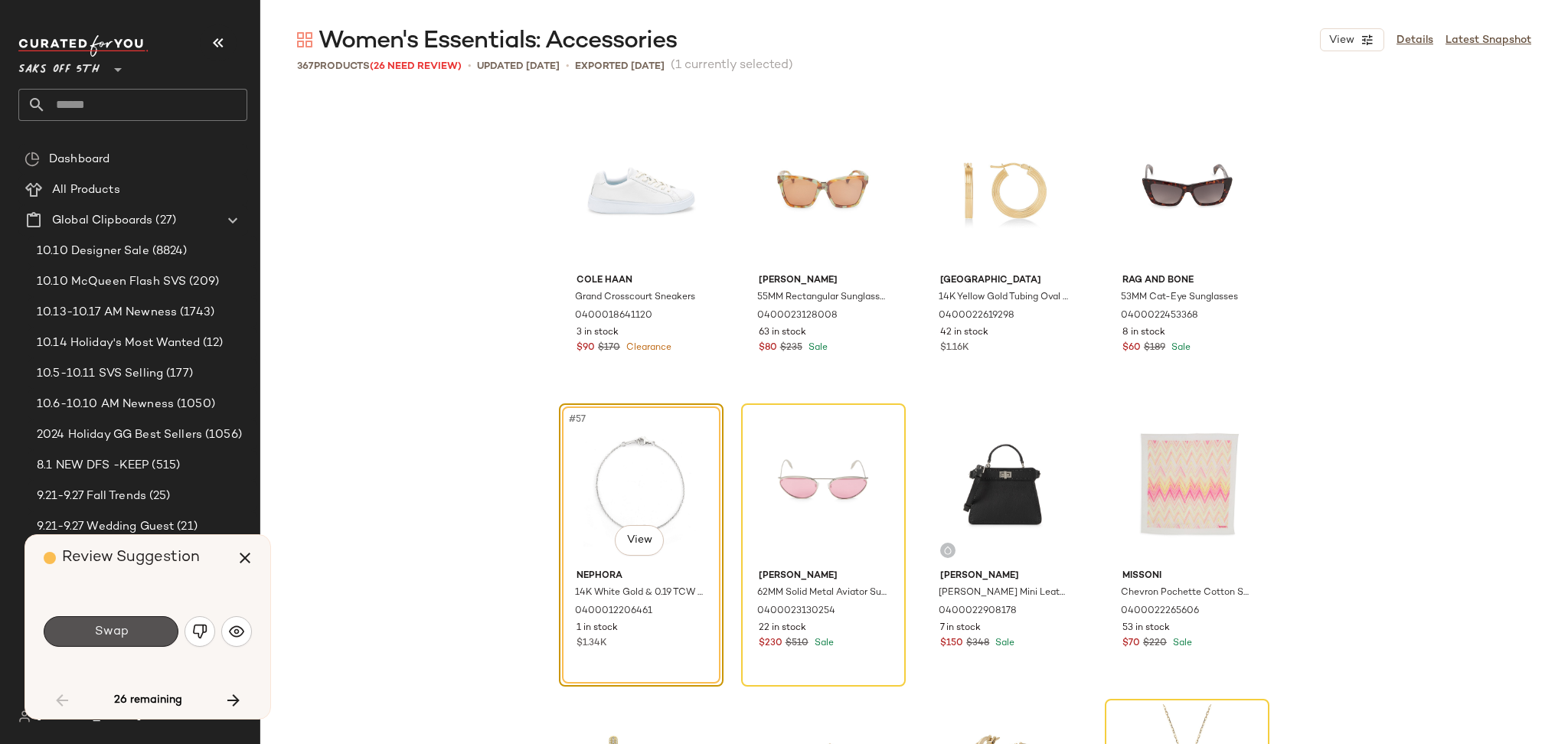
click at [106, 635] on span "Swap" at bounding box center [110, 632] width 34 height 15
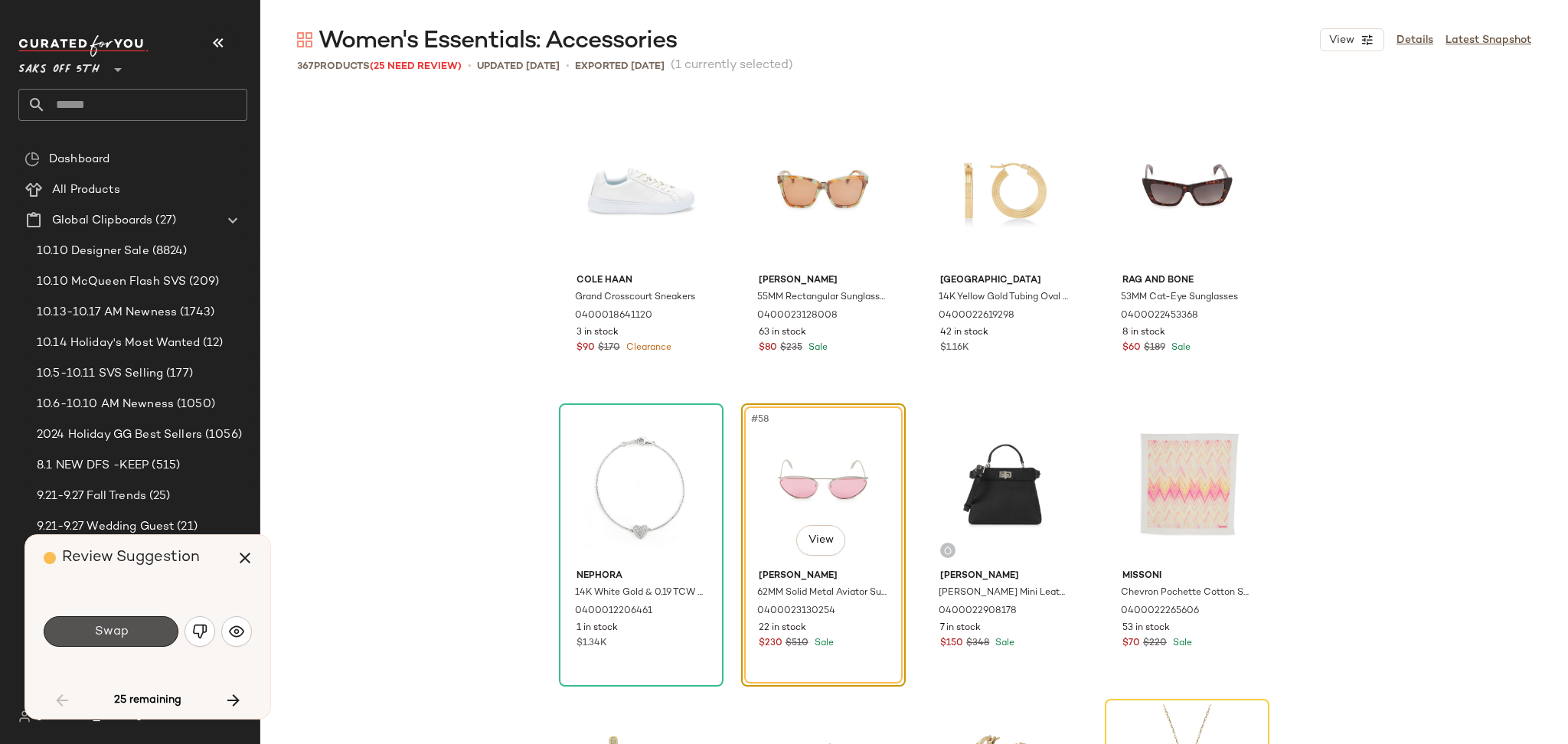
click at [106, 635] on span "Swap" at bounding box center [110, 632] width 34 height 15
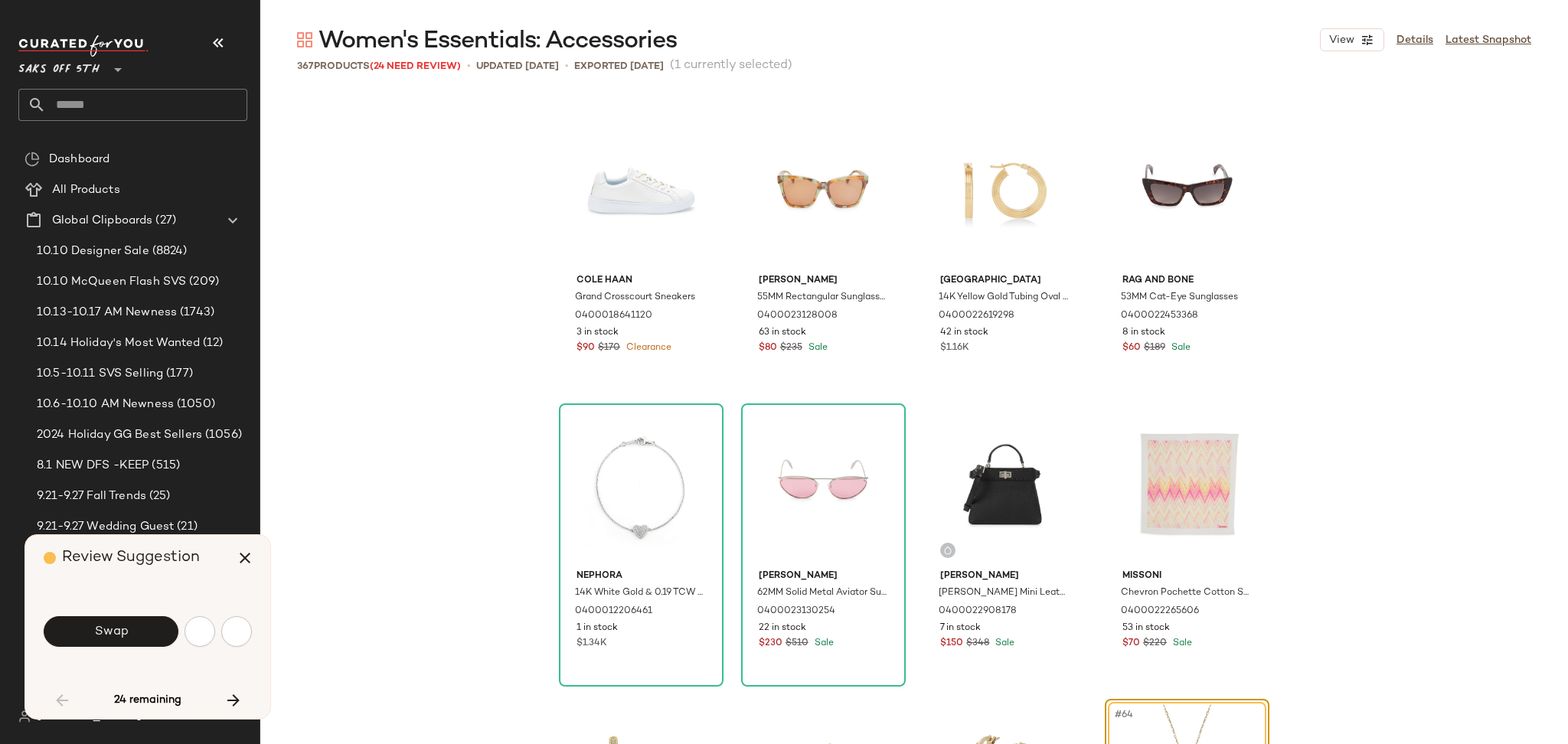
scroll to position [4136, 0]
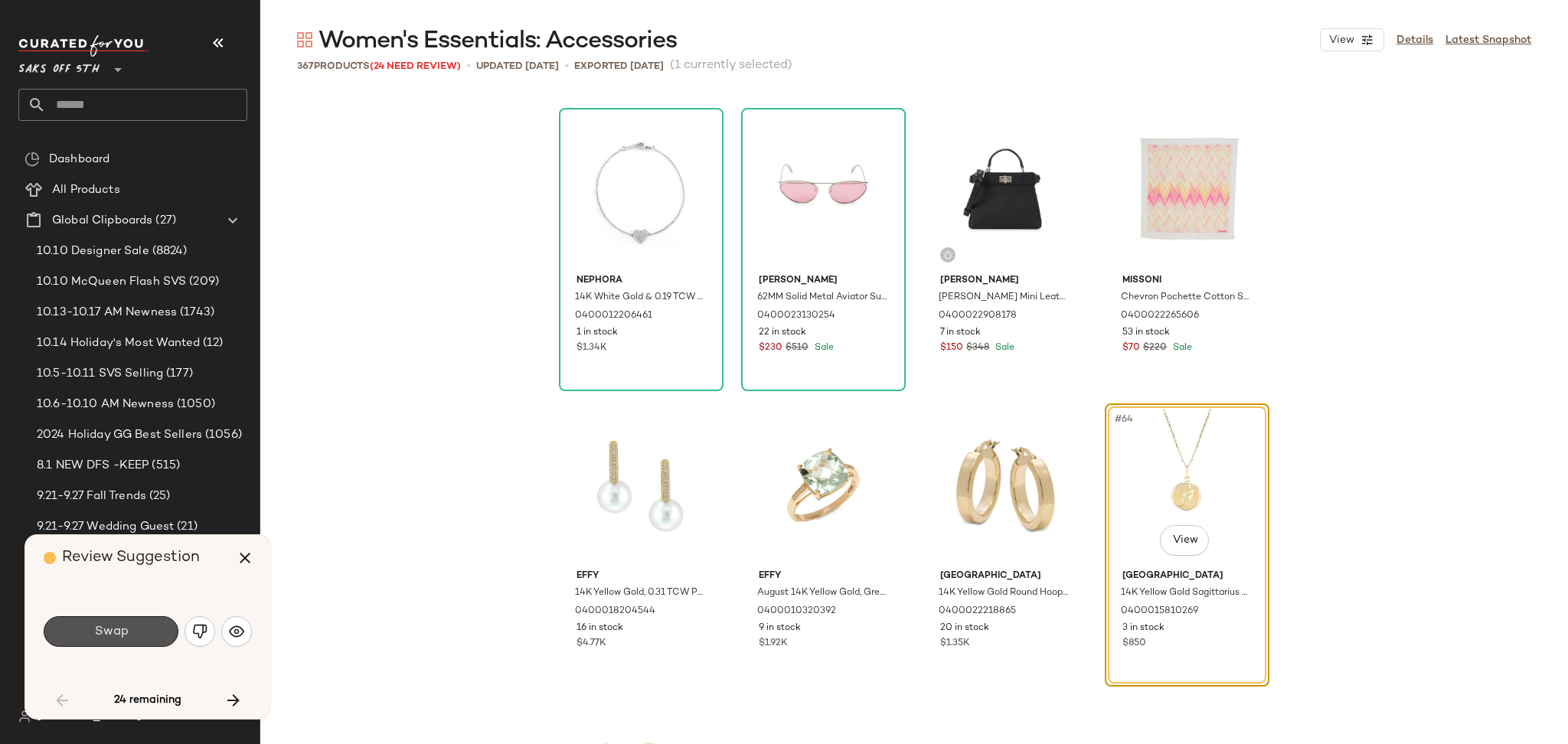
click at [106, 635] on span "Swap" at bounding box center [110, 632] width 34 height 15
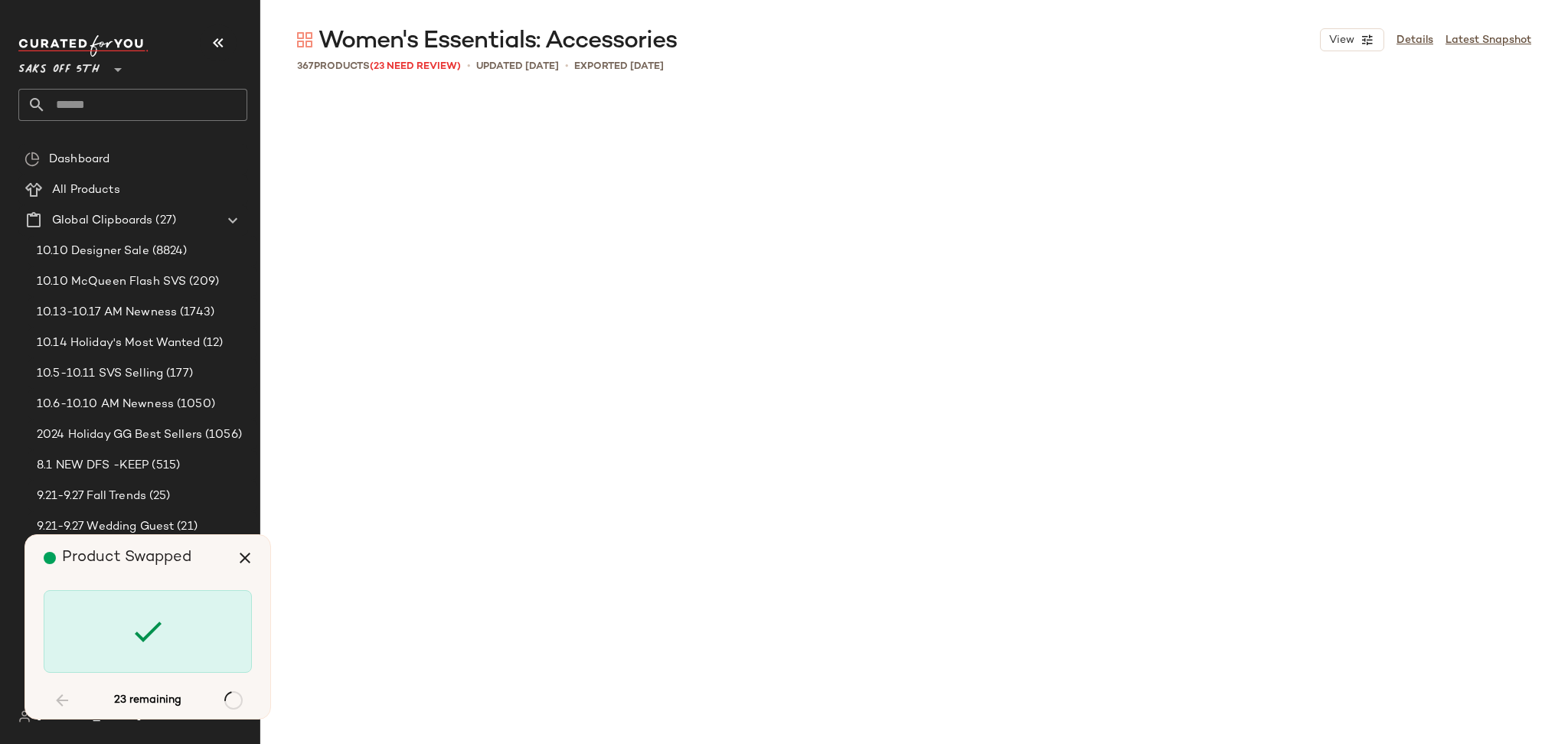
scroll to position [6205, 0]
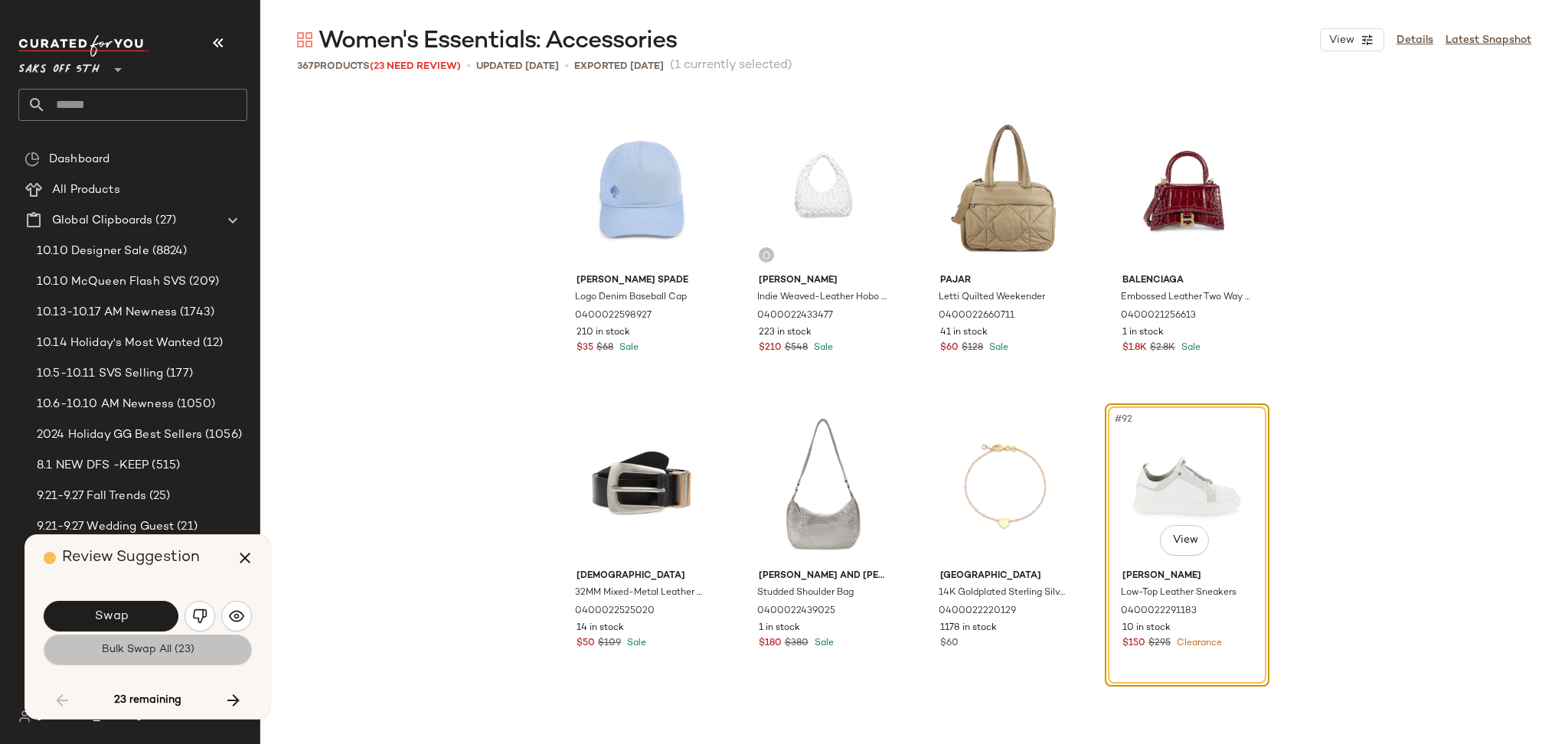
click at [153, 651] on span "Bulk Swap All (23)" at bounding box center [148, 649] width 93 height 12
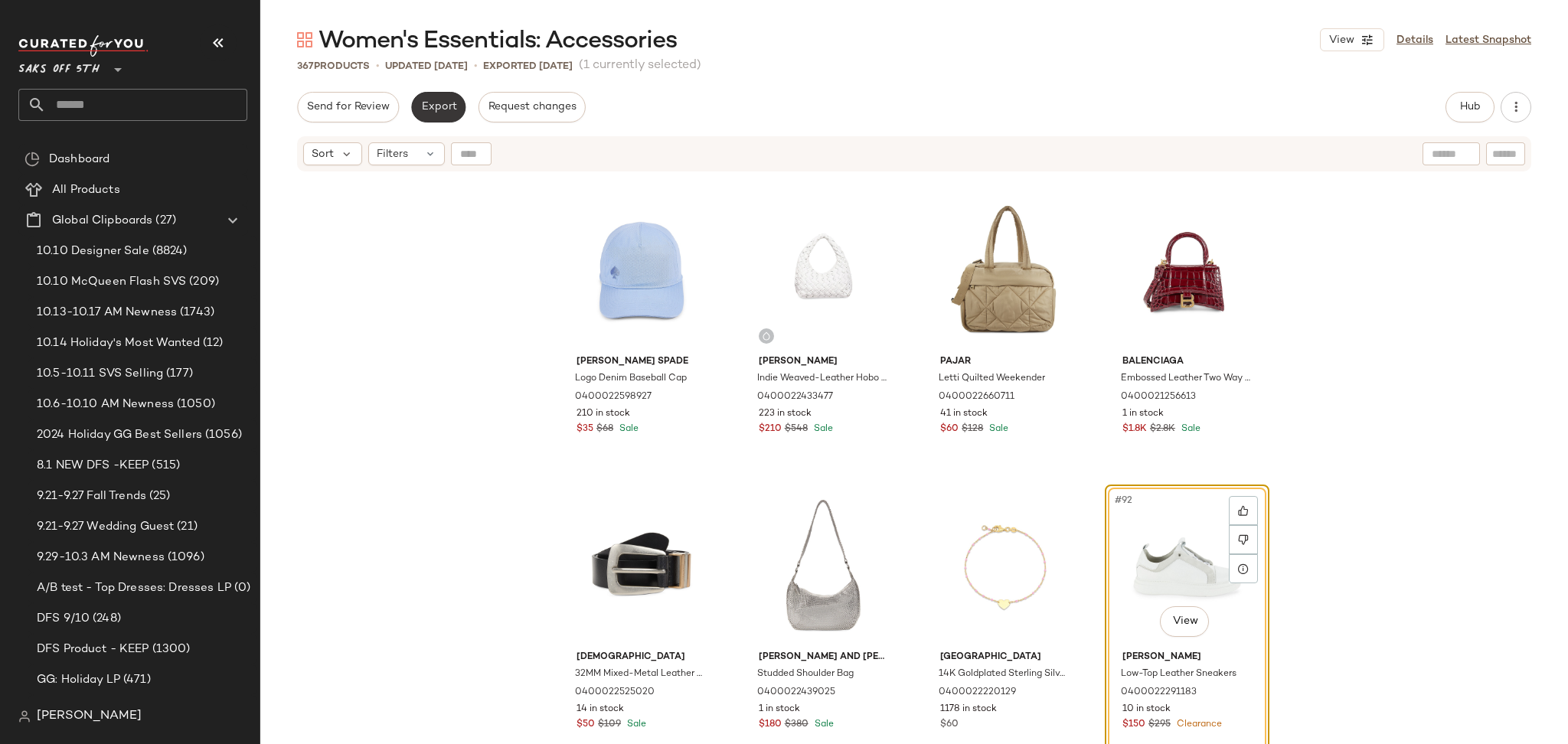
click at [437, 91] on div "Women's Essentials: Accessories View Details Latest Snapshot 367 Products • upd…" at bounding box center [914, 384] width 1308 height 720
click at [417, 103] on button "Export" at bounding box center [438, 108] width 55 height 31
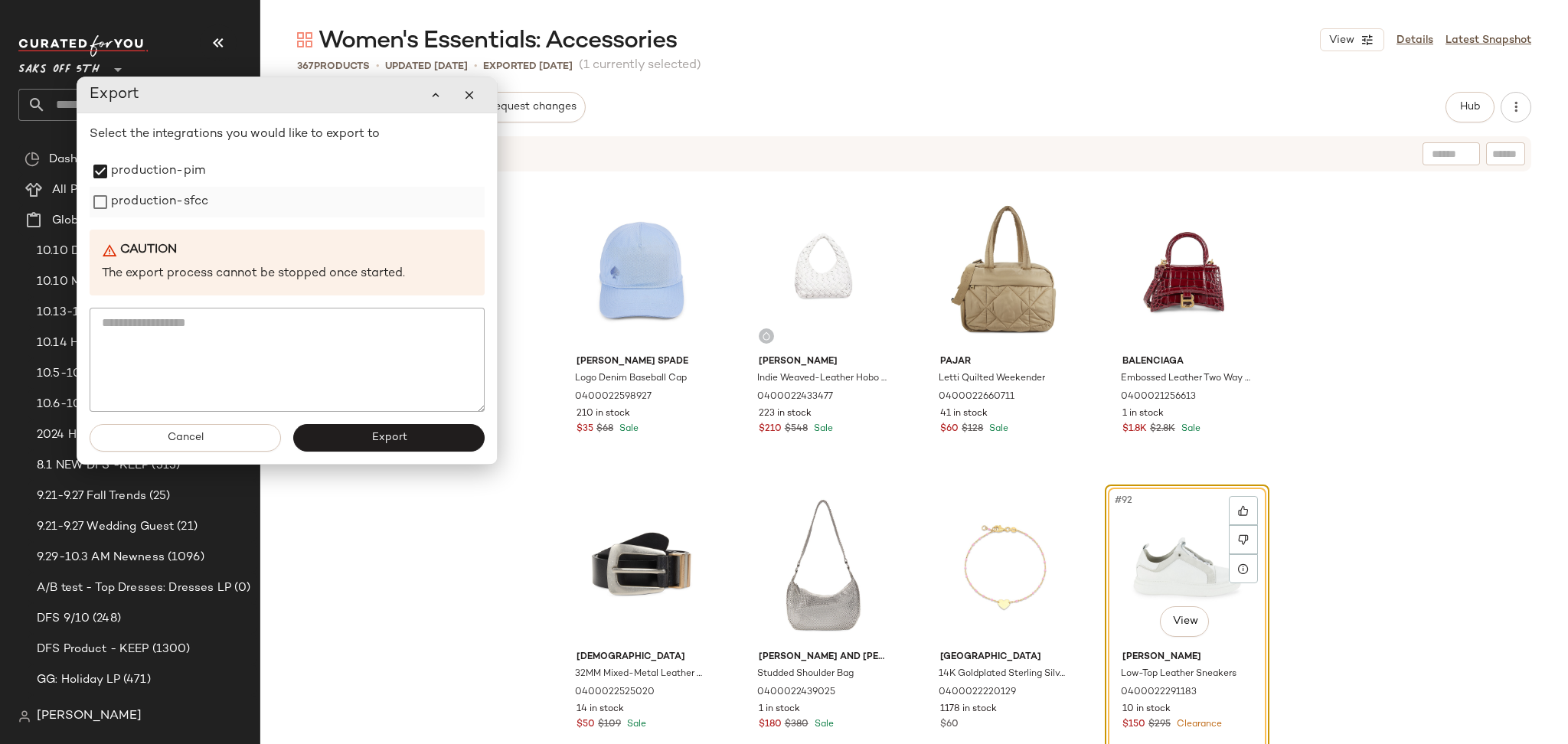
click at [105, 213] on div "production-sfcc" at bounding box center [287, 202] width 395 height 31
click at [377, 448] on button "Export" at bounding box center [388, 438] width 192 height 28
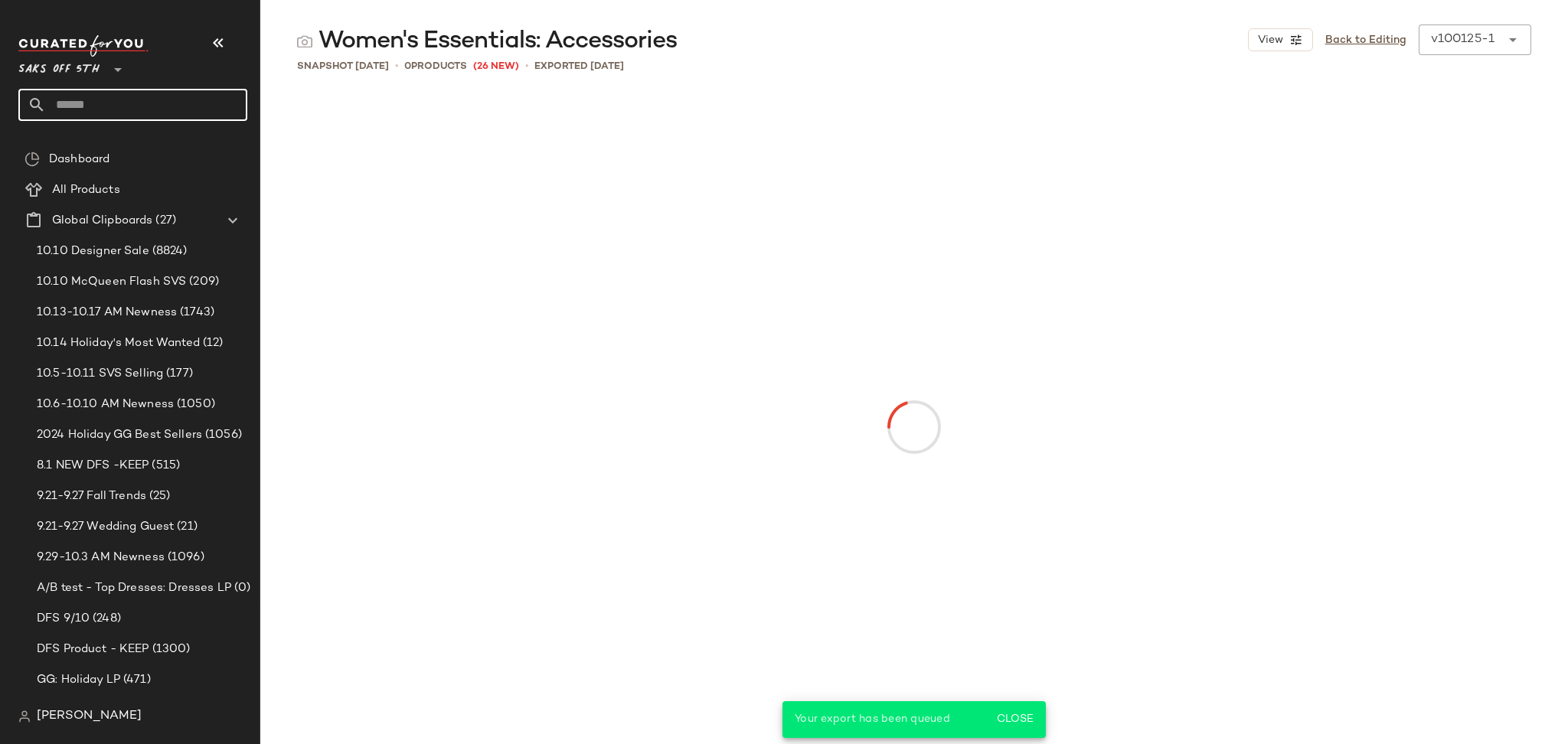
click at [157, 101] on input "text" at bounding box center [146, 104] width 202 height 32
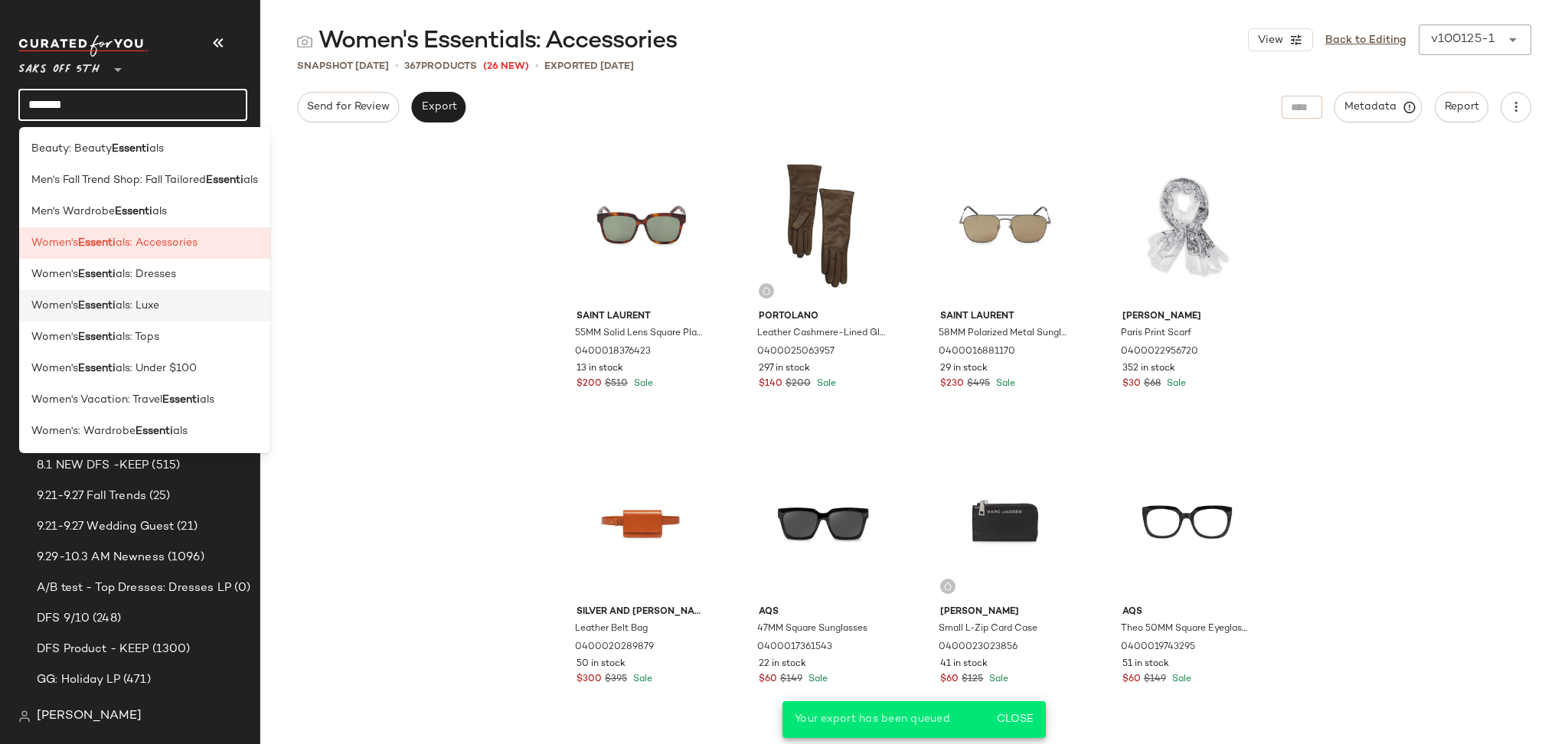
type input "*******"
click at [162, 302] on div "Women's Essenti als: Luxe" at bounding box center [144, 306] width 227 height 16
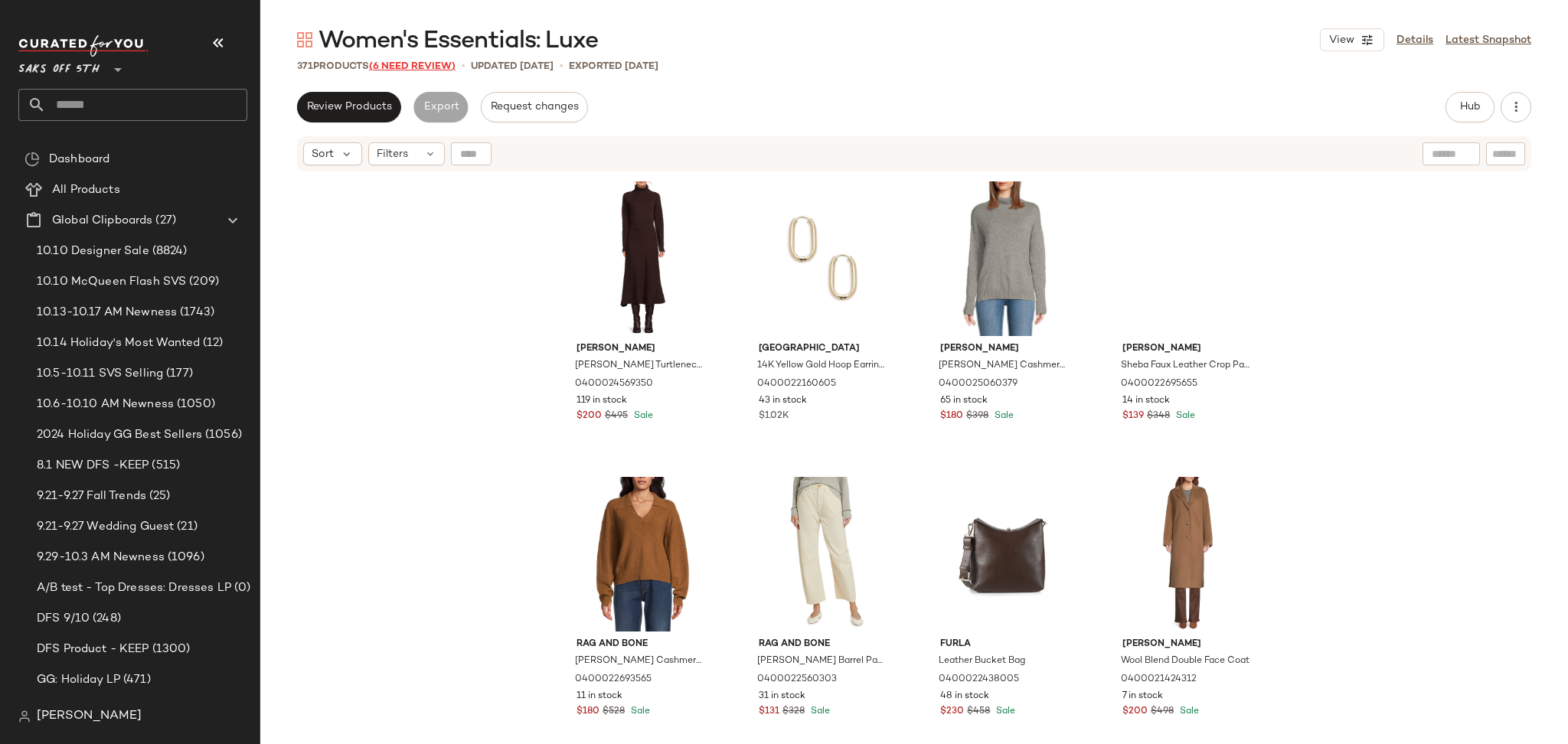
click at [430, 71] on span "(6 Need Review)" at bounding box center [412, 66] width 86 height 11
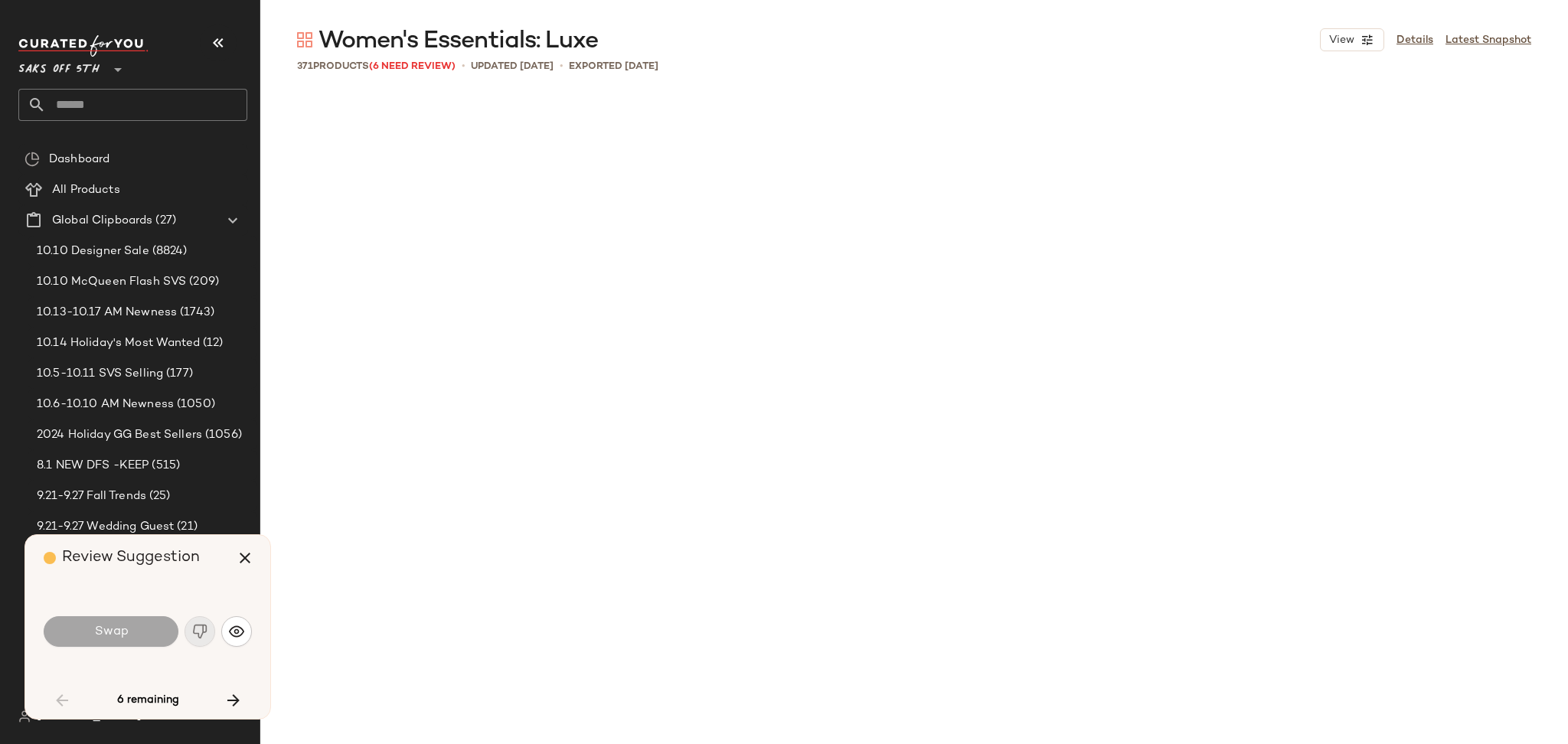
scroll to position [1477, 0]
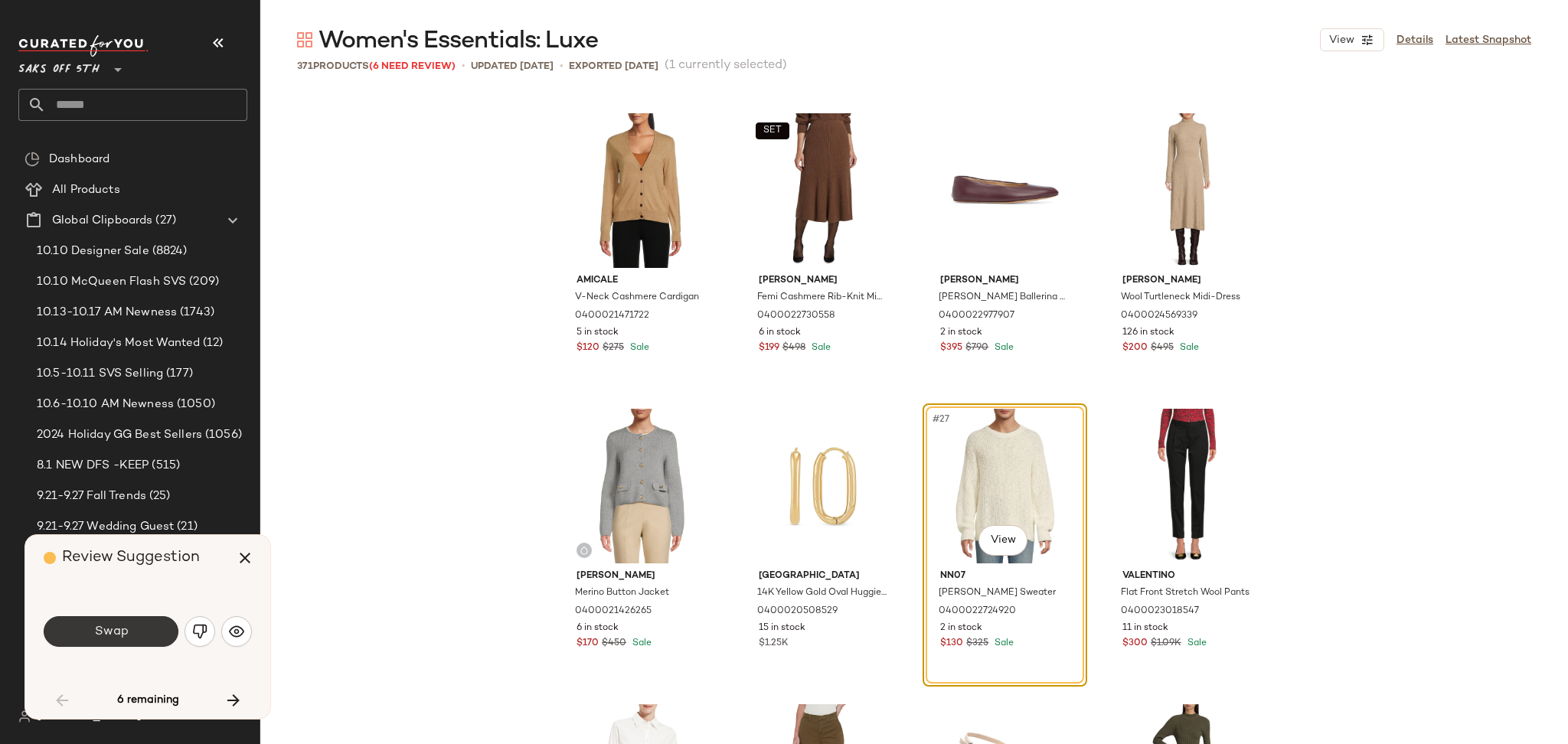
click at [143, 630] on button "Swap" at bounding box center [110, 631] width 135 height 31
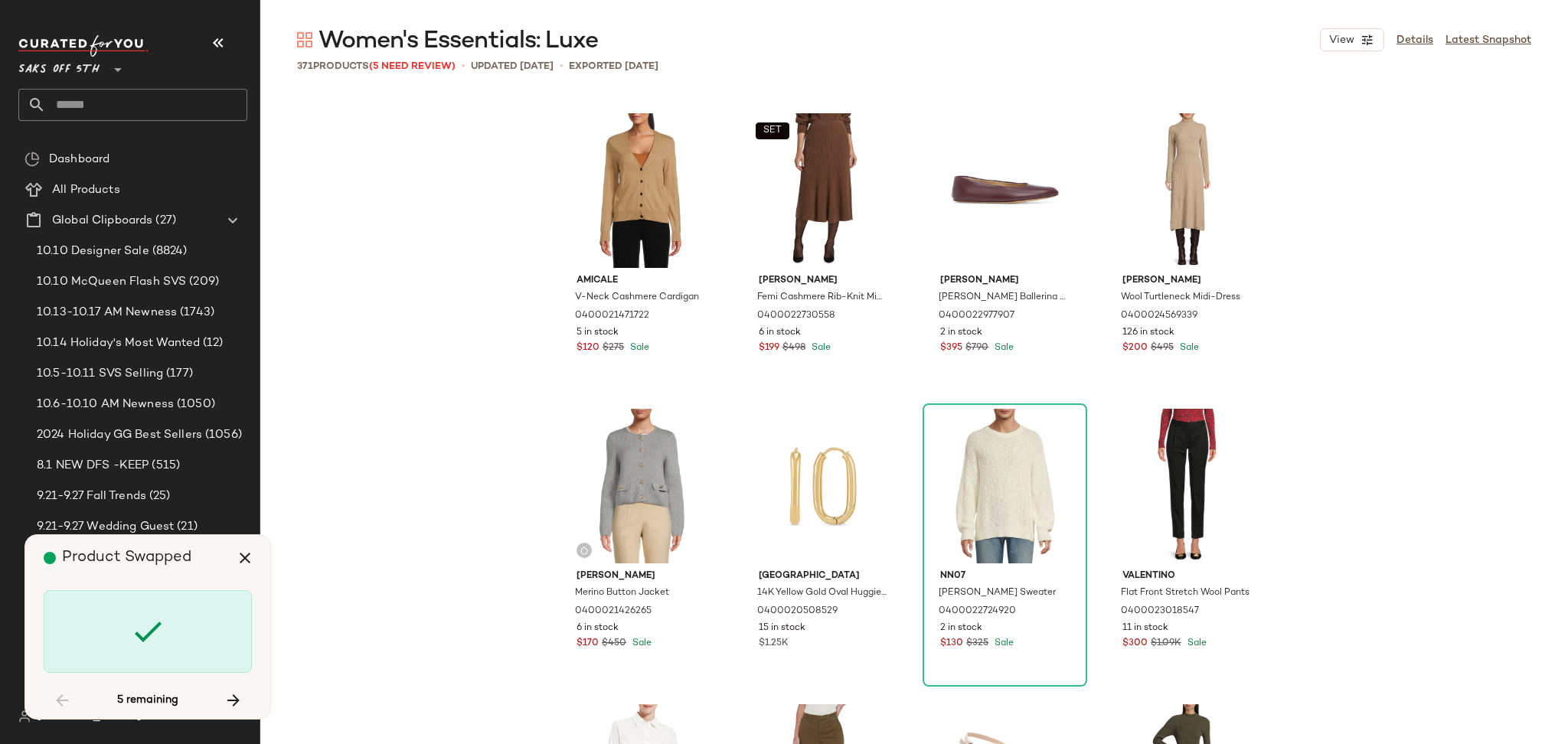
scroll to position [10047, 0]
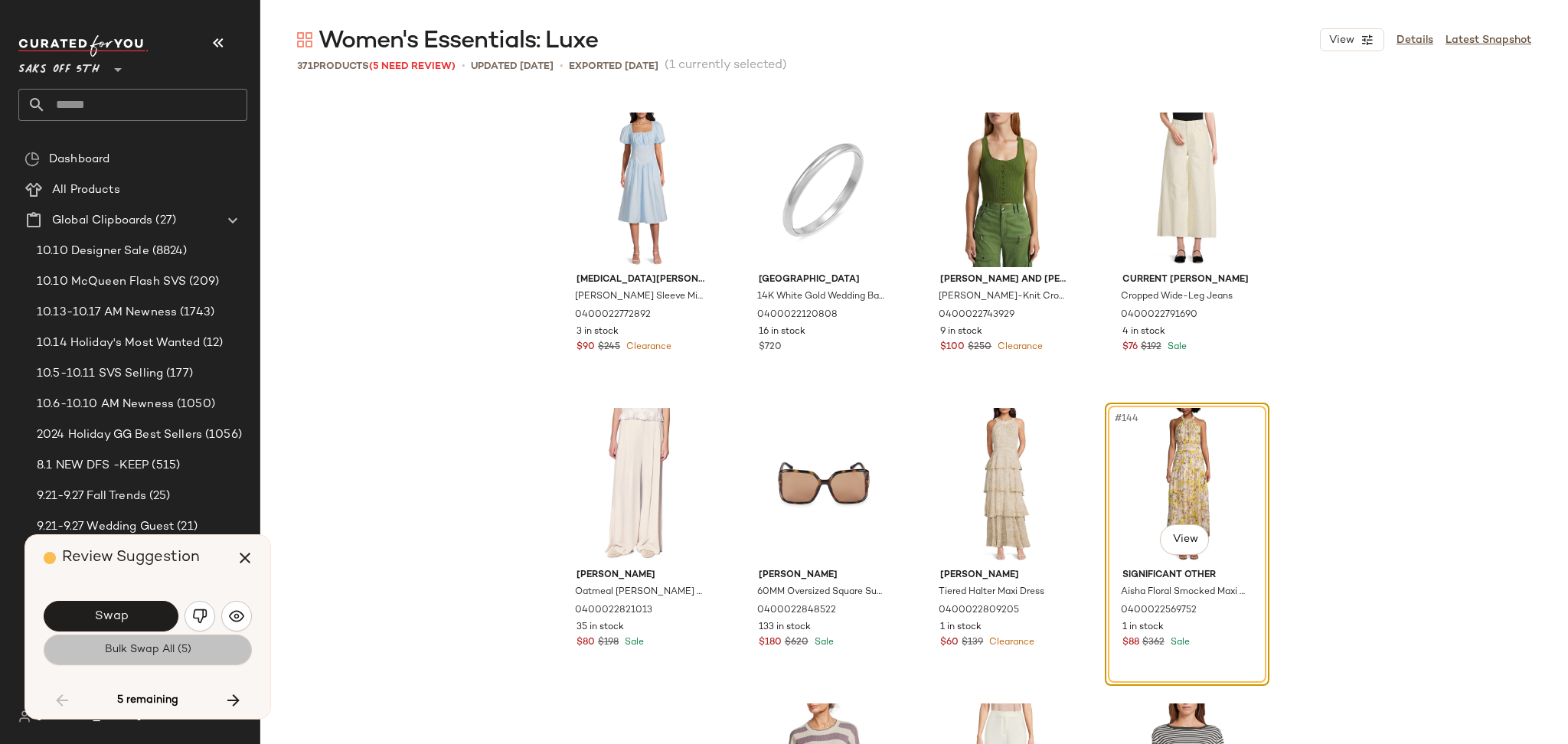
click at [143, 651] on span "Bulk Swap All (5)" at bounding box center [148, 649] width 87 height 12
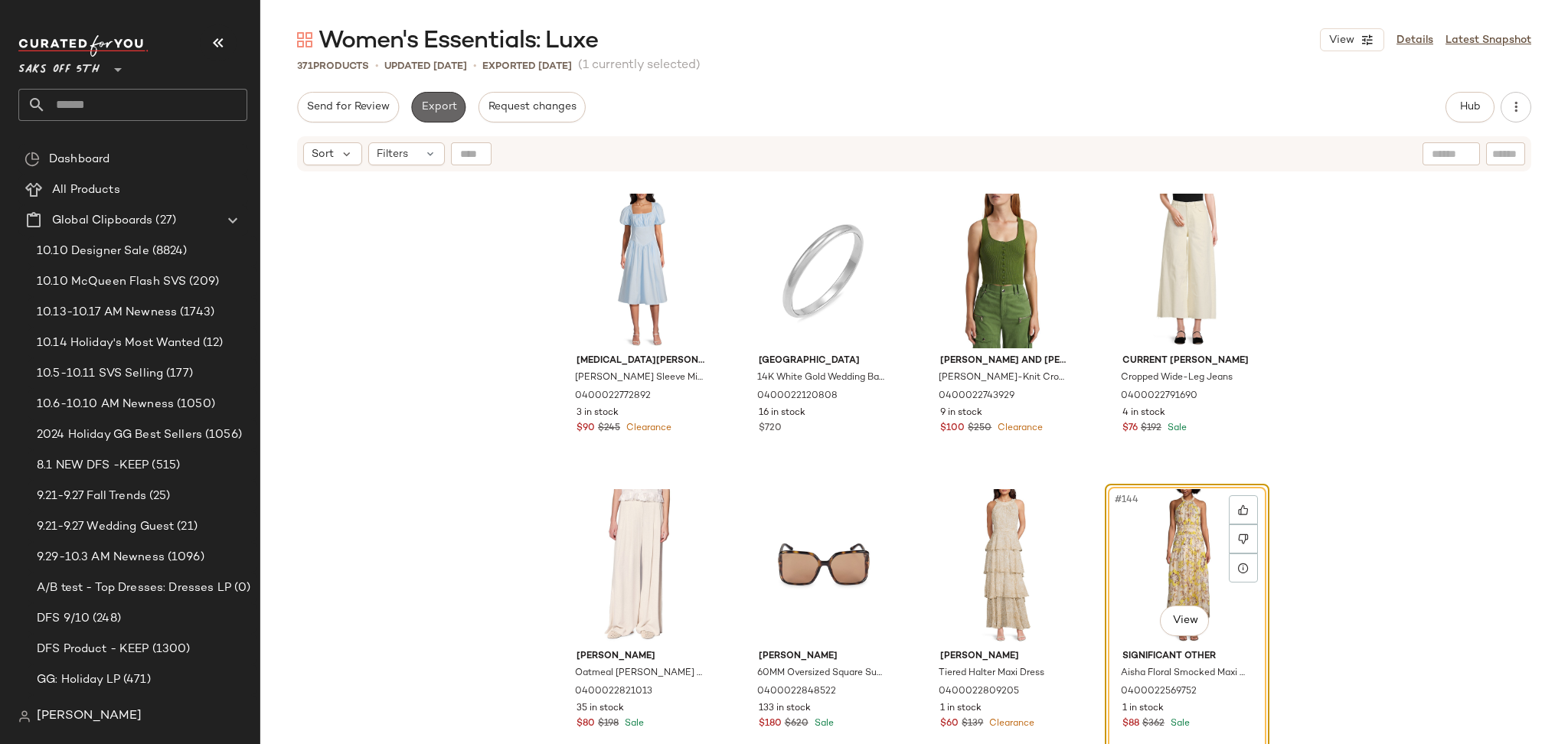
click at [429, 106] on span "Export" at bounding box center [438, 107] width 36 height 12
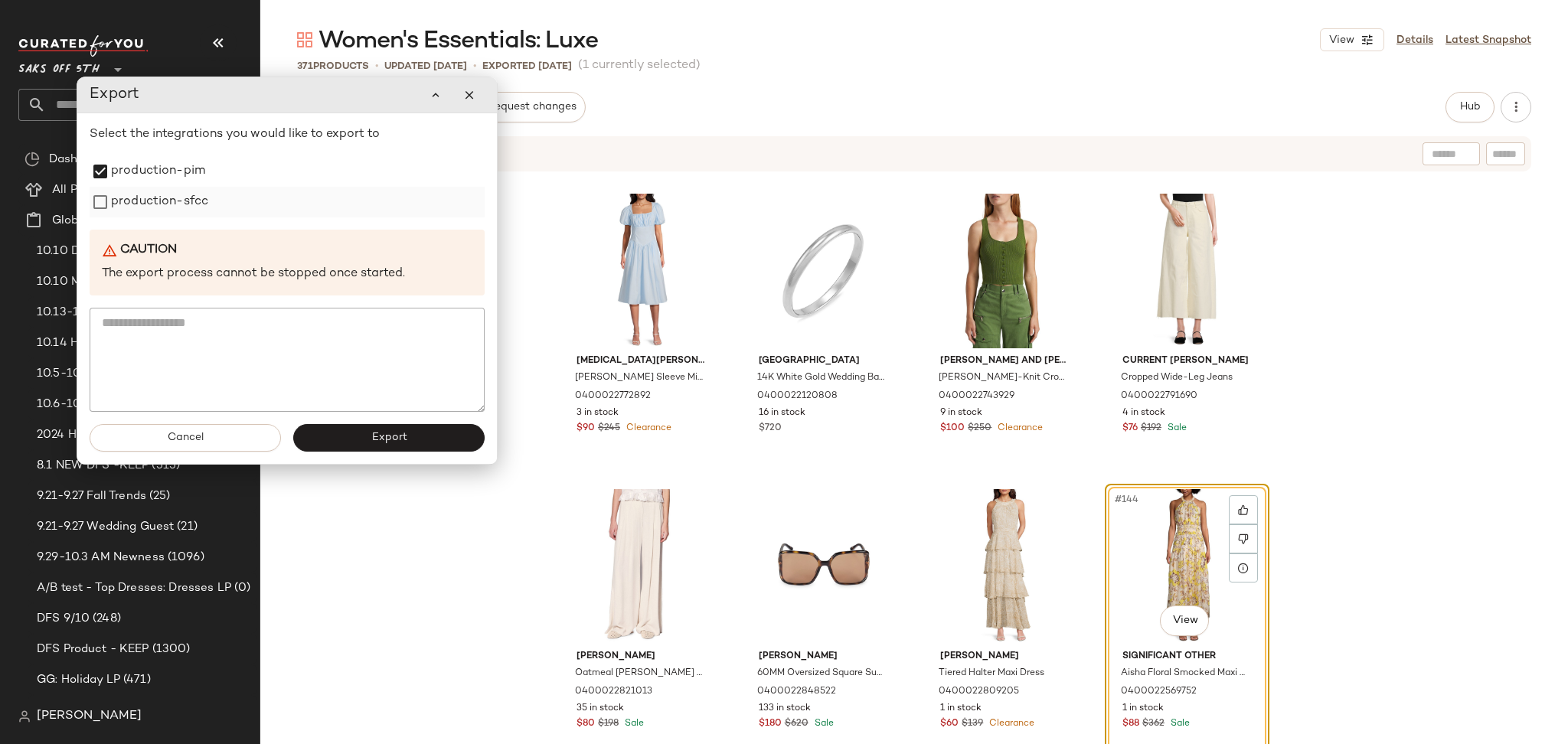
click at [94, 187] on div "production-sfcc" at bounding box center [287, 202] width 395 height 31
click at [374, 444] on span "Export" at bounding box center [388, 437] width 36 height 12
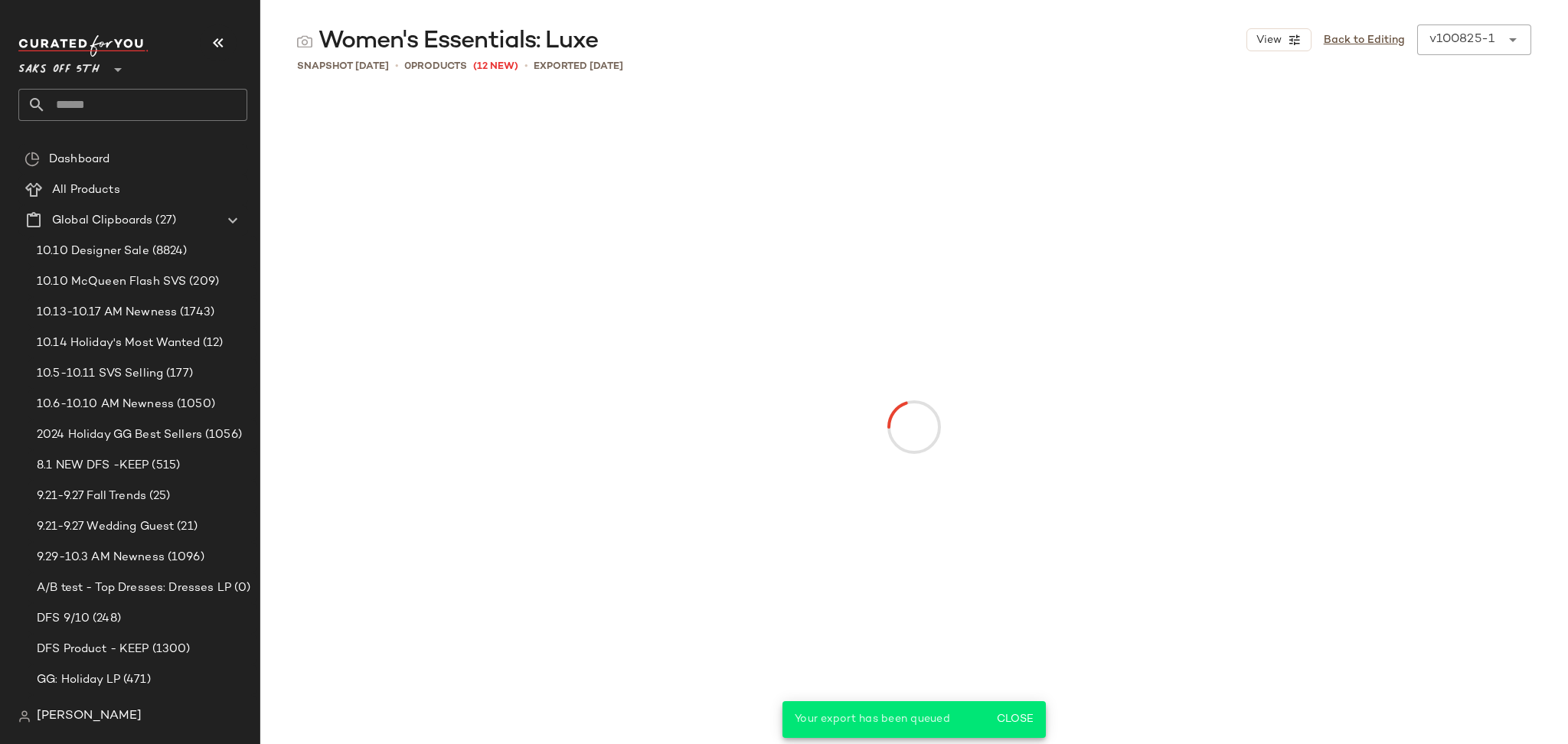
click at [185, 97] on input "text" at bounding box center [146, 104] width 202 height 32
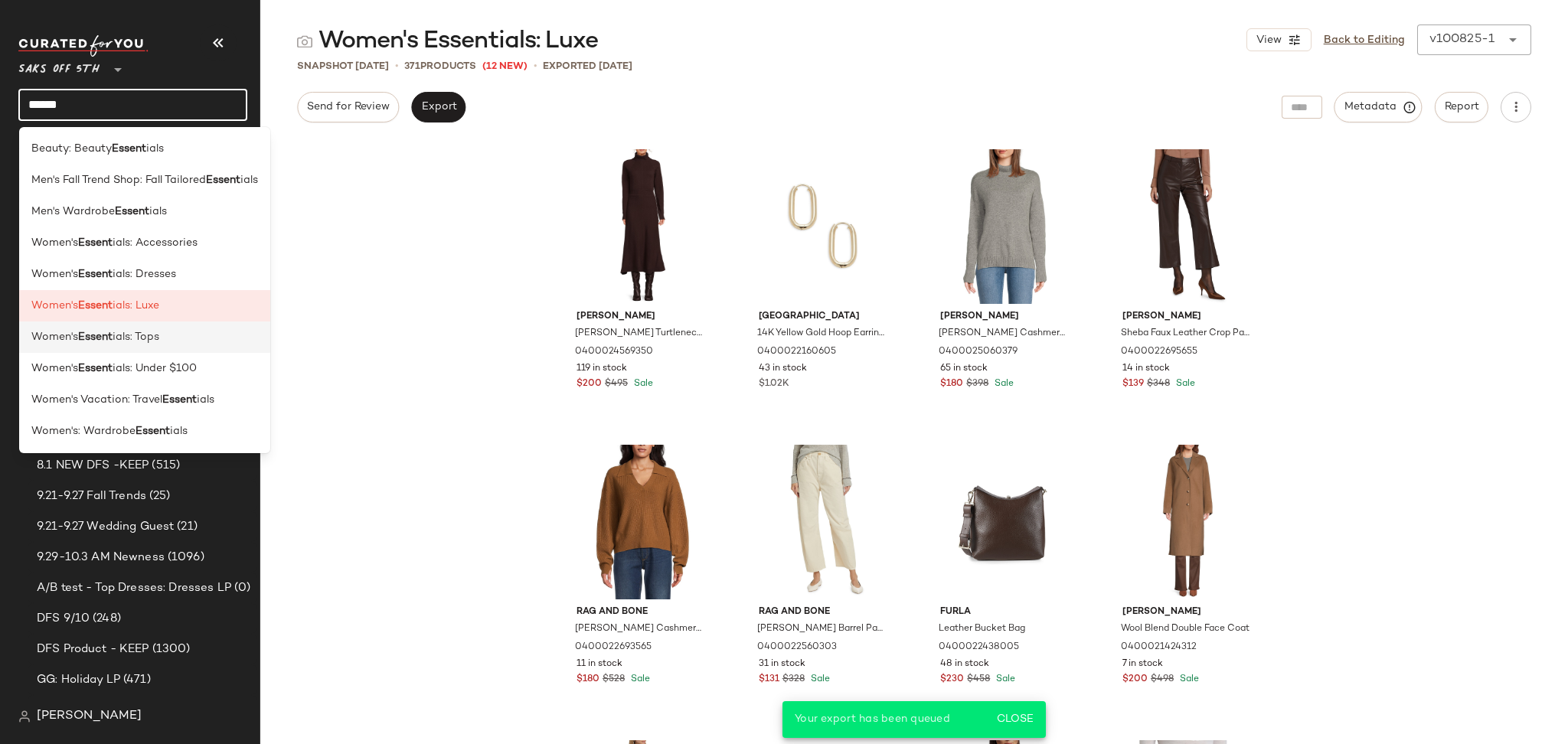
type input "******"
click at [188, 330] on div "Women's Essent ials: Tops" at bounding box center [144, 338] width 227 height 16
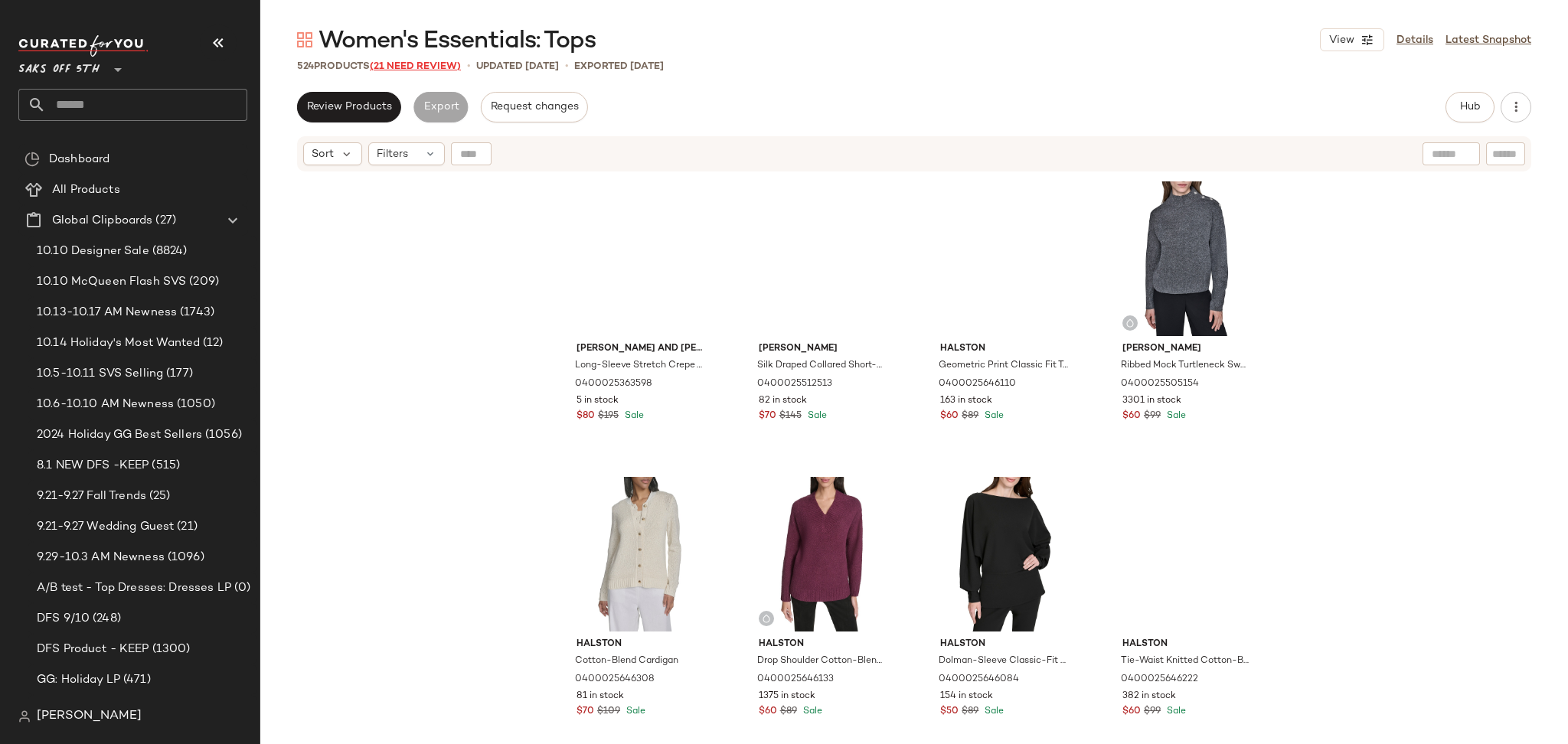
click at [432, 67] on span "(21 Need Review)" at bounding box center [415, 66] width 91 height 11
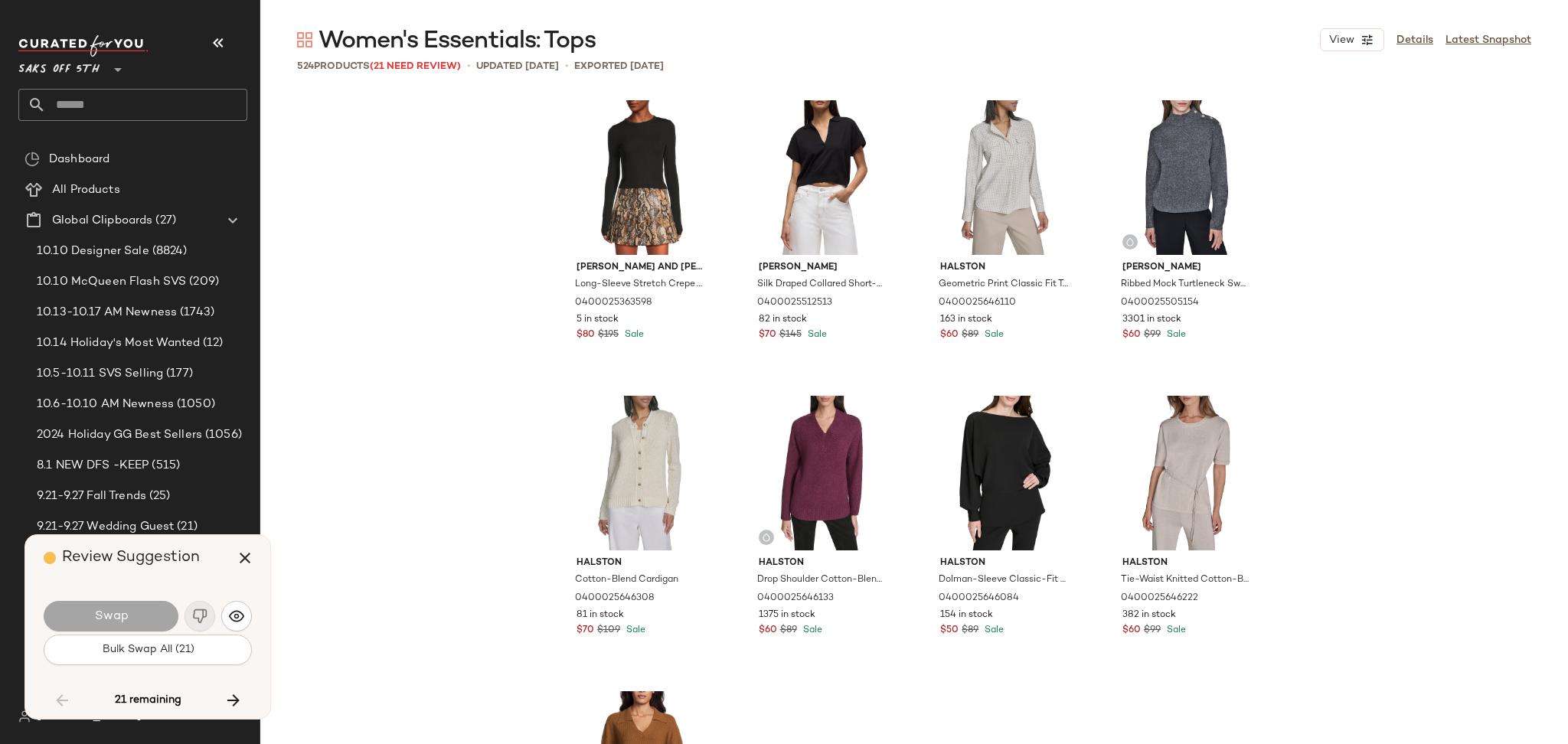
scroll to position [12115, 0]
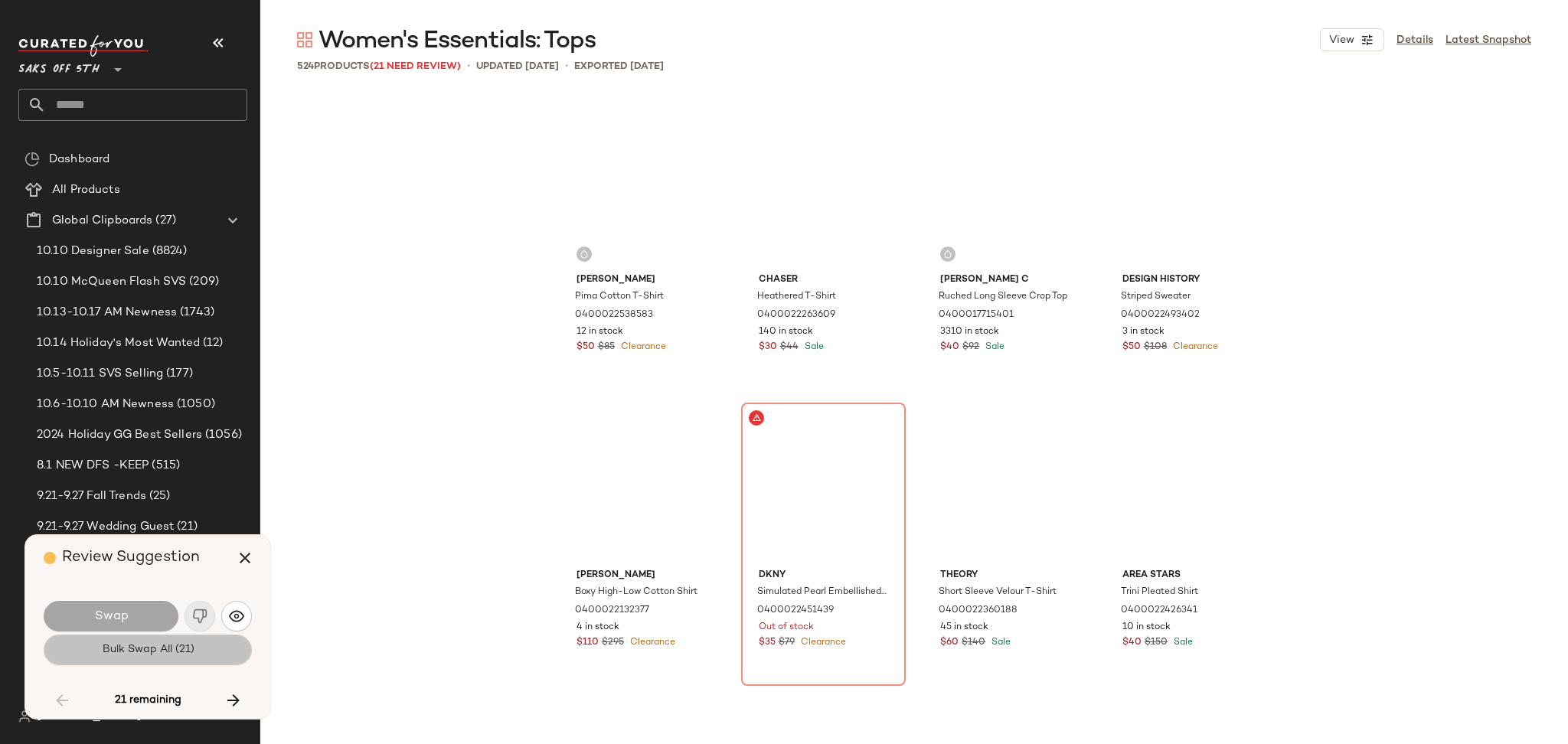
click at [205, 653] on button "Bulk Swap All (21)" at bounding box center [147, 650] width 208 height 31
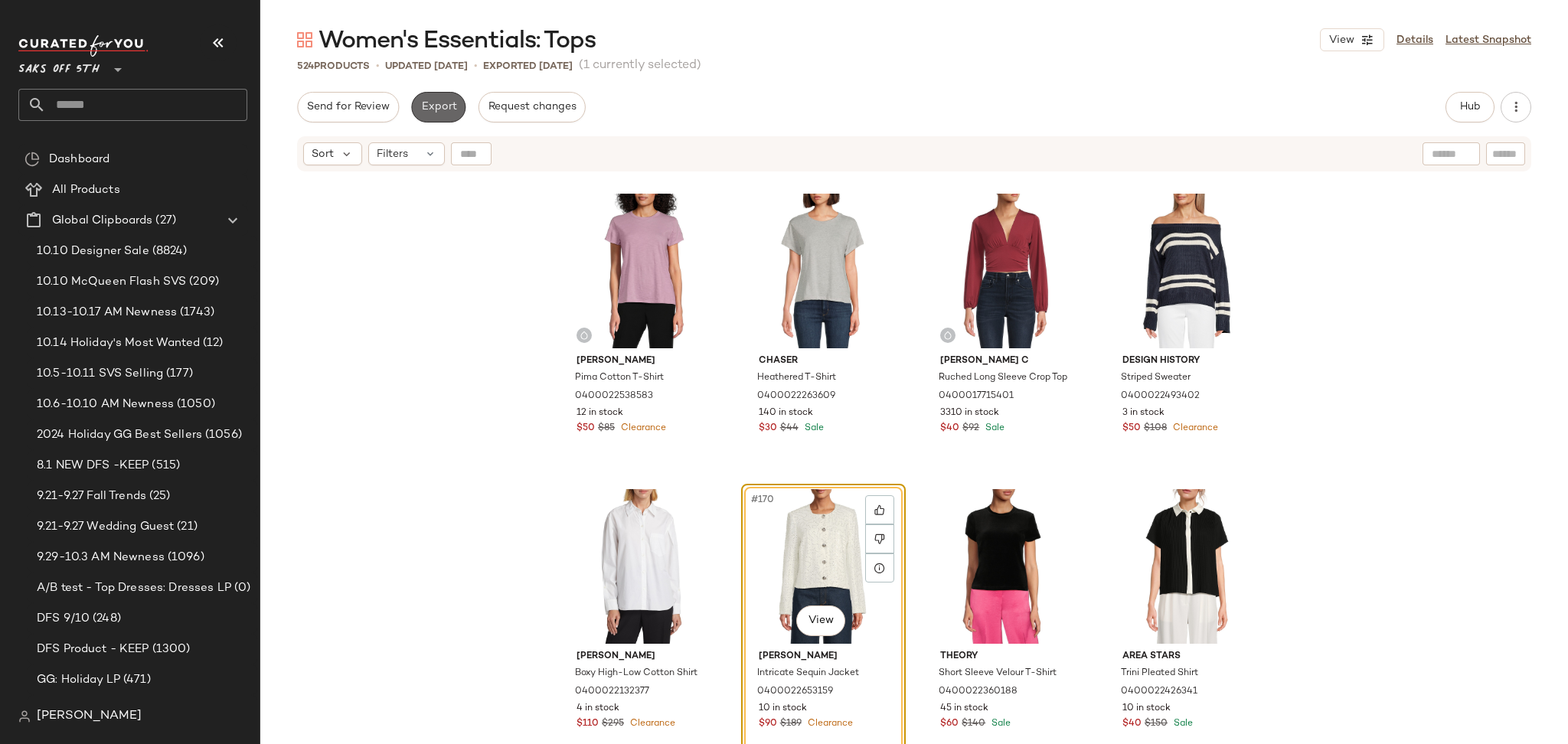
click at [443, 105] on span "Export" at bounding box center [438, 107] width 36 height 12
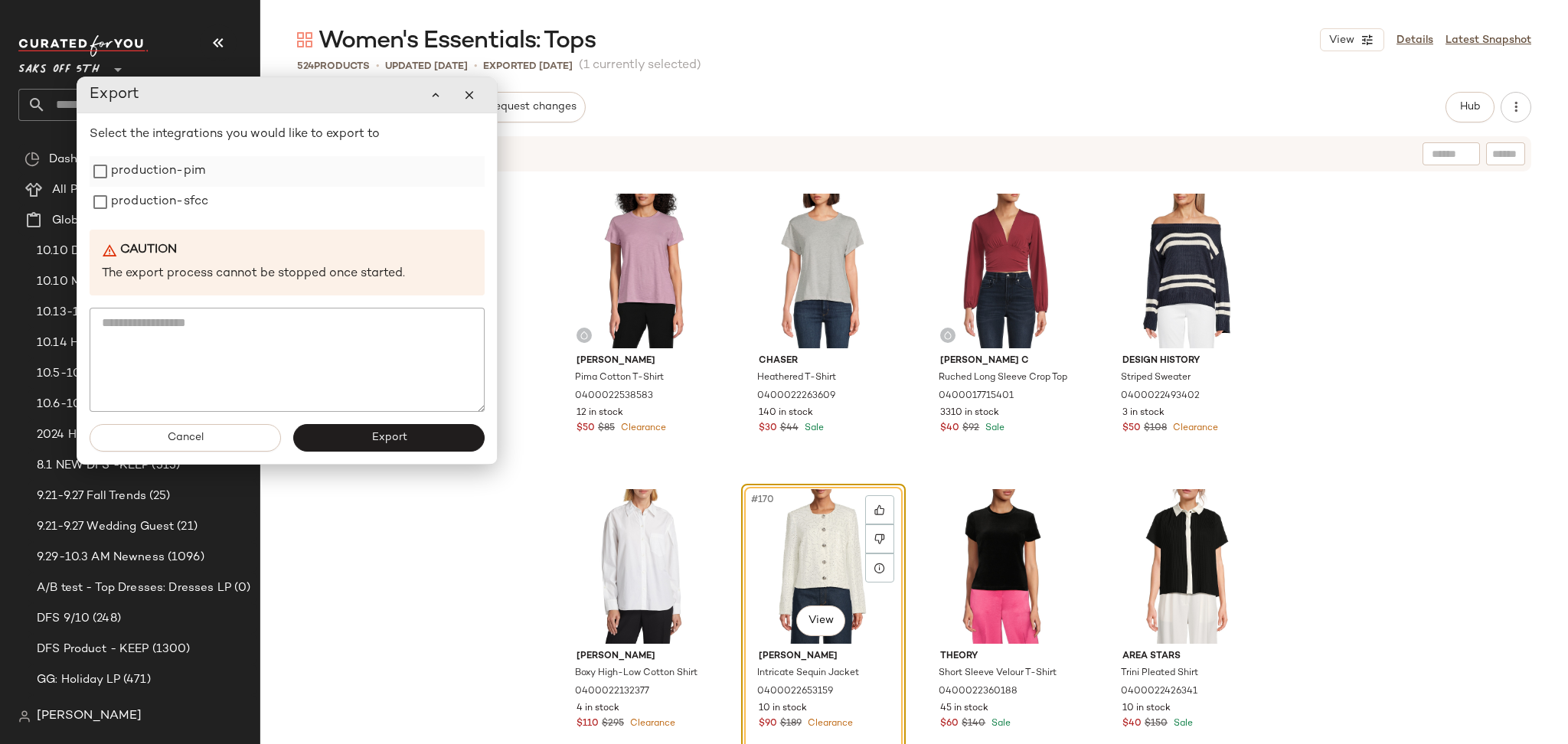
click at [185, 164] on label "production-pim" at bounding box center [157, 171] width 94 height 31
click at [180, 194] on label "production-sfcc" at bounding box center [159, 202] width 97 height 31
click at [338, 434] on button "Export" at bounding box center [388, 438] width 192 height 28
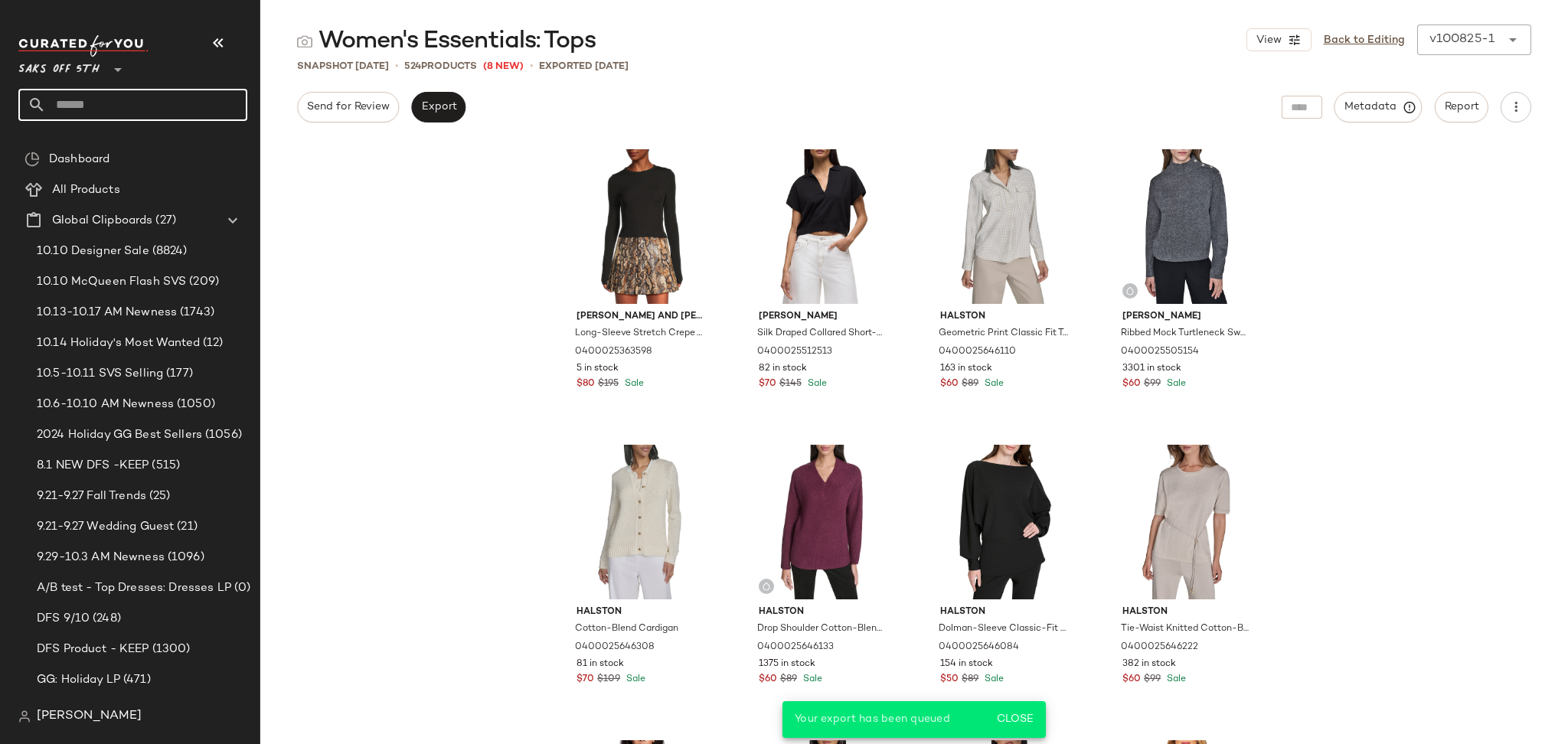
click at [172, 114] on input "text" at bounding box center [146, 104] width 202 height 32
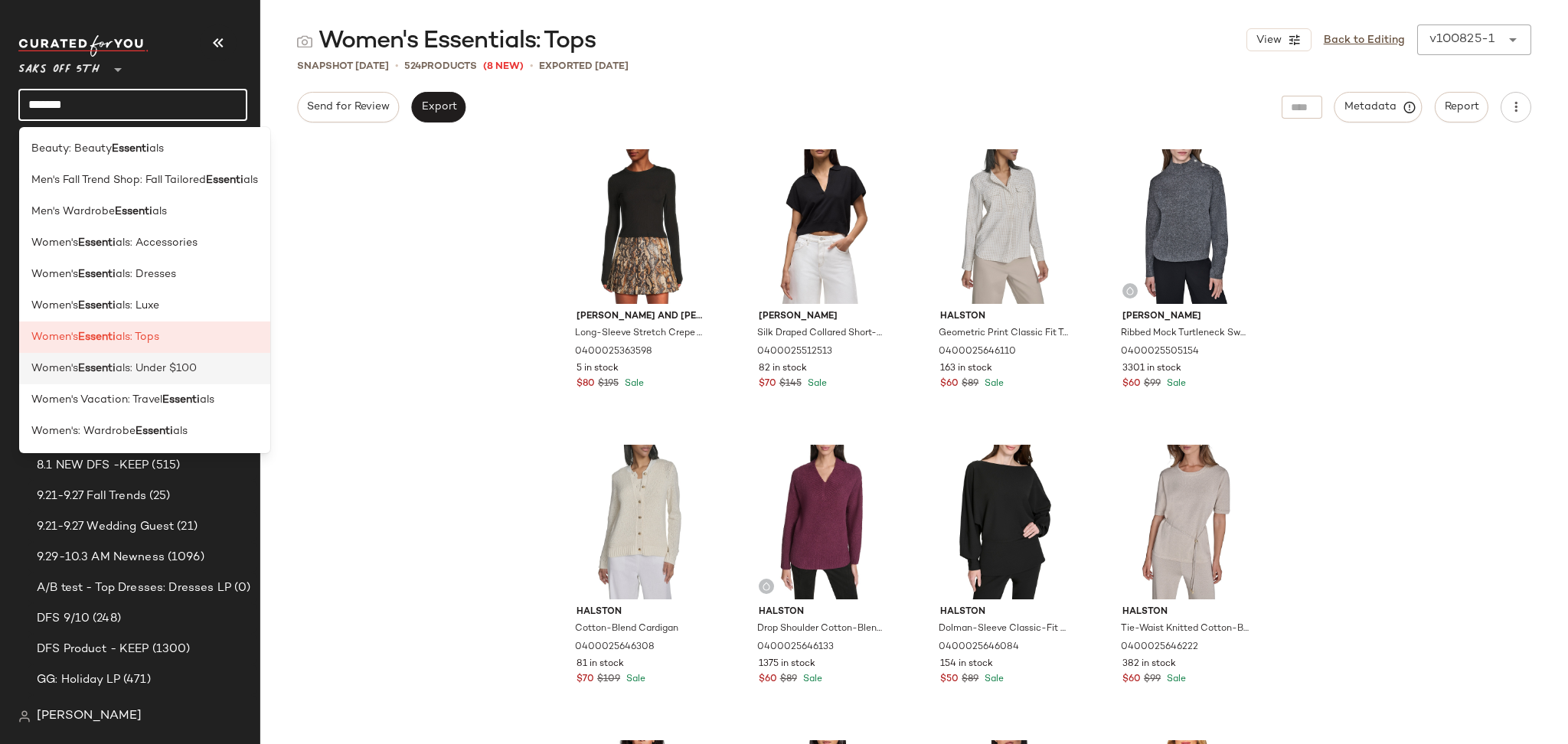
type input "*******"
click at [144, 361] on span "als: Under $100" at bounding box center [156, 369] width 81 height 16
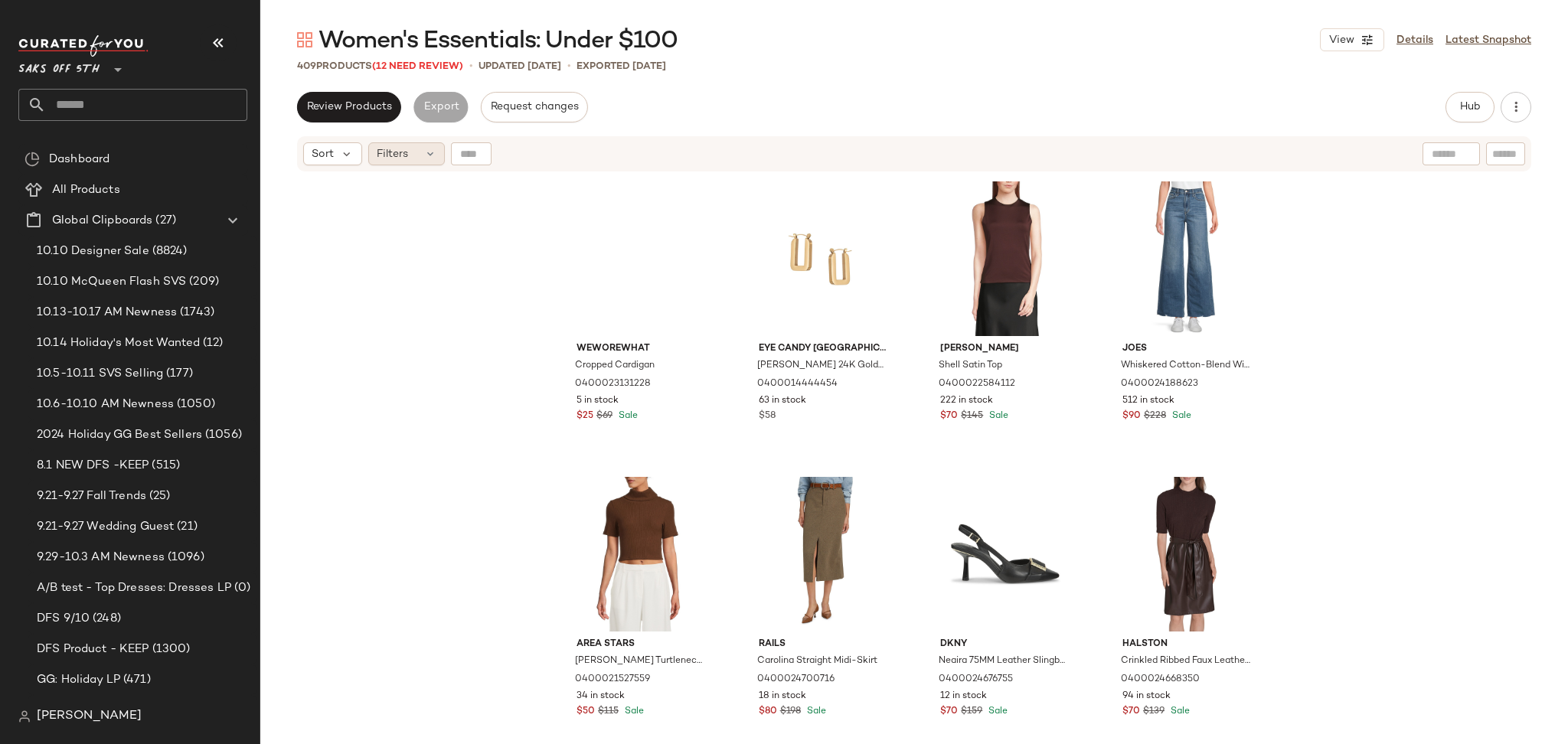
click at [411, 158] on div "Filters" at bounding box center [406, 154] width 77 height 23
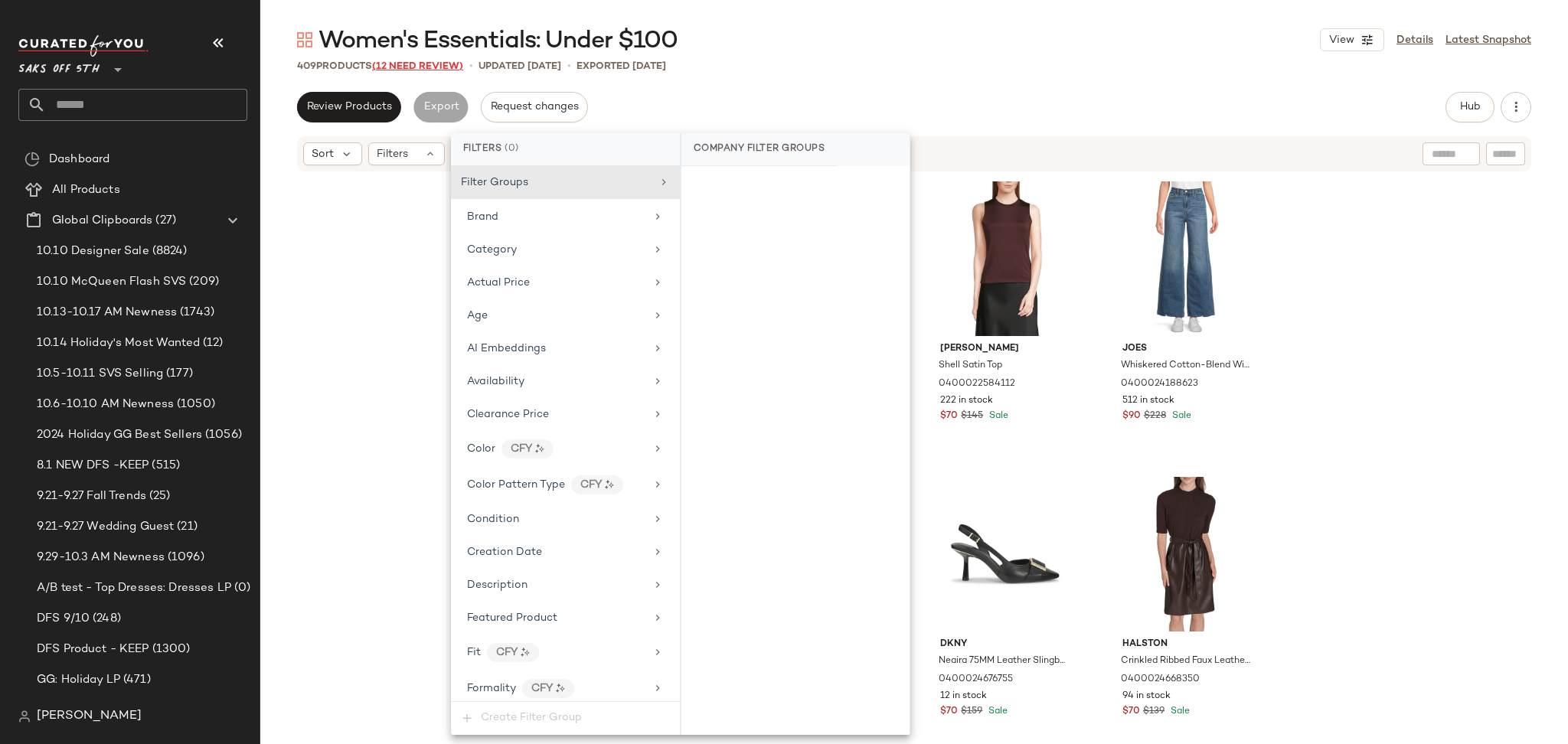
click at [424, 64] on span "(12 Need Review)" at bounding box center [418, 66] width 91 height 11
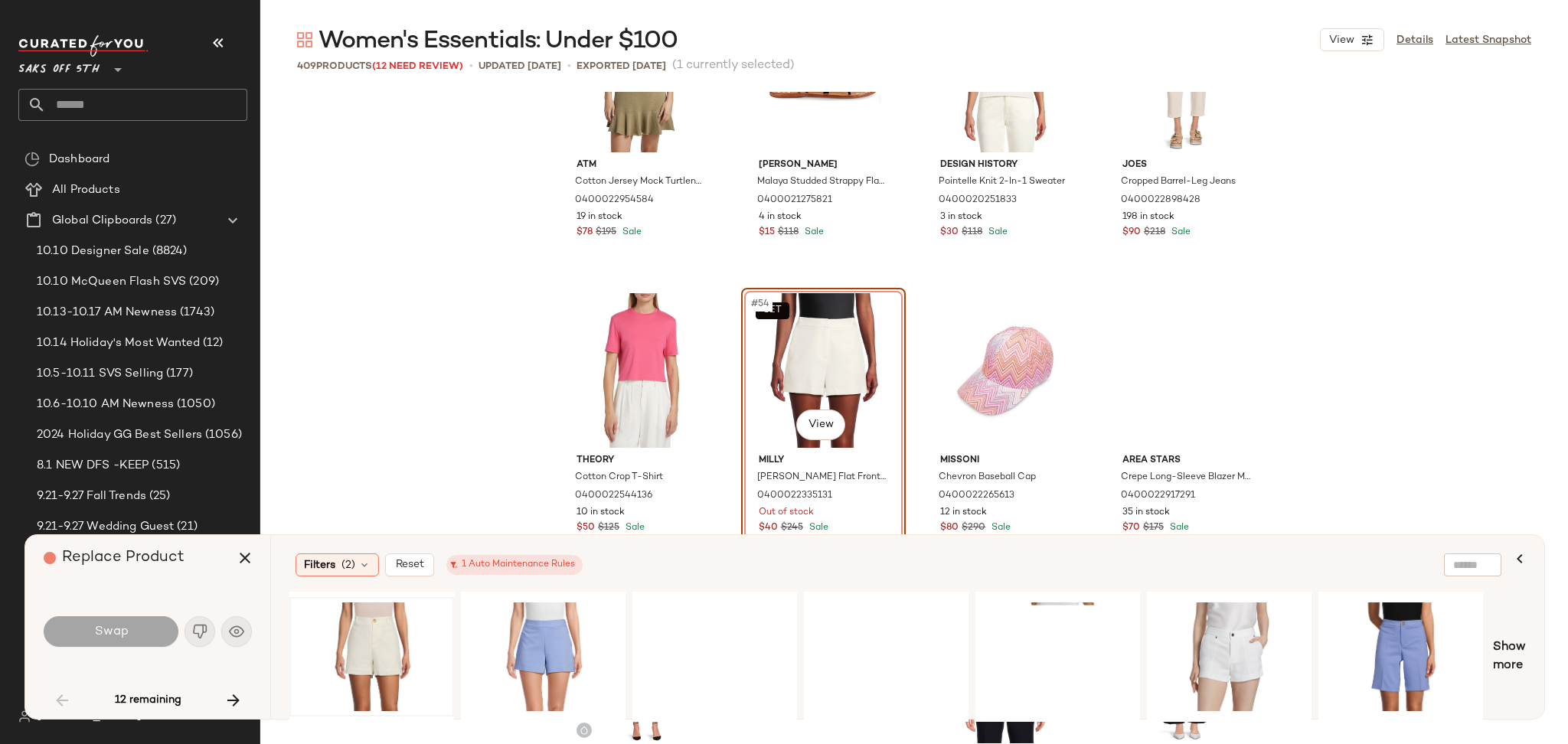
scroll to position [3665, 0]
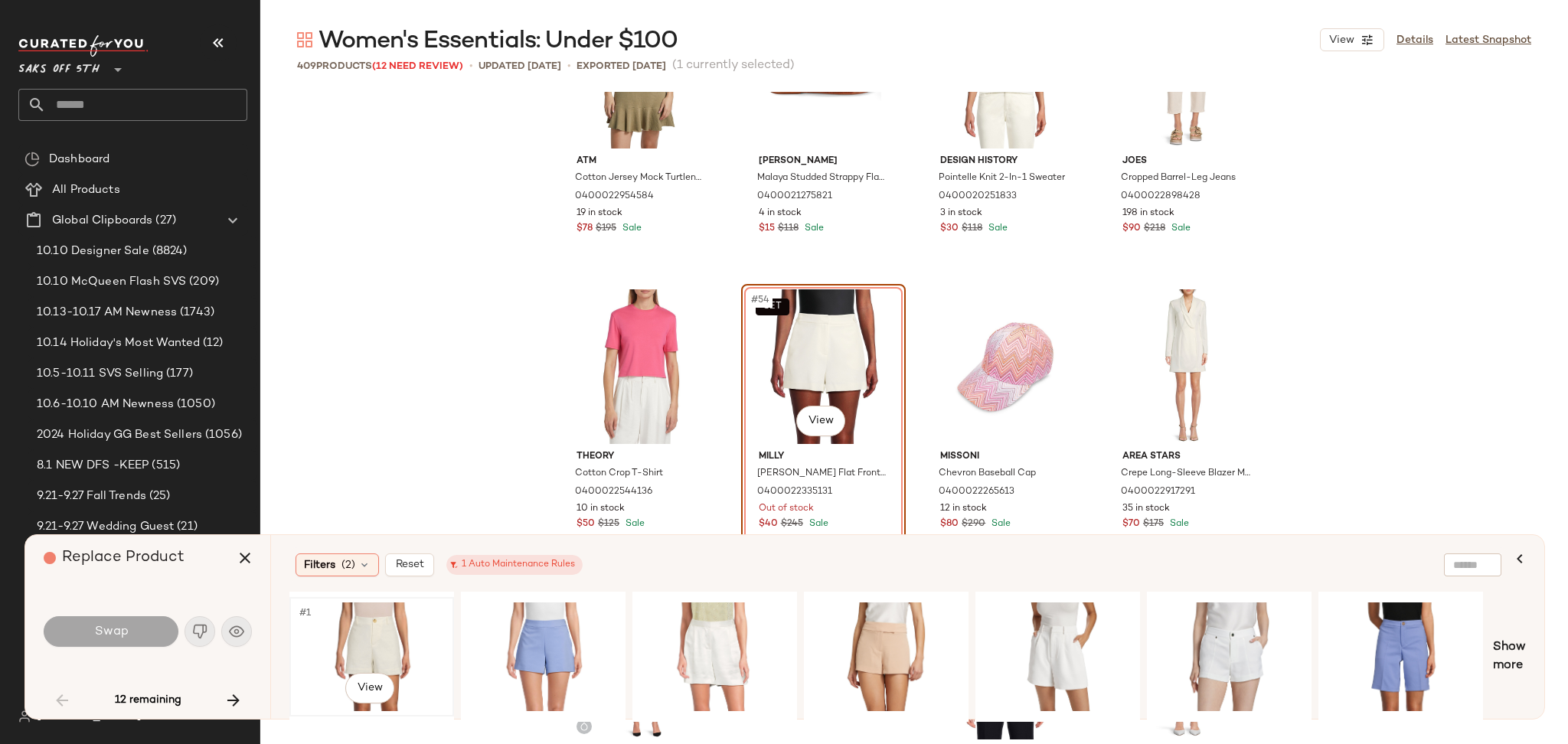
click at [334, 642] on div "#1 View" at bounding box center [371, 657] width 154 height 108
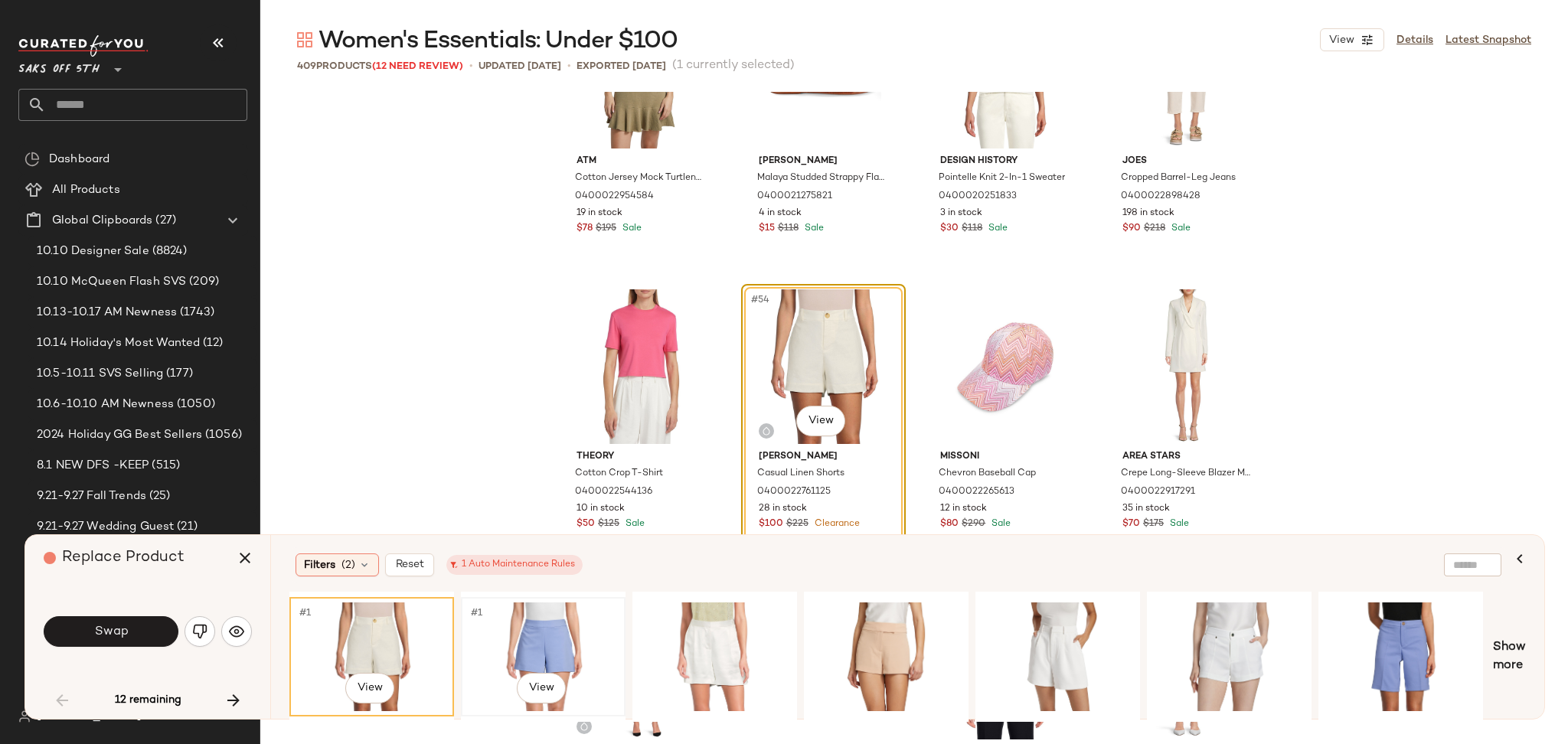
click at [545, 613] on div "#1 View" at bounding box center [543, 657] width 154 height 108
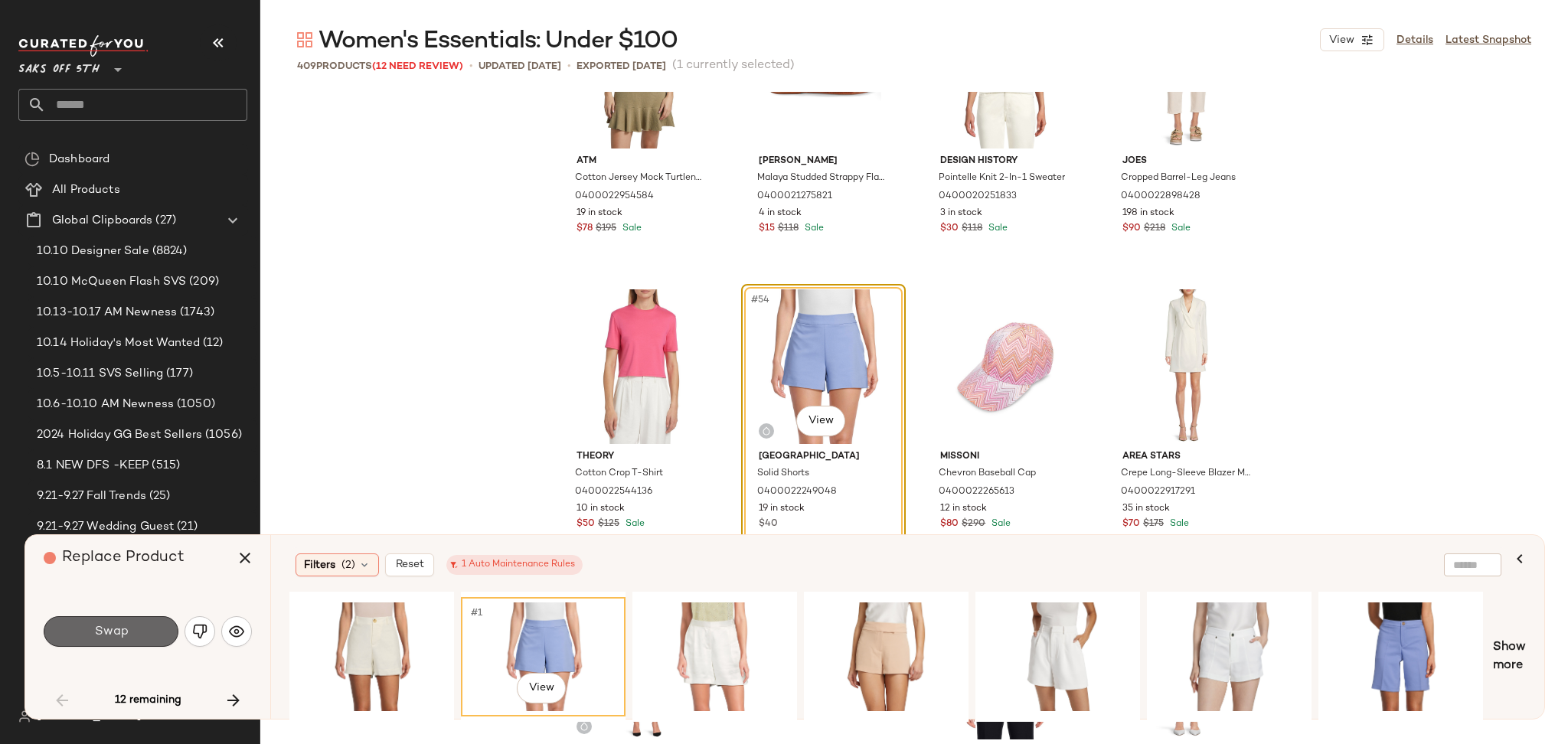
click at [138, 631] on button "Swap" at bounding box center [110, 631] width 135 height 31
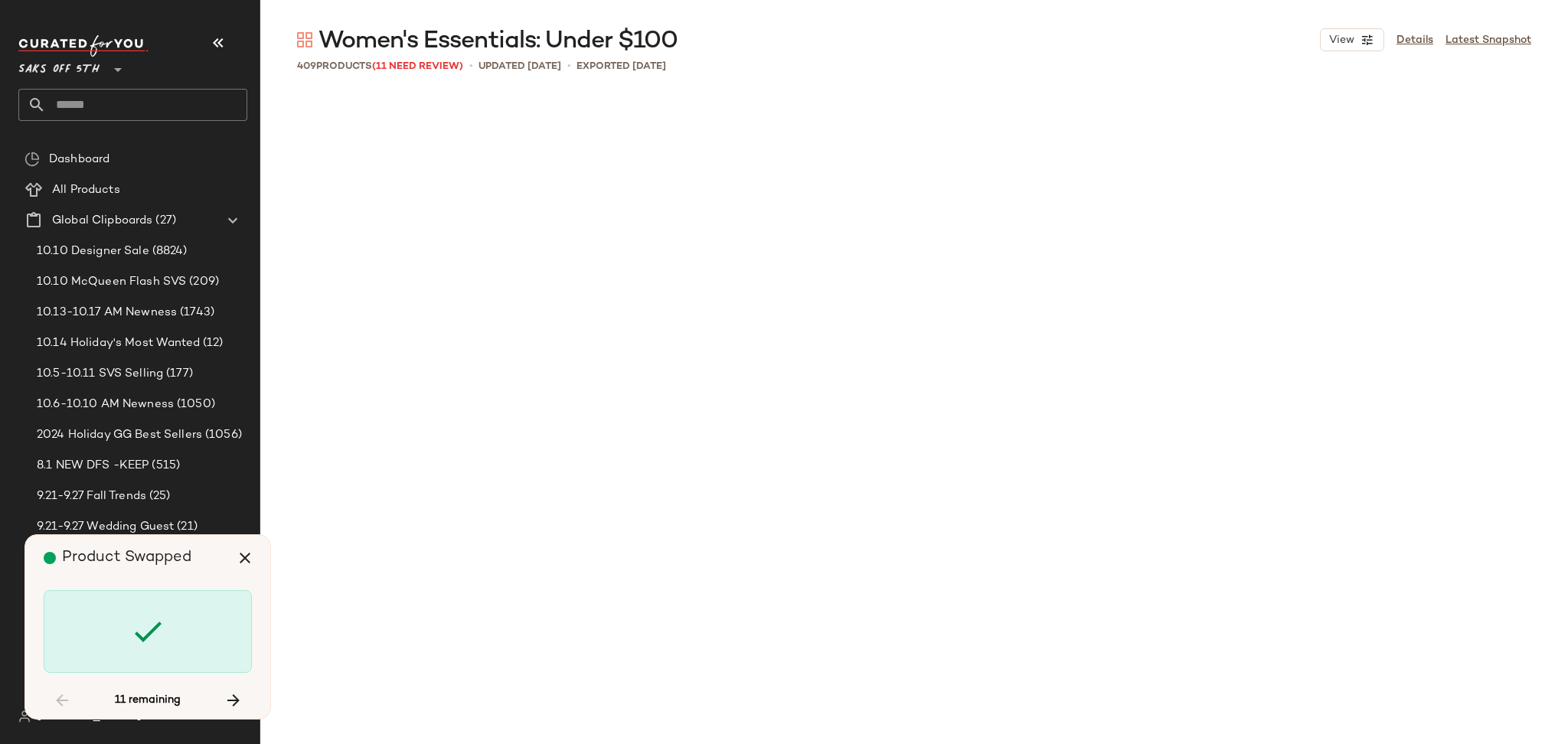
scroll to position [7978, 0]
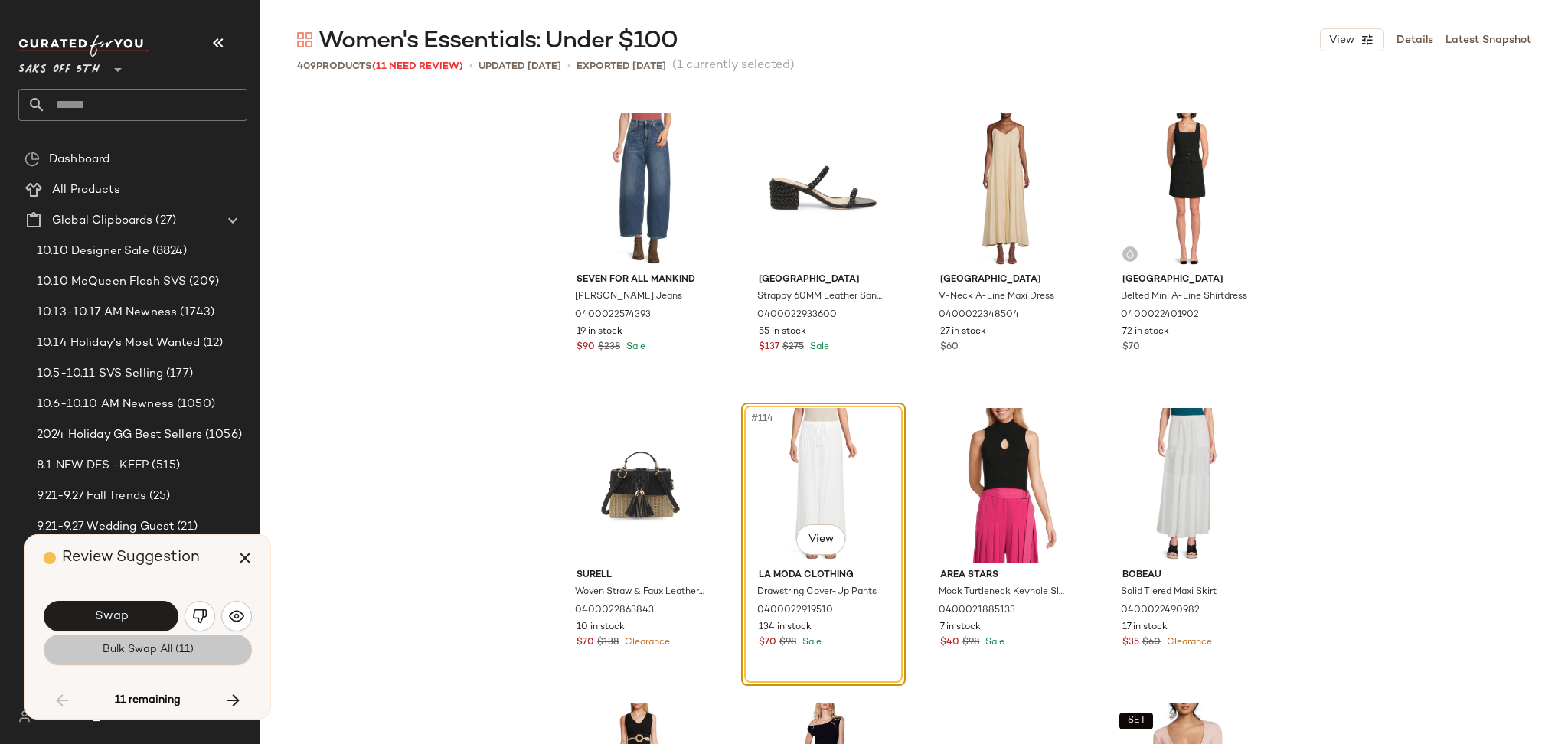
click at [193, 662] on button "Bulk Swap All (11)" at bounding box center [147, 650] width 208 height 31
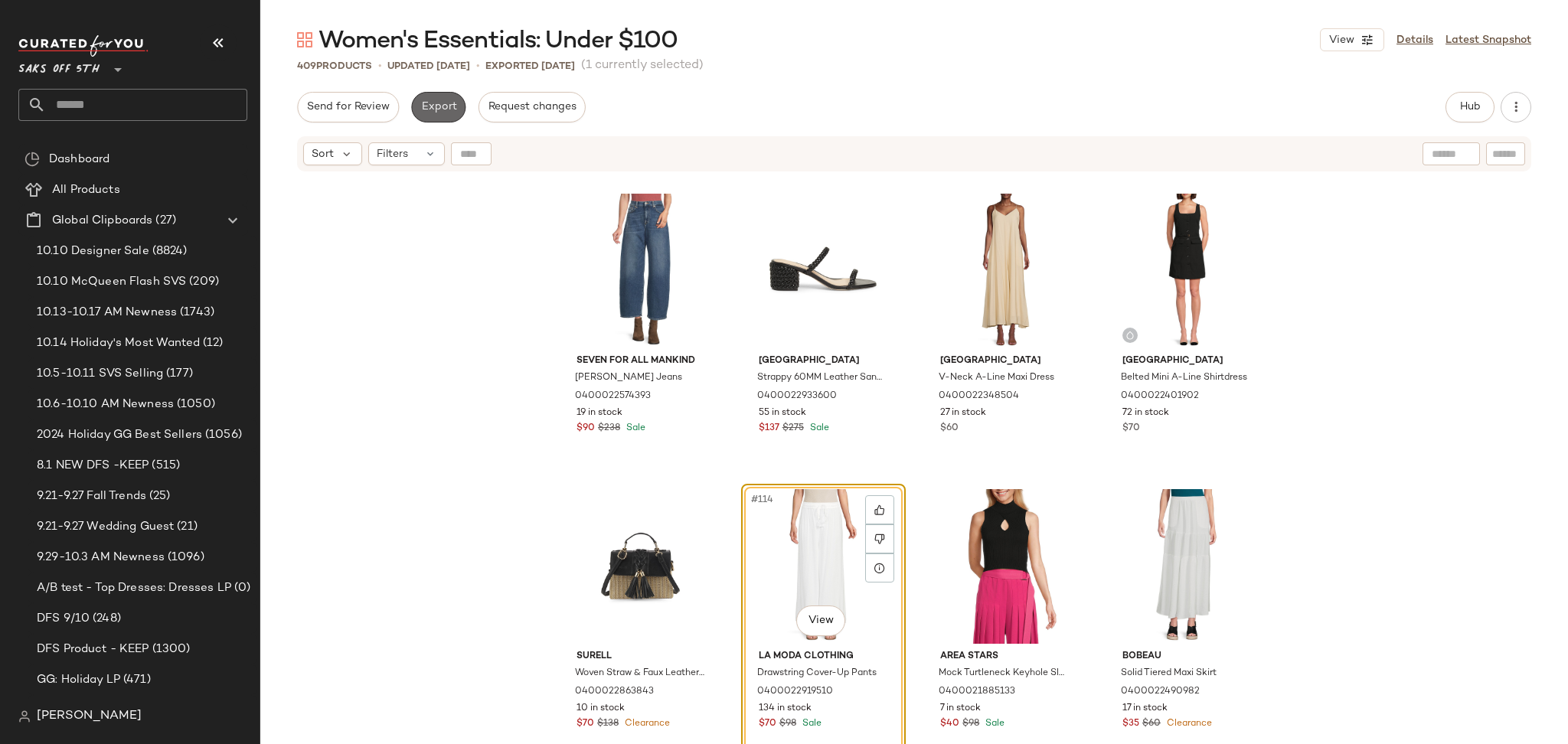
click at [436, 103] on span "Export" at bounding box center [438, 107] width 36 height 12
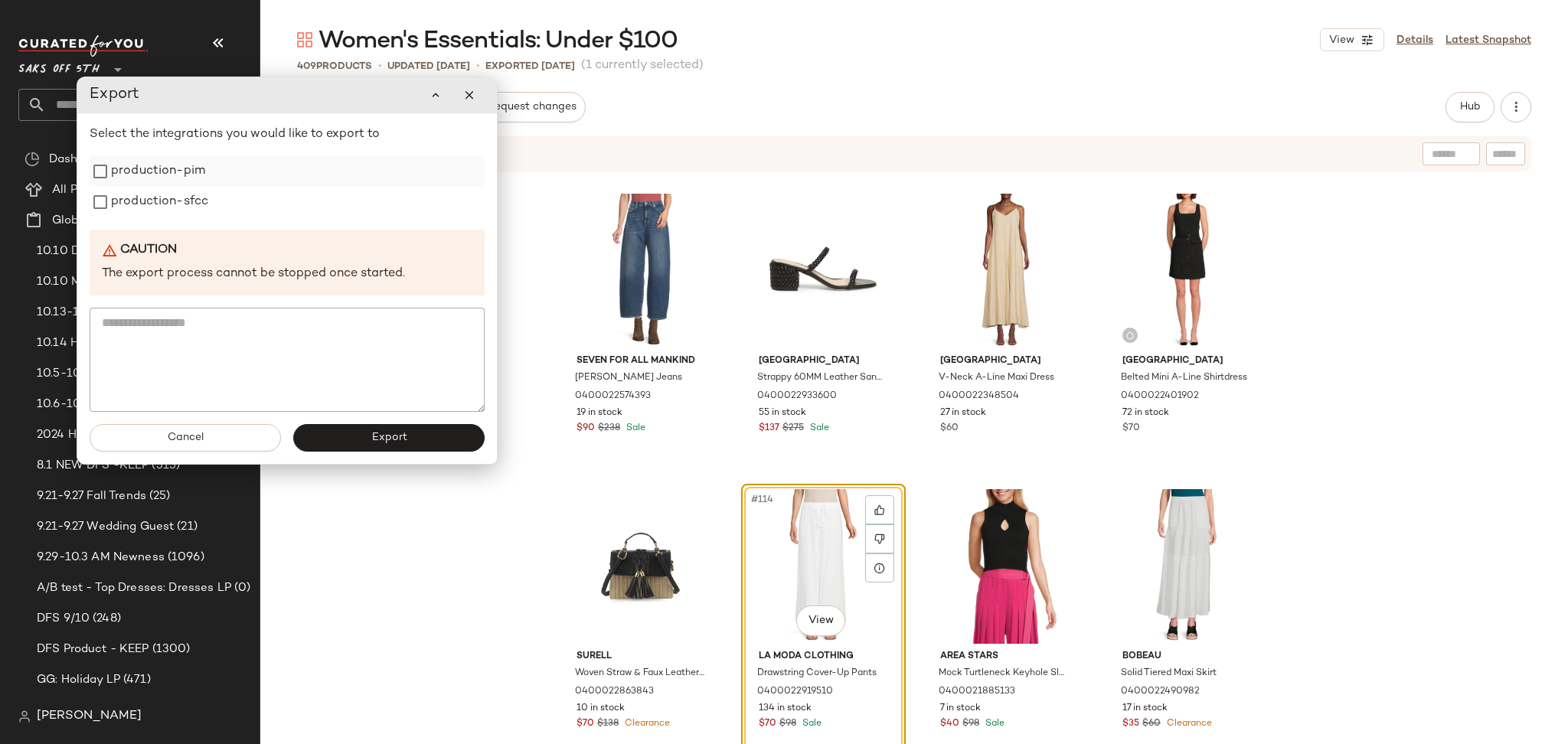
click at [193, 184] on label "production-pim" at bounding box center [157, 171] width 94 height 31
click at [187, 202] on label "production-sfcc" at bounding box center [159, 202] width 97 height 31
click at [349, 440] on button "Export" at bounding box center [388, 438] width 192 height 28
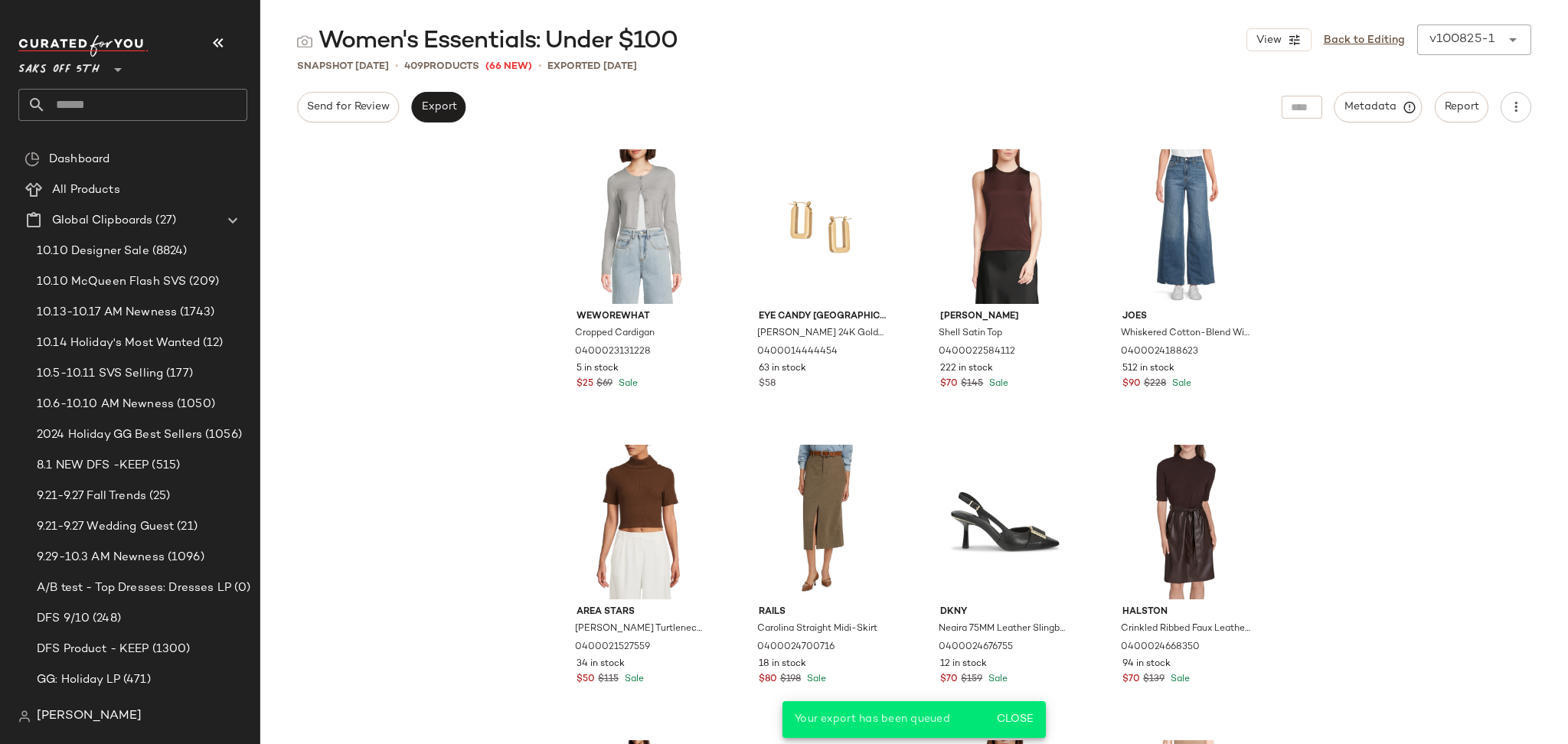
click at [188, 93] on input "text" at bounding box center [146, 104] width 202 height 32
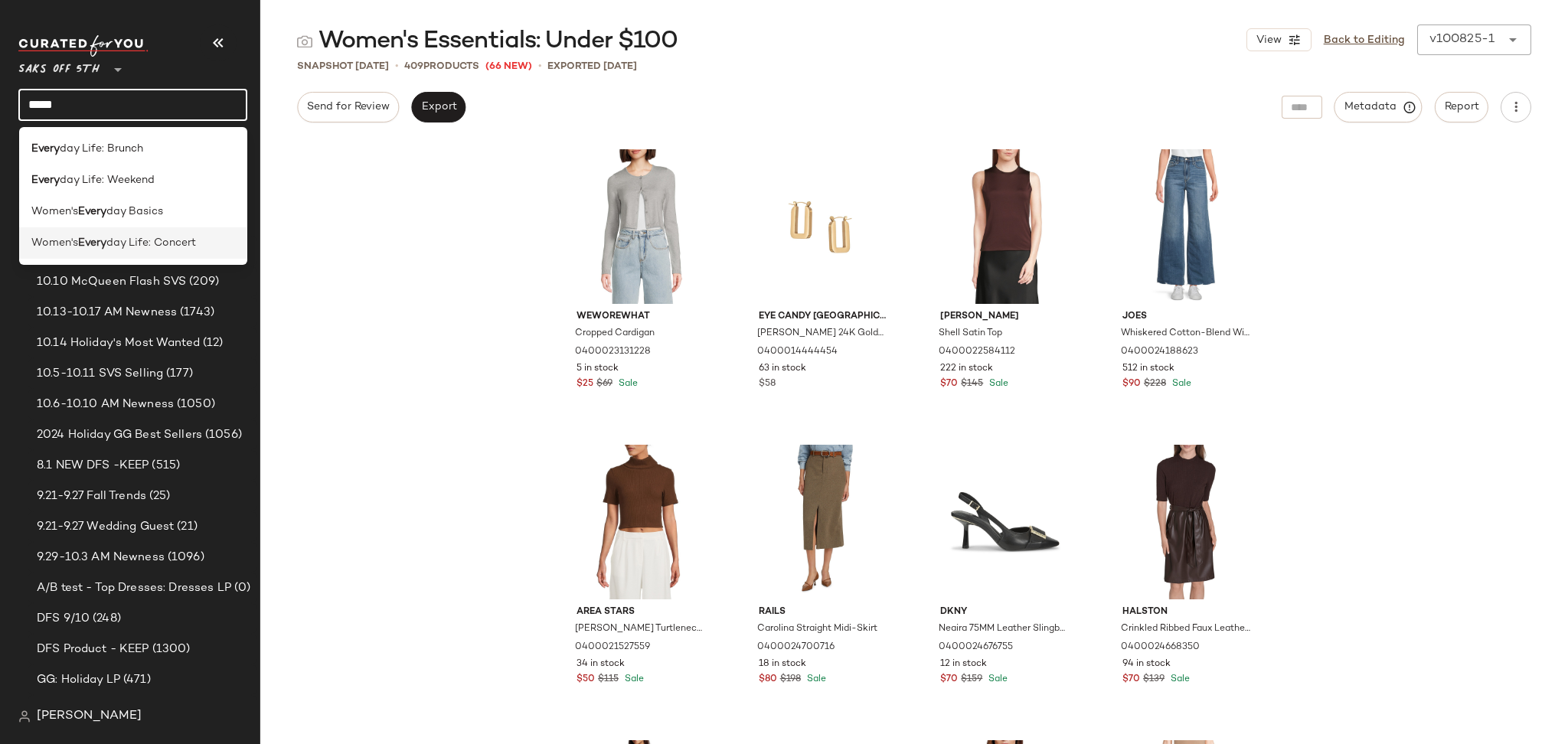
type input "*****"
click at [164, 240] on span "day Life: Concert" at bounding box center [151, 243] width 90 height 16
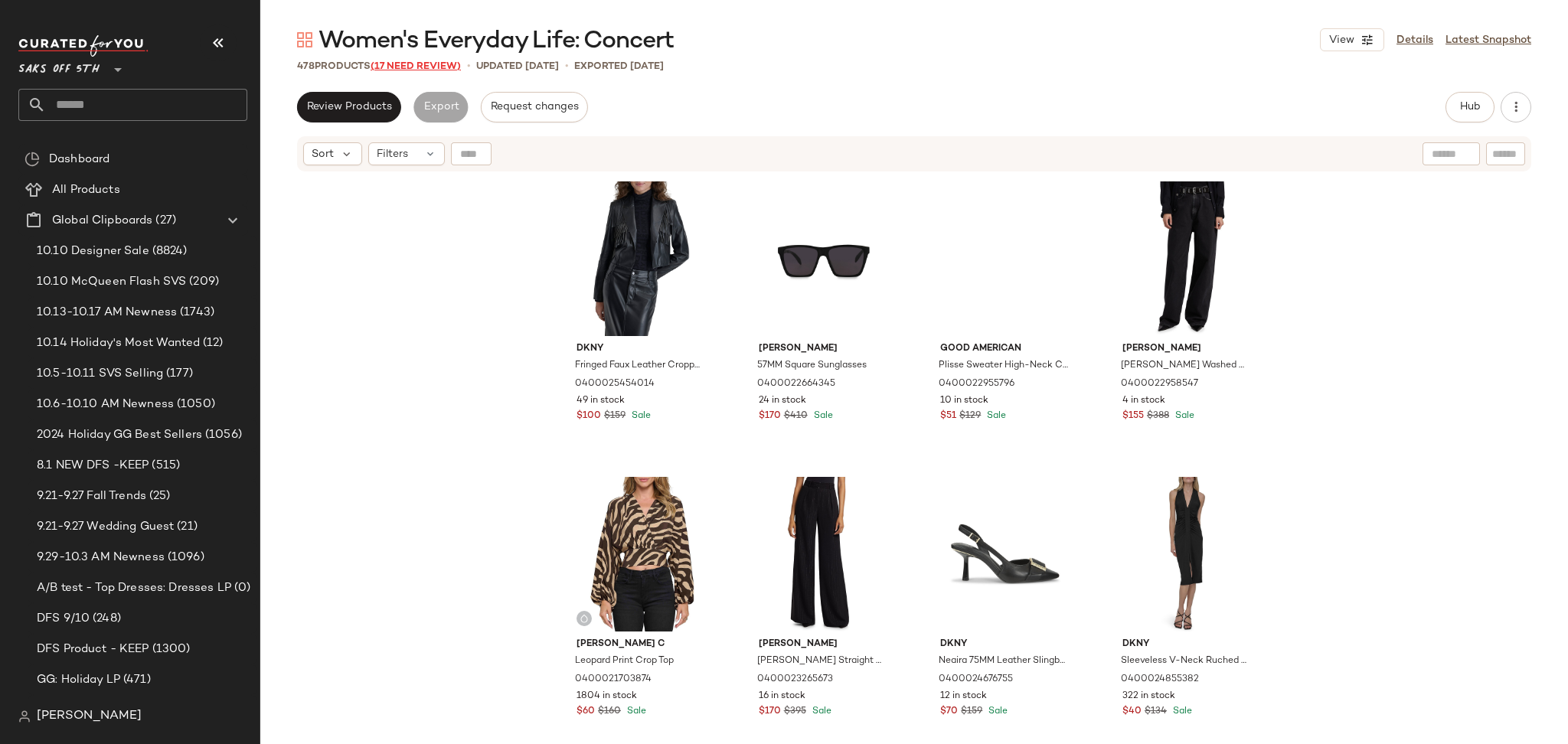
click at [416, 64] on span "(17 Need Review)" at bounding box center [415, 66] width 91 height 11
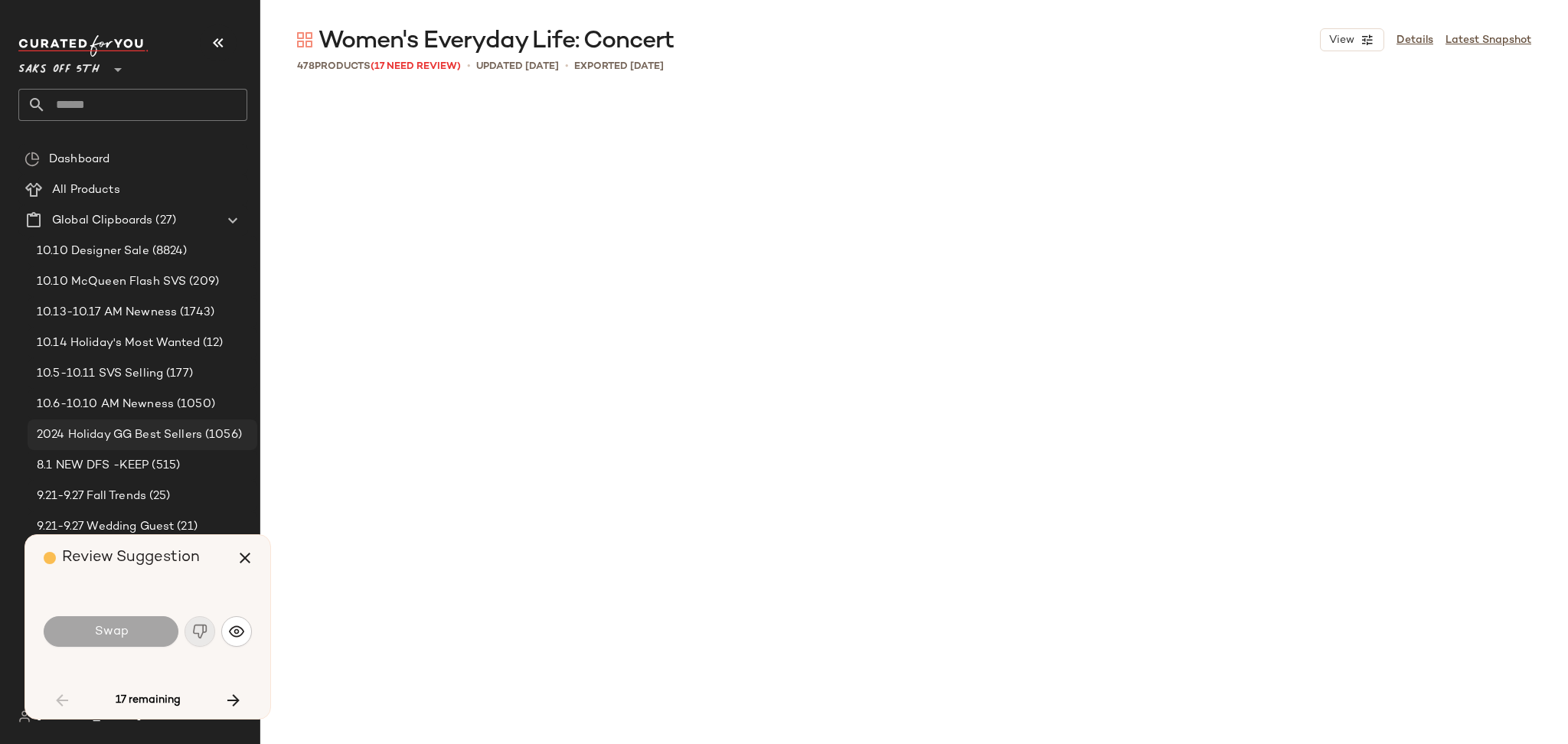
scroll to position [1477, 0]
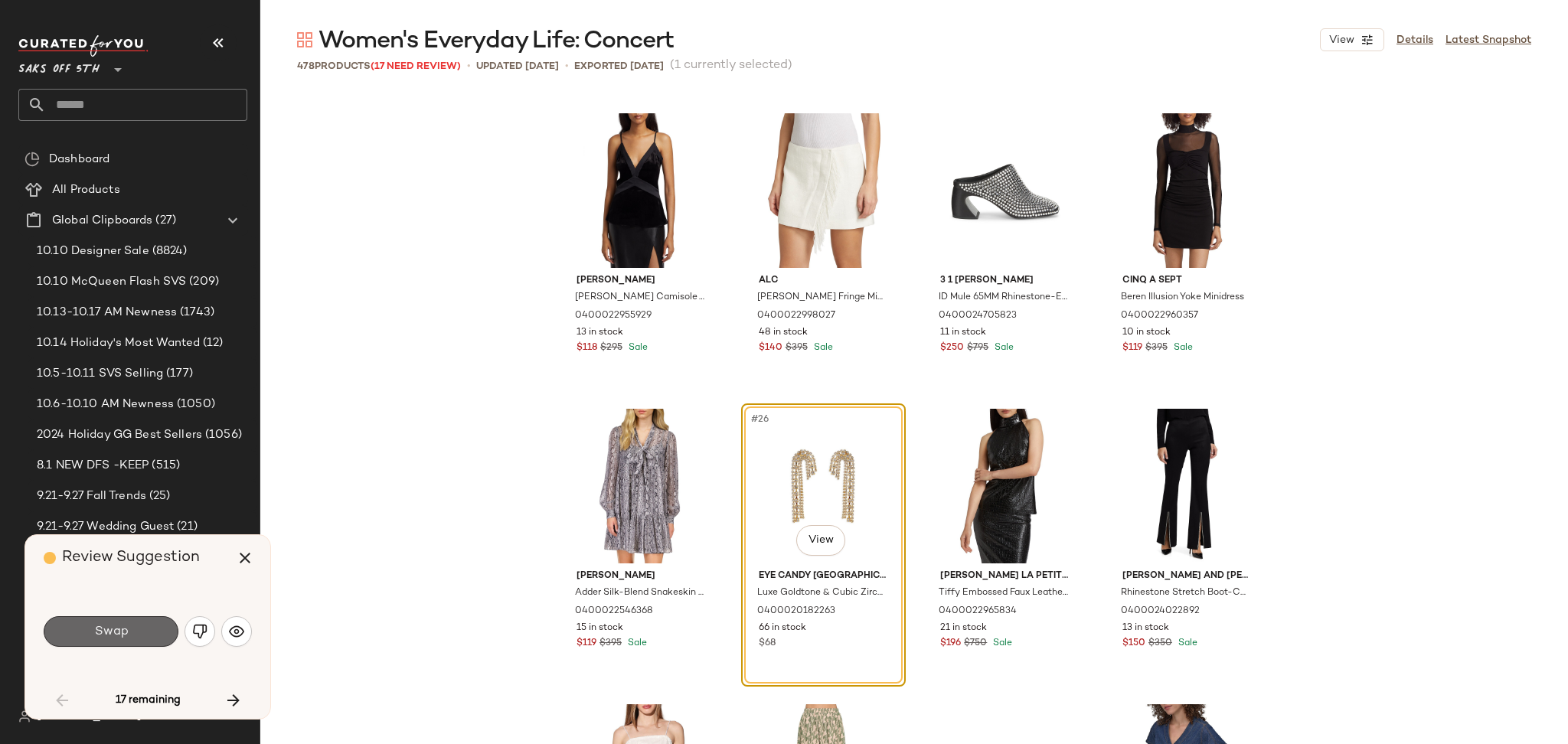
click at [157, 627] on button "Swap" at bounding box center [110, 631] width 135 height 31
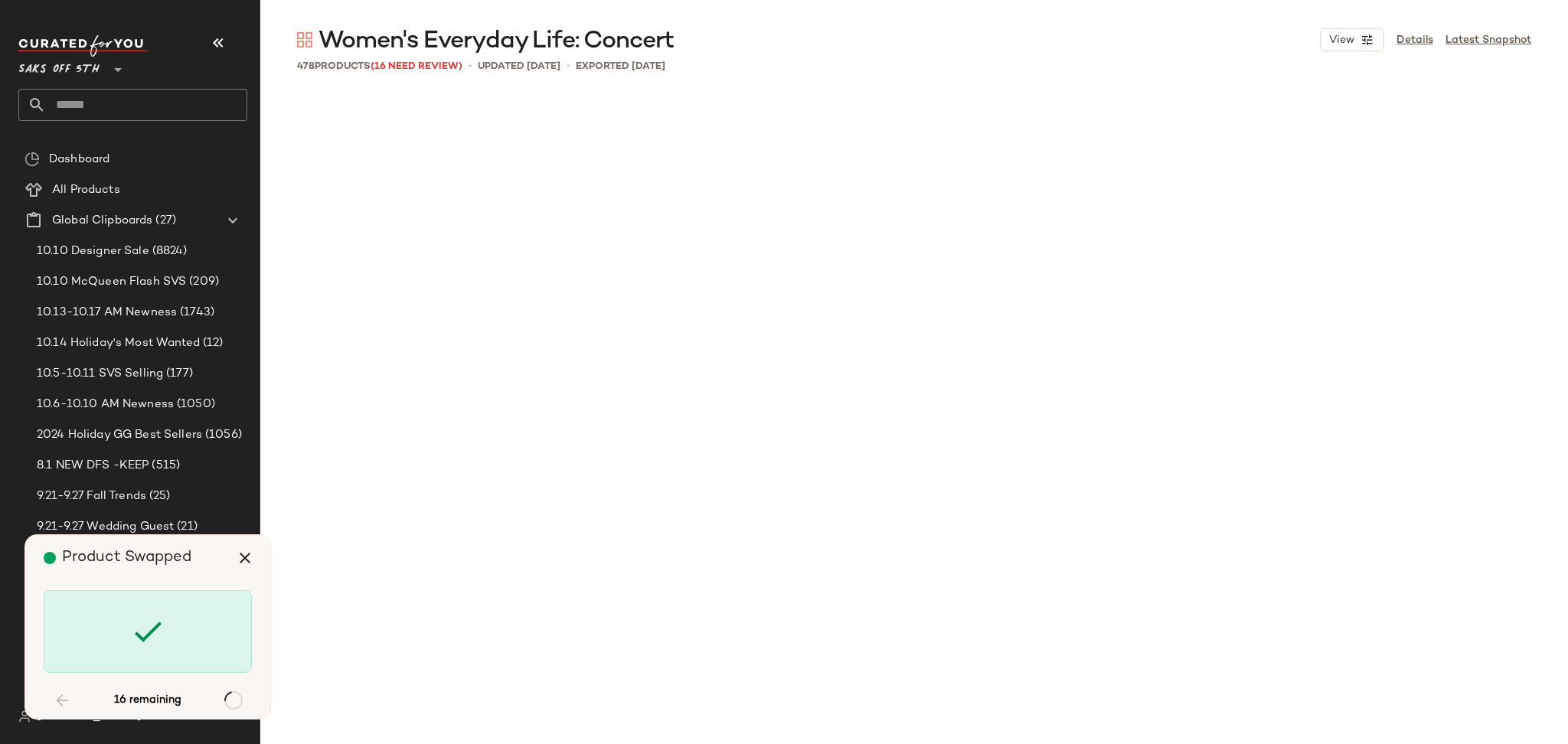
scroll to position [6796, 0]
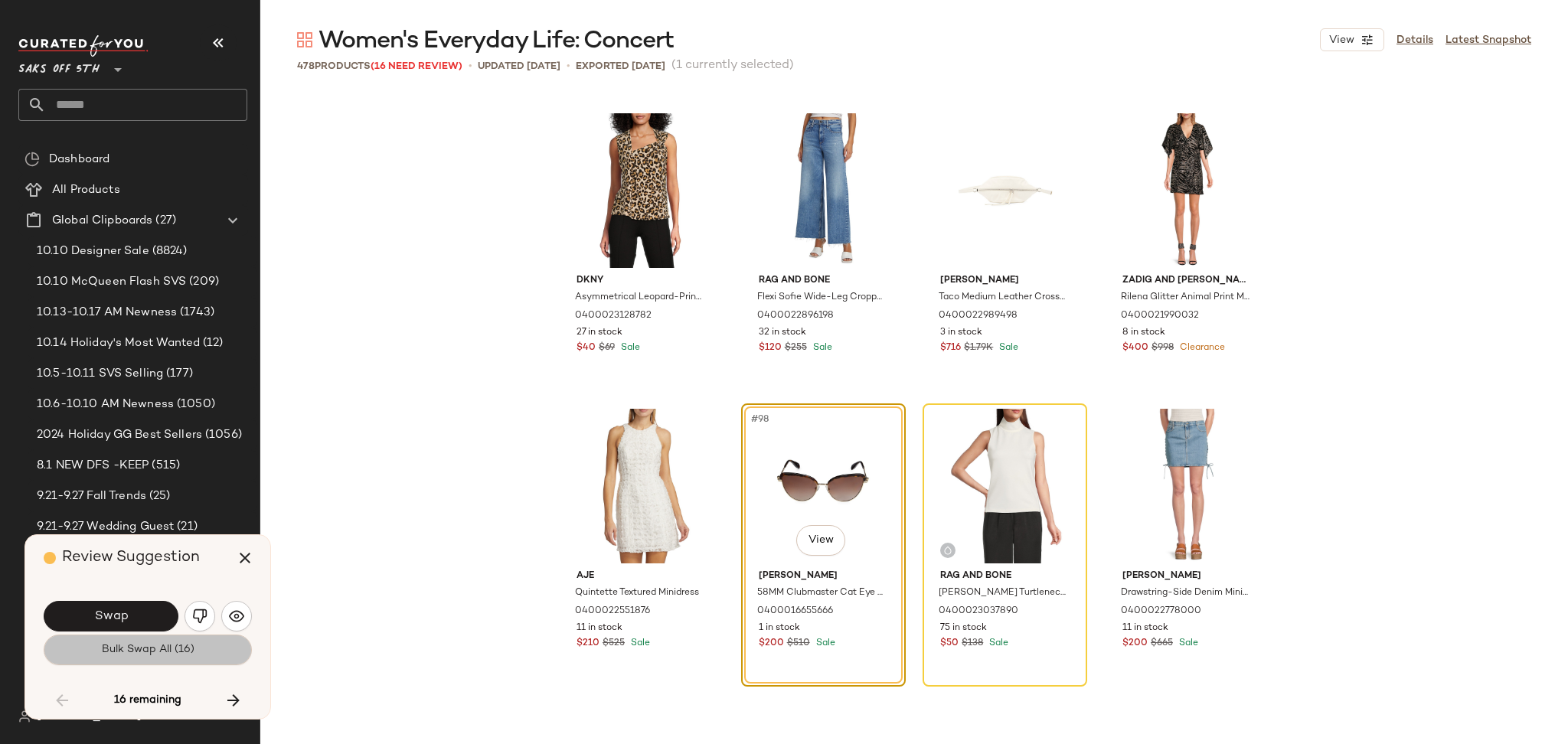
click at [160, 652] on span "Bulk Swap All (16)" at bounding box center [148, 649] width 93 height 12
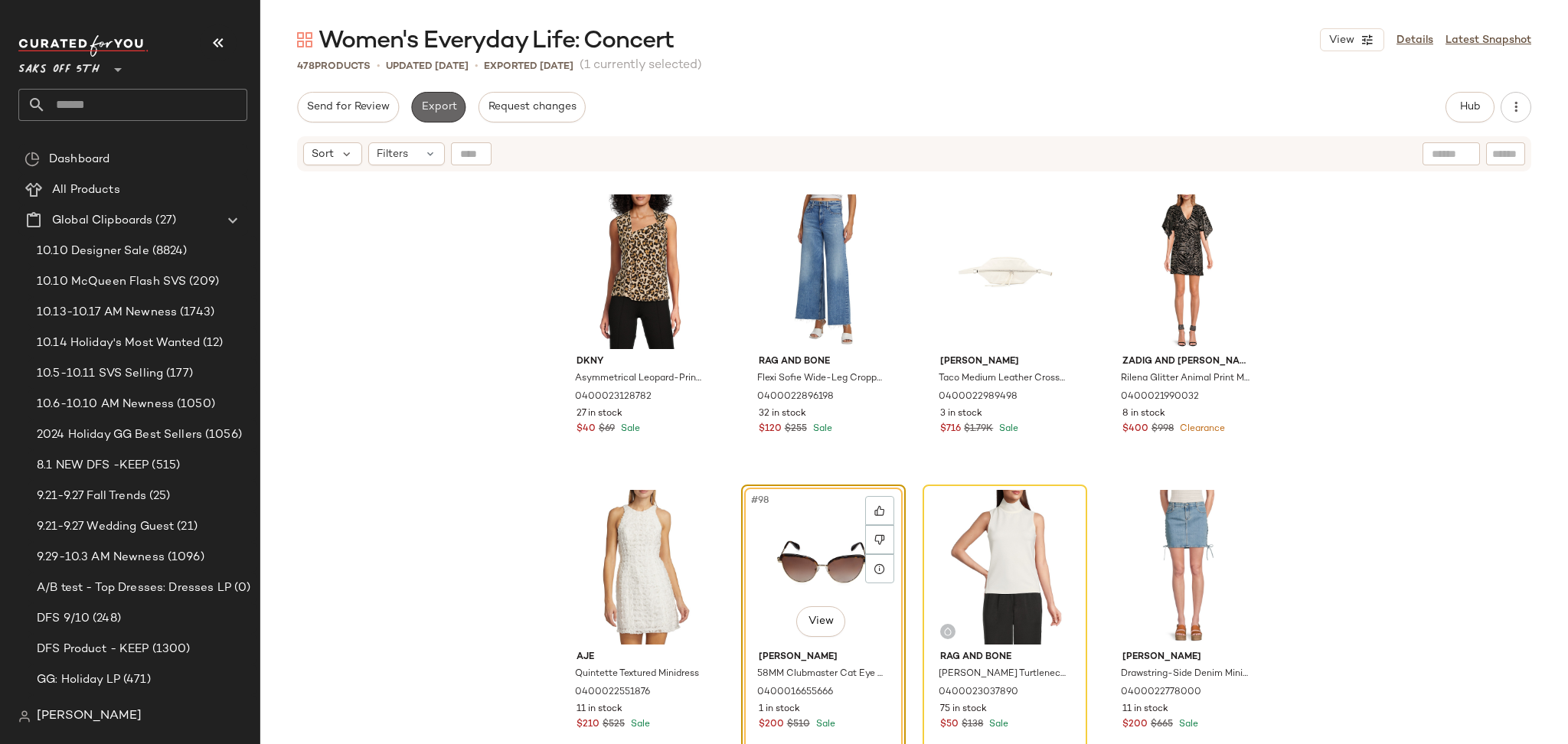
click at [426, 108] on span "Export" at bounding box center [438, 107] width 36 height 12
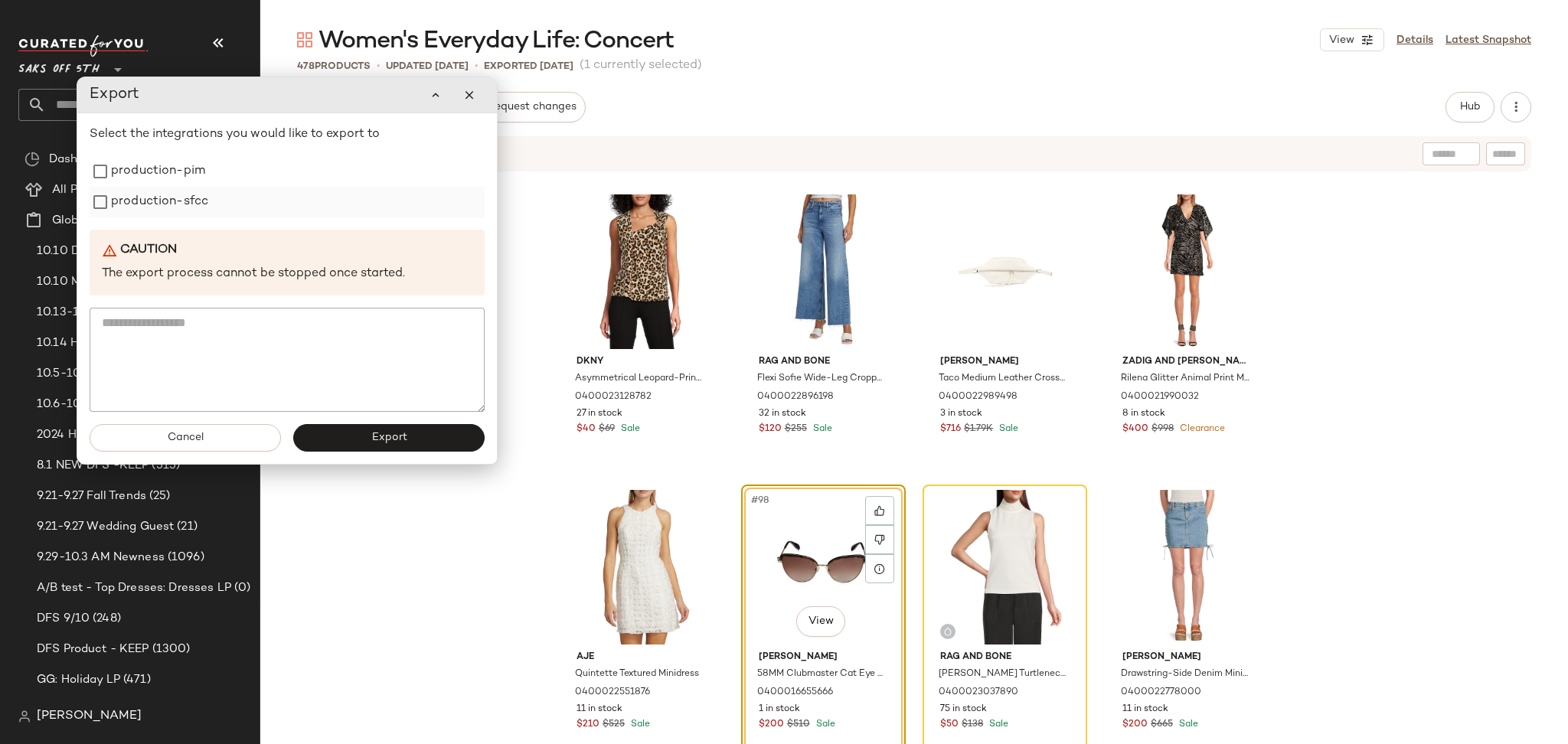
click at [125, 207] on label "production-sfcc" at bounding box center [159, 202] width 97 height 31
click at [150, 173] on label "production-pim" at bounding box center [157, 171] width 94 height 31
click at [352, 429] on button "Export" at bounding box center [388, 438] width 192 height 28
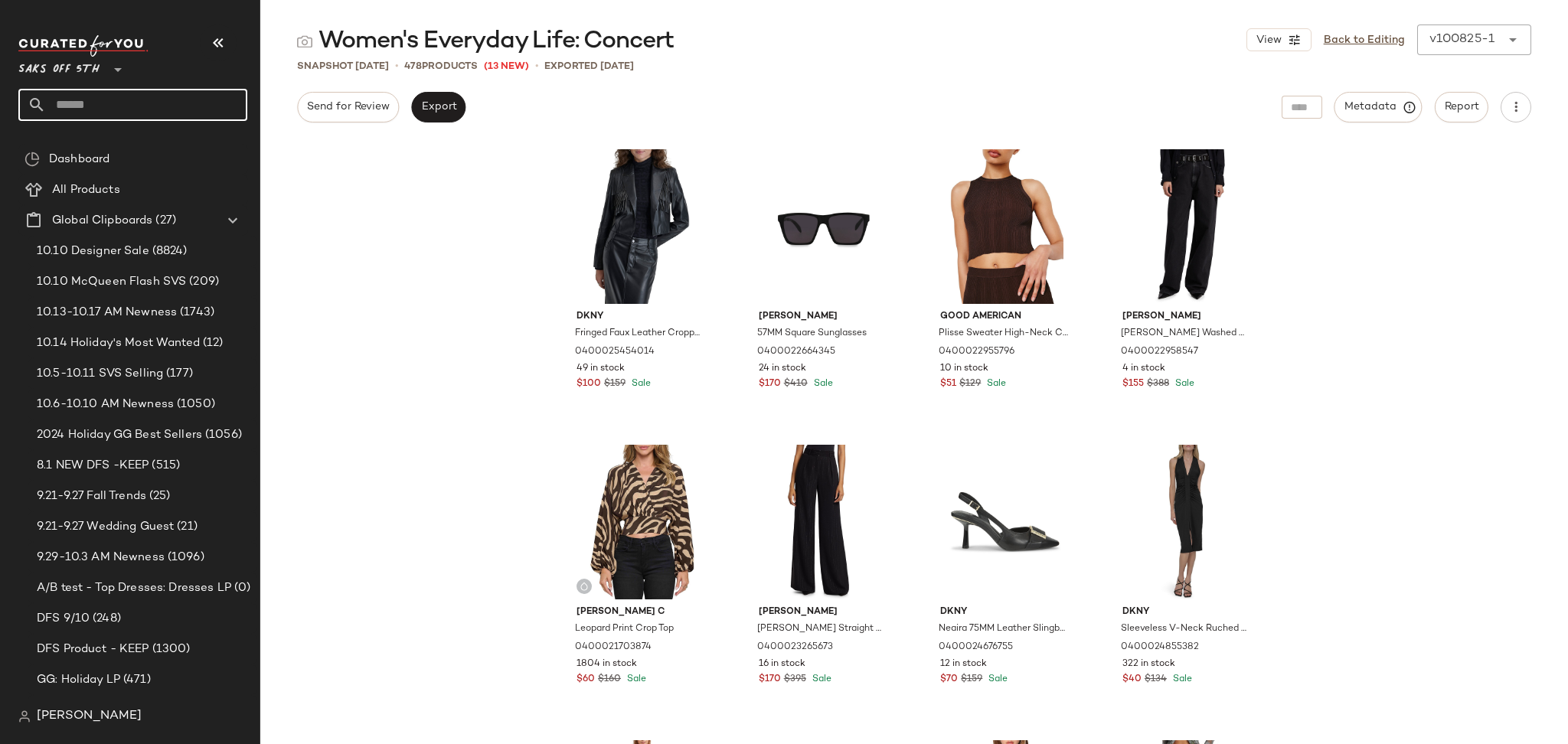
click at [172, 108] on input "text" at bounding box center [146, 104] width 202 height 32
type input "*****"
click at [106, 150] on span "Gifts" at bounding box center [115, 149] width 27 height 16
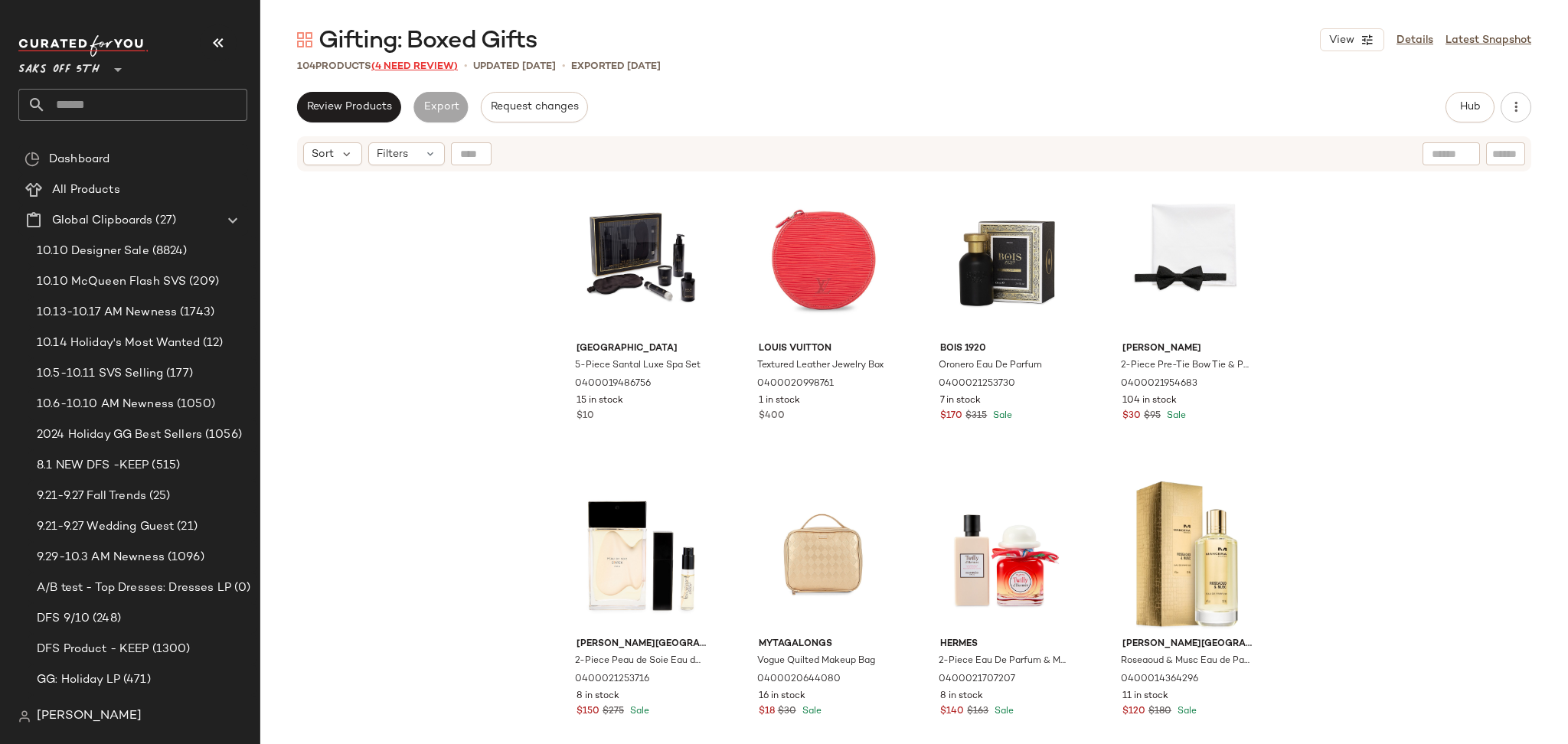
click at [436, 69] on span "(4 Need Review)" at bounding box center [414, 66] width 86 height 11
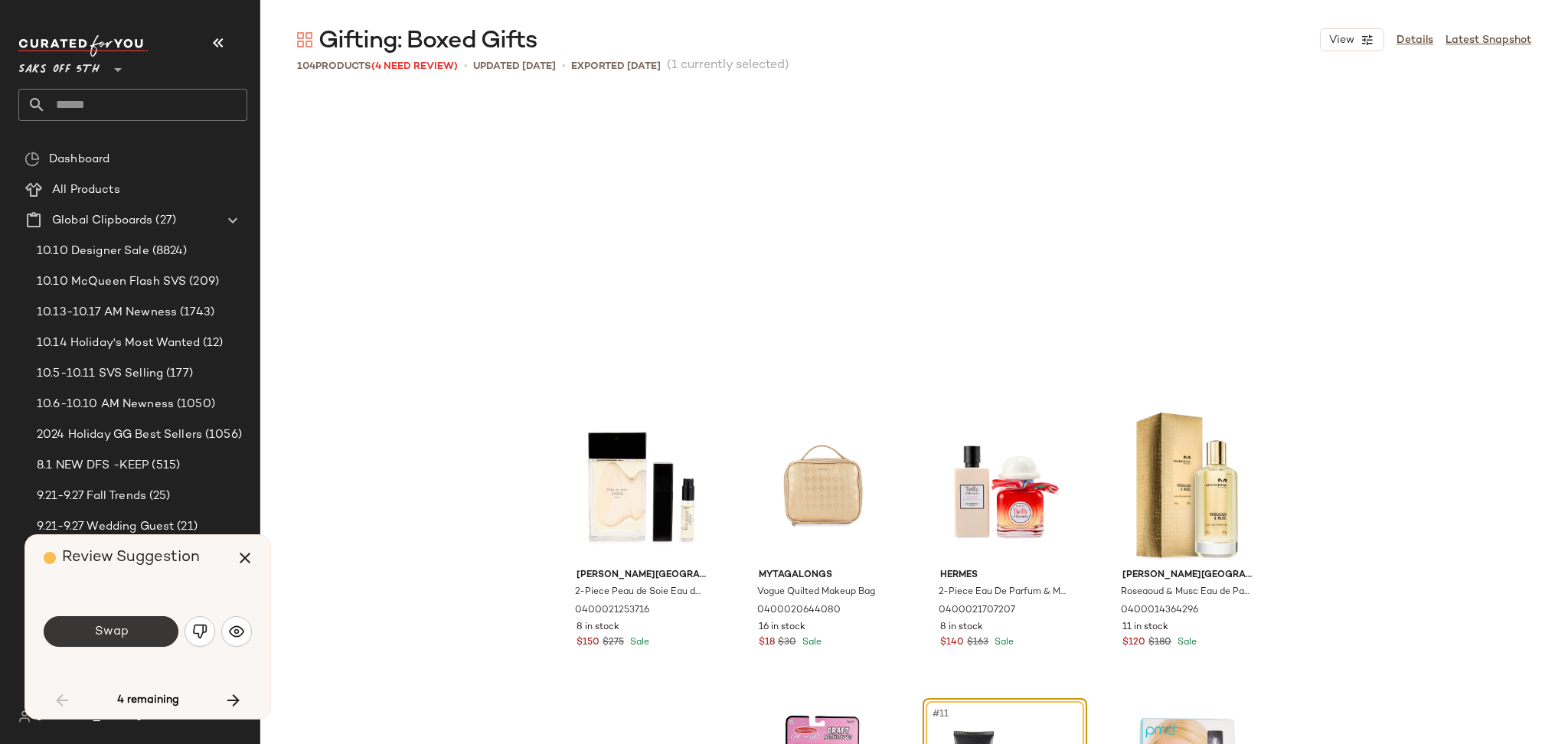
scroll to position [308, 0]
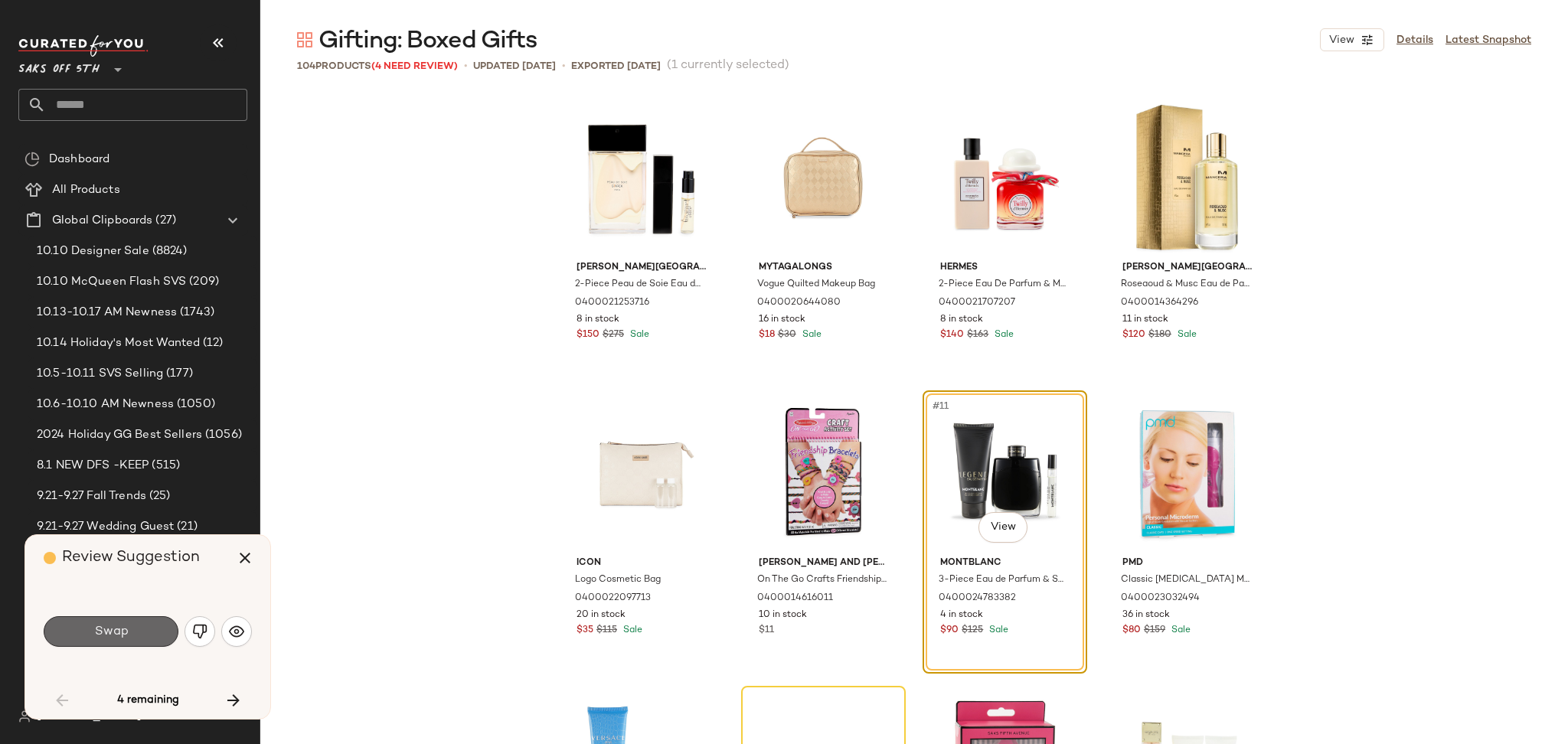
click at [135, 634] on button "Swap" at bounding box center [110, 631] width 135 height 31
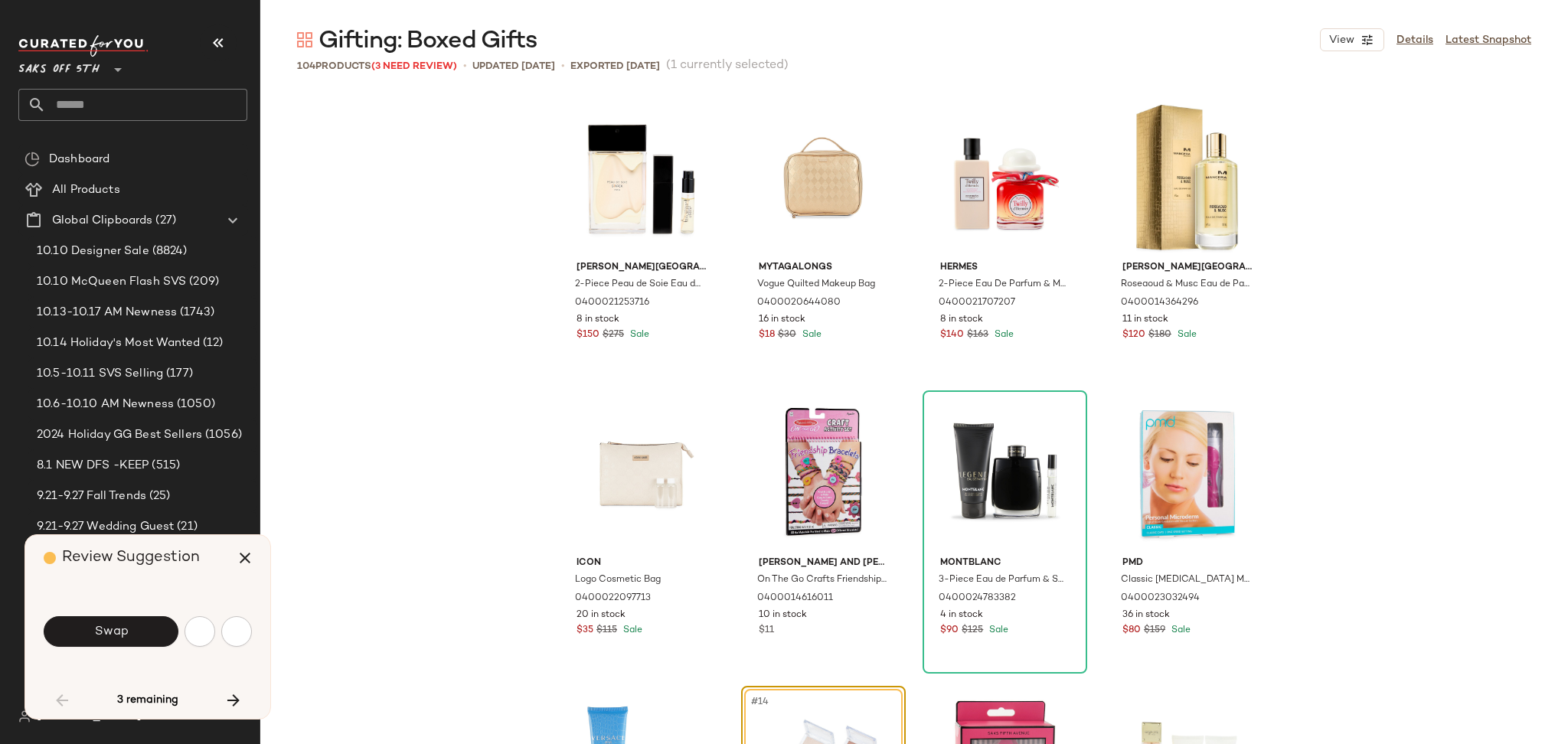
scroll to position [591, 0]
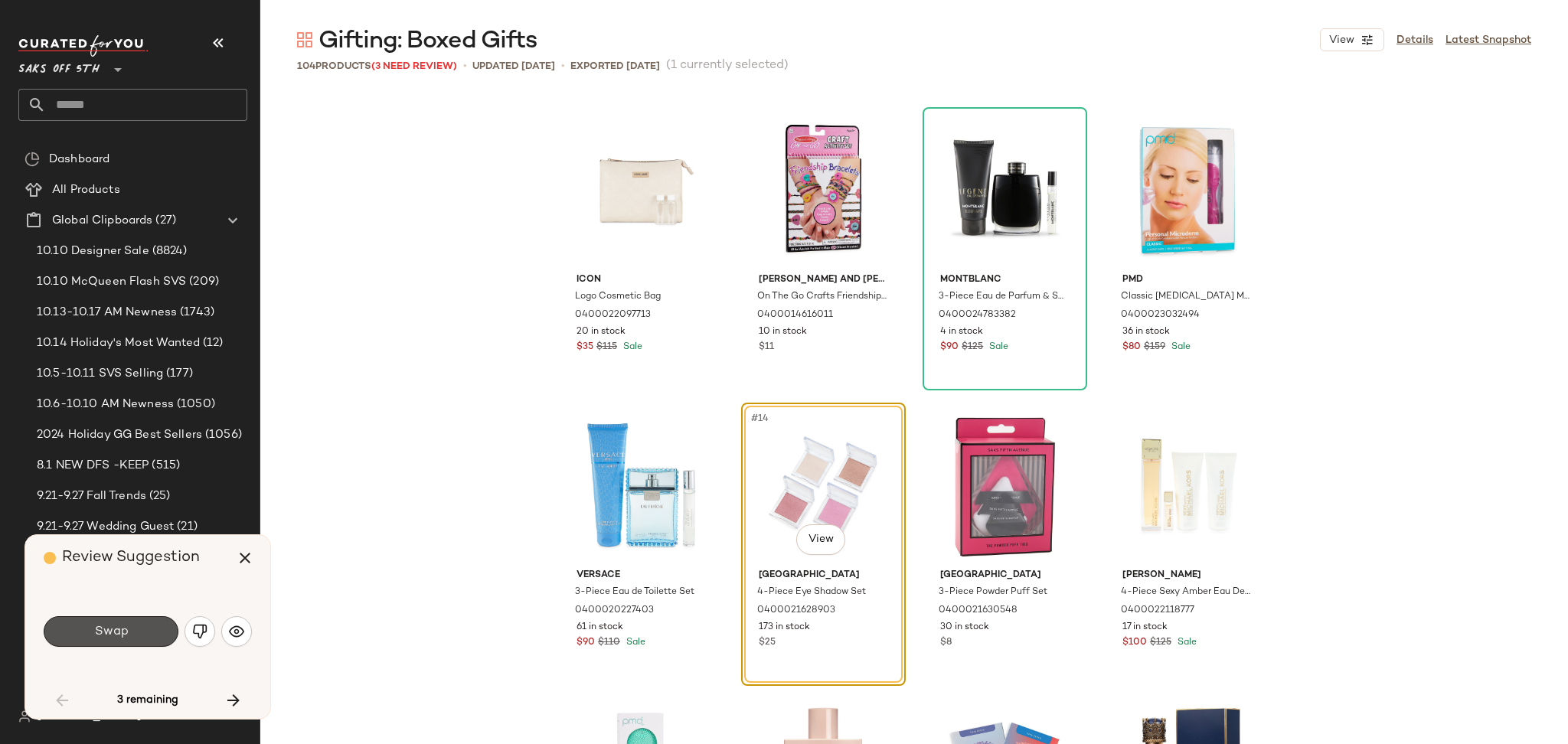
click at [135, 634] on button "Swap" at bounding box center [110, 631] width 135 height 31
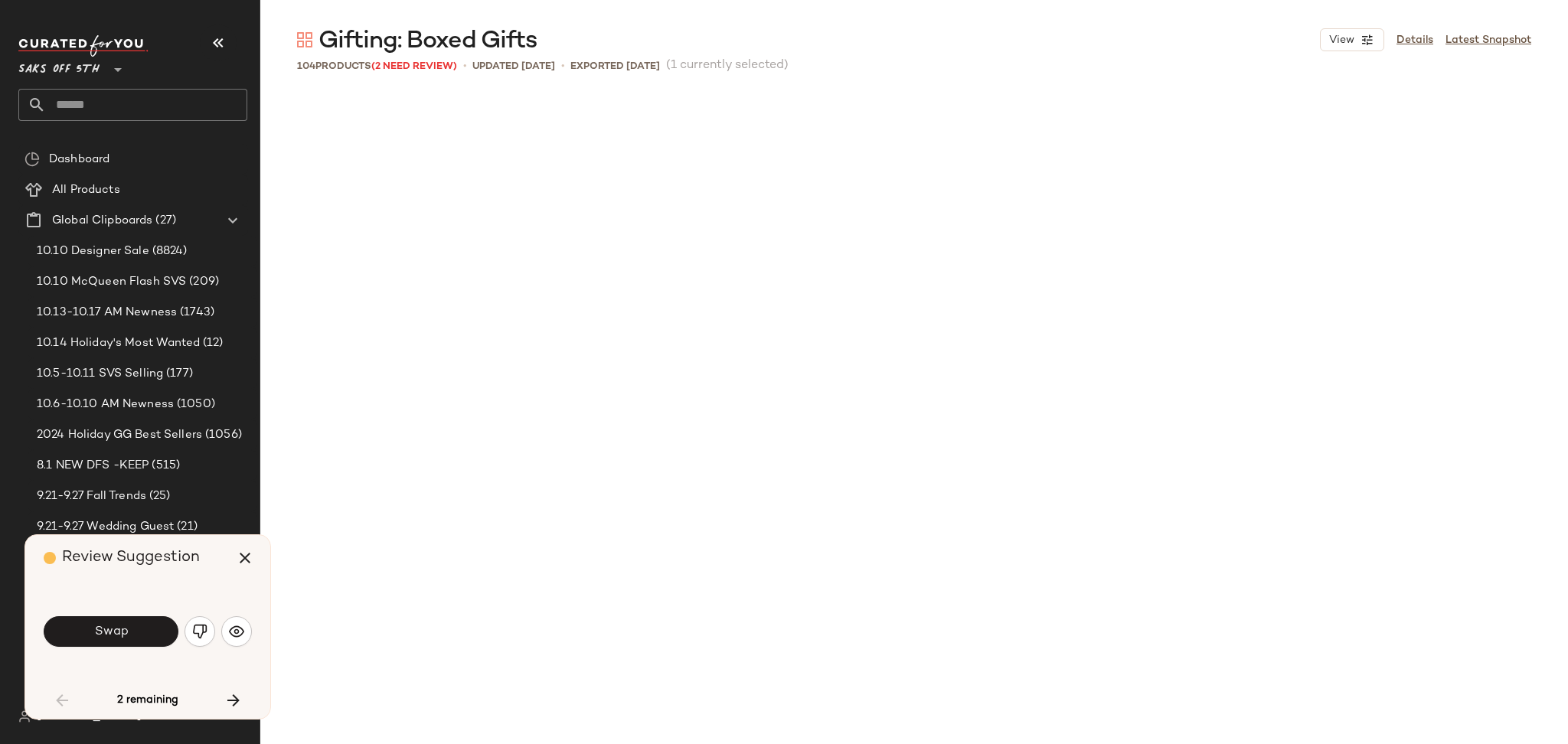
scroll to position [1477, 0]
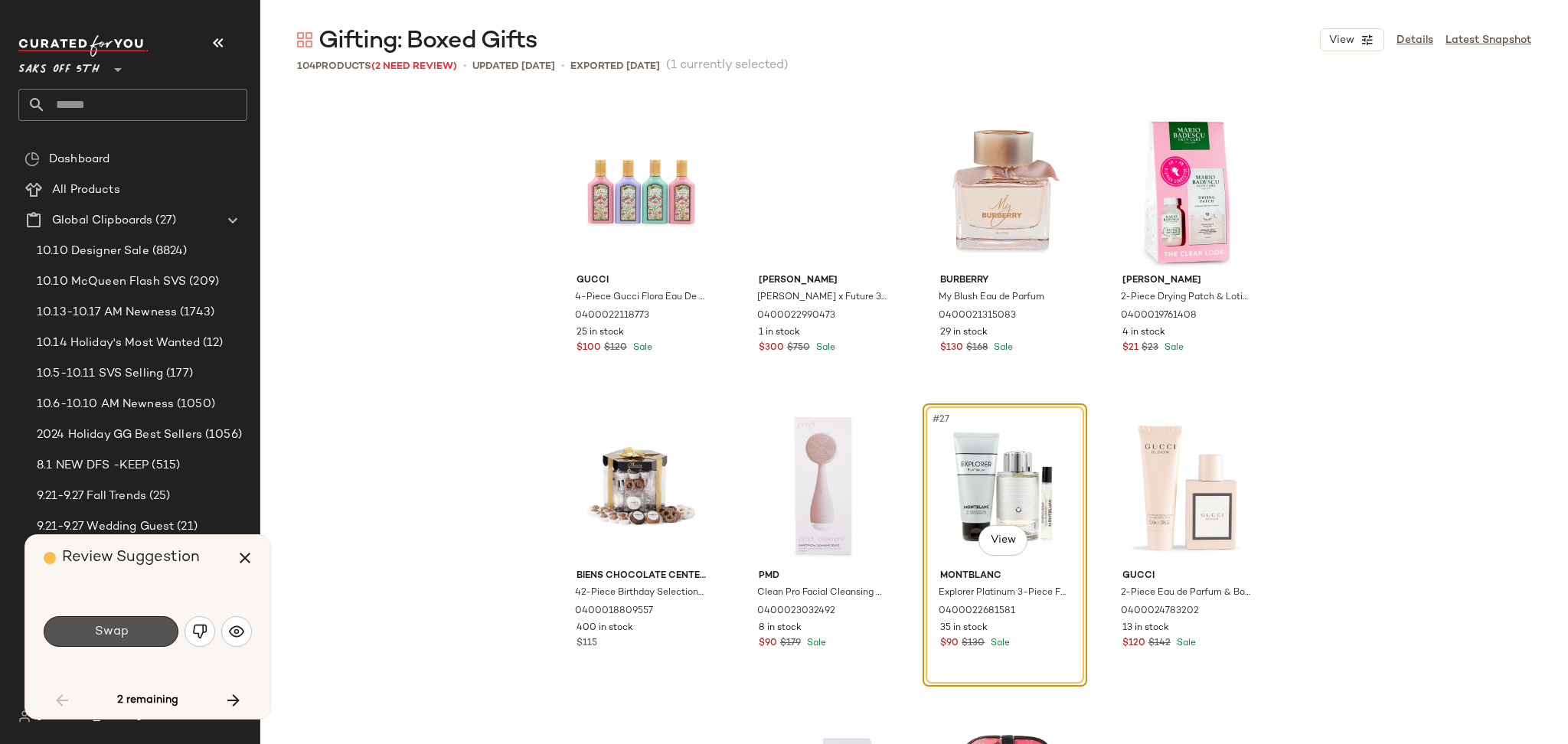
click at [135, 634] on button "Swap" at bounding box center [110, 631] width 135 height 31
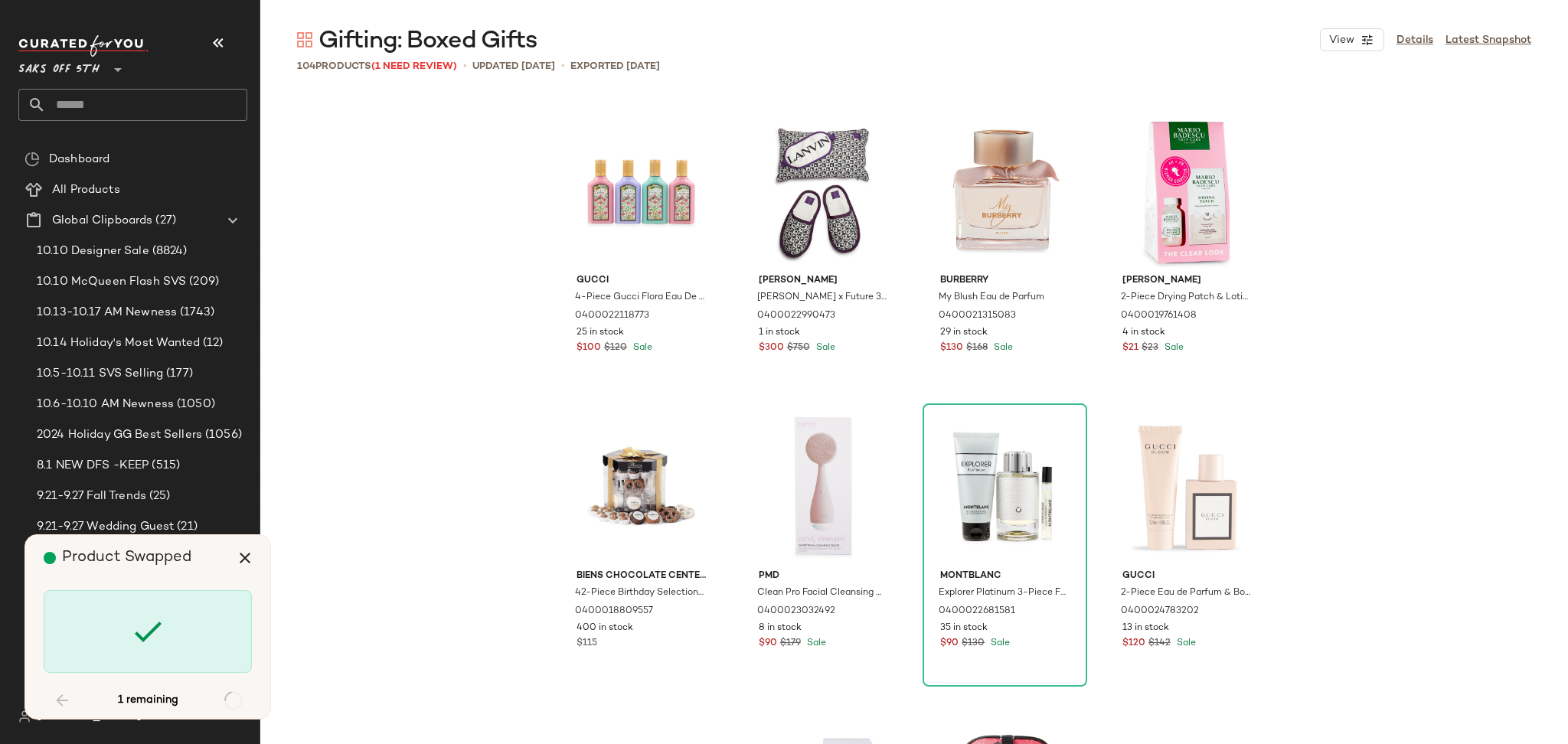
scroll to position [4136, 0]
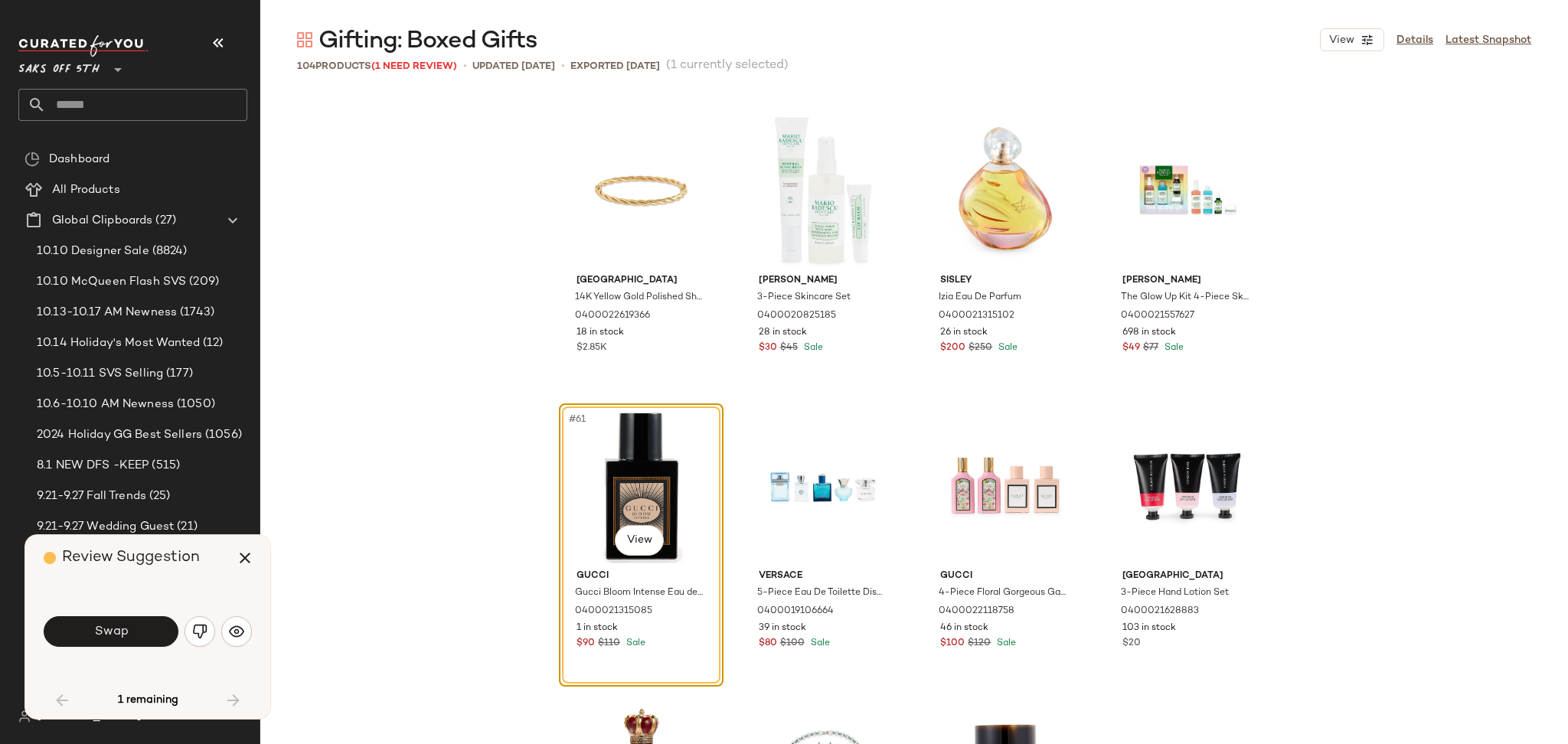
click at [135, 634] on button "Swap" at bounding box center [110, 631] width 135 height 31
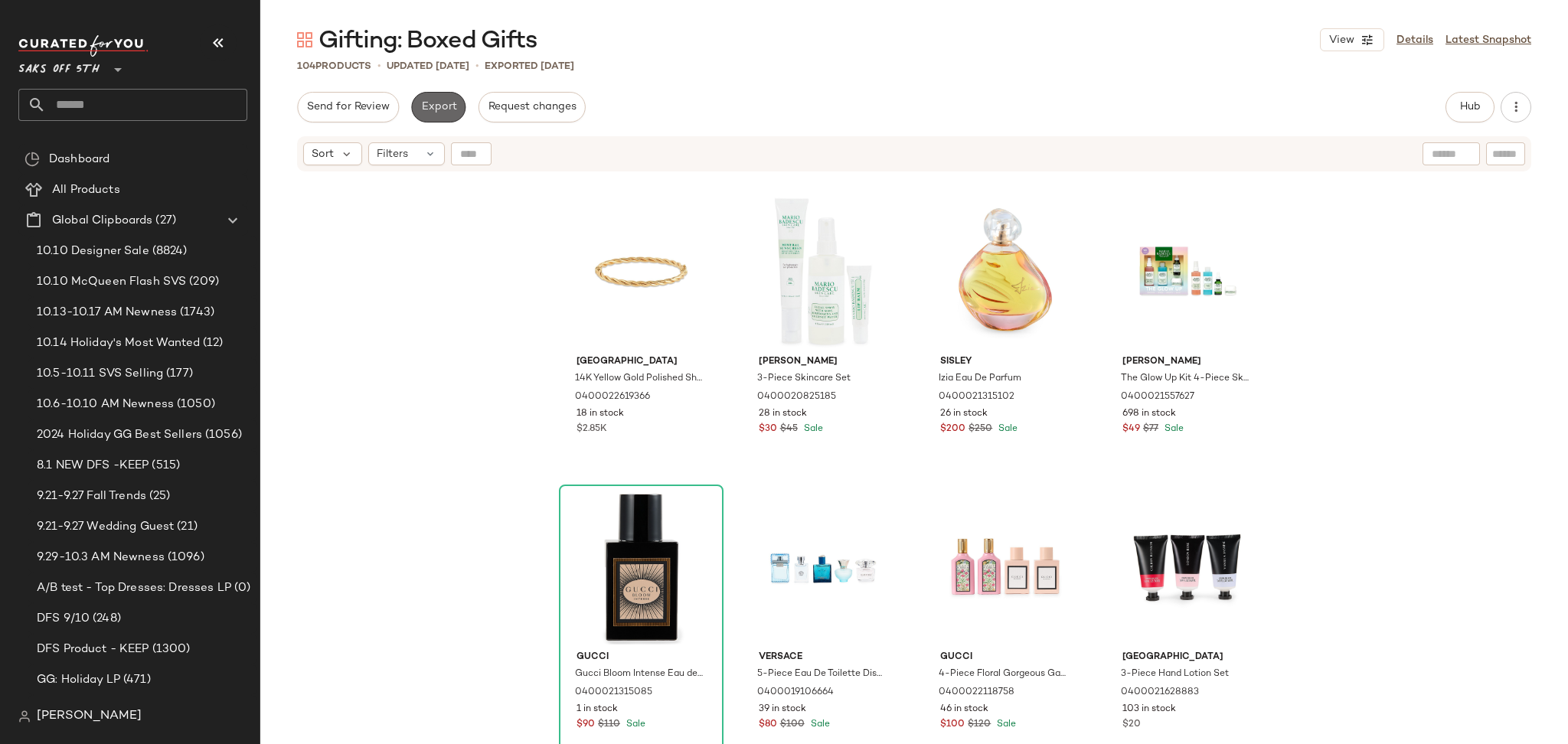
click at [445, 98] on button "Export" at bounding box center [438, 108] width 55 height 31
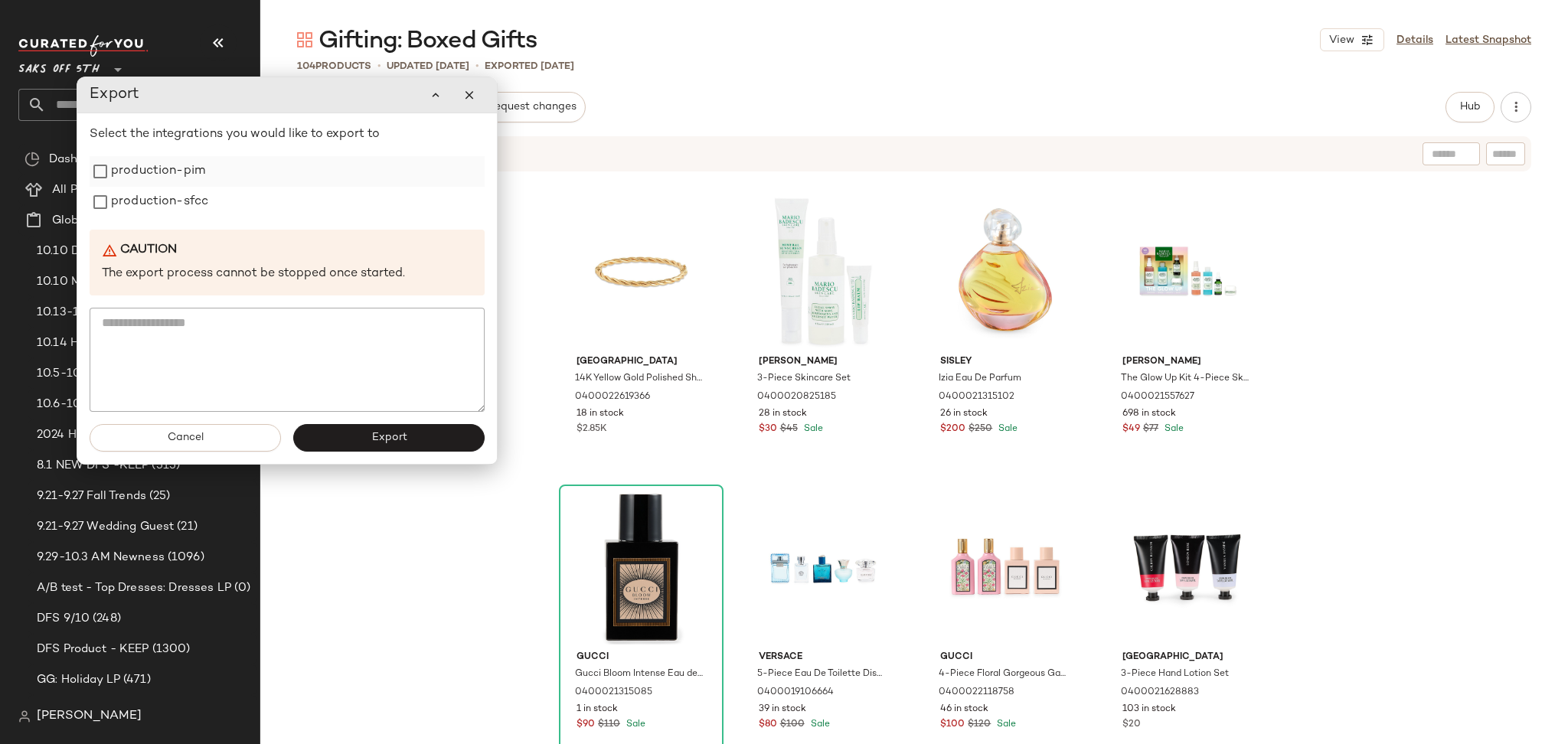
click at [171, 171] on label "production-pim" at bounding box center [157, 171] width 94 height 31
click at [174, 193] on label "production-sfcc" at bounding box center [159, 202] width 97 height 31
click at [326, 432] on button "Export" at bounding box center [388, 438] width 192 height 28
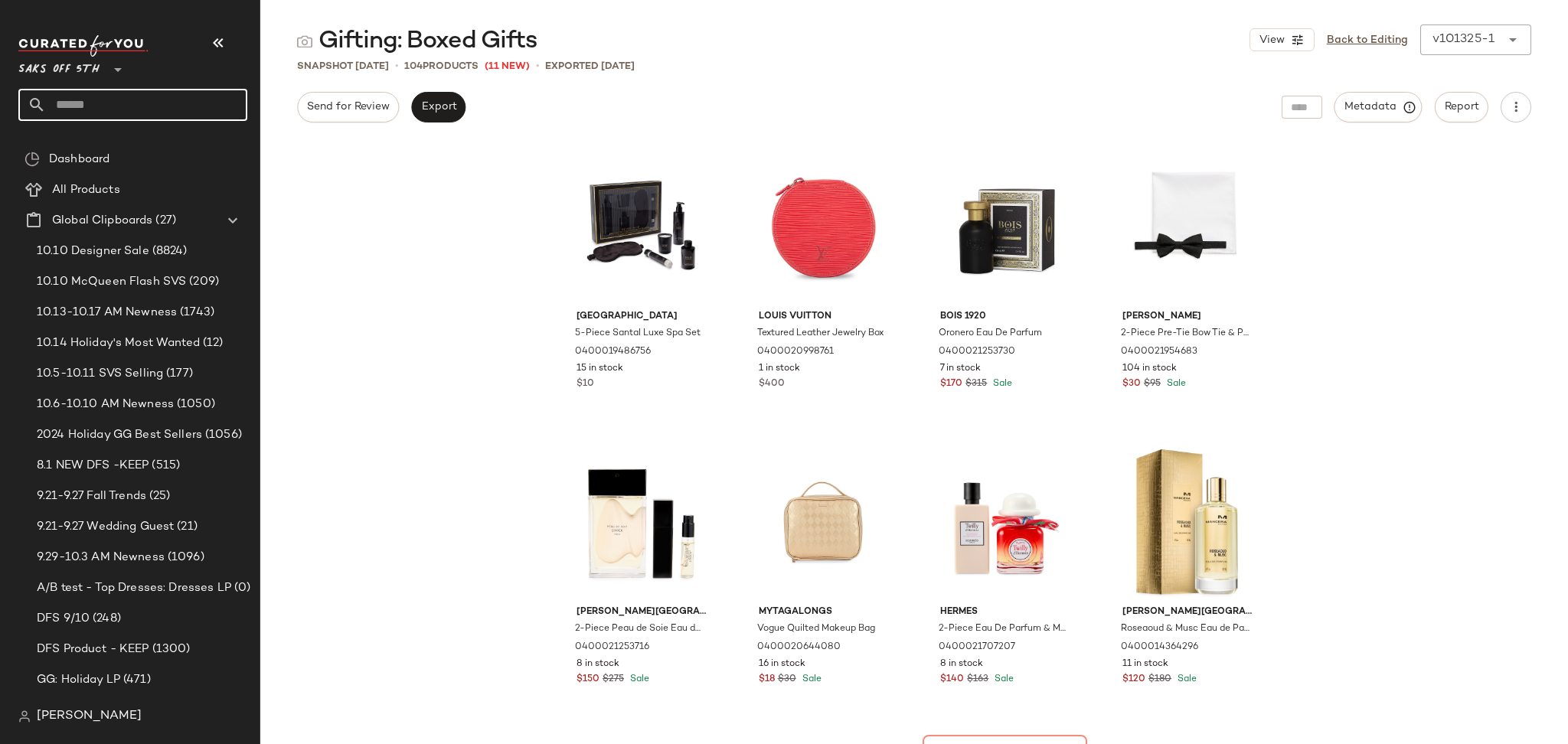
click at [209, 111] on input "text" at bounding box center [146, 104] width 202 height 32
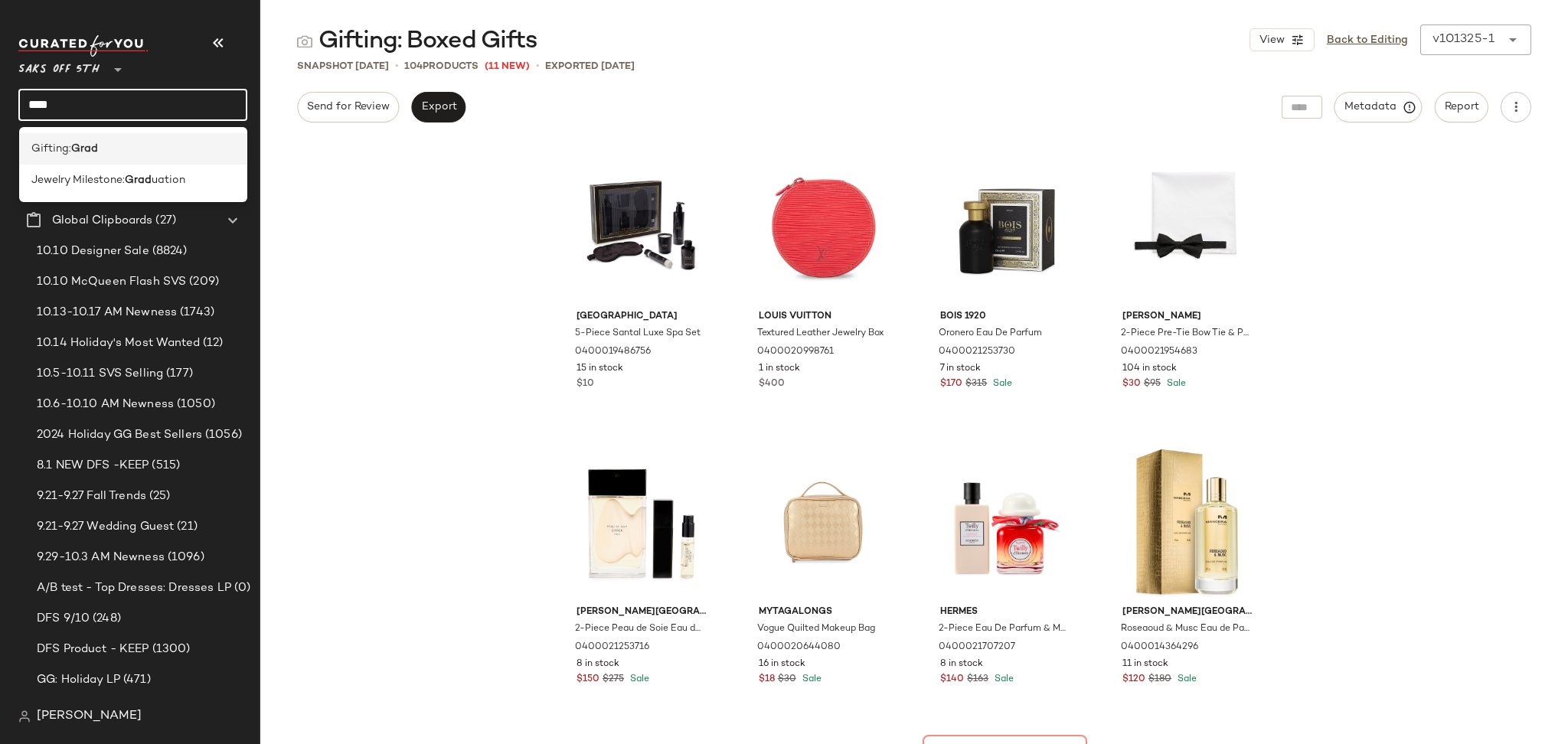
type input "****"
click at [117, 148] on div "Gifting: Grad" at bounding box center [133, 149] width 205 height 16
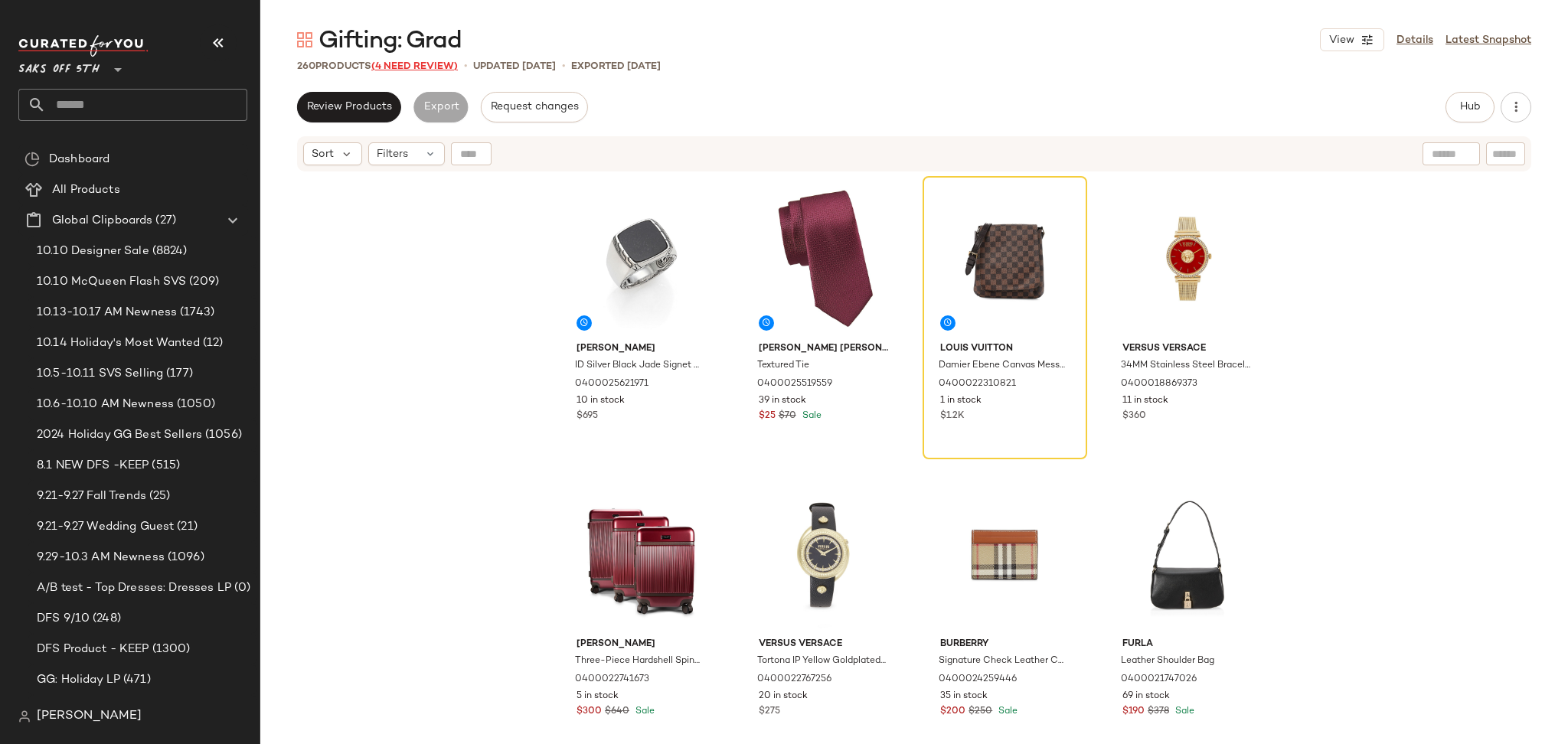
click at [433, 61] on span "(4 Need Review)" at bounding box center [414, 66] width 86 height 11
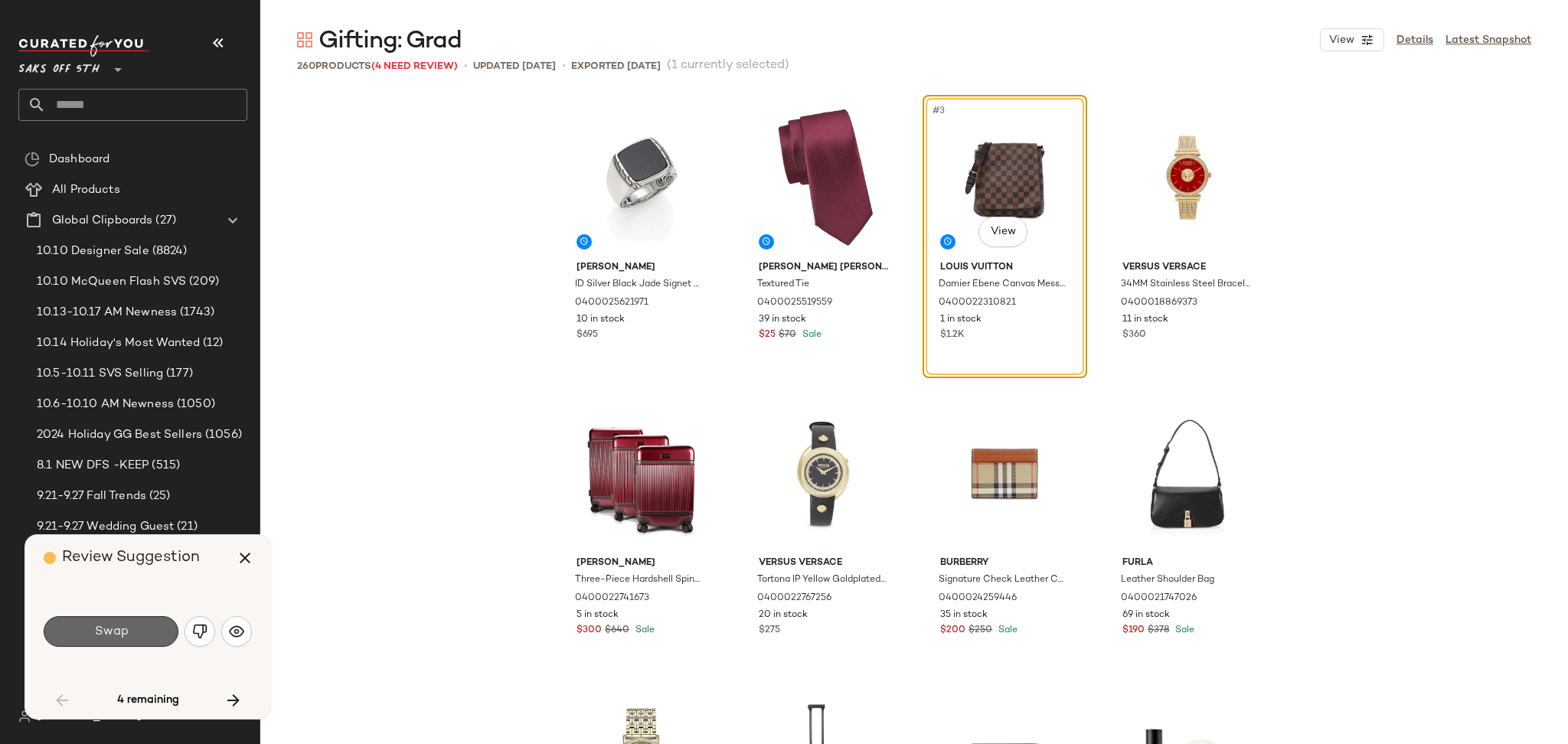
click at [141, 635] on button "Swap" at bounding box center [110, 631] width 135 height 31
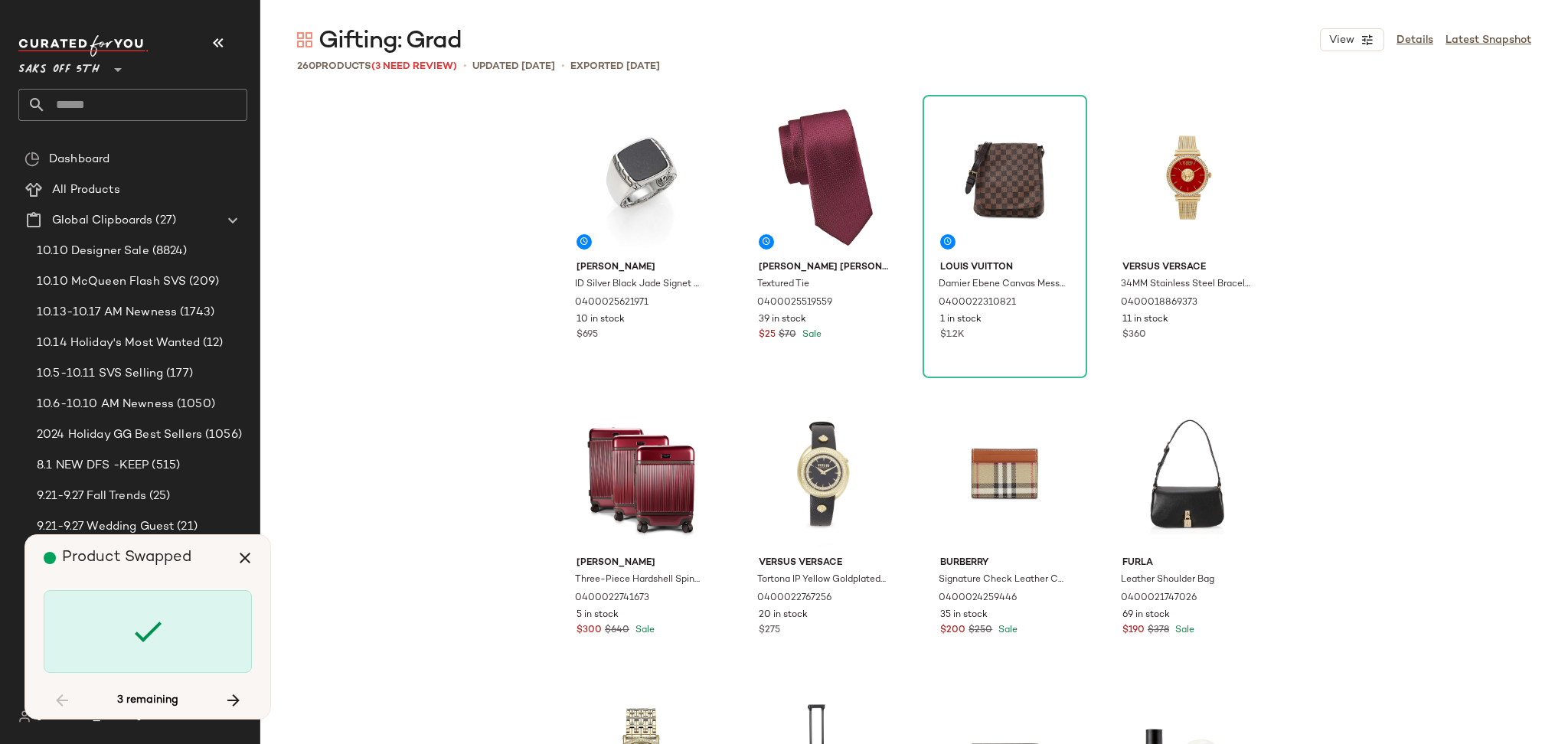
scroll to position [603, 0]
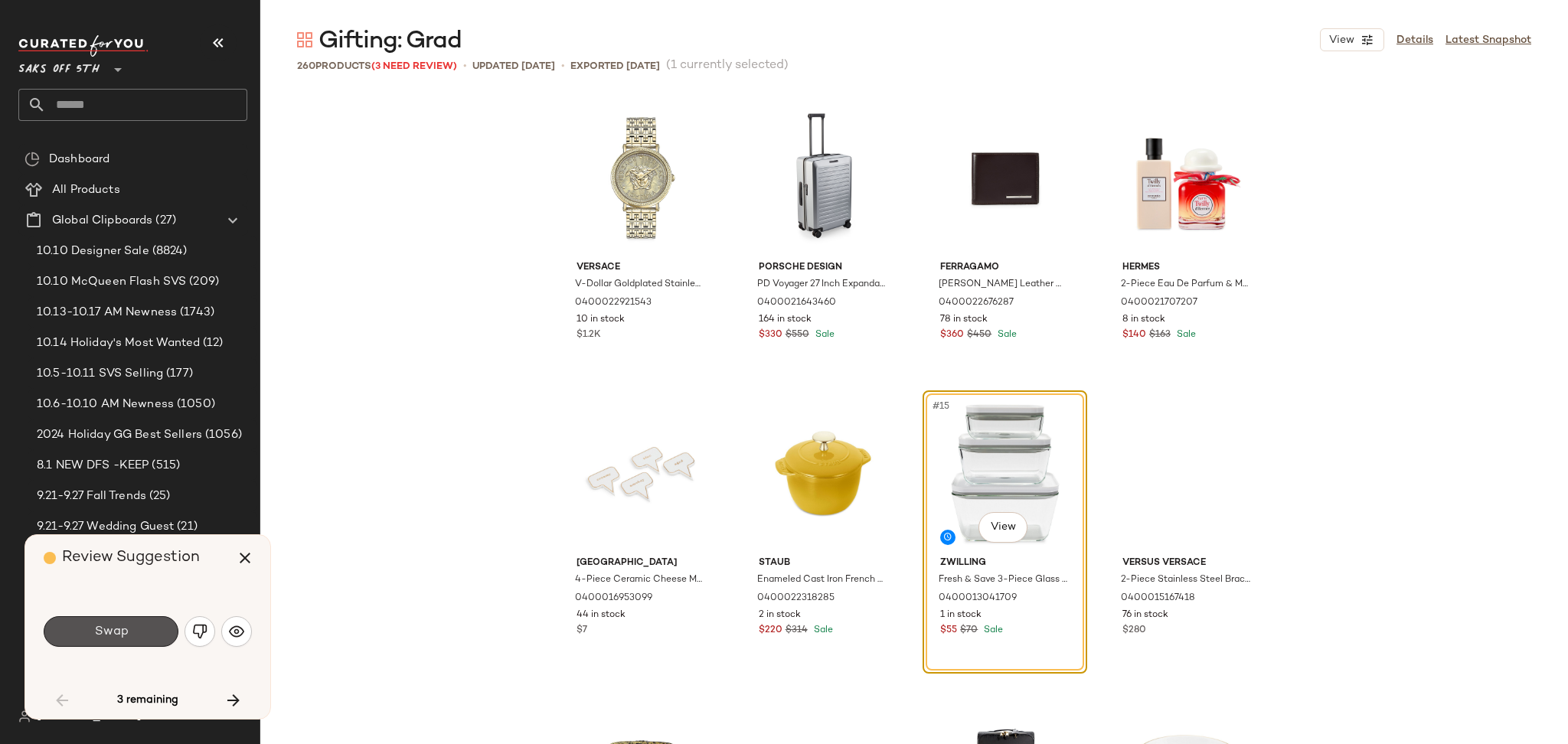
click at [141, 635] on button "Swap" at bounding box center [110, 631] width 135 height 31
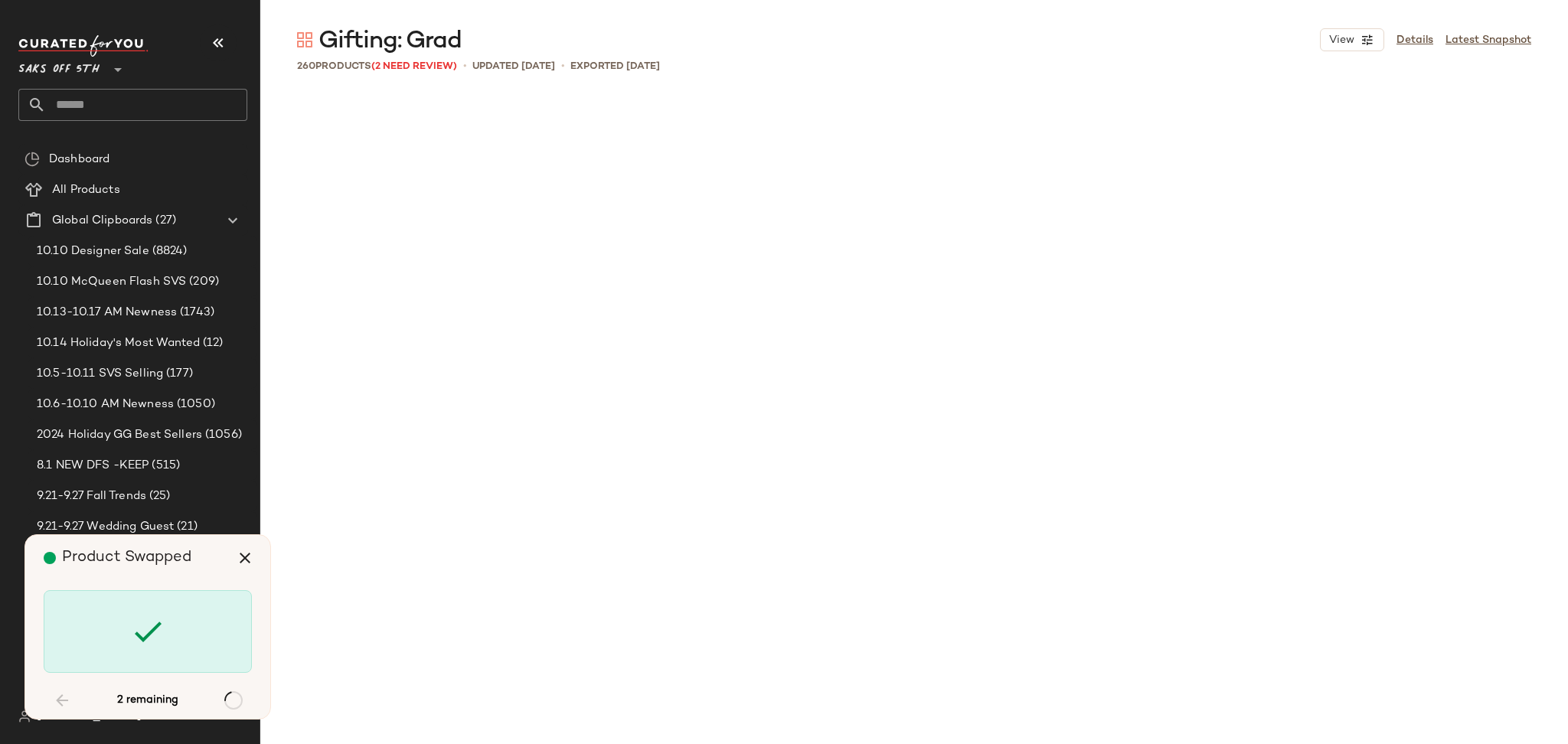
scroll to position [17139, 0]
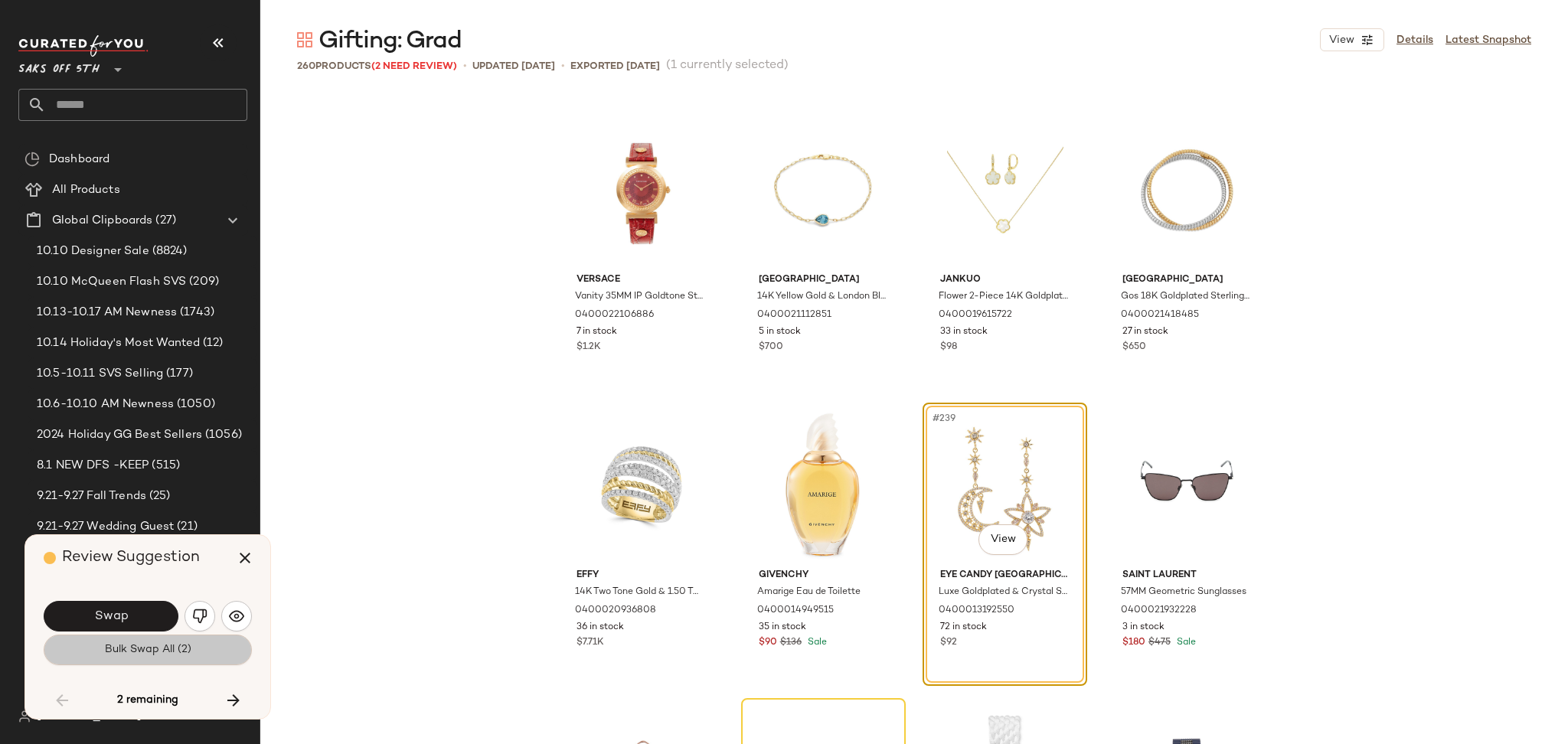
click at [141, 635] on button "Bulk Swap All (2)" at bounding box center [147, 650] width 208 height 31
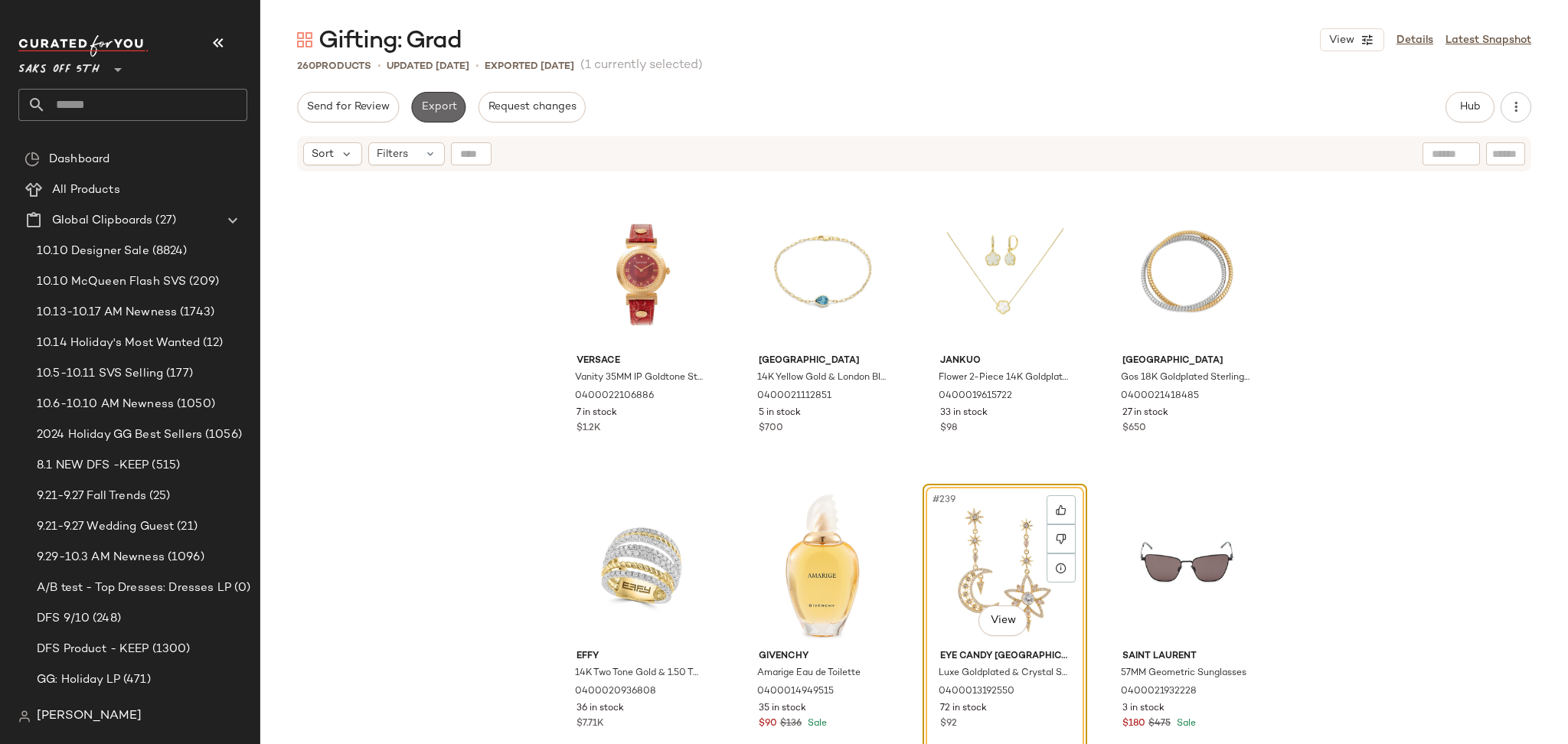
click at [436, 116] on button "Export" at bounding box center [438, 108] width 55 height 31
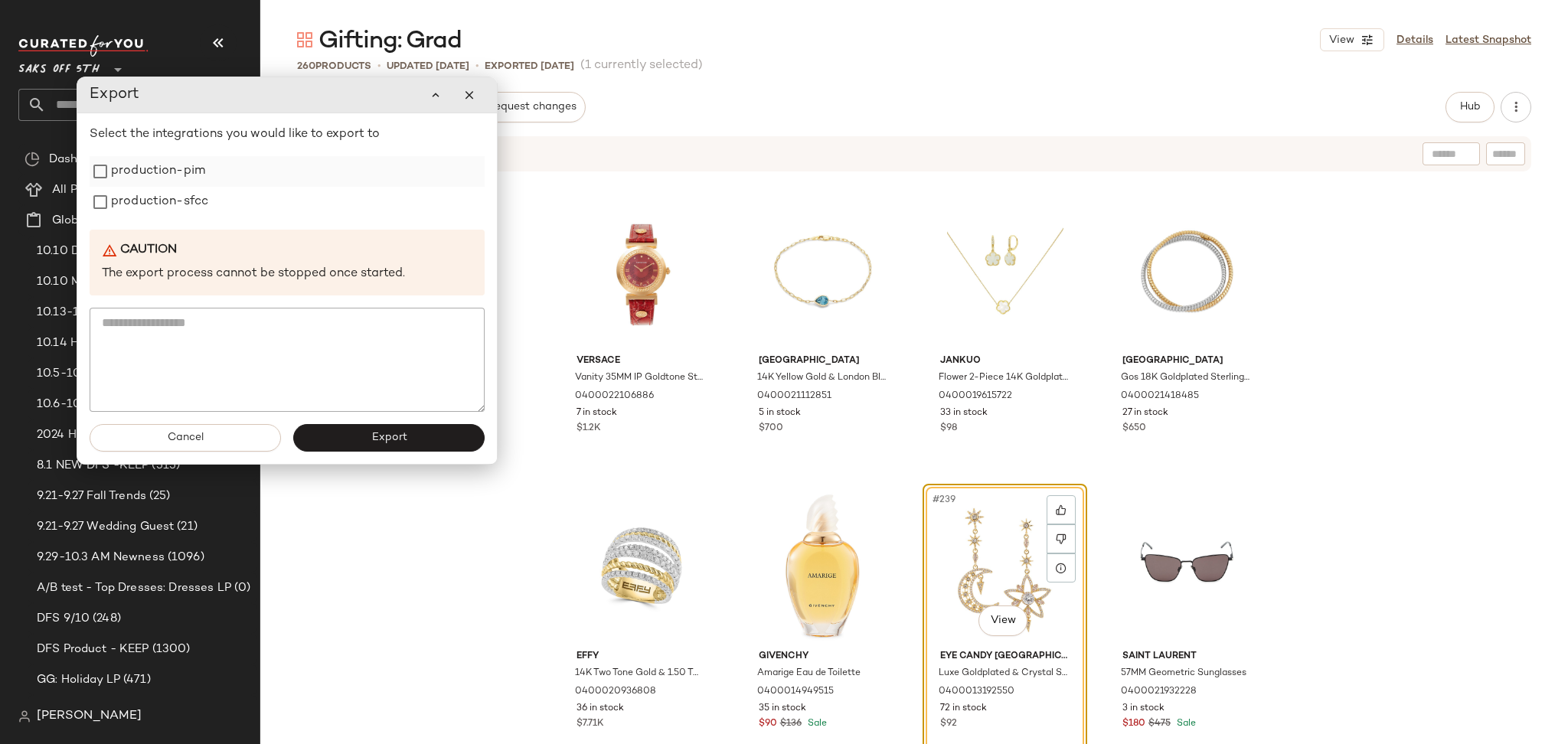
click at [188, 184] on label "production-pim" at bounding box center [157, 171] width 94 height 31
click at [189, 201] on label "production-sfcc" at bounding box center [159, 202] width 97 height 31
click at [367, 445] on button "Export" at bounding box center [388, 438] width 192 height 28
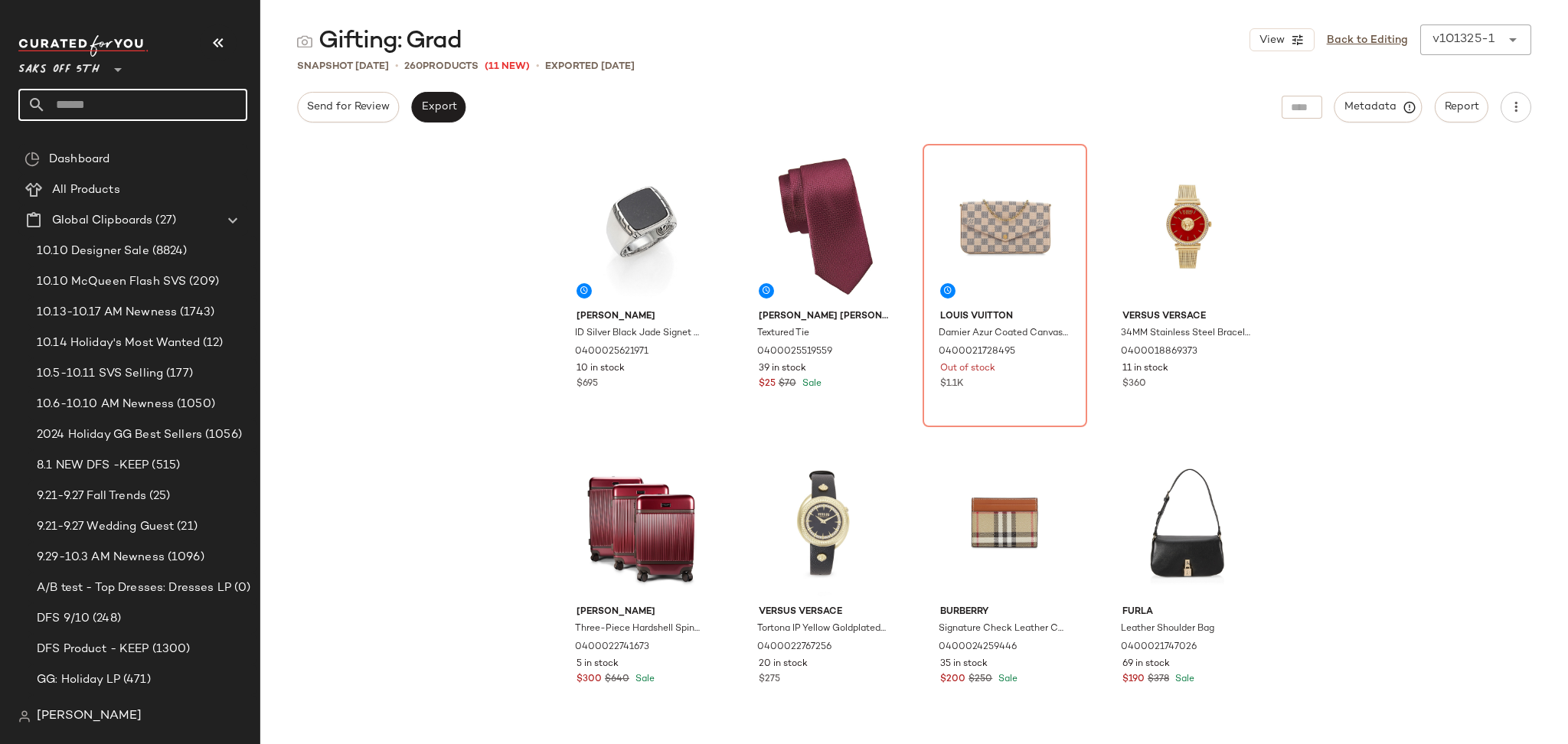
click at [140, 96] on input "text" at bounding box center [146, 104] width 202 height 32
type input "*****"
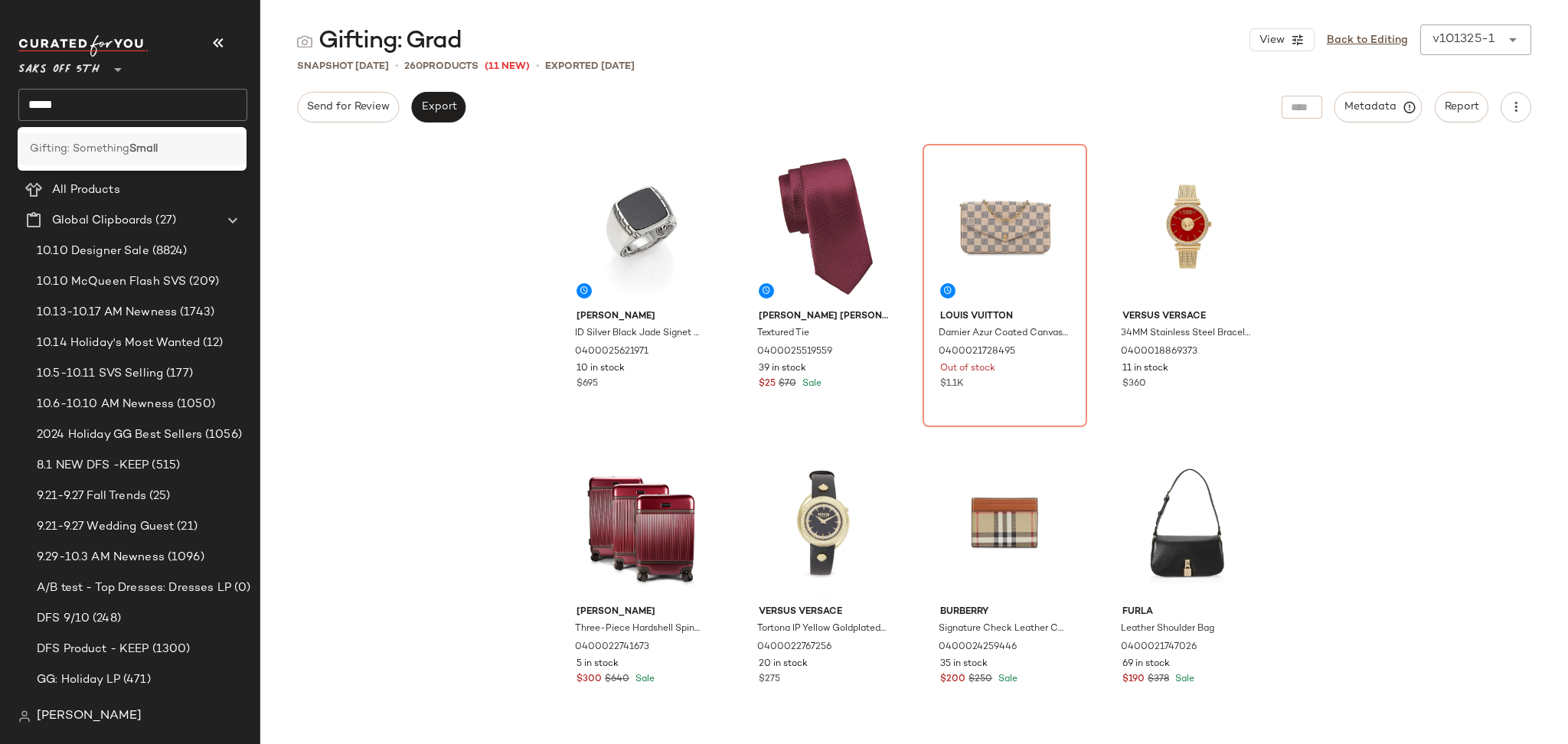
click at [96, 144] on span "Gifting: Something" at bounding box center [80, 149] width 100 height 16
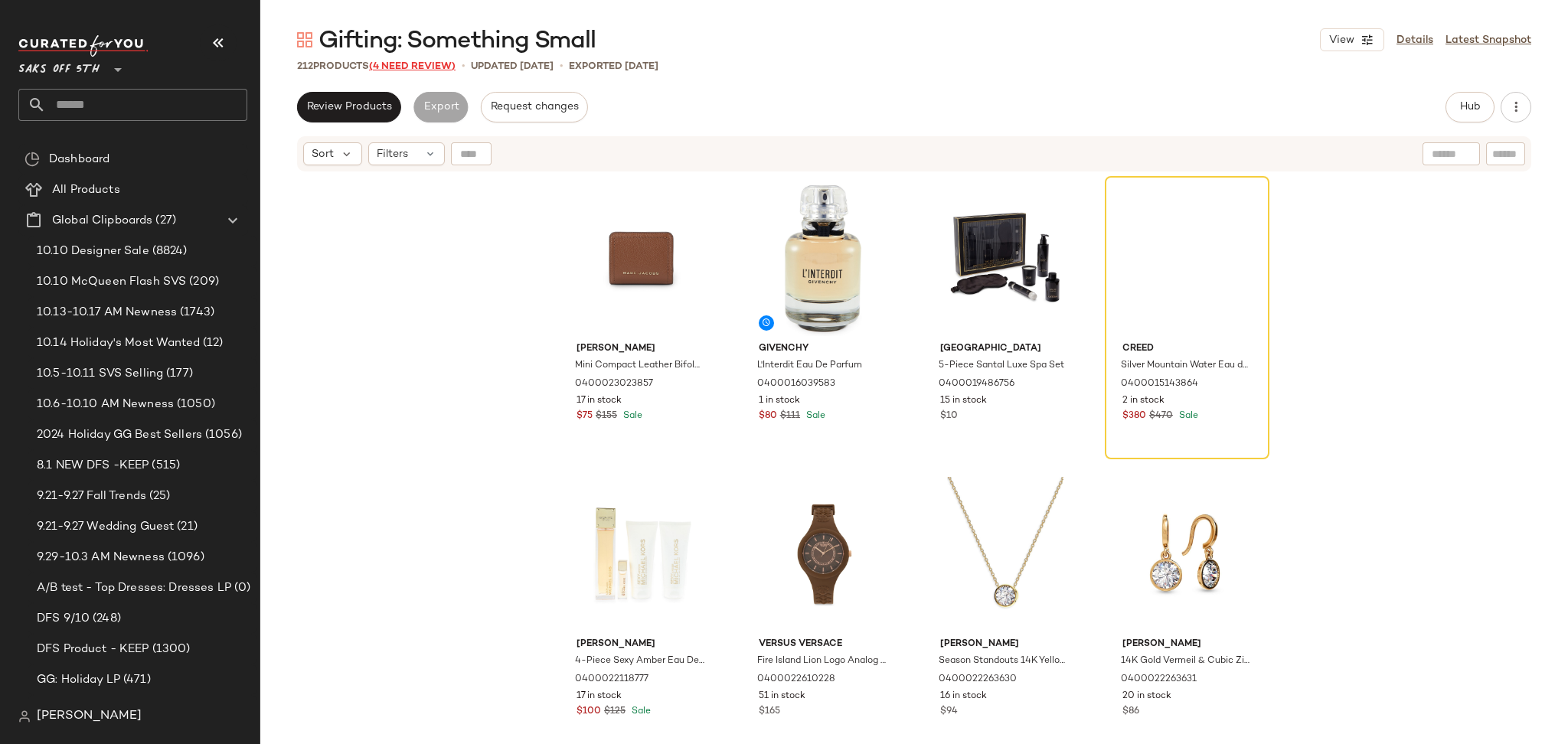
click at [412, 64] on span "(4 Need Review)" at bounding box center [412, 66] width 86 height 11
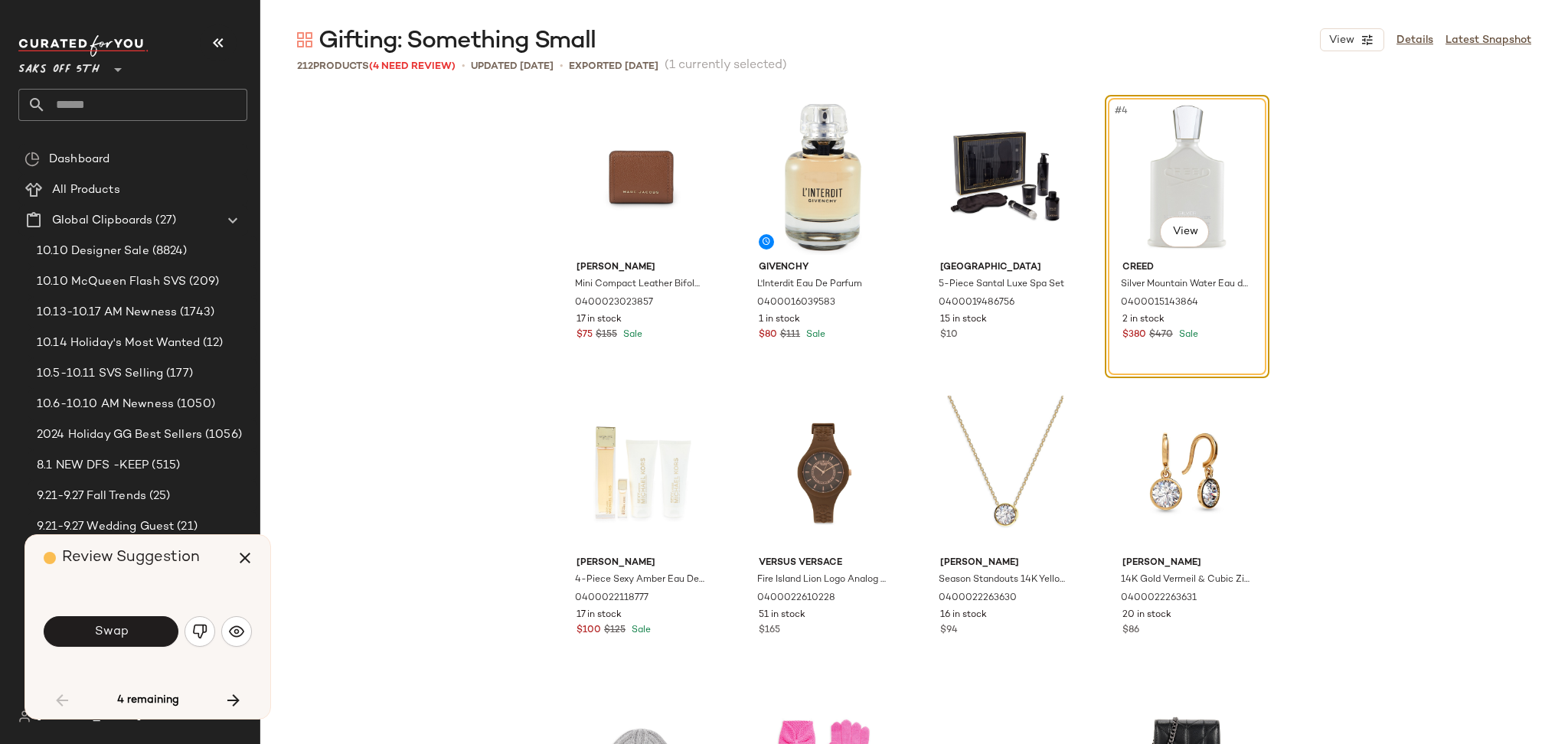
click at [128, 612] on div "Swap" at bounding box center [147, 631] width 208 height 82
click at [129, 620] on button "Swap" at bounding box center [110, 631] width 135 height 31
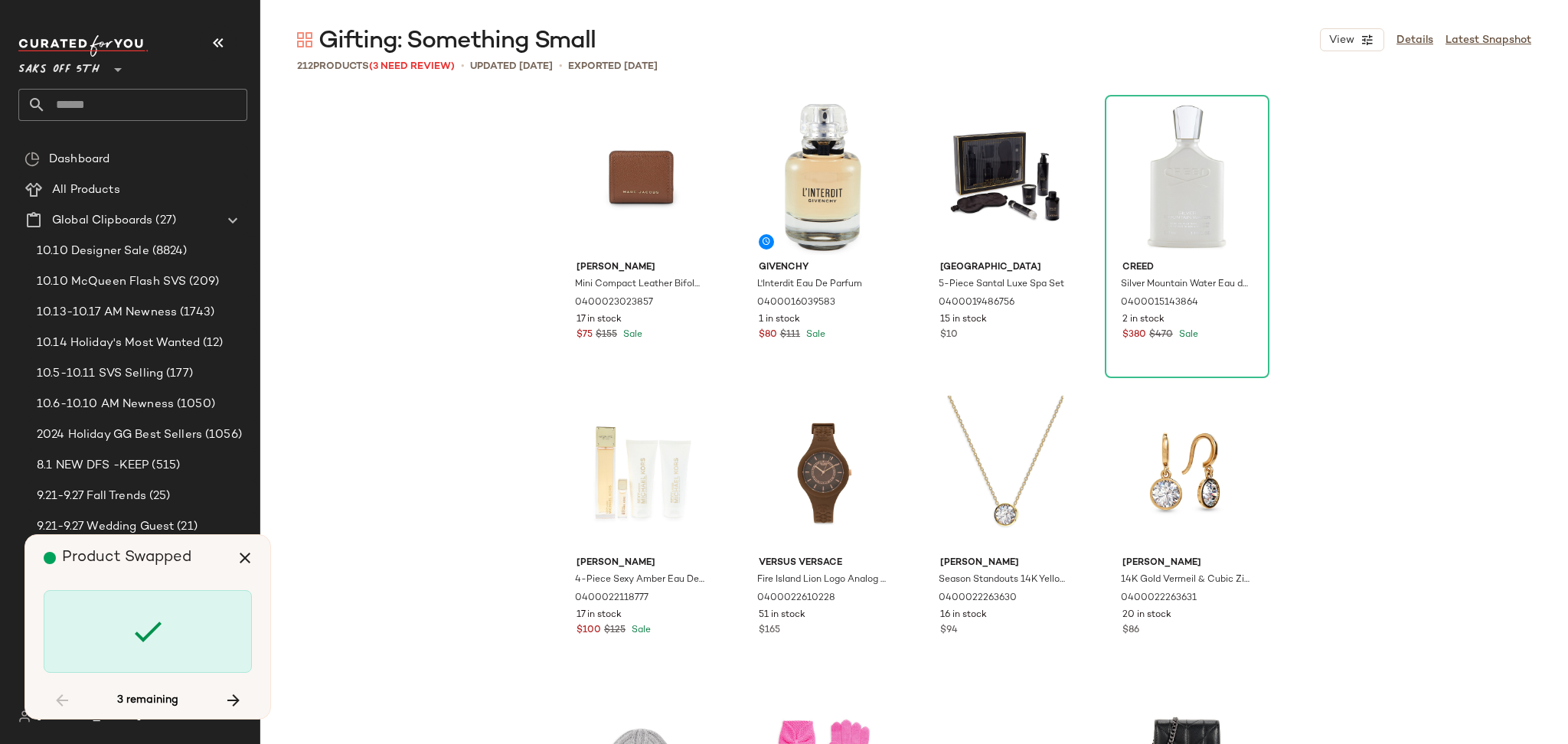
scroll to position [4728, 0]
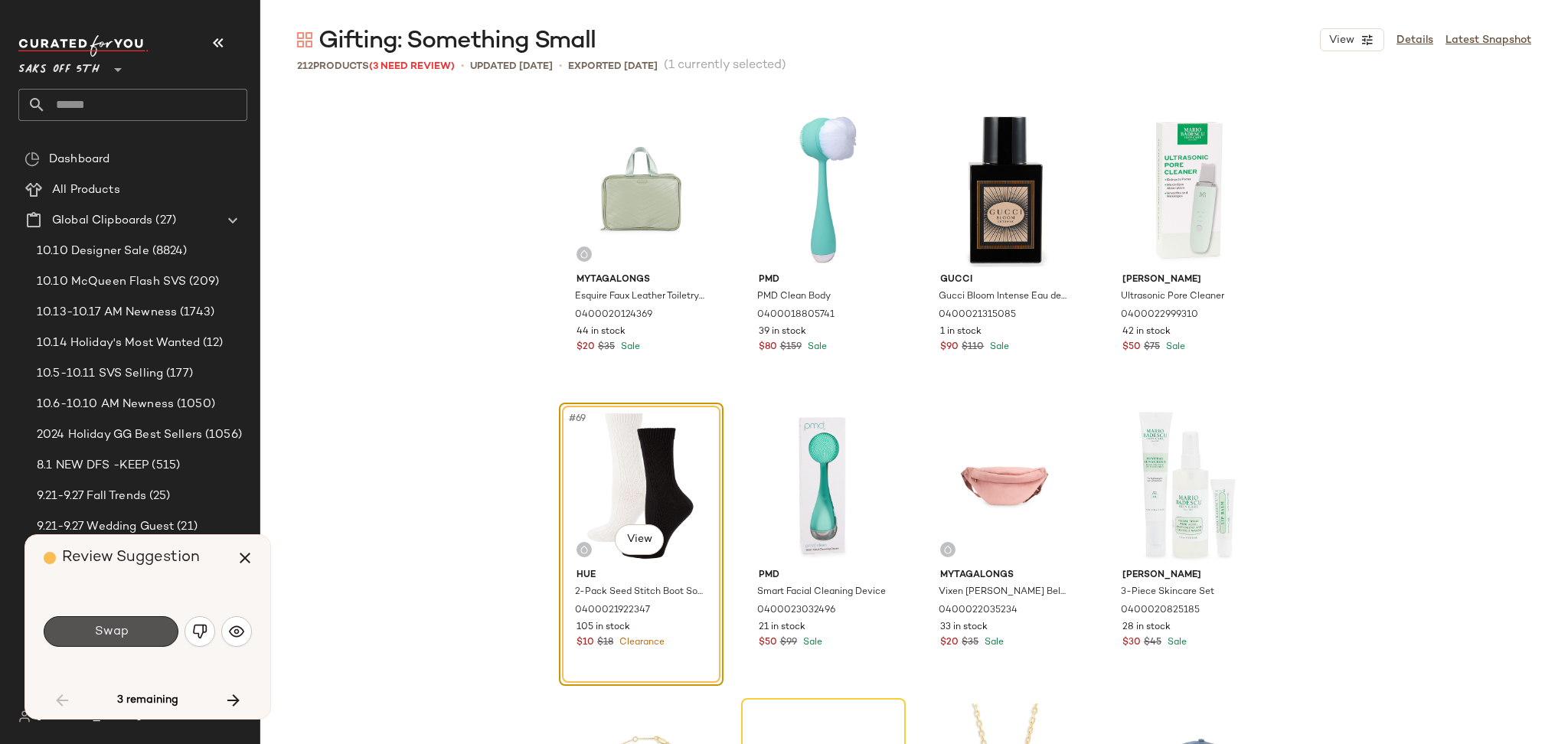
click at [126, 638] on span "Swap" at bounding box center [110, 632] width 34 height 15
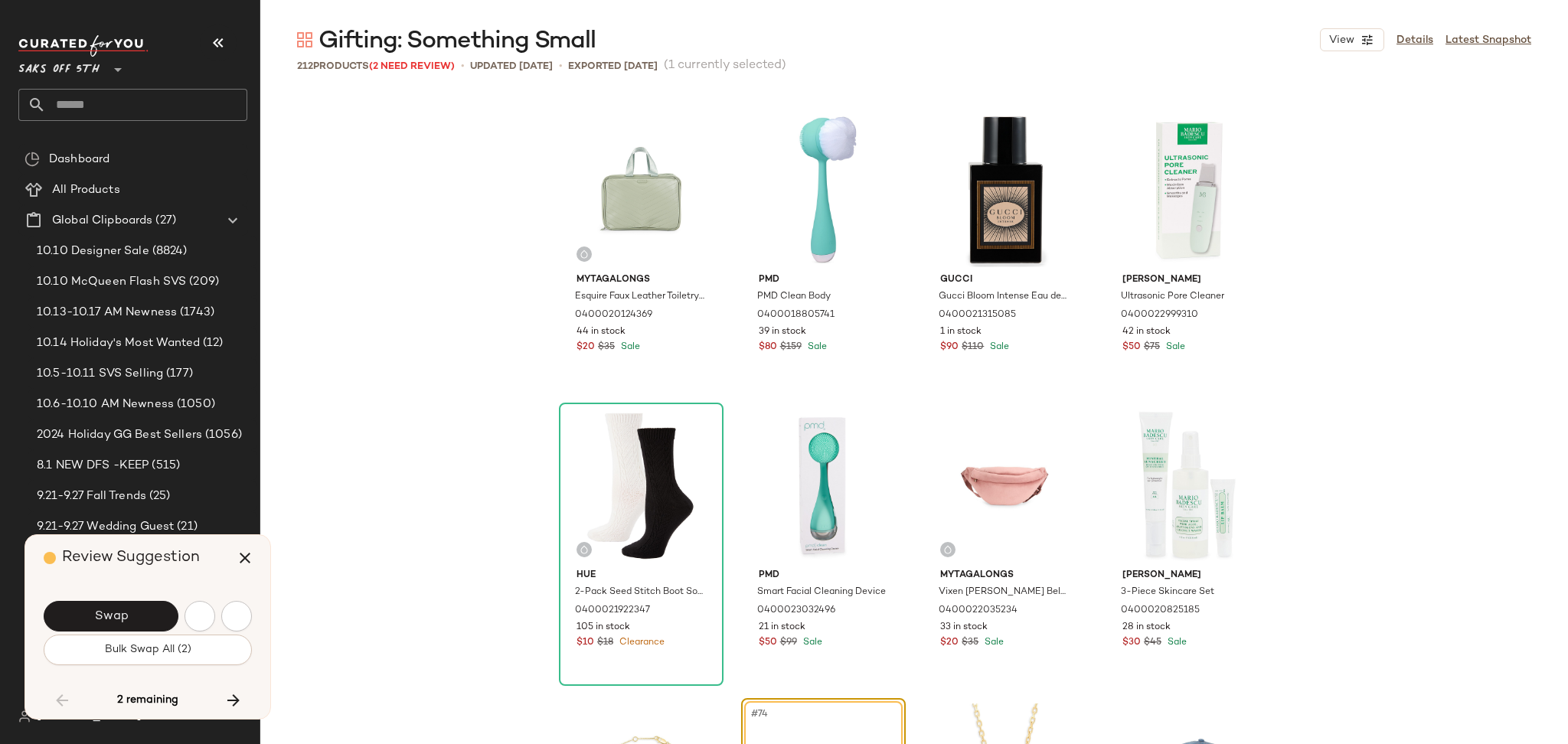
scroll to position [5024, 0]
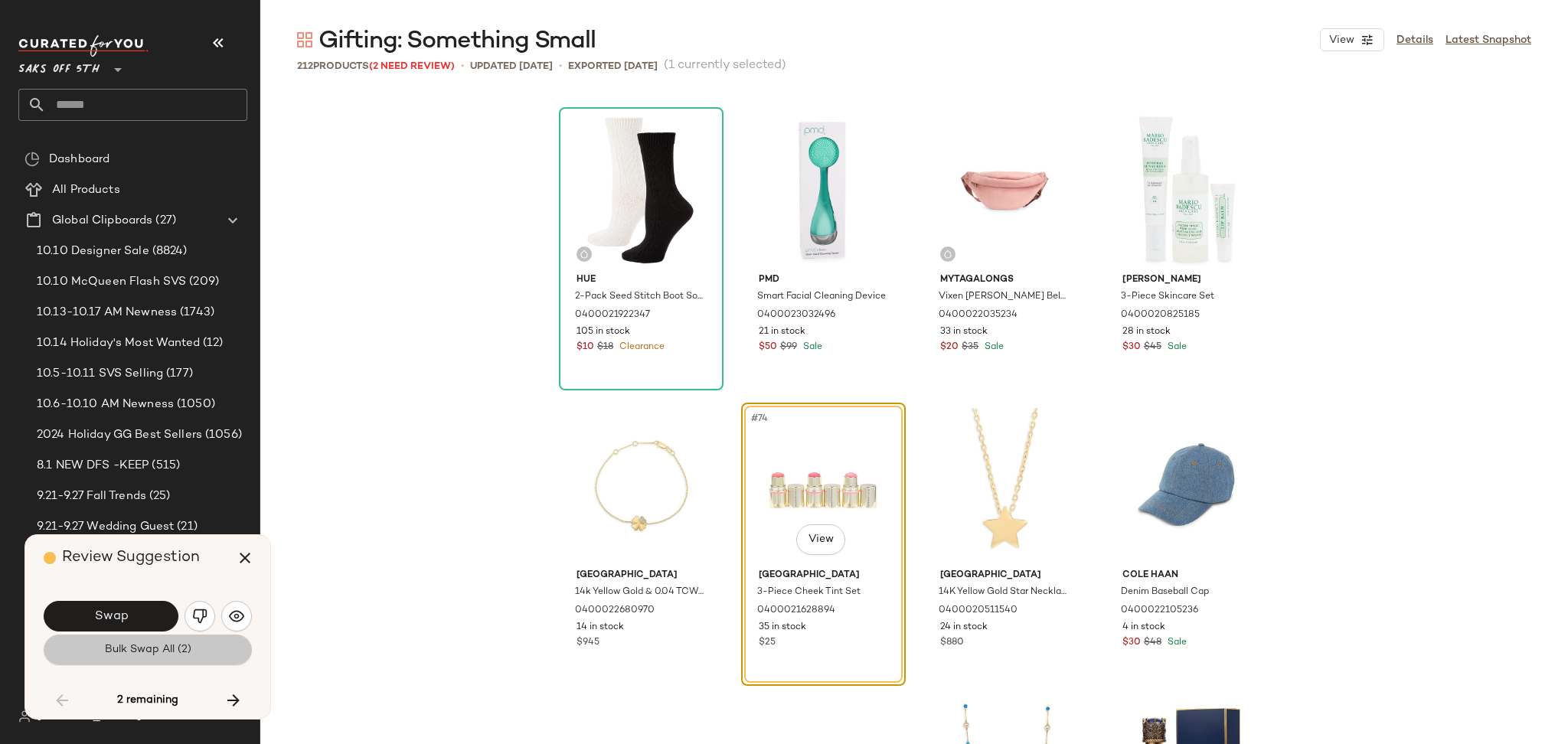
click at [126, 638] on button "Bulk Swap All (2)" at bounding box center [147, 650] width 208 height 31
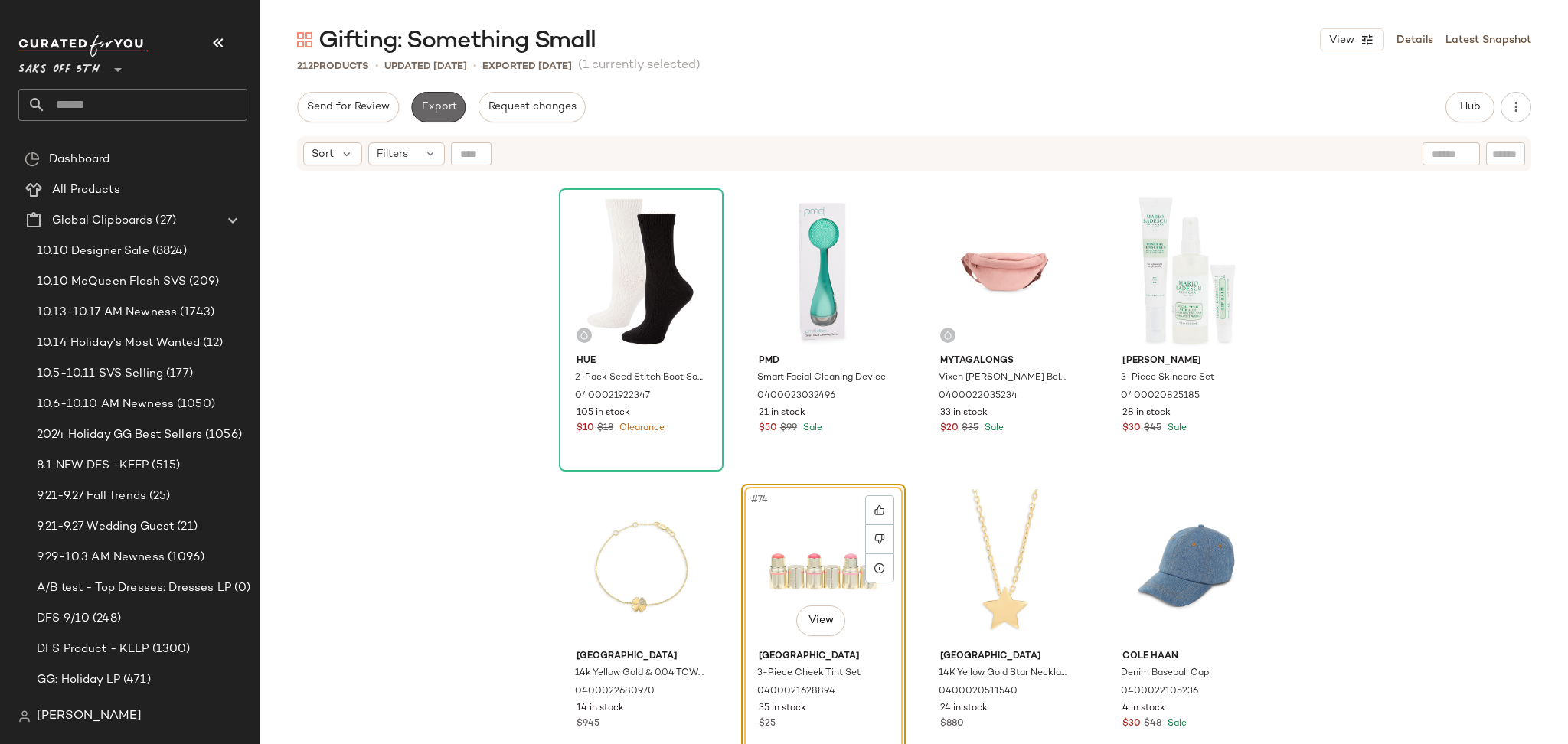
click at [427, 105] on span "Export" at bounding box center [438, 107] width 36 height 12
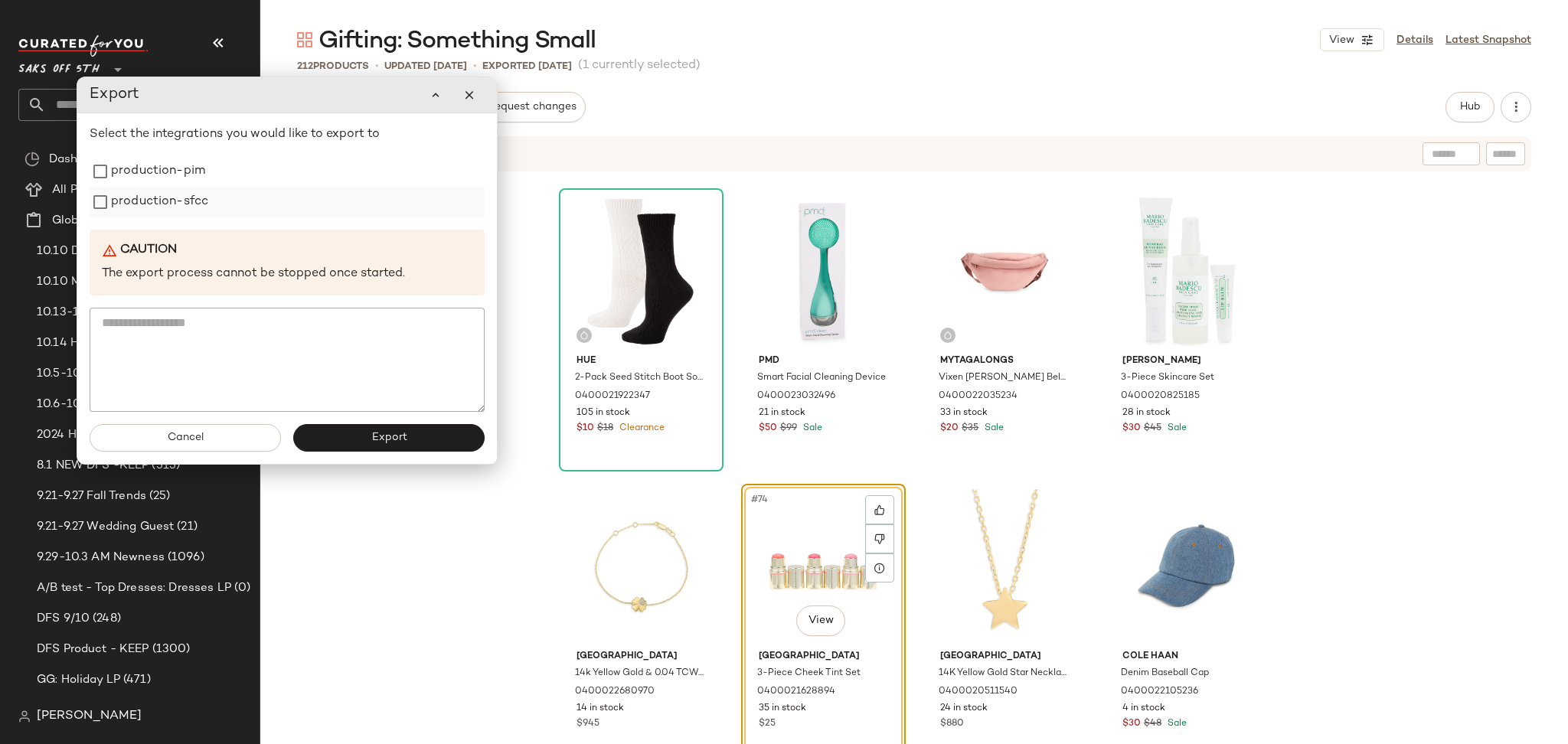
click at [177, 209] on label "production-sfcc" at bounding box center [159, 202] width 97 height 31
click at [188, 167] on label "production-pim" at bounding box center [157, 171] width 94 height 31
click at [383, 444] on span "Export" at bounding box center [388, 437] width 36 height 12
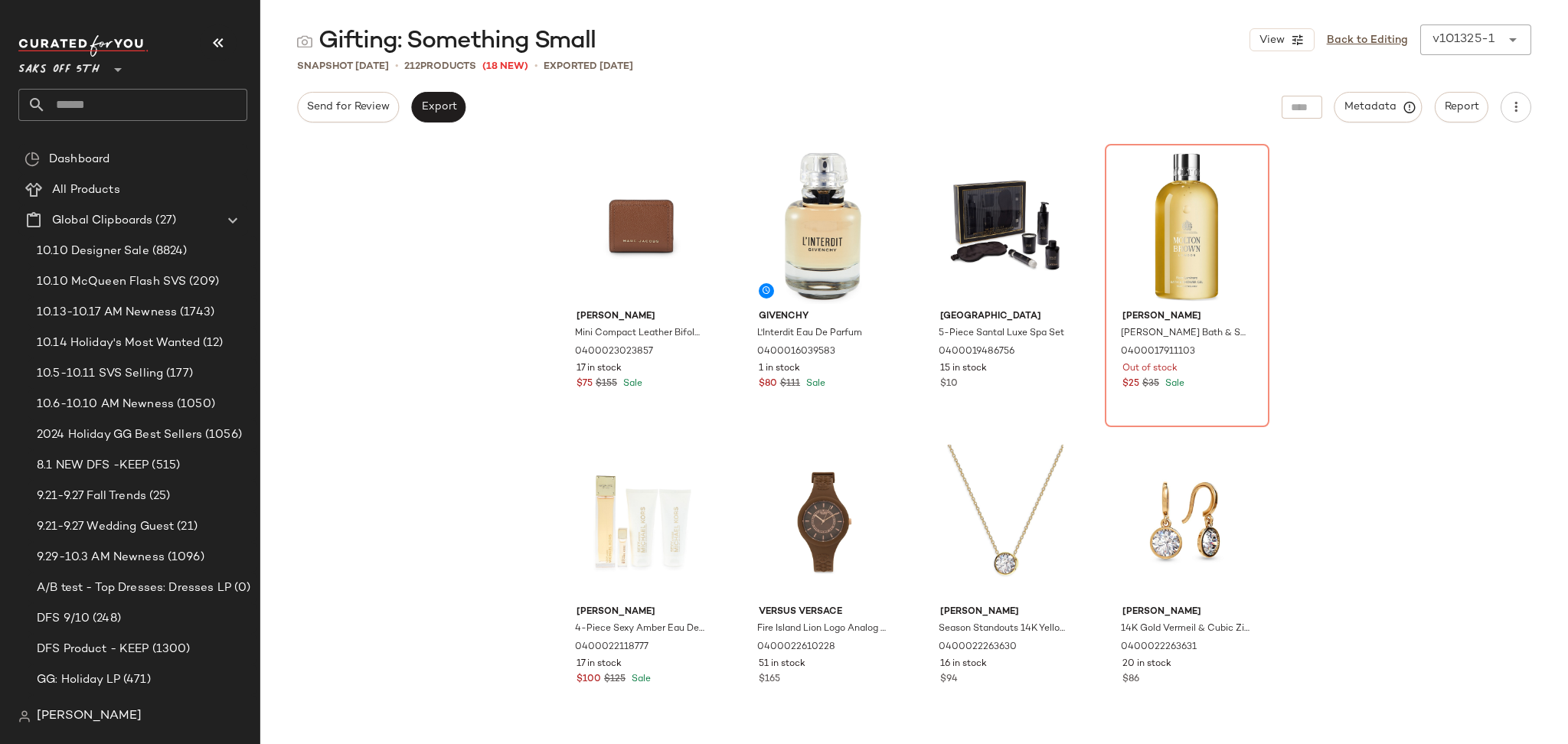
click at [147, 93] on input "text" at bounding box center [146, 104] width 202 height 32
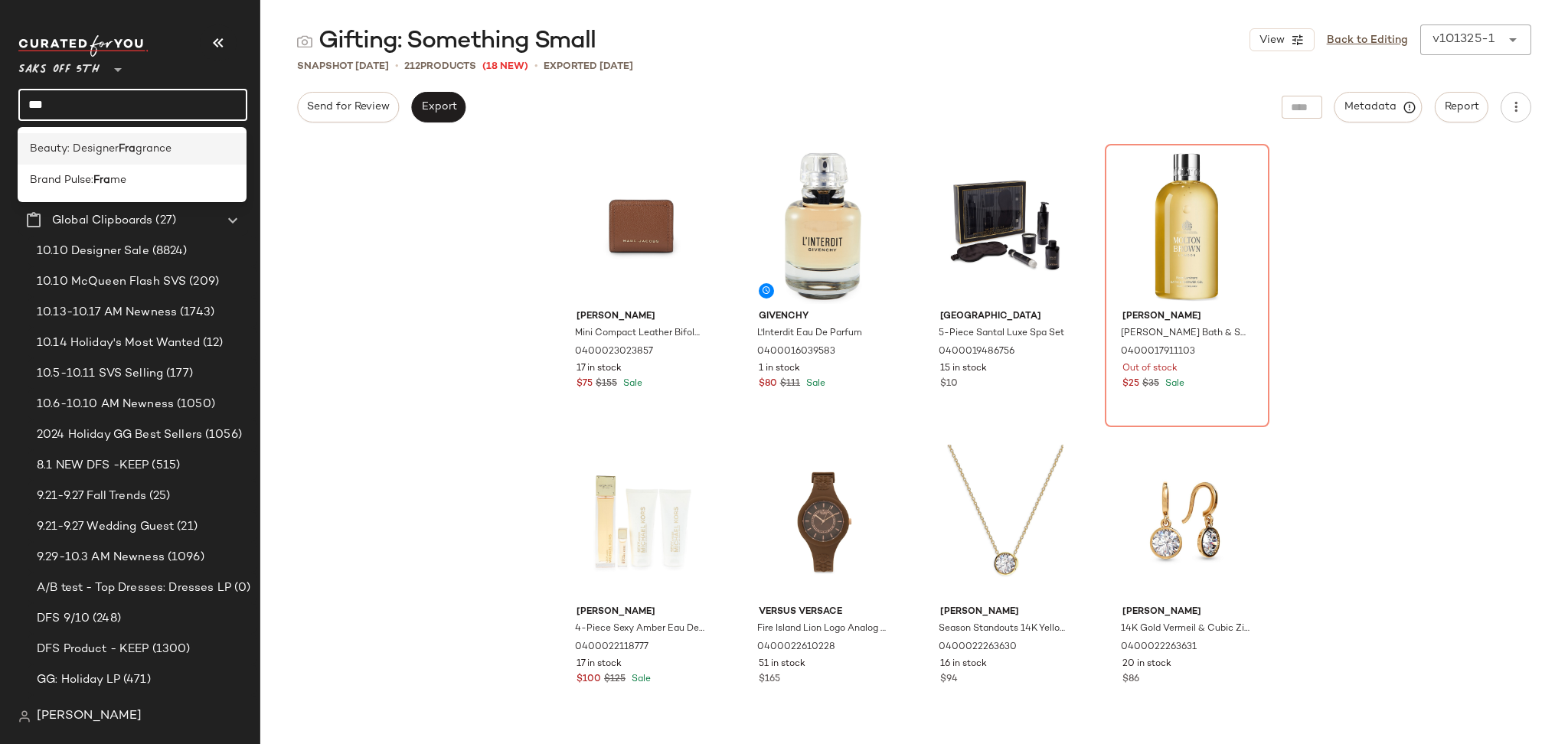
type input "***"
click at [171, 153] on span "grance" at bounding box center [153, 149] width 36 height 16
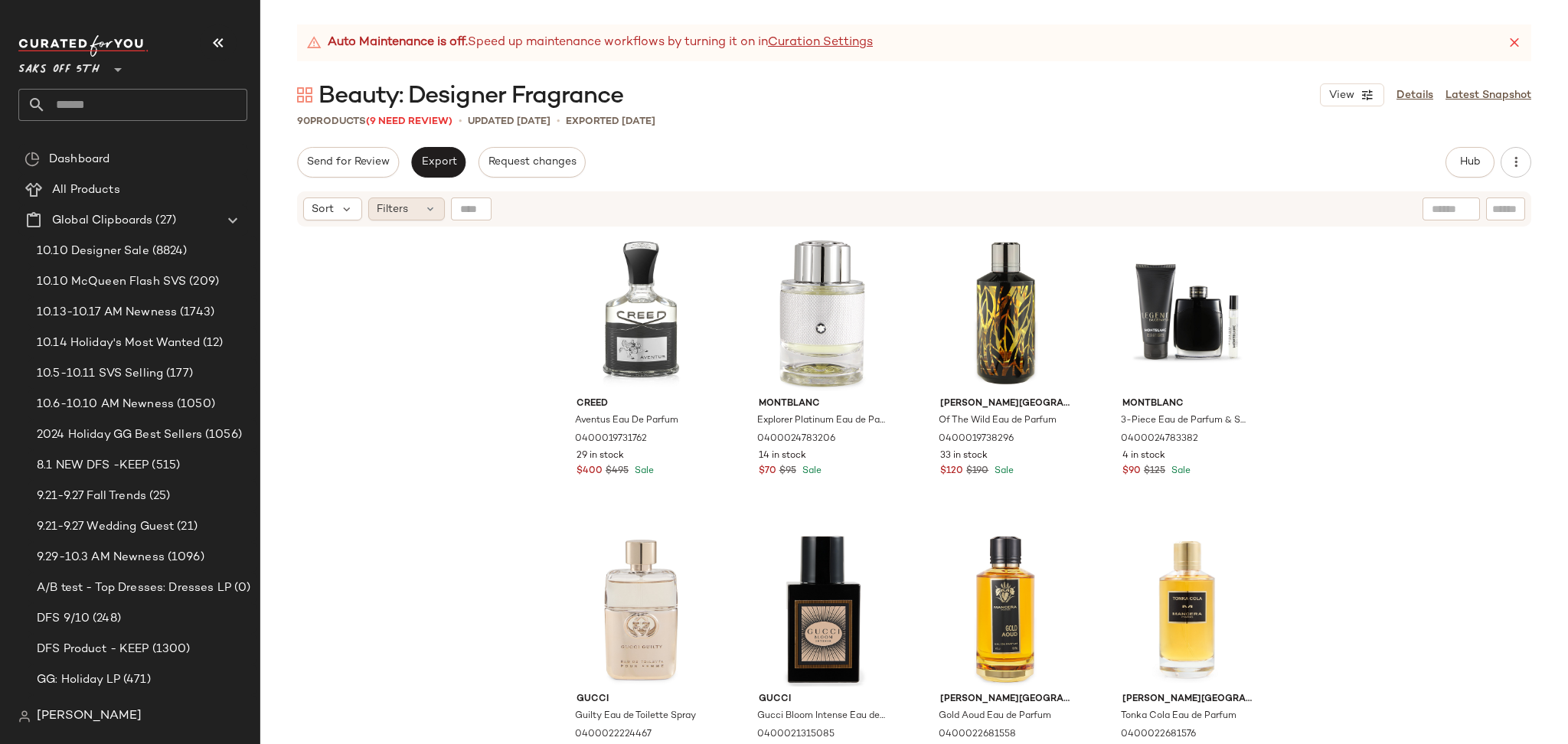
click at [421, 204] on div "Filters" at bounding box center [406, 209] width 77 height 23
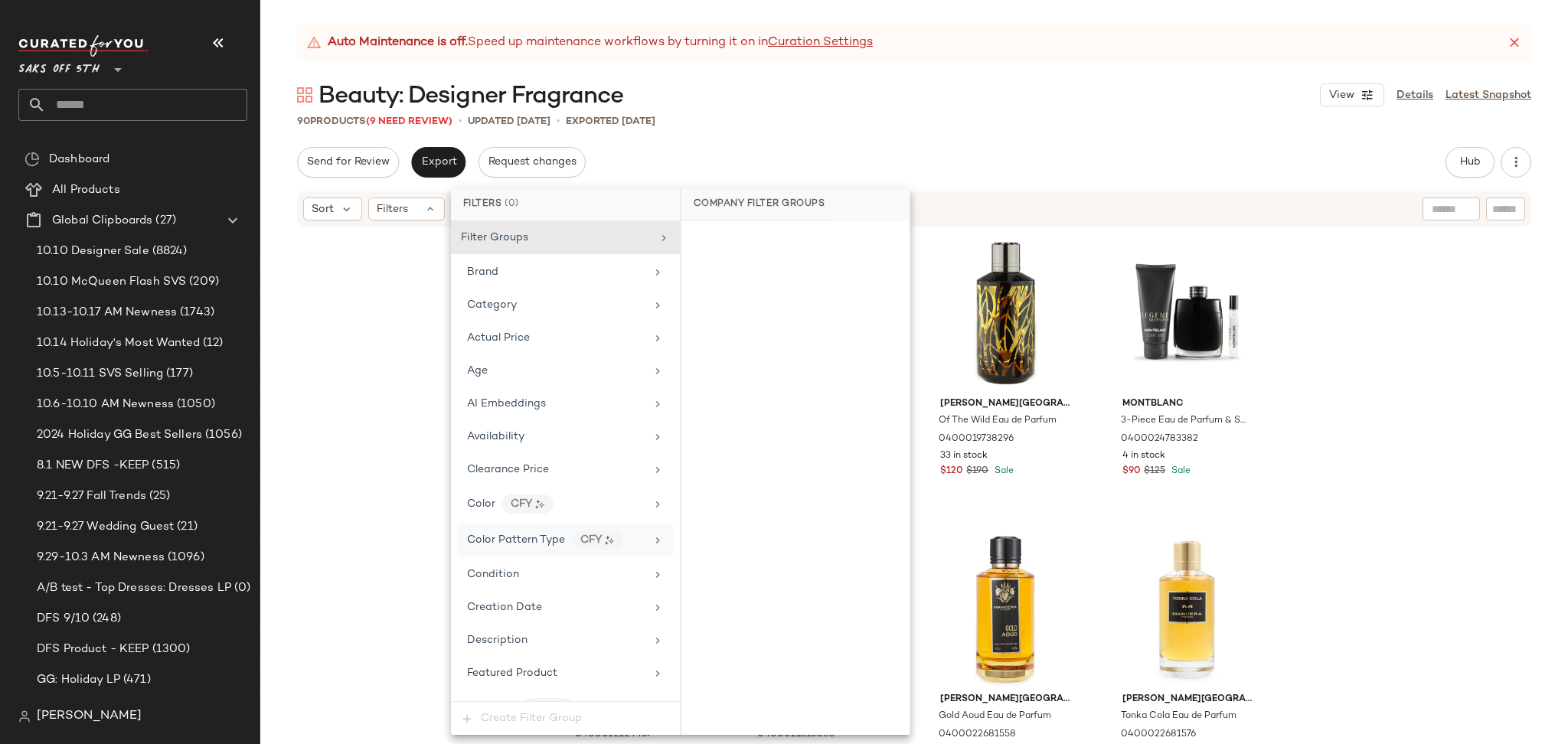
scroll to position [577, 0]
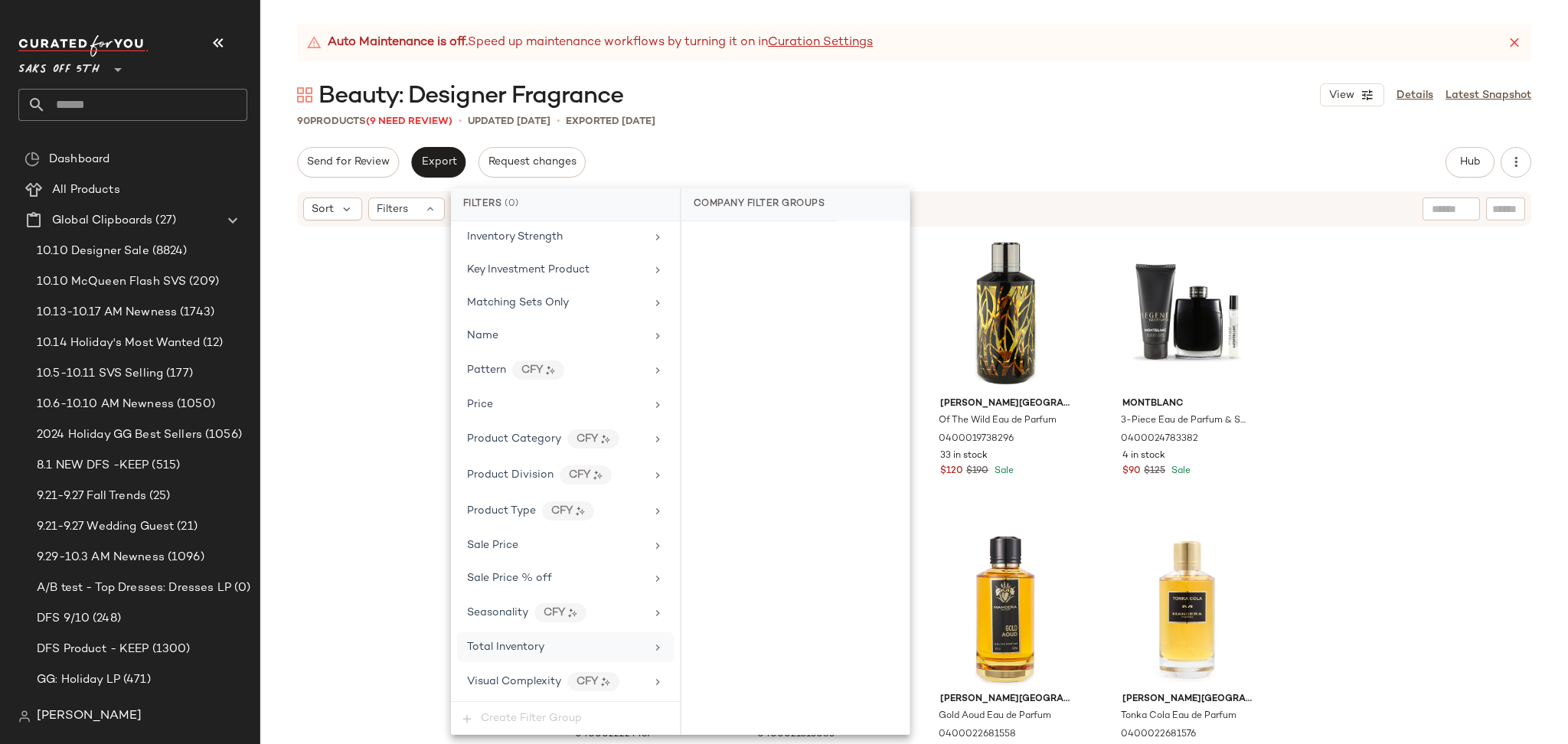
click at [538, 651] on span "Total Inventory" at bounding box center [505, 647] width 78 height 11
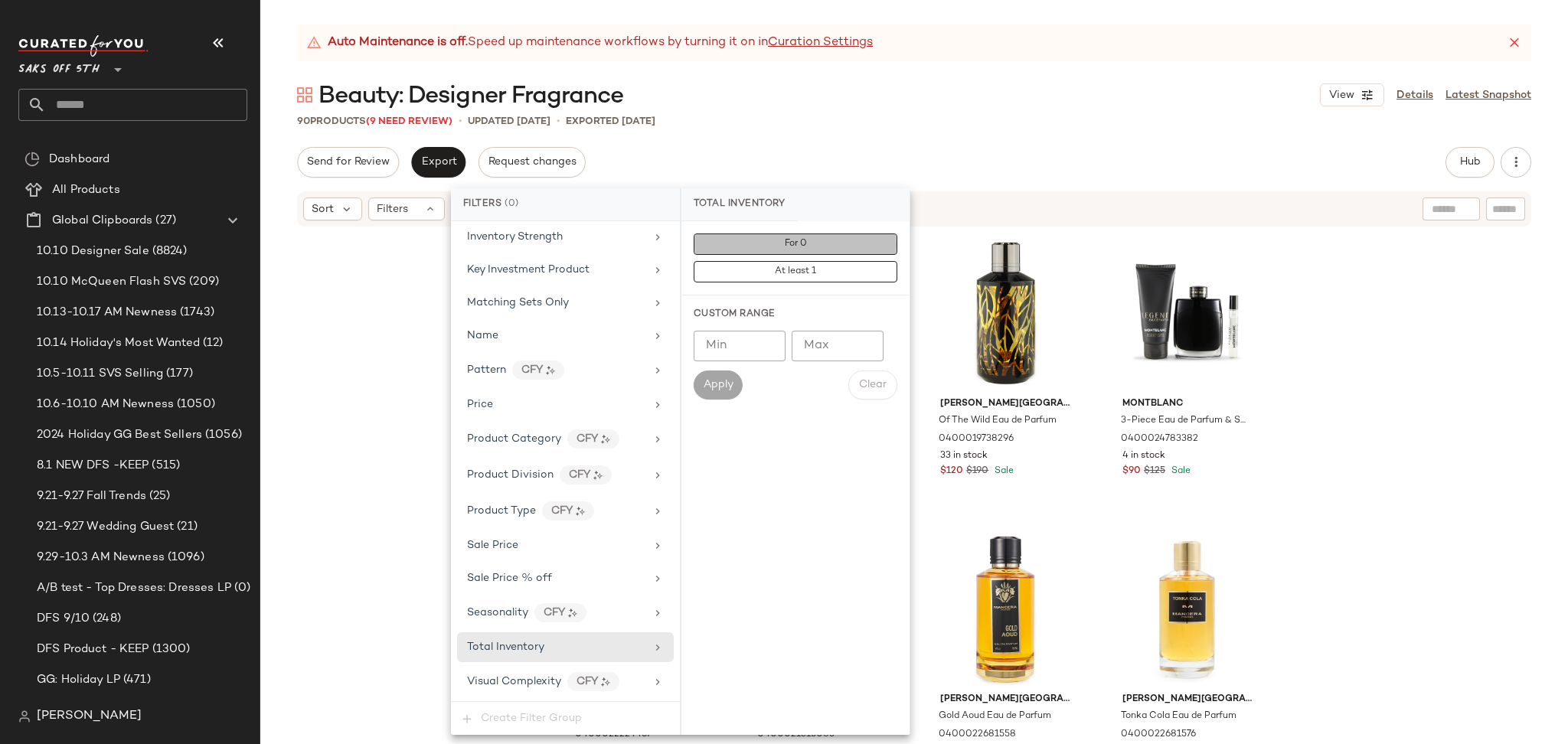
click at [840, 243] on button "For 0" at bounding box center [795, 244] width 204 height 21
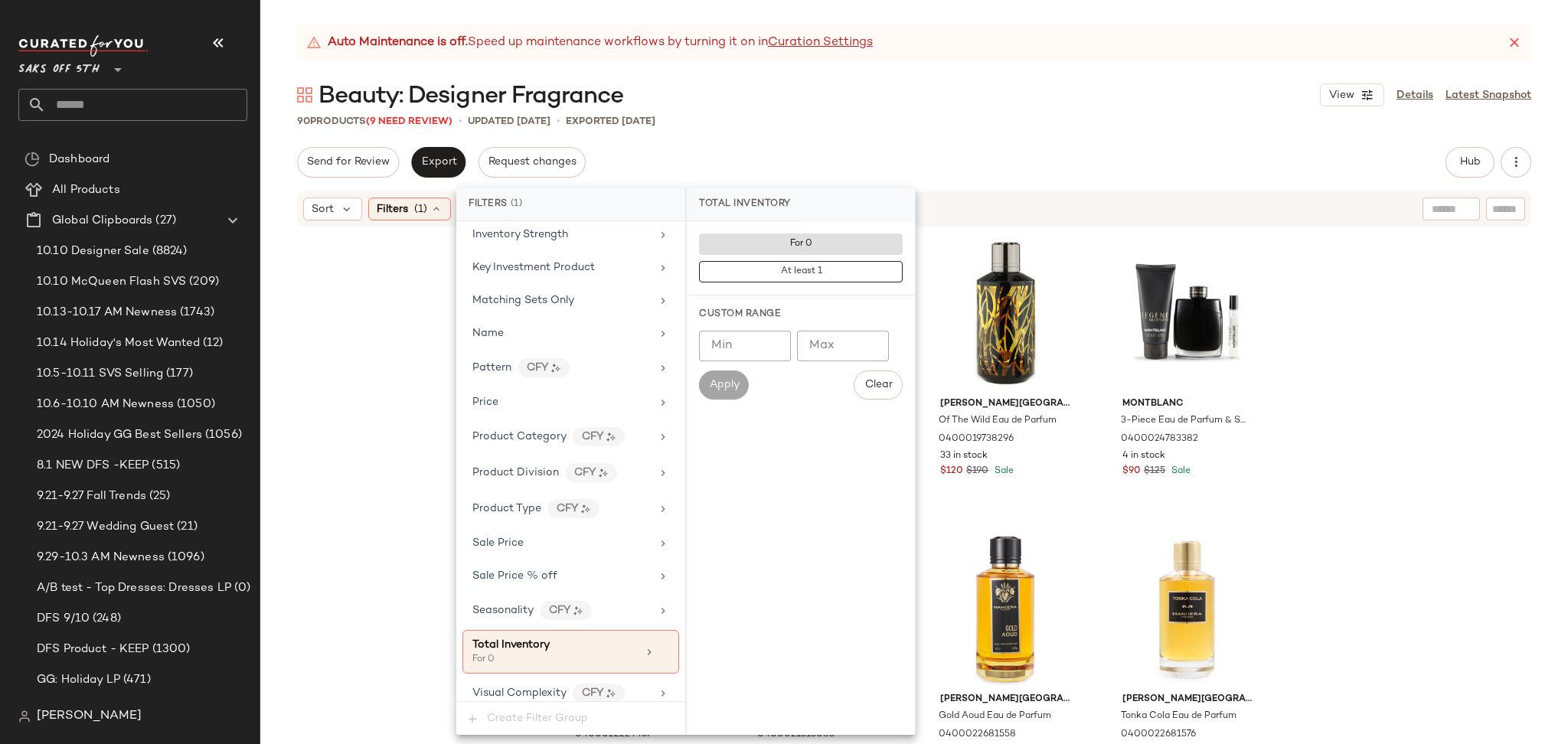
click at [932, 132] on div "Auto Maintenance is off. Speed up maintenance workflows by turning it on in Cur…" at bounding box center [914, 384] width 1308 height 720
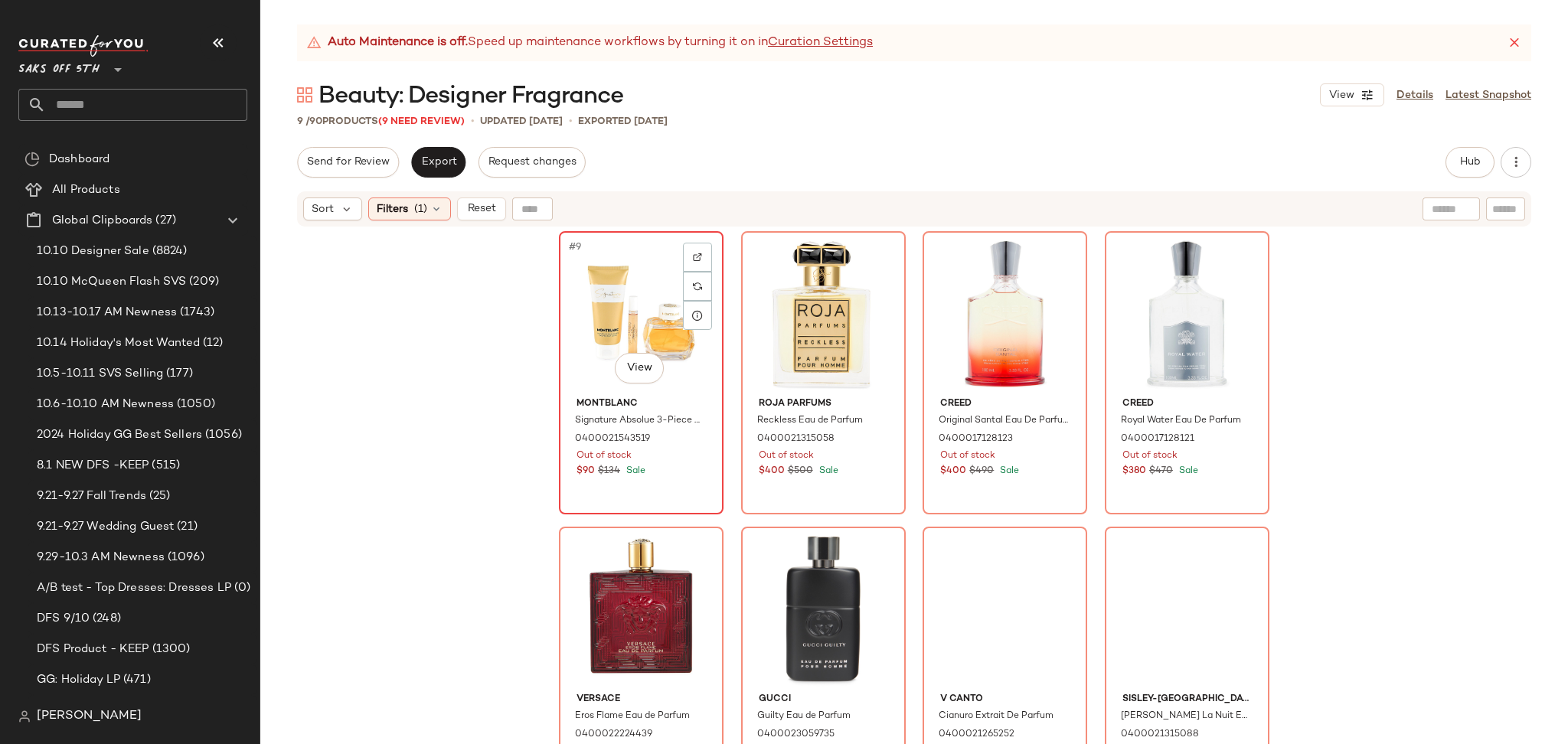
click at [608, 280] on div "#9 View" at bounding box center [641, 314] width 154 height 155
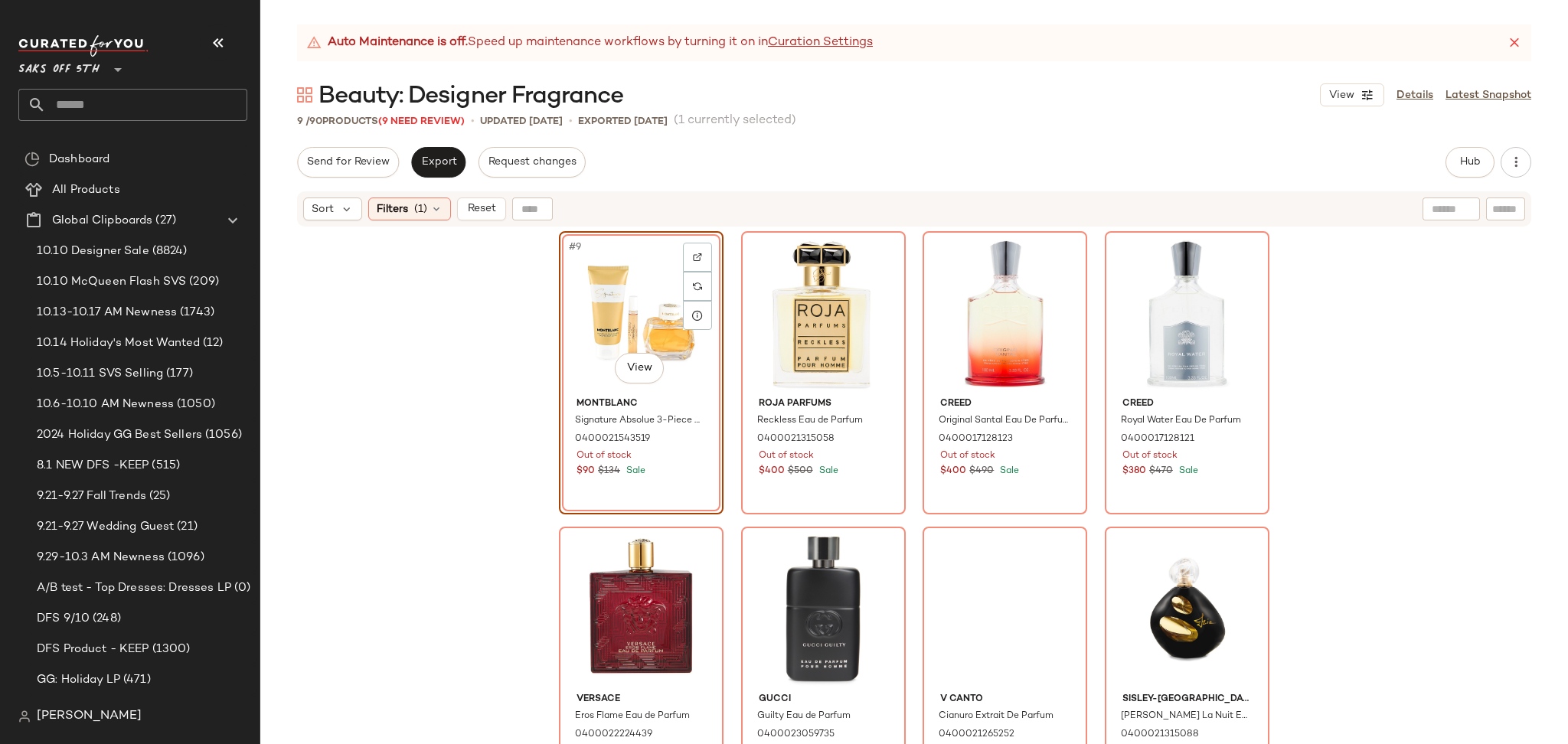
scroll to position [321, 0]
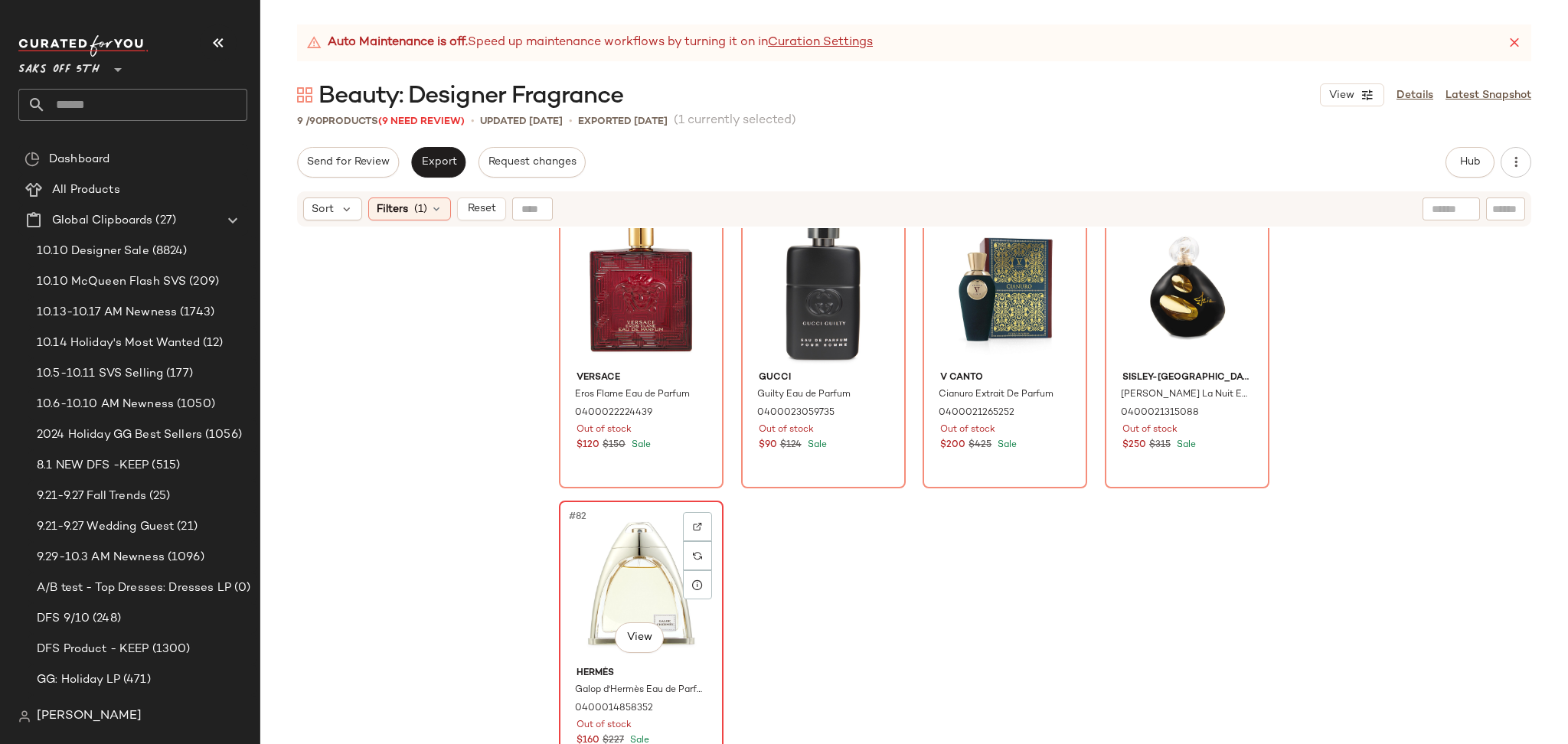
click at [625, 539] on div "#82 View" at bounding box center [641, 583] width 154 height 155
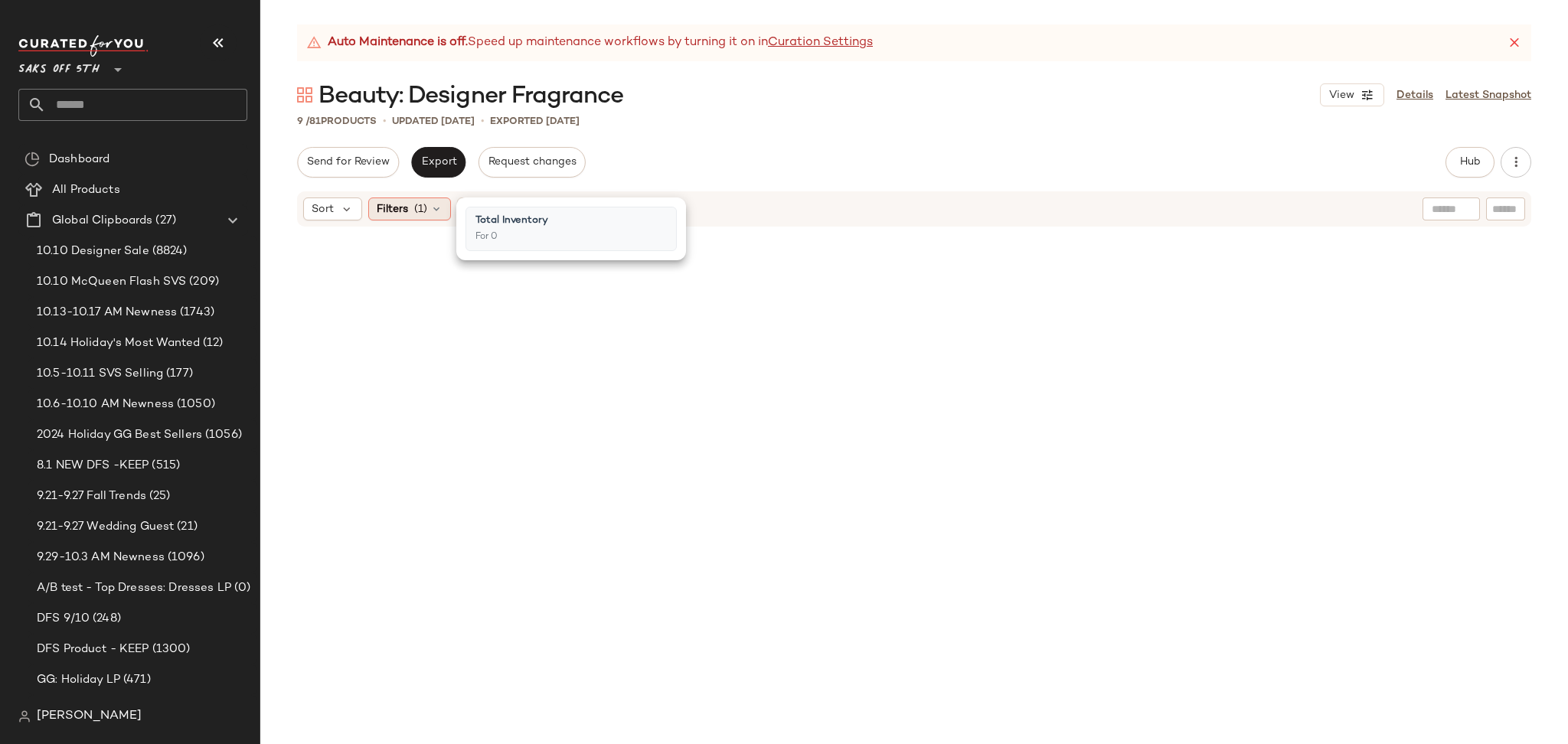
click at [429, 210] on div "Filters (1)" at bounding box center [409, 209] width 82 height 23
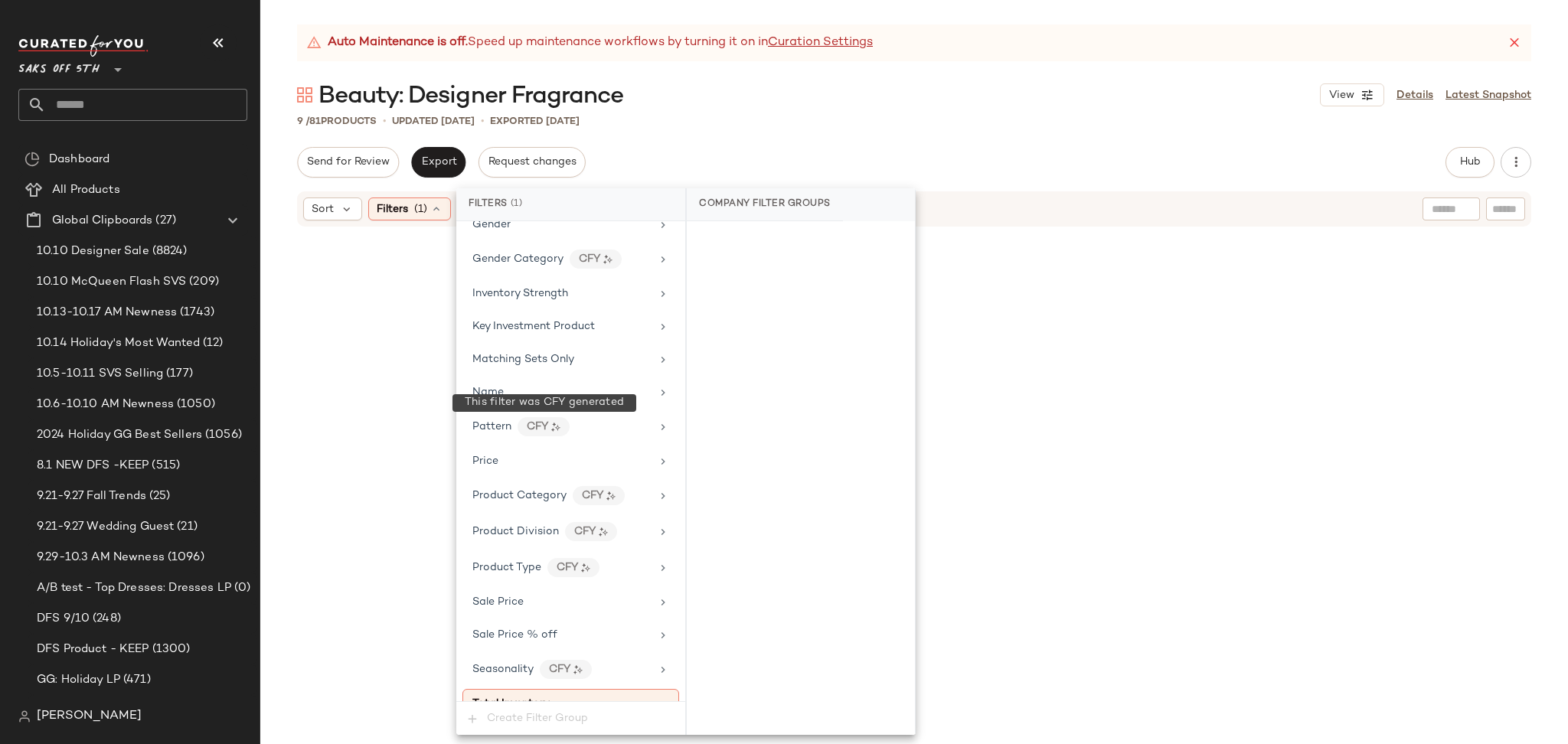
scroll to position [591, 0]
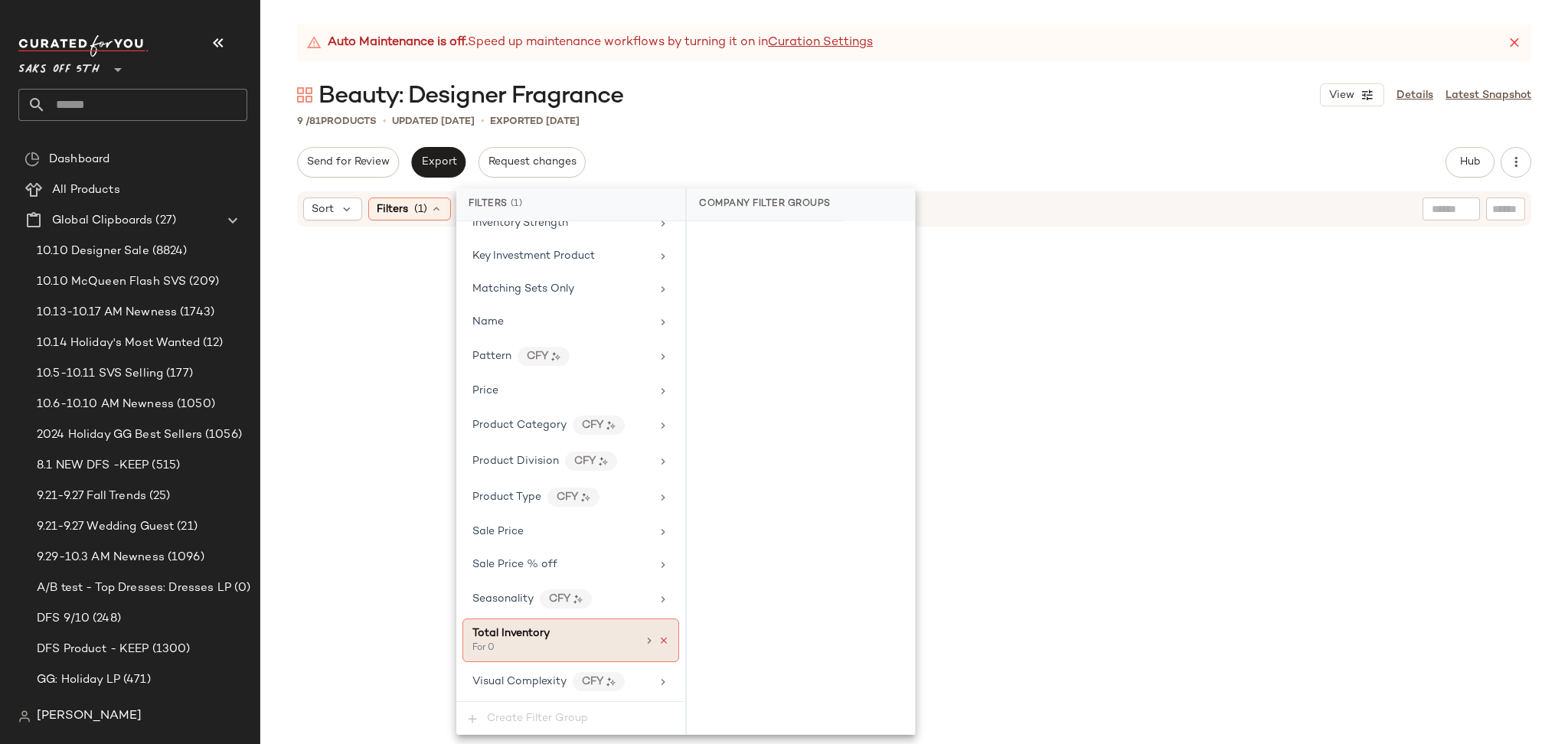
click at [658, 639] on icon at bounding box center [663, 640] width 11 height 11
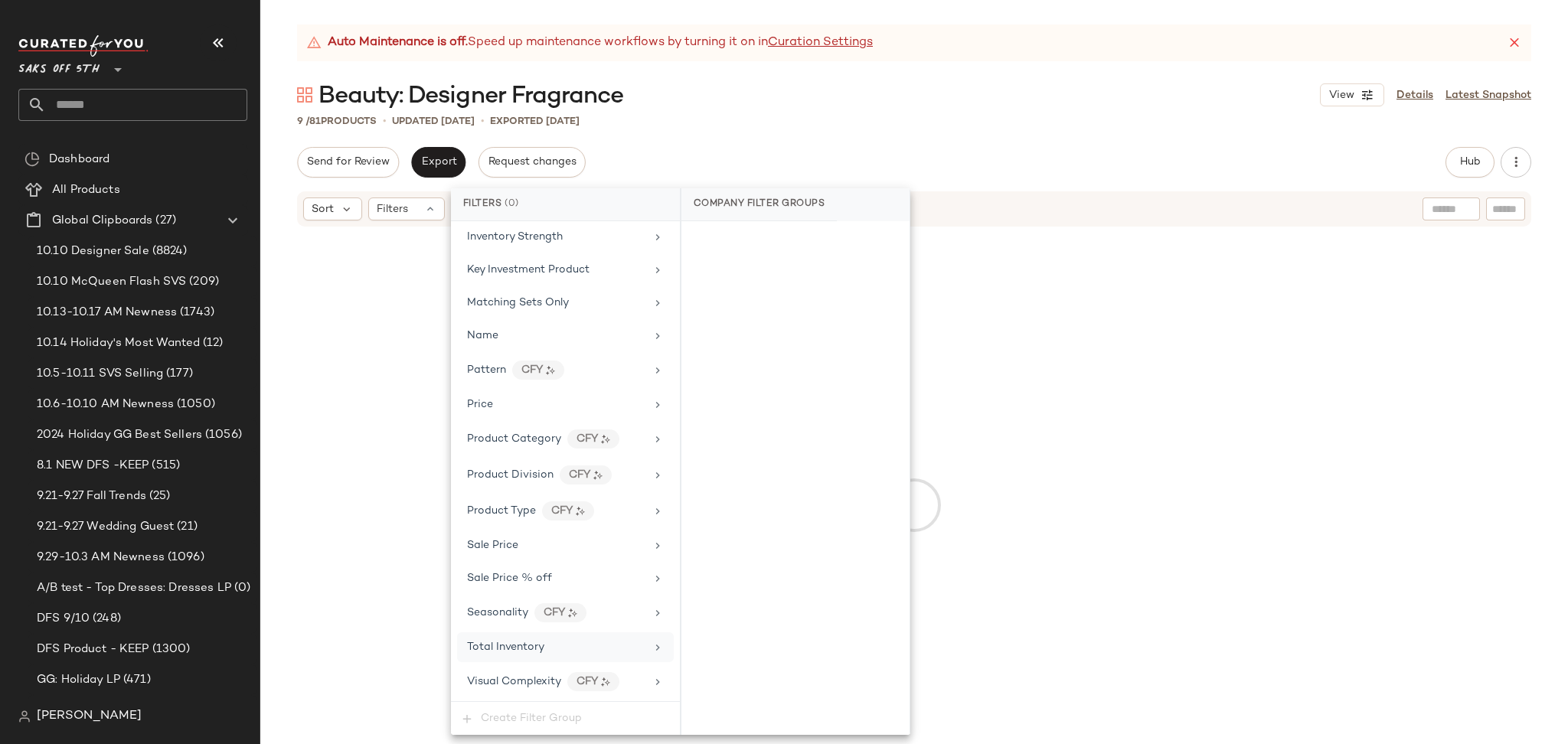
scroll to position [578, 0]
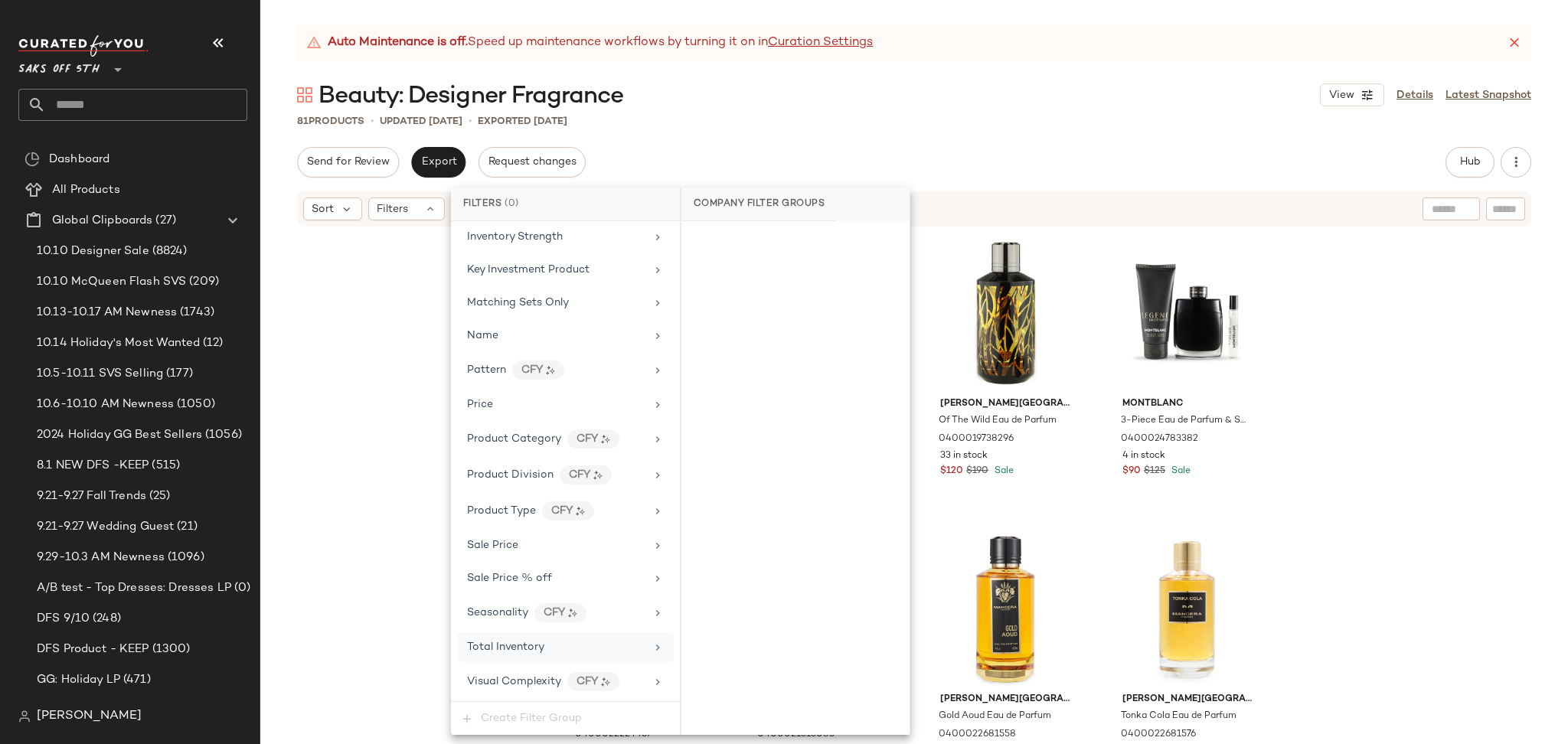
click at [1447, 173] on div "Hub" at bounding box center [1470, 162] width 49 height 31
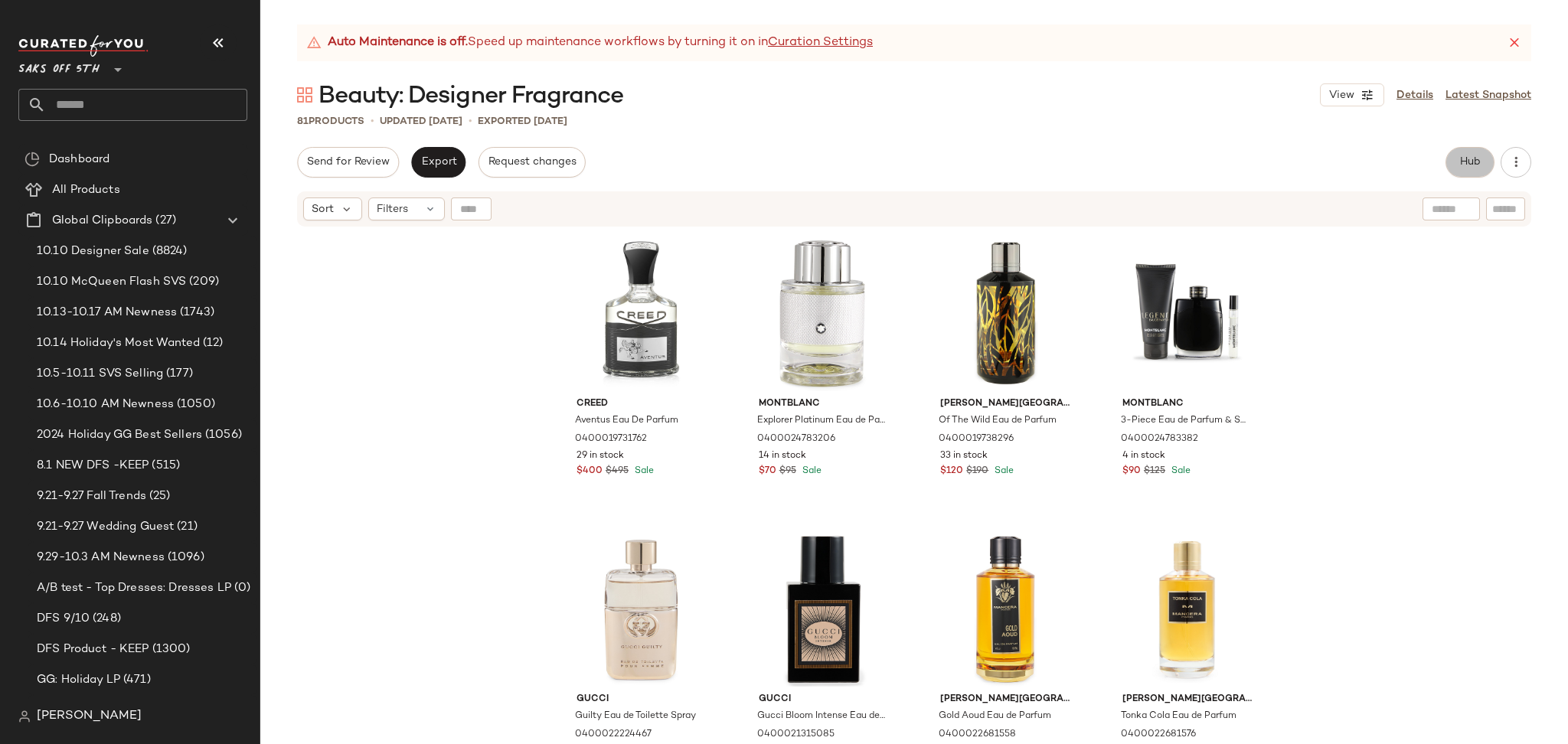
click at [1456, 166] on button "Hub" at bounding box center [1470, 162] width 49 height 31
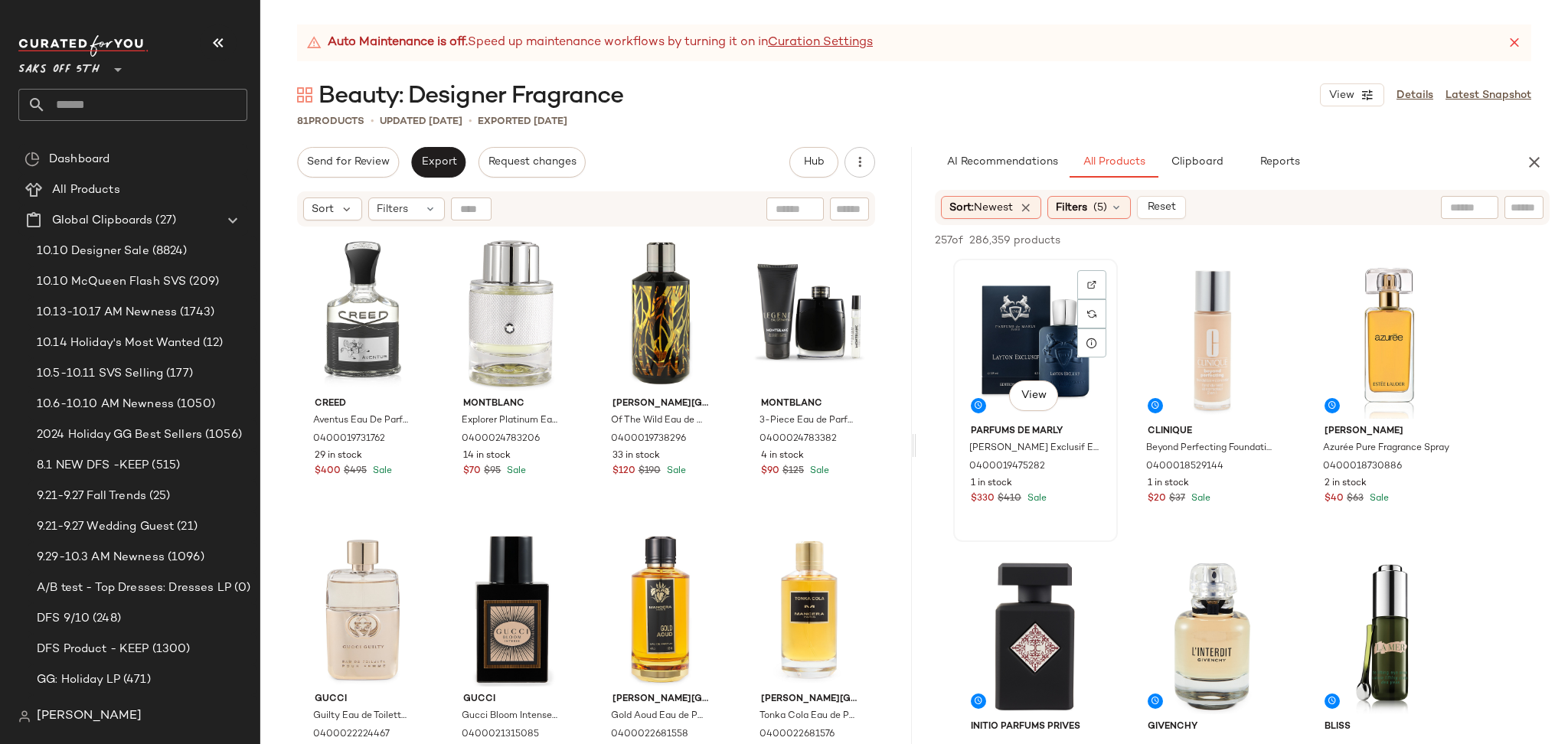
click at [1017, 299] on div "View" at bounding box center [1035, 342] width 154 height 155
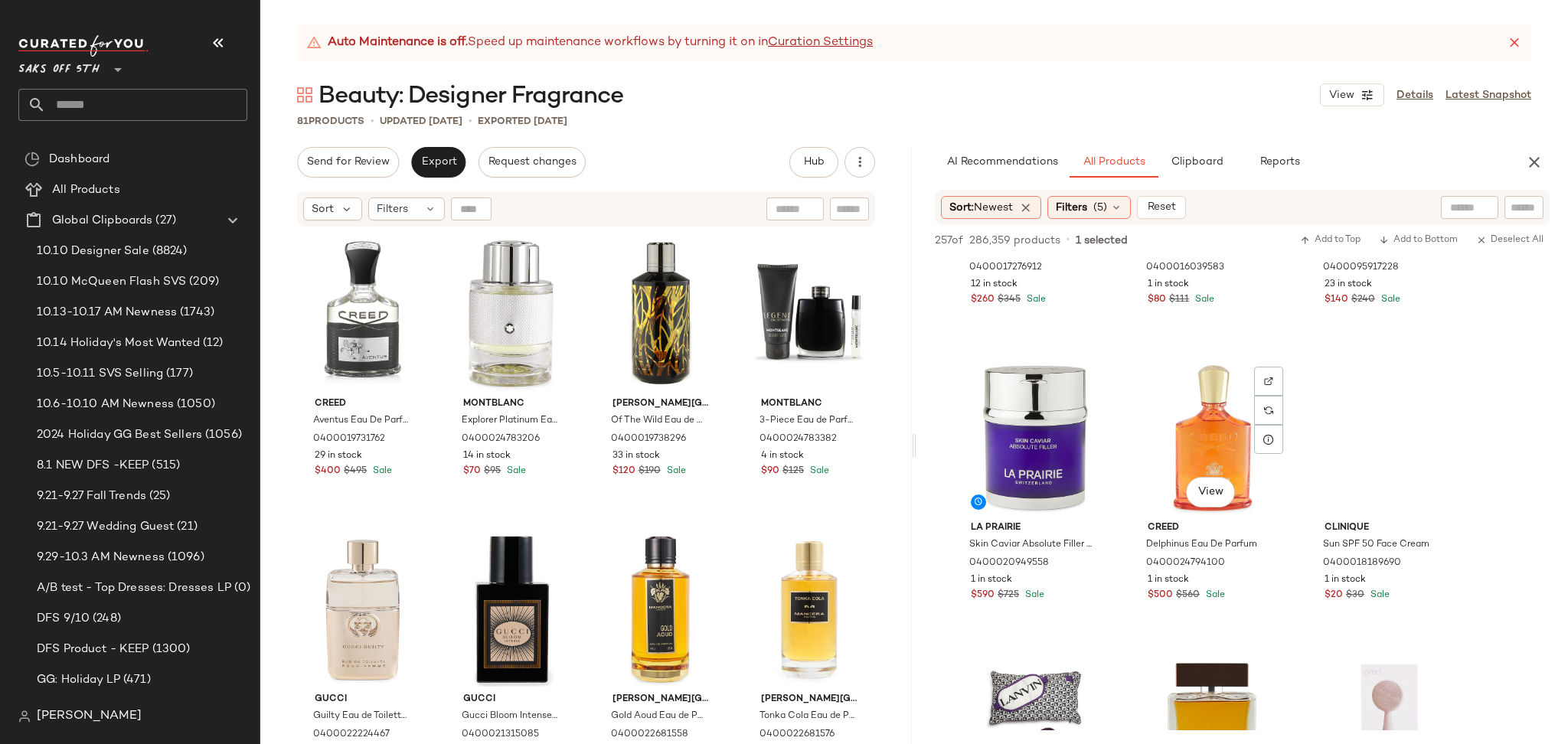
scroll to position [476, 0]
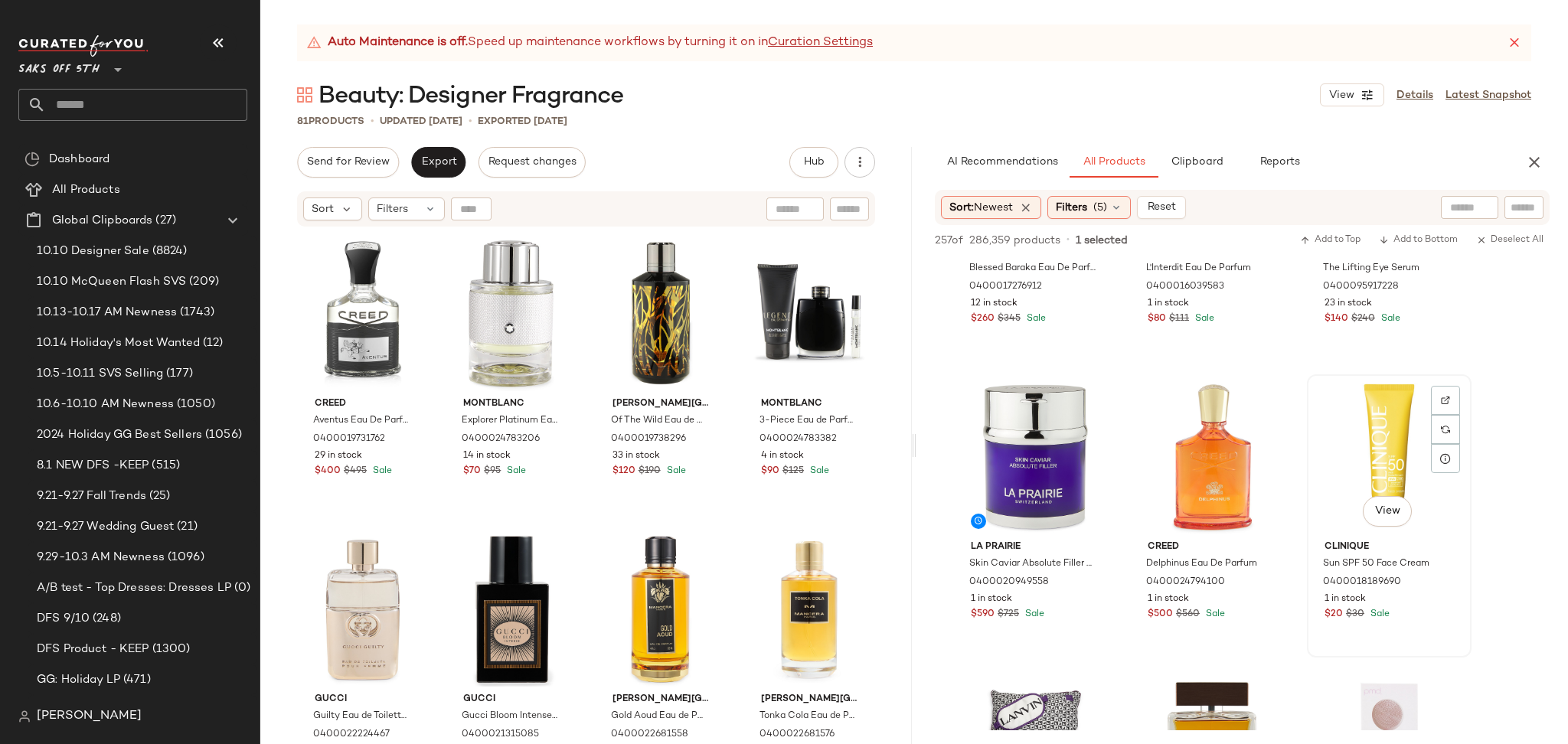
click at [1345, 430] on div "View" at bounding box center [1389, 457] width 154 height 155
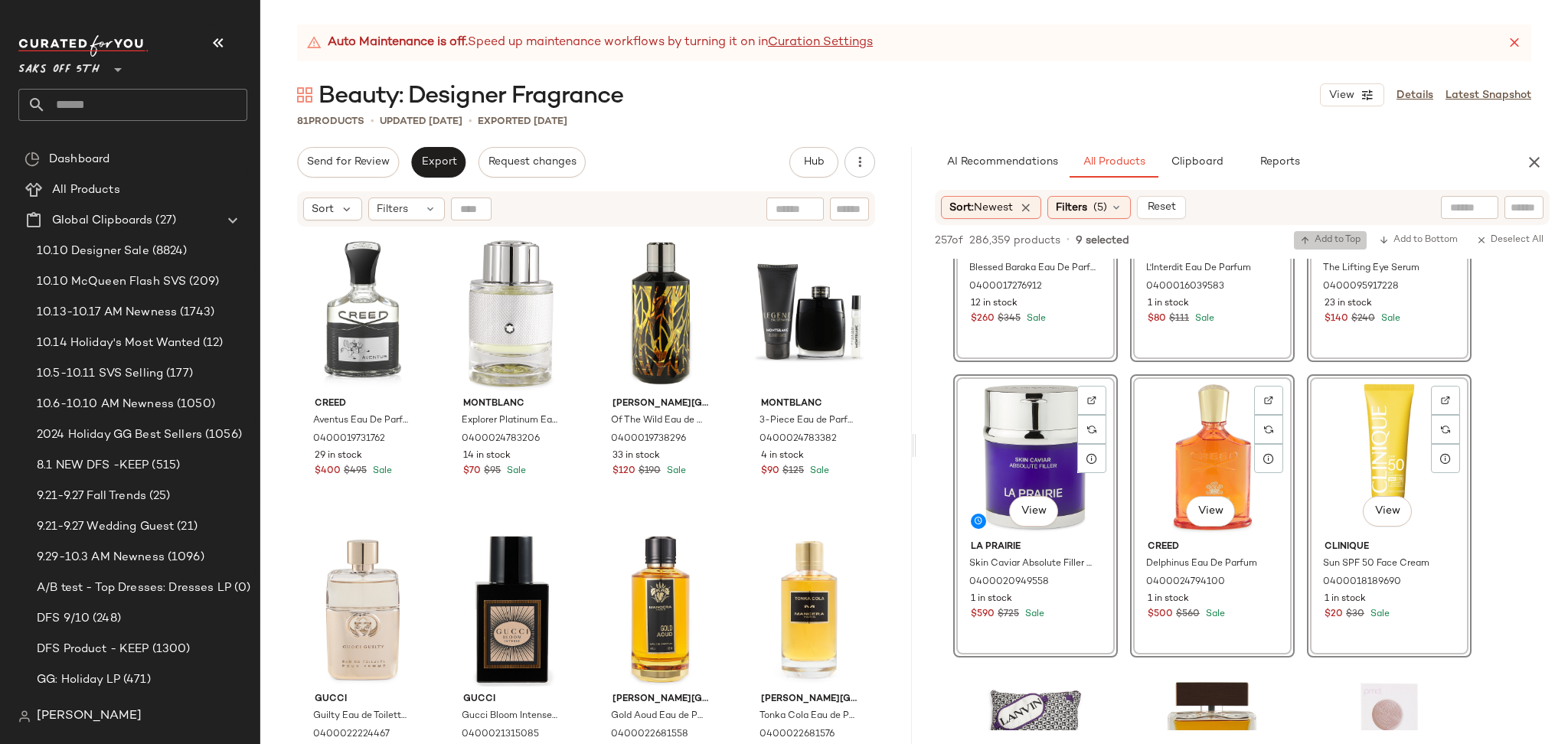
click at [1324, 233] on button "Add to Top" at bounding box center [1330, 240] width 73 height 19
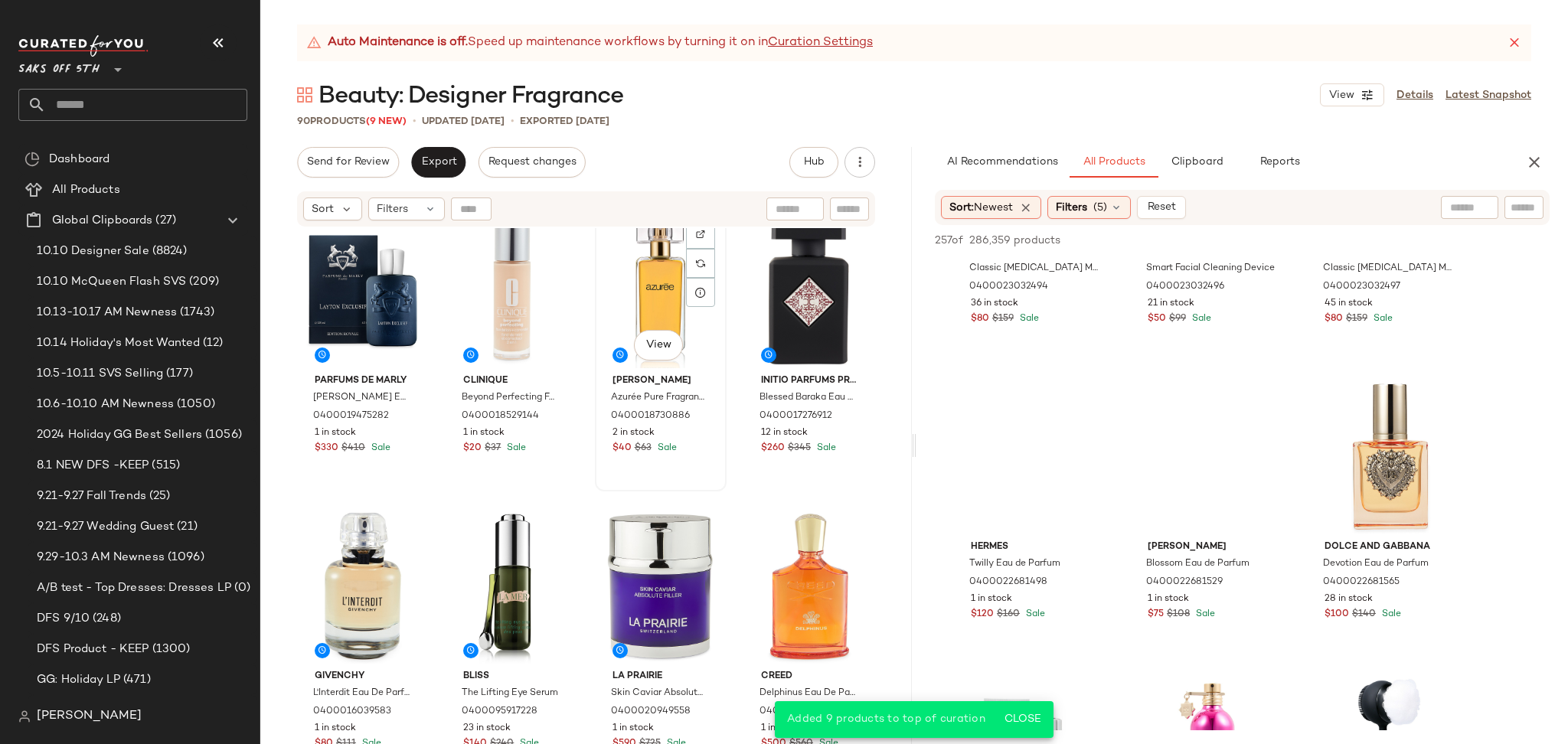
scroll to position [24, 0]
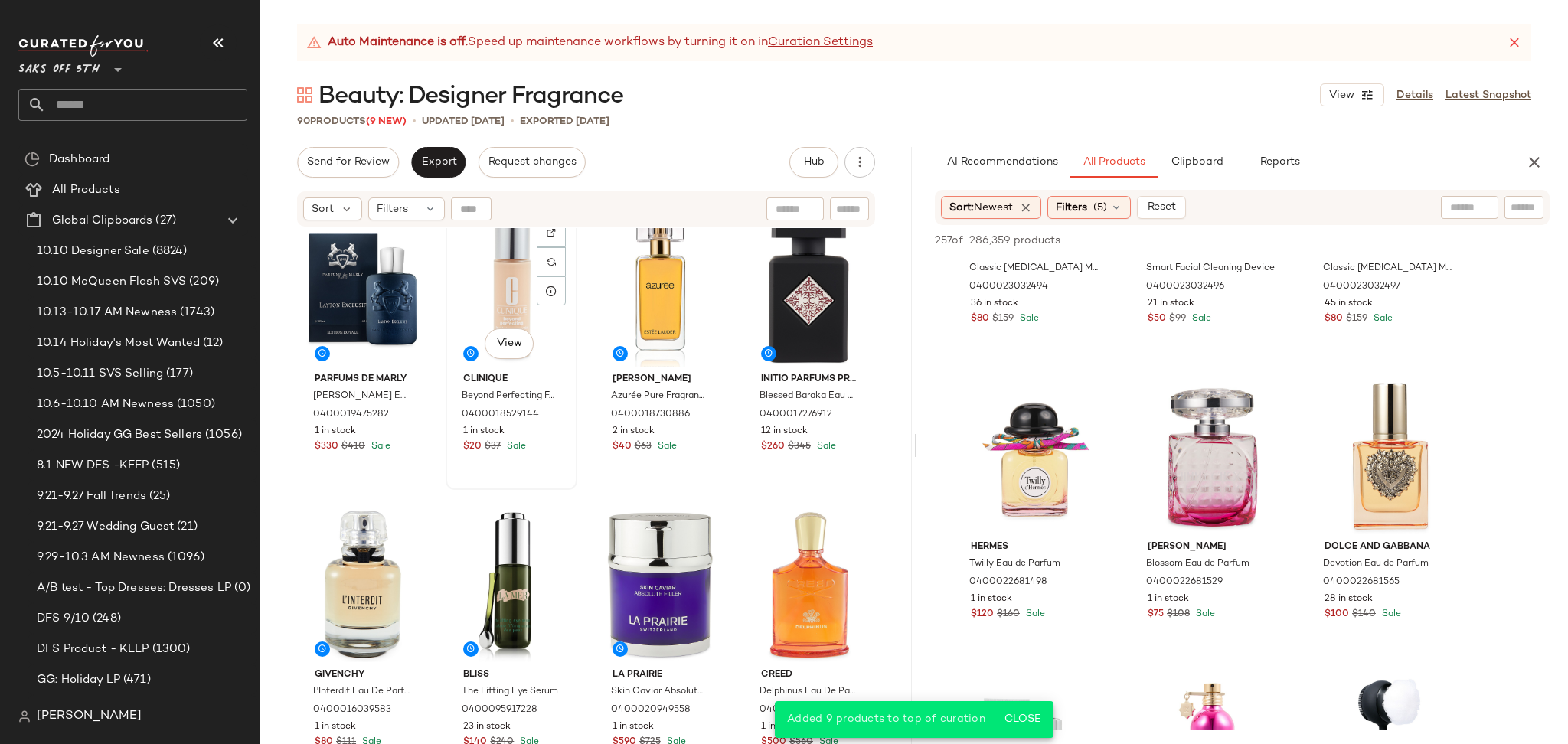
click at [506, 269] on div "#2 View" at bounding box center [512, 290] width 121 height 155
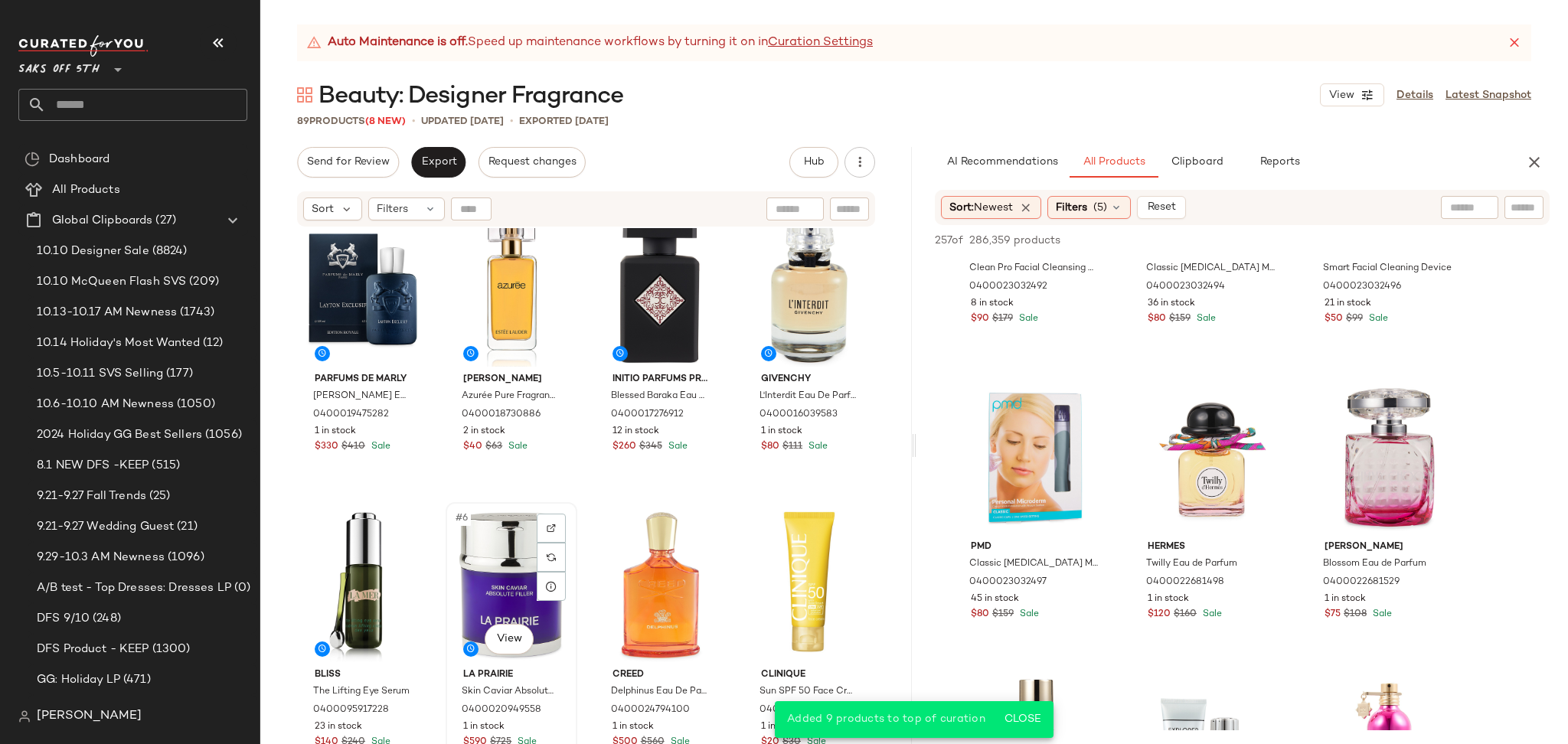
click at [525, 551] on div "#6 View" at bounding box center [512, 585] width 121 height 155
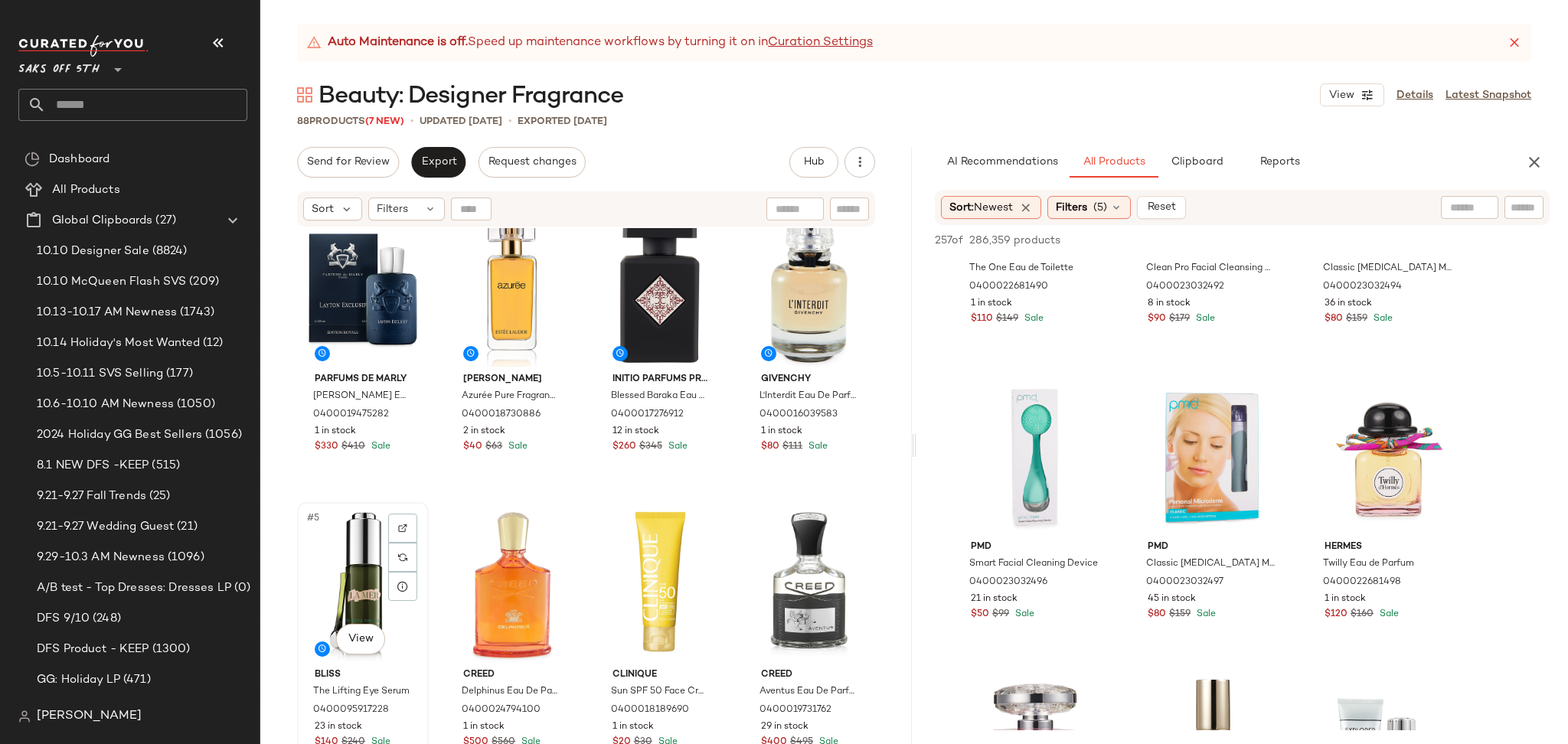
click at [361, 580] on div "#5 View" at bounding box center [363, 585] width 121 height 155
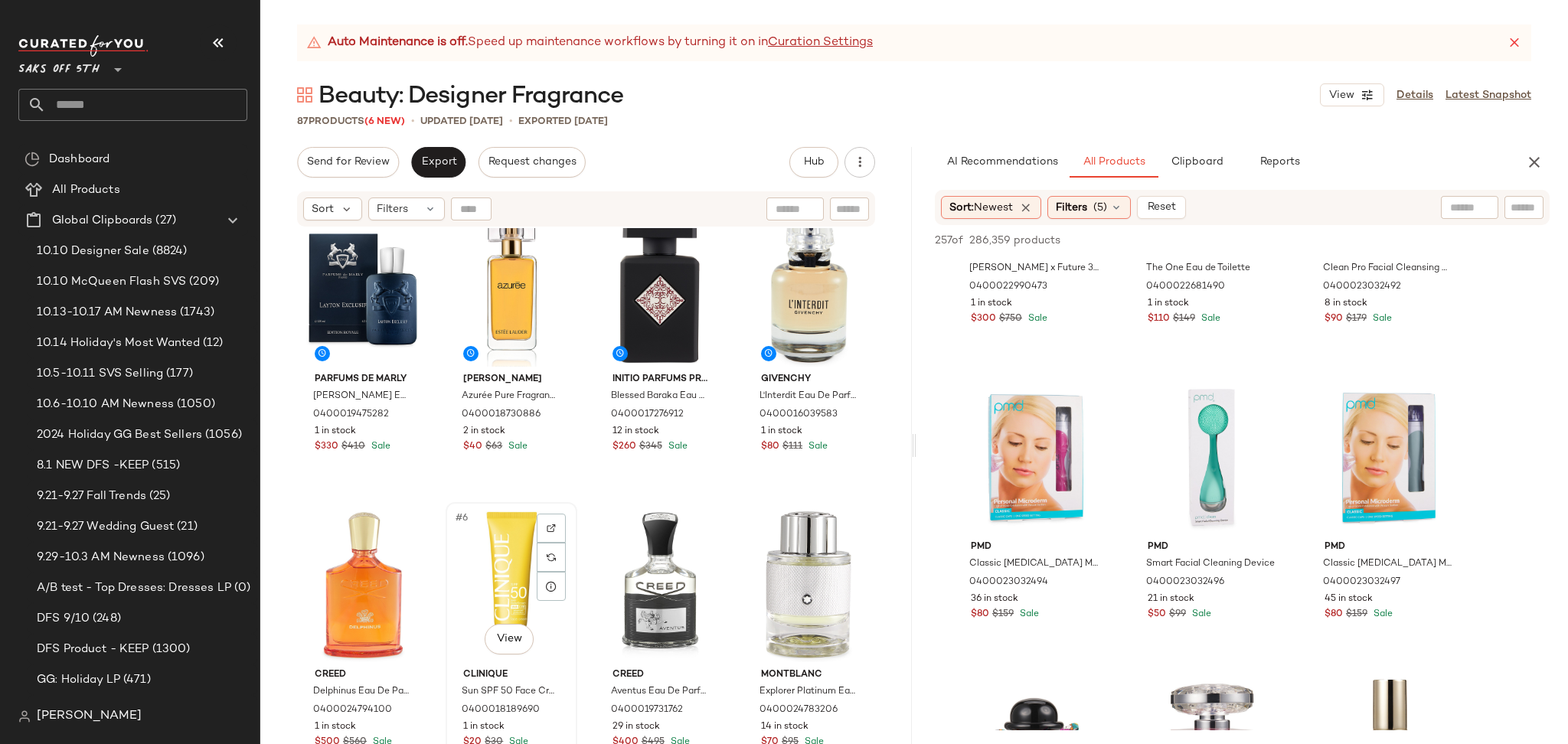
click at [488, 576] on div "#6 View" at bounding box center [512, 585] width 121 height 155
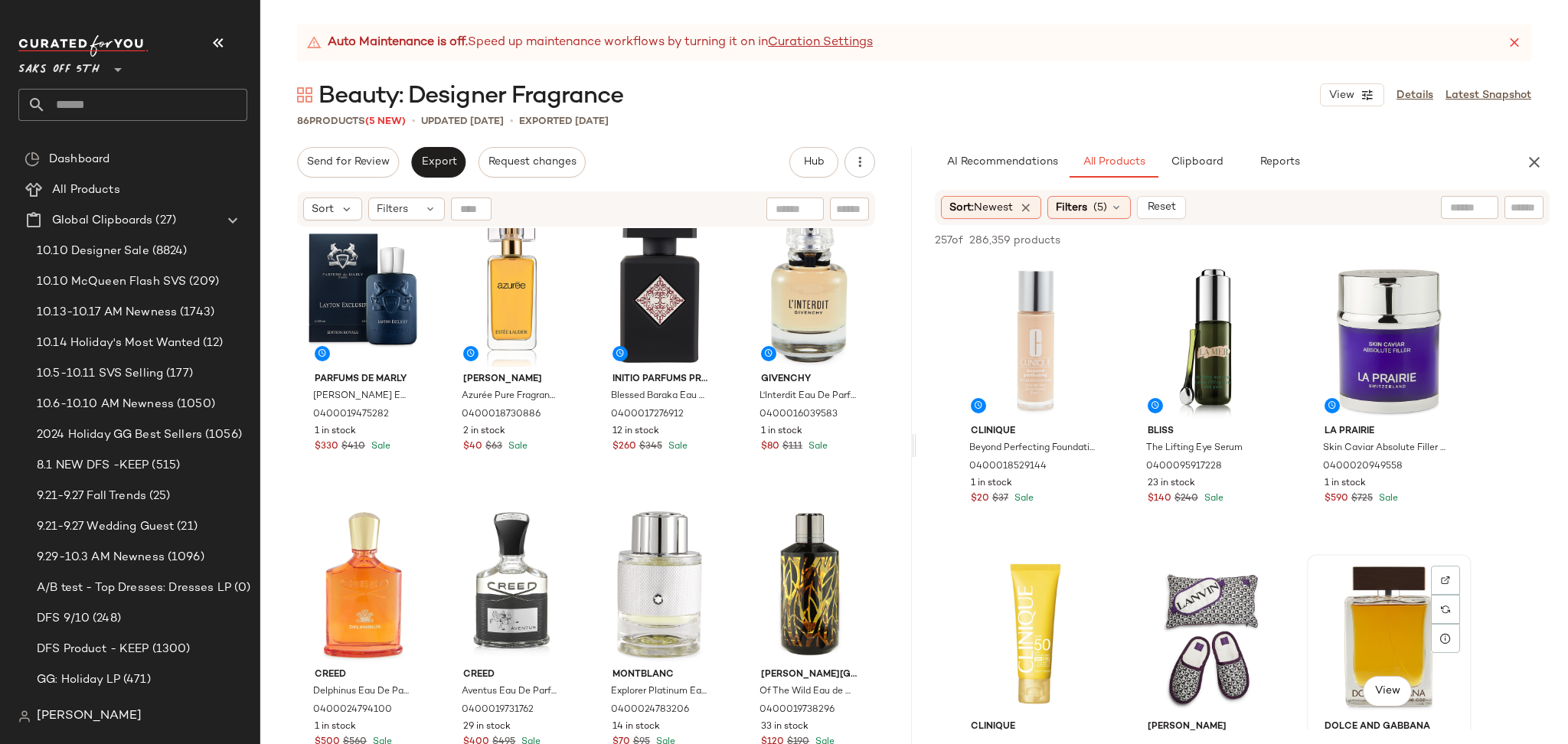
click at [1367, 606] on div "View" at bounding box center [1389, 637] width 154 height 155
click at [1349, 246] on span "Add to Top" at bounding box center [1330, 240] width 60 height 11
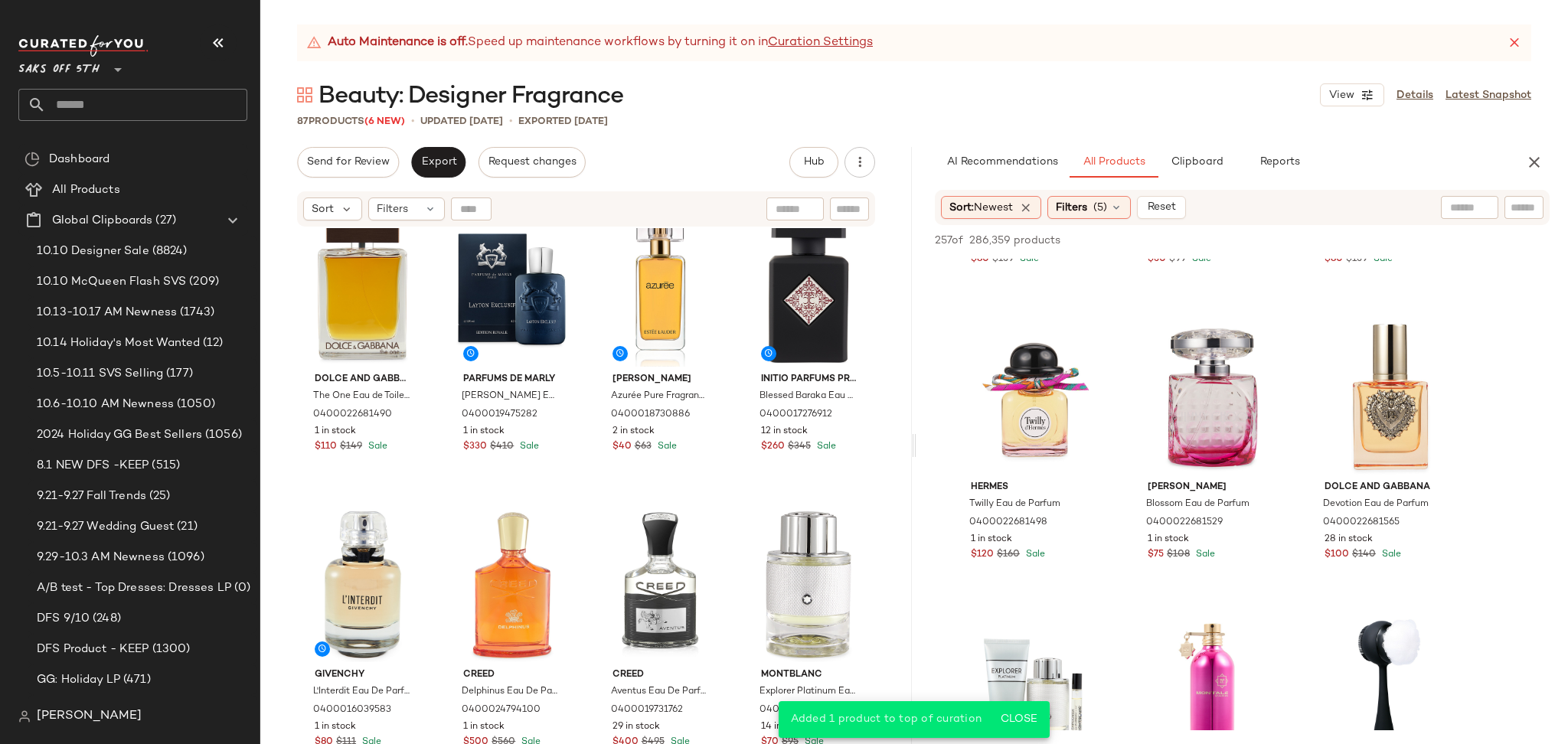
scroll to position [828, 0]
click at [1039, 382] on div "View" at bounding box center [1035, 400] width 154 height 155
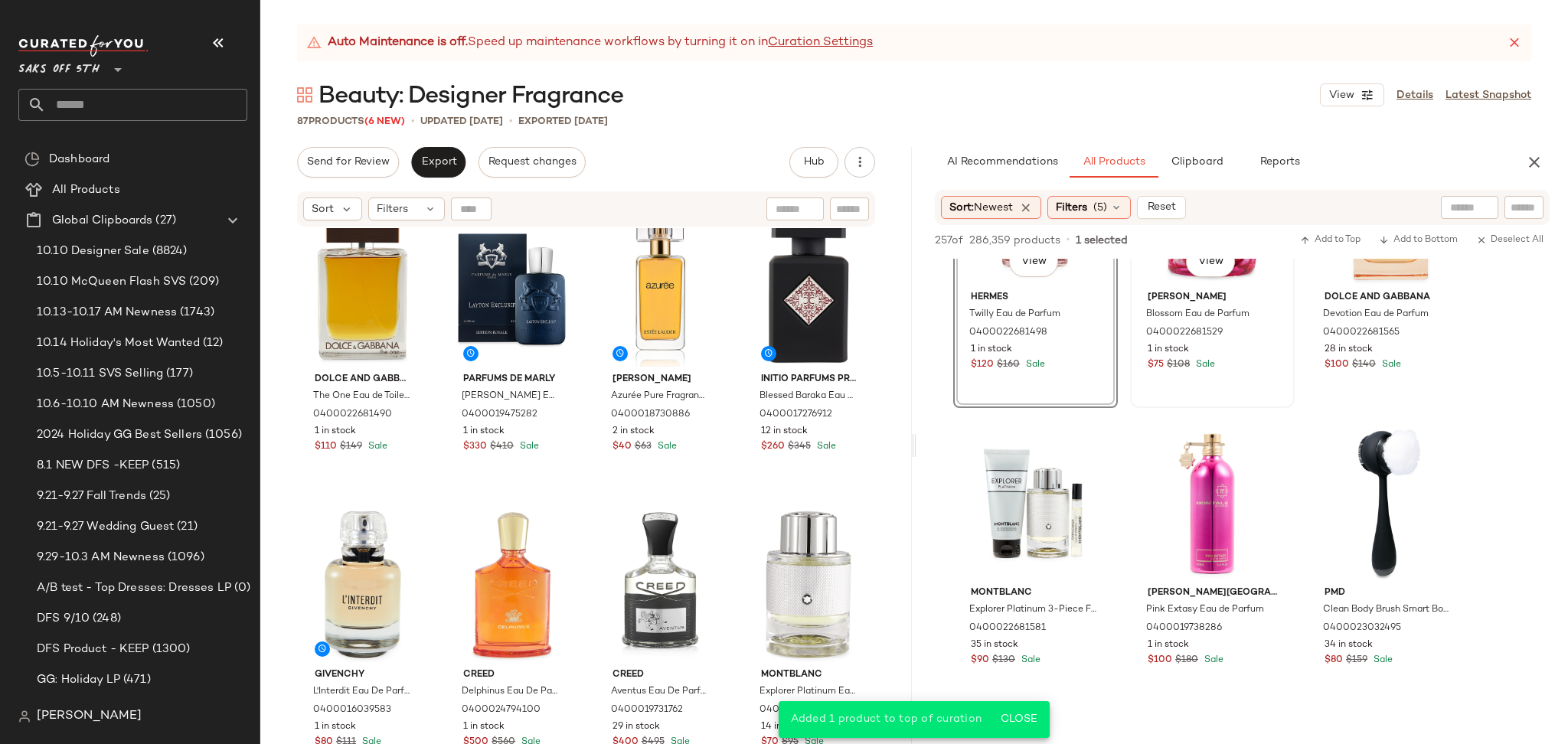
scroll to position [1049, 0]
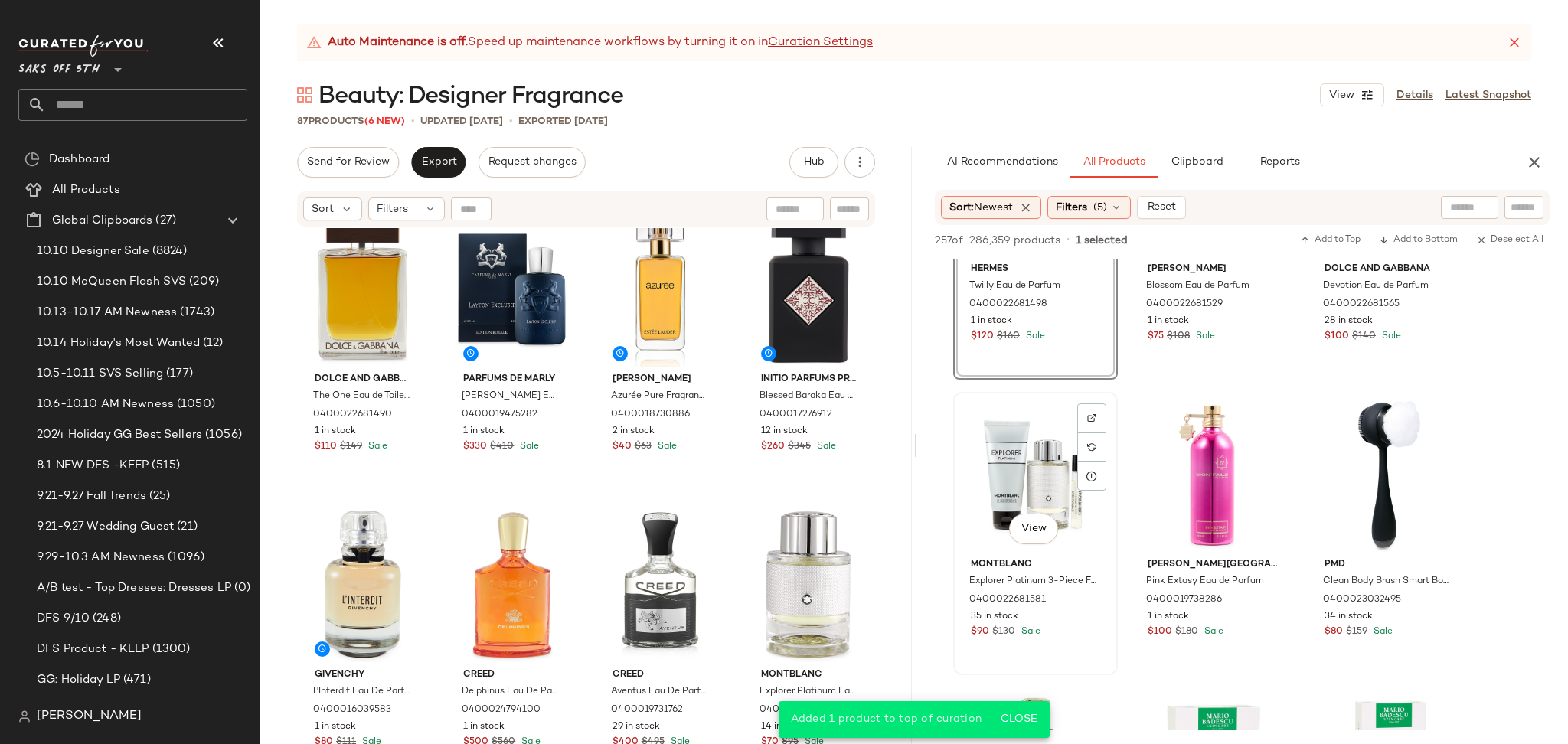
click at [1025, 451] on div "View" at bounding box center [1035, 475] width 154 height 155
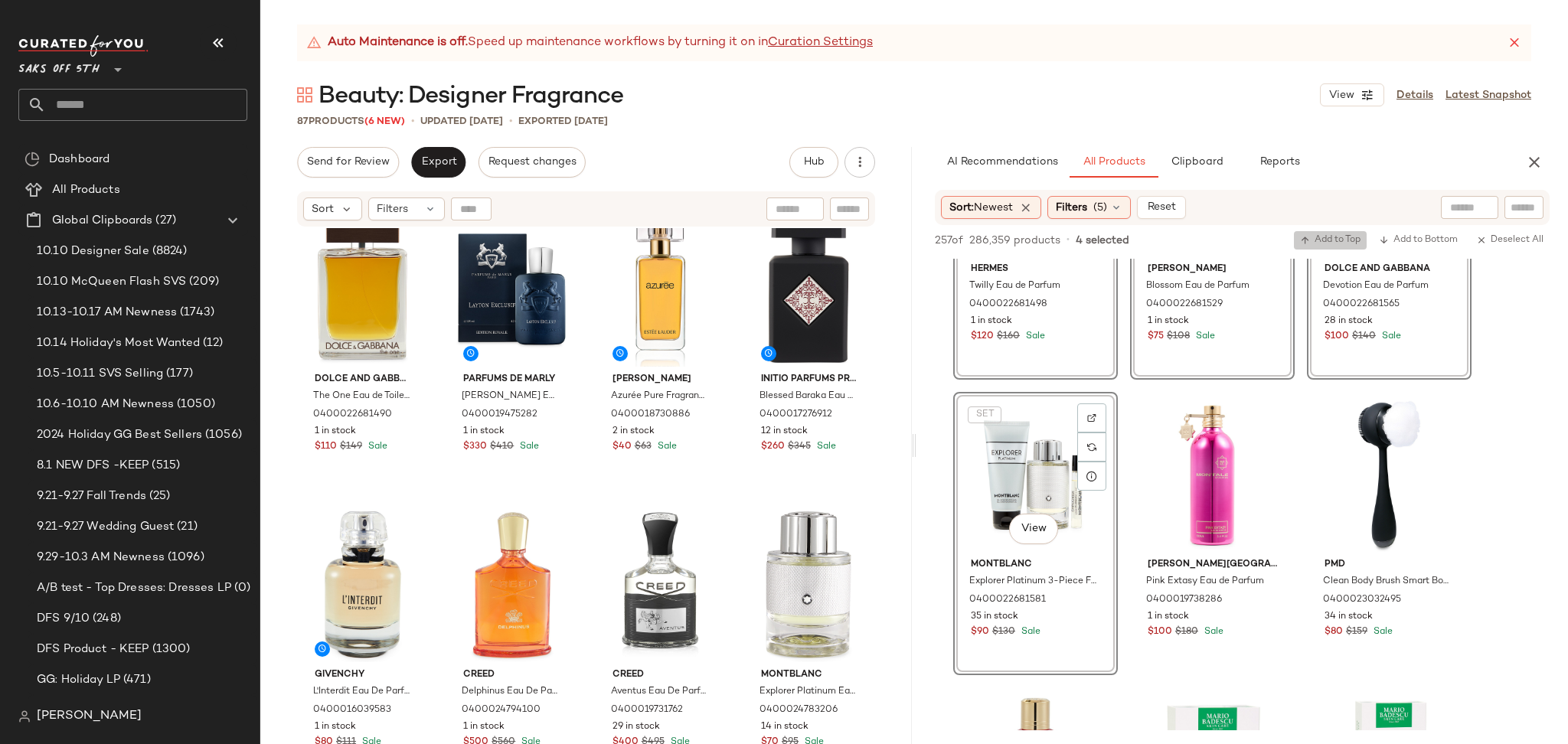
click at [1341, 239] on span "Add to Top" at bounding box center [1330, 240] width 60 height 11
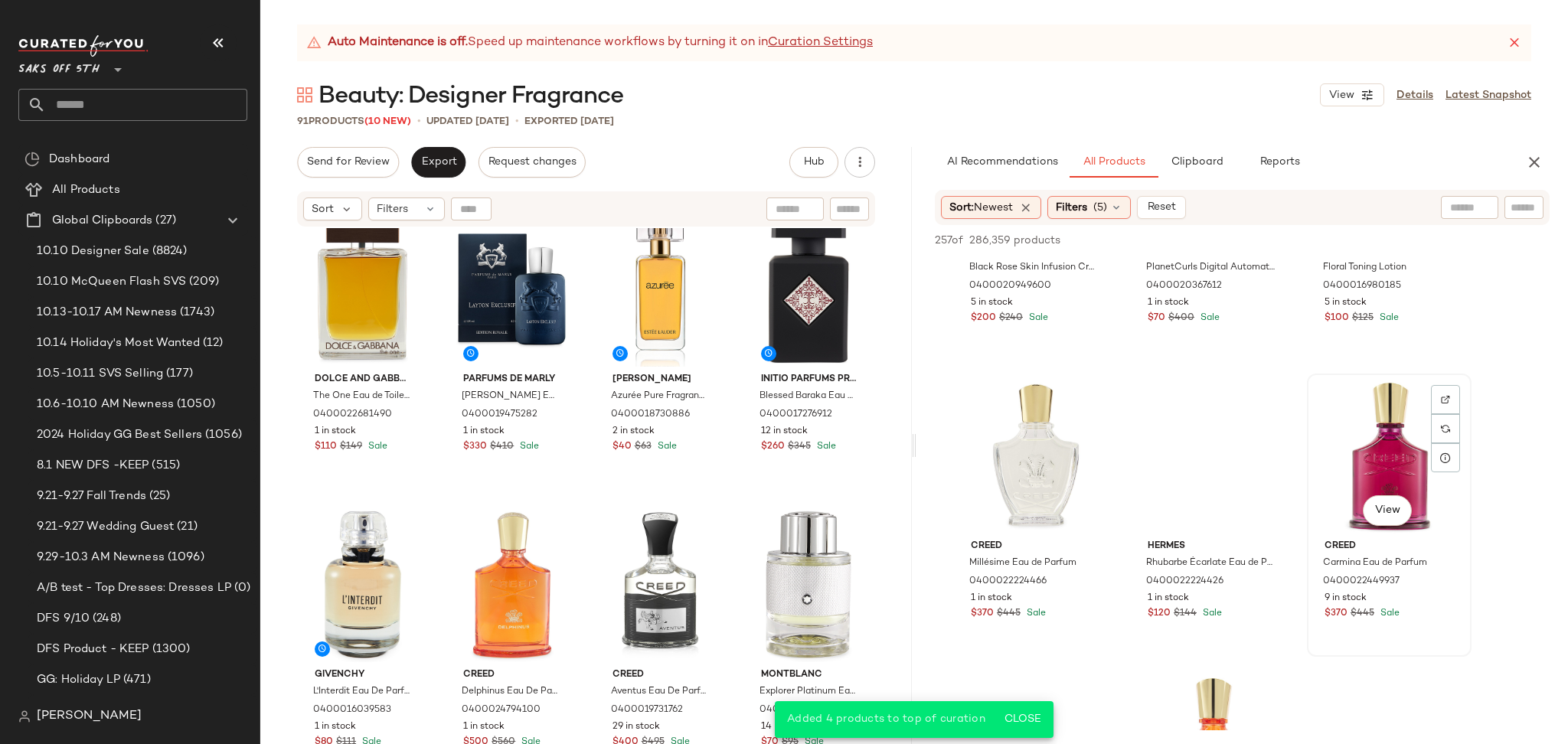
scroll to position [1955, 0]
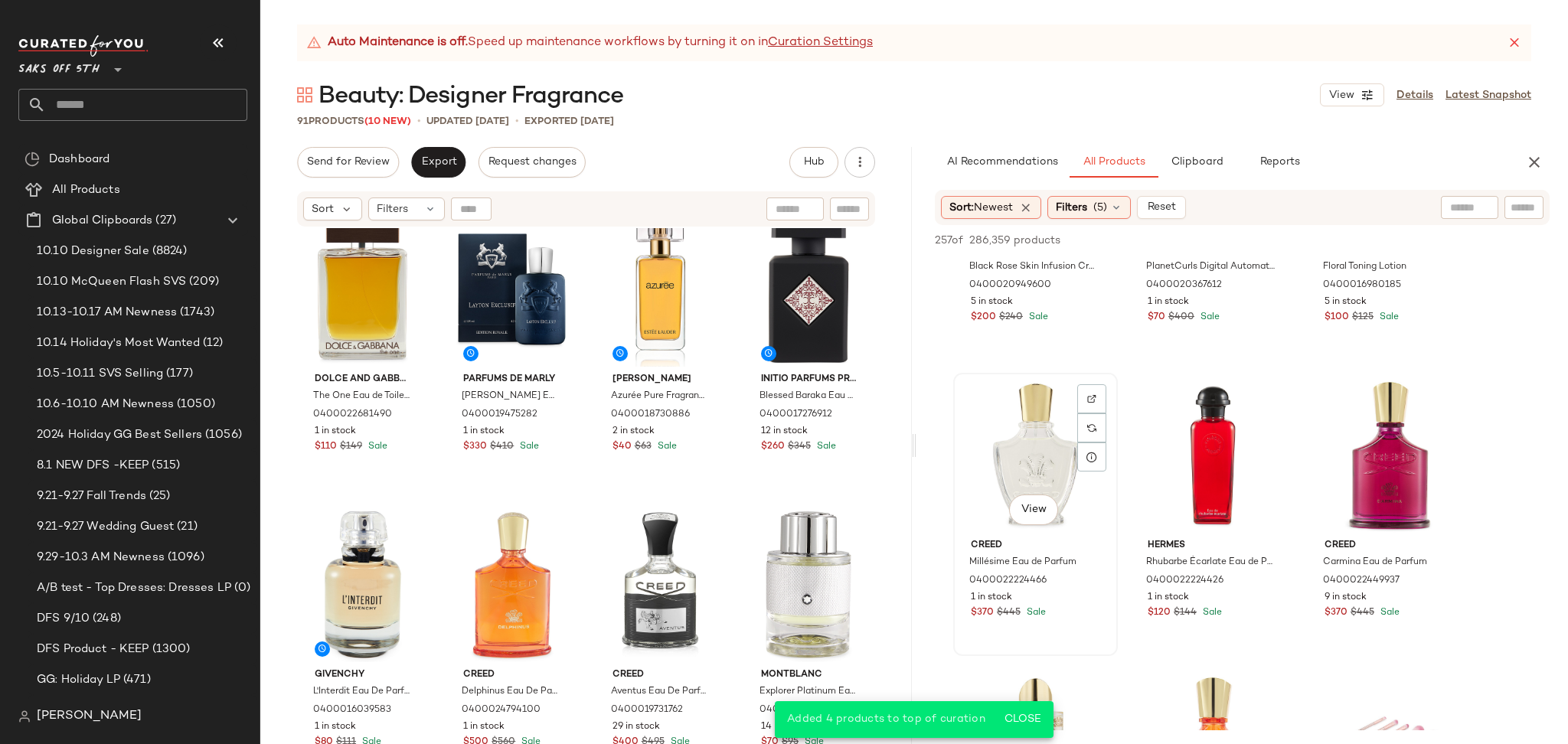
click at [1038, 449] on div "View" at bounding box center [1035, 456] width 154 height 155
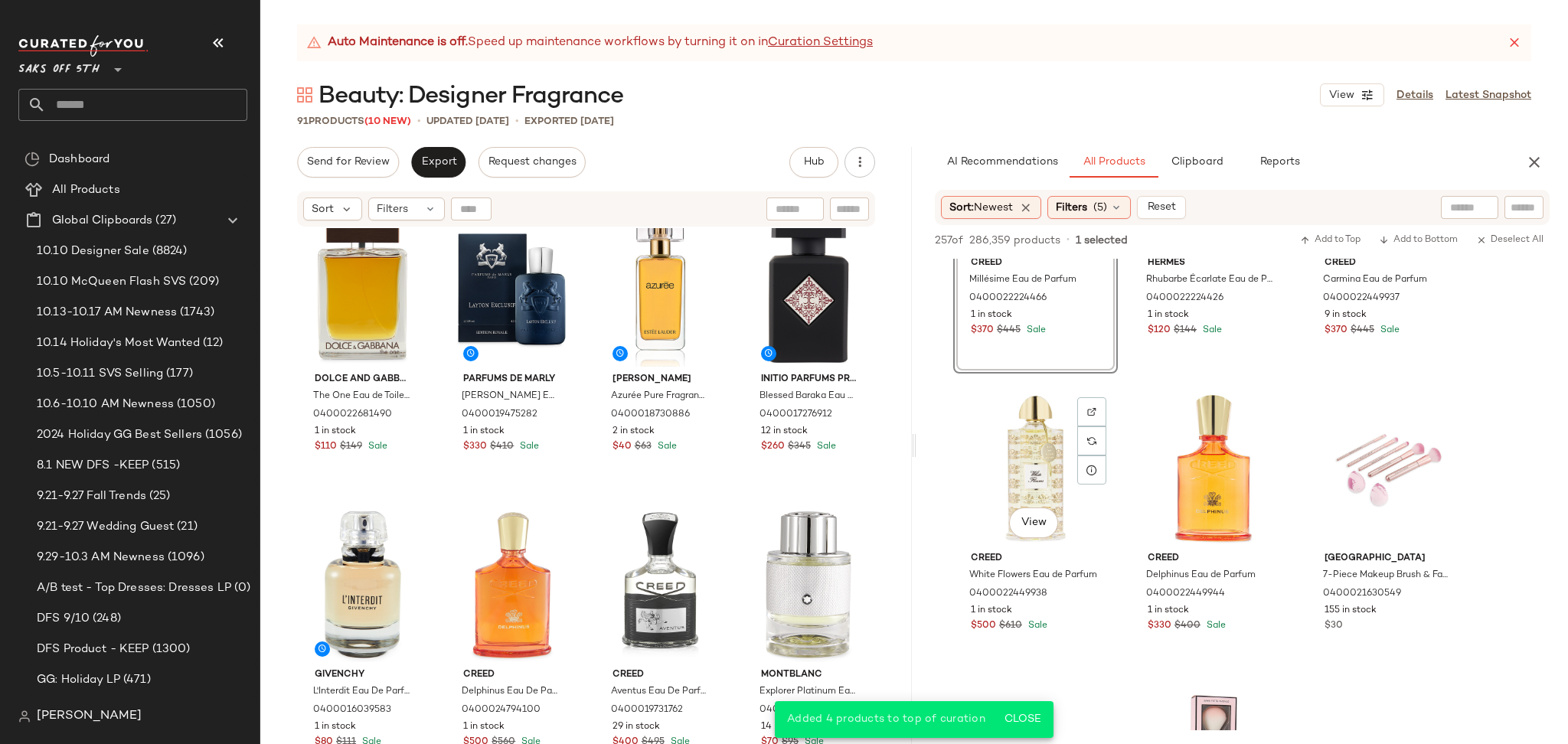
scroll to position [2238, 0]
click at [1185, 447] on div "View" at bounding box center [1212, 468] width 154 height 155
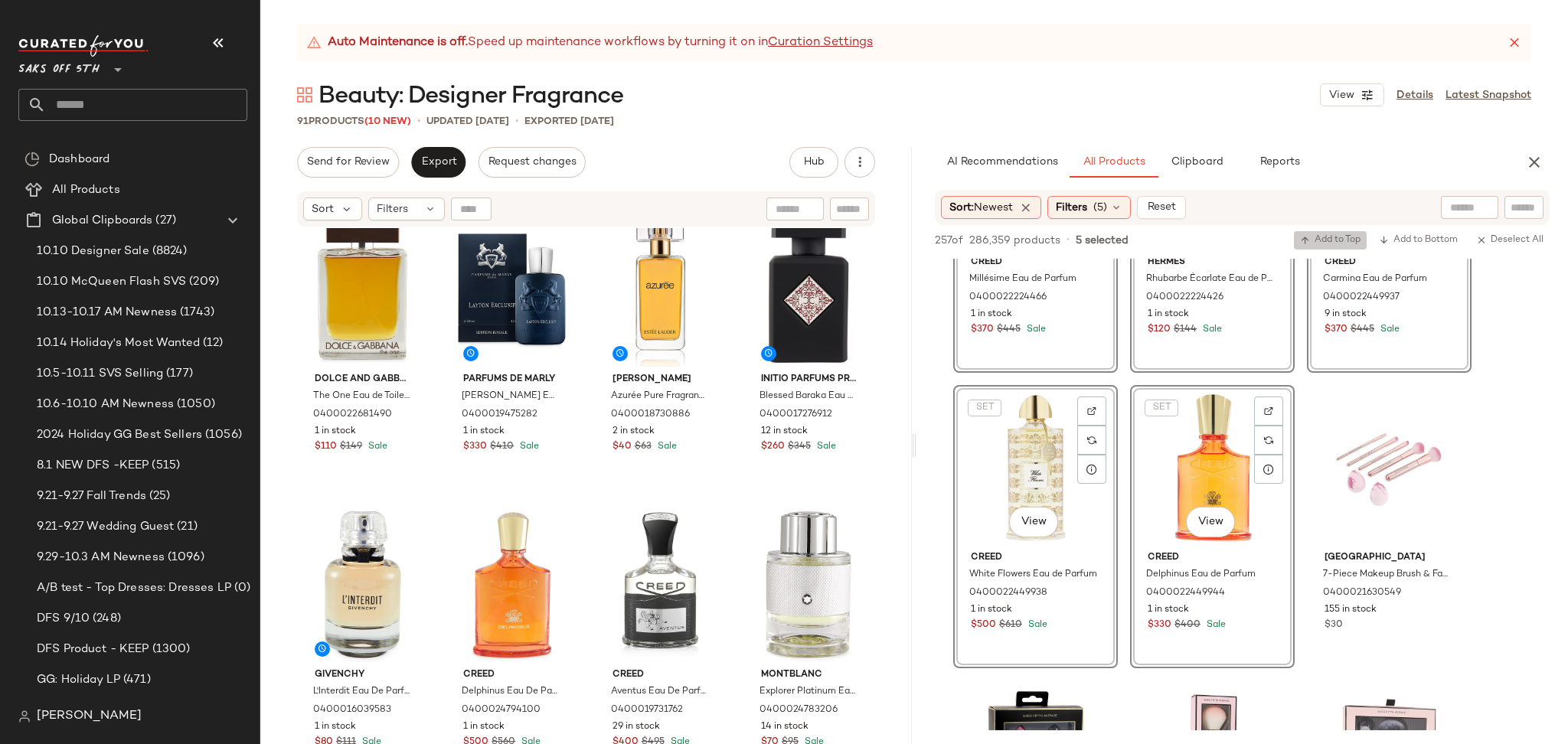
click at [1314, 237] on span "Add to Top" at bounding box center [1330, 240] width 60 height 11
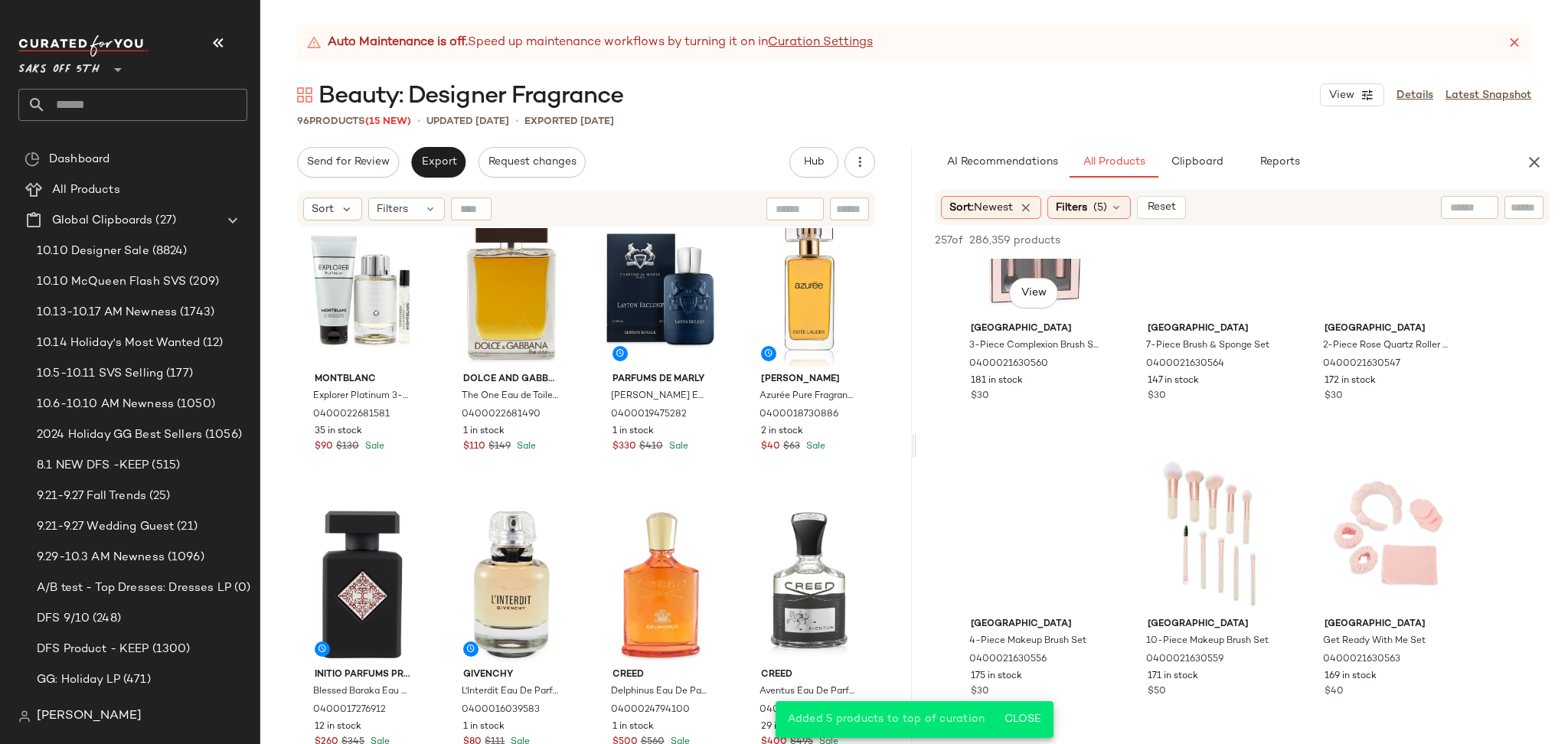
scroll to position [2480, 0]
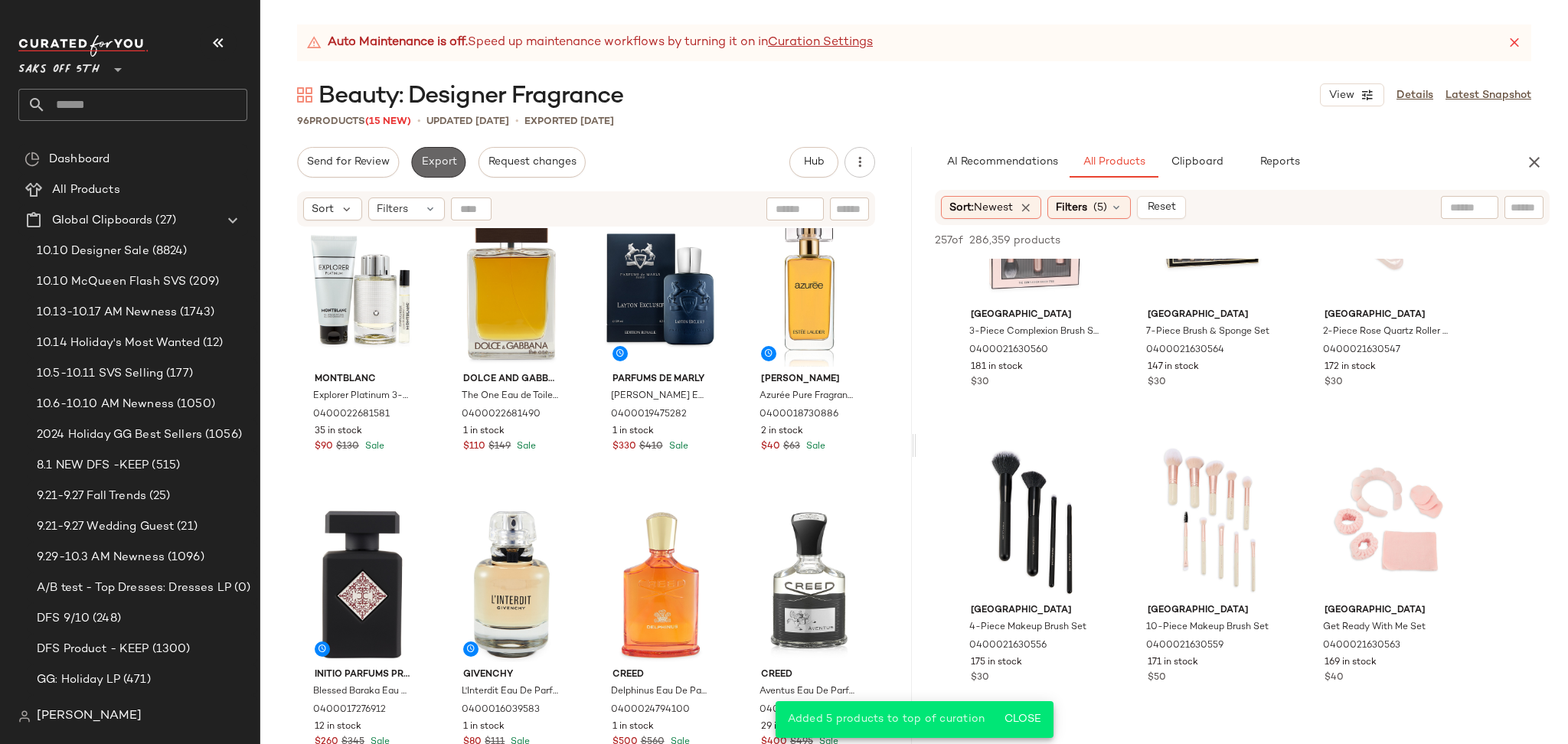
click at [450, 153] on button "Export" at bounding box center [438, 162] width 55 height 31
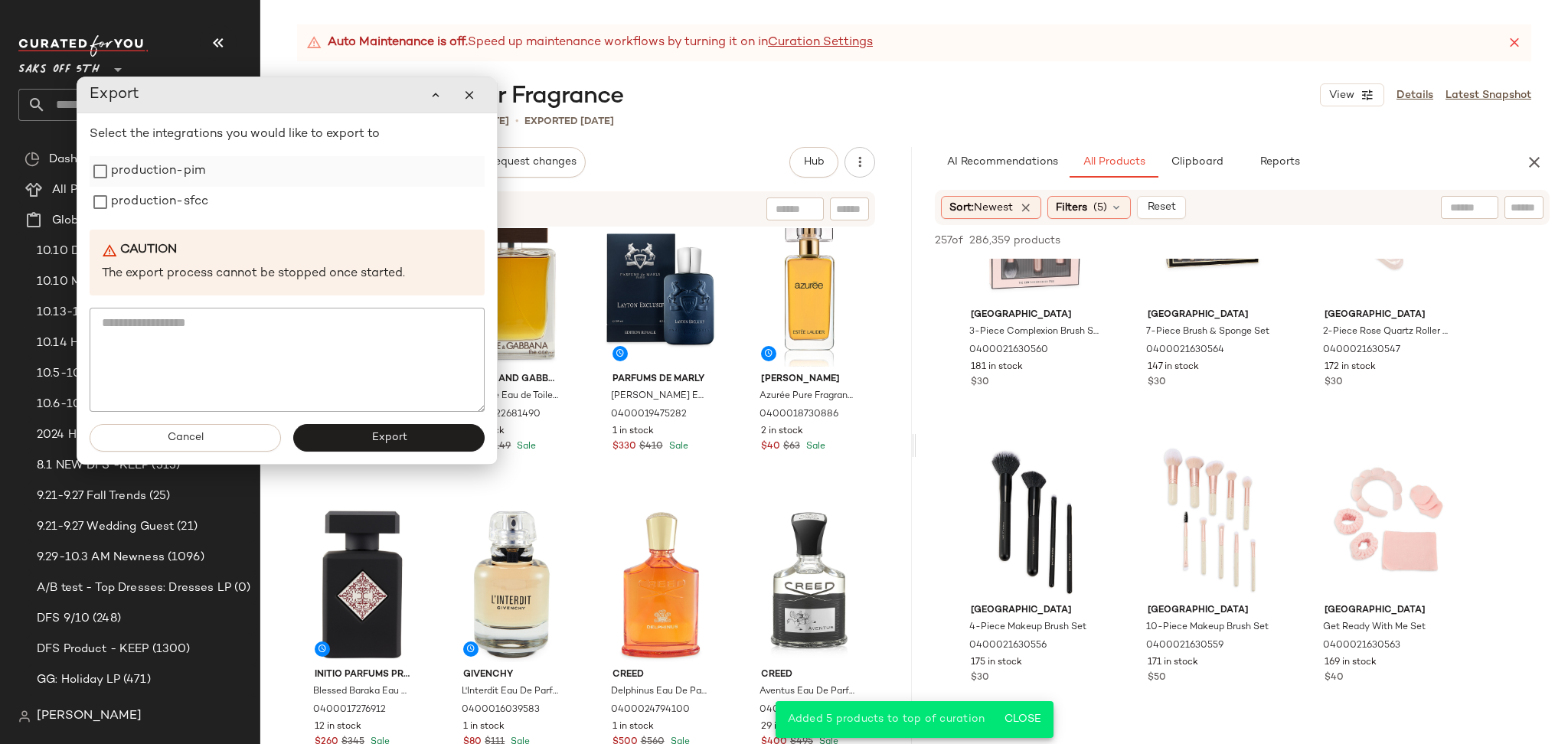
click at [192, 165] on label "production-pim" at bounding box center [157, 171] width 94 height 31
click at [184, 208] on label "production-sfcc" at bounding box center [159, 202] width 97 height 31
click at [337, 450] on button "Export" at bounding box center [388, 438] width 192 height 28
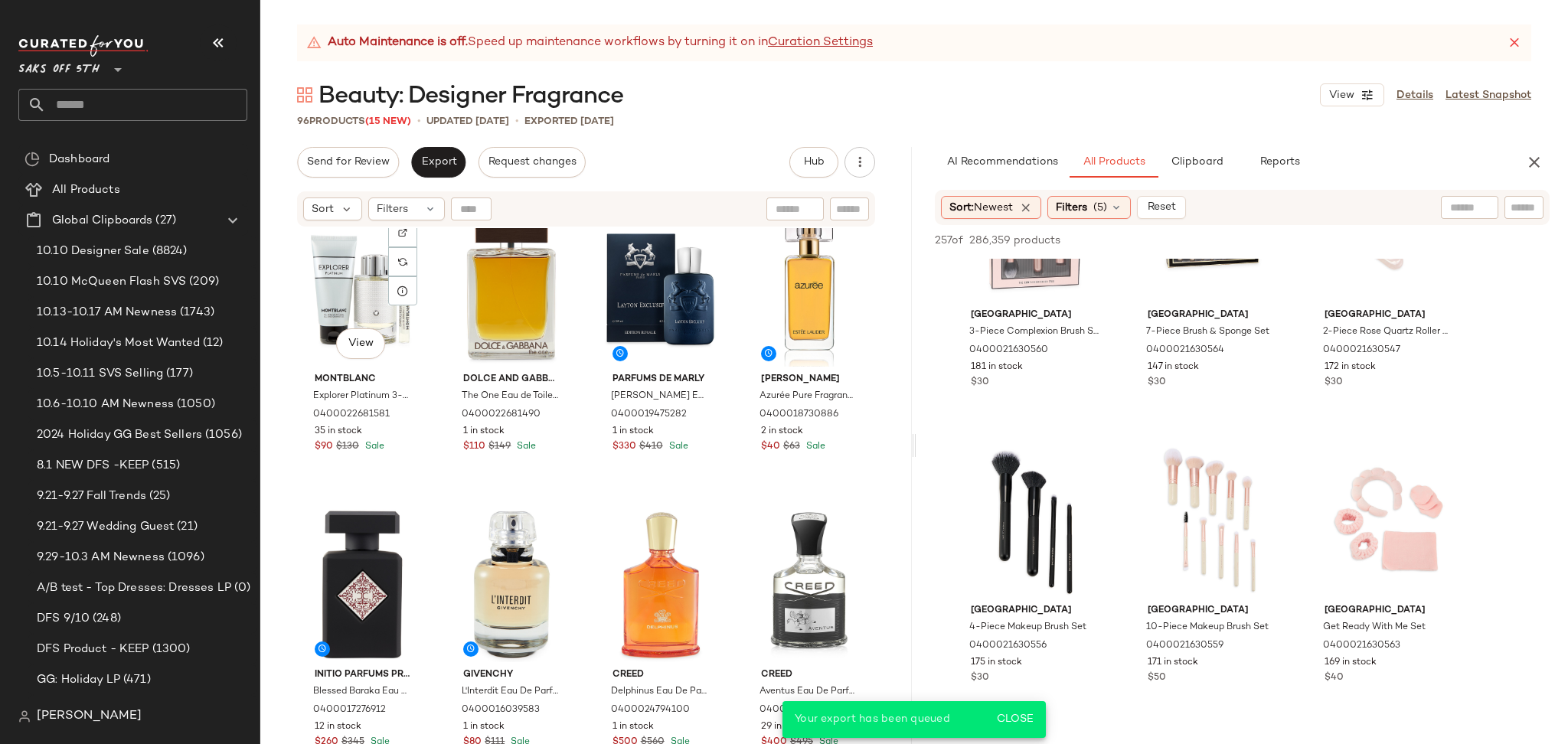
scroll to position [3662, 0]
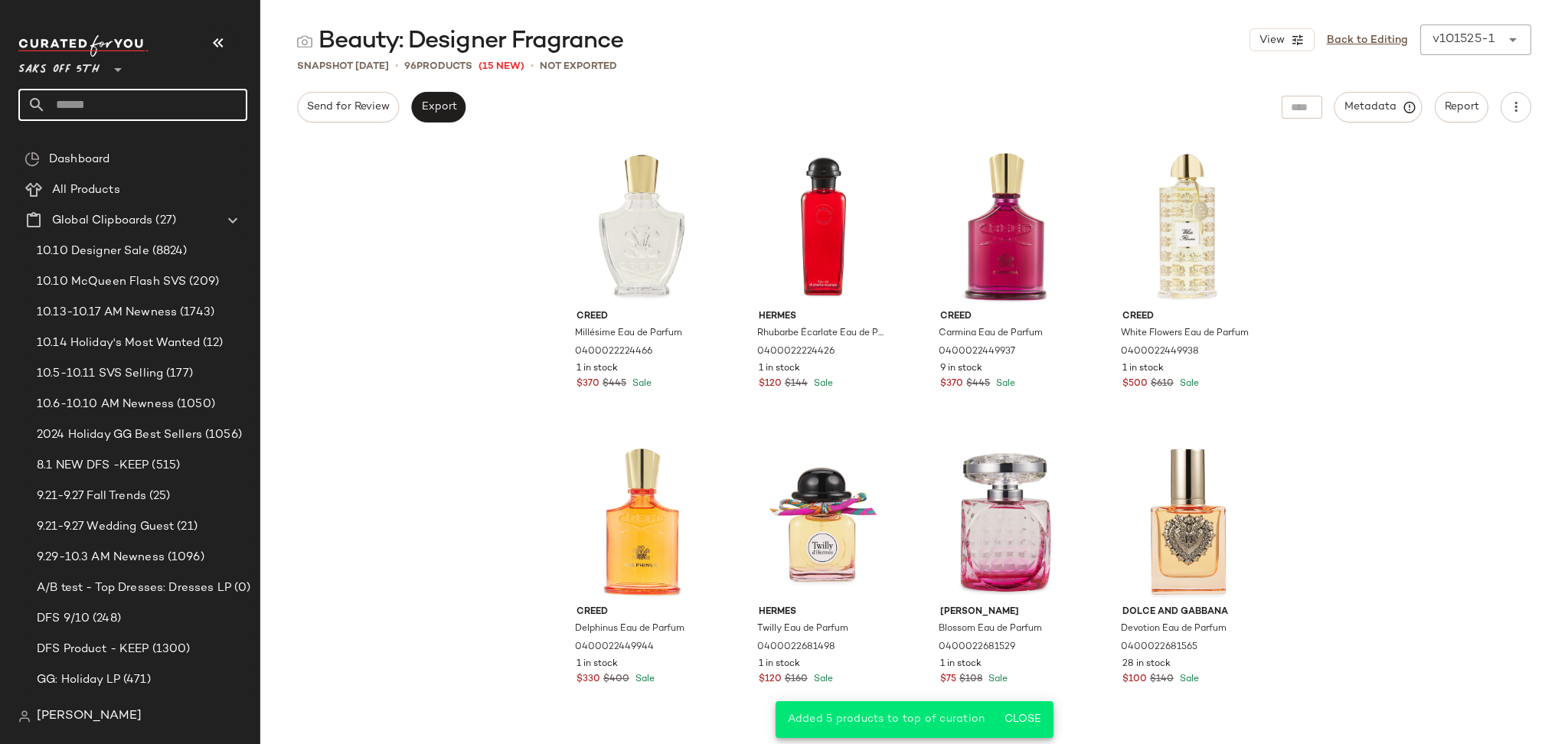
click at [157, 104] on input "text" at bounding box center [146, 104] width 202 height 32
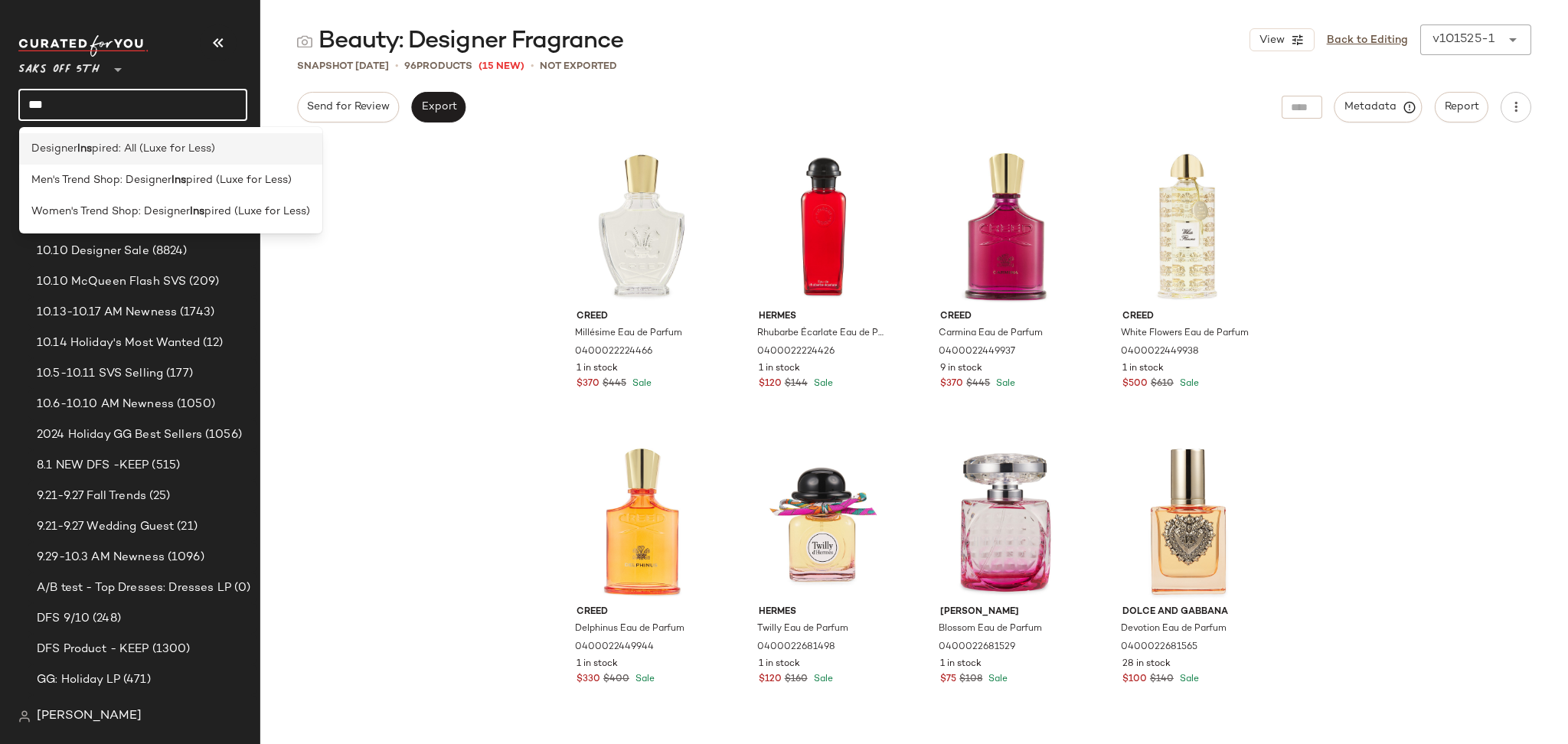
type input "***"
click at [166, 152] on span "pired: All (Luxe for Less)" at bounding box center [153, 149] width 123 height 16
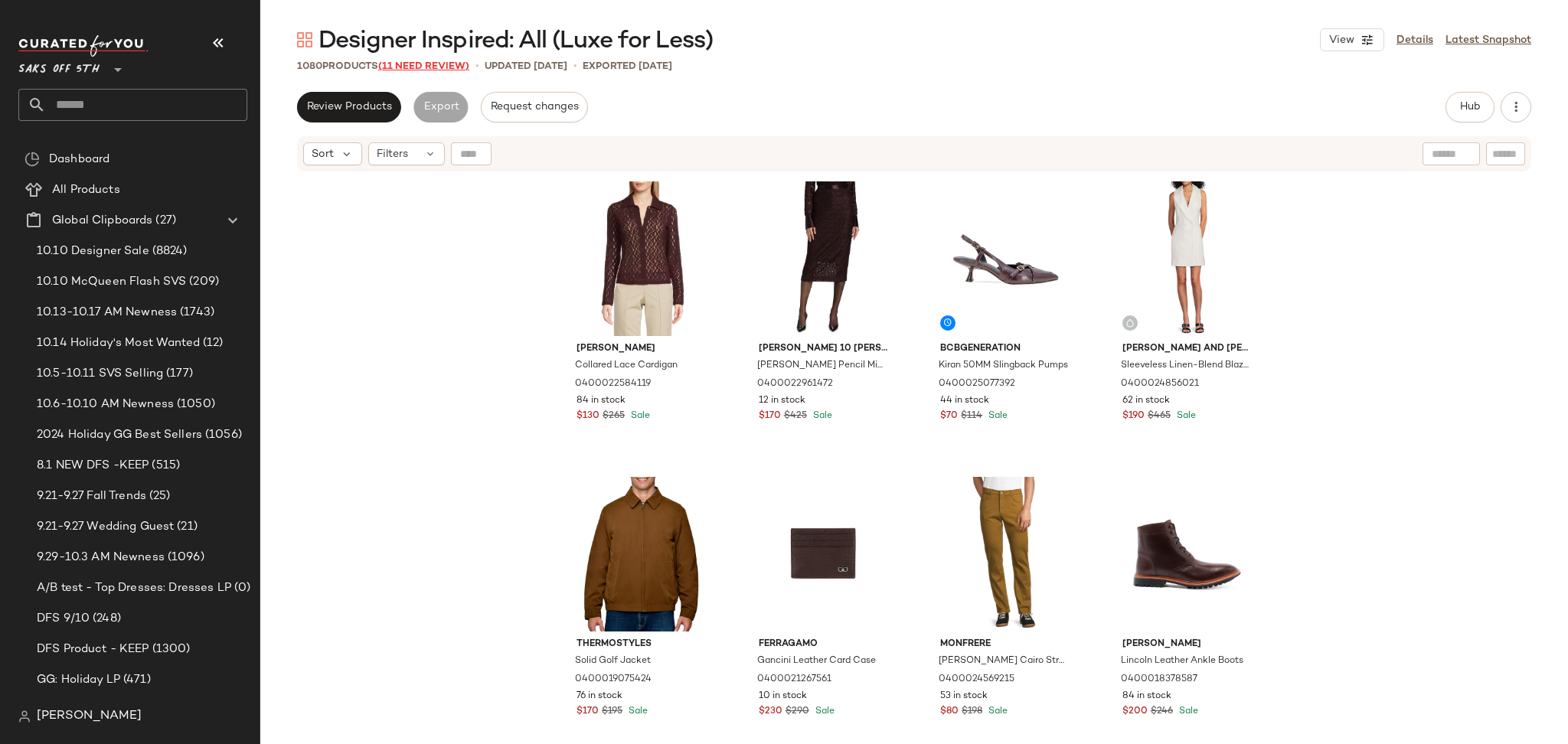
click at [434, 70] on span "(11 Need Review)" at bounding box center [424, 66] width 91 height 11
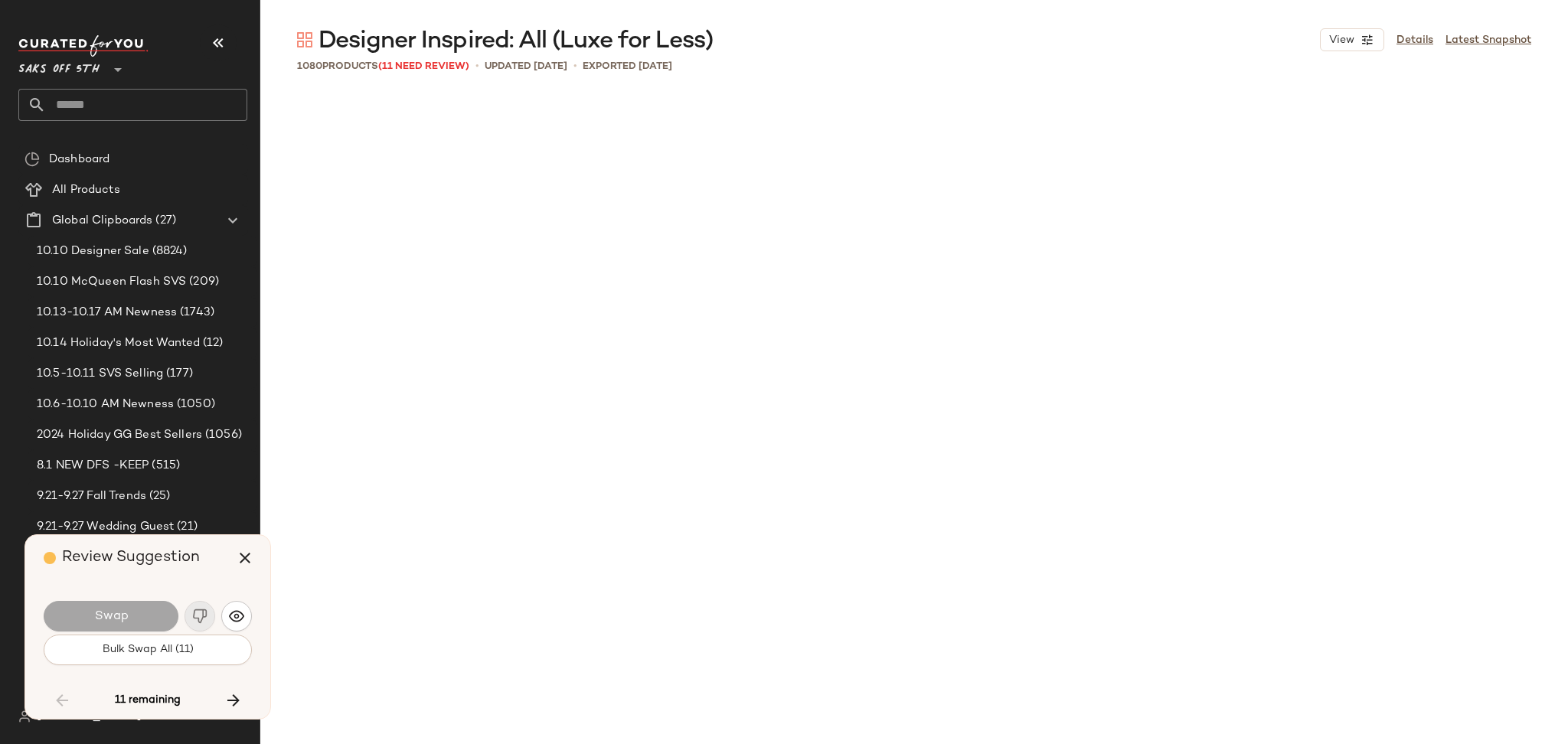
scroll to position [23936, 0]
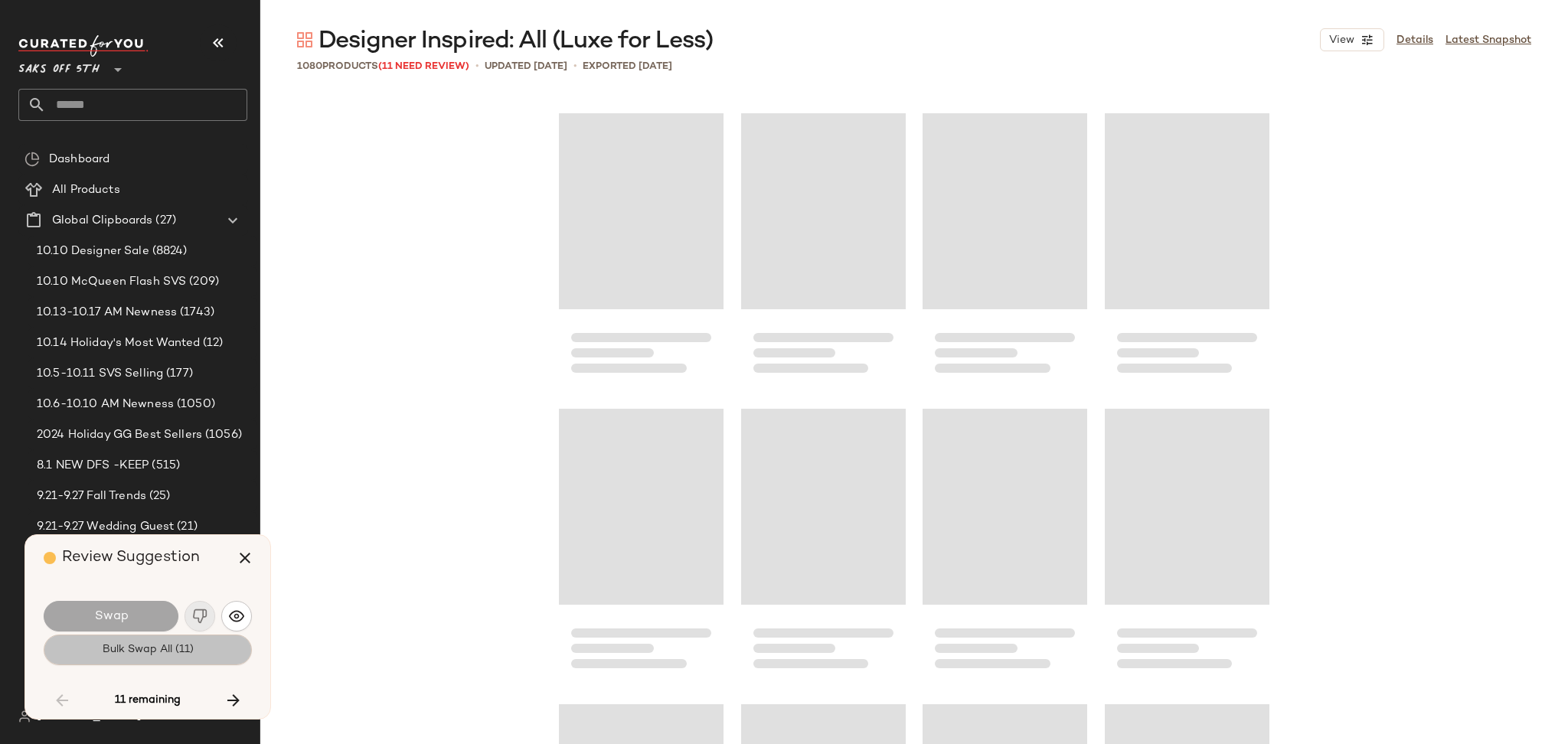
click at [194, 644] on button "Bulk Swap All (11)" at bounding box center [147, 650] width 208 height 31
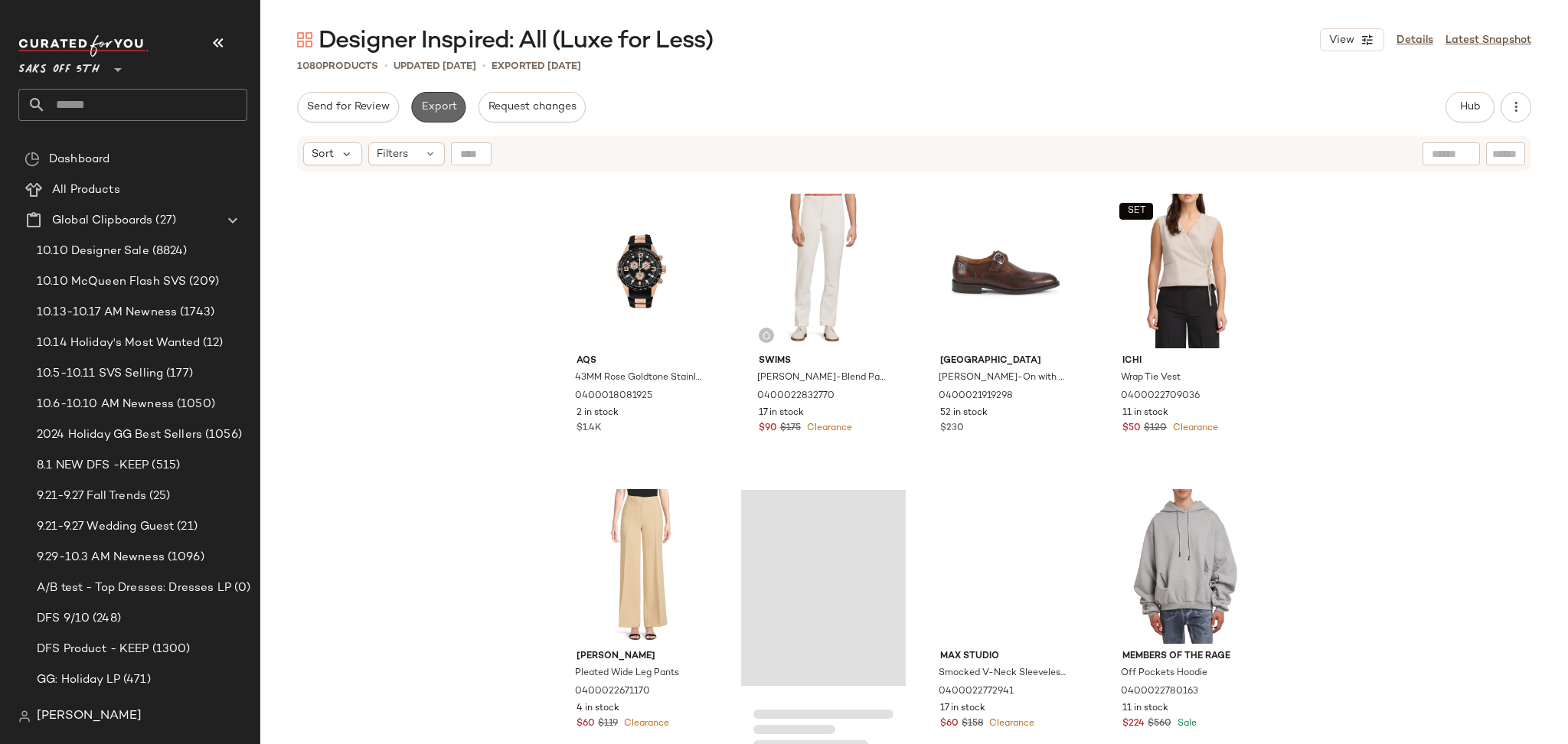
click at [429, 107] on span "Export" at bounding box center [438, 107] width 36 height 12
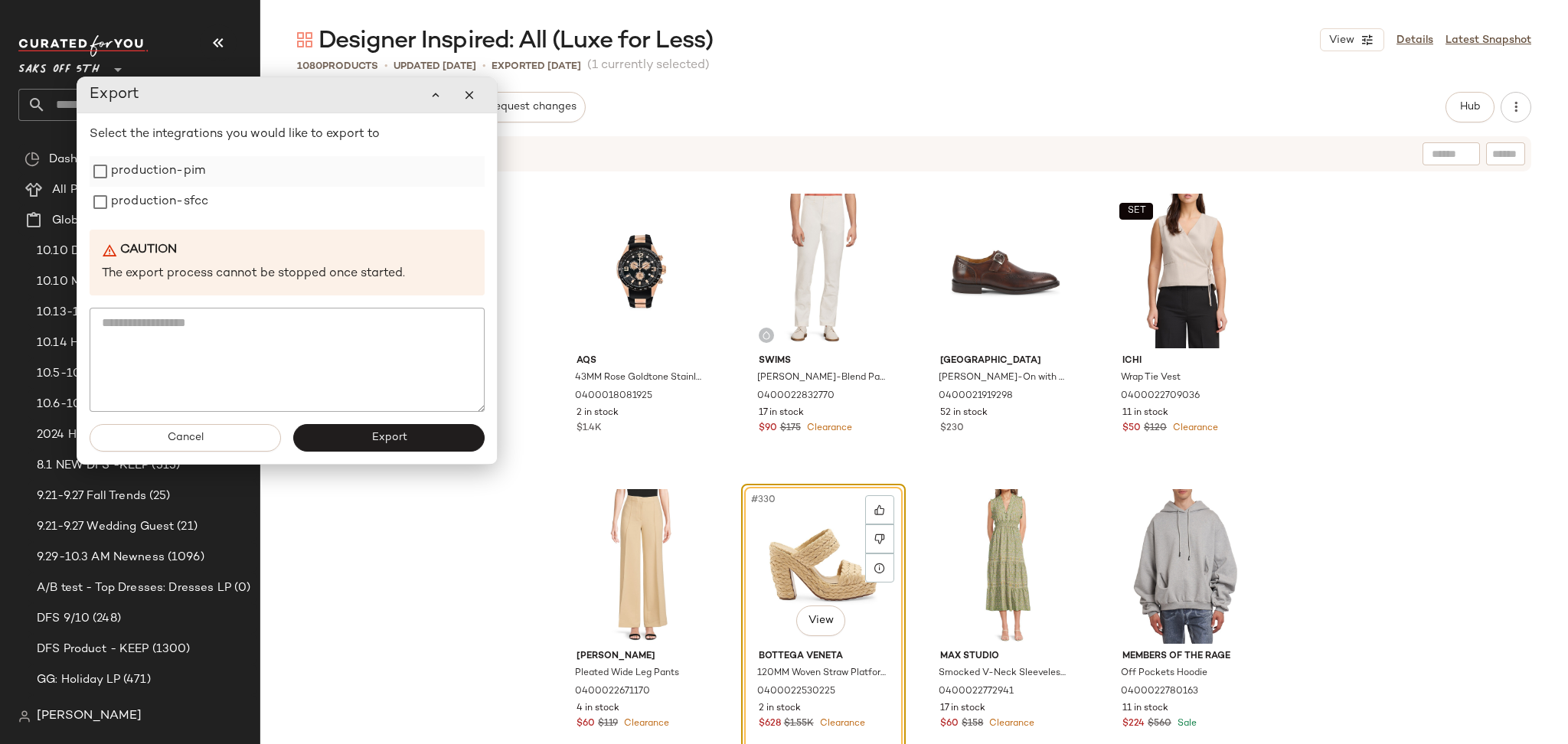
click at [192, 179] on label "production-pim" at bounding box center [157, 171] width 94 height 31
click at [192, 203] on label "production-sfcc" at bounding box center [159, 202] width 97 height 31
click at [321, 445] on button "Export" at bounding box center [388, 438] width 192 height 28
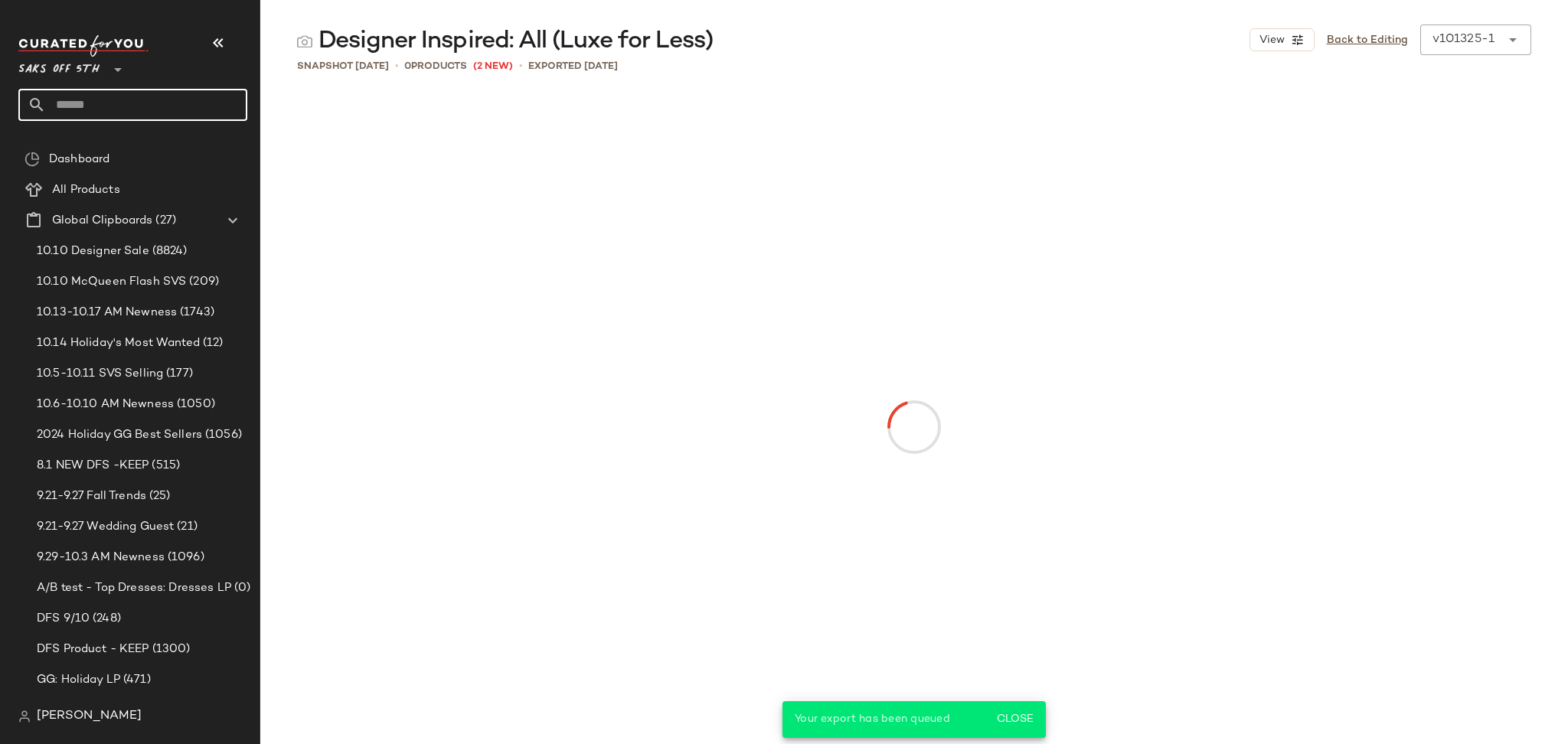
click at [165, 90] on input "text" at bounding box center [146, 104] width 202 height 32
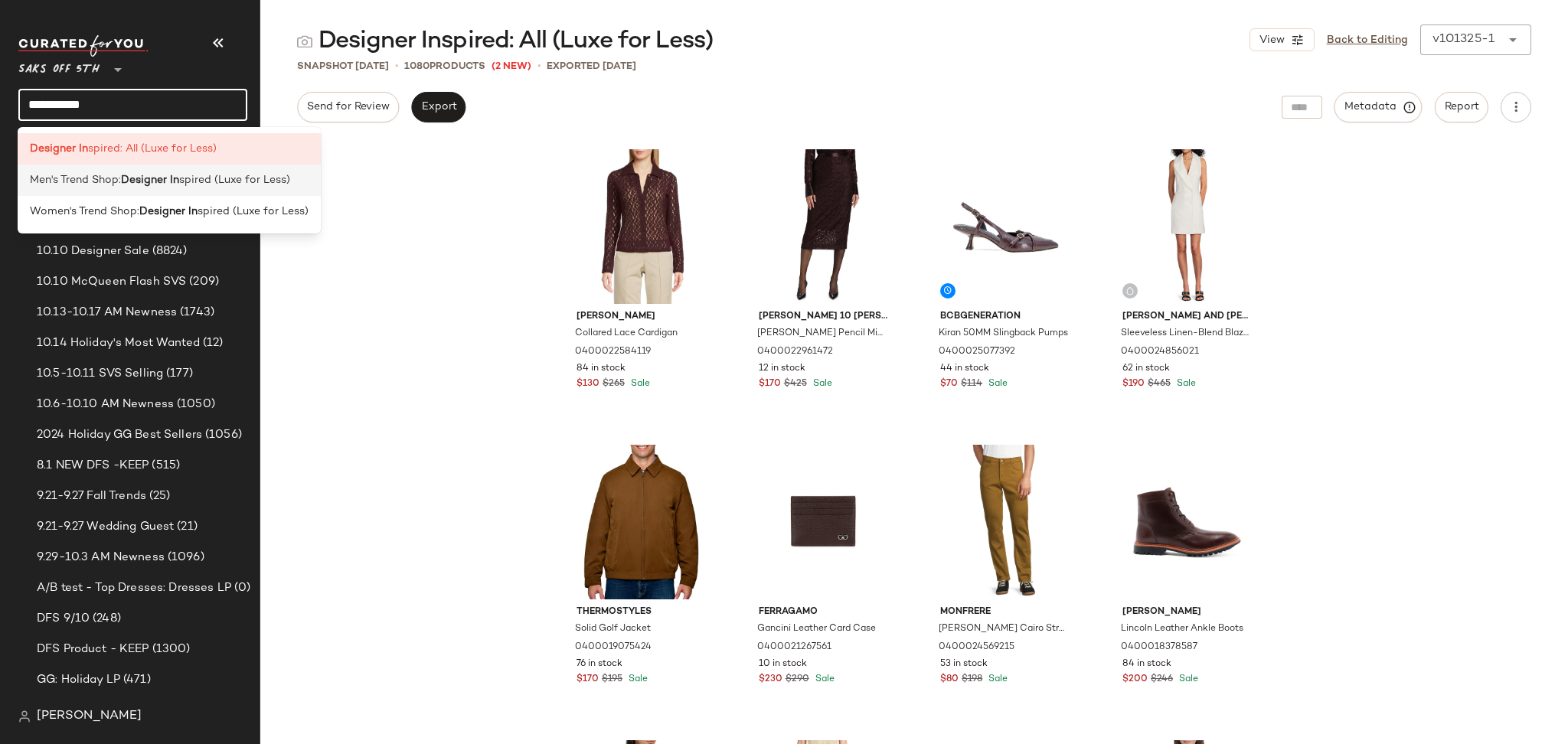
type input "**********"
click at [162, 186] on b "Designer In" at bounding box center [149, 180] width 58 height 16
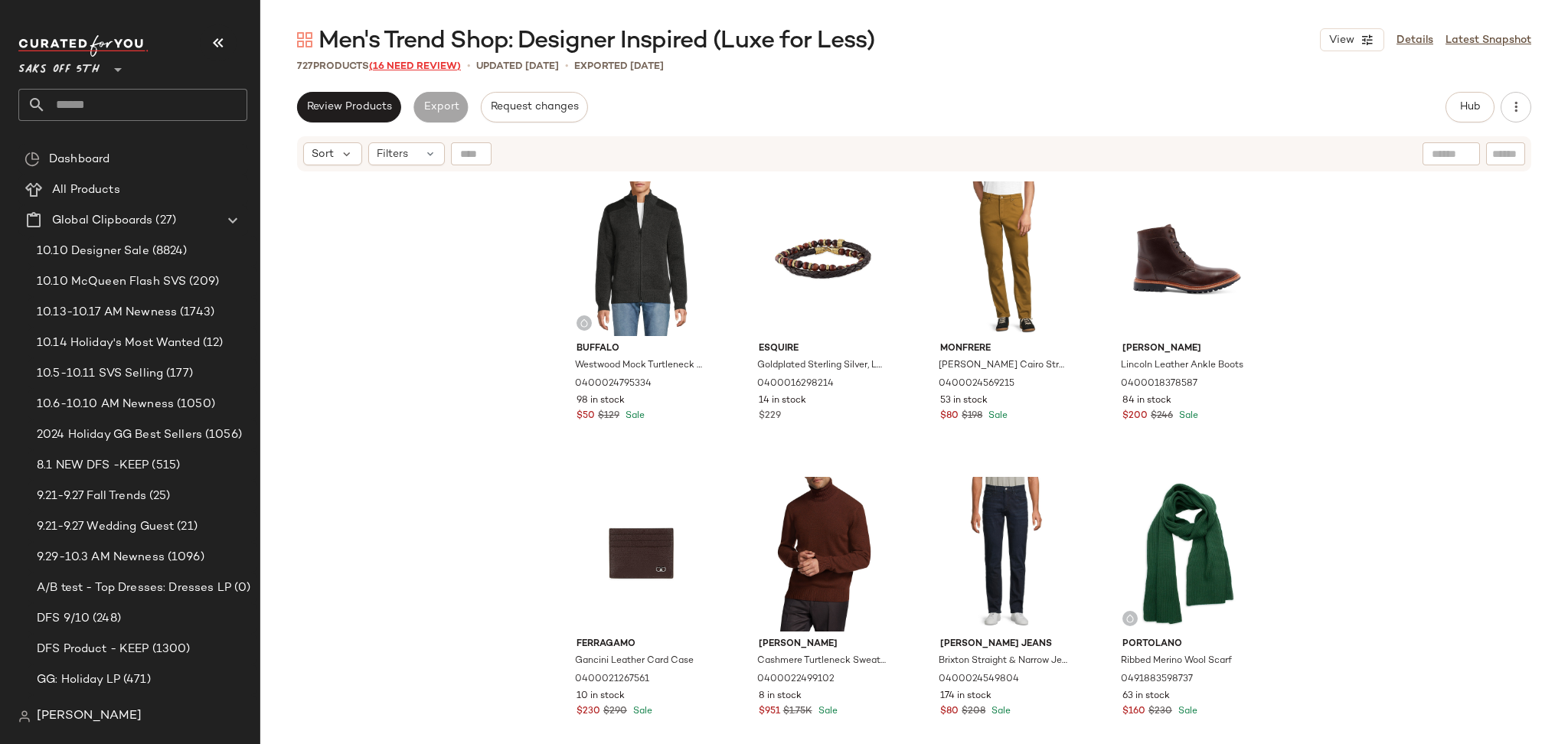
click at [415, 65] on span "(16 Need Review)" at bounding box center [414, 66] width 92 height 11
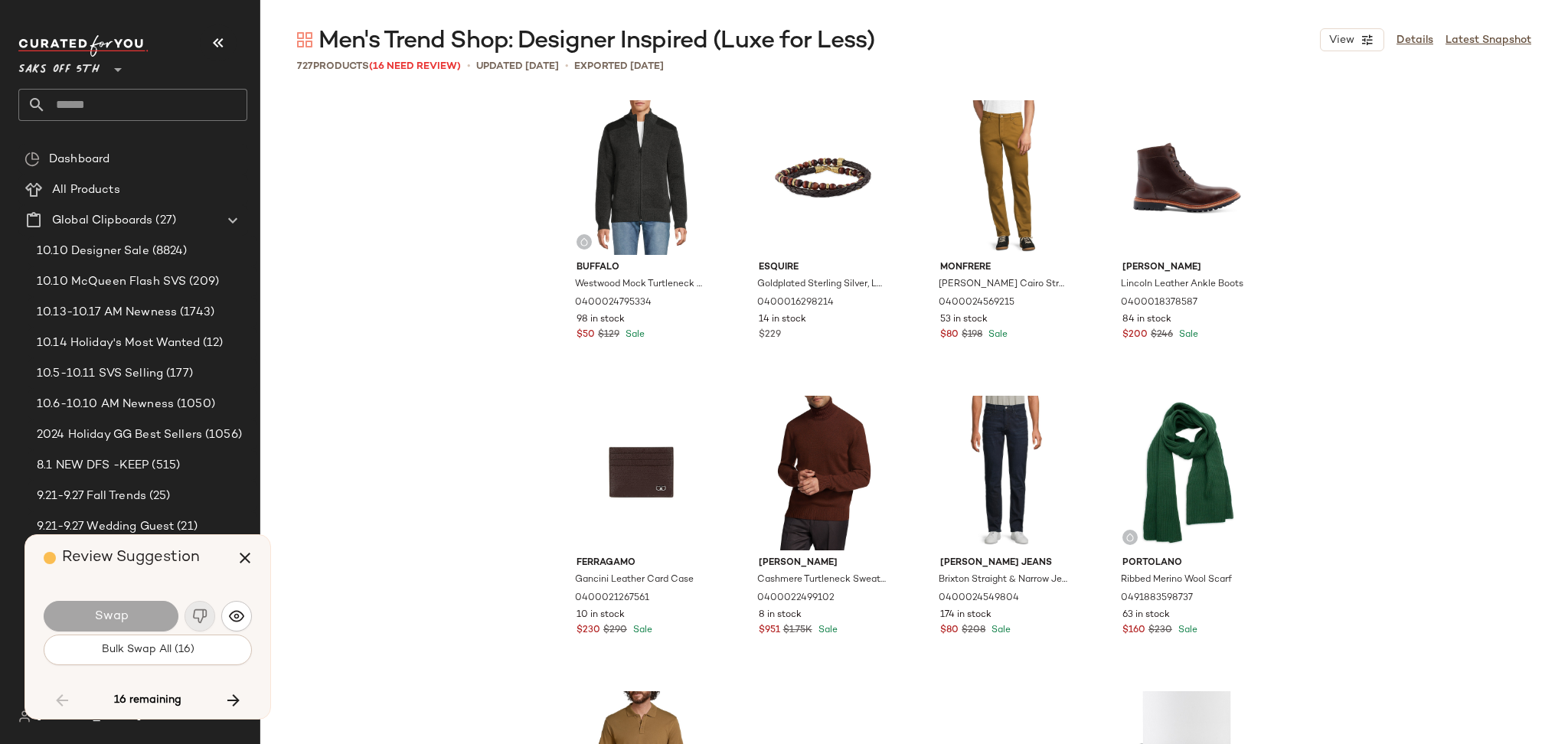
scroll to position [9752, 0]
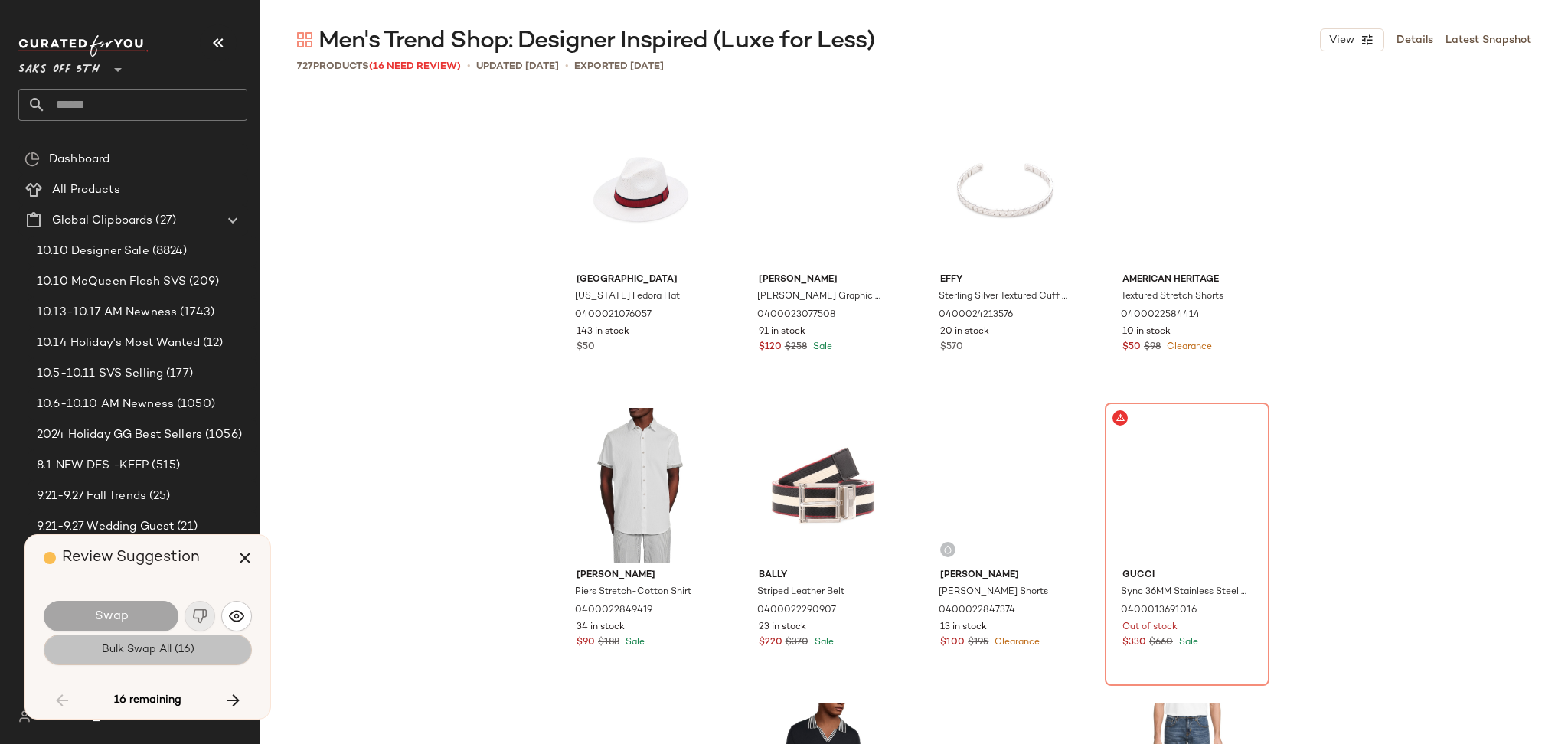
click at [197, 646] on button "Bulk Swap All (16)" at bounding box center [147, 650] width 208 height 31
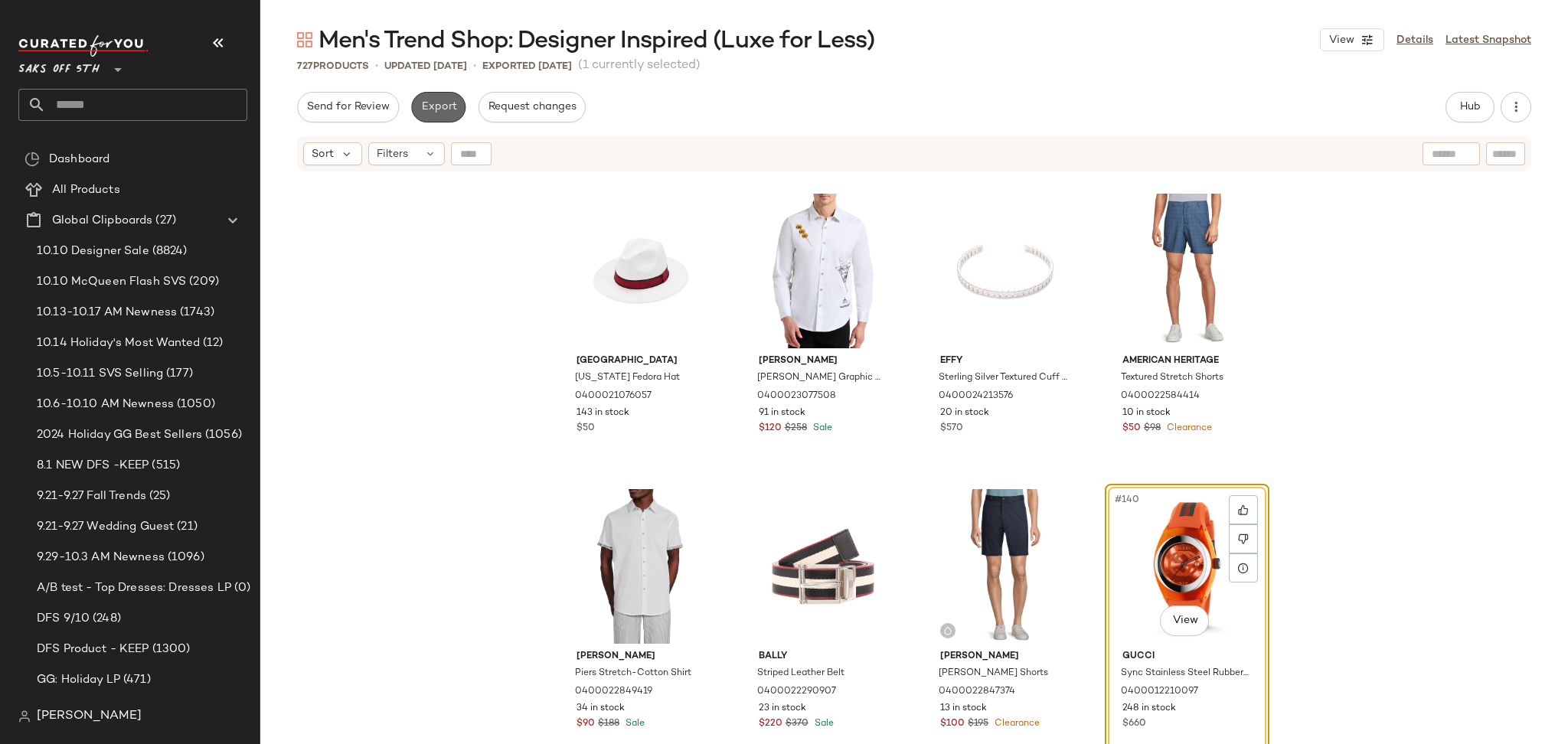
click at [442, 98] on button "Export" at bounding box center [438, 108] width 55 height 31
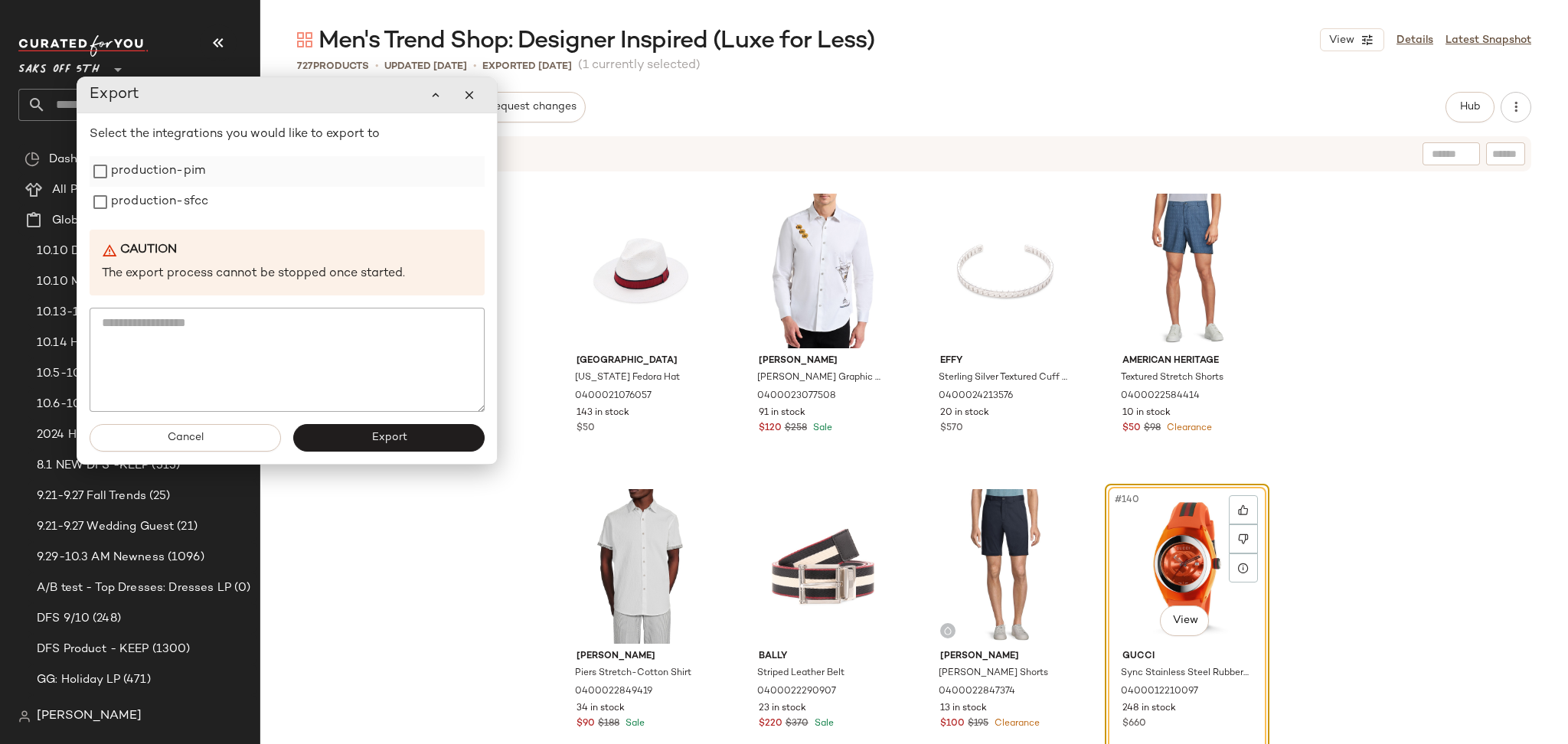
click at [190, 182] on label "production-pim" at bounding box center [157, 171] width 94 height 31
click at [190, 210] on label "production-sfcc" at bounding box center [159, 202] width 97 height 31
click at [321, 446] on button "Export" at bounding box center [388, 438] width 192 height 28
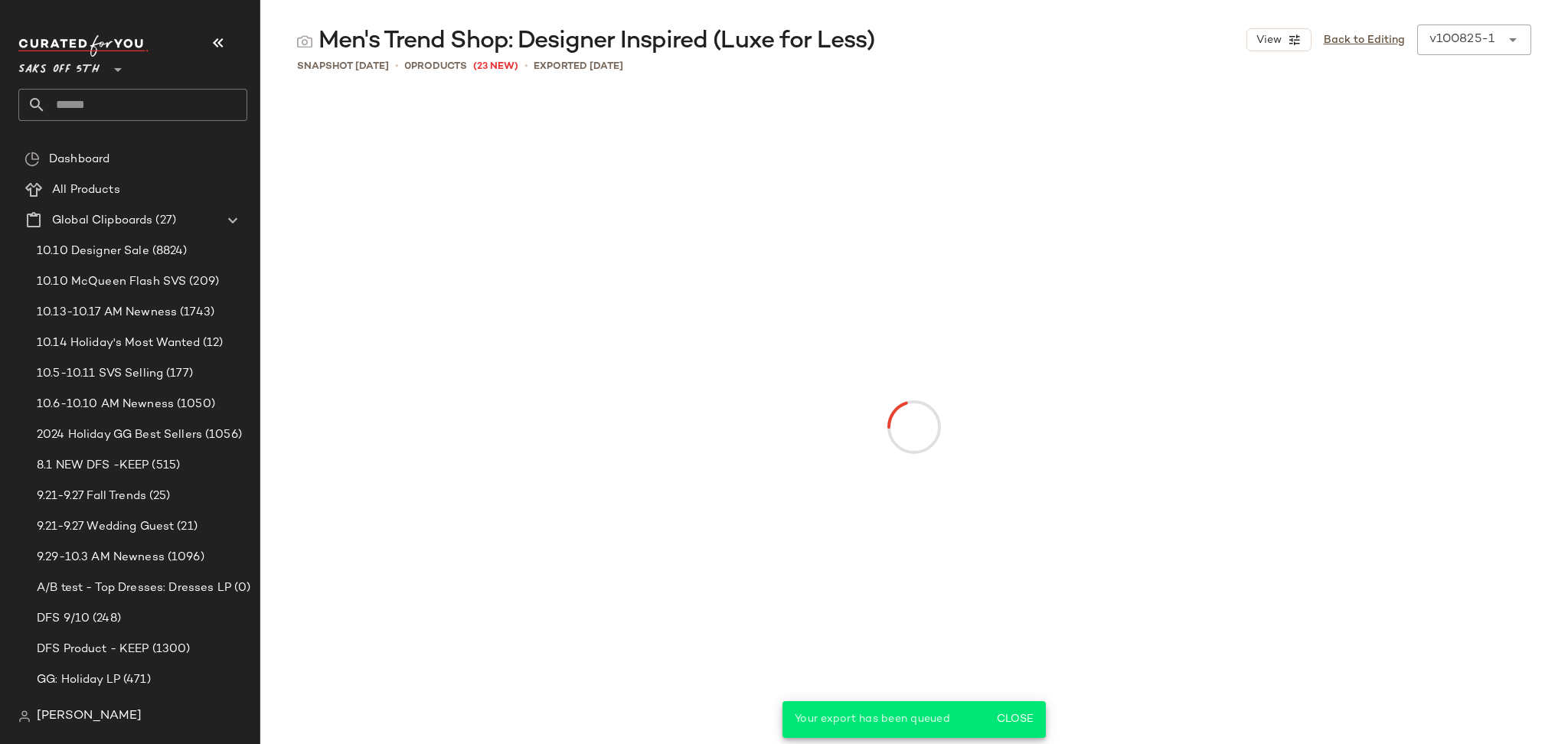
click at [86, 104] on input "text" at bounding box center [146, 104] width 202 height 32
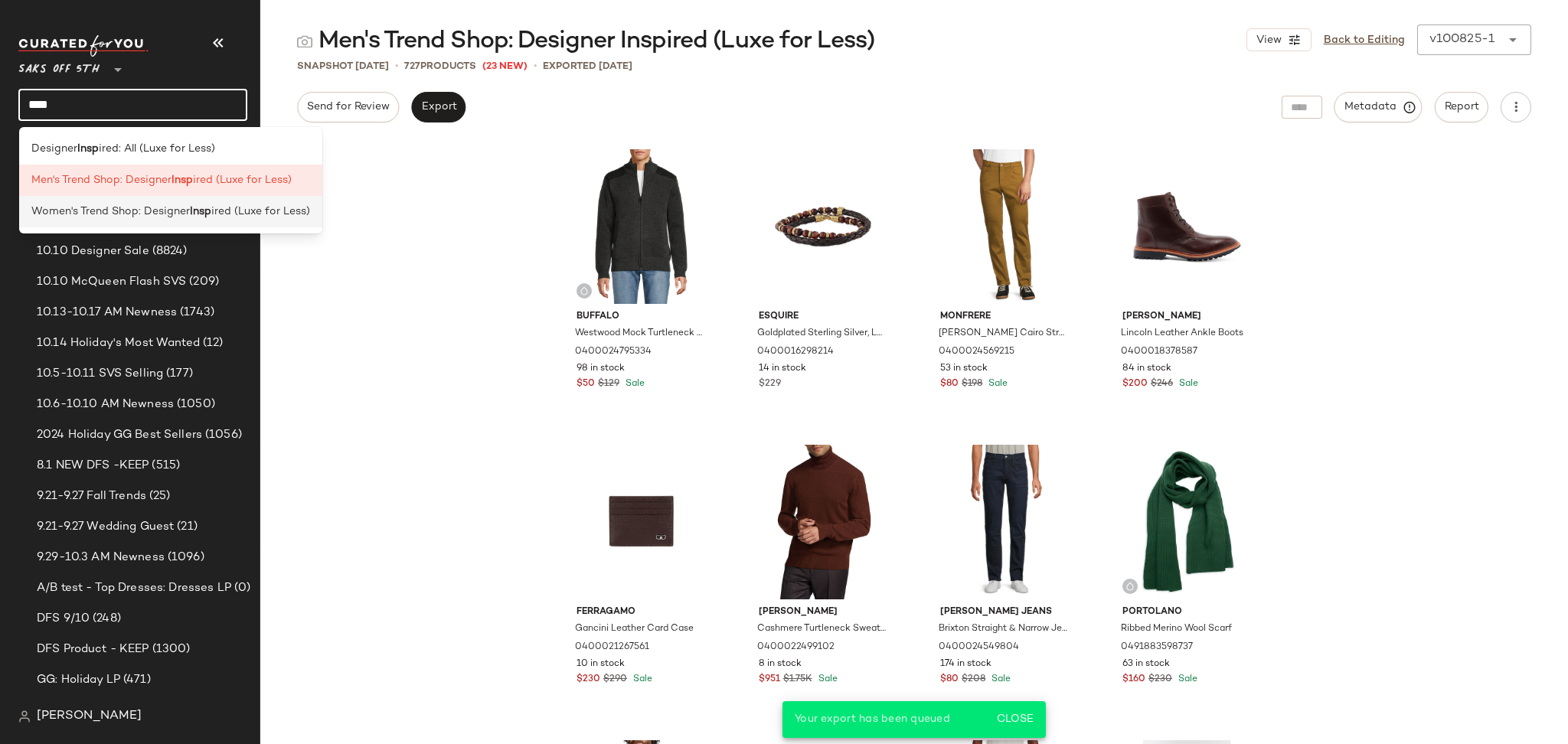
type input "****"
click at [106, 219] on span "Women's Trend Shop: Designer" at bounding box center [110, 212] width 158 height 16
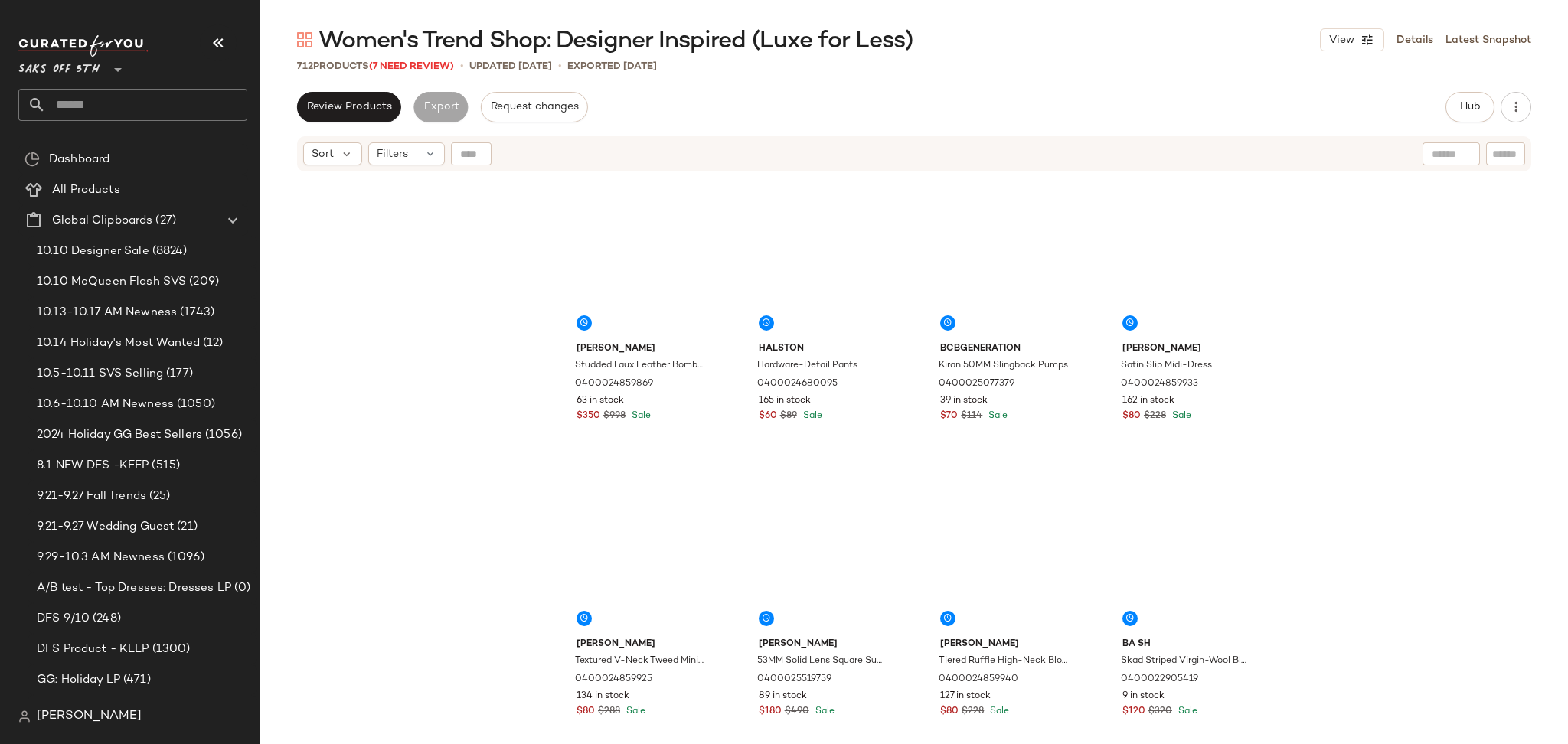
click at [408, 67] on span "(7 Need Review)" at bounding box center [411, 66] width 85 height 11
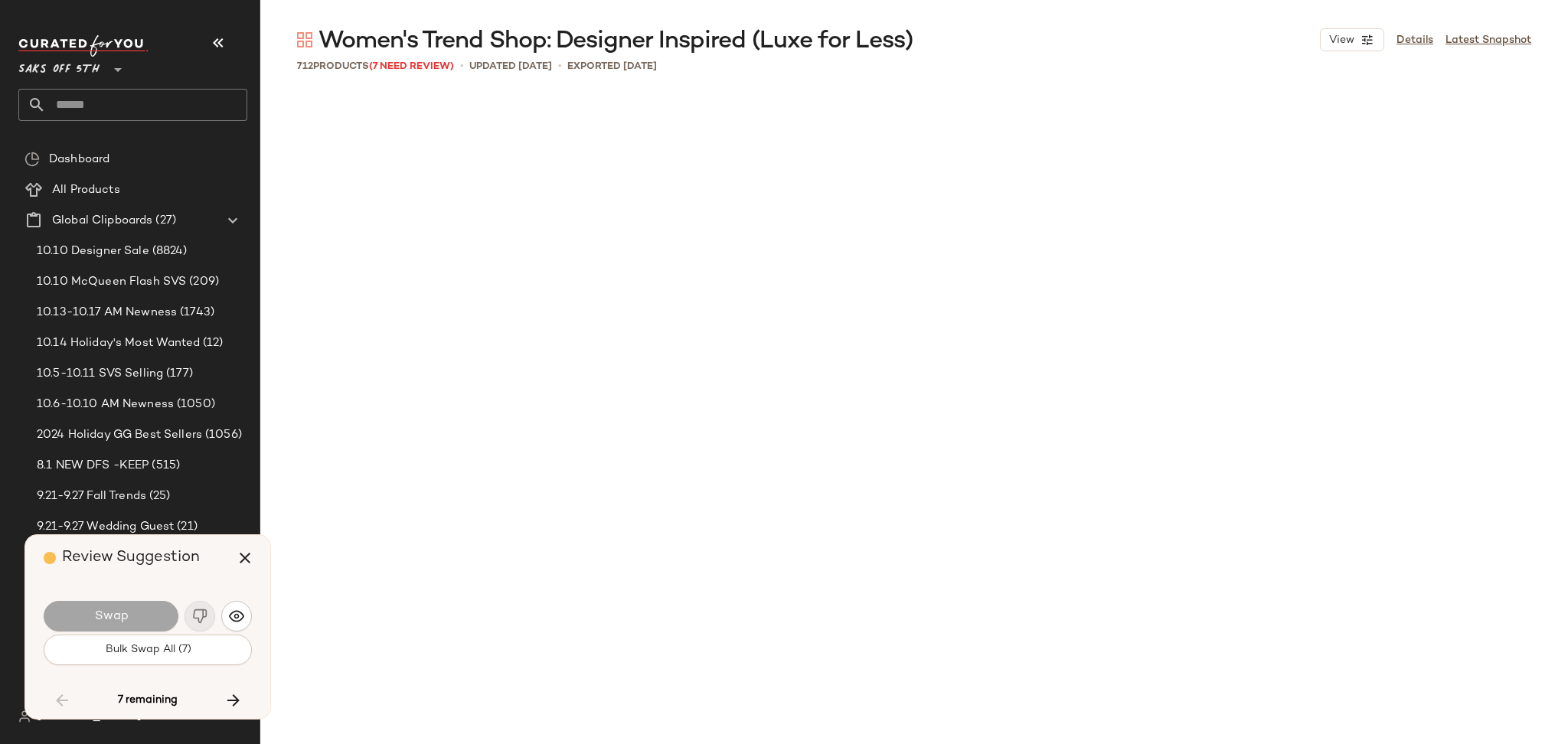
scroll to position [20095, 0]
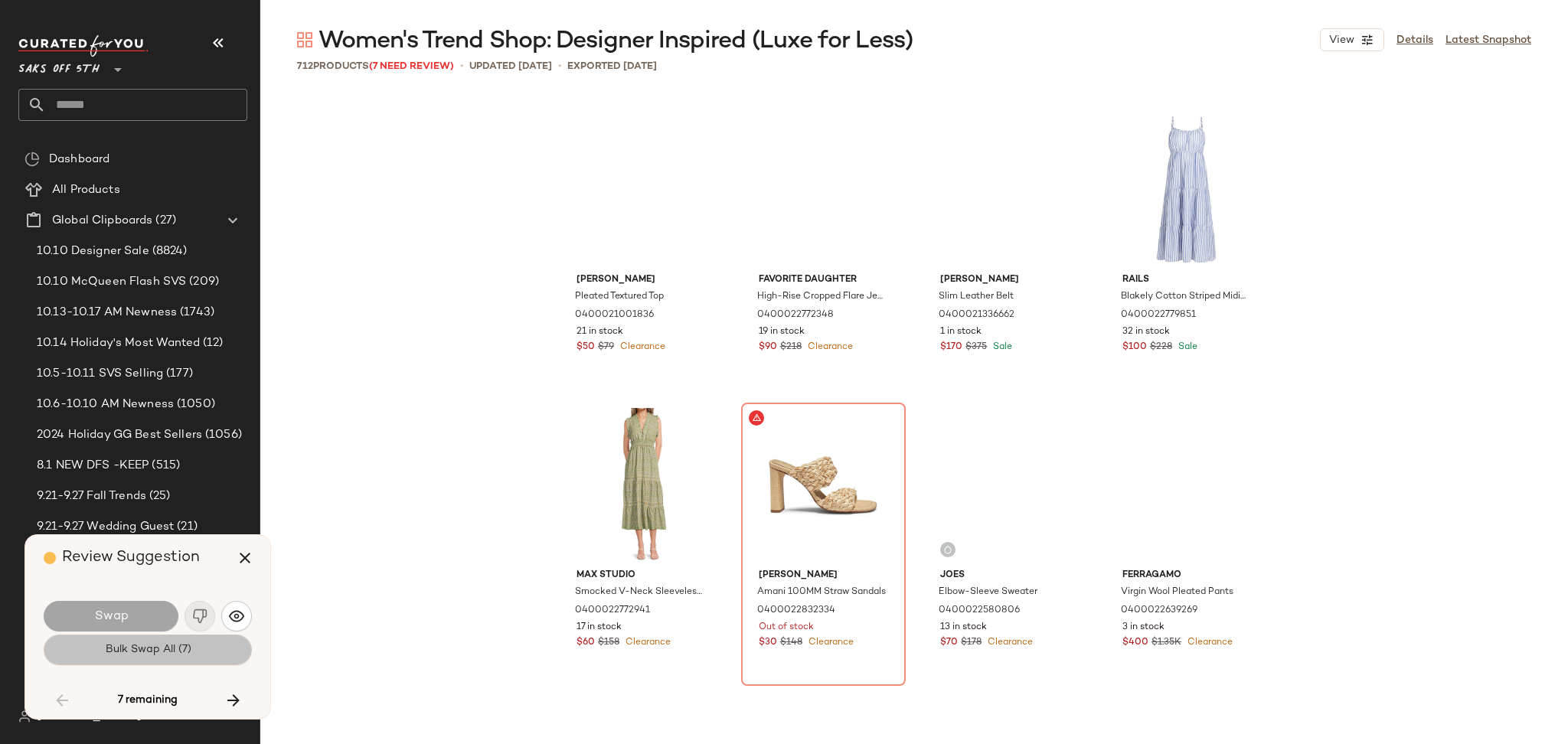
click at [217, 651] on button "Bulk Swap All (7)" at bounding box center [147, 650] width 208 height 31
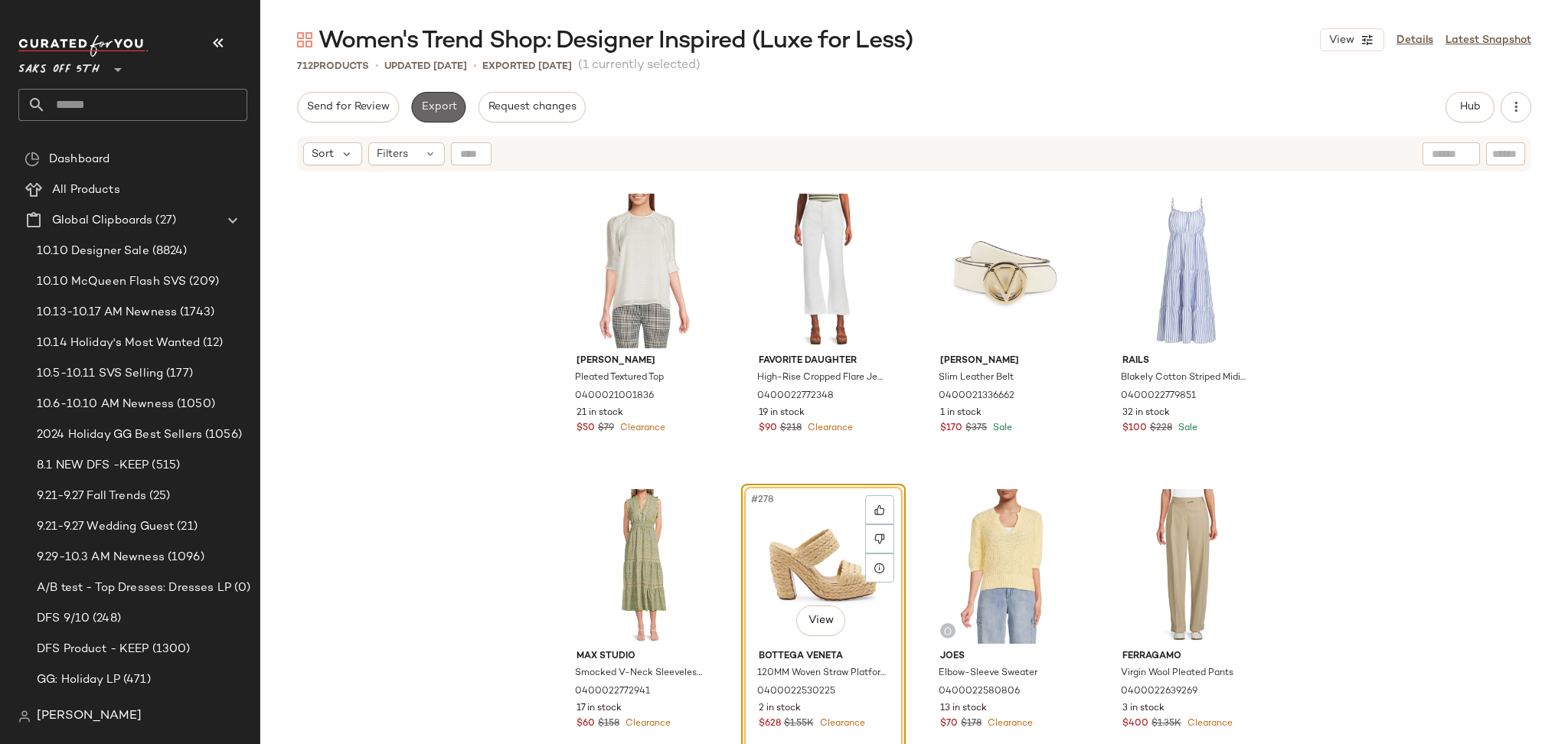
click at [437, 106] on span "Export" at bounding box center [438, 107] width 36 height 12
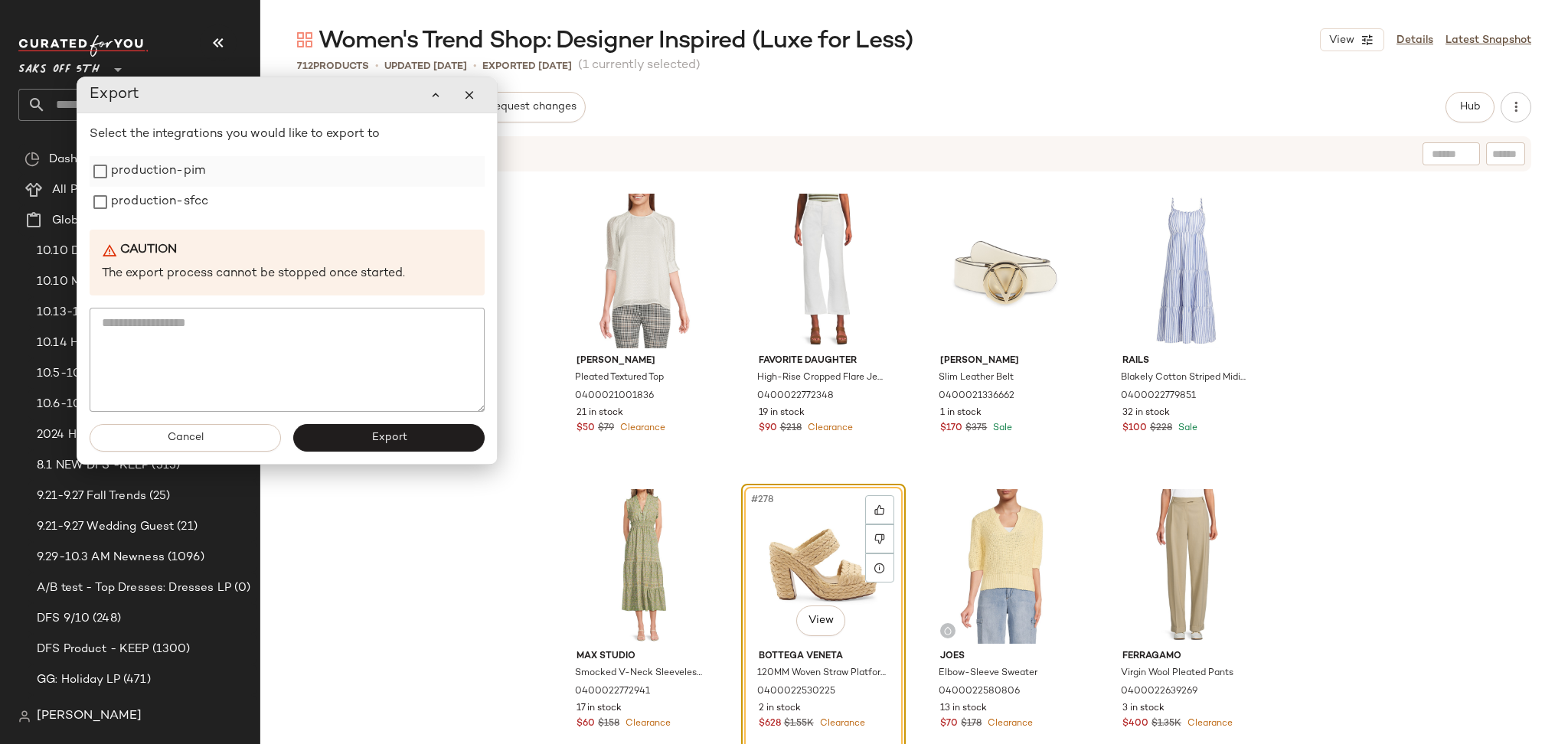
click at [162, 175] on label "production-pim" at bounding box center [157, 171] width 94 height 31
click at [159, 204] on label "production-sfcc" at bounding box center [159, 202] width 97 height 31
click at [350, 458] on div "Cancel Export" at bounding box center [287, 438] width 419 height 52
click at [365, 442] on button "Export" at bounding box center [388, 438] width 192 height 28
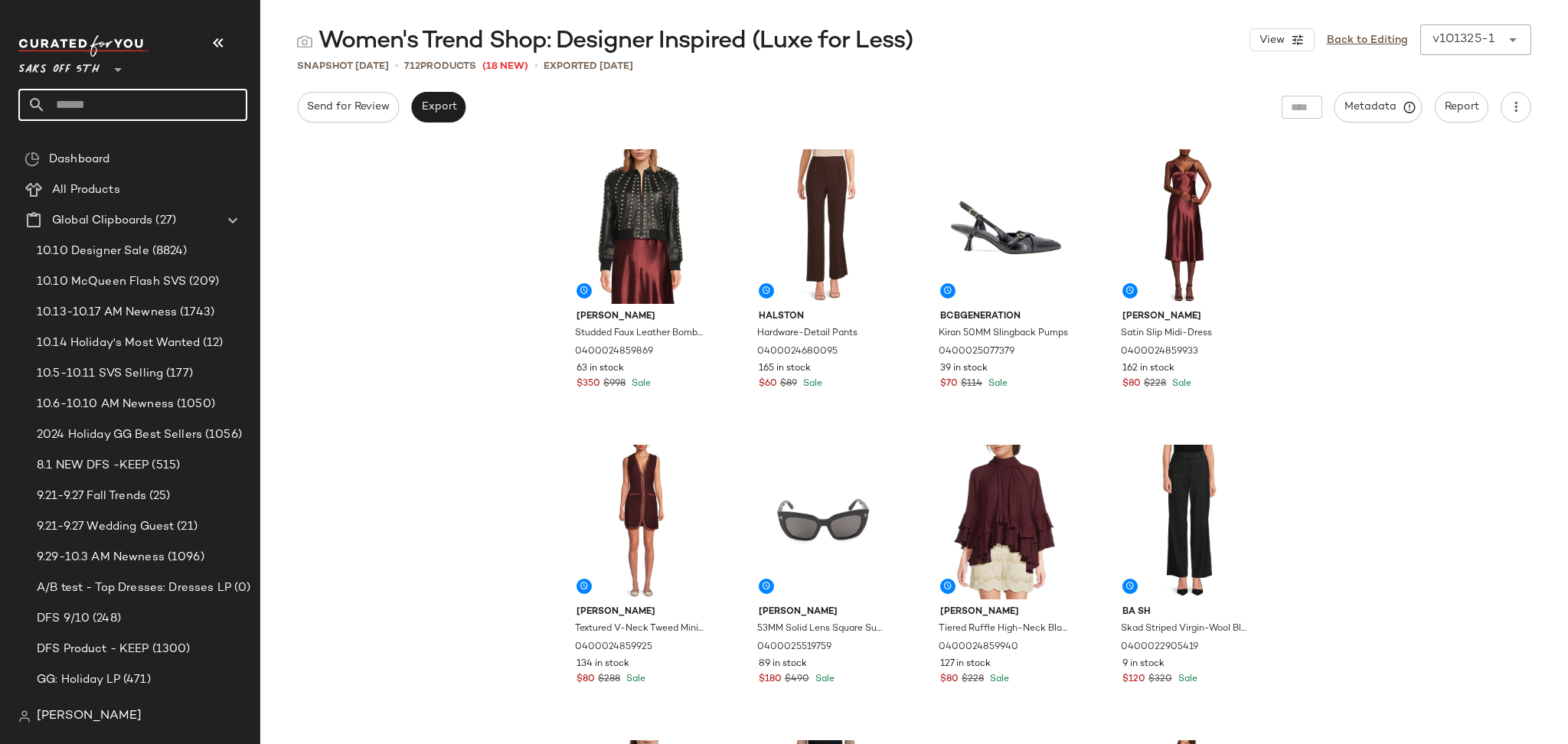
click at [194, 100] on input "text" at bounding box center [146, 104] width 202 height 32
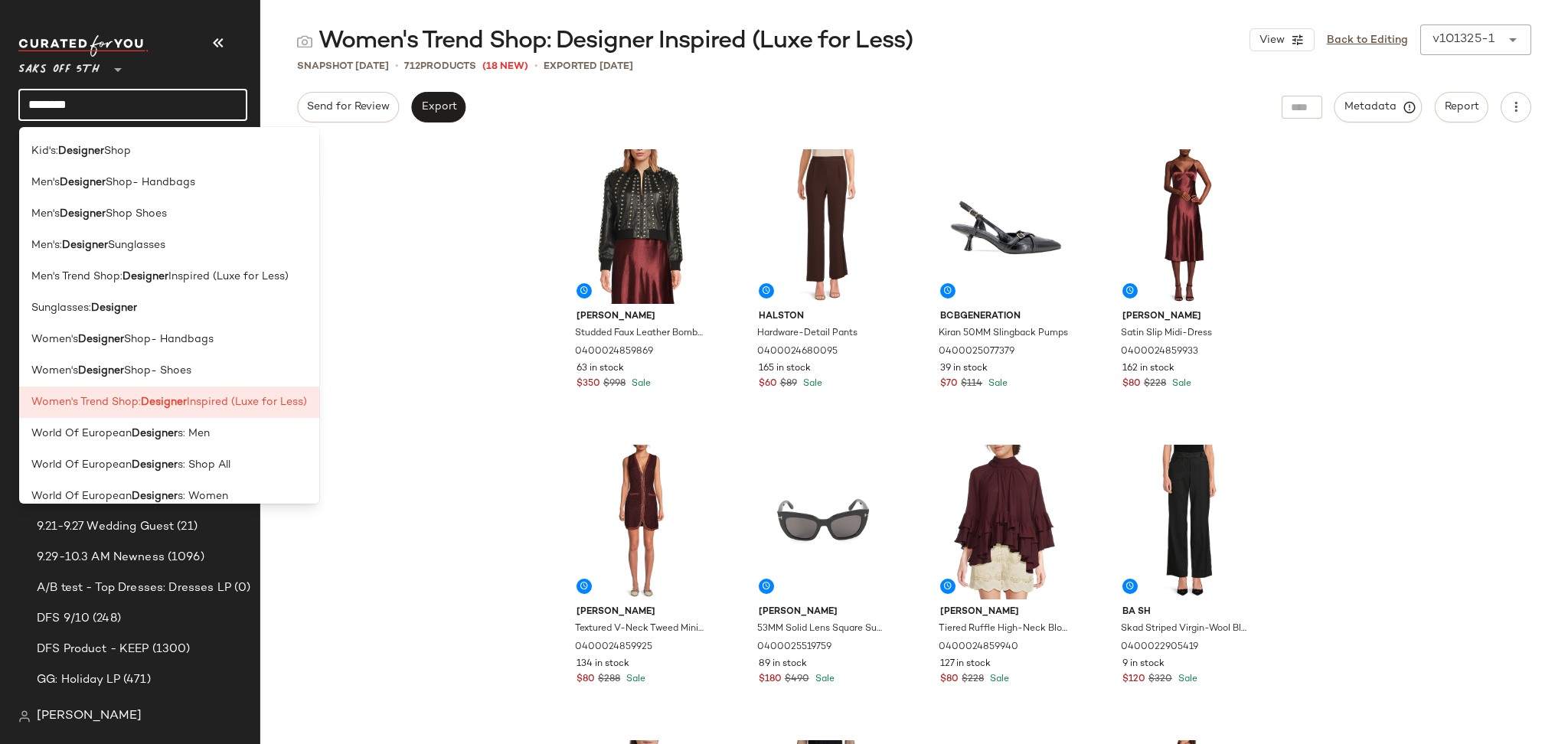
scroll to position [1253, 0]
type input "********"
click at [140, 307] on div "Sunglasses: Designer" at bounding box center [169, 308] width 276 height 16
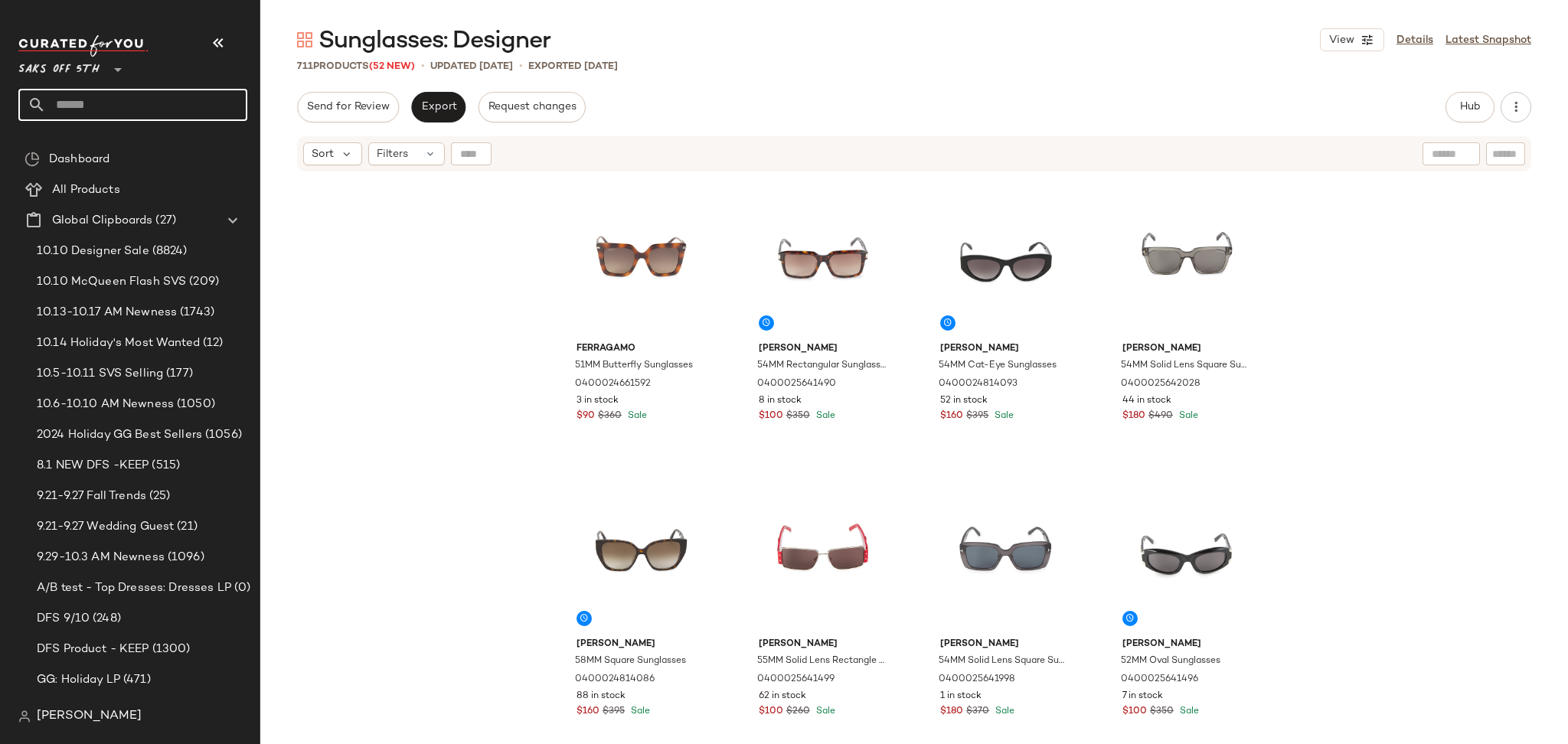
click at [93, 103] on input "text" at bounding box center [146, 104] width 202 height 32
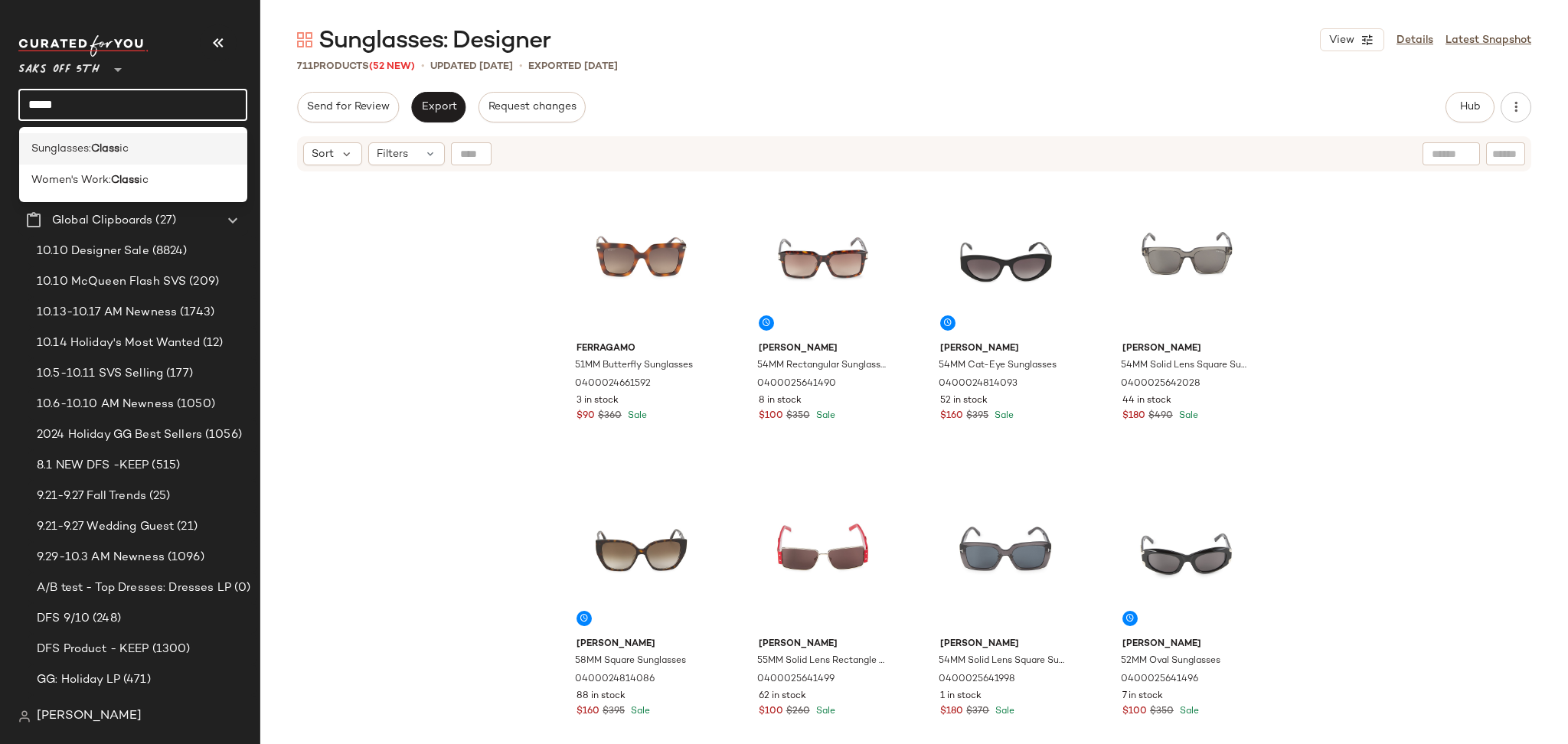
type input "*****"
click at [95, 140] on div "Sunglasses: Class ic" at bounding box center [133, 148] width 229 height 31
